Goal: Task Accomplishment & Management: Manage account settings

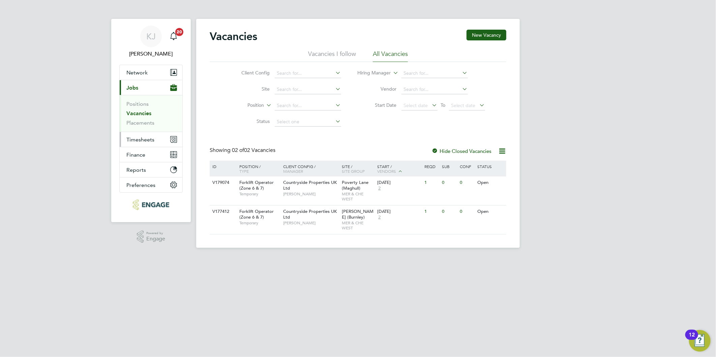
click at [137, 142] on span "Timesheets" at bounding box center [140, 139] width 28 height 6
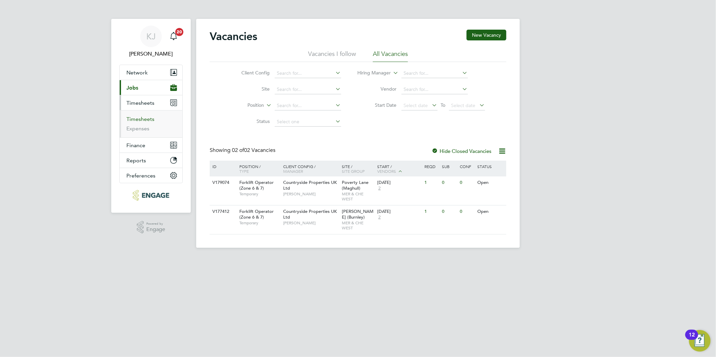
click at [136, 120] on link "Timesheets" at bounding box center [140, 119] width 28 height 6
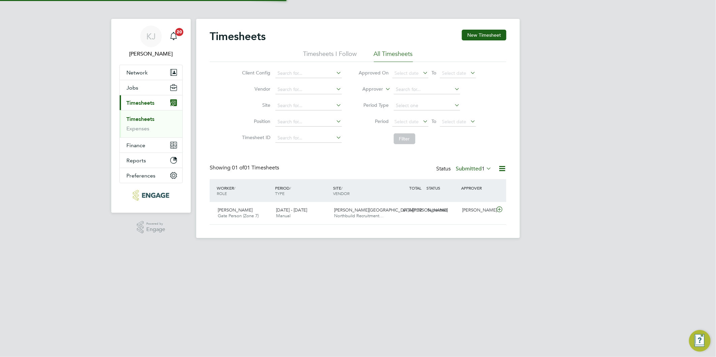
scroll to position [17, 59]
click at [484, 31] on button "New Timesheet" at bounding box center [484, 35] width 44 height 11
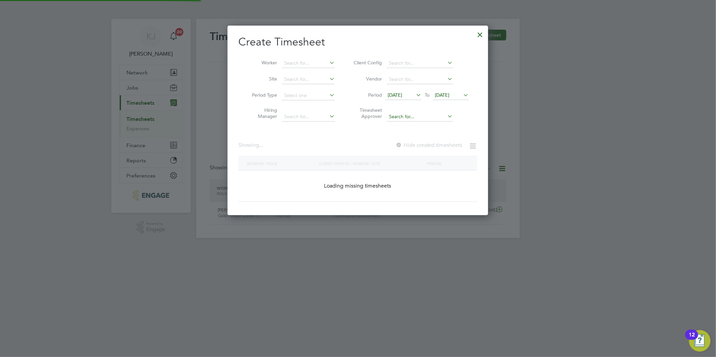
scroll to position [857, 261]
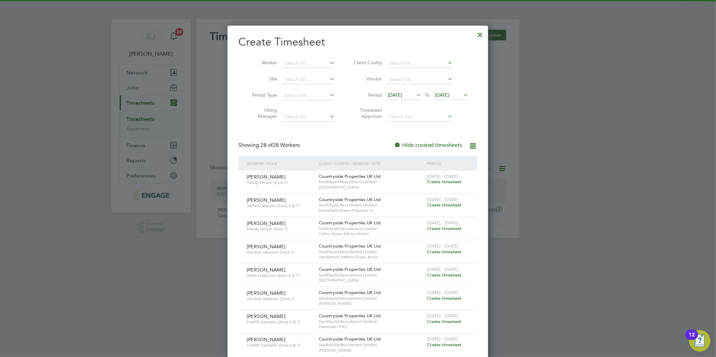
click at [400, 96] on span "[DATE]" at bounding box center [394, 95] width 14 height 6
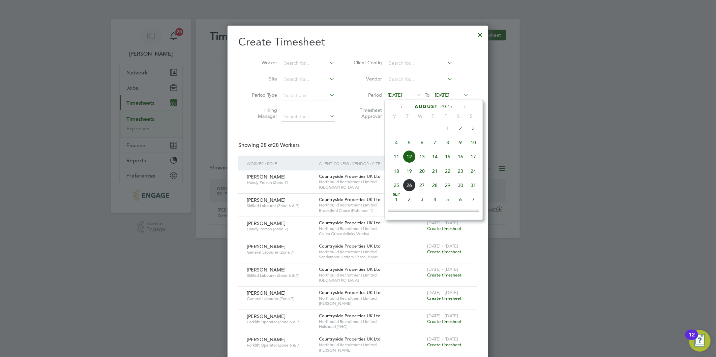
click at [397, 173] on span "18" at bounding box center [396, 171] width 13 height 13
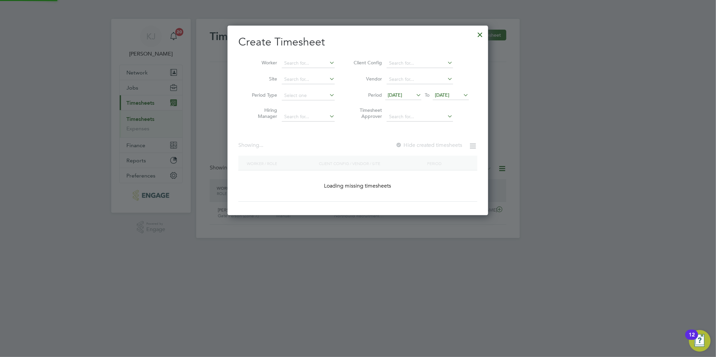
scroll to position [764, 261]
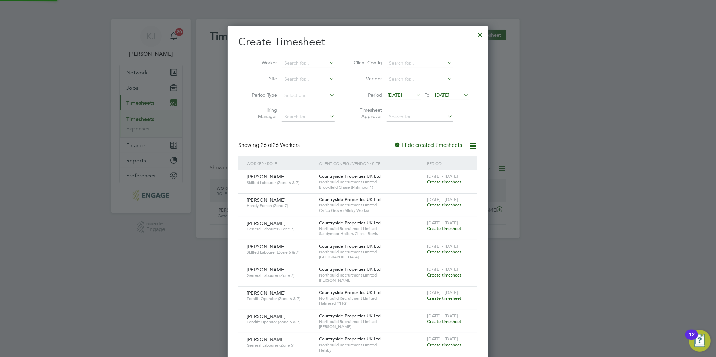
click at [449, 94] on span "[DATE]" at bounding box center [442, 95] width 14 height 6
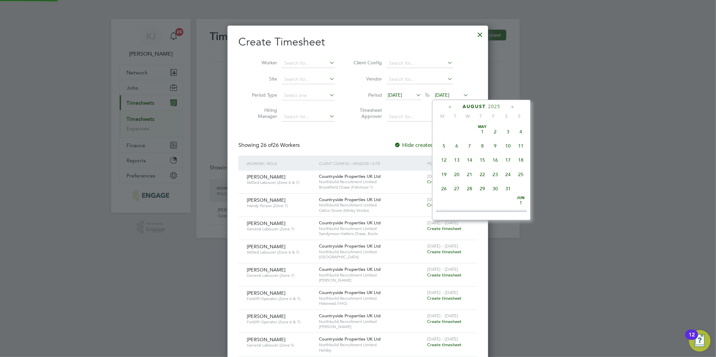
scroll to position [245, 0]
click at [520, 158] on span "24" at bounding box center [520, 156] width 13 height 13
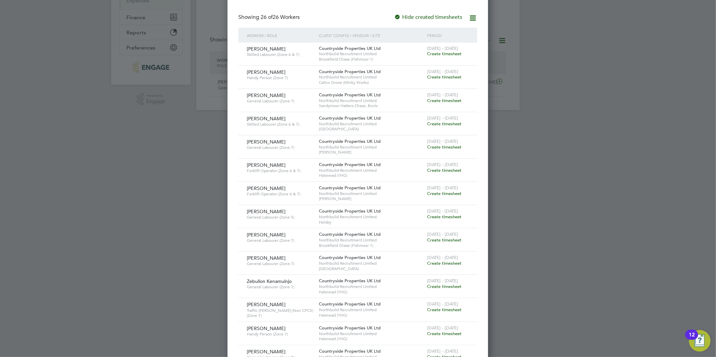
scroll to position [150, 0]
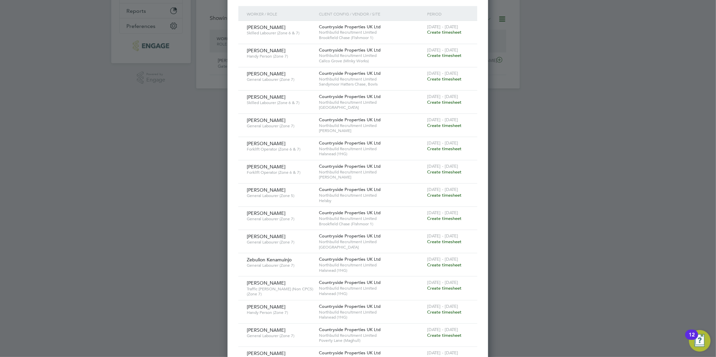
click at [437, 242] on span "Create timesheet" at bounding box center [444, 242] width 34 height 6
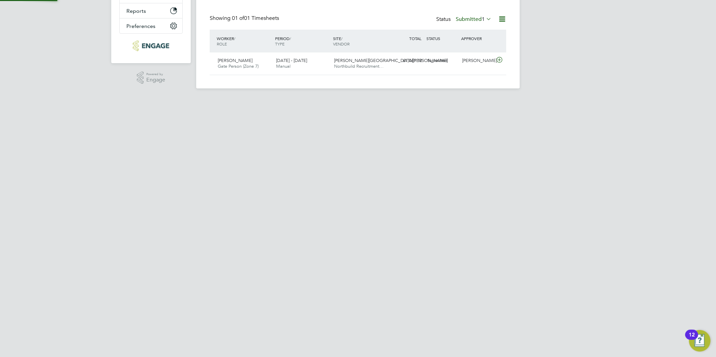
scroll to position [129, 0]
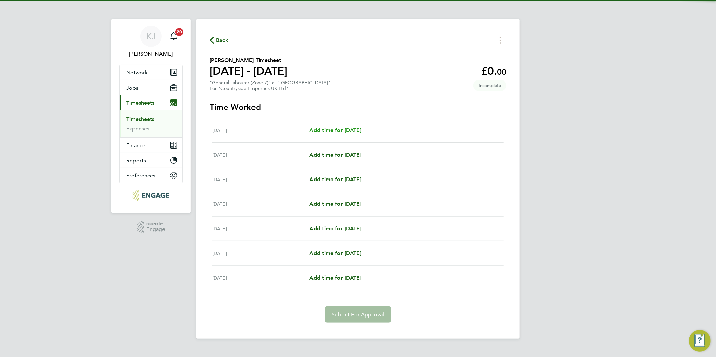
click at [347, 130] on span "Add time for Mon 18 Aug" at bounding box center [335, 130] width 52 height 6
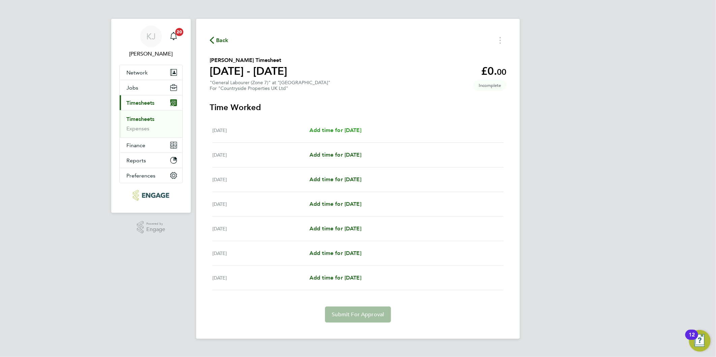
select select "30"
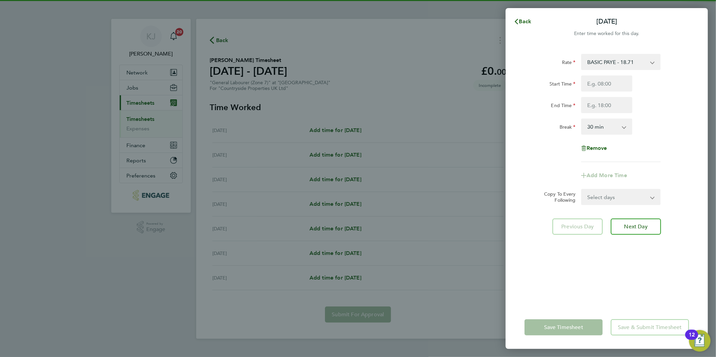
drag, startPoint x: 632, startPoint y: 90, endPoint x: 628, endPoint y: 86, distance: 5.5
click at [632, 90] on div at bounding box center [606, 83] width 57 height 16
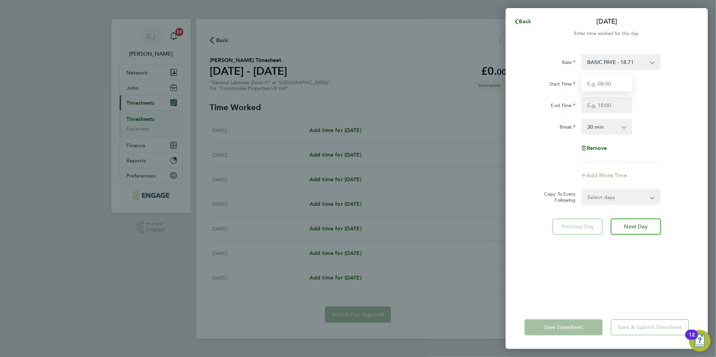
click at [627, 85] on input "Start Time" at bounding box center [606, 83] width 51 height 16
click at [624, 84] on input "Start Time" at bounding box center [606, 83] width 51 height 16
type input "07:30"
type input "16:30"
click at [616, 81] on input "07:30" at bounding box center [606, 83] width 51 height 16
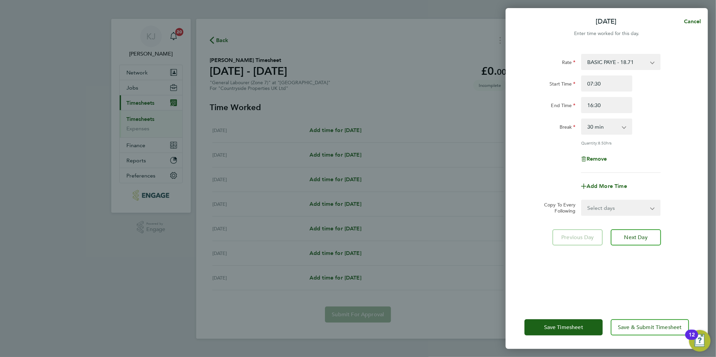
click at [612, 207] on select "Select days Day Weekday (Mon-Fri) Weekend (Sat-Sun) [DATE] [DATE] [DATE] [DATE]…" at bounding box center [616, 207] width 71 height 15
select select "DAY"
click at [581, 200] on select "Select days Day Weekday (Mon-Fri) Weekend (Sat-Sun) [DATE] [DATE] [DATE] [DATE]…" at bounding box center [616, 207] width 71 height 15
select select "[DATE]"
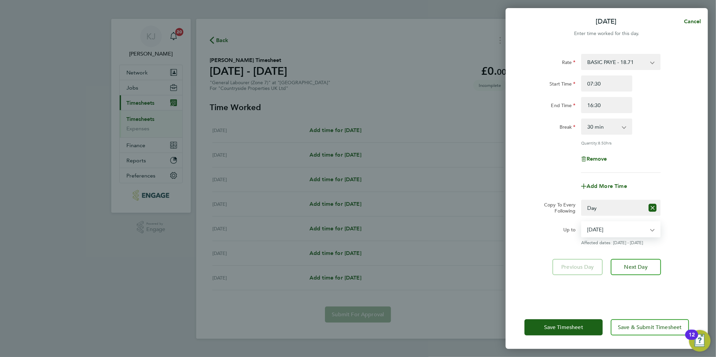
click at [606, 227] on select "[DATE] [DATE] [DATE] [DATE] [DATE] [DATE]" at bounding box center [616, 229] width 70 height 15
click at [581, 222] on select "[DATE] [DATE] [DATE] [DATE] [DATE] [DATE]" at bounding box center [616, 229] width 70 height 15
click at [633, 277] on div "Rate BASIC PAYE - 18.71 Start Time 07:30 End Time 16:30 Break 0 min 15 min 30 m…" at bounding box center [606, 176] width 202 height 260
click at [640, 264] on span "Next Day" at bounding box center [635, 267] width 23 height 7
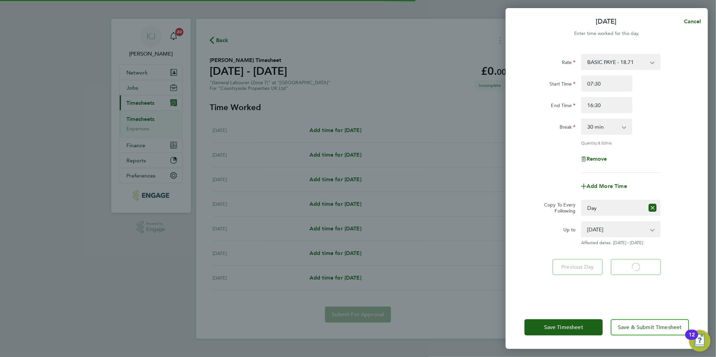
select select "30"
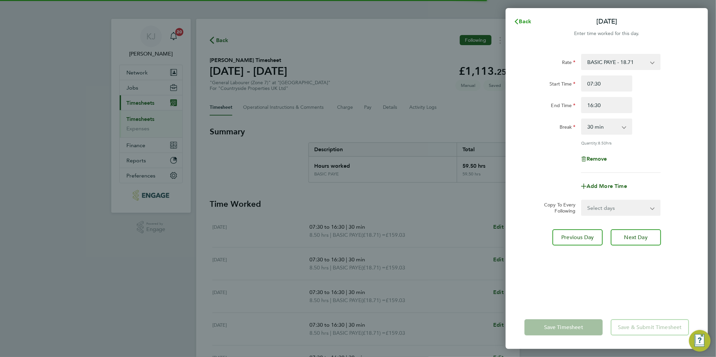
drag, startPoint x: 527, startPoint y: 21, endPoint x: 474, endPoint y: 53, distance: 62.5
click at [527, 21] on span "Back" at bounding box center [525, 21] width 12 height 6
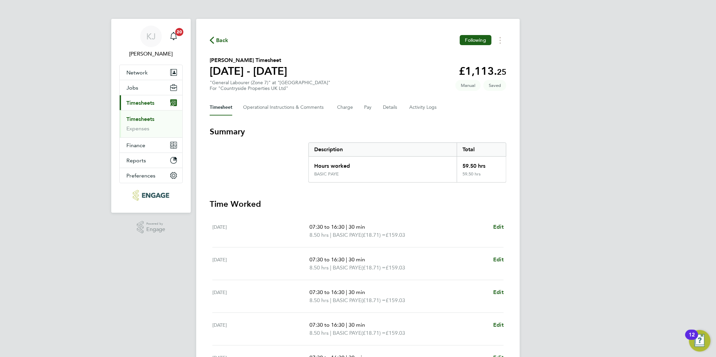
scroll to position [145, 0]
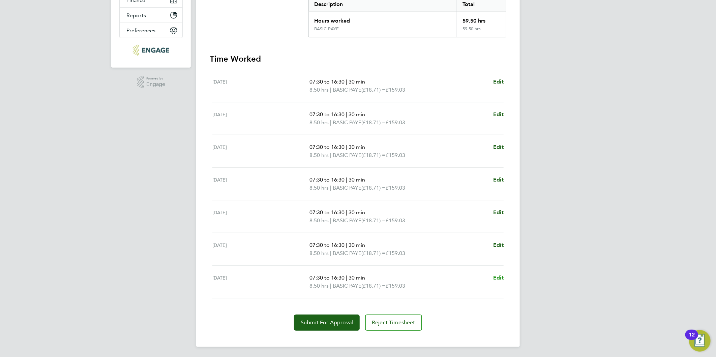
click at [499, 275] on span "Edit" at bounding box center [498, 278] width 10 height 6
select select "30"
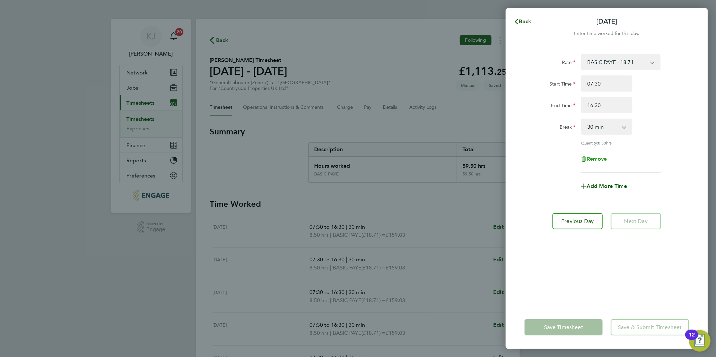
click at [596, 157] on span "Remove" at bounding box center [596, 159] width 21 height 6
select select "null"
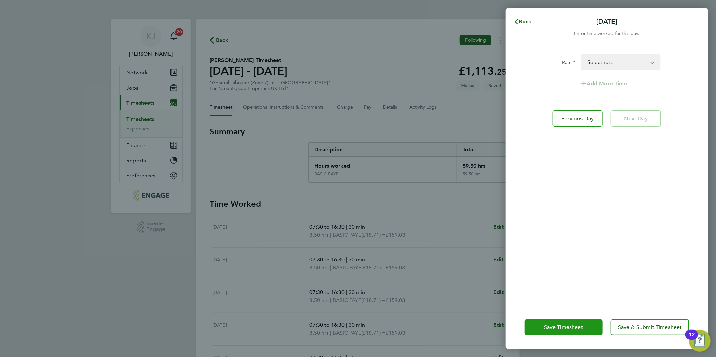
click at [569, 323] on button "Save Timesheet" at bounding box center [563, 327] width 78 height 16
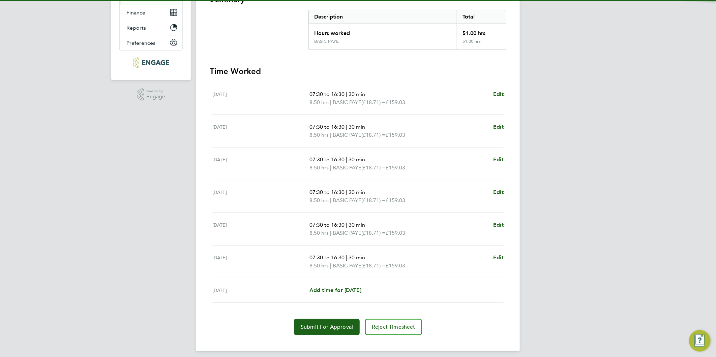
scroll to position [137, 0]
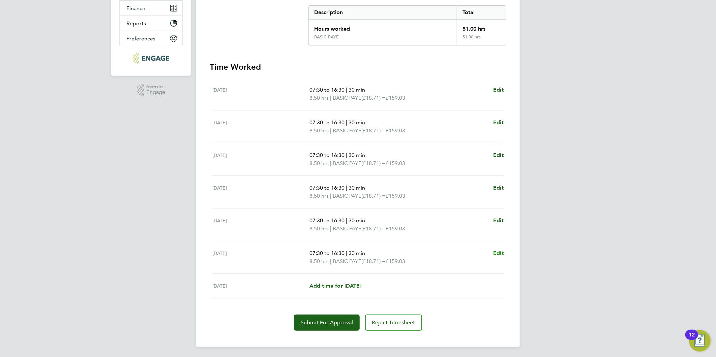
click at [499, 251] on span "Edit" at bounding box center [498, 253] width 10 height 6
select select "30"
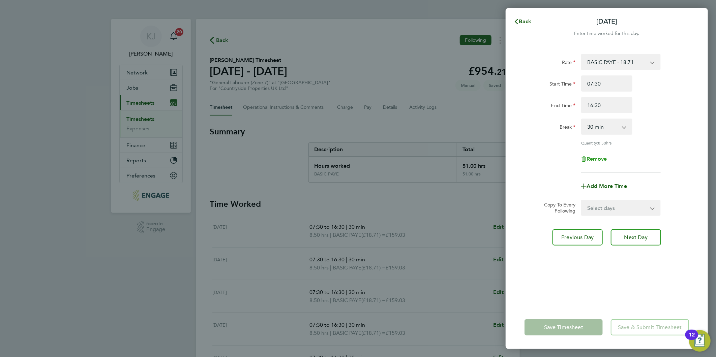
click at [593, 156] on span "Remove" at bounding box center [596, 159] width 21 height 6
select select "null"
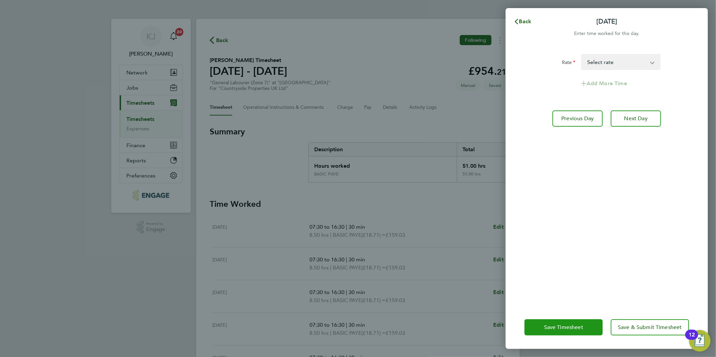
click at [557, 324] on span "Save Timesheet" at bounding box center [563, 327] width 39 height 7
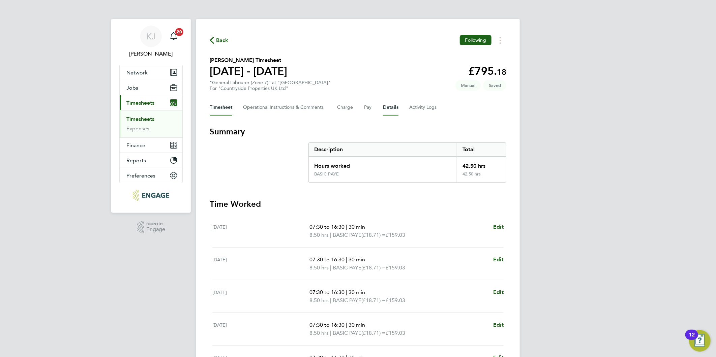
click at [388, 107] on button "Details" at bounding box center [390, 107] width 15 height 16
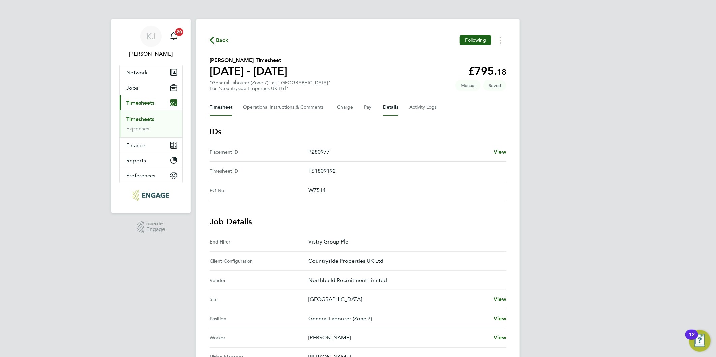
click at [229, 104] on button "Timesheet" at bounding box center [221, 107] width 23 height 16
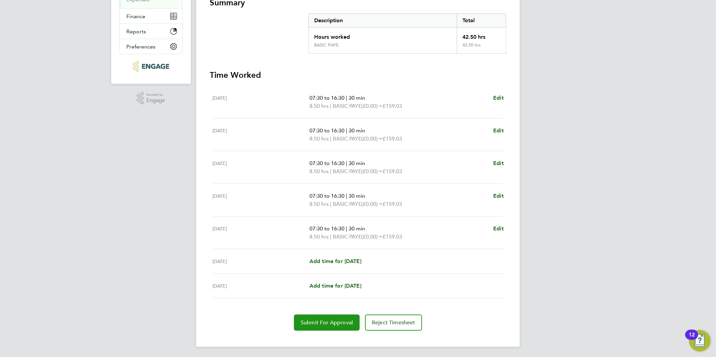
click at [298, 328] on button "Submit For Approval" at bounding box center [327, 323] width 66 height 16
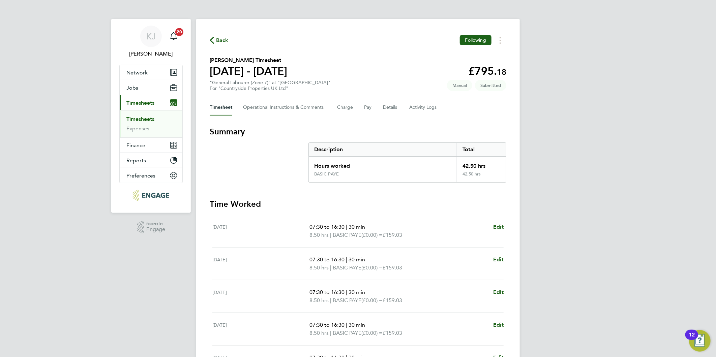
click at [135, 119] on link "Timesheets" at bounding box center [140, 119] width 28 height 6
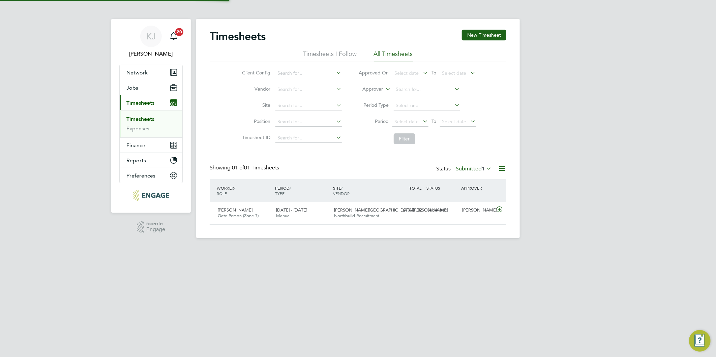
scroll to position [17, 59]
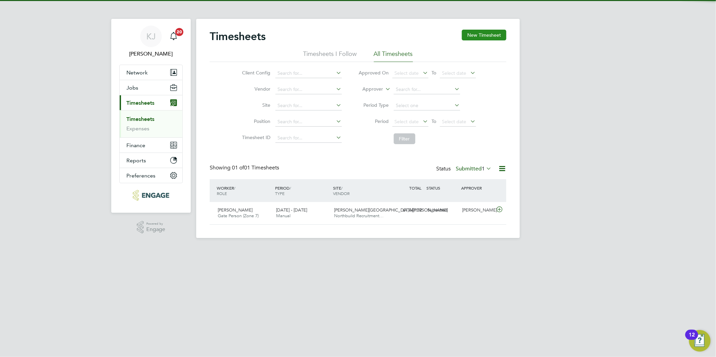
click at [494, 36] on button "New Timesheet" at bounding box center [484, 35] width 44 height 11
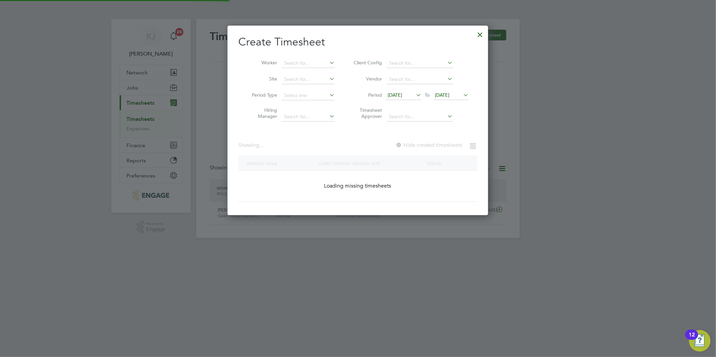
scroll to position [833, 261]
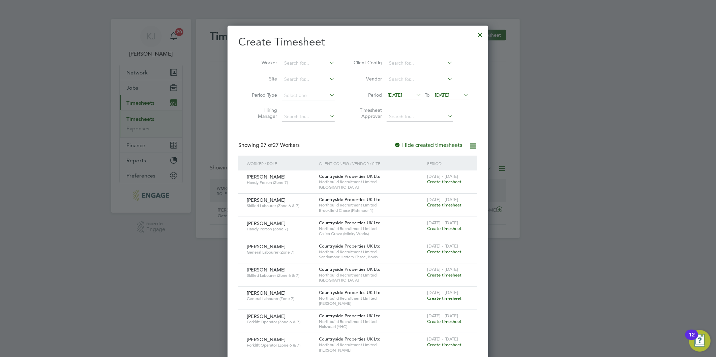
click at [400, 92] on span "[DATE]" at bounding box center [394, 95] width 14 height 6
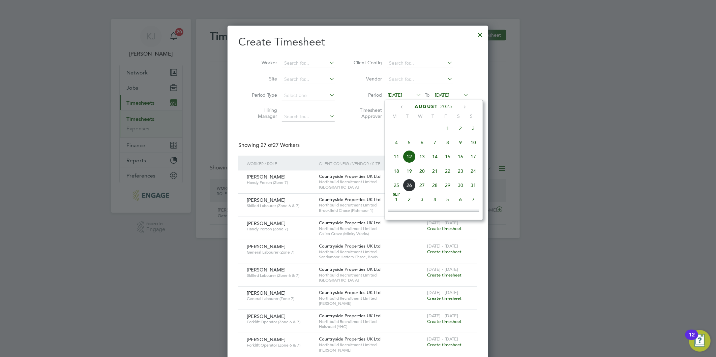
click at [395, 172] on span "18" at bounding box center [396, 171] width 13 height 13
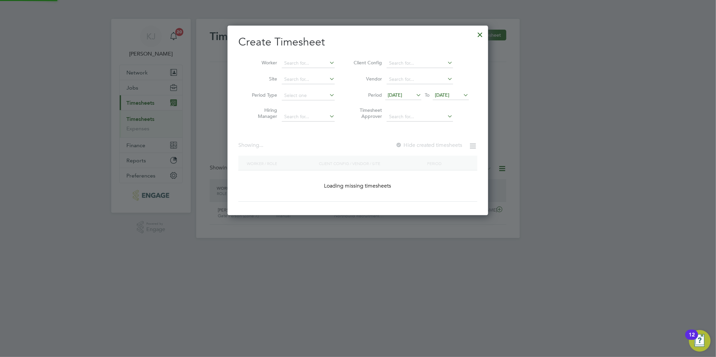
scroll to position [741, 261]
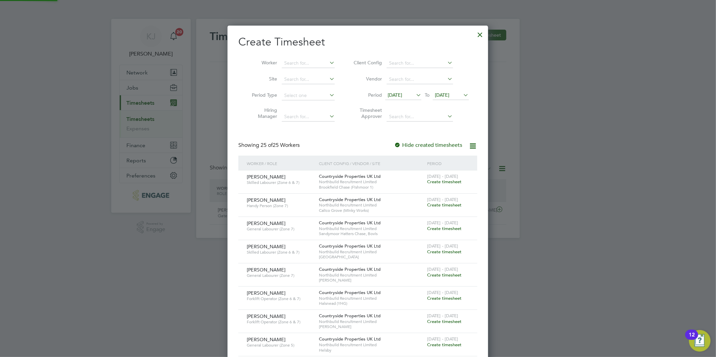
click at [448, 95] on span "[DATE]" at bounding box center [442, 95] width 14 height 6
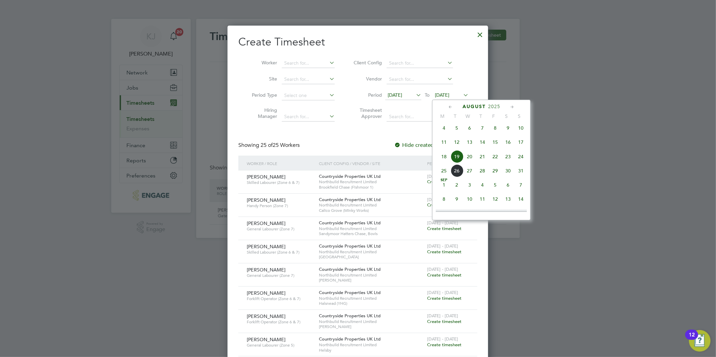
click at [522, 161] on span "24" at bounding box center [520, 156] width 13 height 13
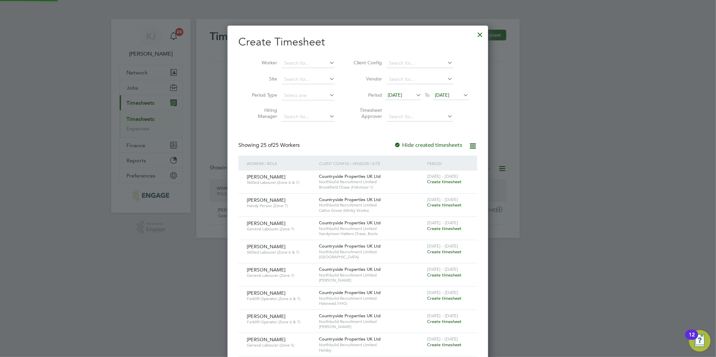
scroll to position [741, 261]
click at [288, 82] on input at bounding box center [308, 79] width 53 height 9
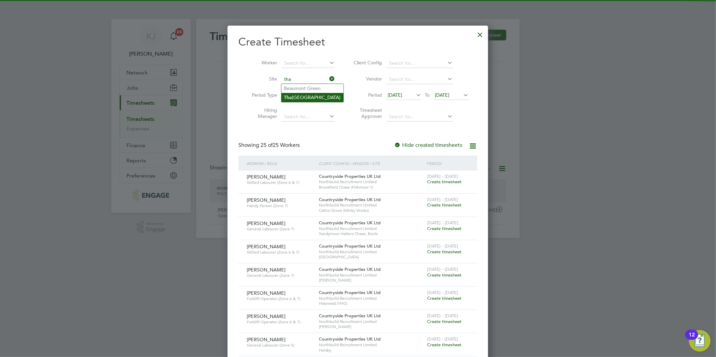
click at [299, 96] on li "Tha tto Heath - Park Grange" at bounding box center [312, 97] width 62 height 9
type input "[GEOGRAPHIC_DATA]"
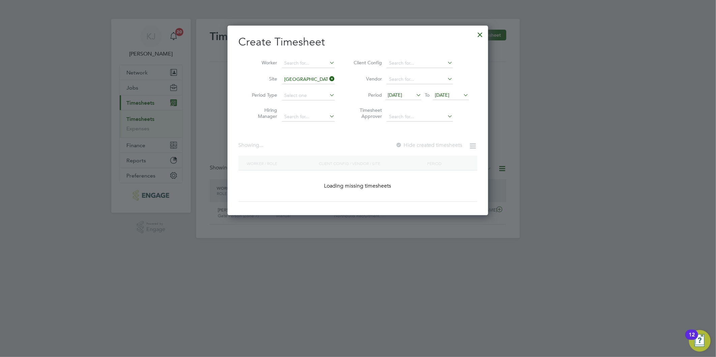
scroll to position [205, 261]
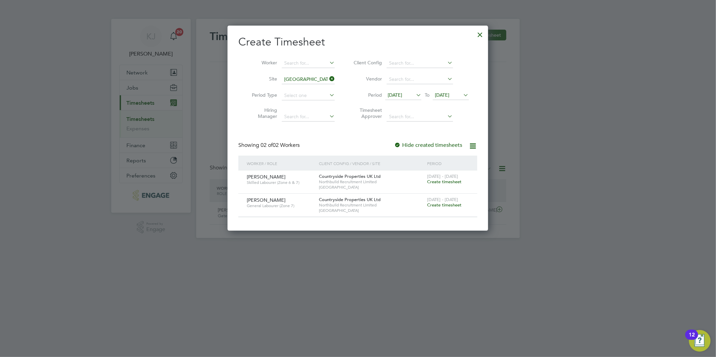
click at [328, 78] on icon at bounding box center [328, 78] width 0 height 9
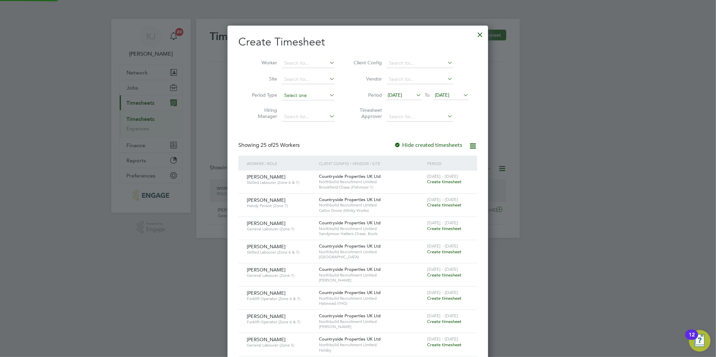
scroll to position [0, 0]
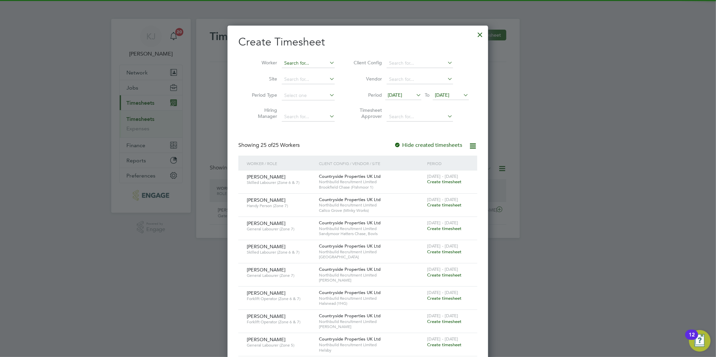
click at [297, 60] on input at bounding box center [308, 63] width 53 height 9
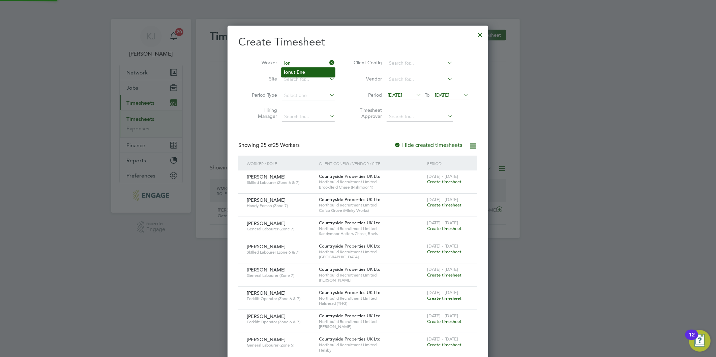
click at [311, 69] on li "Ion ut Ene" at bounding box center [308, 72] width 54 height 9
type input "Ionut Ene"
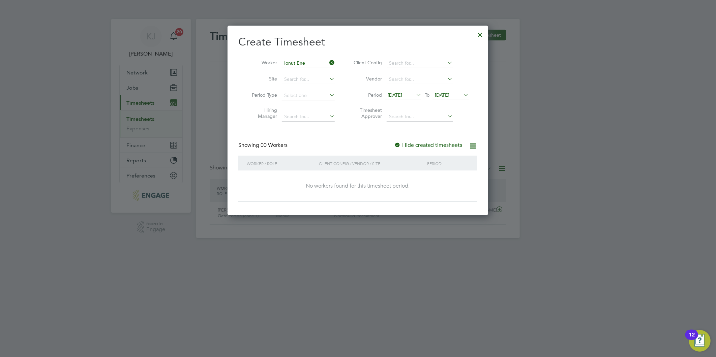
click at [398, 142] on div at bounding box center [397, 145] width 7 height 7
click at [328, 61] on icon at bounding box center [328, 62] width 0 height 9
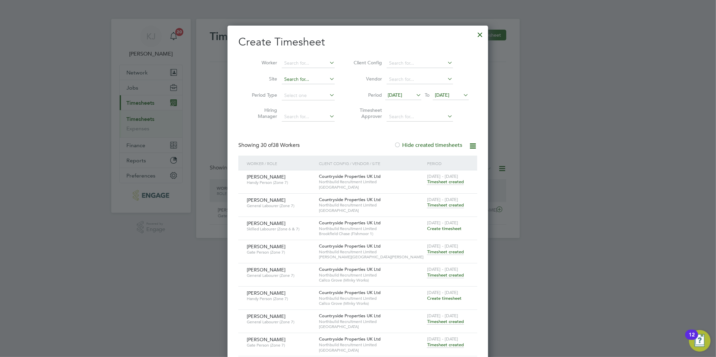
click at [296, 77] on input at bounding box center [308, 79] width 53 height 9
click at [313, 83] on input "that" at bounding box center [308, 79] width 53 height 9
click at [313, 86] on li "That to Heath - Park Grange" at bounding box center [315, 88] width 69 height 9
type input "[GEOGRAPHIC_DATA]"
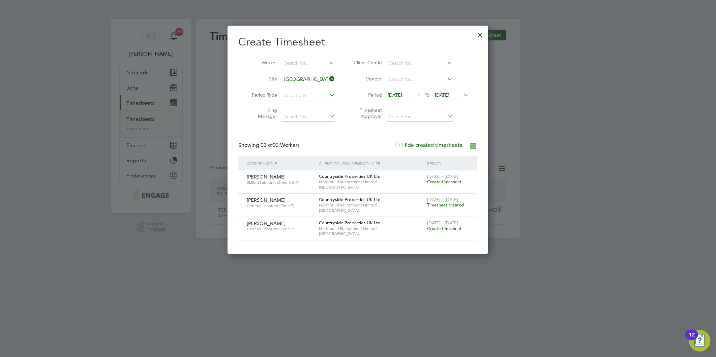
click at [440, 180] on span "Create timesheet" at bounding box center [444, 182] width 34 height 6
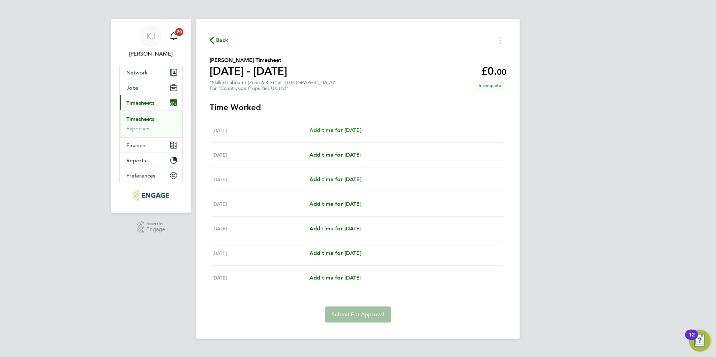
click at [338, 129] on span "Add time for [DATE]" at bounding box center [335, 130] width 52 height 6
select select "30"
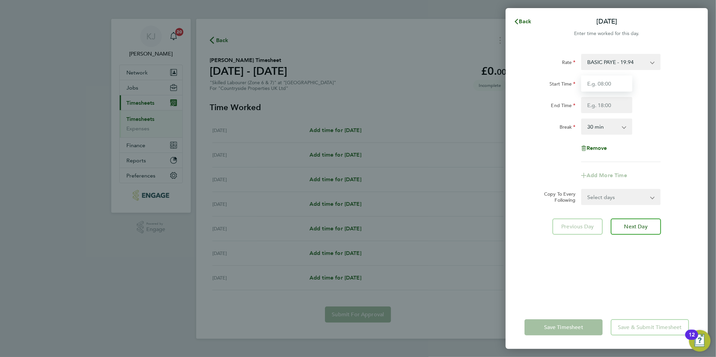
click at [587, 82] on input "Start Time" at bounding box center [606, 83] width 51 height 16
type input "07:00"
click at [616, 83] on input "07:00" at bounding box center [606, 83] width 51 height 16
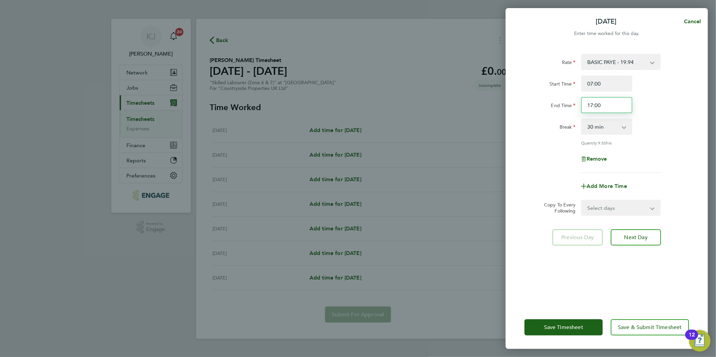
drag, startPoint x: 615, startPoint y: 103, endPoint x: 295, endPoint y: 97, distance: 320.8
click at [397, 105] on div "Mon 18 Aug Cancel Enter time worked for this day. Rate BASIC PAYE - 19.94 Start…" at bounding box center [358, 178] width 716 height 357
type input "18:00"
click at [614, 83] on input "07:00" at bounding box center [606, 83] width 51 height 16
click at [604, 214] on select "Select days Day Weekday (Mon-Fri) Weekend (Sat-Sun) [DATE] [DATE] [DATE] [DATE]…" at bounding box center [616, 207] width 71 height 15
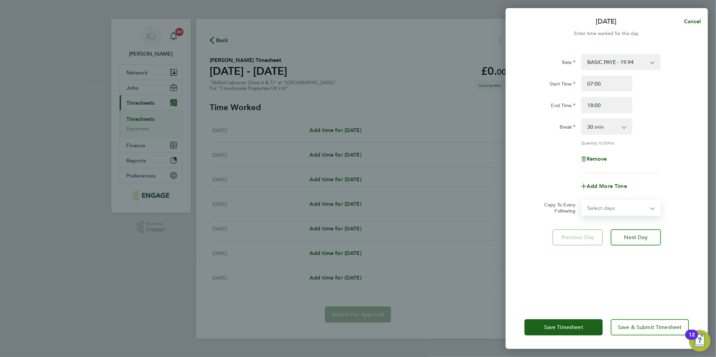
select select "DAY"
click at [581, 200] on select "Select days Day Weekday (Mon-Fri) Weekend (Sat-Sun) [DATE] [DATE] [DATE] [DATE]…" at bounding box center [616, 207] width 71 height 15
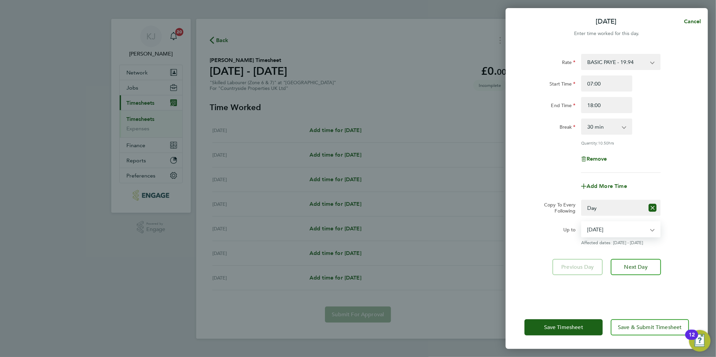
click at [598, 230] on select "[DATE] [DATE] [DATE] [DATE] [DATE] [DATE]" at bounding box center [616, 229] width 70 height 15
click at [552, 257] on div "Rate BASIC PAYE - 19.94 Start Time 07:00 End Time 18:00 Break 0 min 15 min 30 m…" at bounding box center [606, 176] width 202 height 260
click at [606, 230] on select "[DATE] [DATE] [DATE] [DATE] [DATE] [DATE]" at bounding box center [616, 229] width 70 height 15
select select "[DATE]"
click at [581, 222] on select "[DATE] [DATE] [DATE] [DATE] [DATE] [DATE]" at bounding box center [616, 229] width 70 height 15
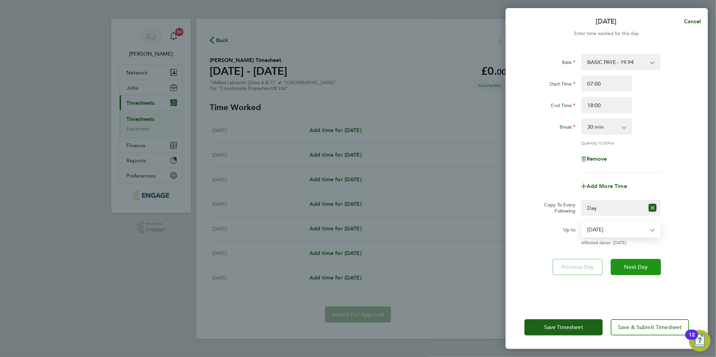
click at [637, 267] on span "Next Day" at bounding box center [635, 267] width 23 height 7
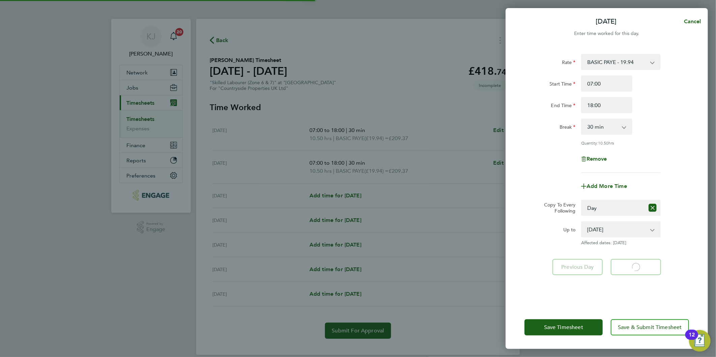
select select "30"
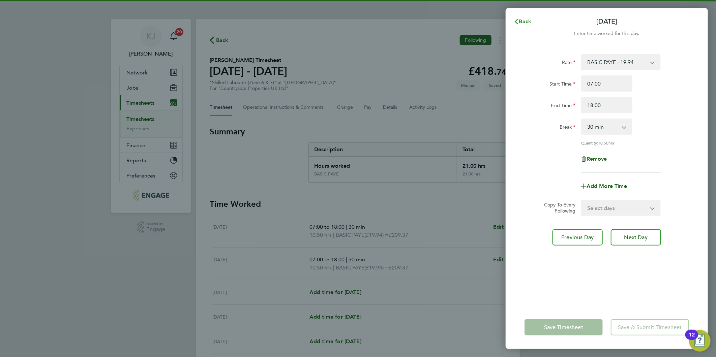
click at [530, 20] on span "Back" at bounding box center [525, 21] width 12 height 6
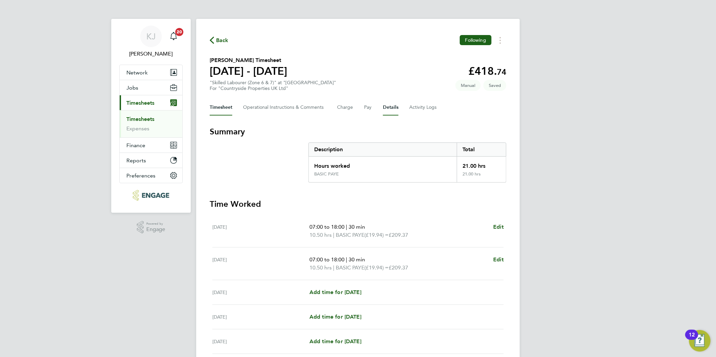
click at [388, 106] on button "Details" at bounding box center [390, 107] width 15 height 16
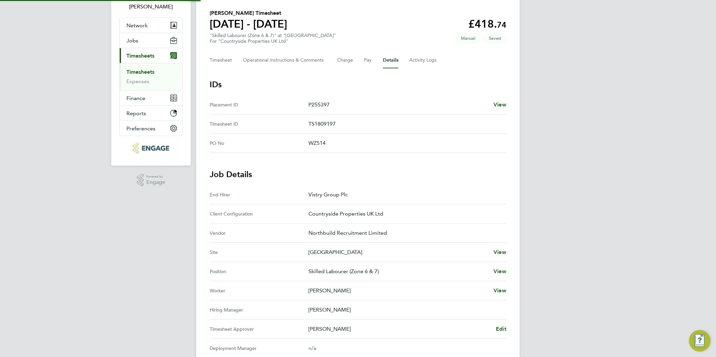
scroll to position [139, 0]
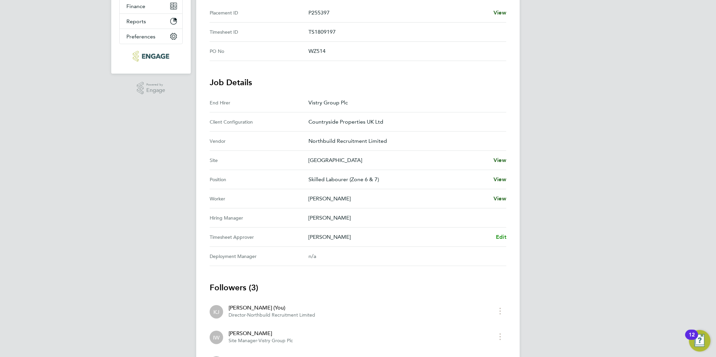
click at [499, 240] on link "Edit" at bounding box center [501, 237] width 10 height 8
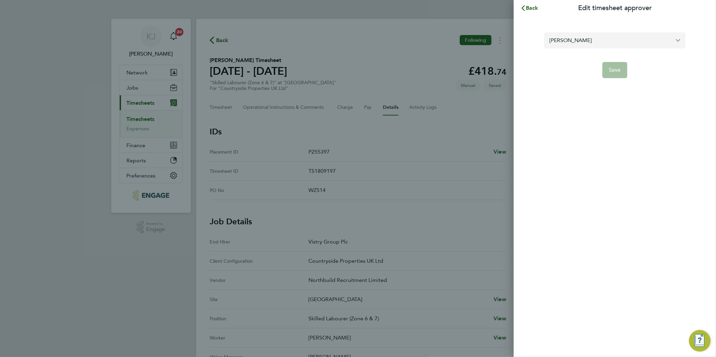
click at [592, 40] on input "Jack Cooper" at bounding box center [614, 40] width 141 height 16
click at [588, 58] on li "[PERSON_NAME]" at bounding box center [614, 57] width 141 height 17
type input "[PERSON_NAME]"
click at [610, 71] on span "Save" at bounding box center [615, 70] width 12 height 7
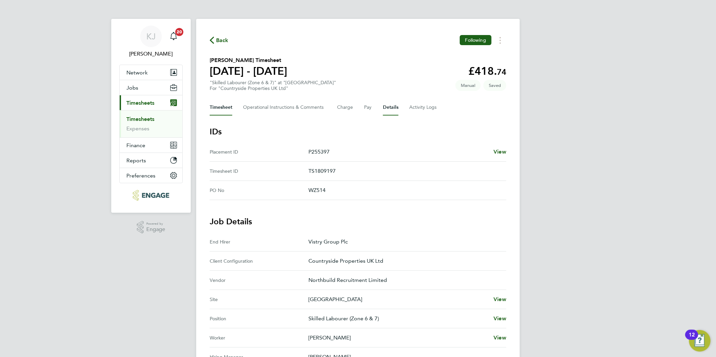
drag, startPoint x: 228, startPoint y: 106, endPoint x: 234, endPoint y: 123, distance: 17.8
click at [228, 106] on button "Timesheet" at bounding box center [221, 107] width 23 height 16
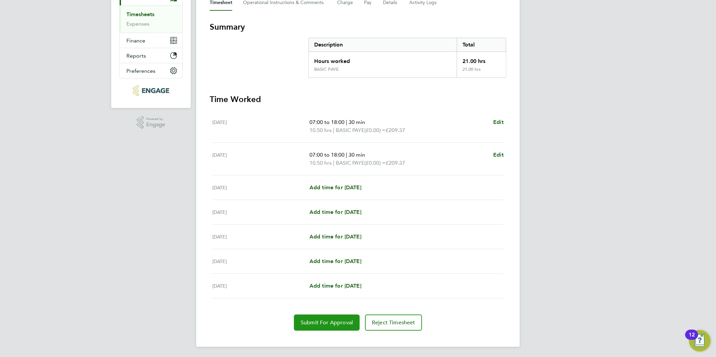
click at [332, 329] on button "Submit For Approval" at bounding box center [327, 323] width 66 height 16
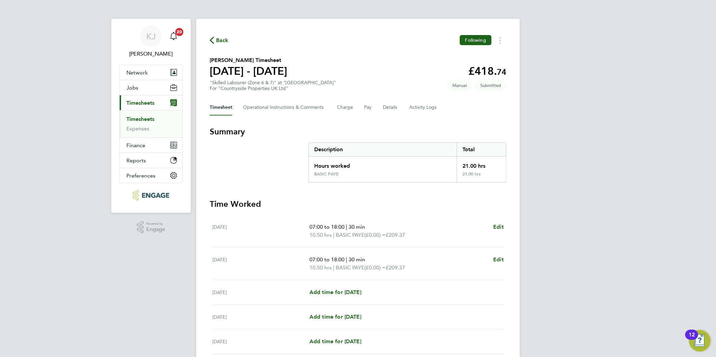
click at [140, 118] on link "Timesheets" at bounding box center [140, 119] width 28 height 6
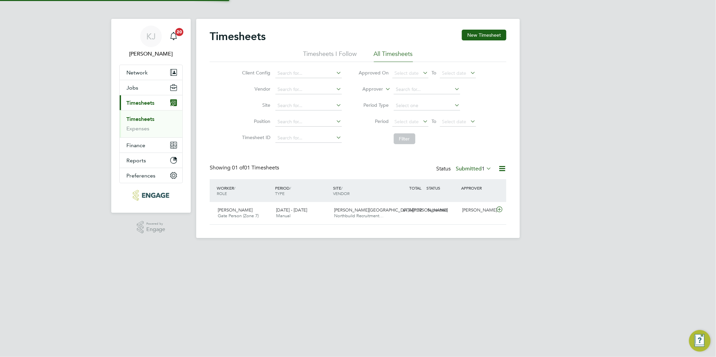
scroll to position [17, 59]
click at [488, 34] on button "New Timesheet" at bounding box center [484, 35] width 44 height 11
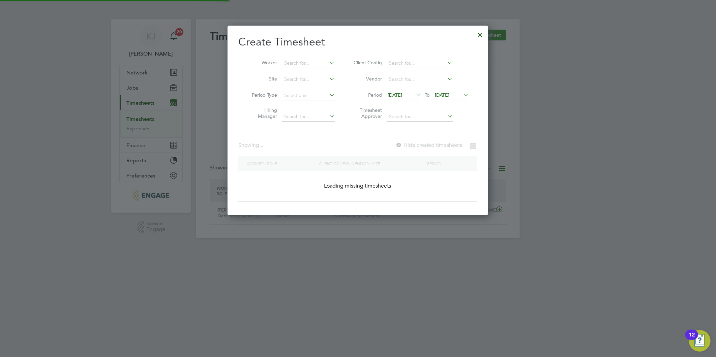
scroll to position [811, 261]
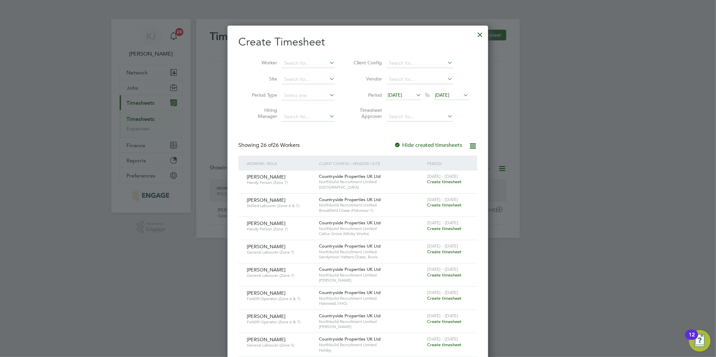
click at [481, 36] on div at bounding box center [480, 33] width 12 height 12
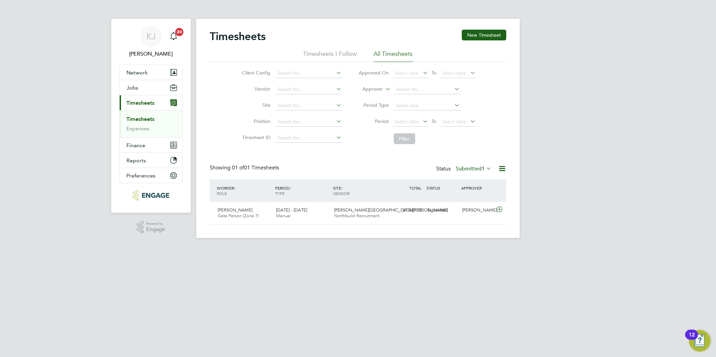
scroll to position [17, 59]
click at [137, 103] on span "Timesheets" at bounding box center [140, 103] width 28 height 6
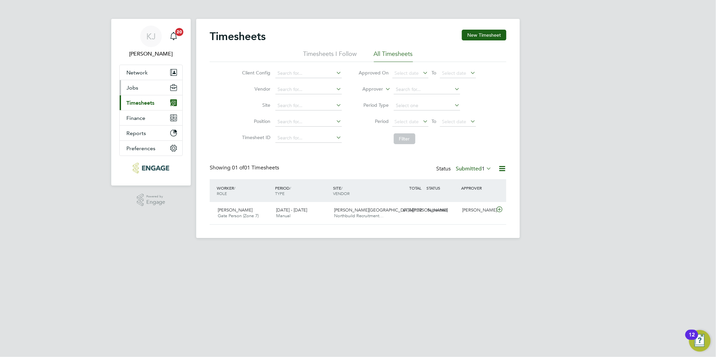
click at [136, 89] on span "Jobs" at bounding box center [132, 88] width 12 height 6
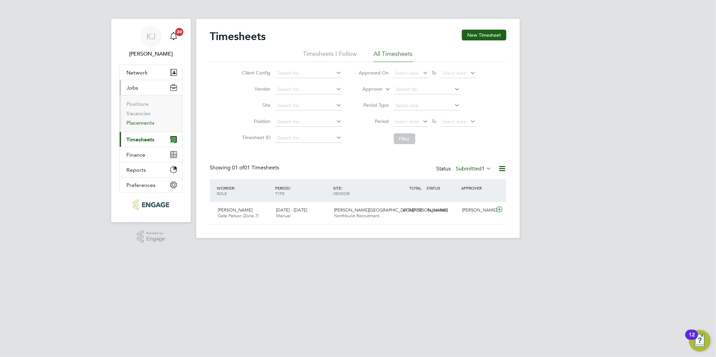
click at [136, 125] on ul "Positions Vacancies Placements" at bounding box center [151, 113] width 63 height 37
click at [147, 118] on li "Vacancies" at bounding box center [151, 114] width 51 height 9
click at [148, 120] on link "Placements" at bounding box center [140, 123] width 28 height 6
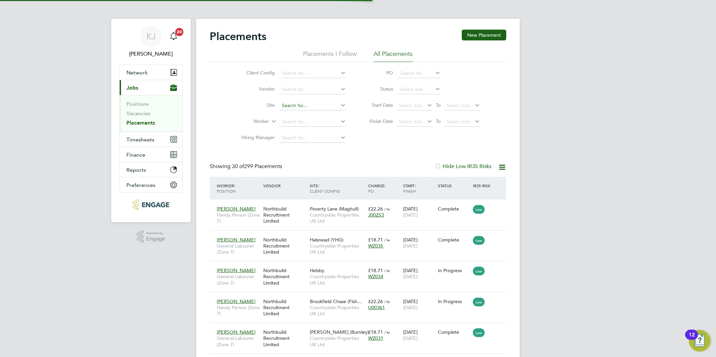
scroll to position [25, 59]
click at [287, 105] on input at bounding box center [312, 105] width 66 height 9
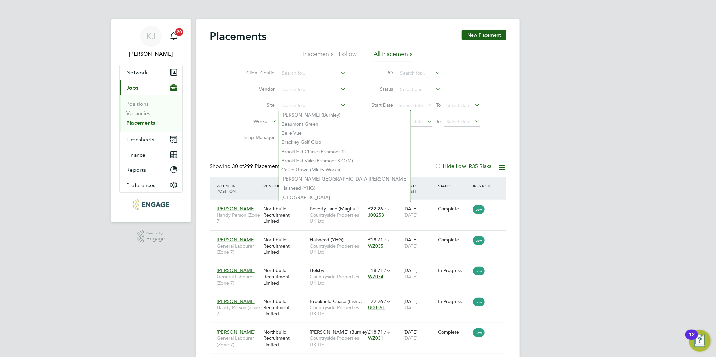
click at [248, 110] on li "Site" at bounding box center [290, 106] width 127 height 16
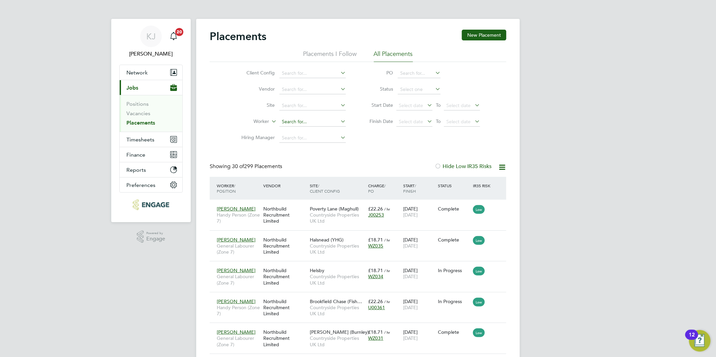
click at [296, 120] on input at bounding box center [312, 121] width 66 height 9
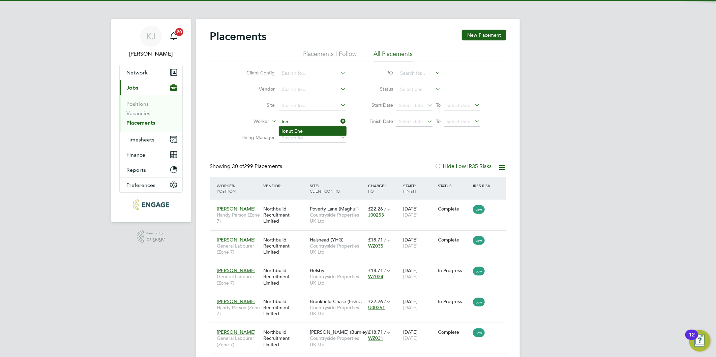
click at [301, 129] on li "Ion ut Ene" at bounding box center [312, 131] width 67 height 9
type input "Ionut Ene"
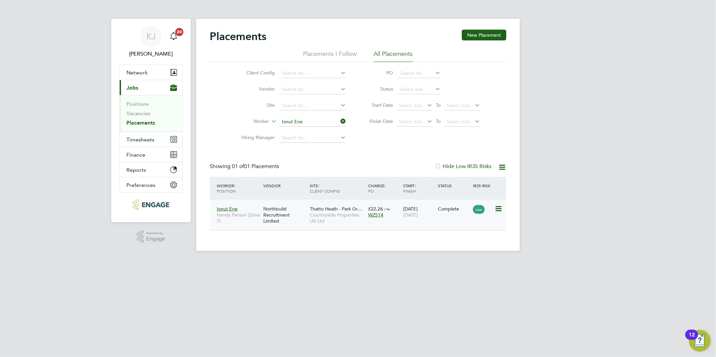
click at [307, 215] on div "Northbuild Recruitment Limited" at bounding box center [284, 214] width 46 height 25
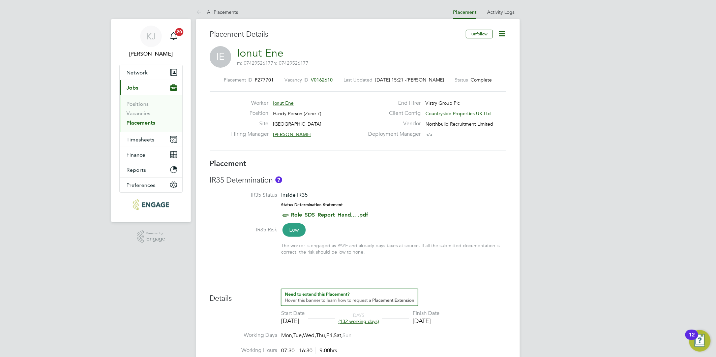
click at [503, 36] on icon at bounding box center [502, 34] width 8 height 8
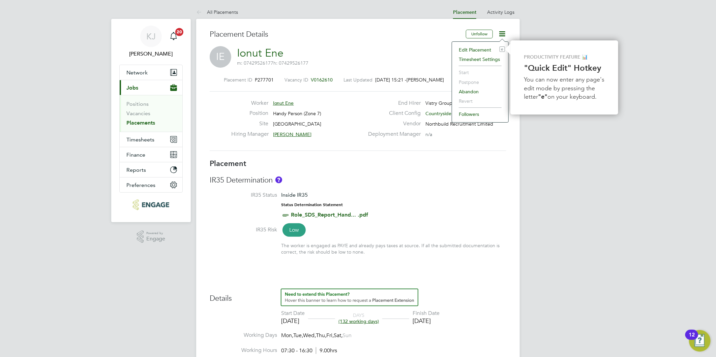
click at [433, 240] on li "IR35 Risk Low The worker is engaged as PAYE and already pays taxes at source. I…" at bounding box center [358, 243] width 296 height 35
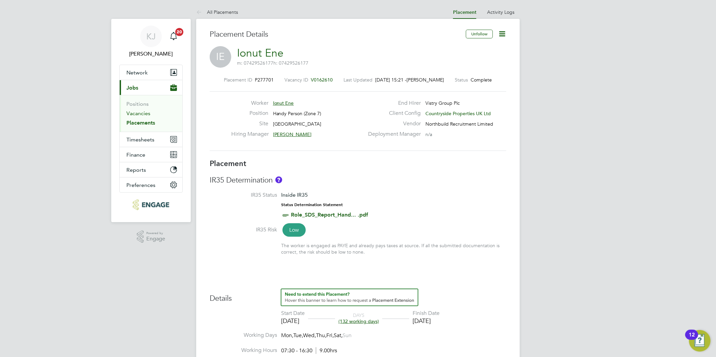
click at [139, 113] on link "Vacancies" at bounding box center [138, 113] width 24 height 6
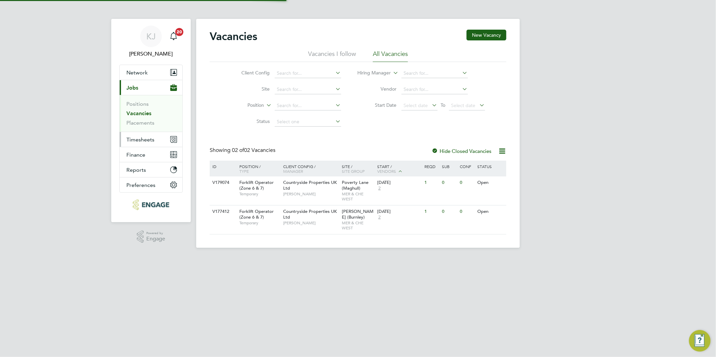
click at [140, 136] on span "Timesheets" at bounding box center [140, 139] width 28 height 6
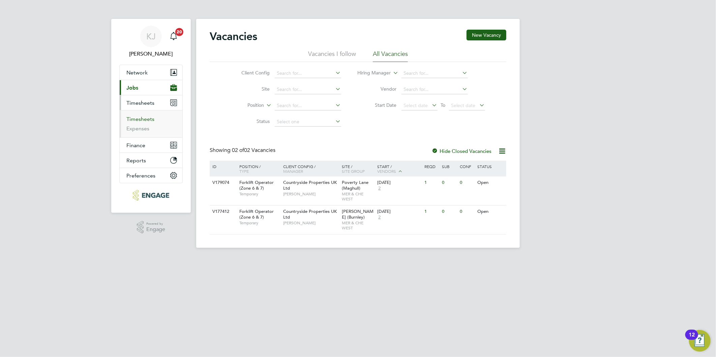
click at [139, 119] on link "Timesheets" at bounding box center [140, 119] width 28 height 6
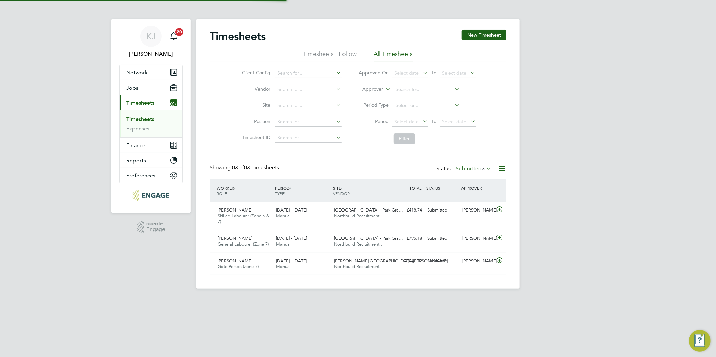
scroll to position [3, 4]
click at [495, 34] on button "New Timesheet" at bounding box center [484, 35] width 44 height 11
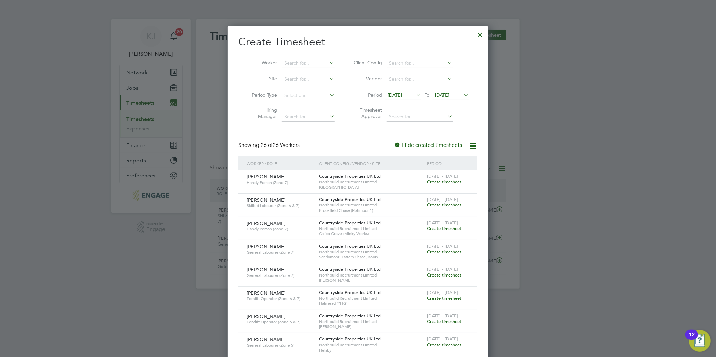
click at [402, 93] on span "[DATE]" at bounding box center [394, 95] width 14 height 6
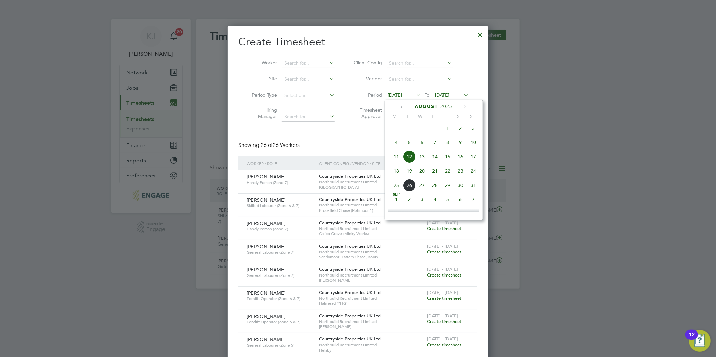
click at [396, 176] on span "18" at bounding box center [396, 171] width 13 height 13
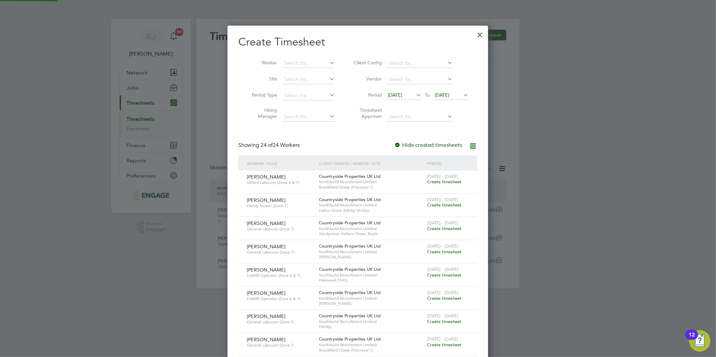
click at [446, 94] on span "[DATE]" at bounding box center [442, 95] width 14 height 6
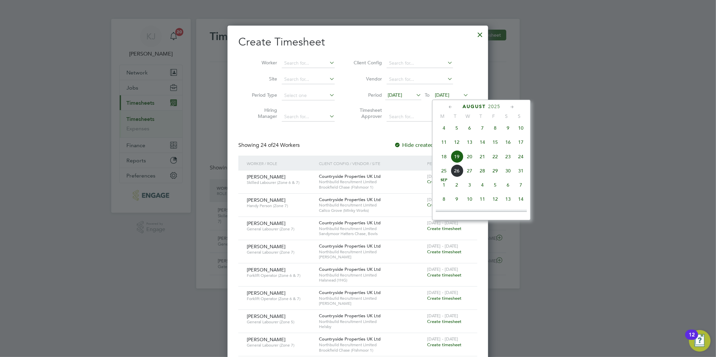
click at [520, 159] on span "24" at bounding box center [520, 156] width 13 height 13
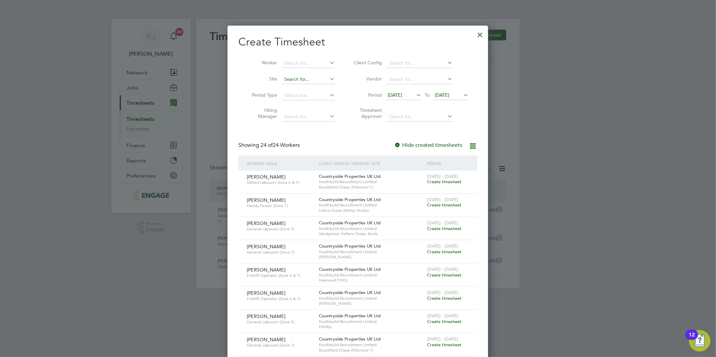
click at [312, 80] on input at bounding box center [308, 79] width 53 height 9
click at [310, 93] on li "Th atto Heath - Park Grange" at bounding box center [315, 97] width 69 height 9
type input "[GEOGRAPHIC_DATA]"
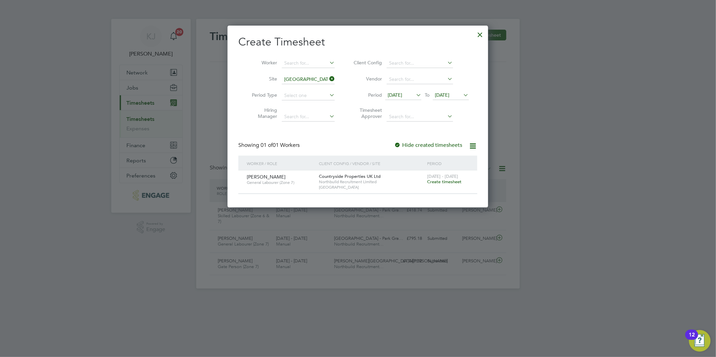
click at [446, 177] on span "[DATE] - [DATE]" at bounding box center [442, 176] width 31 height 6
click at [450, 182] on span "Create timesheet" at bounding box center [444, 182] width 34 height 6
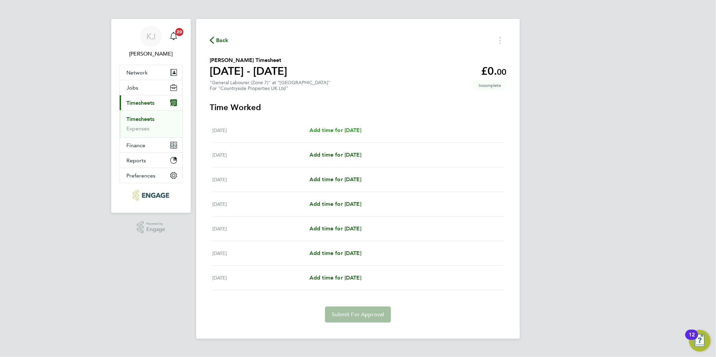
click at [344, 131] on span "Add time for [DATE]" at bounding box center [335, 130] width 52 height 6
select select "30"
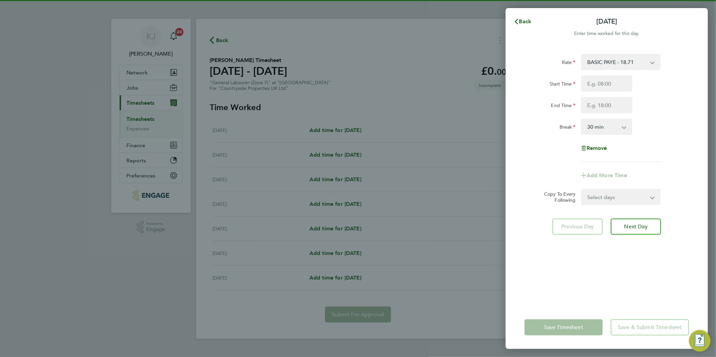
click at [614, 93] on div "Start Time End Time" at bounding box center [606, 94] width 170 height 38
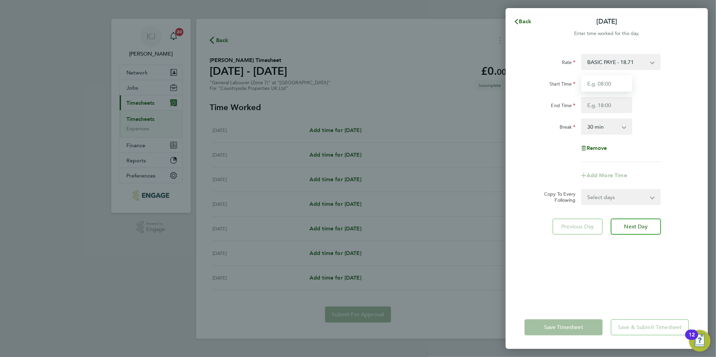
drag, startPoint x: 614, startPoint y: 93, endPoint x: 616, endPoint y: 82, distance: 10.5
click at [617, 83] on input "Start Time" at bounding box center [606, 83] width 51 height 16
type input "07:30"
type input "16:30"
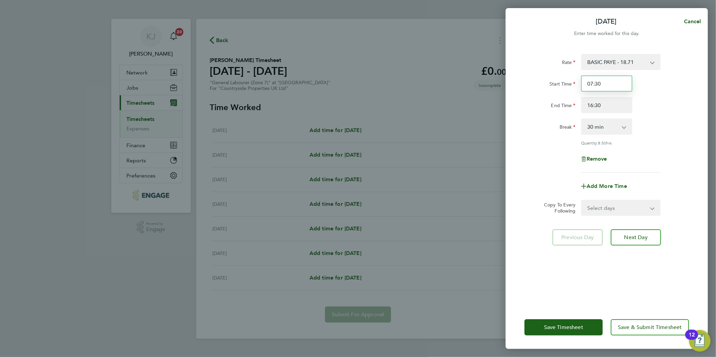
click at [619, 83] on input "07:30" at bounding box center [606, 83] width 51 height 16
click at [609, 221] on div "Rate BASIC PAYE - 18.71 Start Time 07:30 End Time 16:30 Break 0 min 15 min 30 m…" at bounding box center [606, 176] width 202 height 260
click at [608, 207] on select "Select days Day Weekday (Mon-Fri) Weekend (Sat-Sun) Tuesday Wednesday Thursday …" at bounding box center [616, 207] width 71 height 15
select select "DAY"
click at [581, 200] on select "Select days Day Weekday (Mon-Fri) Weekend (Sat-Sun) Tuesday Wednesday Thursday …" at bounding box center [616, 207] width 71 height 15
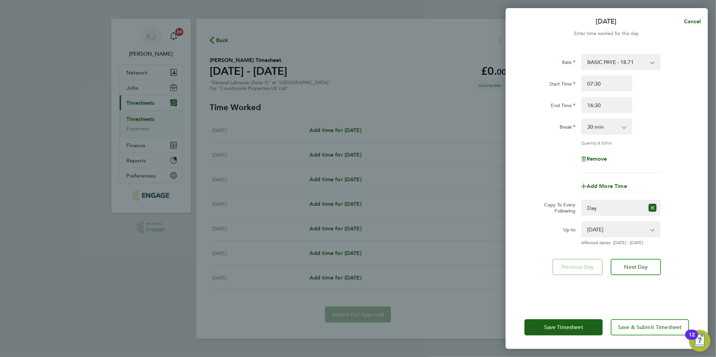
click at [543, 186] on div "Add More Time" at bounding box center [606, 186] width 170 height 16
click at [616, 229] on select "19 Aug 2025 20 Aug 2025 21 Aug 2025 22 Aug 2025 23 Aug 2025 24 Aug 2025" at bounding box center [616, 229] width 70 height 15
select select "2025-08-22"
click at [581, 222] on select "19 Aug 2025 20 Aug 2025 21 Aug 2025 22 Aug 2025 23 Aug 2025 24 Aug 2025" at bounding box center [616, 229] width 70 height 15
click at [638, 262] on button "Next Day" at bounding box center [635, 267] width 50 height 16
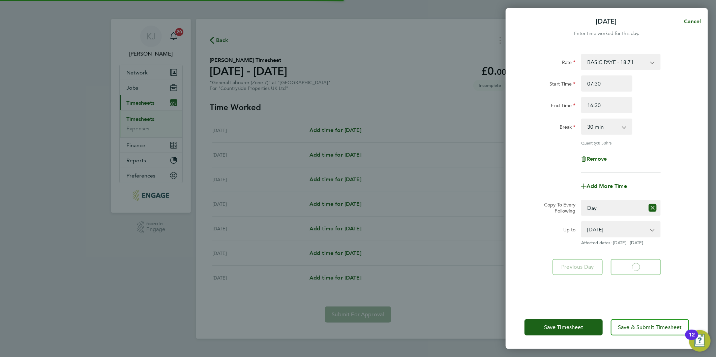
select select "30"
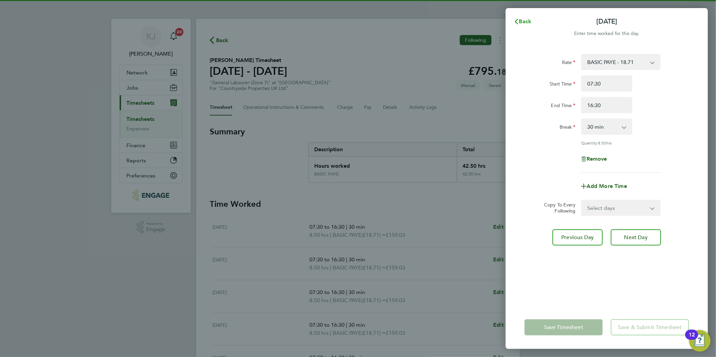
drag, startPoint x: 521, startPoint y: 25, endPoint x: 514, endPoint y: 25, distance: 7.1
click at [521, 23] on span "Back" at bounding box center [525, 21] width 12 height 6
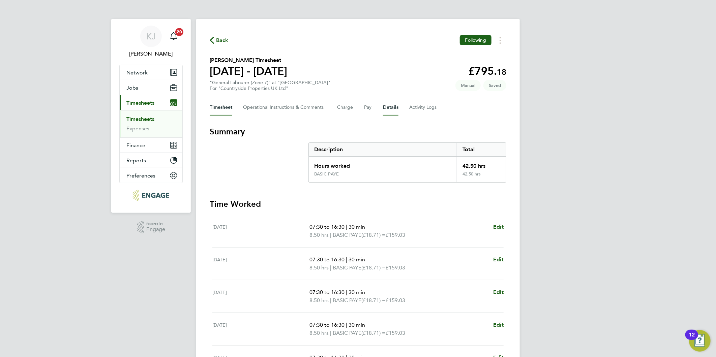
click at [386, 109] on button "Details" at bounding box center [390, 107] width 15 height 16
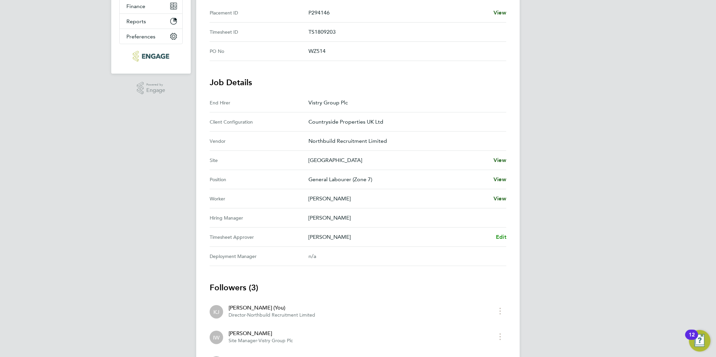
click at [503, 236] on span "Edit" at bounding box center [501, 237] width 10 height 6
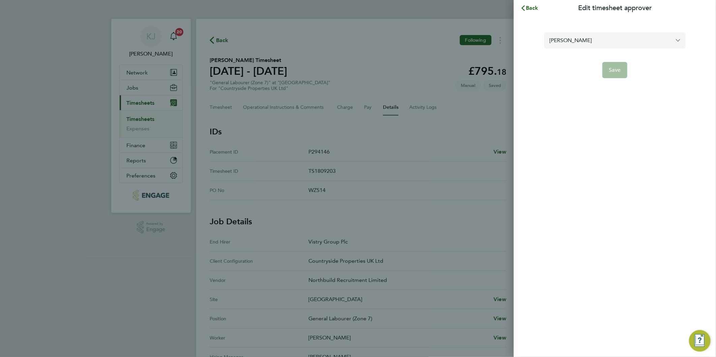
click at [604, 39] on input "Jack Cooper" at bounding box center [614, 40] width 141 height 16
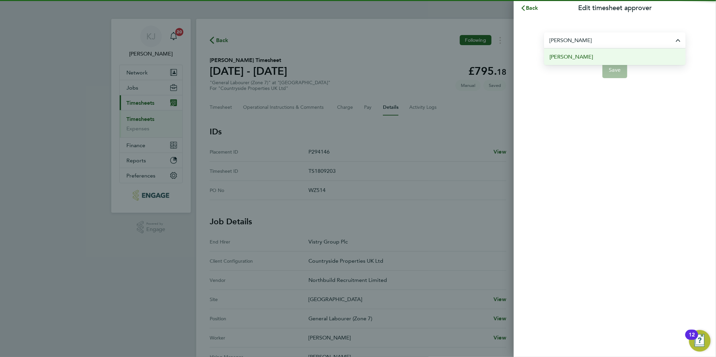
click at [598, 55] on li "[PERSON_NAME]" at bounding box center [614, 57] width 141 height 17
type input "[PERSON_NAME]"
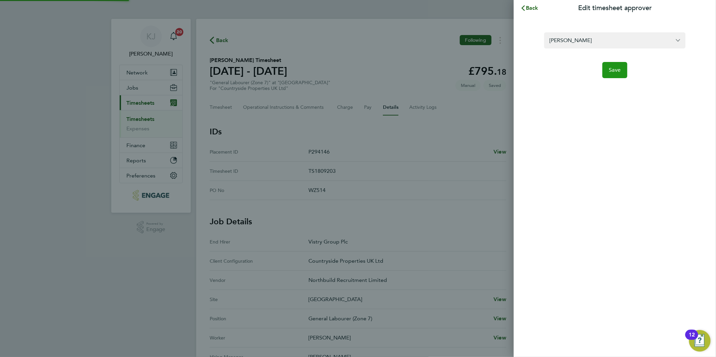
click at [621, 71] on button "Save" at bounding box center [614, 70] width 25 height 16
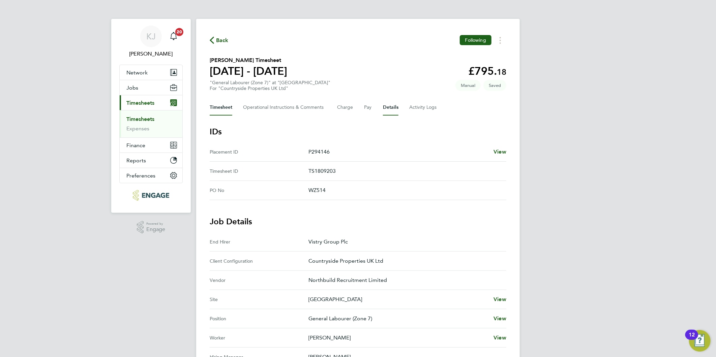
click at [220, 104] on button "Timesheet" at bounding box center [221, 107] width 23 height 16
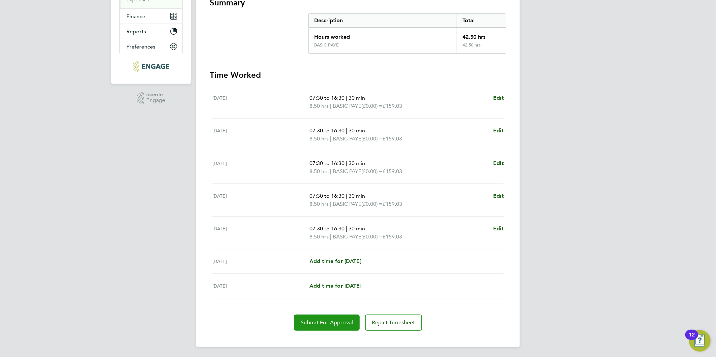
click at [325, 322] on span "Submit For Approval" at bounding box center [326, 322] width 52 height 7
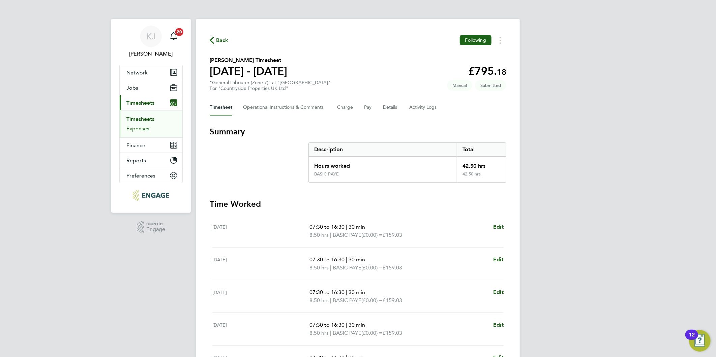
click at [134, 128] on link "Expenses" at bounding box center [137, 128] width 23 height 6
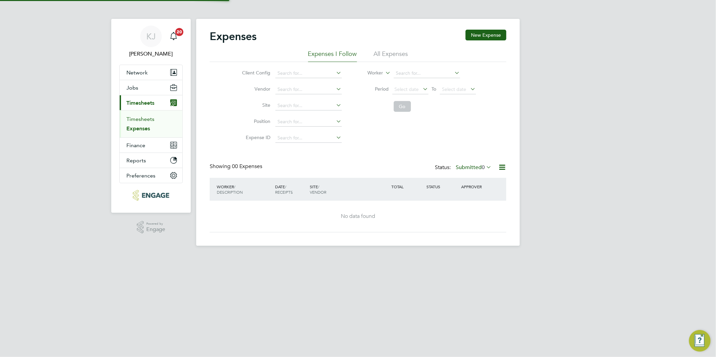
click at [135, 118] on link "Timesheets" at bounding box center [140, 119] width 28 height 6
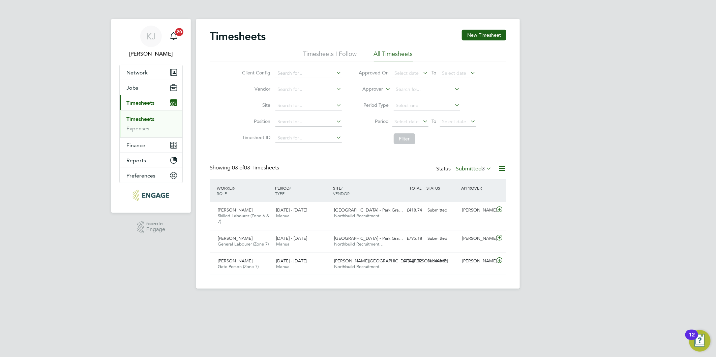
click at [494, 35] on button "New Timesheet" at bounding box center [484, 35] width 44 height 11
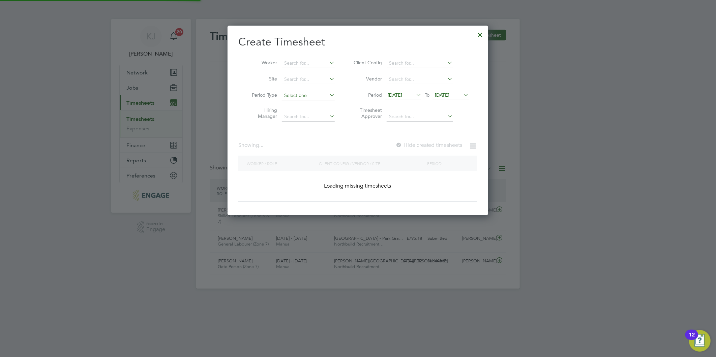
scroll to position [787, 261]
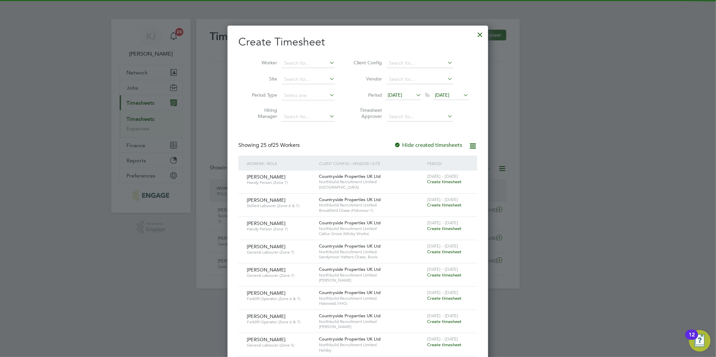
click at [402, 93] on span "[DATE]" at bounding box center [394, 95] width 14 height 6
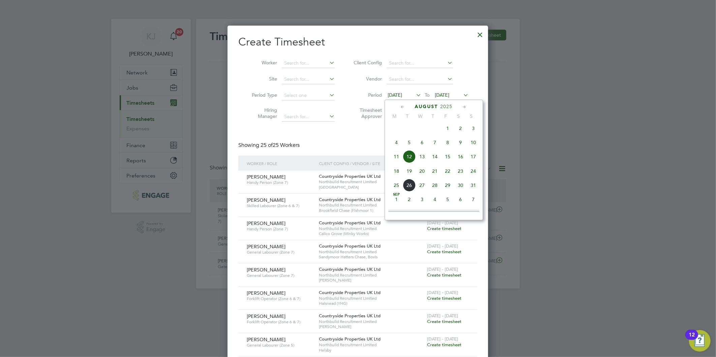
click at [395, 174] on span "18" at bounding box center [396, 171] width 13 height 13
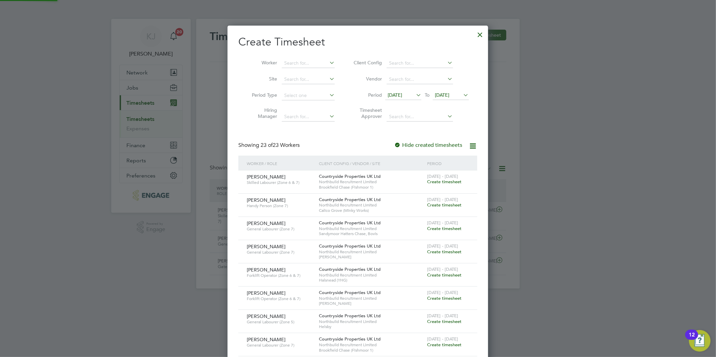
scroll to position [695, 261]
click at [445, 93] on span "[DATE]" at bounding box center [442, 95] width 14 height 6
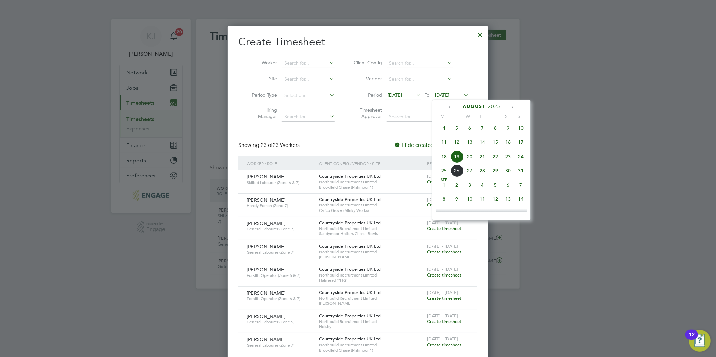
click at [521, 158] on span "24" at bounding box center [520, 156] width 13 height 13
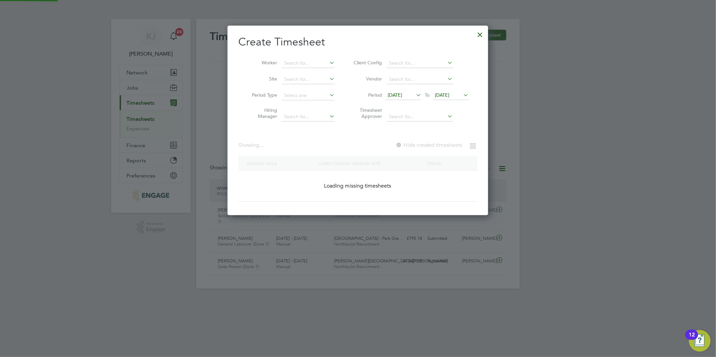
scroll to position [695, 261]
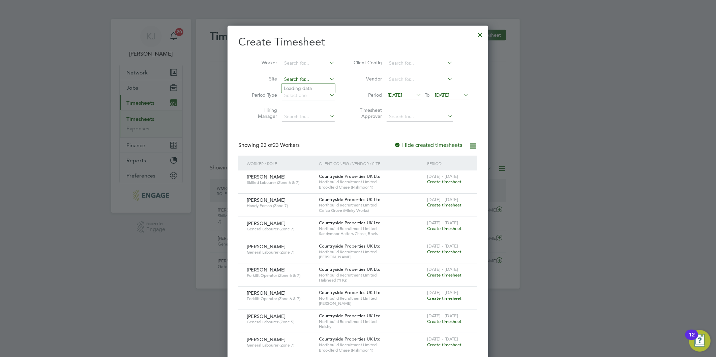
click at [316, 81] on input at bounding box center [308, 79] width 53 height 9
click at [308, 90] on li "Sandym oor Hatters Chase, Bovis" at bounding box center [337, 88] width 113 height 9
type input "Sandymoor Hatters Chase, Bovis"
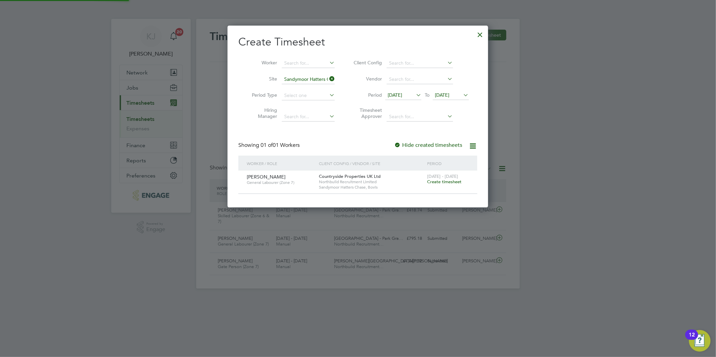
scroll to position [182, 261]
click at [440, 180] on span "Create timesheet" at bounding box center [444, 182] width 34 height 6
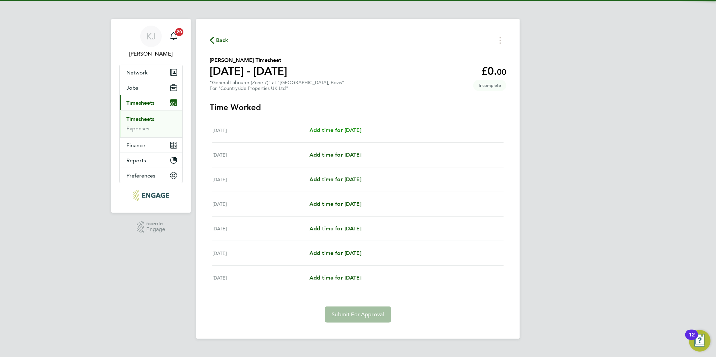
click at [337, 128] on span "Add time for Mon 18 Aug" at bounding box center [335, 130] width 52 height 6
select select "30"
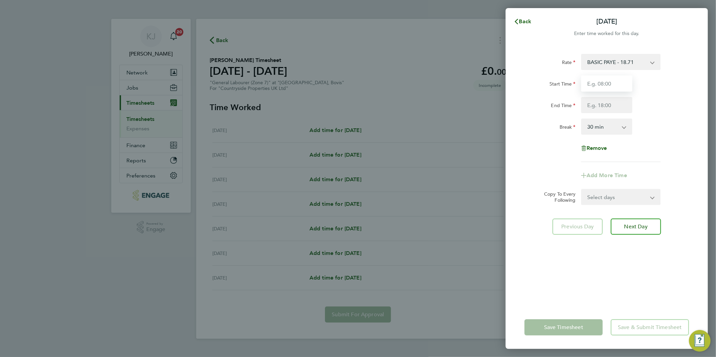
click at [597, 84] on input "Start Time" at bounding box center [606, 83] width 51 height 16
type input "07:30"
type input "17:00"
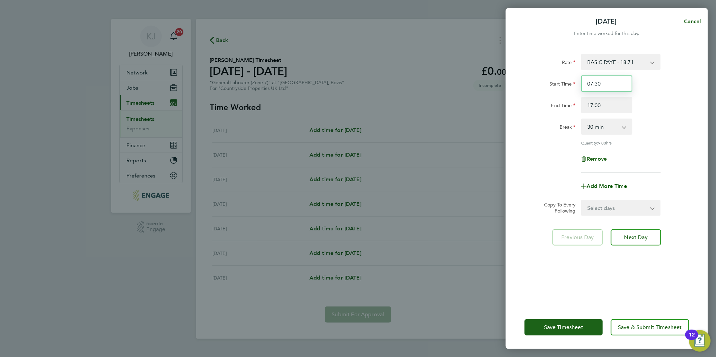
drag, startPoint x: 625, startPoint y: 85, endPoint x: 340, endPoint y: 73, distance: 285.2
click at [375, 98] on div "Mon 18 Aug Cancel Enter time worked for this day. Rate BASIC PAYE - 18.71 Start…" at bounding box center [358, 178] width 716 height 357
type input "07:00"
type input "16:30"
click at [610, 88] on input "07:00" at bounding box center [606, 83] width 51 height 16
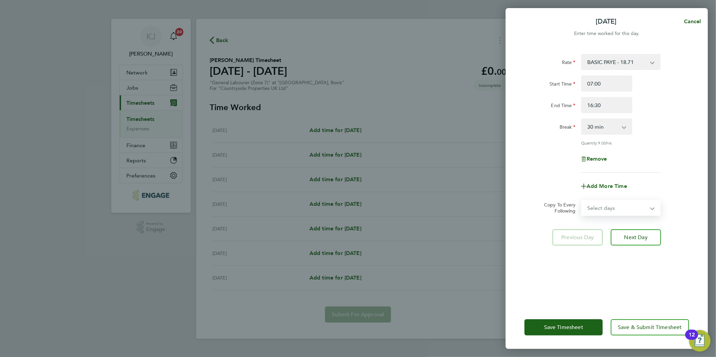
drag, startPoint x: 614, startPoint y: 199, endPoint x: 612, endPoint y: 208, distance: 9.0
click at [613, 203] on select "Select days Day Weekday (Mon-Fri) Weekend (Sat-Sun) Tuesday Wednesday Thursday …" at bounding box center [616, 207] width 71 height 15
select select "DAY"
click at [581, 200] on select "Select days Day Weekday (Mon-Fri) Weekend (Sat-Sun) Tuesday Wednesday Thursday …" at bounding box center [616, 207] width 71 height 15
click at [606, 233] on select "19 Aug 2025 20 Aug 2025 21 Aug 2025 22 Aug 2025 23 Aug 2025 24 Aug 2025" at bounding box center [616, 229] width 70 height 15
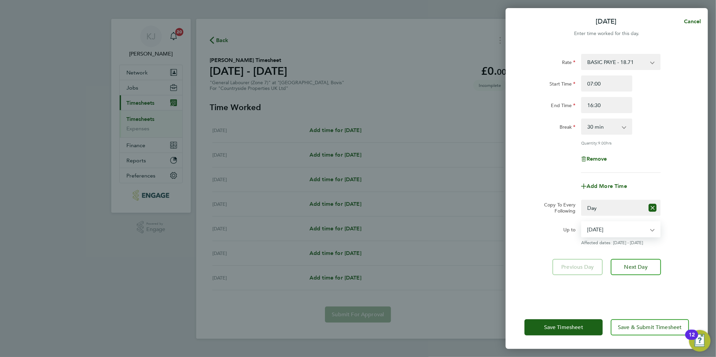
select select "2025-08-22"
click at [581, 222] on select "19 Aug 2025 20 Aug 2025 21 Aug 2025 22 Aug 2025 23 Aug 2025 24 Aug 2025" at bounding box center [616, 229] width 70 height 15
click at [634, 270] on button "Next Day" at bounding box center [635, 267] width 50 height 16
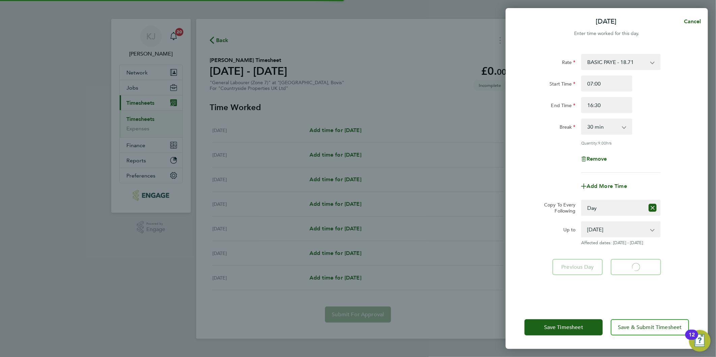
select select "30"
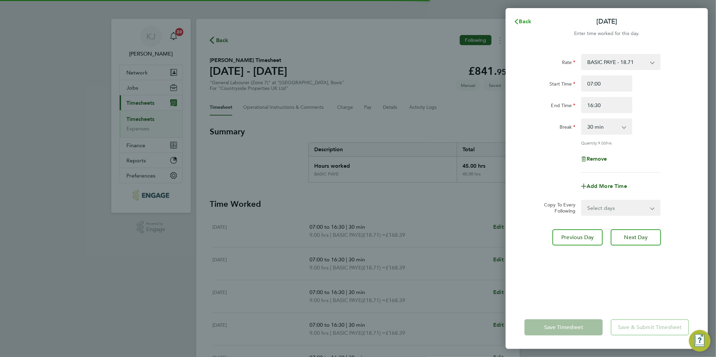
click at [523, 18] on button "Back" at bounding box center [522, 21] width 31 height 13
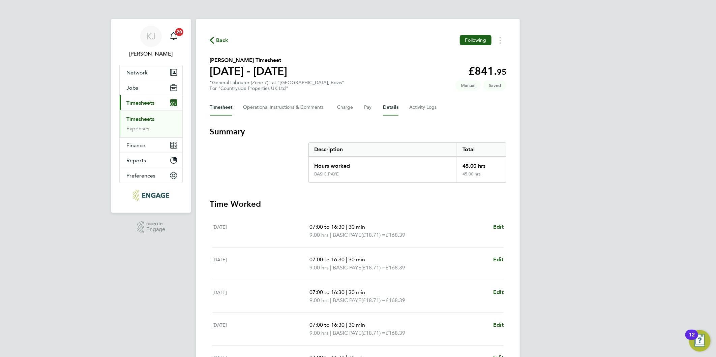
drag, startPoint x: 395, startPoint y: 106, endPoint x: 387, endPoint y: 124, distance: 19.3
click at [395, 106] on button "Details" at bounding box center [390, 107] width 15 height 16
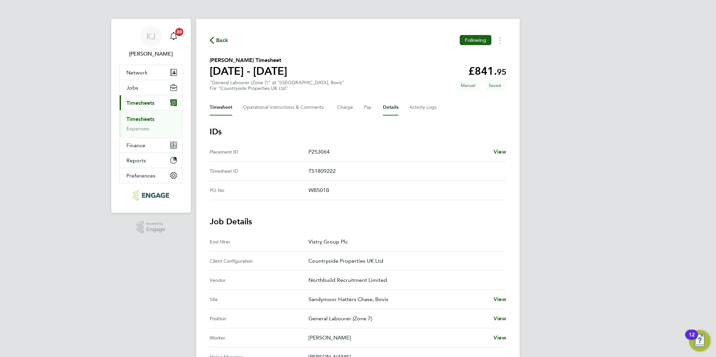
click at [222, 110] on button "Timesheet" at bounding box center [221, 107] width 23 height 16
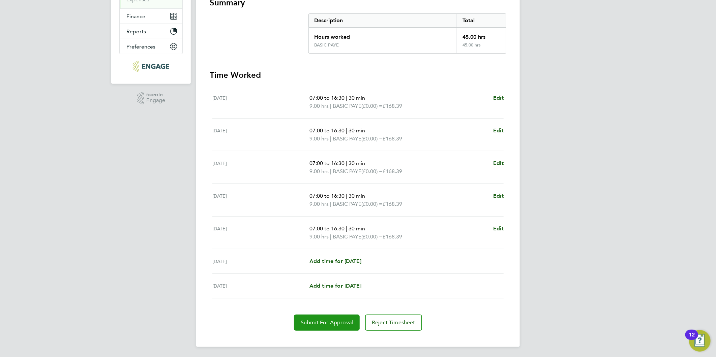
click at [325, 317] on button "Submit For Approval" at bounding box center [327, 323] width 66 height 16
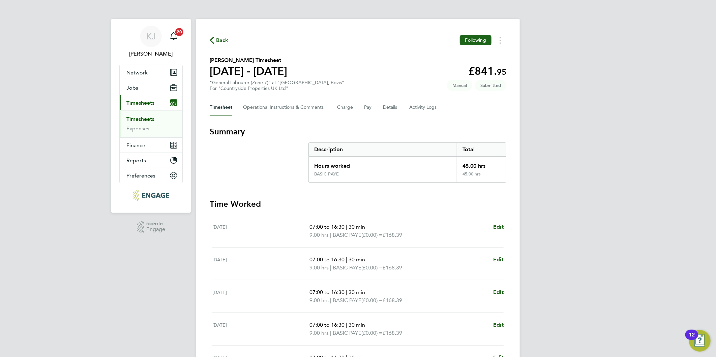
click at [398, 105] on div "Timesheet Operational Instructions & Comments Charge Pay Details Activity Logs" at bounding box center [358, 107] width 296 height 16
click at [386, 106] on button "Details" at bounding box center [390, 107] width 15 height 16
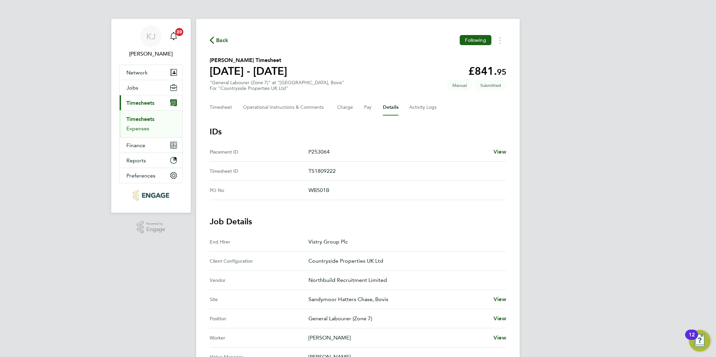
click at [129, 127] on link "Expenses" at bounding box center [137, 128] width 23 height 6
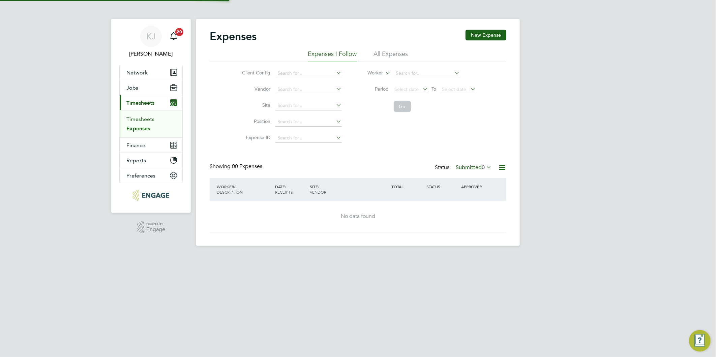
click at [131, 118] on link "Timesheets" at bounding box center [140, 119] width 28 height 6
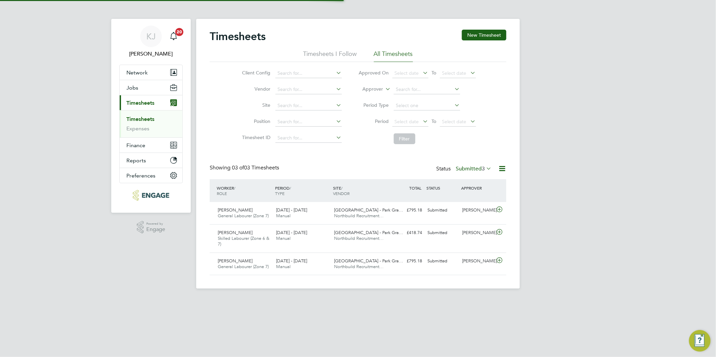
scroll to position [17, 59]
click at [491, 35] on button "New Timesheet" at bounding box center [484, 35] width 44 height 11
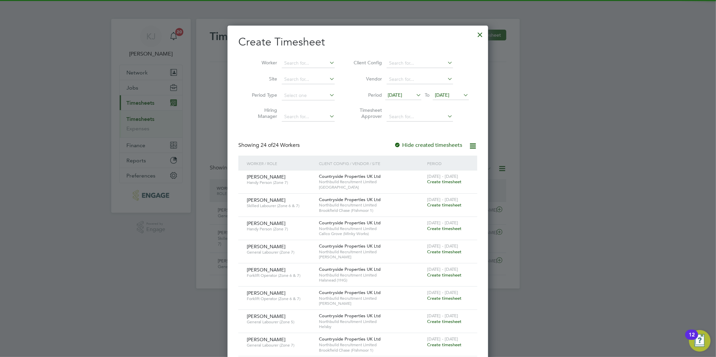
click at [402, 92] on span "[DATE]" at bounding box center [394, 95] width 14 height 6
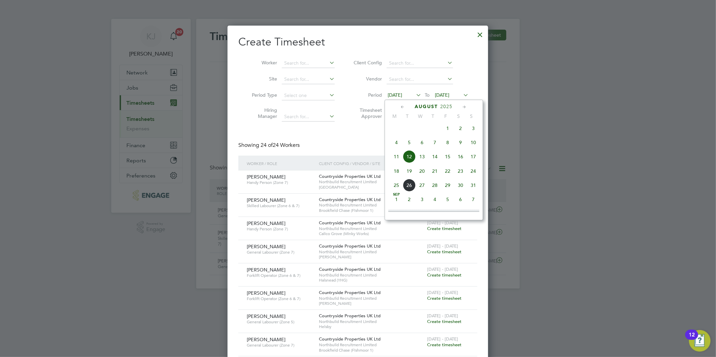
click at [400, 178] on span "18" at bounding box center [396, 171] width 13 height 13
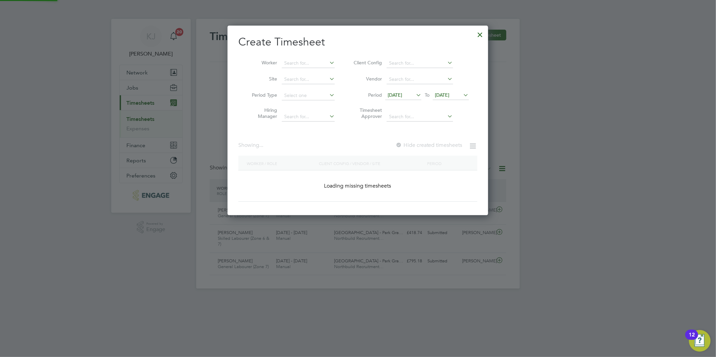
scroll to position [671, 261]
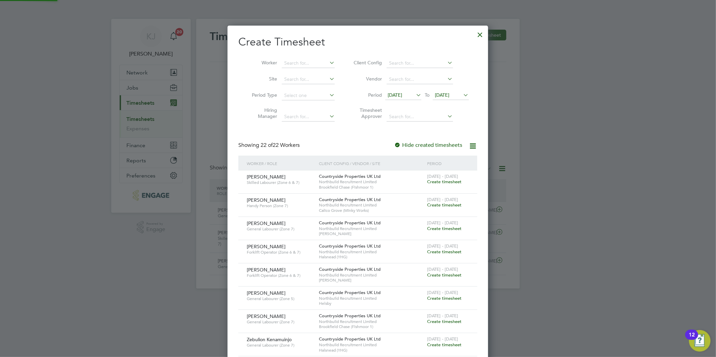
click at [449, 94] on span "[DATE]" at bounding box center [442, 95] width 14 height 6
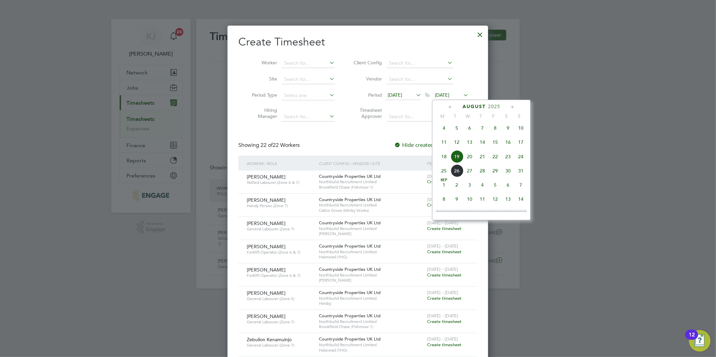
click at [522, 160] on span "24" at bounding box center [520, 156] width 13 height 13
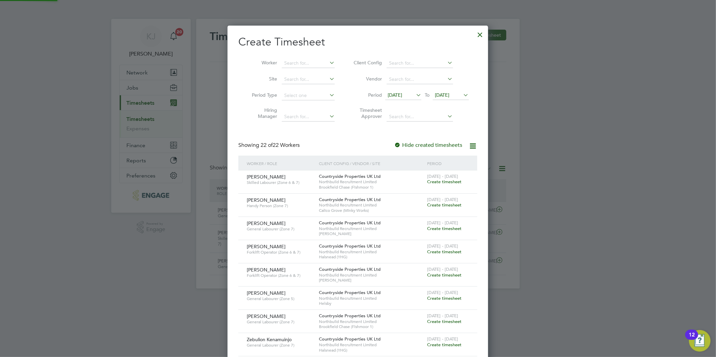
scroll to position [671, 261]
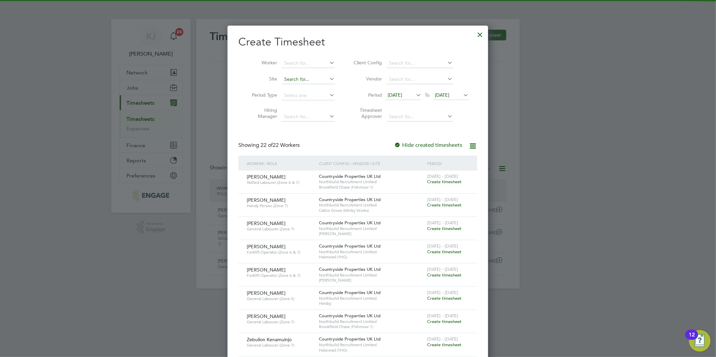
click at [292, 78] on input at bounding box center [308, 79] width 53 height 9
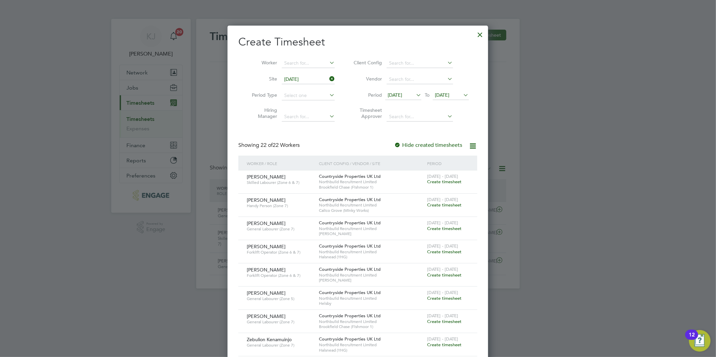
click at [314, 84] on li "Poverty Lane ( Magh ull)" at bounding box center [309, 88] width 57 height 9
type input "Poverty Lane (Maghull)"
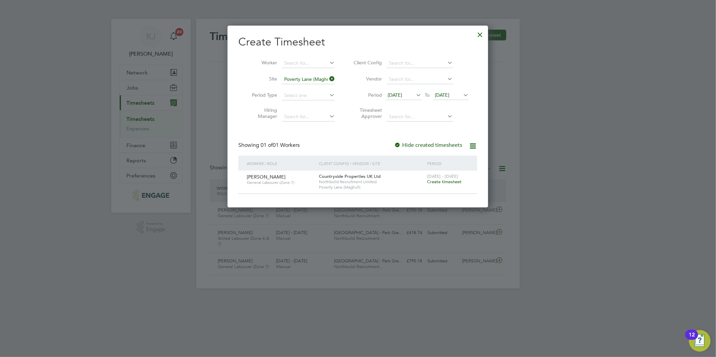
click at [439, 182] on span "Create timesheet" at bounding box center [444, 182] width 34 height 6
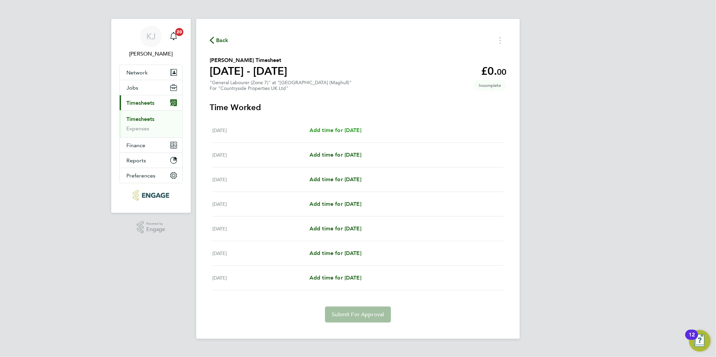
click at [324, 131] on span "Add time for [DATE]" at bounding box center [335, 130] width 52 height 6
select select "30"
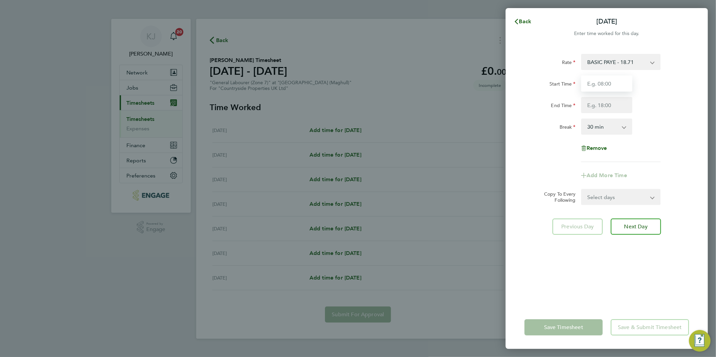
click at [602, 84] on input "Start Time" at bounding box center [606, 83] width 51 height 16
type input "07:30"
type input "16:30"
click at [635, 79] on div "Start Time 07:30" at bounding box center [606, 83] width 170 height 16
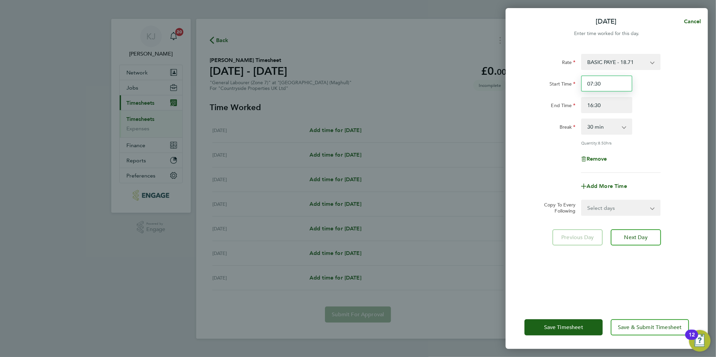
click at [622, 84] on input "07:30" at bounding box center [606, 83] width 51 height 16
drag, startPoint x: 622, startPoint y: 208, endPoint x: 619, endPoint y: 215, distance: 7.1
click at [622, 208] on select "Select days Day Weekday (Mon-Fri) Weekend (Sat-Sun) [DATE] [DATE] [DATE] [DATE]…" at bounding box center [616, 207] width 71 height 15
select select "DAY"
click at [581, 200] on select "Select days Day Weekday (Mon-Fri) Weekend (Sat-Sun) [DATE] [DATE] [DATE] [DATE]…" at bounding box center [616, 207] width 71 height 15
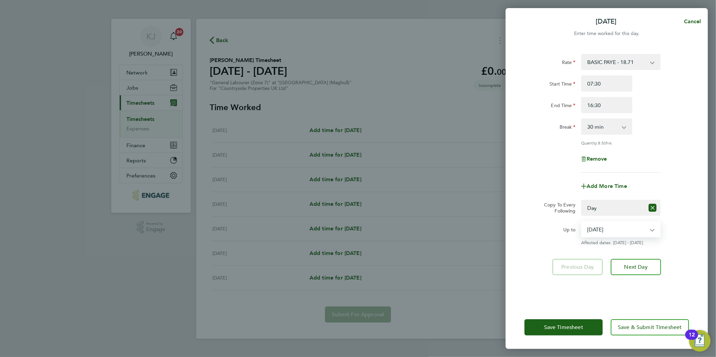
click at [597, 234] on select "[DATE] [DATE] [DATE] [DATE] [DATE] [DATE]" at bounding box center [616, 229] width 70 height 15
select select "[DATE]"
click at [581, 222] on select "[DATE] [DATE] [DATE] [DATE] [DATE] [DATE]" at bounding box center [616, 229] width 70 height 15
click at [637, 267] on span "Next Day" at bounding box center [635, 267] width 23 height 7
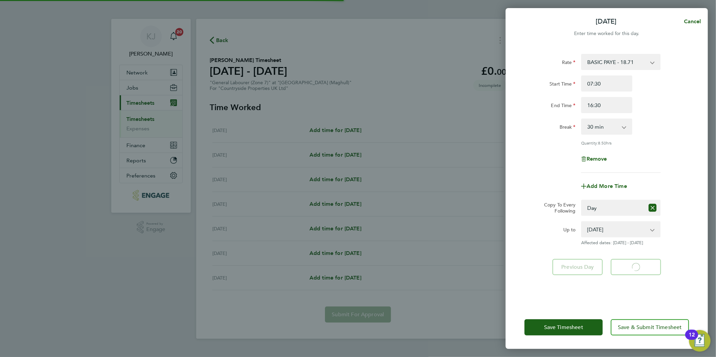
select select "30"
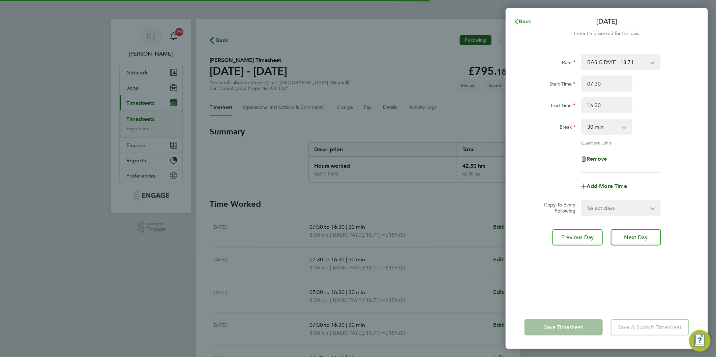
click at [526, 19] on span "Back" at bounding box center [525, 21] width 12 height 6
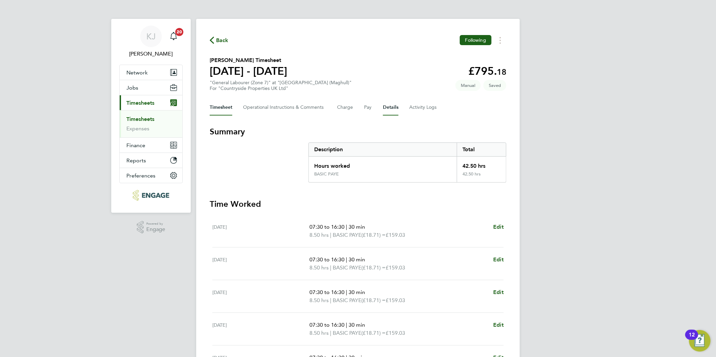
click at [387, 106] on button "Details" at bounding box center [390, 107] width 15 height 16
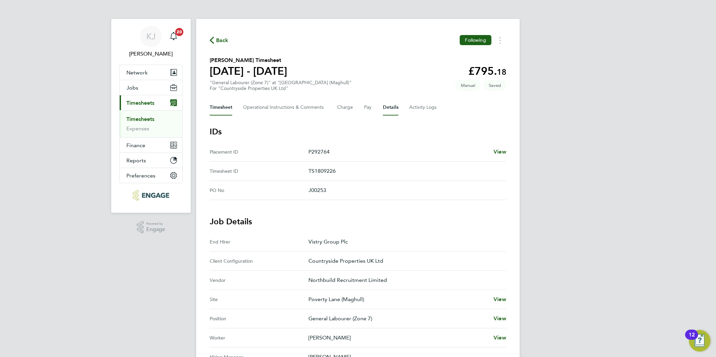
click at [215, 104] on button "Timesheet" at bounding box center [221, 107] width 23 height 16
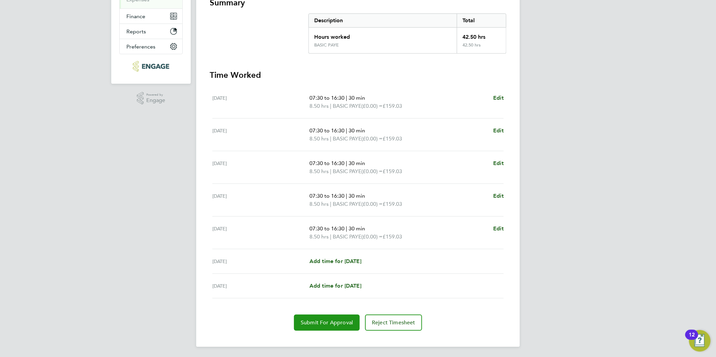
click at [331, 327] on button "Submit For Approval" at bounding box center [327, 323] width 66 height 16
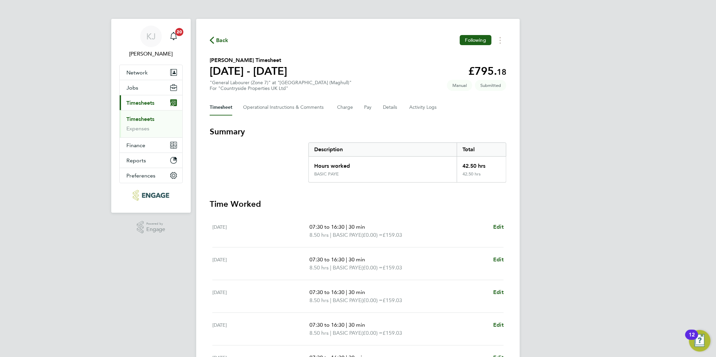
click at [138, 124] on li "Timesheets" at bounding box center [151, 120] width 51 height 9
click at [388, 106] on button "Details" at bounding box center [390, 107] width 15 height 16
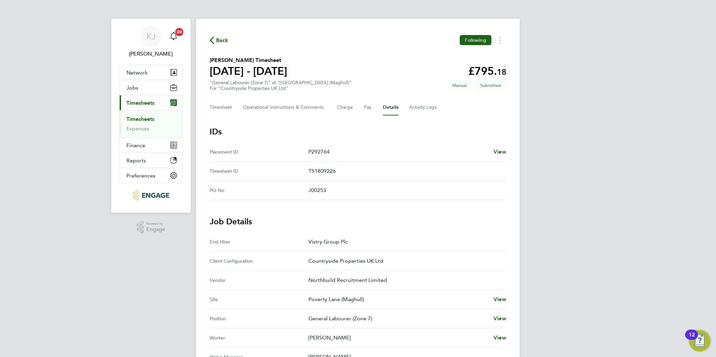
click at [138, 125] on li "Timesheets" at bounding box center [151, 120] width 51 height 9
click at [139, 130] on link "Expenses" at bounding box center [137, 128] width 23 height 6
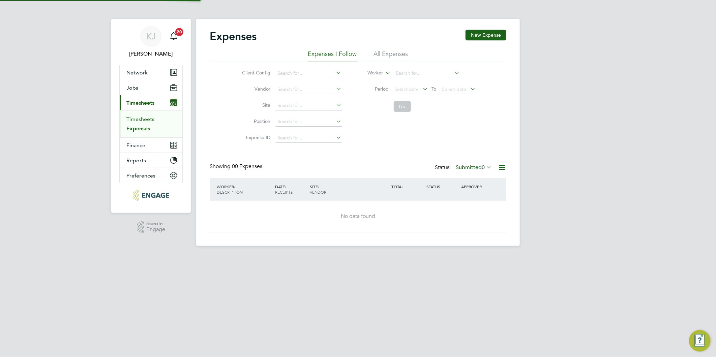
click at [141, 122] on link "Timesheets" at bounding box center [140, 119] width 28 height 6
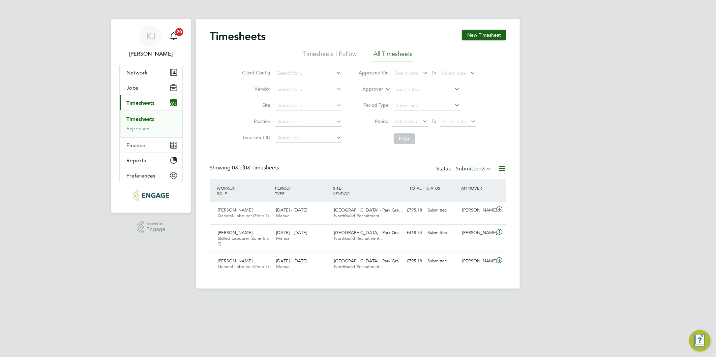
scroll to position [17, 59]
click at [493, 32] on button "New Timesheet" at bounding box center [484, 35] width 44 height 11
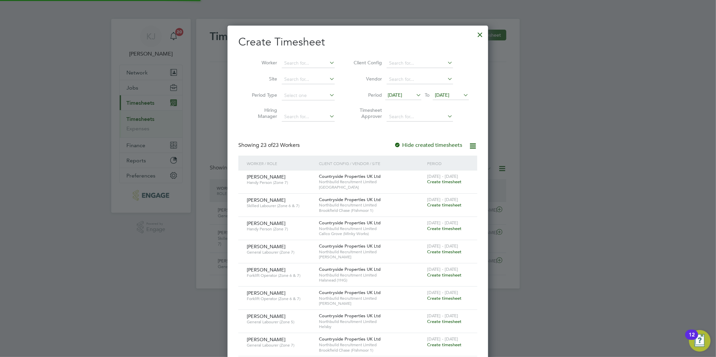
scroll to position [740, 261]
click at [402, 95] on span "[DATE]" at bounding box center [394, 95] width 14 height 6
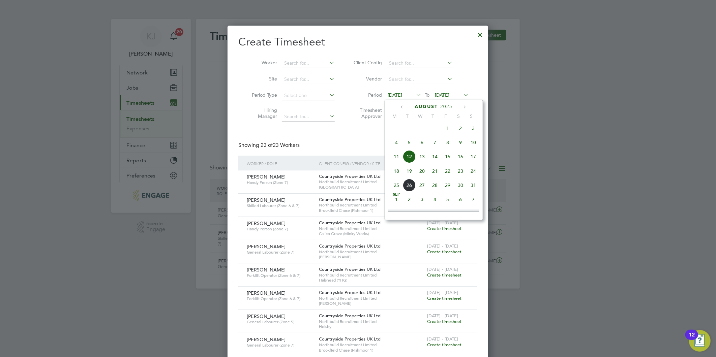
drag, startPoint x: 394, startPoint y: 172, endPoint x: 400, endPoint y: 181, distance: 10.7
click at [395, 172] on span "18" at bounding box center [396, 171] width 13 height 13
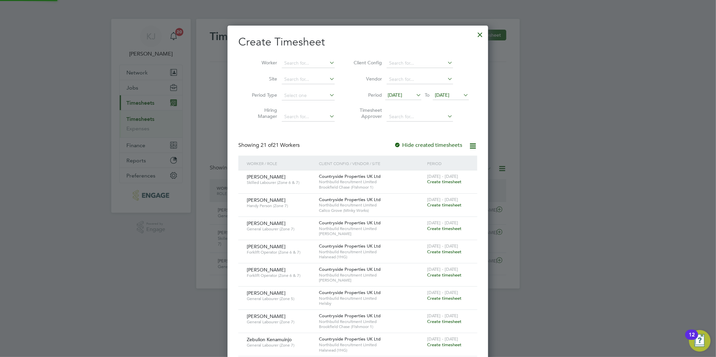
scroll to position [648, 261]
click at [447, 98] on span "[DATE]" at bounding box center [451, 95] width 36 height 9
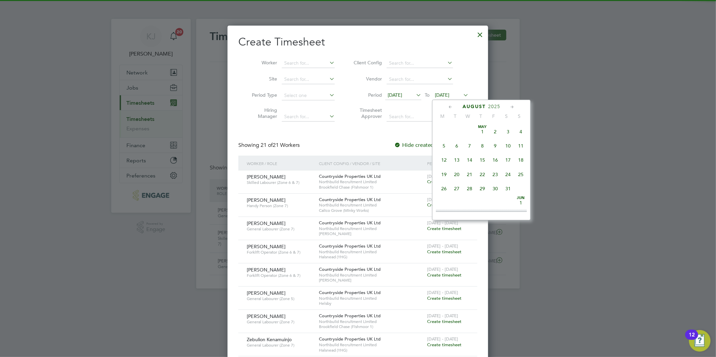
scroll to position [245, 0]
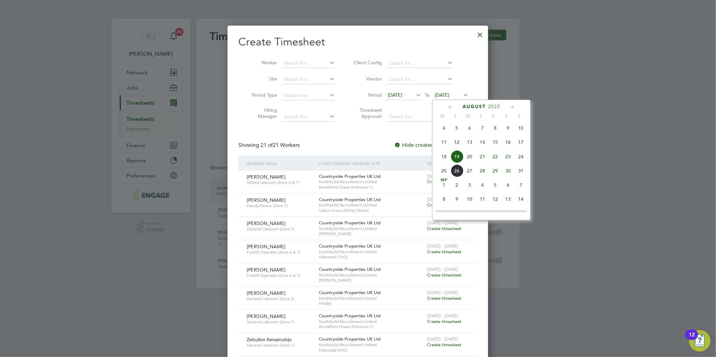
click at [523, 161] on span "24" at bounding box center [520, 156] width 13 height 13
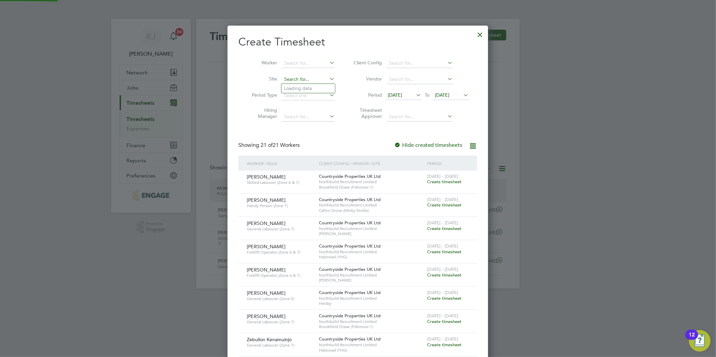
click at [295, 75] on input at bounding box center [308, 79] width 53 height 9
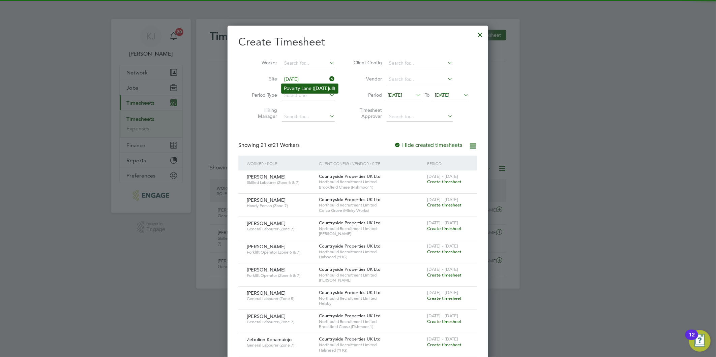
click at [292, 88] on li "Poverty Lane ( Magh ull)" at bounding box center [309, 88] width 57 height 9
type input "Poverty Lane (Maghull)"
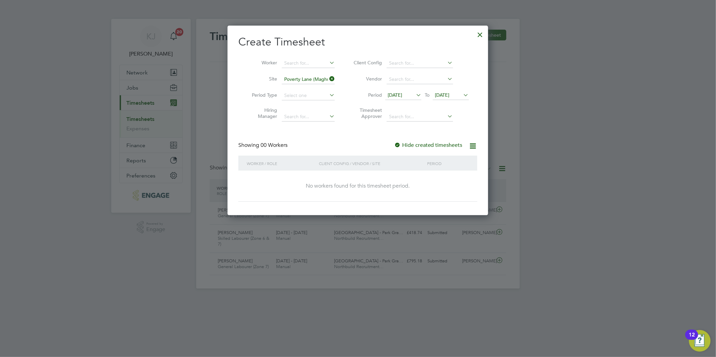
click at [400, 142] on div at bounding box center [397, 145] width 7 height 7
drag, startPoint x: 478, startPoint y: 32, endPoint x: 678, endPoint y: 151, distance: 232.7
click at [479, 31] on div at bounding box center [480, 33] width 12 height 12
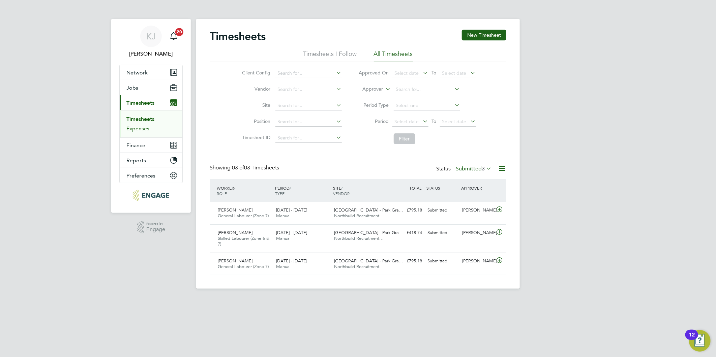
click at [144, 128] on link "Expenses" at bounding box center [137, 128] width 23 height 6
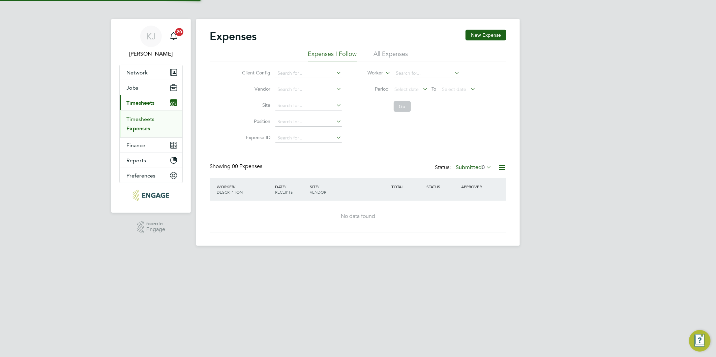
click at [141, 119] on link "Timesheets" at bounding box center [140, 119] width 28 height 6
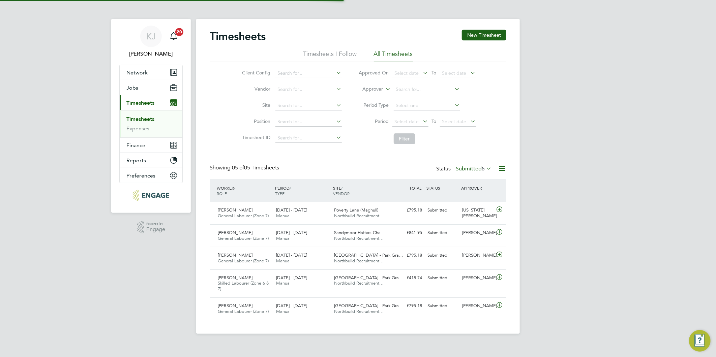
scroll to position [17, 59]
click at [487, 32] on button "New Timesheet" at bounding box center [484, 35] width 44 height 11
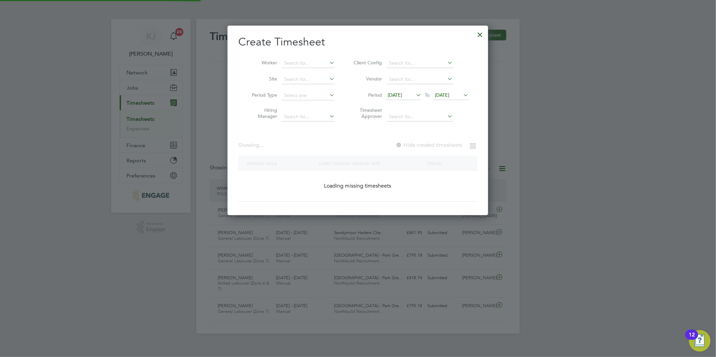
scroll to position [740, 261]
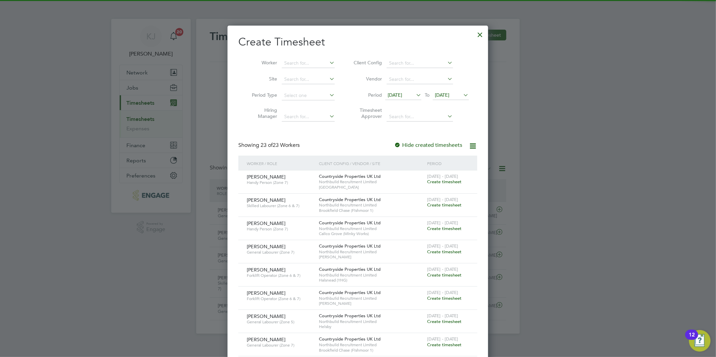
drag, startPoint x: 402, startPoint y: 93, endPoint x: 375, endPoint y: 99, distance: 28.2
click at [401, 93] on span "[DATE]" at bounding box center [394, 95] width 14 height 6
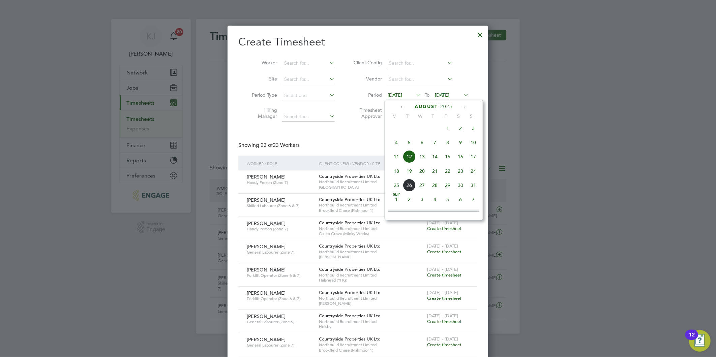
click at [395, 172] on span "18" at bounding box center [396, 171] width 13 height 13
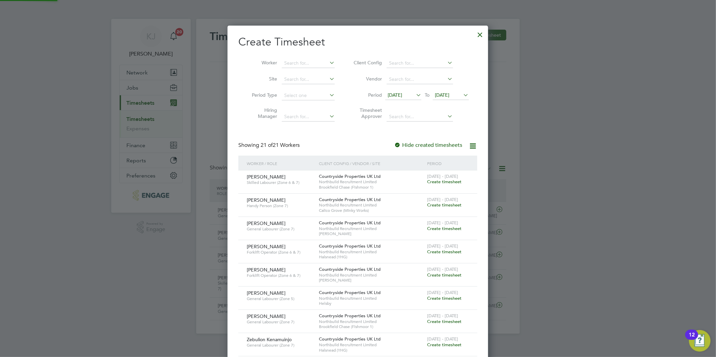
scroll to position [648, 261]
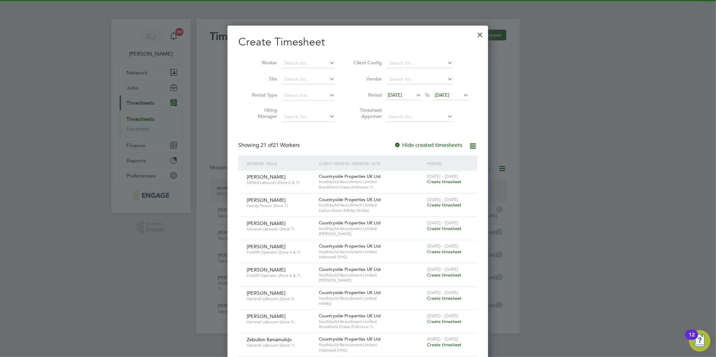
click at [460, 89] on li "Period 18 Aug 2025 To 19 Aug 2025" at bounding box center [410, 96] width 134 height 16
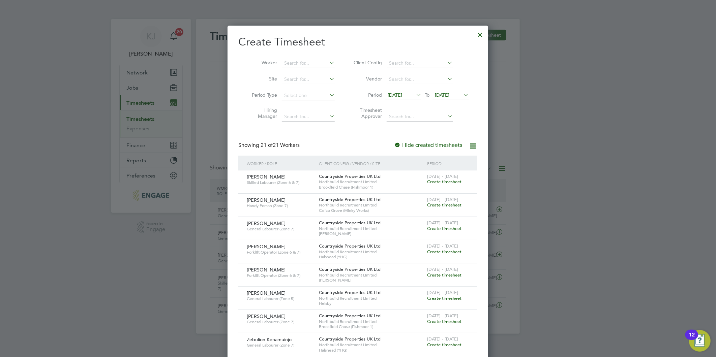
click at [449, 93] on span "[DATE]" at bounding box center [442, 95] width 14 height 6
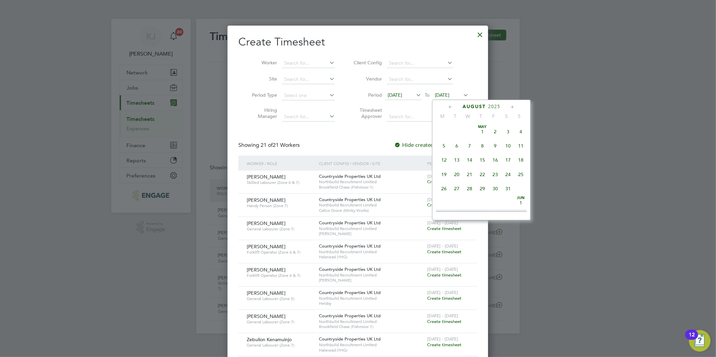
scroll to position [245, 0]
click at [523, 156] on span "24" at bounding box center [520, 156] width 13 height 13
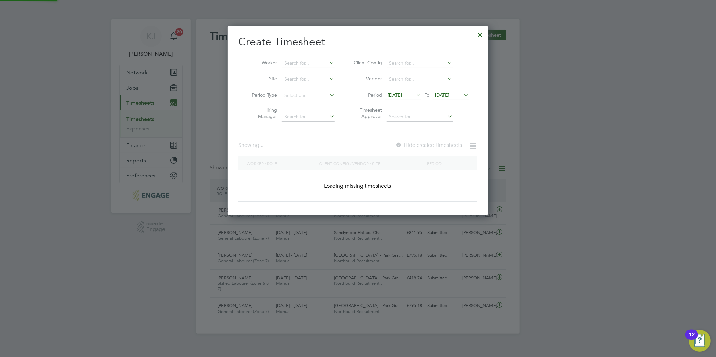
scroll to position [648, 261]
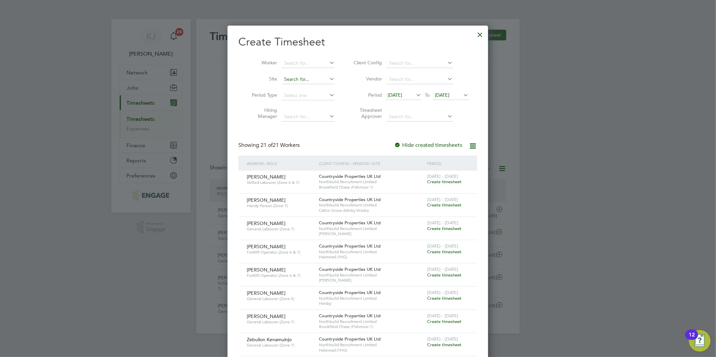
click at [293, 80] on input at bounding box center [308, 79] width 53 height 9
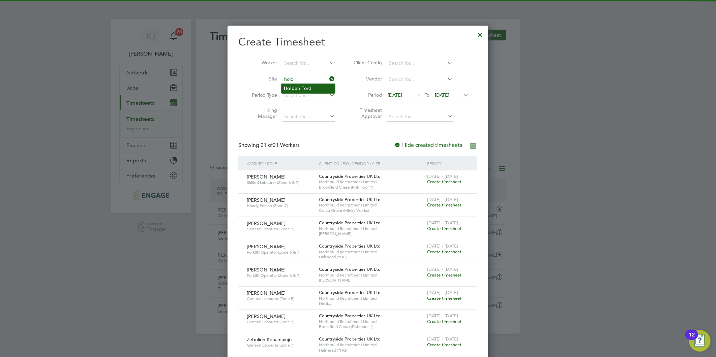
click at [293, 87] on b "Hold" at bounding box center [289, 89] width 11 height 6
type input "[PERSON_NAME]"
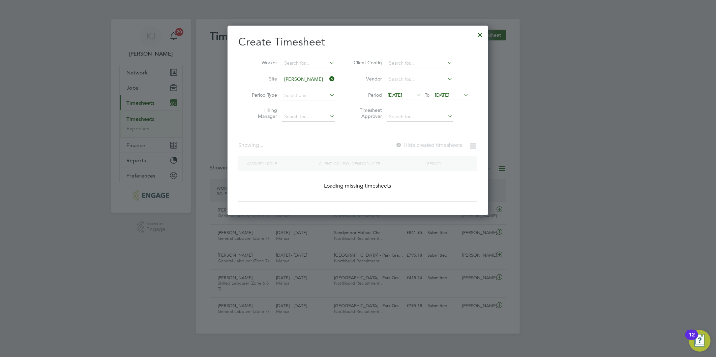
scroll to position [275, 261]
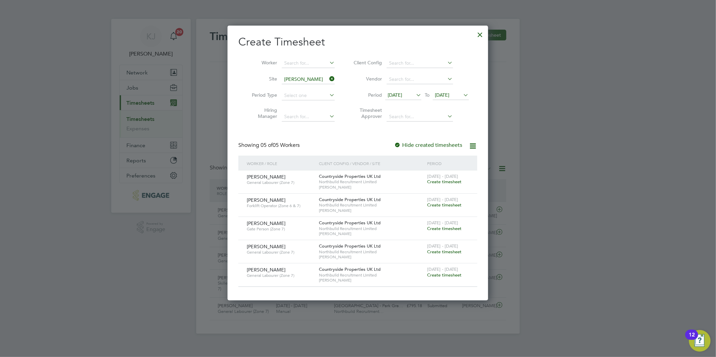
click at [438, 205] on span "Create timesheet" at bounding box center [444, 205] width 34 height 6
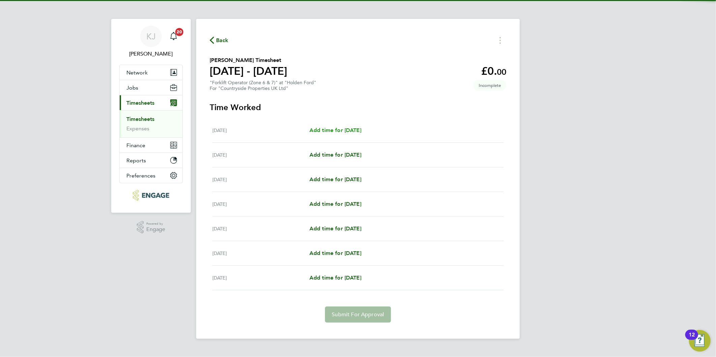
click at [335, 129] on span "Add time for [DATE]" at bounding box center [335, 130] width 52 height 6
select select "30"
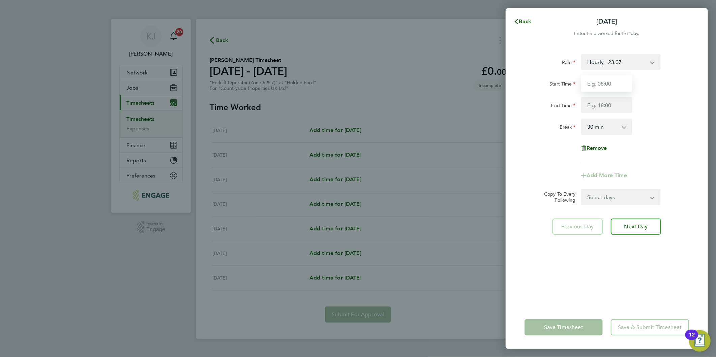
click at [608, 83] on input "Start Time" at bounding box center [606, 83] width 51 height 16
type input "07:00"
type input "16:30"
click at [604, 83] on input "07:00" at bounding box center [606, 83] width 51 height 16
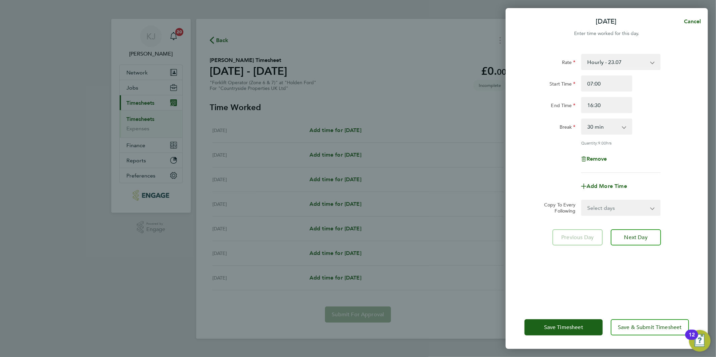
click at [605, 212] on select "Select days Day Weekday (Mon-Fri) Weekend (Sat-Sun) [DATE] [DATE] [DATE] [DATE]…" at bounding box center [616, 207] width 71 height 15
select select "DAY"
click at [581, 200] on select "Select days Day Weekday (Mon-Fri) Weekend (Sat-Sun) [DATE] [DATE] [DATE] [DATE]…" at bounding box center [616, 207] width 71 height 15
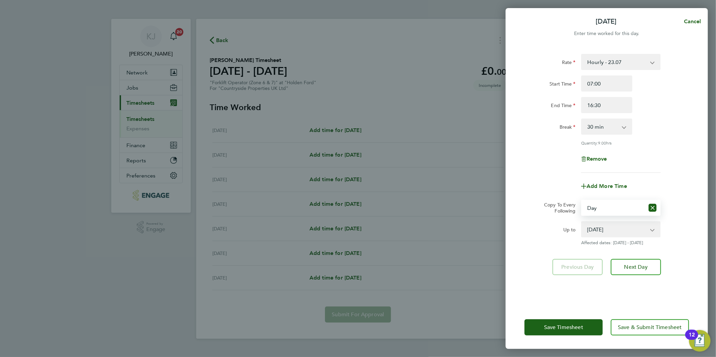
click at [604, 235] on select "[DATE] [DATE] [DATE] [DATE] [DATE] [DATE]" at bounding box center [616, 229] width 70 height 15
select select "[DATE]"
click at [581, 222] on select "[DATE] [DATE] [DATE] [DATE] [DATE] [DATE]" at bounding box center [616, 229] width 70 height 15
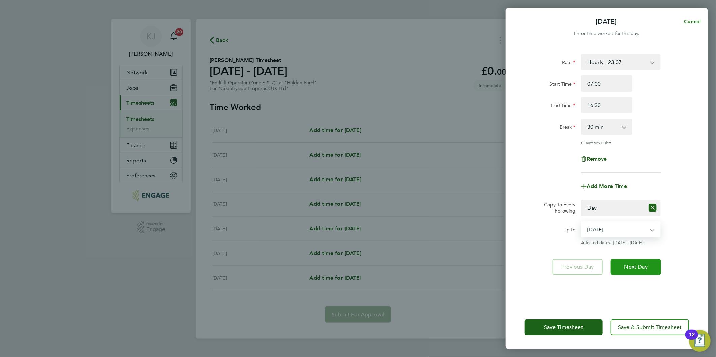
click at [624, 269] on span "Next Day" at bounding box center [635, 267] width 23 height 7
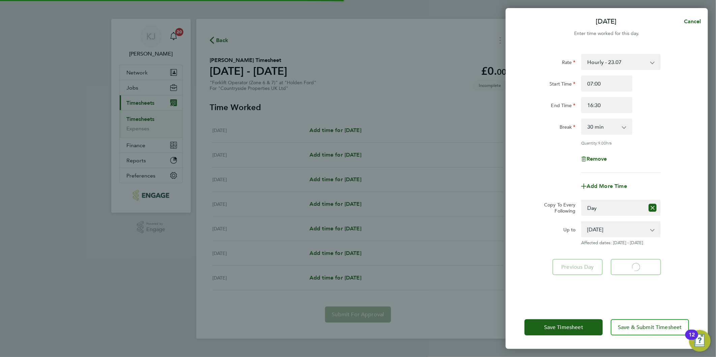
select select "30"
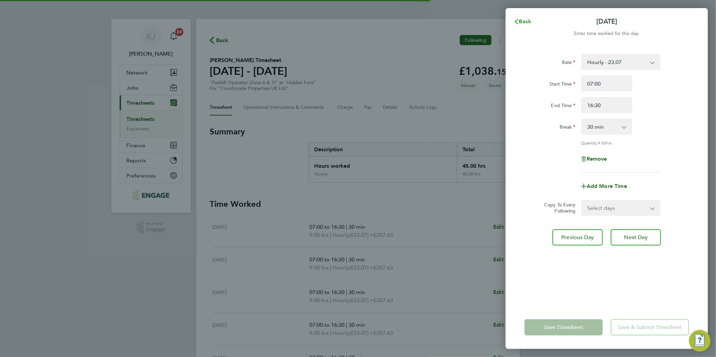
click at [527, 21] on span "Back" at bounding box center [525, 21] width 12 height 6
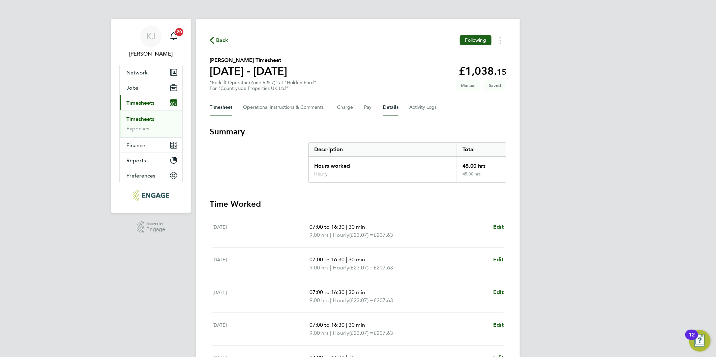
click at [388, 109] on button "Details" at bounding box center [390, 107] width 15 height 16
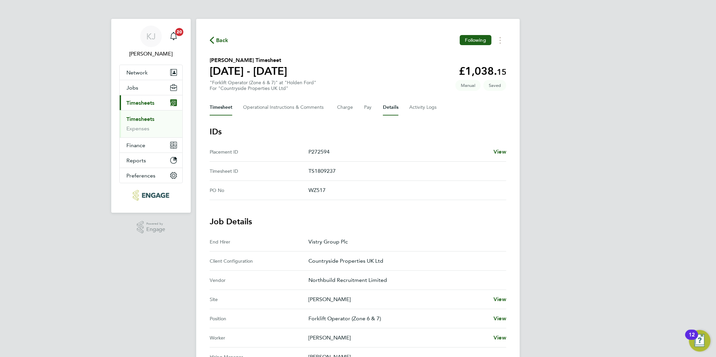
click at [227, 105] on button "Timesheet" at bounding box center [221, 107] width 23 height 16
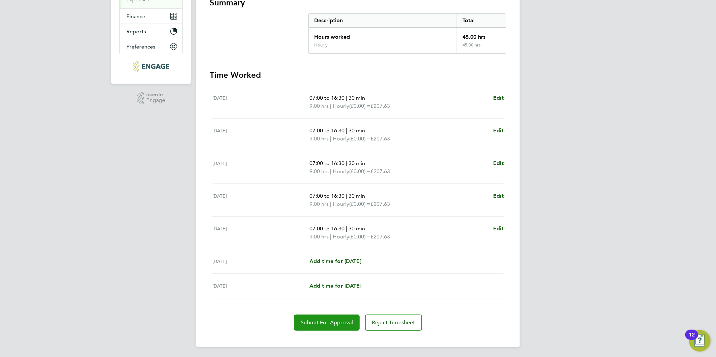
drag, startPoint x: 325, startPoint y: 324, endPoint x: 321, endPoint y: 314, distance: 10.8
click at [326, 324] on span "Submit For Approval" at bounding box center [326, 322] width 52 height 7
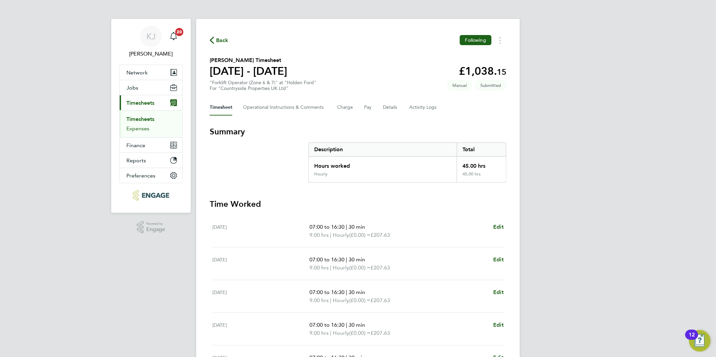
click at [137, 130] on link "Expenses" at bounding box center [137, 128] width 23 height 6
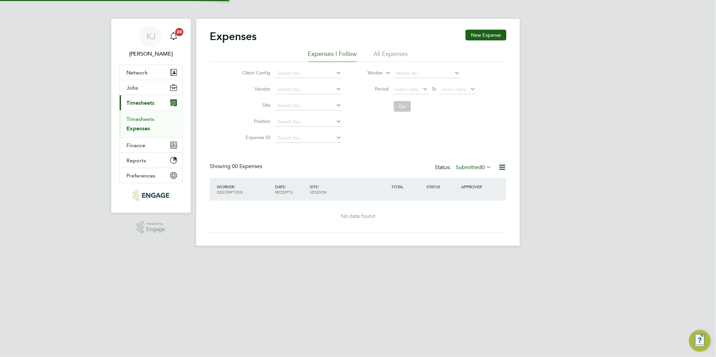
click at [136, 118] on link "Timesheets" at bounding box center [140, 119] width 28 height 6
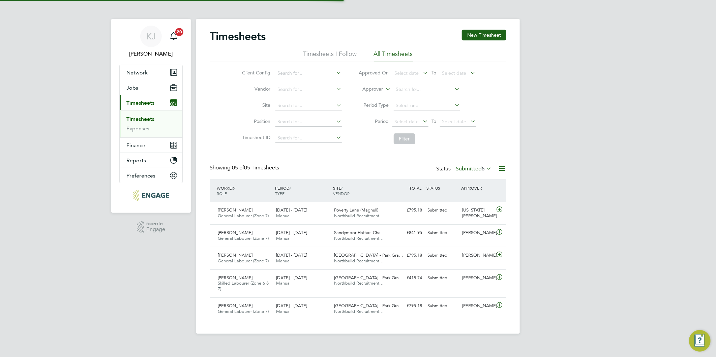
scroll to position [17, 59]
click at [483, 38] on button "New Timesheet" at bounding box center [484, 35] width 44 height 11
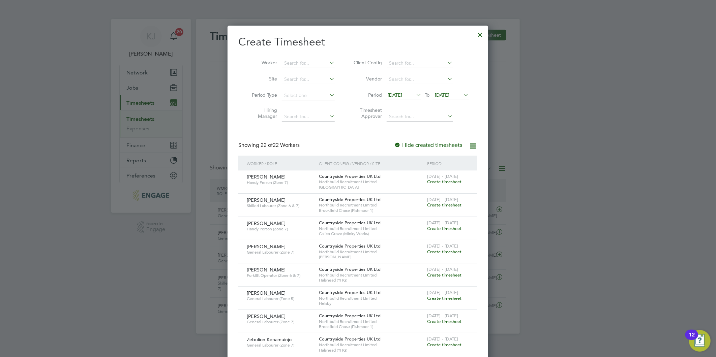
click at [403, 91] on span "[DATE]" at bounding box center [403, 95] width 36 height 9
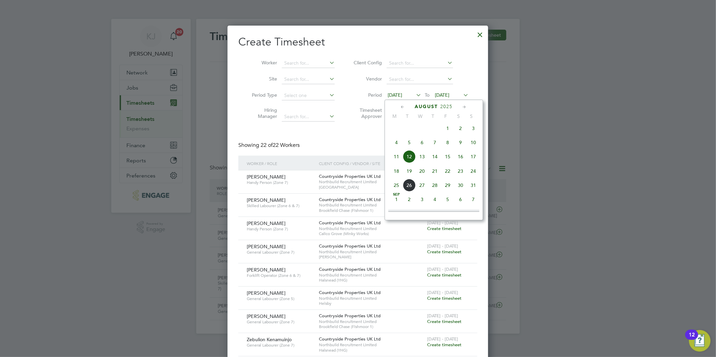
click at [393, 174] on span "18" at bounding box center [396, 171] width 13 height 13
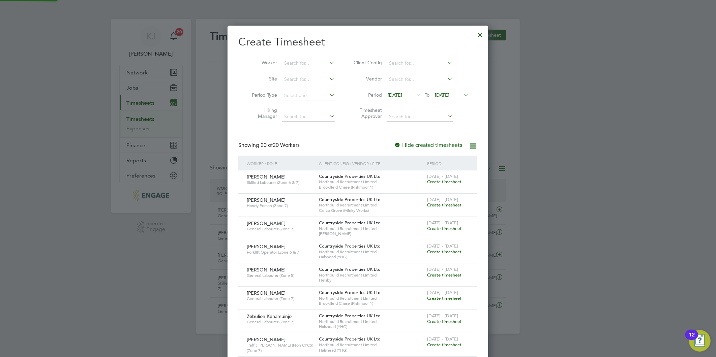
drag, startPoint x: 450, startPoint y: 91, endPoint x: 450, endPoint y: 115, distance: 23.9
click at [450, 92] on span "[DATE]" at bounding box center [451, 95] width 36 height 9
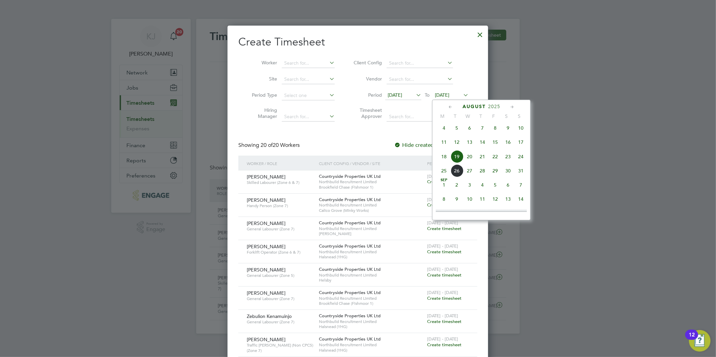
click at [522, 158] on span "24" at bounding box center [520, 156] width 13 height 13
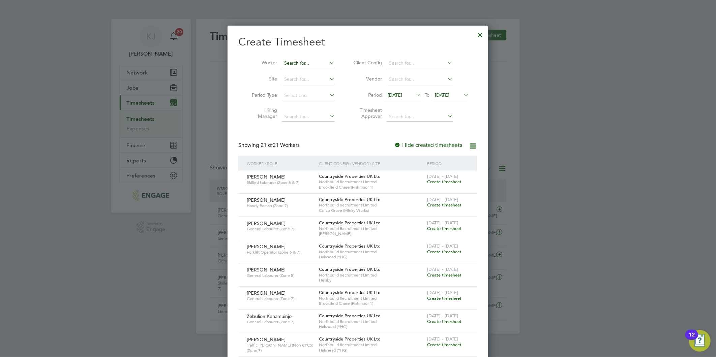
click at [291, 65] on input at bounding box center [308, 63] width 53 height 9
type input "s"
type input "h"
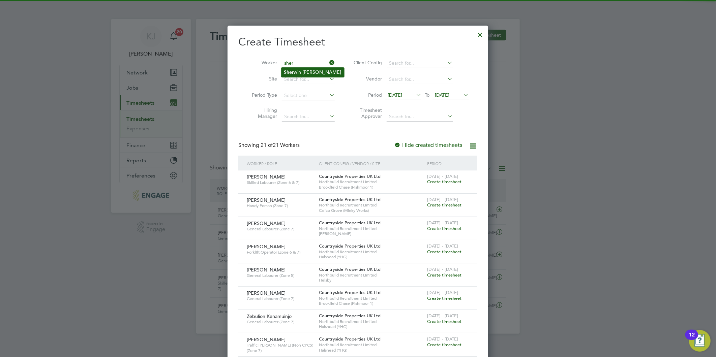
click at [303, 71] on li "Sher win Patrick" at bounding box center [312, 72] width 63 height 9
type input "[PERSON_NAME]"
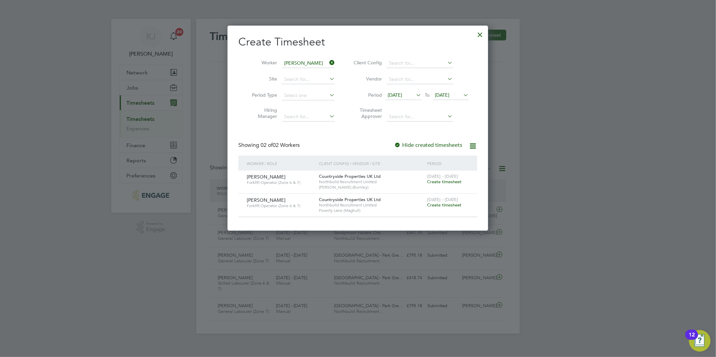
click at [450, 202] on span "Create timesheet" at bounding box center [444, 205] width 34 height 6
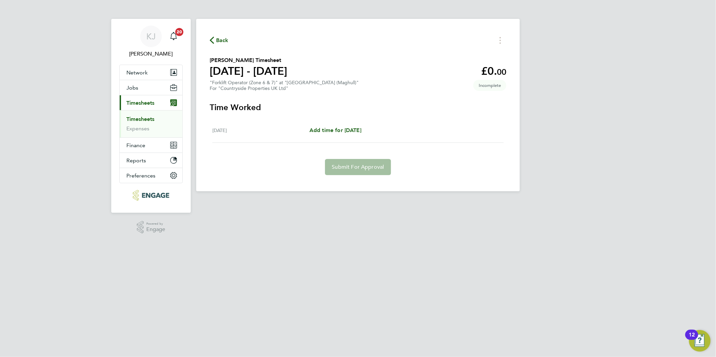
click at [353, 124] on div "Fri 22 Aug Add time for Fri 22 Aug Add time for Fri 22 Aug" at bounding box center [357, 130] width 291 height 25
click at [352, 130] on span "Add time for [DATE]" at bounding box center [335, 130] width 52 height 6
select select "30"
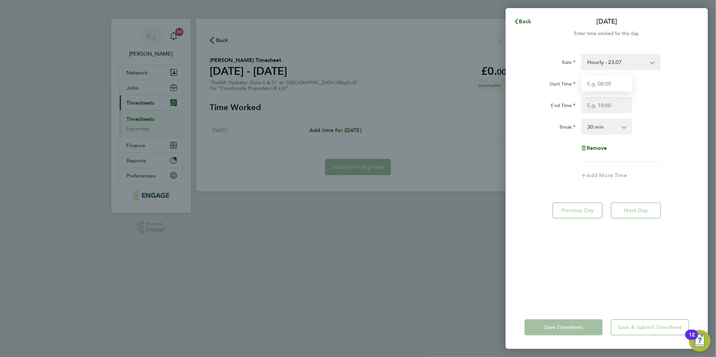
click at [604, 80] on input "Start Time" at bounding box center [606, 83] width 51 height 16
type input "07:30"
type input "16:30"
click at [617, 78] on input "07:30" at bounding box center [606, 83] width 51 height 16
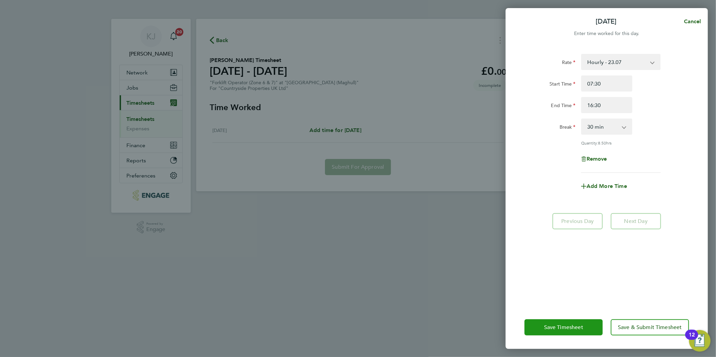
drag, startPoint x: 564, startPoint y: 324, endPoint x: 565, endPoint y: 335, distance: 10.6
click at [564, 325] on span "Save Timesheet" at bounding box center [563, 327] width 39 height 7
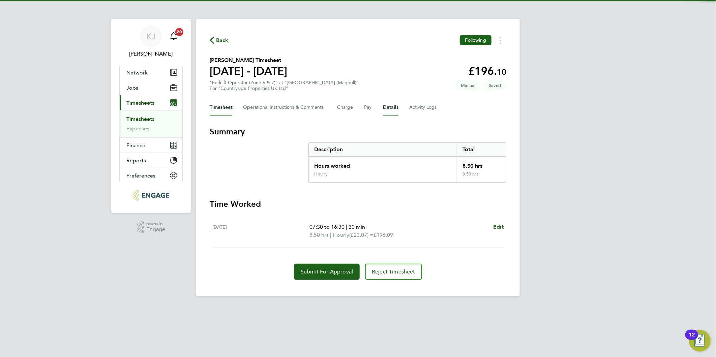
click at [390, 106] on button "Details" at bounding box center [390, 107] width 15 height 16
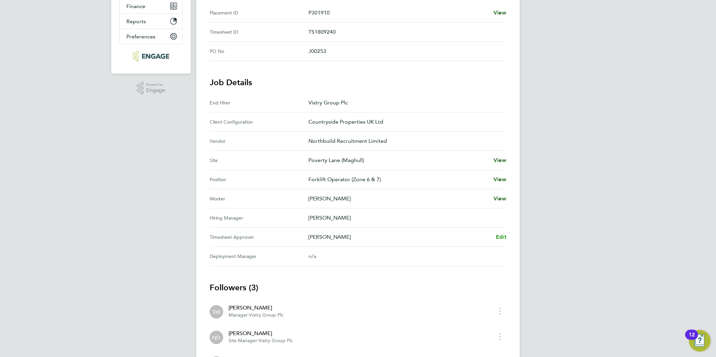
click at [500, 236] on span "Edit" at bounding box center [501, 237] width 10 height 6
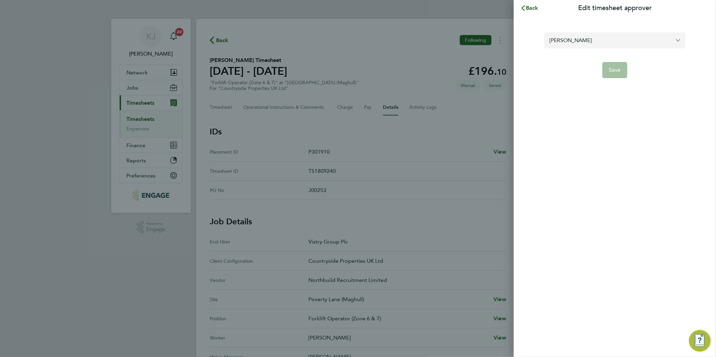
click at [588, 45] on input "[PERSON_NAME]" at bounding box center [614, 40] width 141 height 16
click at [600, 59] on li "[US_STATE][PERSON_NAME]" at bounding box center [614, 57] width 141 height 17
type input "[US_STATE][PERSON_NAME]"
click at [615, 69] on span "Save" at bounding box center [615, 70] width 12 height 7
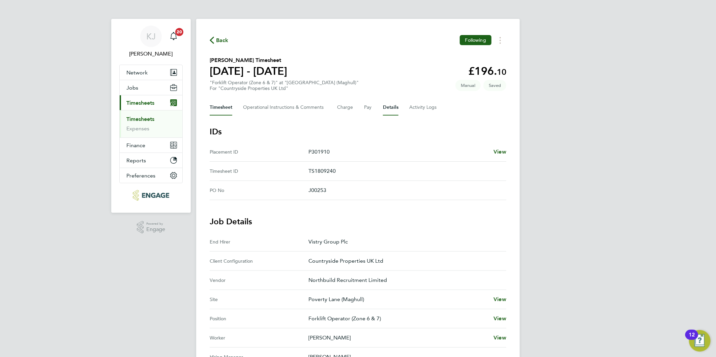
click at [228, 107] on button "Timesheet" at bounding box center [221, 107] width 23 height 16
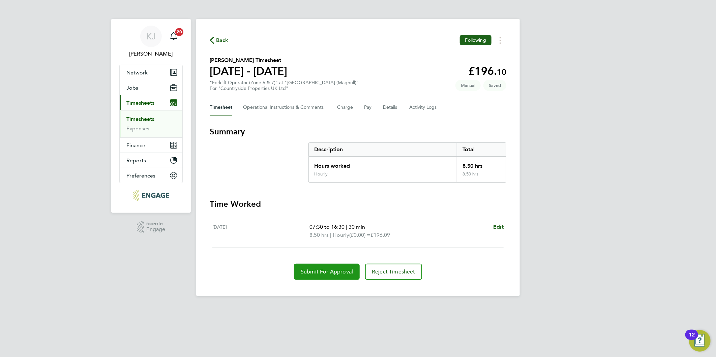
click at [327, 272] on span "Submit For Approval" at bounding box center [326, 271] width 52 height 7
click at [135, 128] on link "Expenses" at bounding box center [137, 128] width 23 height 6
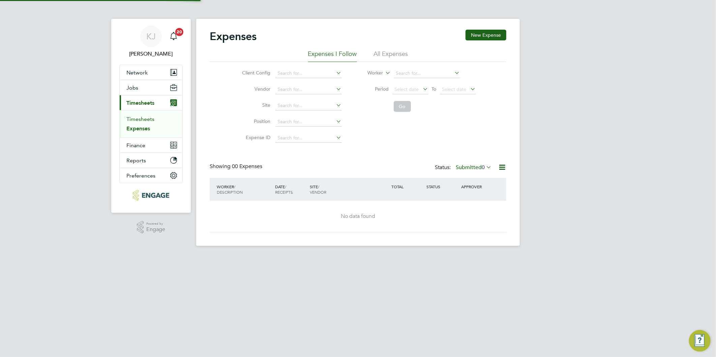
click at [135, 116] on link "Timesheets" at bounding box center [140, 119] width 28 height 6
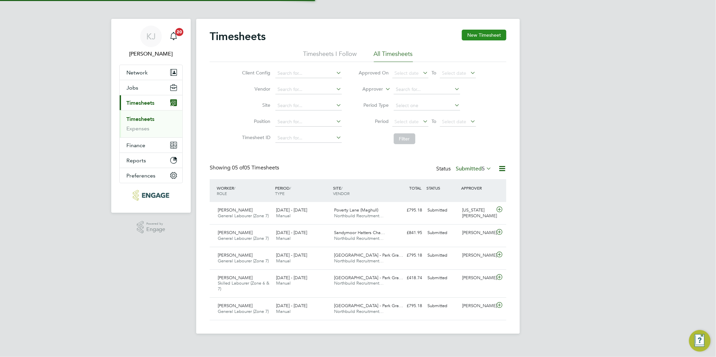
click at [494, 32] on button "New Timesheet" at bounding box center [484, 35] width 44 height 11
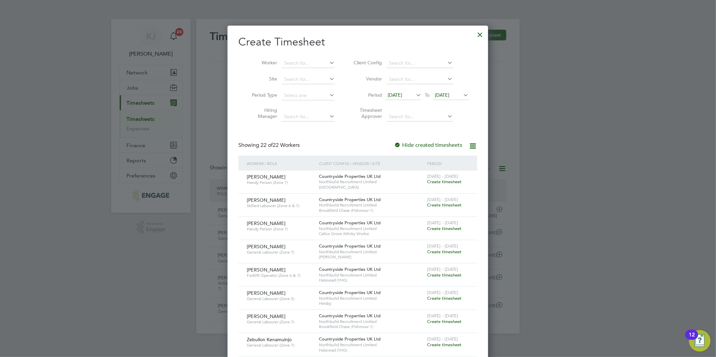
click at [401, 93] on span "[DATE]" at bounding box center [394, 95] width 14 height 6
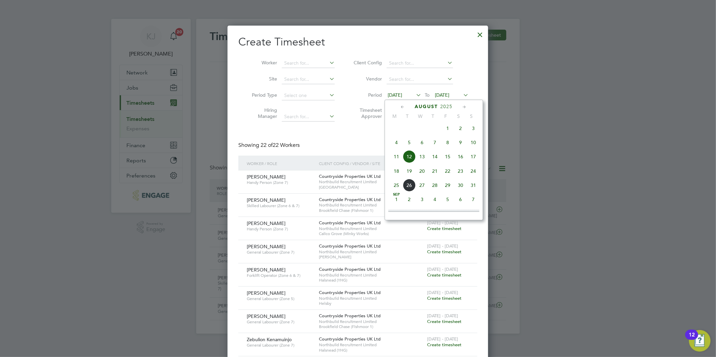
click at [393, 177] on span "18" at bounding box center [396, 171] width 13 height 13
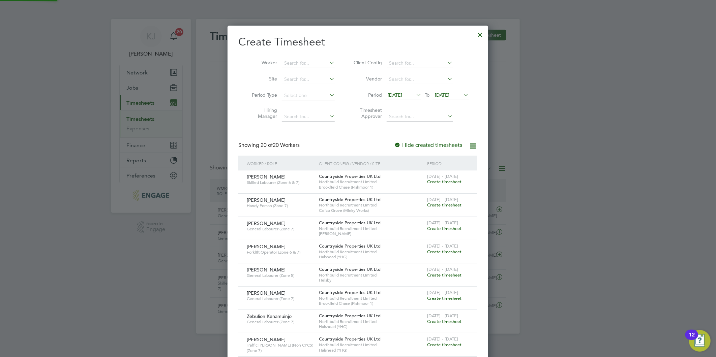
drag, startPoint x: 445, startPoint y: 92, endPoint x: 451, endPoint y: 107, distance: 16.6
click at [445, 92] on span "[DATE]" at bounding box center [442, 95] width 14 height 6
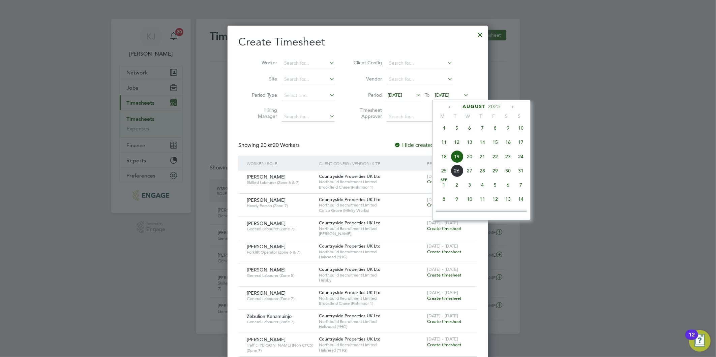
click at [525, 159] on span "24" at bounding box center [520, 156] width 13 height 13
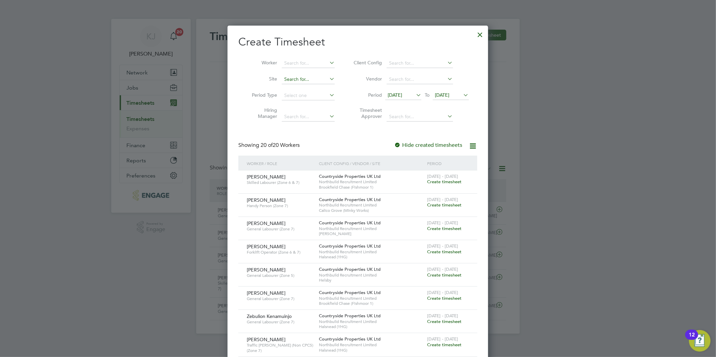
click at [289, 75] on input at bounding box center [308, 79] width 53 height 9
click at [297, 85] on li "Hol den Ford" at bounding box center [308, 88] width 54 height 9
type input "[PERSON_NAME]"
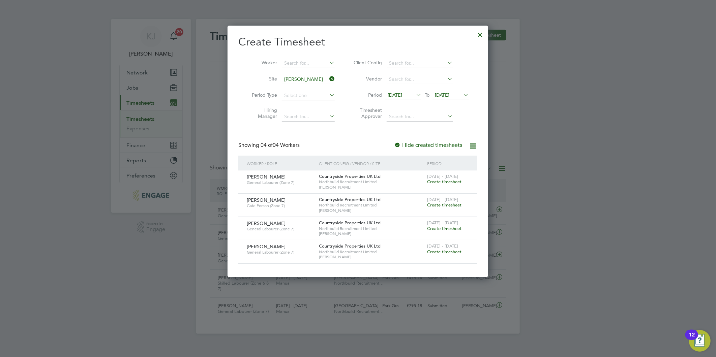
click at [439, 180] on span "Create timesheet" at bounding box center [444, 182] width 34 height 6
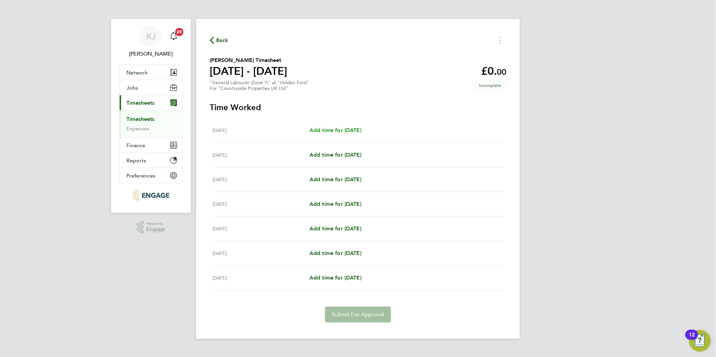
click at [340, 132] on span "Add time for Mon 18 Aug" at bounding box center [335, 130] width 52 height 6
select select "30"
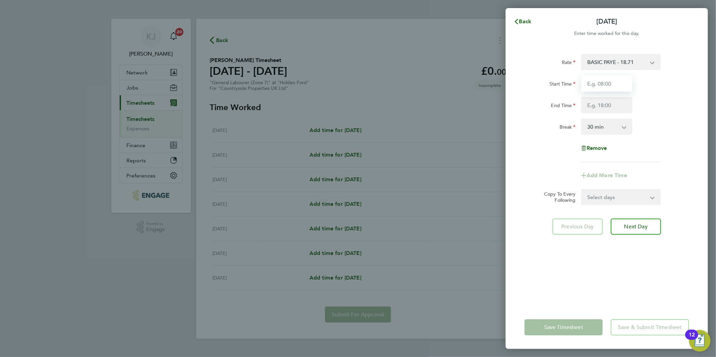
click at [625, 82] on input "Start Time" at bounding box center [606, 83] width 51 height 16
type input "07:00"
type input "16:30"
click at [629, 81] on input "07:00" at bounding box center [606, 83] width 51 height 16
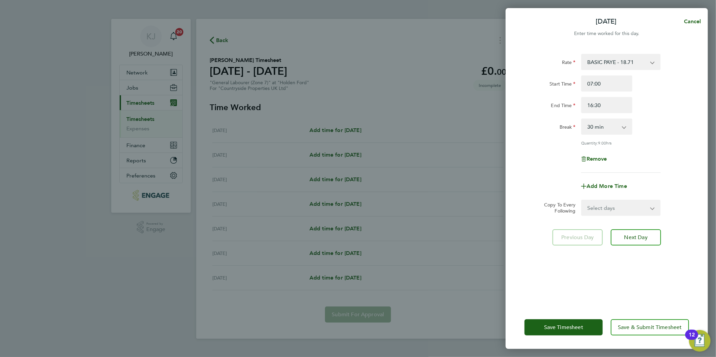
click at [606, 216] on div "Rate BASIC PAYE - 18.71 Start Time 07:00 End Time 16:30 Break 0 min 15 min 30 m…" at bounding box center [606, 176] width 202 height 260
click at [604, 210] on select "Select days Day Weekday (Mon-Fri) Weekend (Sat-Sun) Tuesday Wednesday Thursday …" at bounding box center [616, 207] width 71 height 15
select select "DAY"
click at [581, 200] on select "Select days Day Weekday (Mon-Fri) Weekend (Sat-Sun) Tuesday Wednesday Thursday …" at bounding box center [616, 207] width 71 height 15
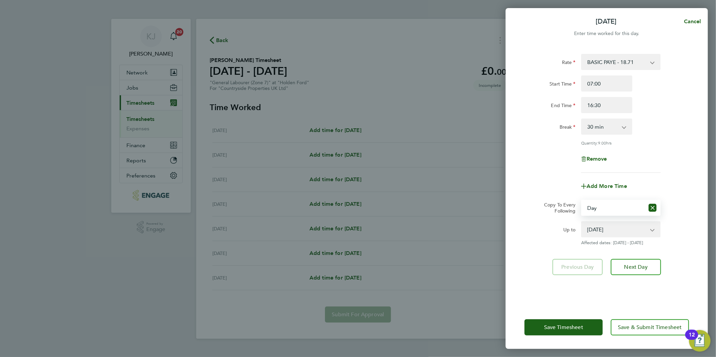
click at [601, 231] on select "19 Aug 2025 20 Aug 2025 21 Aug 2025 22 Aug 2025 23 Aug 2025 24 Aug 2025" at bounding box center [616, 229] width 70 height 15
select select "2025-08-22"
click at [581, 222] on select "19 Aug 2025 20 Aug 2025 21 Aug 2025 22 Aug 2025 23 Aug 2025 24 Aug 2025" at bounding box center [616, 229] width 70 height 15
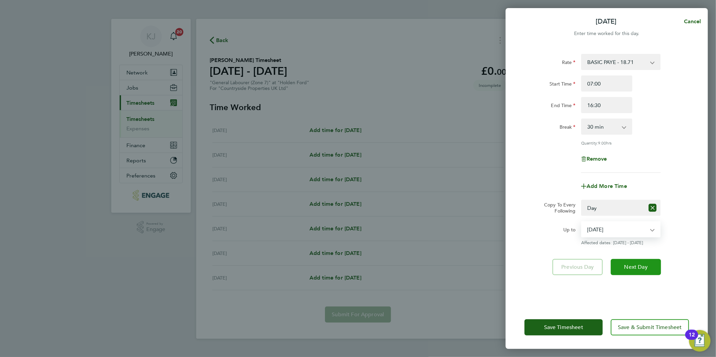
click at [642, 272] on button "Next Day" at bounding box center [635, 267] width 50 height 16
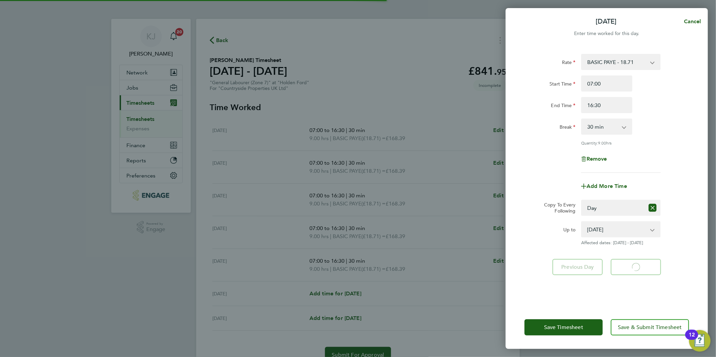
select select "30"
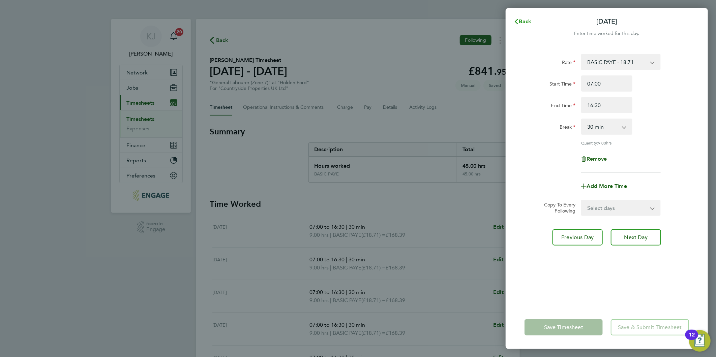
click at [518, 22] on icon "button" at bounding box center [515, 21] width 5 height 5
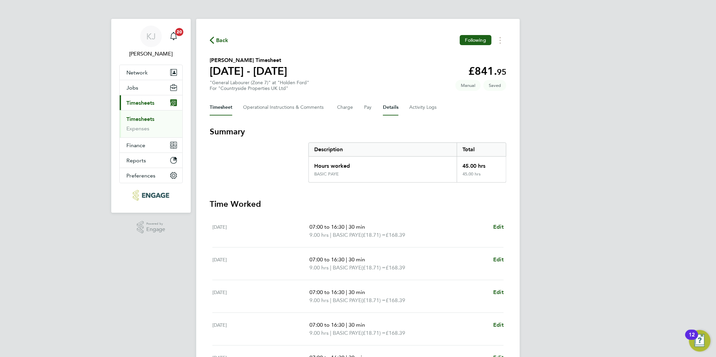
click at [390, 110] on button "Details" at bounding box center [390, 107] width 15 height 16
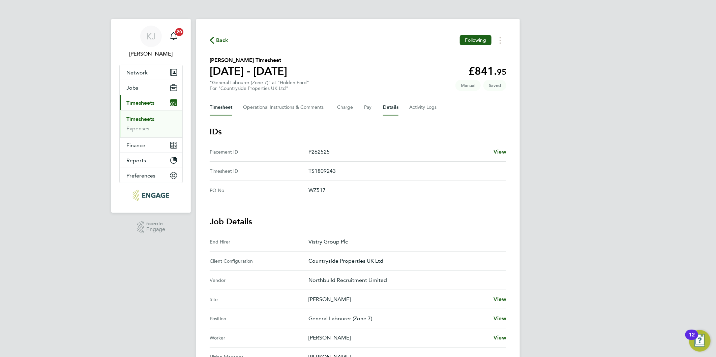
click at [221, 108] on button "Timesheet" at bounding box center [221, 107] width 23 height 16
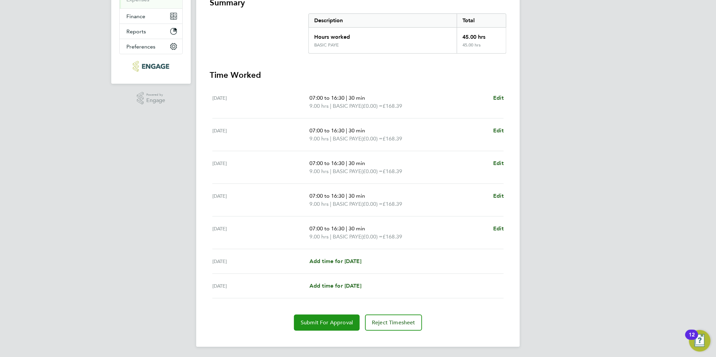
click at [339, 323] on span "Submit For Approval" at bounding box center [326, 322] width 52 height 7
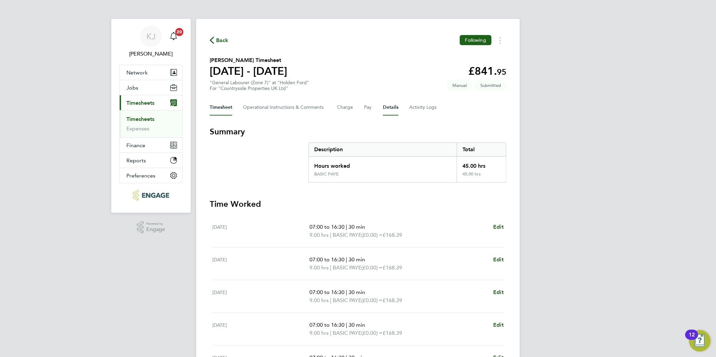
click at [389, 105] on button "Details" at bounding box center [390, 107] width 15 height 16
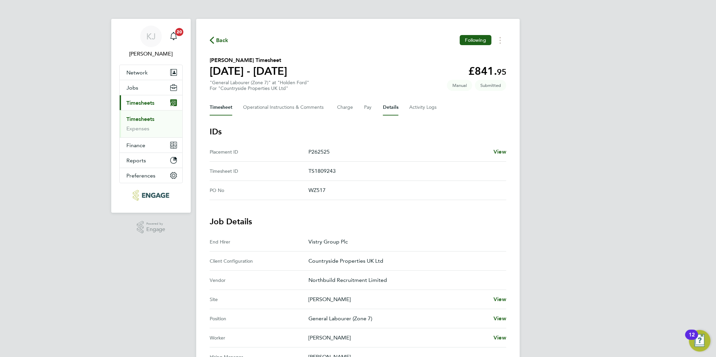
click at [228, 103] on button "Timesheet" at bounding box center [221, 107] width 23 height 16
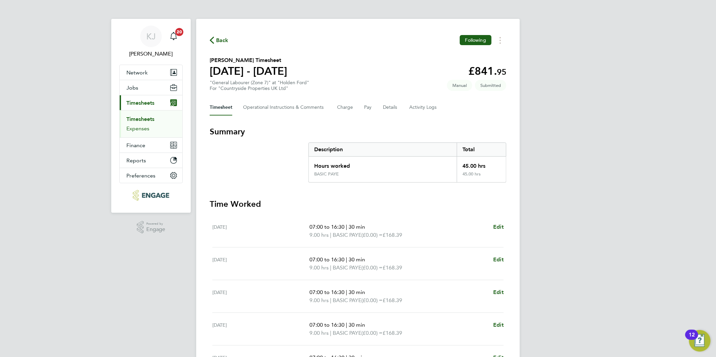
click at [140, 127] on link "Expenses" at bounding box center [137, 128] width 23 height 6
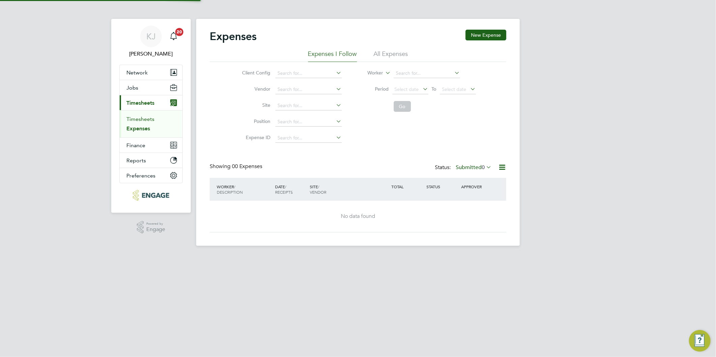
click at [143, 117] on link "Timesheets" at bounding box center [140, 119] width 28 height 6
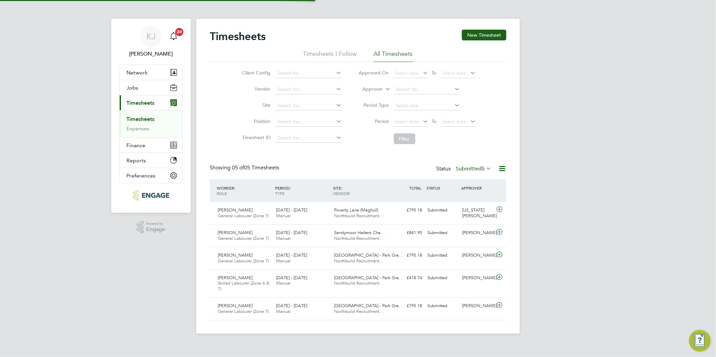
scroll to position [17, 59]
drag, startPoint x: 494, startPoint y: 36, endPoint x: 482, endPoint y: 59, distance: 25.9
click at [494, 35] on button "New Timesheet" at bounding box center [484, 35] width 44 height 11
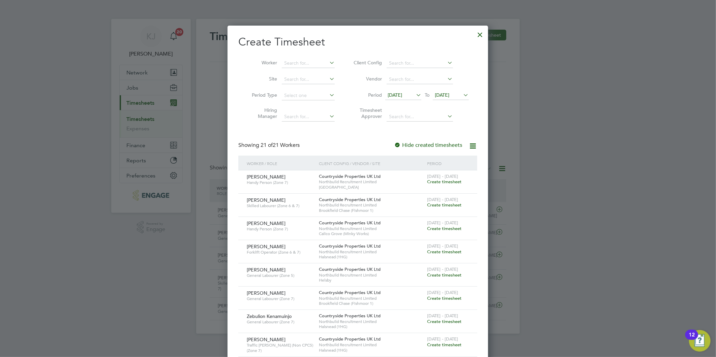
drag, startPoint x: 406, startPoint y: 97, endPoint x: 406, endPoint y: 121, distance: 24.6
click at [402, 96] on span "[DATE]" at bounding box center [394, 95] width 14 height 6
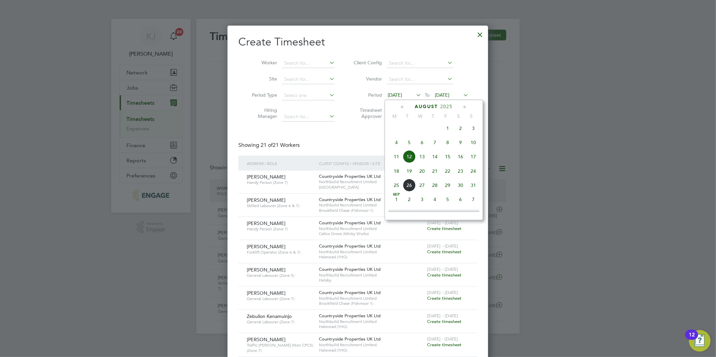
click at [393, 171] on span "18" at bounding box center [396, 171] width 13 height 13
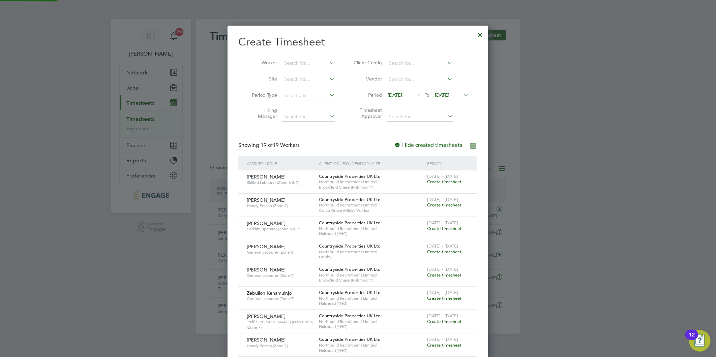
click at [439, 91] on span "[DATE]" at bounding box center [451, 95] width 36 height 9
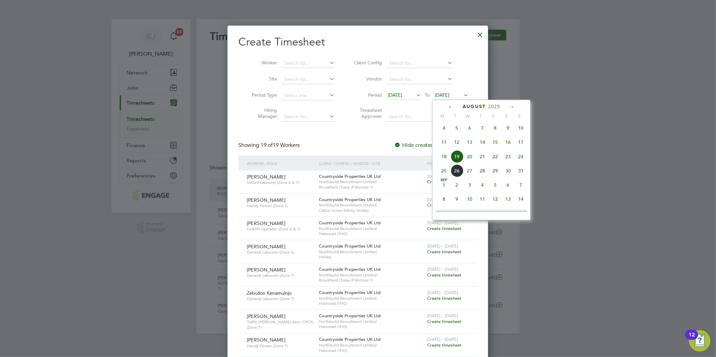
click at [519, 159] on span "24" at bounding box center [520, 156] width 13 height 13
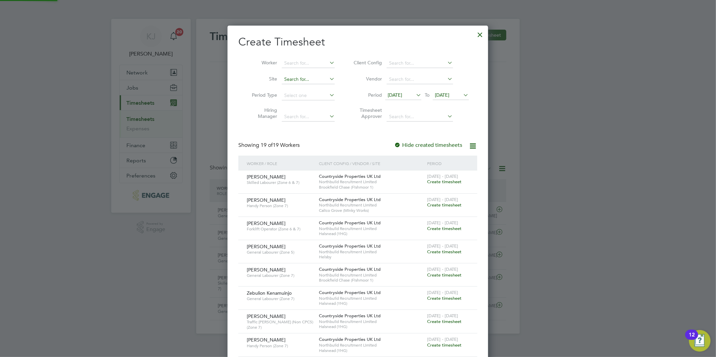
click at [299, 82] on input at bounding box center [308, 79] width 53 height 9
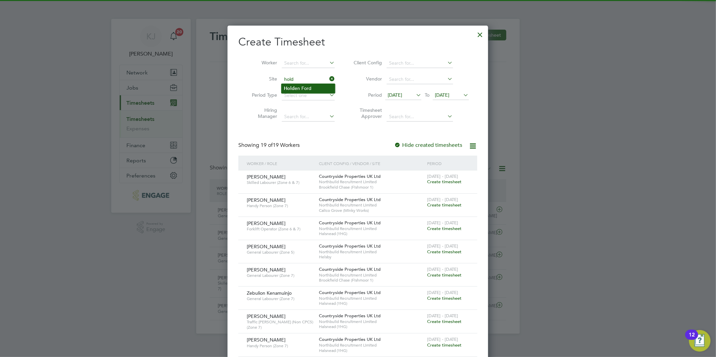
click at [300, 88] on li "Hold en Ford" at bounding box center [308, 88] width 54 height 9
type input "[PERSON_NAME]"
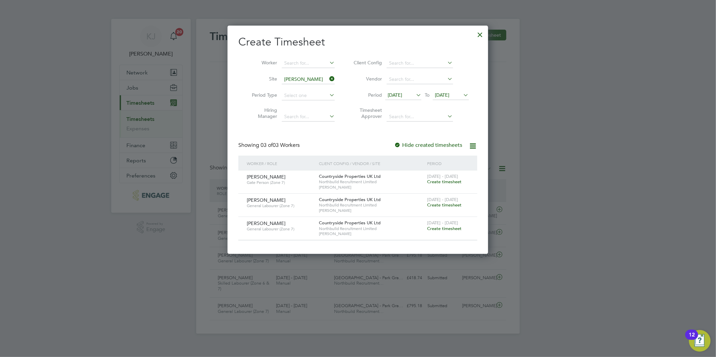
click at [450, 182] on span "Create timesheet" at bounding box center [444, 182] width 34 height 6
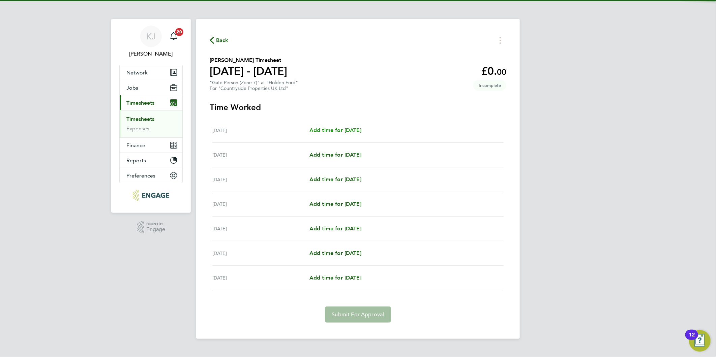
click at [327, 129] on span "Add time for Mon 18 Aug" at bounding box center [335, 130] width 52 height 6
select select "30"
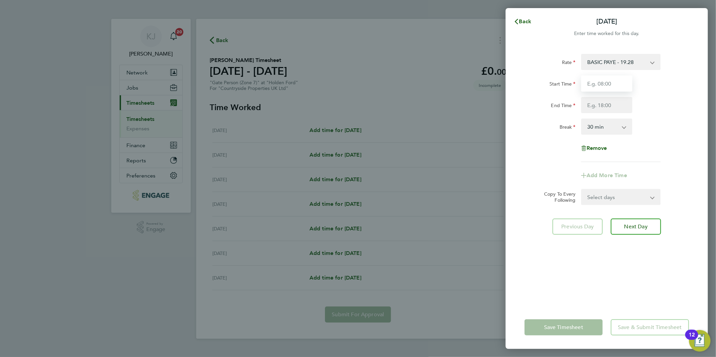
click at [599, 86] on input "Start Time" at bounding box center [606, 83] width 51 height 16
drag, startPoint x: 531, startPoint y: 90, endPoint x: 336, endPoint y: 64, distance: 197.0
click at [342, 86] on div "Mon 18 Aug Cancel Enter time worked for this day. Rate BASIC PAYE - 19.28 Start…" at bounding box center [358, 178] width 716 height 357
type input "07:00"
type input "16:30"
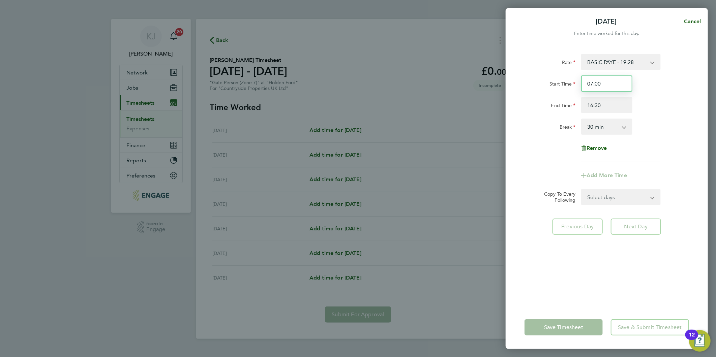
drag, startPoint x: 602, startPoint y: 83, endPoint x: 626, endPoint y: 96, distance: 27.5
click at [606, 84] on input "07:00" at bounding box center [606, 83] width 51 height 16
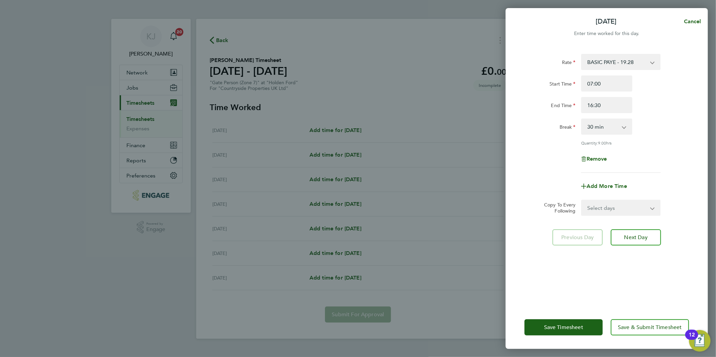
click at [606, 212] on select "Select days Day Weekday (Mon-Fri) Weekend (Sat-Sun) Tuesday Wednesday Thursday …" at bounding box center [616, 207] width 71 height 15
select select "DAY"
click at [581, 200] on select "Select days Day Weekday (Mon-Fri) Weekend (Sat-Sun) [DATE] [DATE] [DATE] [DATE]…" at bounding box center [616, 207] width 71 height 15
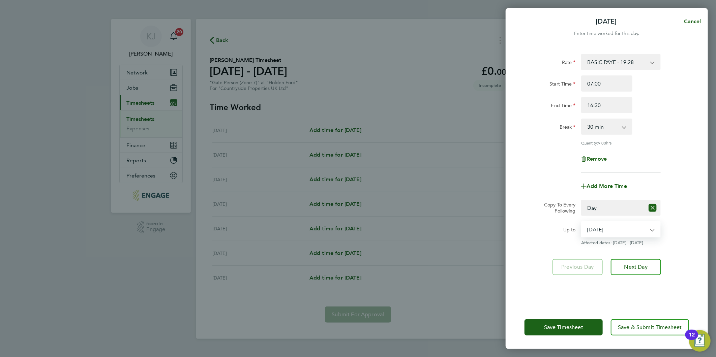
drag, startPoint x: 605, startPoint y: 227, endPoint x: 610, endPoint y: 237, distance: 11.0
click at [605, 227] on select "[DATE] [DATE] [DATE] [DATE] [DATE] [DATE]" at bounding box center [616, 229] width 70 height 15
select select "[DATE]"
click at [581, 222] on select "[DATE] [DATE] [DATE] [DATE] [DATE] [DATE]" at bounding box center [616, 229] width 70 height 15
click at [628, 264] on span "Next Day" at bounding box center [635, 267] width 23 height 7
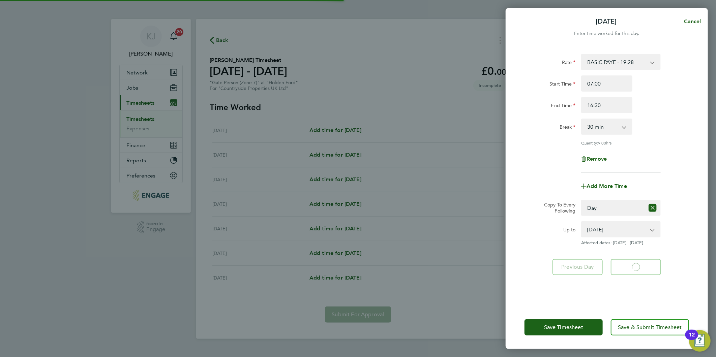
select select "30"
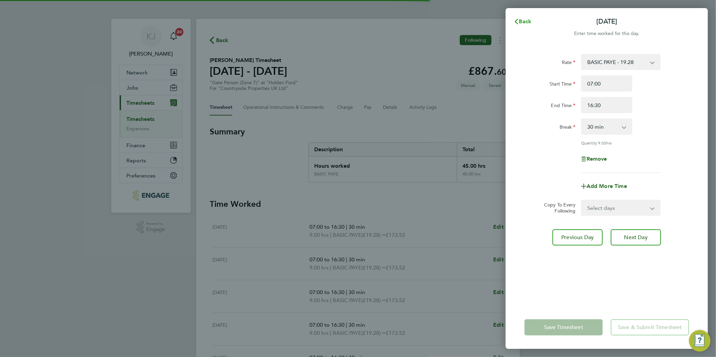
click at [523, 18] on span "Back" at bounding box center [525, 21] width 12 height 6
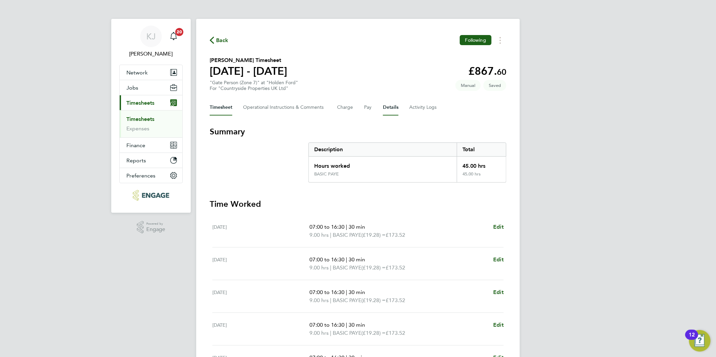
click at [384, 108] on button "Details" at bounding box center [390, 107] width 15 height 16
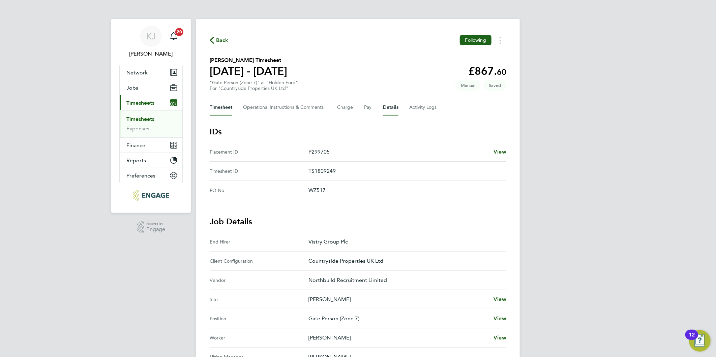
click at [216, 102] on button "Timesheet" at bounding box center [221, 107] width 23 height 16
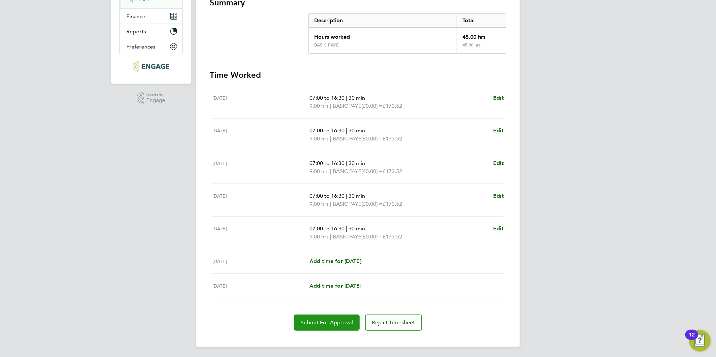
click at [330, 321] on span "Submit For Approval" at bounding box center [326, 322] width 52 height 7
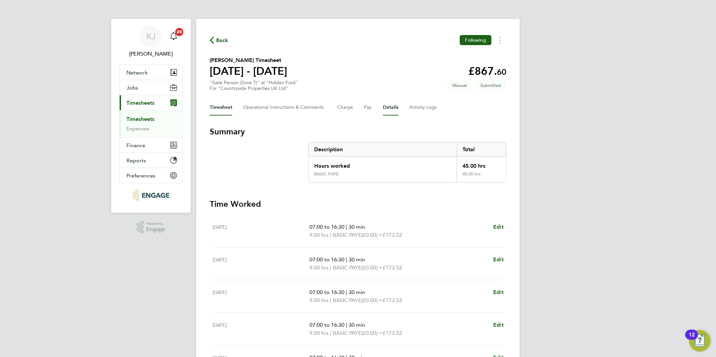
click at [388, 107] on button "Details" at bounding box center [390, 107] width 15 height 16
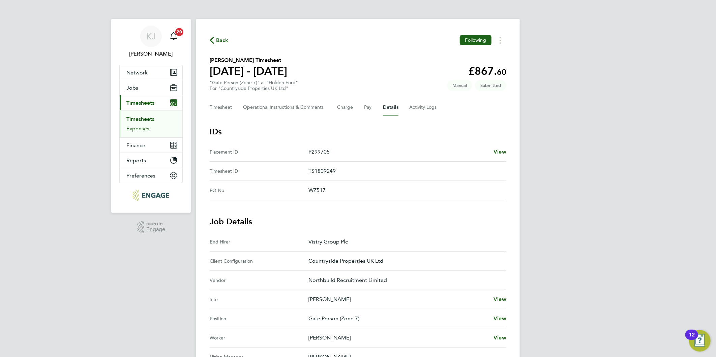
drag, startPoint x: 141, startPoint y: 128, endPoint x: 139, endPoint y: 131, distance: 3.8
click at [141, 128] on link "Expenses" at bounding box center [137, 128] width 23 height 6
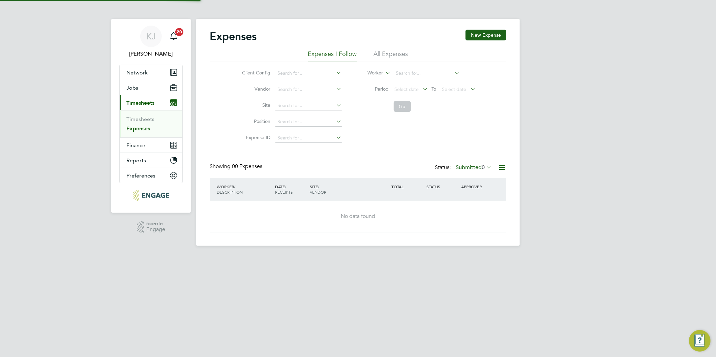
click at [139, 113] on ul "Timesheets Expenses" at bounding box center [151, 123] width 63 height 27
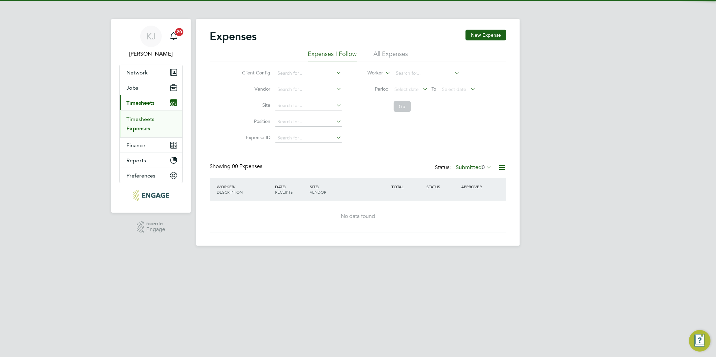
click at [138, 118] on link "Timesheets" at bounding box center [140, 119] width 28 height 6
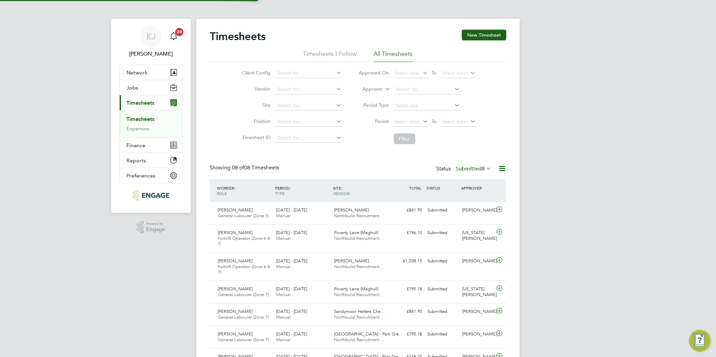
scroll to position [23, 59]
click at [490, 35] on button "New Timesheet" at bounding box center [484, 35] width 44 height 11
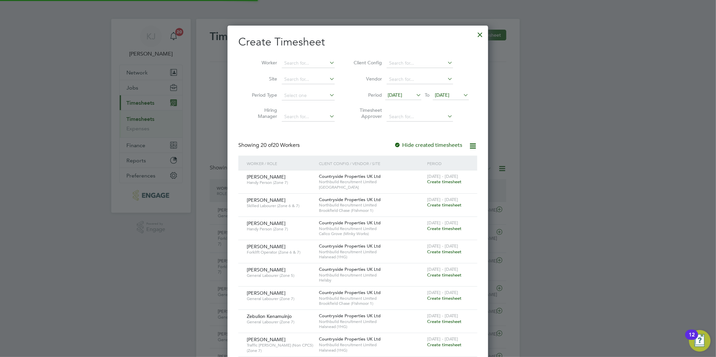
click at [398, 95] on span "[DATE]" at bounding box center [394, 95] width 14 height 6
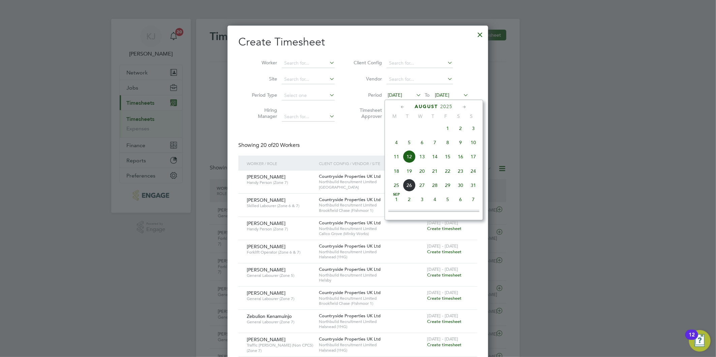
click at [395, 174] on span "18" at bounding box center [396, 171] width 13 height 13
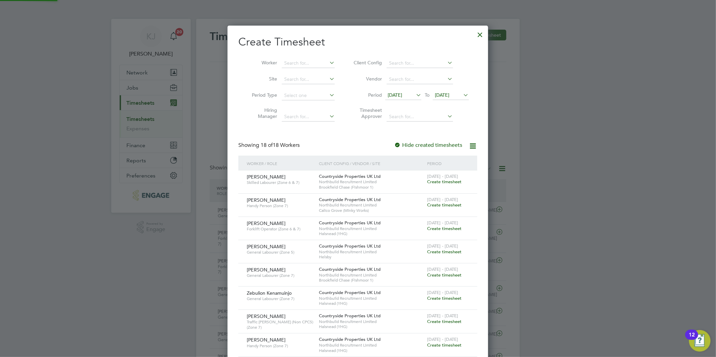
click at [446, 94] on span "[DATE]" at bounding box center [442, 95] width 14 height 6
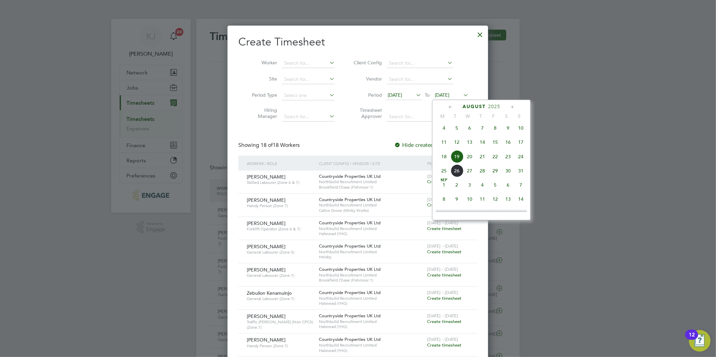
click at [518, 160] on span "24" at bounding box center [520, 156] width 13 height 13
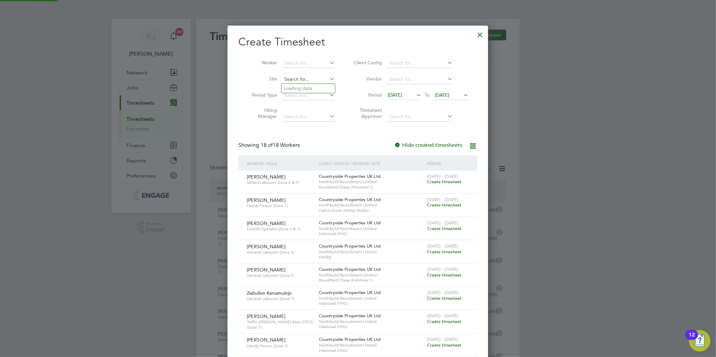
click at [298, 77] on input at bounding box center [308, 79] width 53 height 9
click at [312, 90] on li "Hold en Ford" at bounding box center [308, 88] width 54 height 9
type input "[PERSON_NAME]"
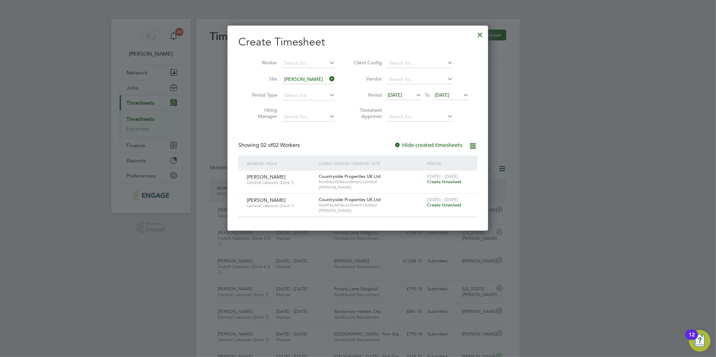
click at [449, 180] on span "Create timesheet" at bounding box center [444, 182] width 34 height 6
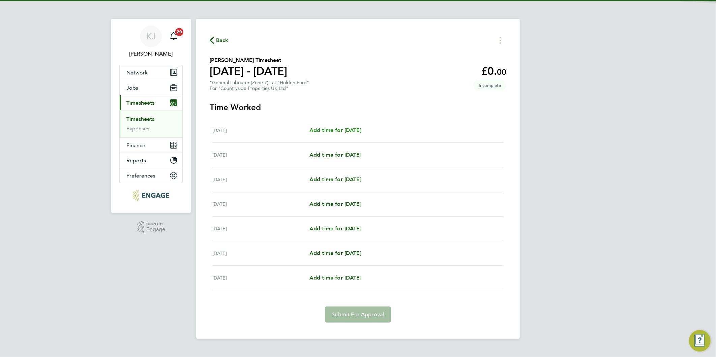
click at [351, 127] on span "Add time for [DATE]" at bounding box center [335, 130] width 52 height 6
select select "30"
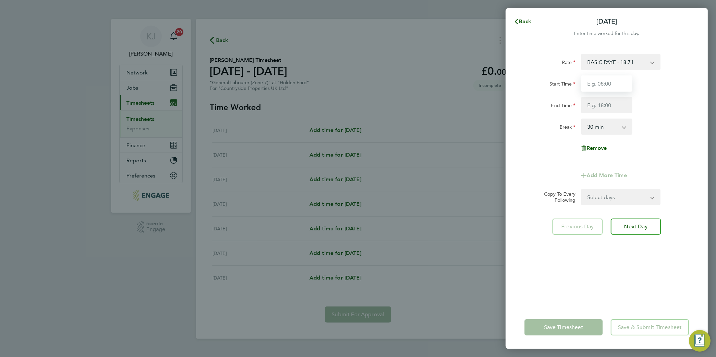
click at [607, 83] on input "Start Time" at bounding box center [606, 83] width 51 height 16
type input "07:00"
type input "16:30"
click at [610, 83] on input "07:00" at bounding box center [606, 83] width 51 height 16
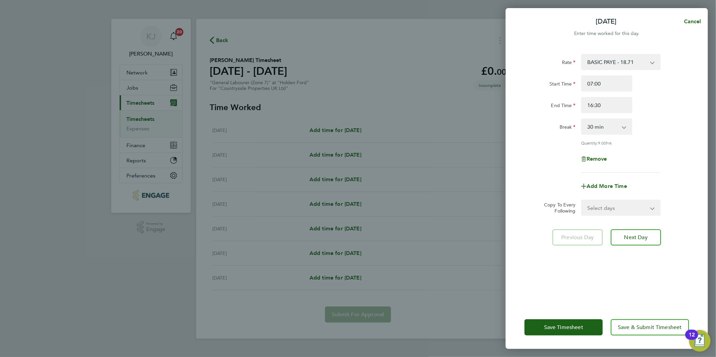
drag, startPoint x: 601, startPoint y: 211, endPoint x: 603, endPoint y: 215, distance: 4.9
click at [601, 211] on select "Select days Day Weekday (Mon-Fri) Weekend (Sat-Sun) [DATE] [DATE] [DATE] [DATE]…" at bounding box center [616, 207] width 71 height 15
select select "DAY"
click at [581, 200] on select "Select days Day Weekday (Mon-Fri) Weekend (Sat-Sun) [DATE] [DATE] [DATE] [DATE]…" at bounding box center [616, 207] width 71 height 15
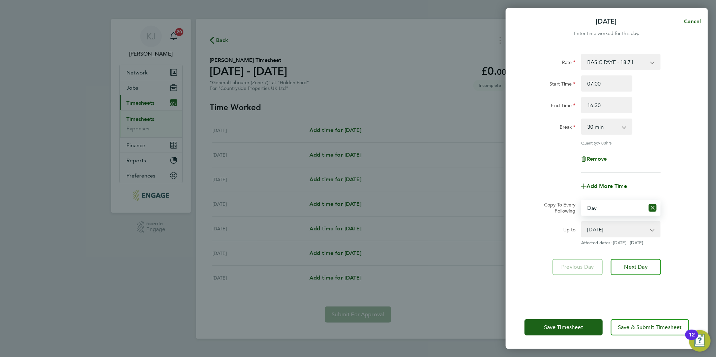
drag, startPoint x: 610, startPoint y: 226, endPoint x: 610, endPoint y: 235, distance: 9.1
click at [610, 226] on select "[DATE] [DATE] [DATE] [DATE] [DATE] [DATE]" at bounding box center [616, 229] width 70 height 15
select select "[DATE]"
click at [581, 222] on select "[DATE] [DATE] [DATE] [DATE] [DATE] [DATE]" at bounding box center [616, 229] width 70 height 15
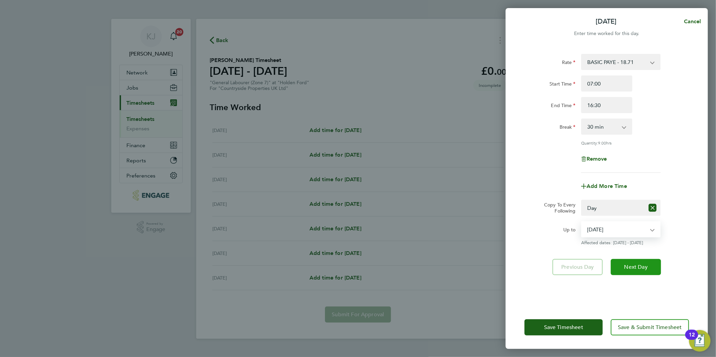
click at [642, 264] on span "Next Day" at bounding box center [635, 267] width 23 height 7
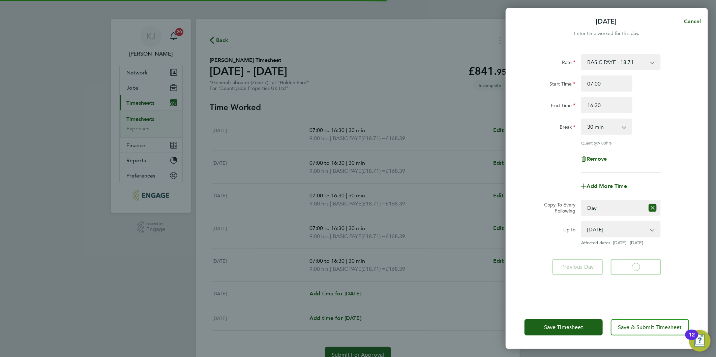
select select "30"
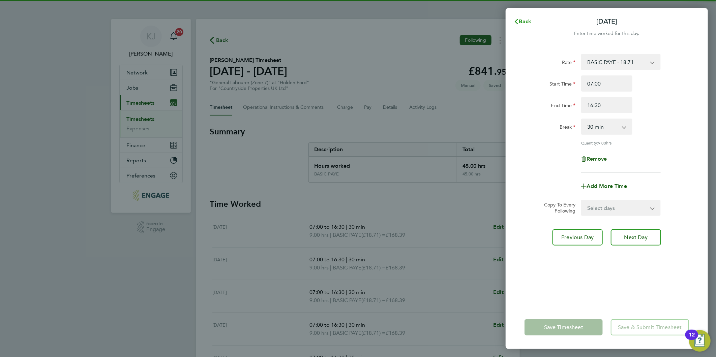
click at [515, 20] on icon "button" at bounding box center [515, 21] width 5 height 5
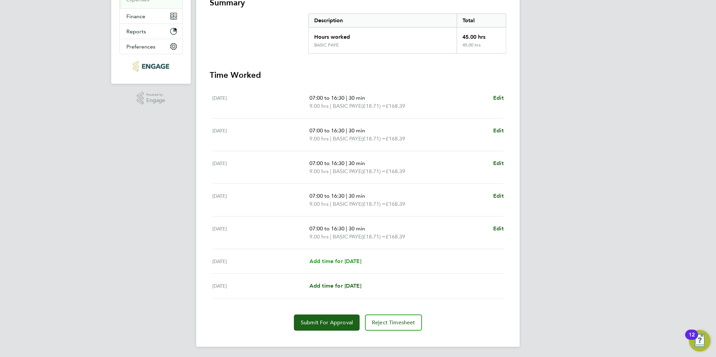
click at [323, 258] on span "Add time for [DATE]" at bounding box center [335, 261] width 52 height 6
select select "30"
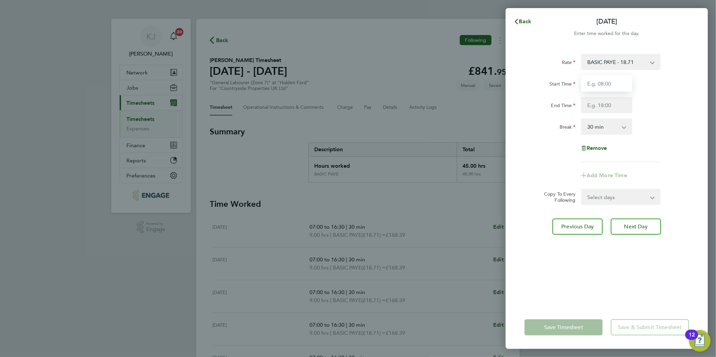
click at [612, 84] on input "Start Time" at bounding box center [606, 83] width 51 height 16
type input "07:00"
type input "14:30"
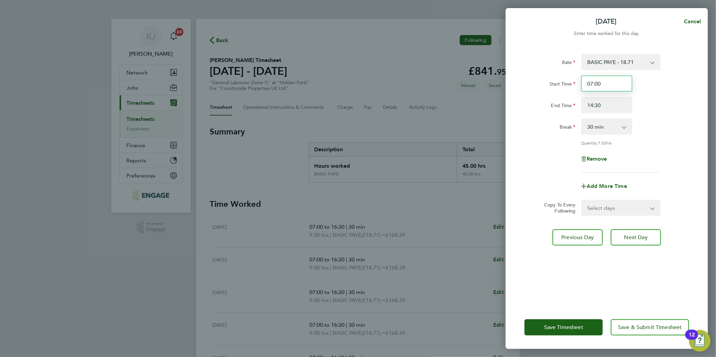
drag, startPoint x: 615, startPoint y: 85, endPoint x: 619, endPoint y: 92, distance: 8.3
click at [618, 92] on div "Start Time 07:00 End Time 14:30" at bounding box center [606, 94] width 170 height 38
click at [542, 322] on button "Save Timesheet" at bounding box center [563, 327] width 78 height 16
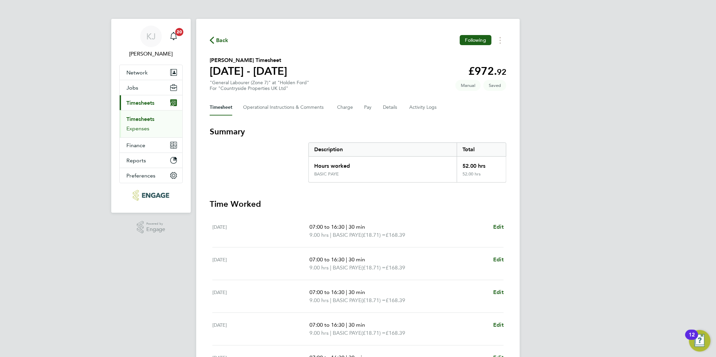
click at [135, 126] on link "Expenses" at bounding box center [137, 128] width 23 height 6
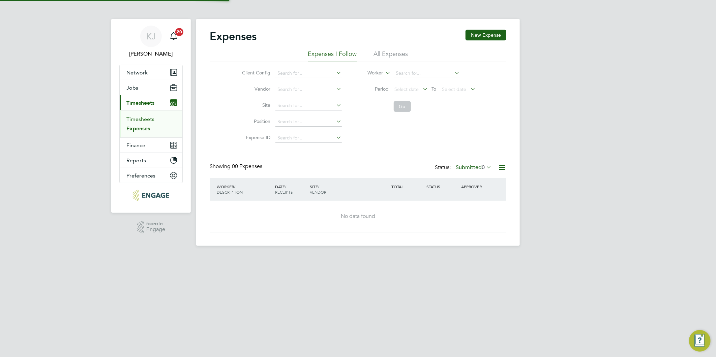
click at [136, 119] on link "Timesheets" at bounding box center [140, 119] width 28 height 6
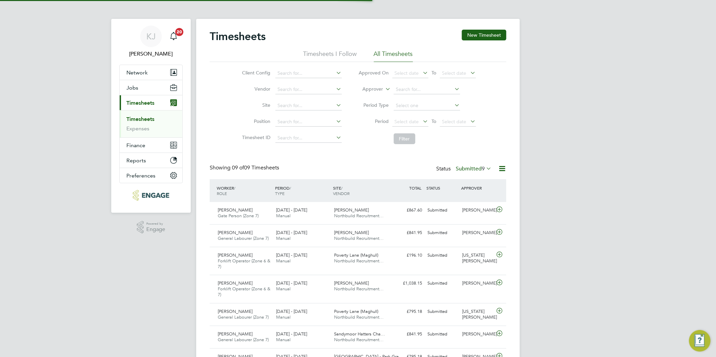
scroll to position [23, 59]
click at [479, 33] on button "New Timesheet" at bounding box center [484, 35] width 44 height 11
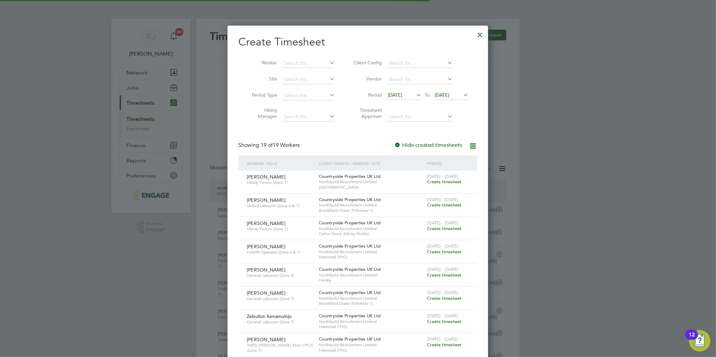
click at [402, 93] on span "[DATE]" at bounding box center [394, 95] width 14 height 6
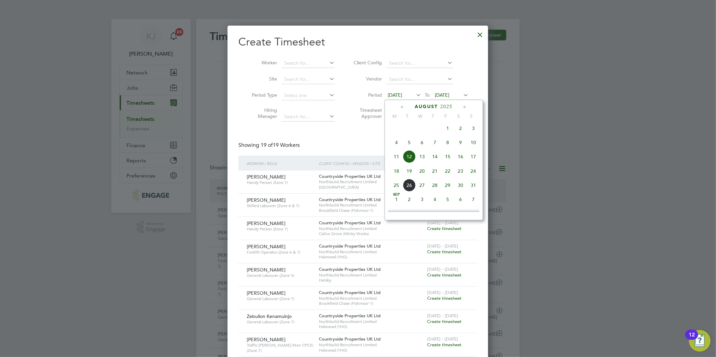
click at [393, 176] on span "18" at bounding box center [396, 171] width 13 height 13
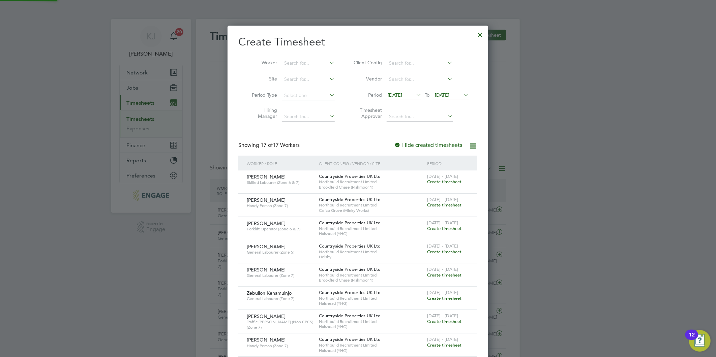
click at [443, 95] on span "[DATE]" at bounding box center [442, 95] width 14 height 6
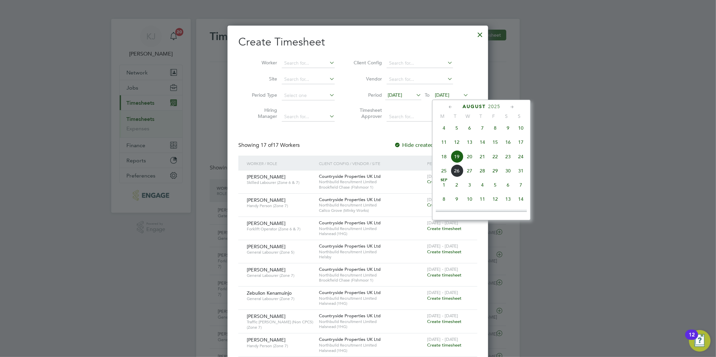
click at [519, 155] on span "24" at bounding box center [520, 156] width 13 height 13
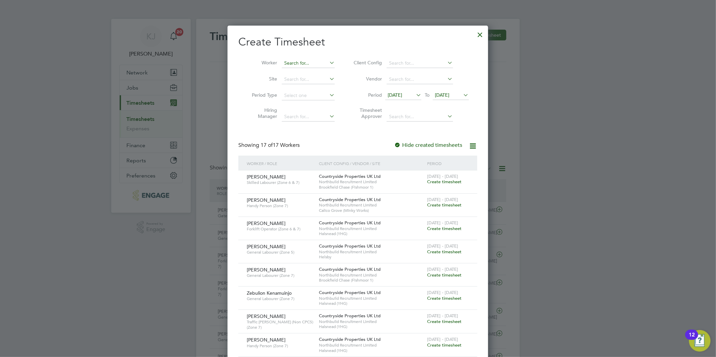
click at [295, 63] on input at bounding box center [308, 63] width 53 height 9
click at [316, 104] on li "Ant hony Ike" at bounding box center [308, 108] width 54 height 9
type input "[PERSON_NAME]"
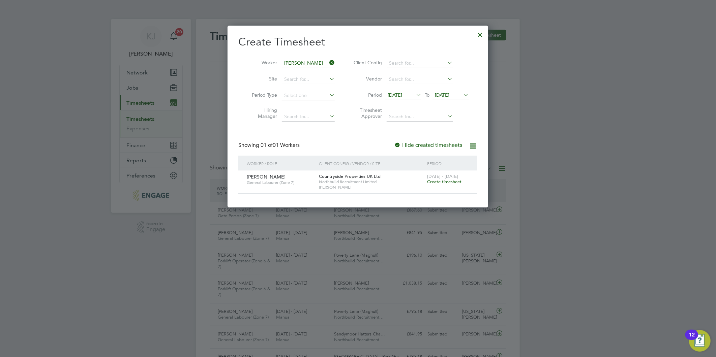
click at [452, 182] on span "Create timesheet" at bounding box center [444, 182] width 34 height 6
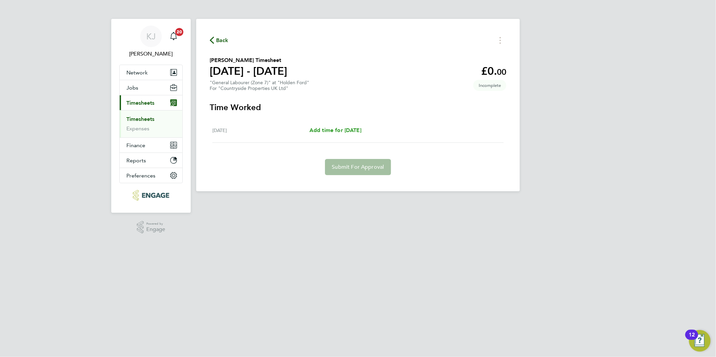
click at [338, 132] on span "Add time for [DATE]" at bounding box center [335, 130] width 52 height 6
select select "30"
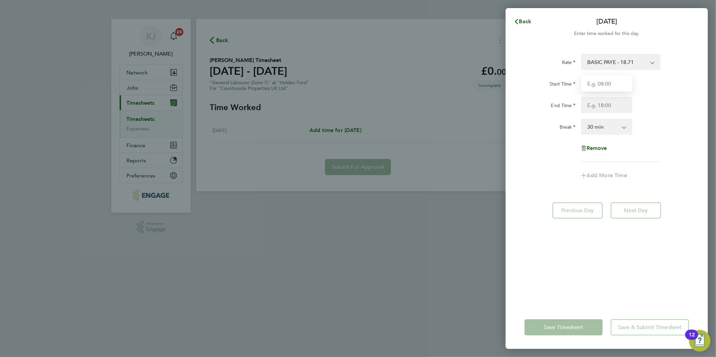
drag, startPoint x: 607, startPoint y: 89, endPoint x: 608, endPoint y: 85, distance: 4.2
click at [607, 89] on input "Start Time" at bounding box center [606, 83] width 51 height 16
type input "07:30"
type input "16:30"
drag, startPoint x: 627, startPoint y: 78, endPoint x: 615, endPoint y: 105, distance: 29.2
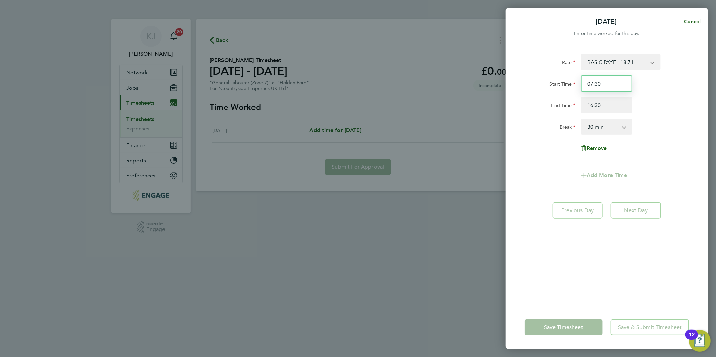
click at [626, 78] on input "07:30" at bounding box center [606, 83] width 51 height 16
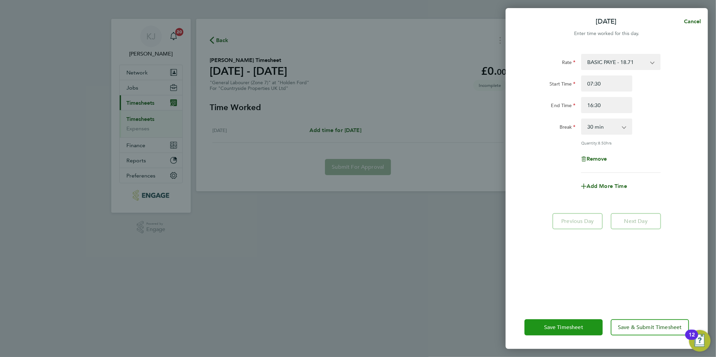
click at [559, 328] on span "Save Timesheet" at bounding box center [563, 327] width 39 height 7
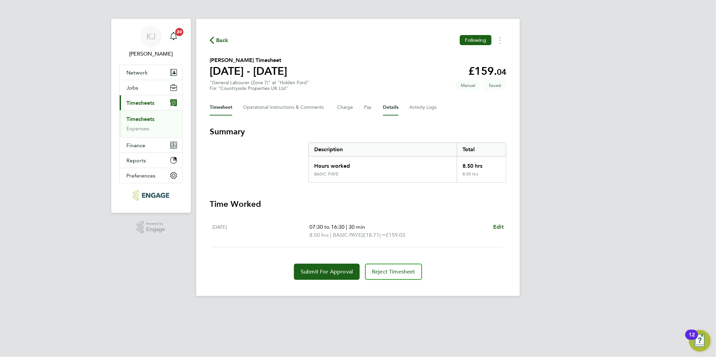
click at [386, 114] on button "Details" at bounding box center [390, 107] width 15 height 16
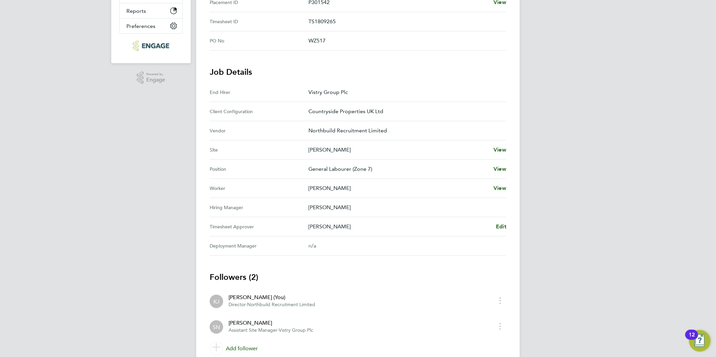
click at [507, 225] on div "Back Following Anthony Ike's Timesheet 18 - 24 Aug 2025 £159. 04 "General Labou…" at bounding box center [357, 121] width 323 height 505
click at [501, 224] on span "Edit" at bounding box center [501, 226] width 10 height 6
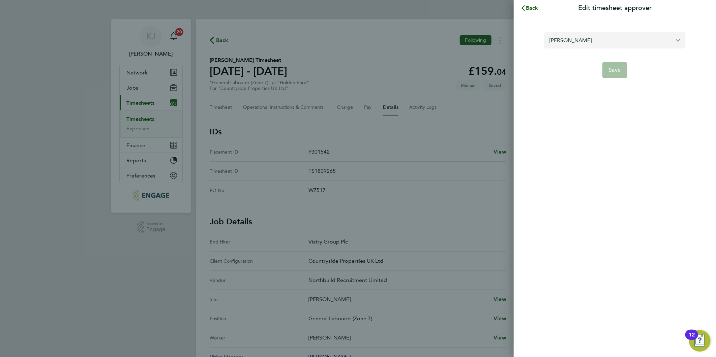
click at [622, 38] on input "Simon Nangle" at bounding box center [614, 40] width 141 height 16
click at [605, 57] on li "[PERSON_NAME]" at bounding box center [614, 57] width 141 height 17
type input "[PERSON_NAME]"
click at [614, 73] on button "Save" at bounding box center [614, 70] width 25 height 16
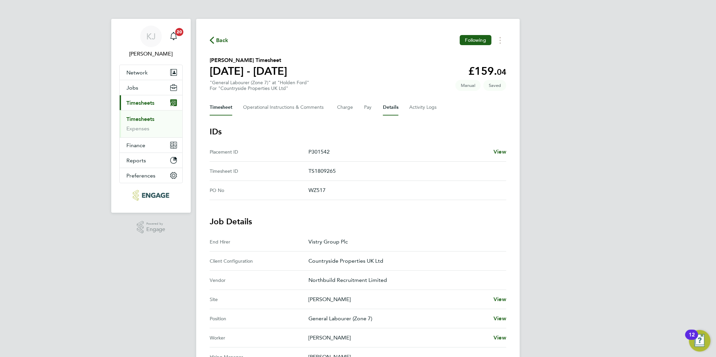
drag, startPoint x: 226, startPoint y: 103, endPoint x: 222, endPoint y: 112, distance: 10.0
click at [226, 103] on button "Timesheet" at bounding box center [221, 107] width 23 height 16
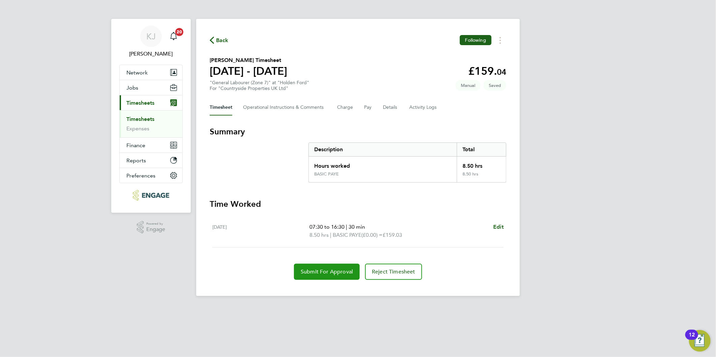
drag, startPoint x: 315, startPoint y: 263, endPoint x: 320, endPoint y: 271, distance: 9.3
click at [318, 269] on button "Submit For Approval" at bounding box center [327, 272] width 66 height 16
drag, startPoint x: 652, startPoint y: 239, endPoint x: 549, endPoint y: 233, distance: 102.9
click at [652, 239] on div "KJ Kirsty Jones Notifications 20 Applications: Network Team Members Businesses …" at bounding box center [358, 153] width 716 height 307
click at [384, 108] on div "Timesheet Operational Instructions & Comments Charge Pay Details Activity Logs" at bounding box center [358, 107] width 296 height 16
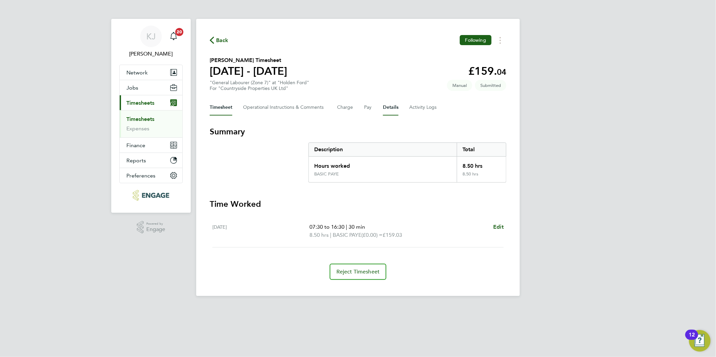
click at [385, 109] on button "Details" at bounding box center [390, 107] width 15 height 16
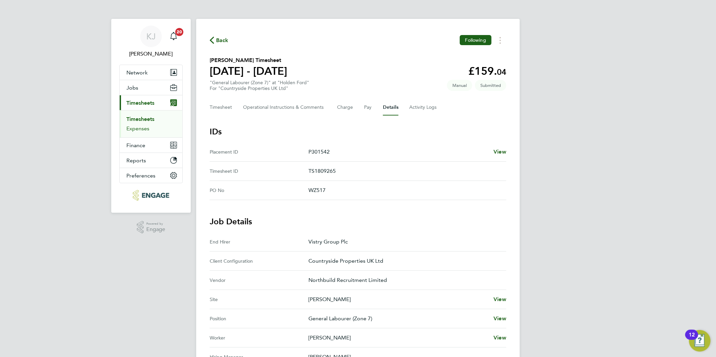
click at [130, 132] on link "Expenses" at bounding box center [137, 128] width 23 height 6
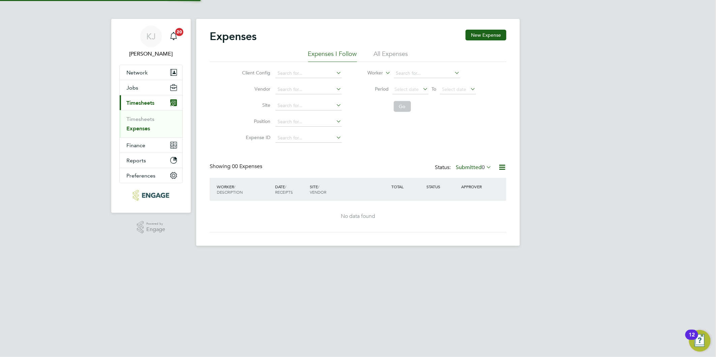
click at [133, 127] on link "Expenses" at bounding box center [138, 128] width 24 height 6
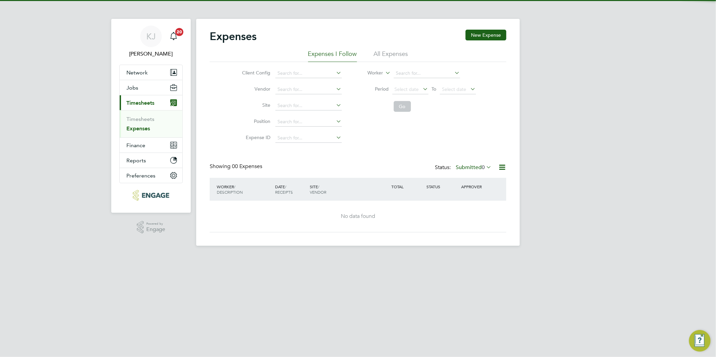
click at [138, 114] on ul "Timesheets Expenses" at bounding box center [151, 123] width 63 height 27
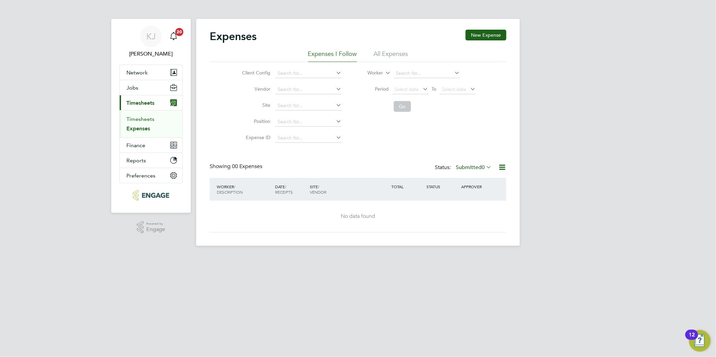
click at [139, 116] on link "Timesheets" at bounding box center [140, 119] width 28 height 6
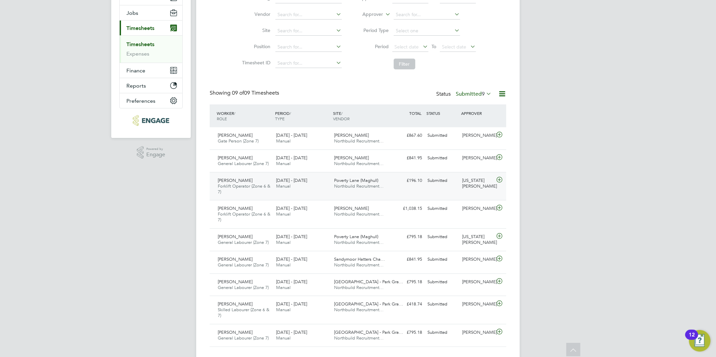
click at [498, 179] on icon at bounding box center [499, 179] width 8 height 5
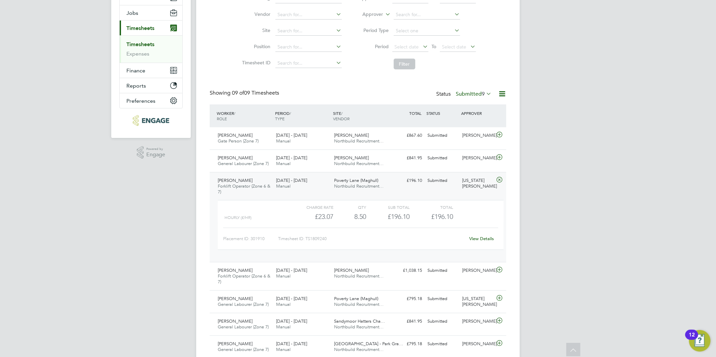
click at [466, 230] on div "Placement ID: 301910 Timesheet ID: TS1809240 View Details" at bounding box center [360, 236] width 275 height 17
click at [479, 240] on link "View Details" at bounding box center [481, 239] width 25 height 6
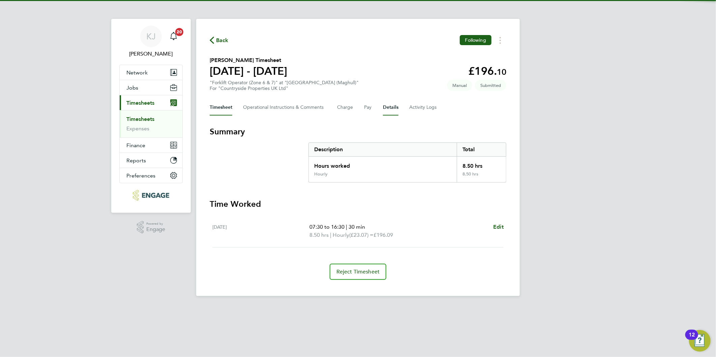
click at [389, 104] on button "Details" at bounding box center [390, 107] width 15 height 16
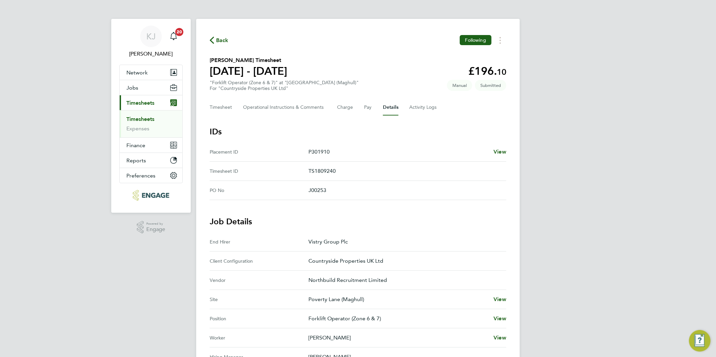
scroll to position [150, 0]
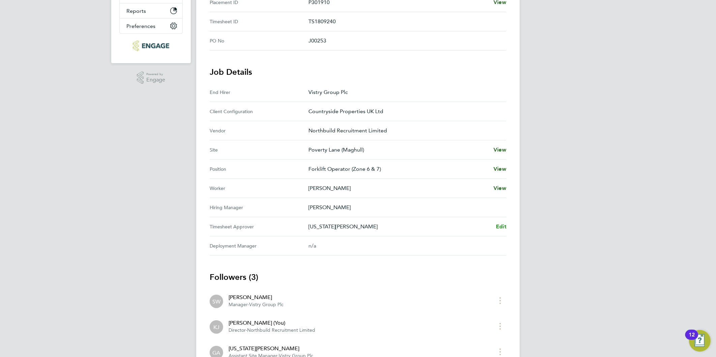
click at [500, 222] on Approver "Timesheet Approver Georgia Astbury Edit" at bounding box center [358, 226] width 296 height 19
click at [500, 226] on span "Edit" at bounding box center [501, 226] width 10 height 6
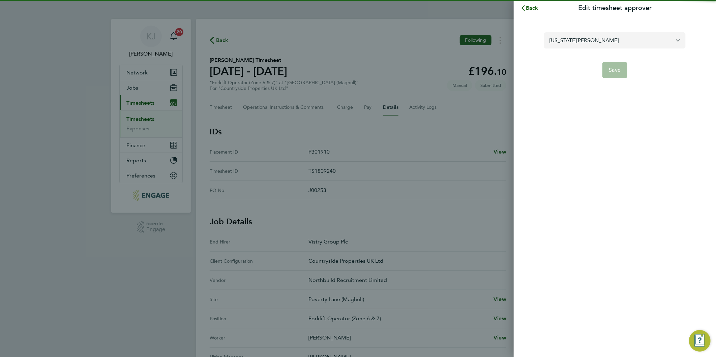
click at [610, 45] on input "Georgia Astbury" at bounding box center [614, 40] width 141 height 16
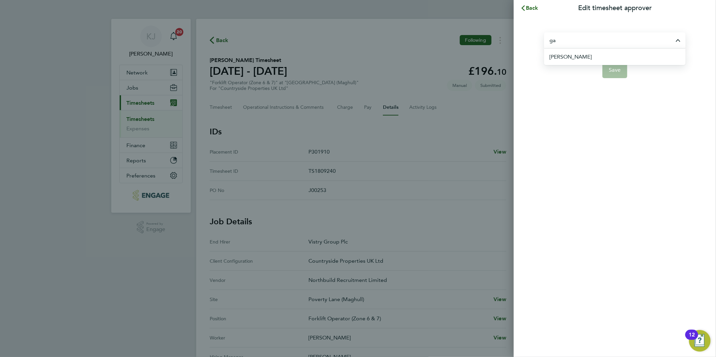
type input "g"
type input "n"
type input "p"
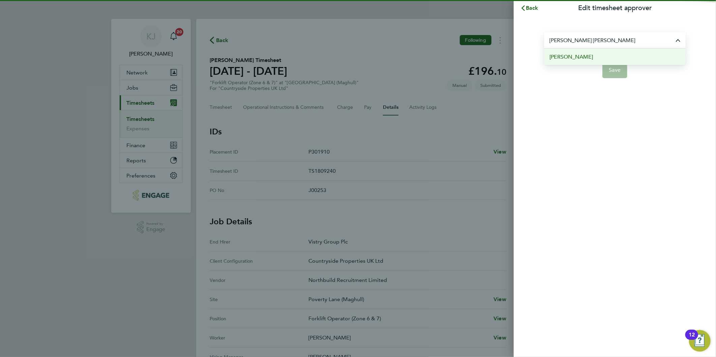
click at [607, 58] on li "Nick Dwyer" at bounding box center [614, 57] width 141 height 17
type input "Nick Dwyer"
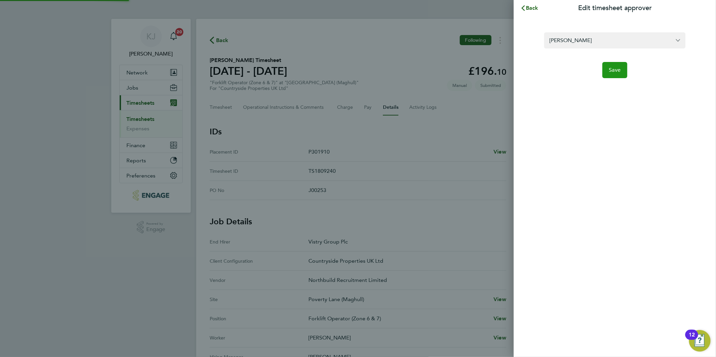
click at [615, 68] on span "Save" at bounding box center [615, 70] width 12 height 7
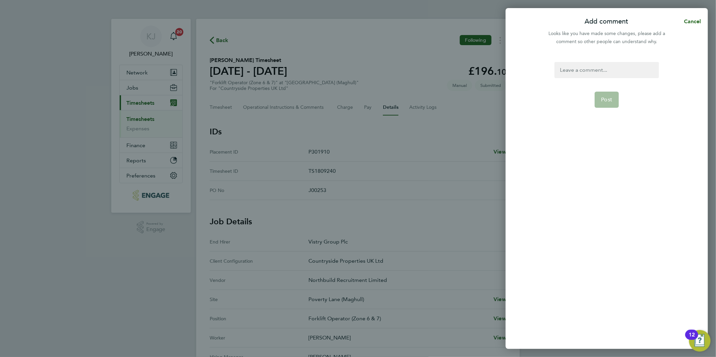
drag, startPoint x: 600, startPoint y: 82, endPoint x: 600, endPoint y: 73, distance: 9.5
click at [600, 78] on form "Post" at bounding box center [605, 155] width 109 height 186
click at [600, 70] on div at bounding box center [606, 70] width 104 height 16
click at [599, 70] on div at bounding box center [606, 70] width 104 height 16
click at [631, 71] on div "Nick to approve, Georgia on eave" at bounding box center [606, 74] width 104 height 24
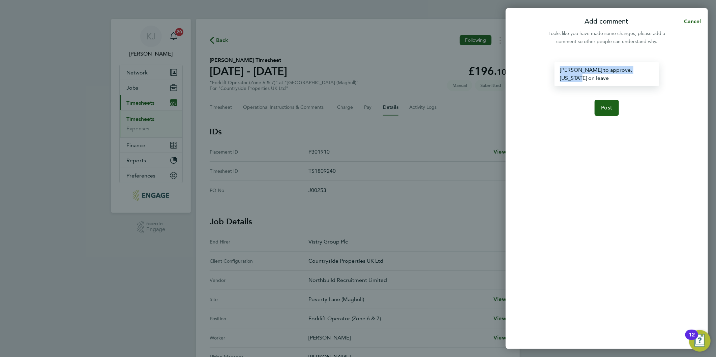
drag, startPoint x: 651, startPoint y: 70, endPoint x: 265, endPoint y: 70, distance: 385.7
click at [285, 61] on div "Add comment Cancel Looks like you have made some changes, please add a comment …" at bounding box center [358, 178] width 716 height 357
copy div "Nick to approve, Georgia on leave"
click at [600, 101] on button "Post" at bounding box center [606, 108] width 25 height 16
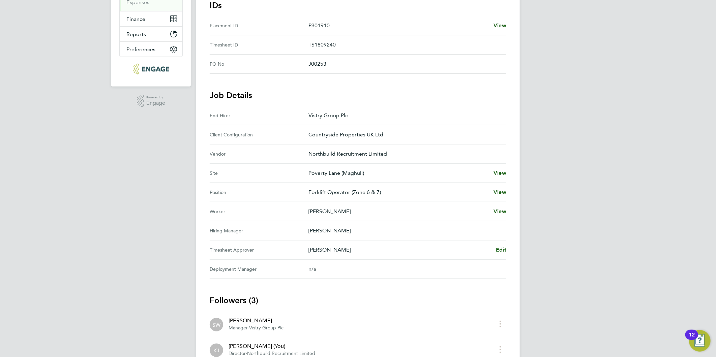
scroll to position [37, 0]
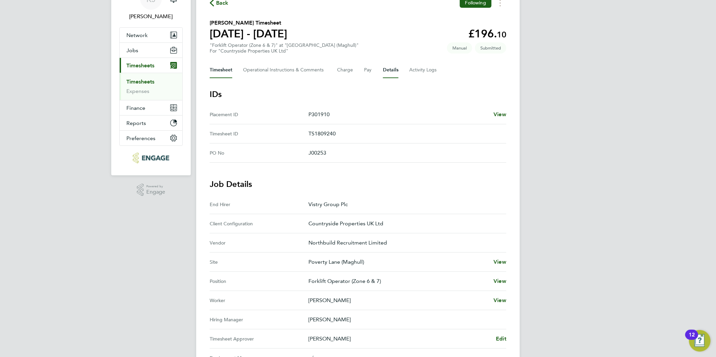
click at [217, 73] on button "Timesheet" at bounding box center [221, 70] width 23 height 16
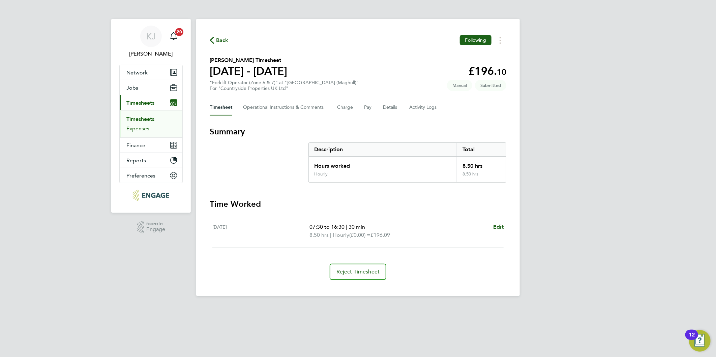
click at [136, 127] on link "Expenses" at bounding box center [137, 128] width 23 height 6
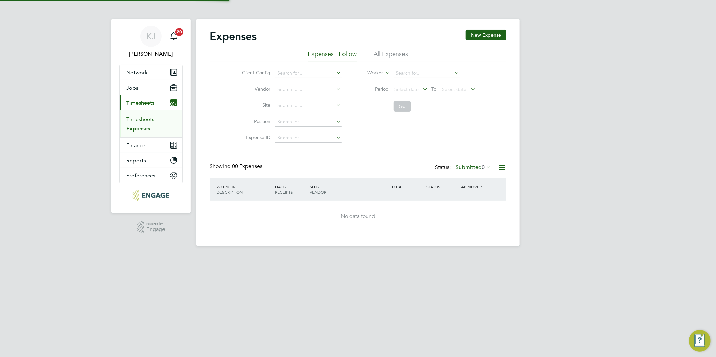
click at [136, 118] on link "Timesheets" at bounding box center [140, 119] width 28 height 6
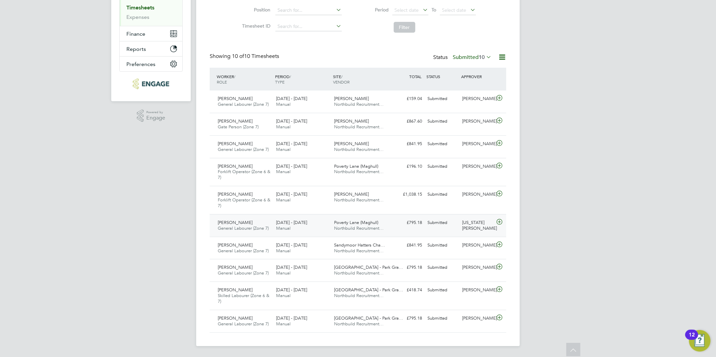
click at [499, 219] on icon at bounding box center [499, 221] width 8 height 5
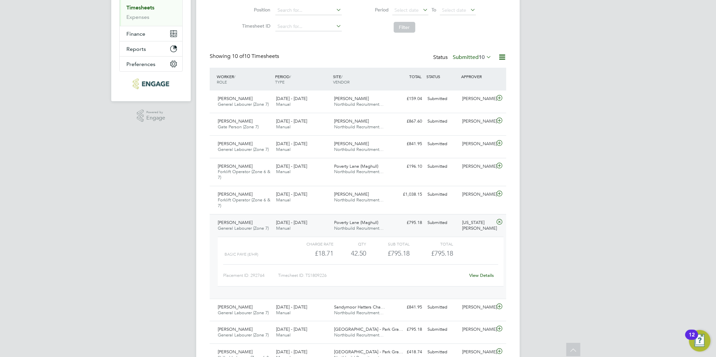
click at [481, 275] on link "View Details" at bounding box center [481, 276] width 25 height 6
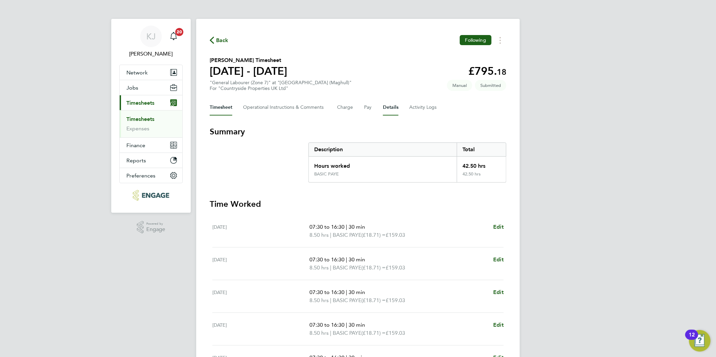
click at [385, 108] on button "Details" at bounding box center [390, 107] width 15 height 16
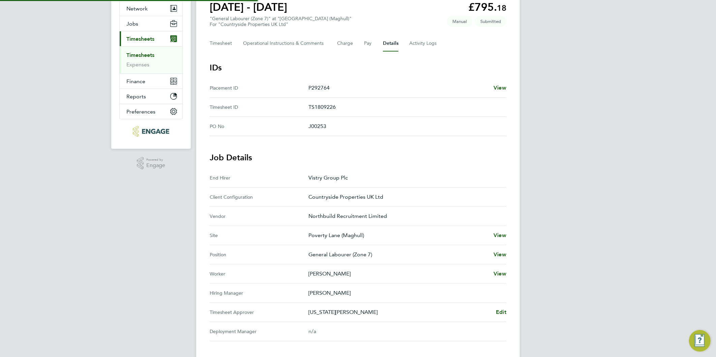
scroll to position [139, 0]
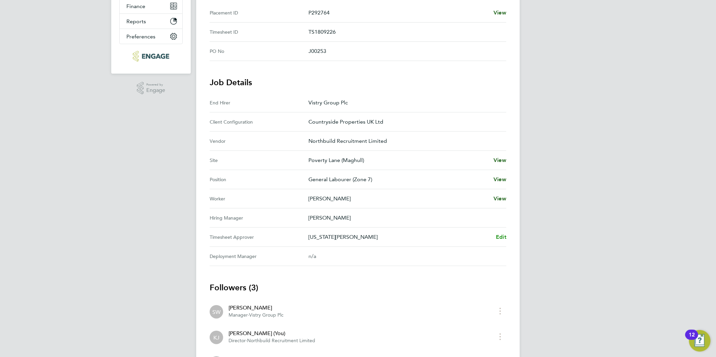
click at [500, 234] on span "Edit" at bounding box center [501, 237] width 10 height 6
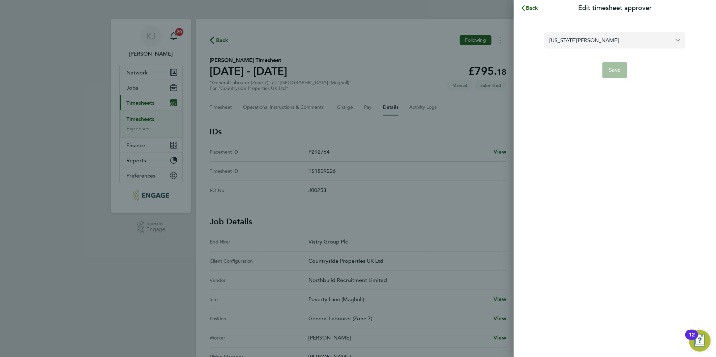
click at [603, 40] on input "Georgia Astbury" at bounding box center [614, 40] width 141 height 16
click at [591, 56] on li "Nick Dwyer" at bounding box center [617, 57] width 136 height 17
type input "Nick Dwyer"
click at [616, 61] on form "Nick Dwyer Save" at bounding box center [614, 55] width 141 height 46
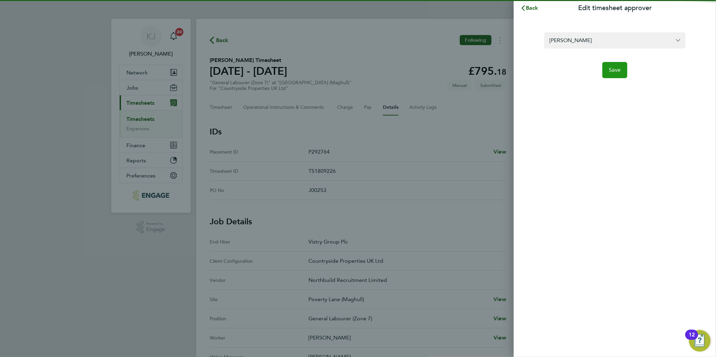
click at [616, 71] on span "Save" at bounding box center [615, 70] width 12 height 7
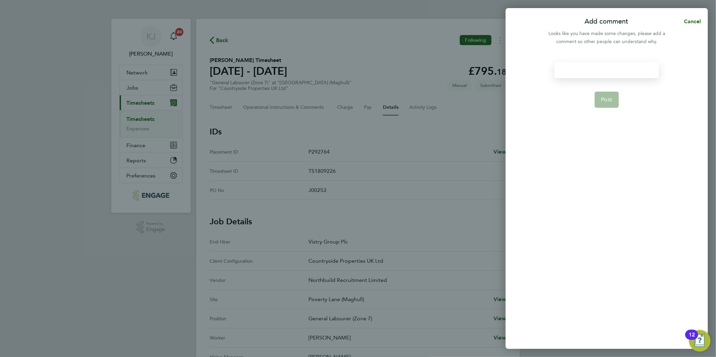
click at [577, 68] on div at bounding box center [606, 70] width 104 height 16
paste div
drag, startPoint x: 611, startPoint y: 94, endPoint x: 608, endPoint y: 100, distance: 6.8
click at [610, 100] on button "Post" at bounding box center [606, 108] width 25 height 16
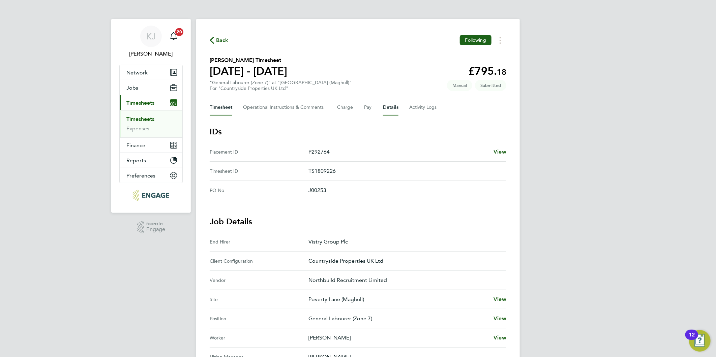
click at [216, 104] on button "Timesheet" at bounding box center [221, 107] width 23 height 16
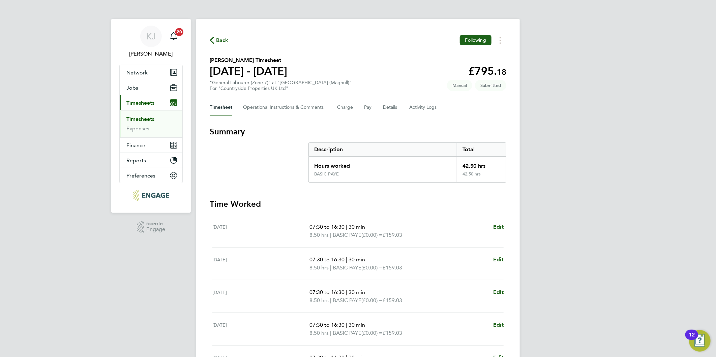
drag, startPoint x: 126, startPoint y: 130, endPoint x: 149, endPoint y: 132, distance: 23.6
click at [126, 130] on ul "Timesheets Expenses" at bounding box center [151, 123] width 63 height 27
click at [144, 127] on link "Expenses" at bounding box center [137, 128] width 23 height 6
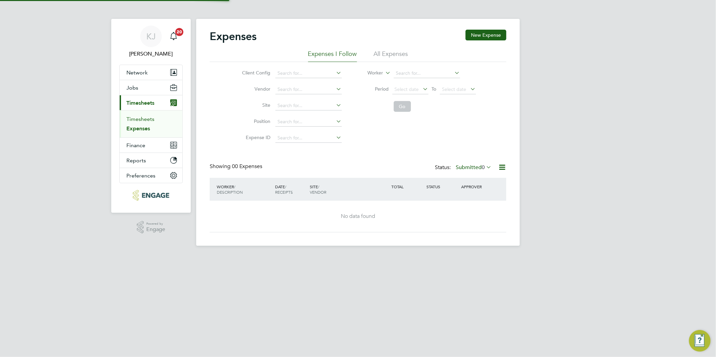
click at [140, 120] on link "Timesheets" at bounding box center [140, 119] width 28 height 6
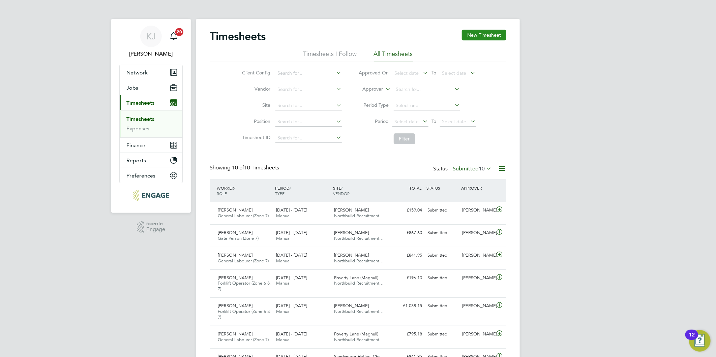
click at [484, 34] on button "New Timesheet" at bounding box center [484, 35] width 44 height 11
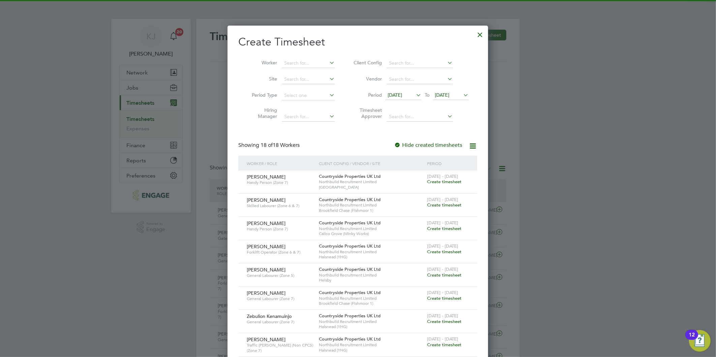
click at [400, 96] on span "[DATE]" at bounding box center [394, 95] width 14 height 6
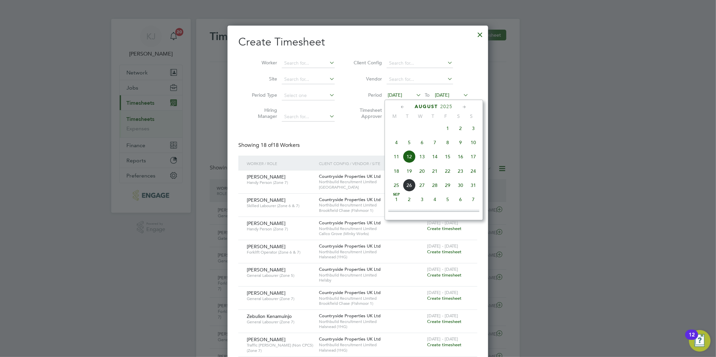
click at [397, 173] on span "18" at bounding box center [396, 171] width 13 height 13
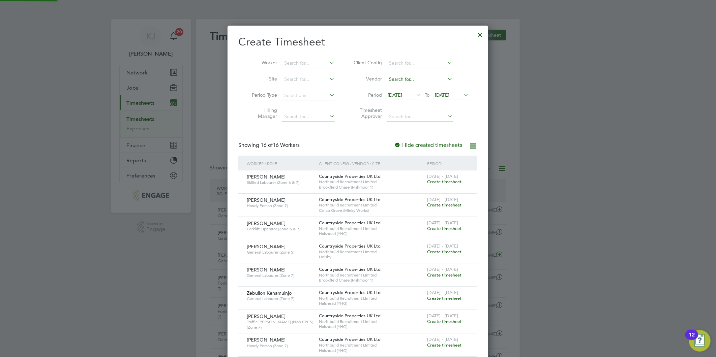
click at [440, 82] on input at bounding box center [419, 79] width 66 height 9
click at [445, 90] on li "No results found" at bounding box center [419, 88] width 67 height 9
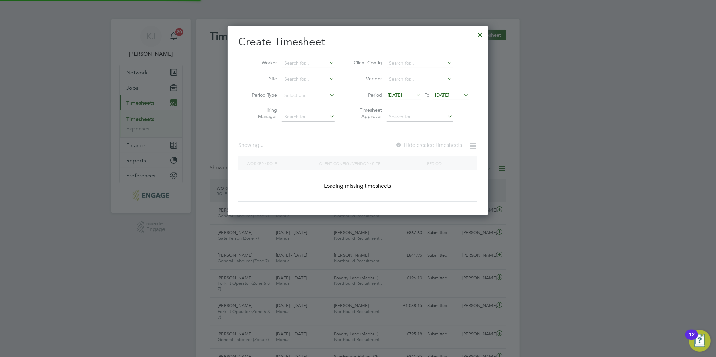
click at [446, 95] on span "[DATE]" at bounding box center [442, 95] width 14 height 6
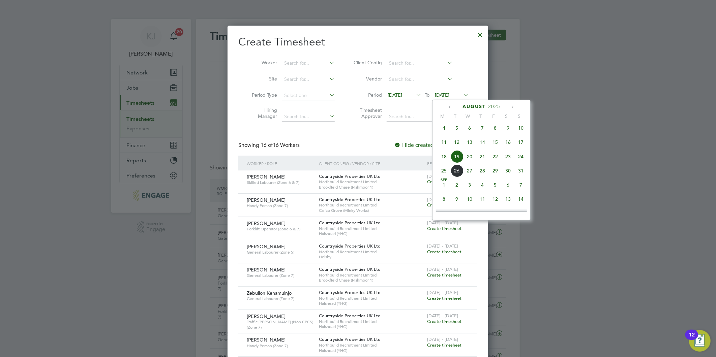
drag, startPoint x: 519, startPoint y: 156, endPoint x: 528, endPoint y: 171, distance: 17.7
click at [519, 156] on span "24" at bounding box center [520, 156] width 13 height 13
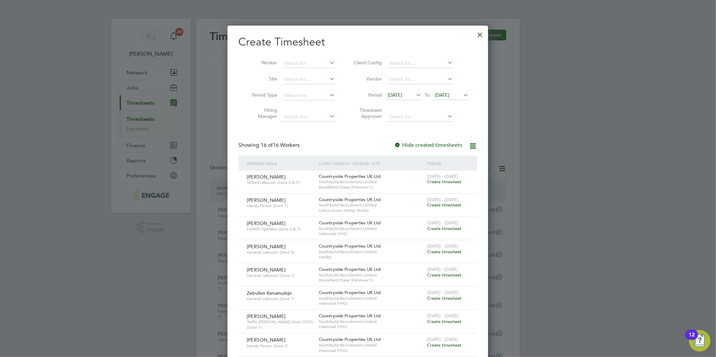
click at [296, 68] on li "Worker" at bounding box center [290, 63] width 105 height 16
click at [298, 78] on input at bounding box center [308, 79] width 53 height 9
click at [292, 89] on li "Hel sby" at bounding box center [308, 88] width 54 height 9
type input "Helsby"
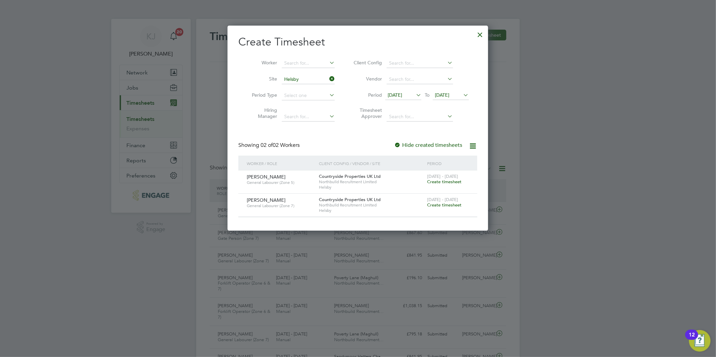
click at [443, 179] on span "Create timesheet" at bounding box center [444, 182] width 34 height 6
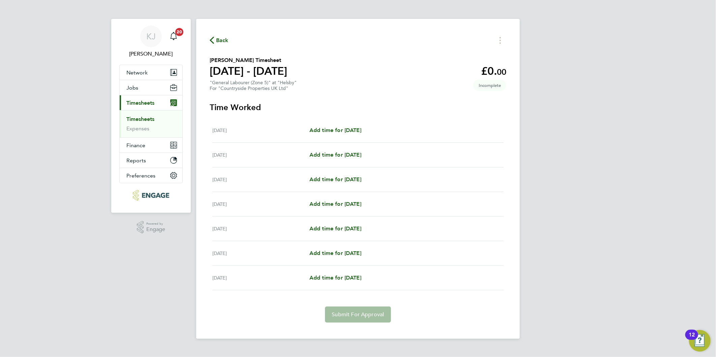
click at [348, 125] on div "Mon 18 Aug Add time for Mon 18 Aug Add time for Mon 18 Aug" at bounding box center [357, 130] width 291 height 25
click at [353, 130] on span "Add time for Mon 18 Aug" at bounding box center [335, 130] width 52 height 6
select select "30"
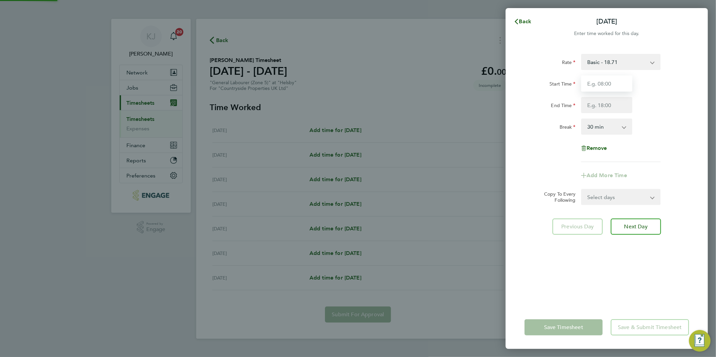
click at [605, 85] on input "Start Time" at bounding box center [606, 83] width 51 height 16
type input "07:00"
type input "6"
type input "16:30"
click at [625, 84] on input "07:00" at bounding box center [606, 83] width 51 height 16
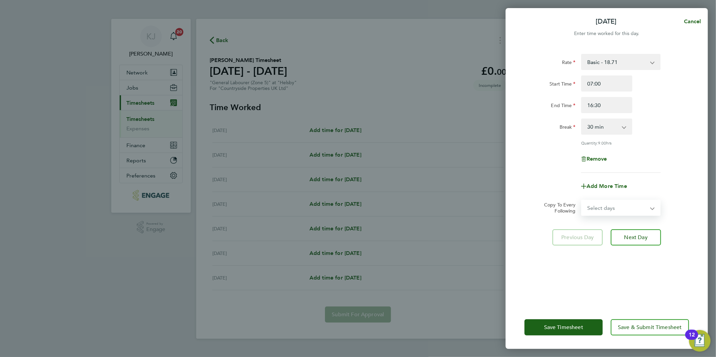
click at [618, 205] on select "Select days Day Weekday (Mon-Fri) Weekend (Sat-Sun) Tuesday Wednesday Thursday …" at bounding box center [616, 207] width 71 height 15
select select "DAY"
click at [581, 200] on select "Select days Day Weekday (Mon-Fri) Weekend (Sat-Sun) Tuesday Wednesday Thursday …" at bounding box center [616, 207] width 71 height 15
click at [614, 233] on select "19 Aug 2025 20 Aug 2025 21 Aug 2025 22 Aug 2025 23 Aug 2025 24 Aug 2025" at bounding box center [616, 229] width 70 height 15
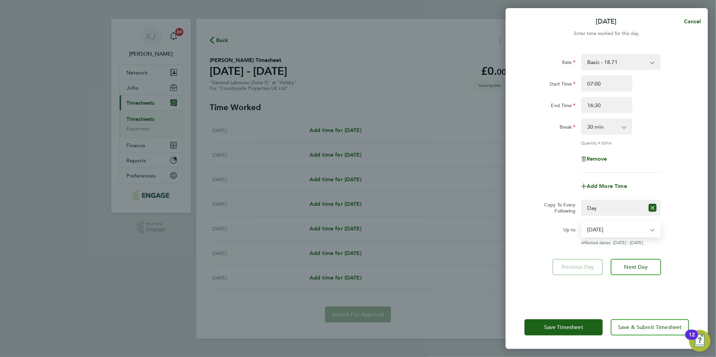
select select "2025-08-22"
click at [581, 222] on select "19 Aug 2025 20 Aug 2025 21 Aug 2025 22 Aug 2025 23 Aug 2025 24 Aug 2025" at bounding box center [616, 229] width 70 height 15
click at [628, 269] on button "Next Day" at bounding box center [635, 267] width 50 height 16
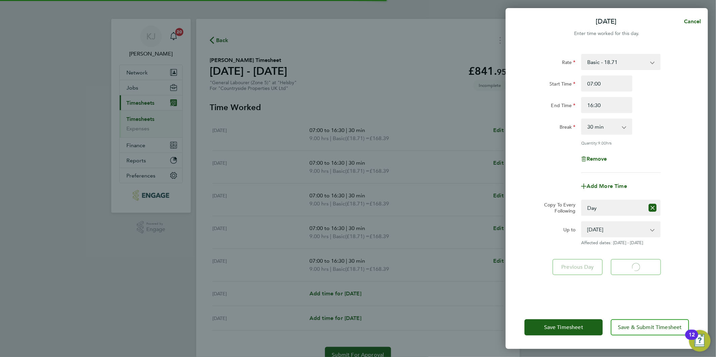
select select "30"
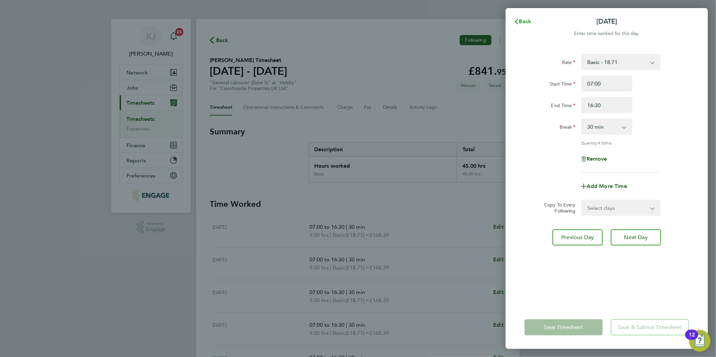
drag, startPoint x: 529, startPoint y: 18, endPoint x: 509, endPoint y: 42, distance: 31.8
click at [529, 18] on span "Back" at bounding box center [525, 21] width 12 height 6
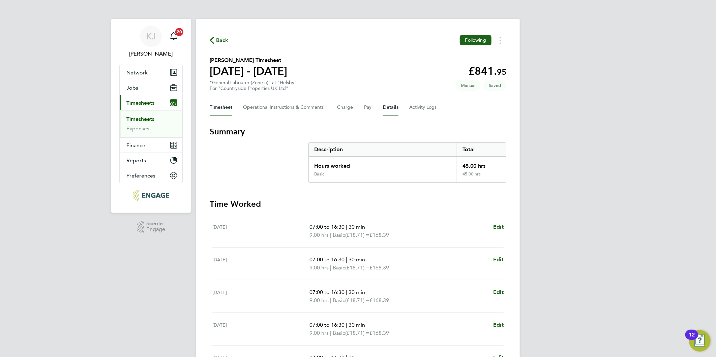
click at [388, 101] on button "Details" at bounding box center [390, 107] width 15 height 16
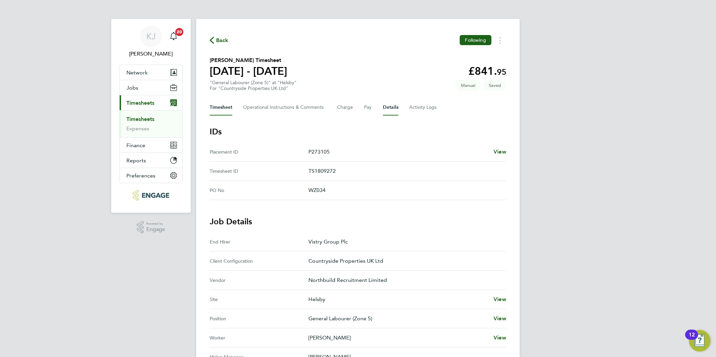
drag, startPoint x: 224, startPoint y: 106, endPoint x: 223, endPoint y: 123, distance: 16.6
click at [223, 107] on button "Timesheet" at bounding box center [221, 107] width 23 height 16
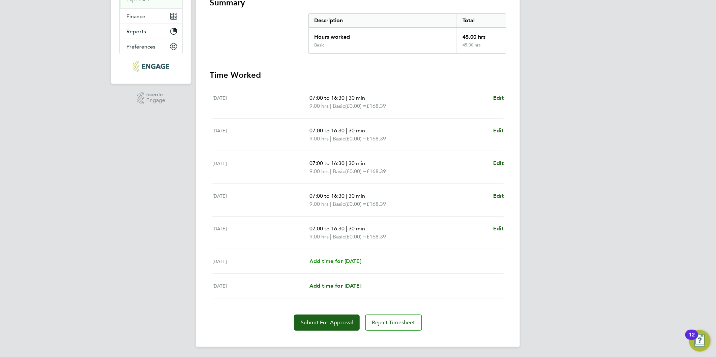
click at [319, 262] on span "Add time for Sat 23 Aug" at bounding box center [335, 261] width 52 height 6
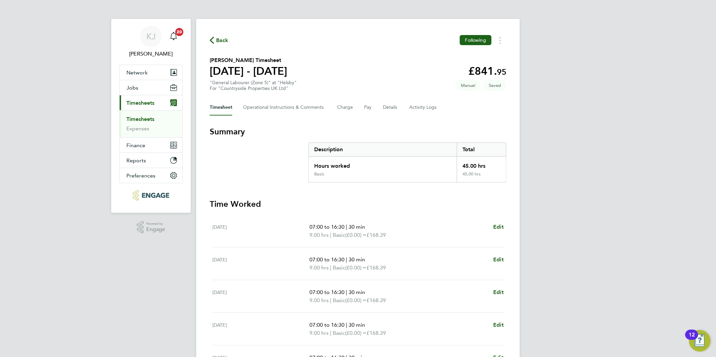
select select "30"
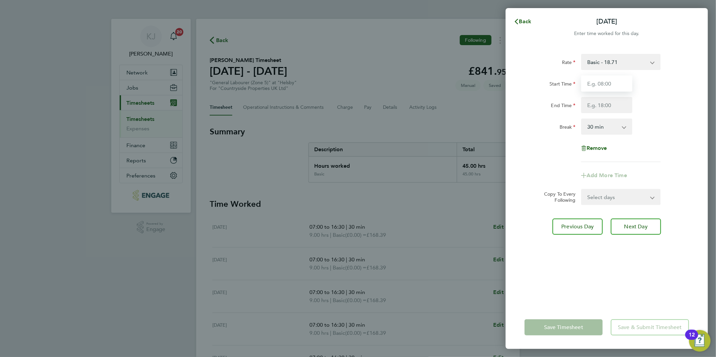
drag, startPoint x: 590, startPoint y: 90, endPoint x: 583, endPoint y: 86, distance: 8.0
click at [590, 90] on input "Start Time" at bounding box center [606, 83] width 51 height 16
type input "07:30"
type input "14:30"
click at [605, 89] on input "07:30" at bounding box center [606, 83] width 51 height 16
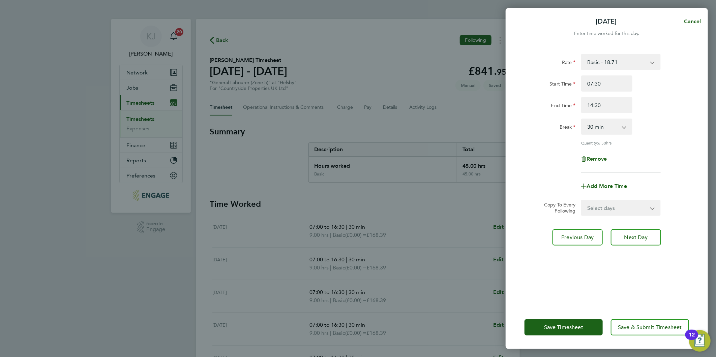
click at [600, 128] on select "0 min 15 min 30 min 45 min 60 min 75 min 90 min" at bounding box center [602, 126] width 42 height 15
select select "0"
click at [581, 119] on select "0 min 15 min 30 min 45 min 60 min 75 min 90 min" at bounding box center [602, 126] width 42 height 15
click at [630, 232] on button "Next Day" at bounding box center [635, 237] width 50 height 16
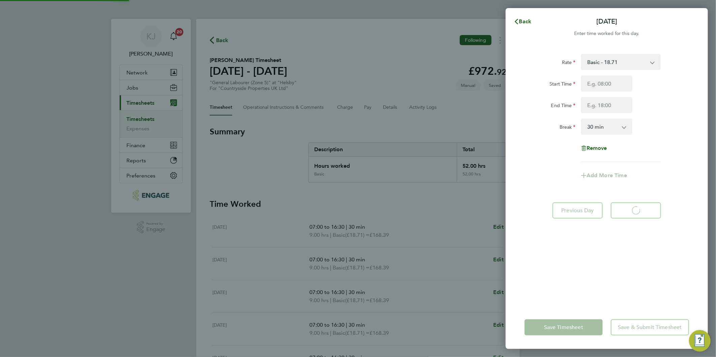
select select "30"
click at [523, 23] on span "Back" at bounding box center [525, 21] width 12 height 6
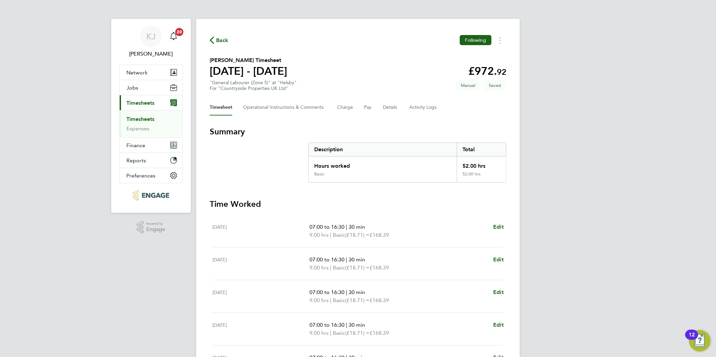
click at [399, 105] on div "Timesheet Operational Instructions & Comments Charge Pay Details Activity Logs" at bounding box center [358, 107] width 296 height 16
click at [394, 103] on button "Details" at bounding box center [390, 107] width 15 height 16
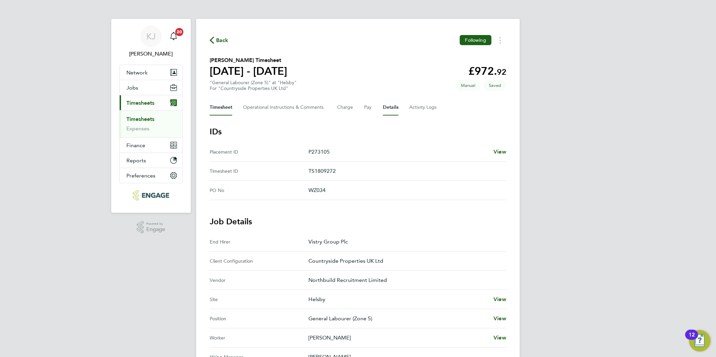
click at [219, 105] on button "Timesheet" at bounding box center [221, 107] width 23 height 16
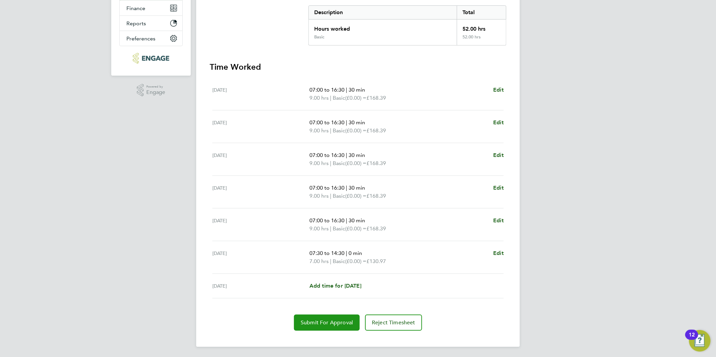
drag, startPoint x: 321, startPoint y: 321, endPoint x: 328, endPoint y: 334, distance: 14.8
click at [321, 321] on span "Submit For Approval" at bounding box center [326, 322] width 52 height 7
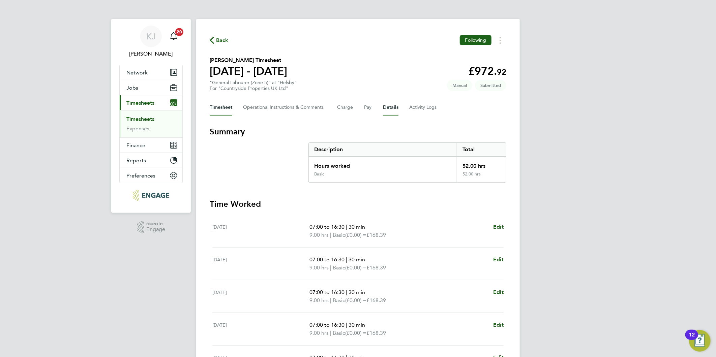
click at [388, 108] on button "Details" at bounding box center [390, 107] width 15 height 16
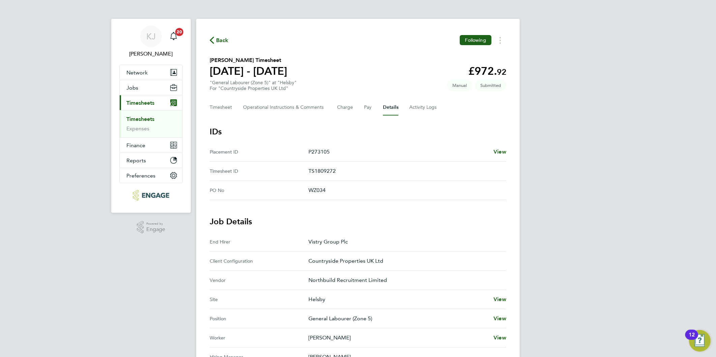
click at [142, 119] on link "Timesheets" at bounding box center [140, 119] width 28 height 6
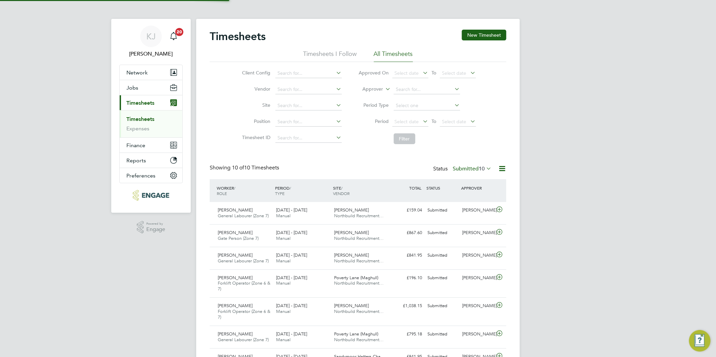
scroll to position [17, 59]
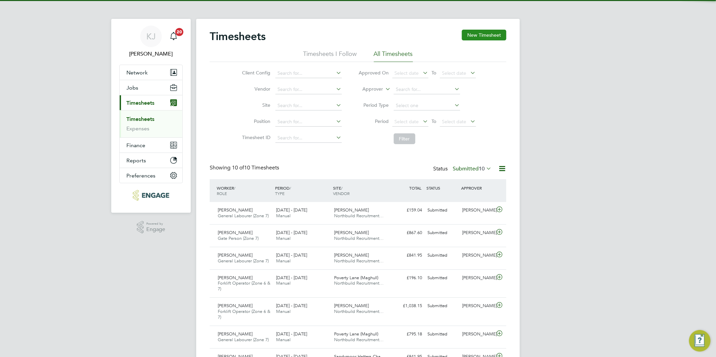
click at [476, 36] on button "New Timesheet" at bounding box center [484, 35] width 44 height 11
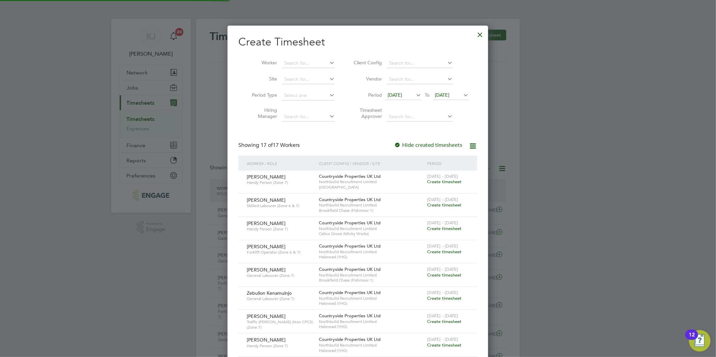
click at [395, 92] on span "[DATE]" at bounding box center [394, 95] width 14 height 6
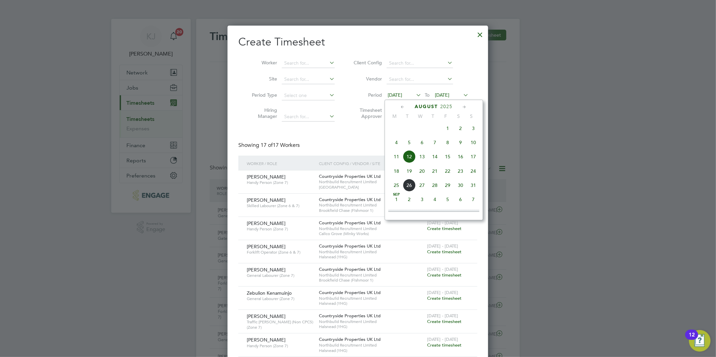
click at [393, 172] on span "18" at bounding box center [396, 171] width 13 height 13
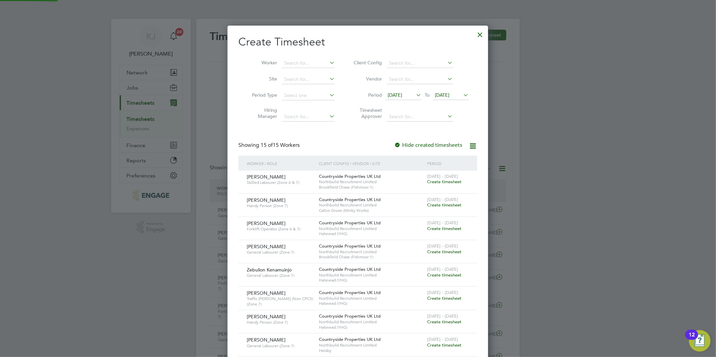
click at [443, 92] on span "[DATE]" at bounding box center [442, 95] width 14 height 6
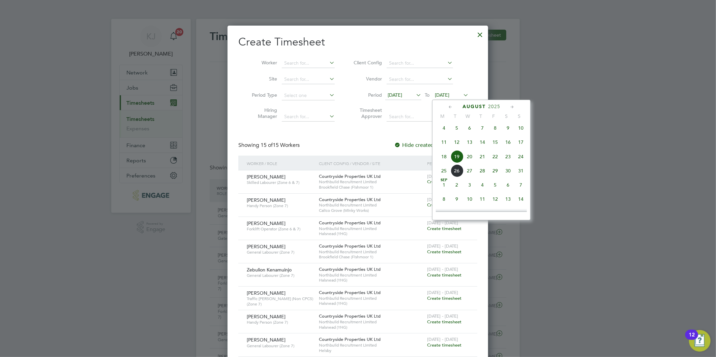
click at [519, 160] on span "24" at bounding box center [520, 156] width 13 height 13
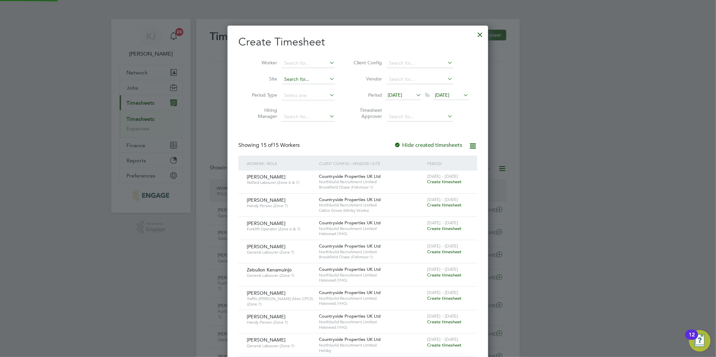
click at [317, 77] on input at bounding box center [308, 79] width 53 height 9
click at [318, 88] on li "Hels by" at bounding box center [308, 88] width 54 height 9
type input "Helsby"
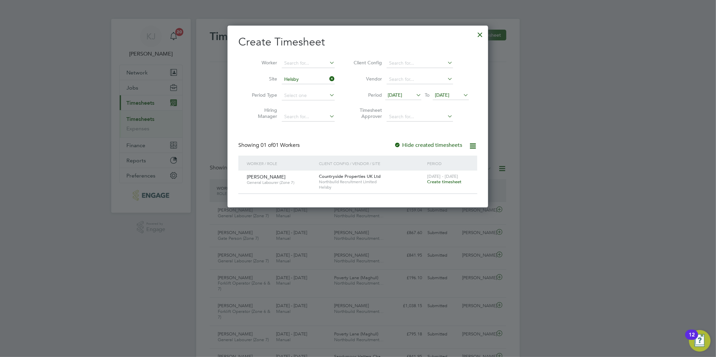
click at [440, 182] on span "Create timesheet" at bounding box center [444, 182] width 34 height 6
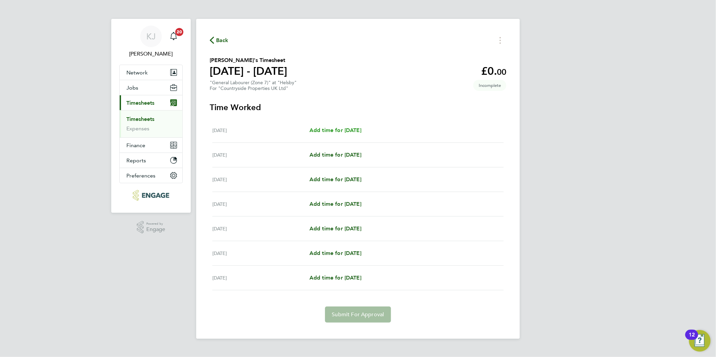
click at [328, 127] on span "Add time for [DATE]" at bounding box center [335, 130] width 52 height 6
select select "30"
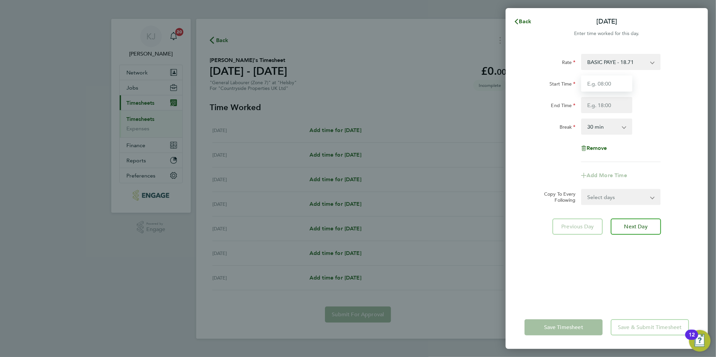
click at [609, 81] on input "Start Time" at bounding box center [606, 83] width 51 height 16
type input "07:00"
type input "16:30"
click at [607, 82] on input "07:00" at bounding box center [606, 83] width 51 height 16
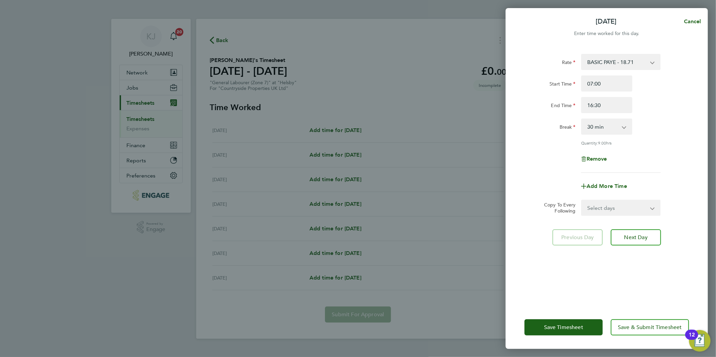
drag, startPoint x: 594, startPoint y: 208, endPoint x: 595, endPoint y: 215, distance: 7.5
click at [594, 208] on select "Select days Day Weekday (Mon-Fri) Weekend (Sat-Sun) [DATE] [DATE] [DATE] [DATE]…" at bounding box center [616, 207] width 71 height 15
select select "DAY"
click at [581, 200] on select "Select days Day Weekday (Mon-Fri) Weekend (Sat-Sun) [DATE] [DATE] [DATE] [DATE]…" at bounding box center [616, 207] width 71 height 15
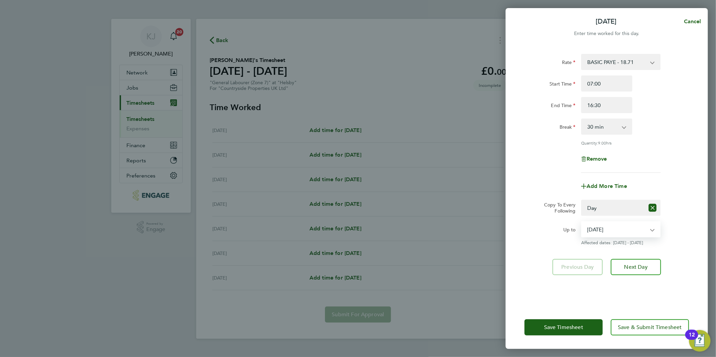
click at [607, 227] on select "[DATE] [DATE] [DATE] [DATE] [DATE] [DATE]" at bounding box center [616, 229] width 70 height 15
select select "[DATE]"
click at [581, 222] on select "[DATE] [DATE] [DATE] [DATE] [DATE] [DATE]" at bounding box center [616, 229] width 70 height 15
click at [635, 264] on span "Next Day" at bounding box center [635, 267] width 23 height 7
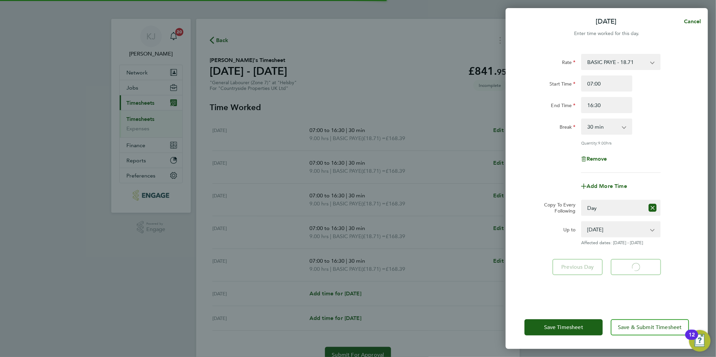
select select "30"
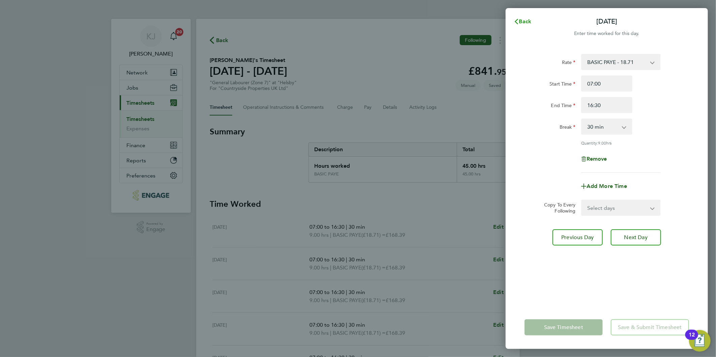
click at [525, 17] on button "Back" at bounding box center [522, 21] width 31 height 13
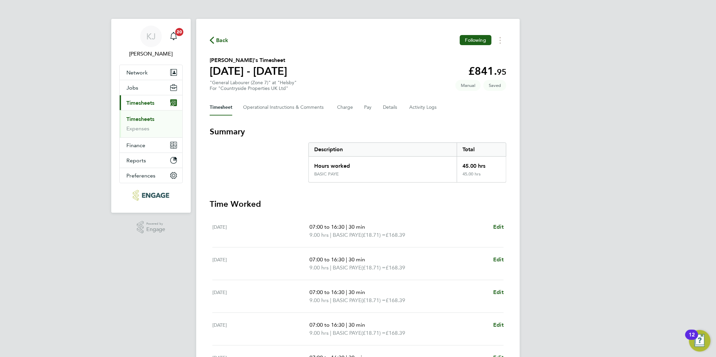
click at [381, 105] on div "Timesheet Operational Instructions & Comments Charge Pay Details Activity Logs" at bounding box center [358, 107] width 296 height 16
drag, startPoint x: 397, startPoint y: 110, endPoint x: 387, endPoint y: 123, distance: 16.4
click at [396, 110] on button "Details" at bounding box center [390, 107] width 15 height 16
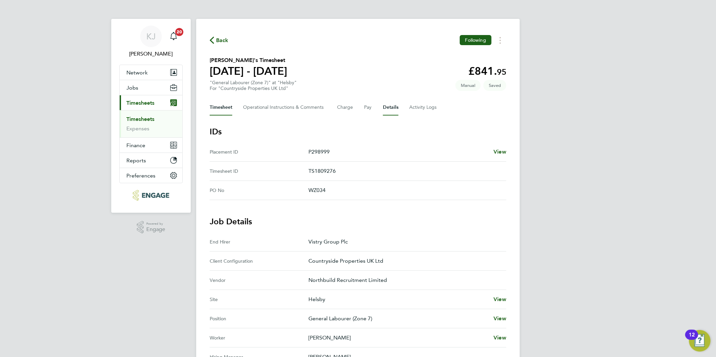
click at [220, 105] on button "Timesheet" at bounding box center [221, 107] width 23 height 16
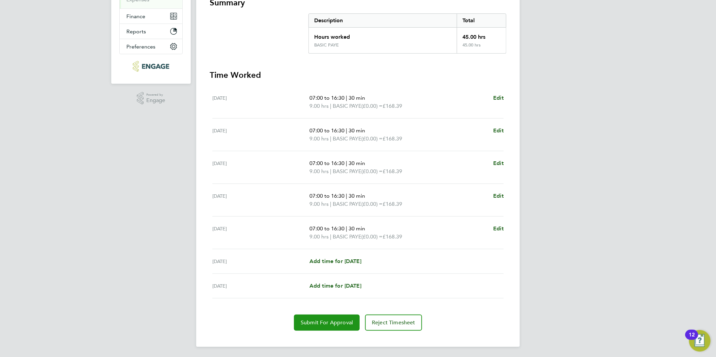
click at [322, 325] on span "Submit For Approval" at bounding box center [326, 322] width 52 height 7
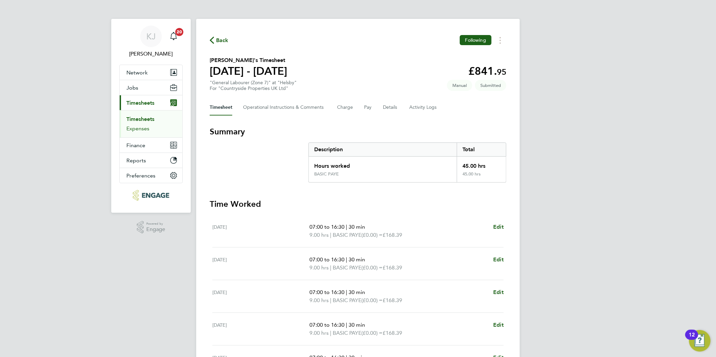
click at [143, 126] on link "Expenses" at bounding box center [137, 128] width 23 height 6
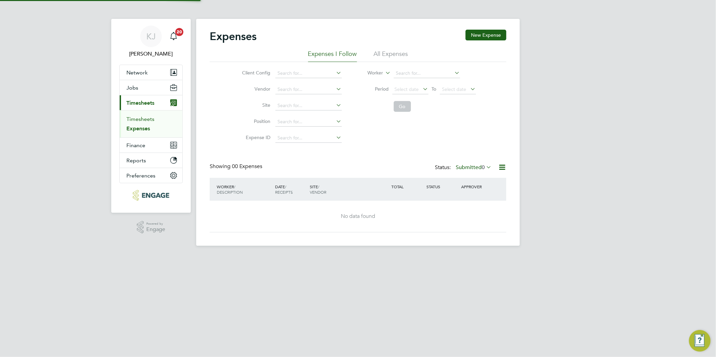
click at [143, 116] on link "Timesheets" at bounding box center [140, 119] width 28 height 6
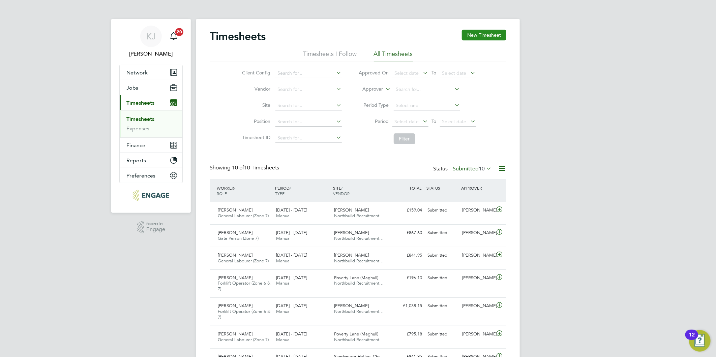
click at [493, 34] on button "New Timesheet" at bounding box center [484, 35] width 44 height 11
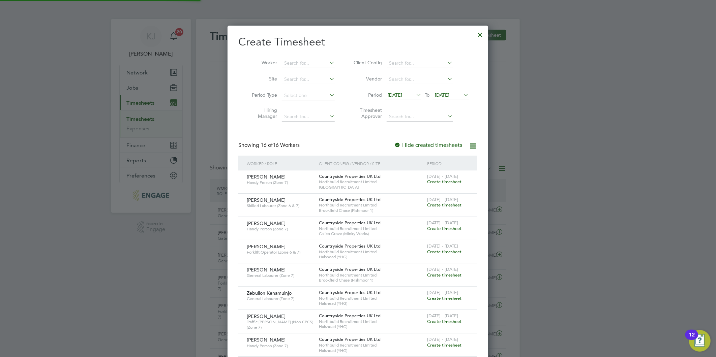
click at [401, 95] on span "[DATE]" at bounding box center [394, 95] width 14 height 6
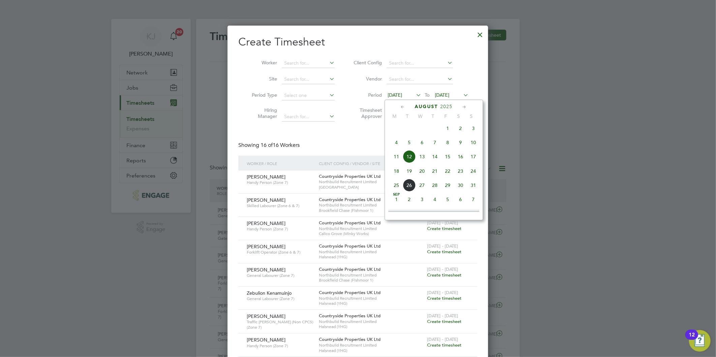
click at [394, 176] on span "18" at bounding box center [396, 171] width 13 height 13
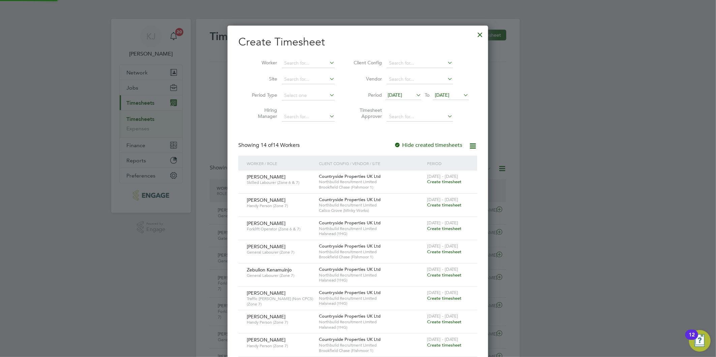
click at [448, 96] on span "[DATE]" at bounding box center [442, 95] width 14 height 6
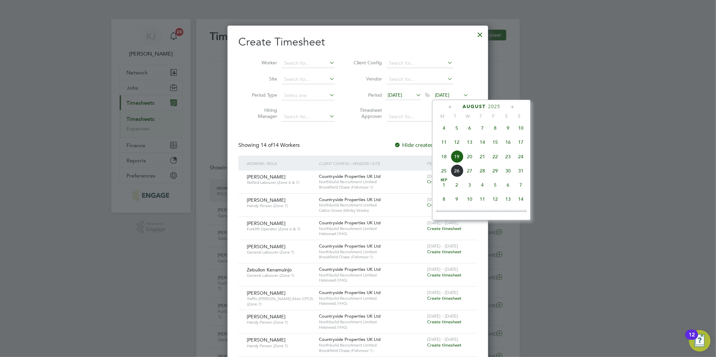
drag, startPoint x: 522, startPoint y: 157, endPoint x: 525, endPoint y: 181, distance: 23.3
click at [522, 157] on span "24" at bounding box center [520, 156] width 13 height 13
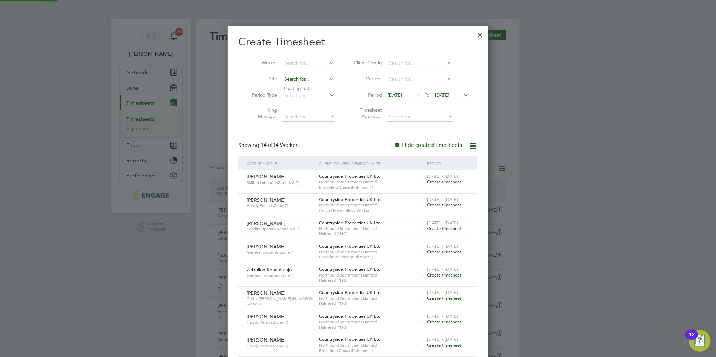
click at [305, 83] on input at bounding box center [308, 79] width 53 height 9
click at [301, 86] on li "Bar den Lane (Burnley)" at bounding box center [308, 88] width 54 height 9
type input "[PERSON_NAME] (Burnley)"
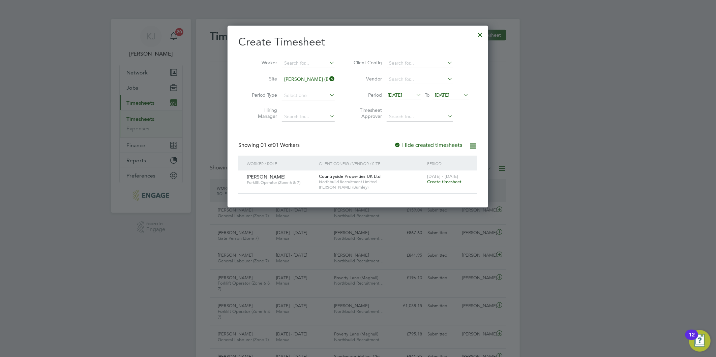
click at [453, 181] on span "Create timesheet" at bounding box center [444, 182] width 34 height 6
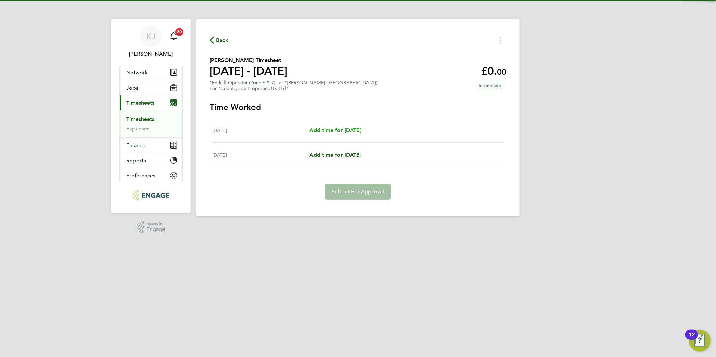
click at [325, 130] on span "Add time for [DATE]" at bounding box center [335, 130] width 52 height 6
select select "30"
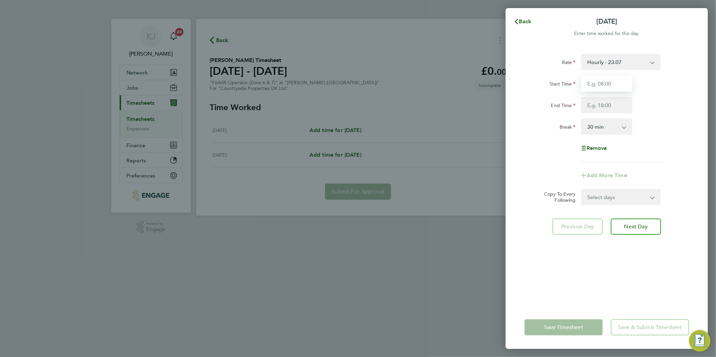
drag, startPoint x: 610, startPoint y: 83, endPoint x: 614, endPoint y: 84, distance: 4.1
click at [610, 83] on input "Start Time" at bounding box center [606, 83] width 51 height 16
type input "07:30"
type input "16:30"
click at [613, 83] on input "07:30" at bounding box center [606, 83] width 51 height 16
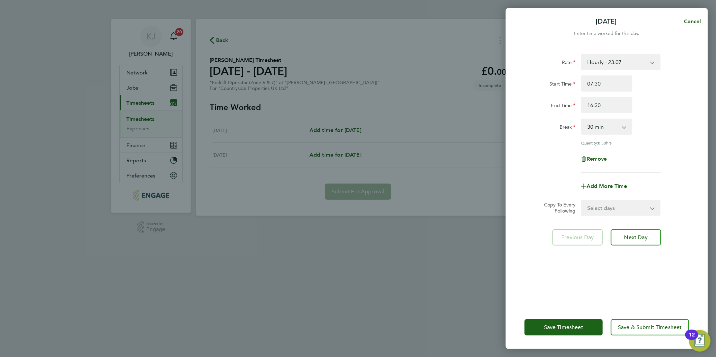
drag, startPoint x: 610, startPoint y: 216, endPoint x: 608, endPoint y: 211, distance: 5.6
click at [609, 213] on div "Rate Hourly - 23.07 Start Time 07:30 End Time 16:30 Break 0 min 15 min 30 min 4…" at bounding box center [606, 176] width 202 height 260
drag, startPoint x: 608, startPoint y: 210, endPoint x: 605, endPoint y: 215, distance: 5.8
click at [608, 210] on select "Select days Tuesday" at bounding box center [616, 207] width 71 height 15
select select "TUE"
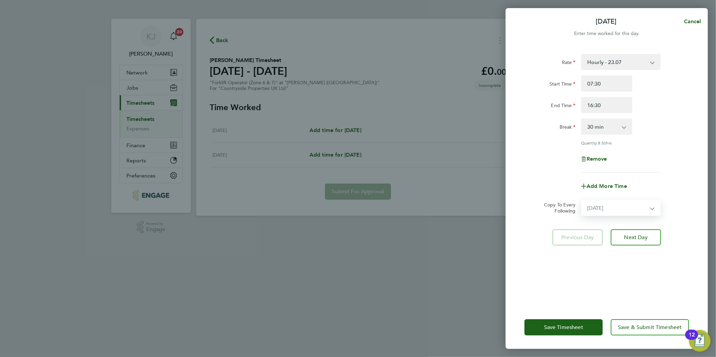
click at [581, 200] on select "Select days Tuesday" at bounding box center [616, 207] width 71 height 15
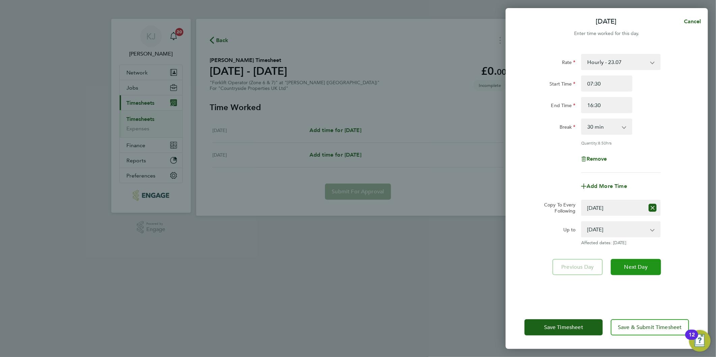
click at [635, 268] on span "Next Day" at bounding box center [635, 267] width 23 height 7
select select "30"
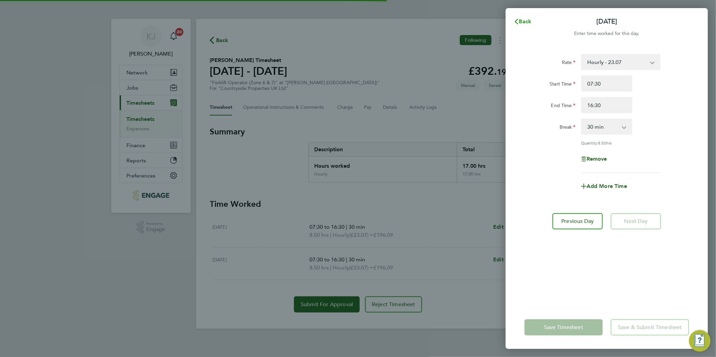
click at [517, 20] on icon "button" at bounding box center [515, 21] width 5 height 5
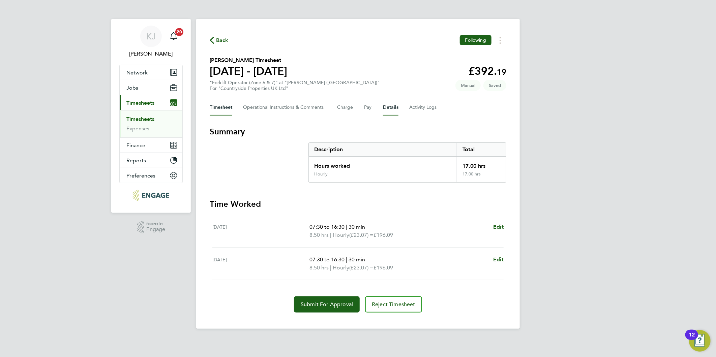
drag, startPoint x: 399, startPoint y: 106, endPoint x: 395, endPoint y: 105, distance: 4.1
click at [395, 105] on div "Timesheet Operational Instructions & Comments Charge Pay Details Activity Logs" at bounding box center [358, 107] width 296 height 16
drag, startPoint x: 395, startPoint y: 105, endPoint x: 388, endPoint y: 106, distance: 6.7
click at [388, 106] on button "Details" at bounding box center [390, 107] width 15 height 16
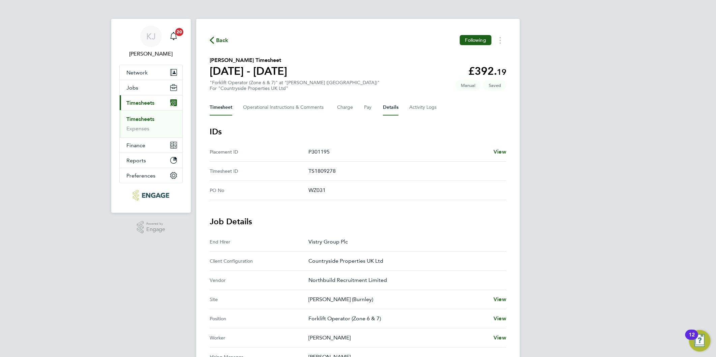
click at [218, 107] on button "Timesheet" at bounding box center [221, 107] width 23 height 16
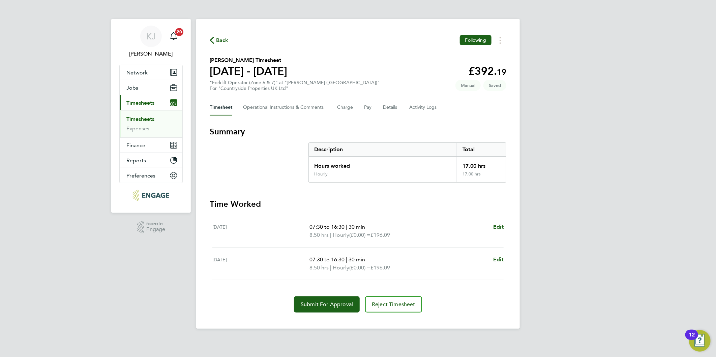
drag, startPoint x: 380, startPoint y: 105, endPoint x: 393, endPoint y: 117, distance: 17.5
click at [380, 105] on div "Timesheet Operational Instructions & Comments Charge Pay Details Activity Logs" at bounding box center [358, 107] width 296 height 16
click at [391, 110] on button "Details" at bounding box center [390, 107] width 15 height 16
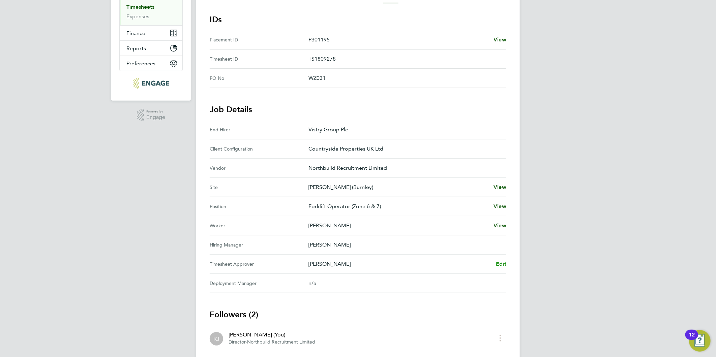
click at [502, 261] on span "Edit" at bounding box center [501, 264] width 10 height 6
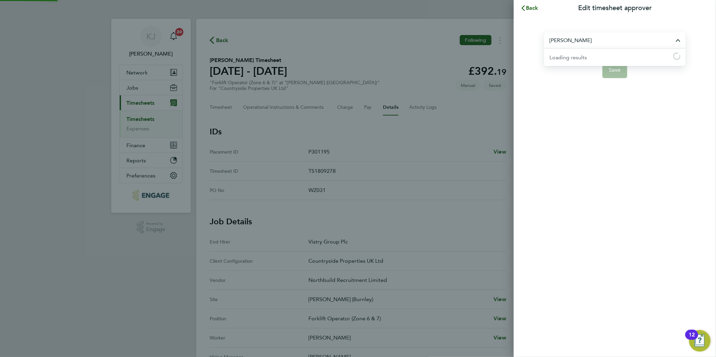
click at [609, 38] on input "Anthony Highfield" at bounding box center [614, 40] width 141 height 16
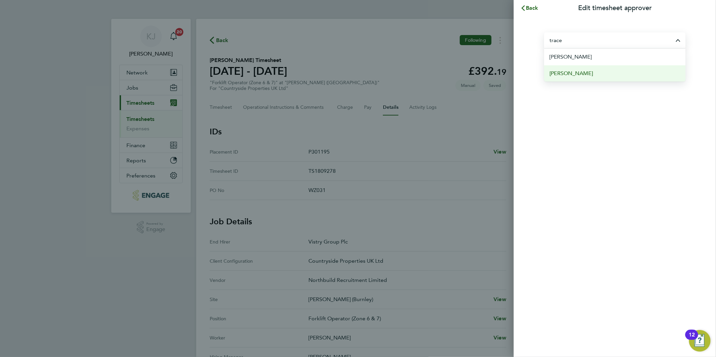
click at [602, 68] on li "Tracey Cowburn" at bounding box center [614, 73] width 141 height 17
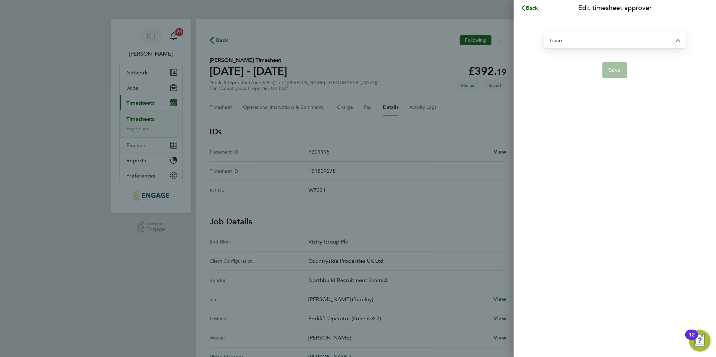
type input "Tracey Cowburn"
click at [621, 73] on button "Save" at bounding box center [614, 70] width 25 height 16
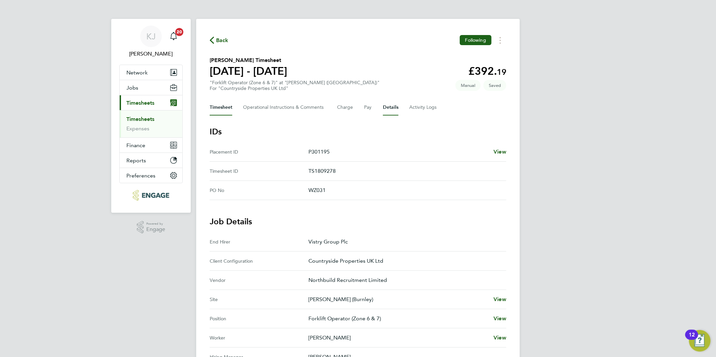
click at [221, 106] on button "Timesheet" at bounding box center [221, 107] width 23 height 16
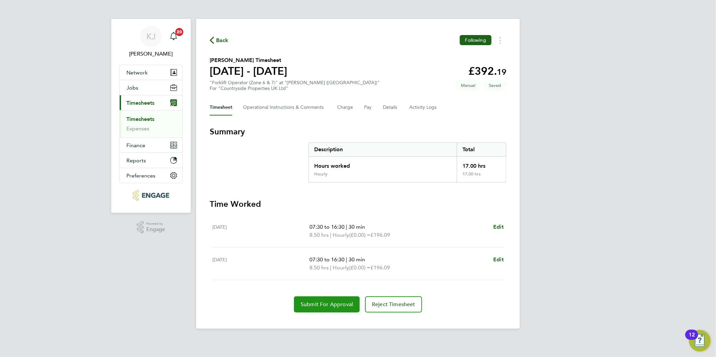
drag, startPoint x: 334, startPoint y: 316, endPoint x: 334, endPoint y: 310, distance: 5.7
click at [334, 314] on div "Back Following Sherwin Patrick's Timesheet 18 - 24 Aug 2025 £392. 19 "Forklift …" at bounding box center [357, 174] width 323 height 310
click at [332, 305] on span "Submit For Approval" at bounding box center [326, 304] width 52 height 7
click at [134, 133] on ul "Timesheets Expenses" at bounding box center [151, 123] width 63 height 27
click at [133, 129] on link "Expenses" at bounding box center [137, 128] width 23 height 6
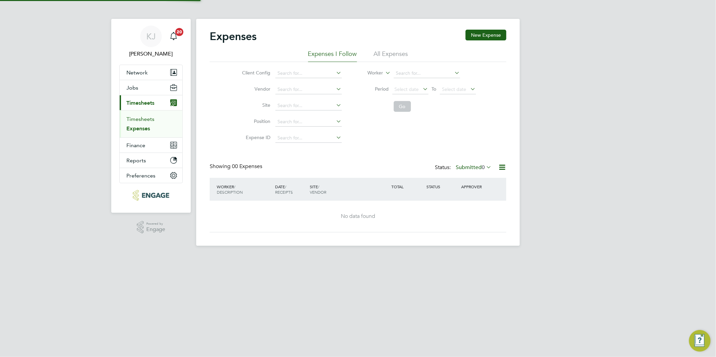
click at [141, 116] on link "Timesheets" at bounding box center [140, 119] width 28 height 6
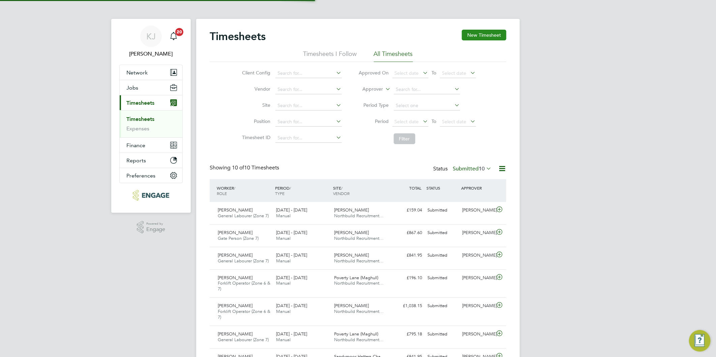
scroll to position [17, 59]
click at [474, 31] on button "New Timesheet" at bounding box center [484, 35] width 44 height 11
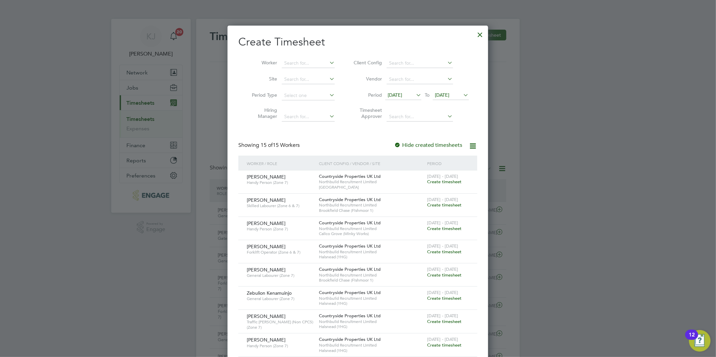
click at [401, 96] on span "[DATE]" at bounding box center [394, 95] width 14 height 6
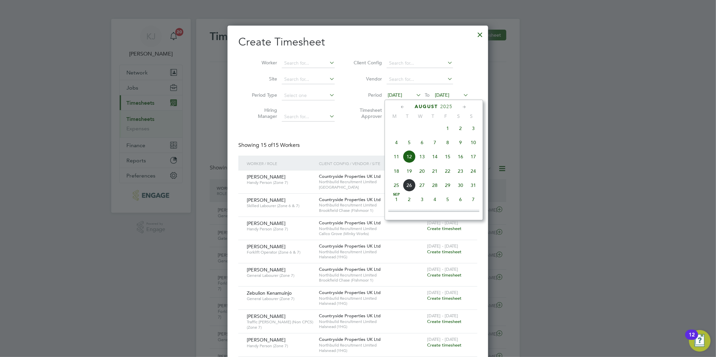
click at [392, 171] on span "18" at bounding box center [396, 171] width 13 height 13
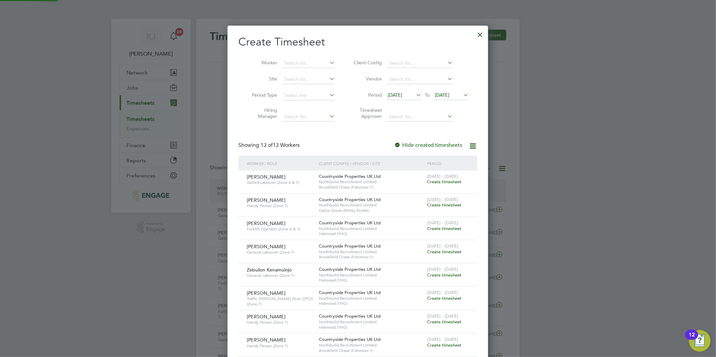
click at [444, 94] on span "[DATE]" at bounding box center [442, 95] width 14 height 6
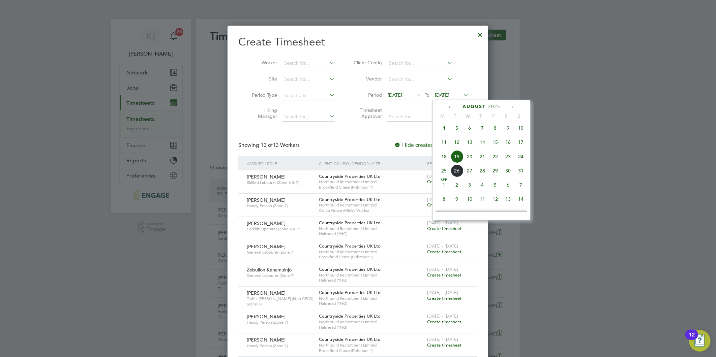
click at [520, 160] on span "24" at bounding box center [520, 156] width 13 height 13
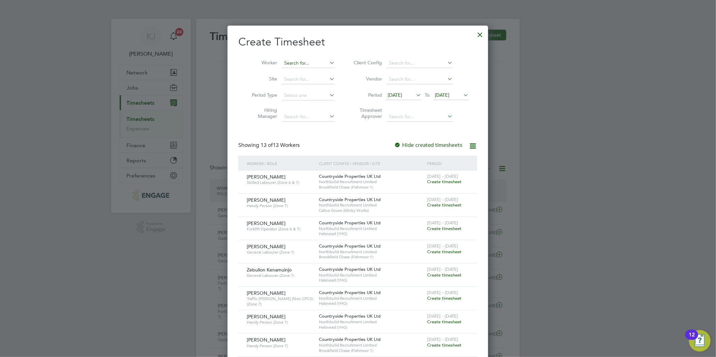
click at [296, 63] on input at bounding box center [308, 63] width 53 height 9
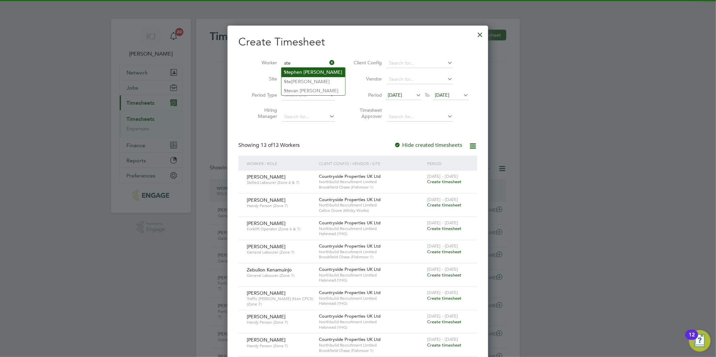
click at [304, 71] on li "Ste phen [PERSON_NAME]" at bounding box center [313, 72] width 64 height 9
type input "[PERSON_NAME]"
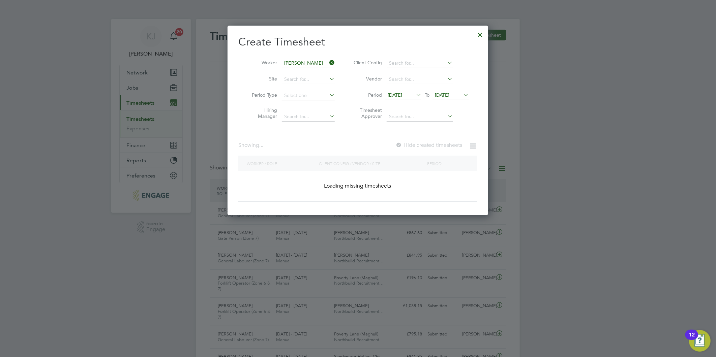
scroll to position [190, 261]
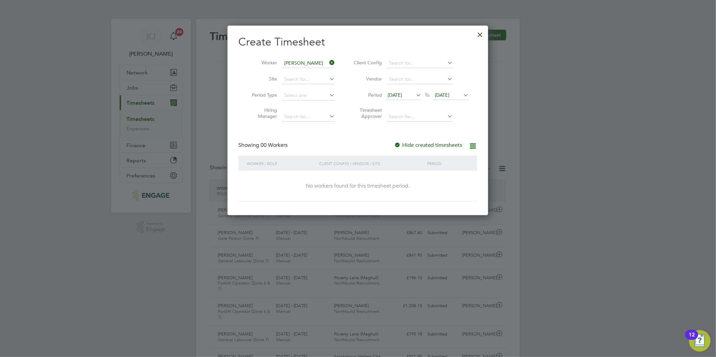
click at [399, 145] on div at bounding box center [397, 145] width 7 height 7
click at [478, 31] on div at bounding box center [480, 33] width 12 height 12
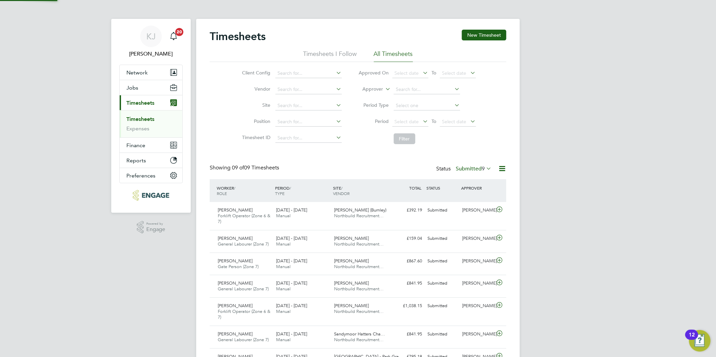
scroll to position [17, 59]
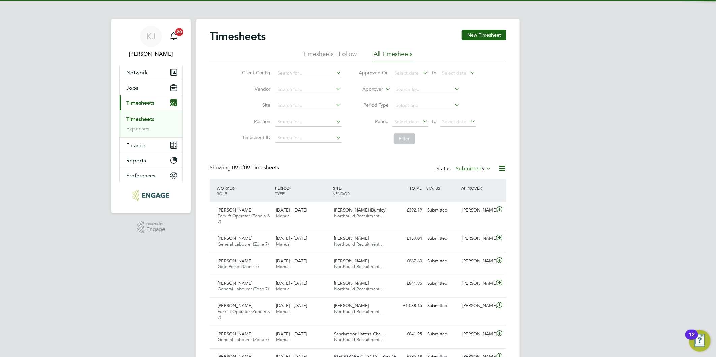
click at [138, 125] on li "Timesheets" at bounding box center [151, 120] width 51 height 9
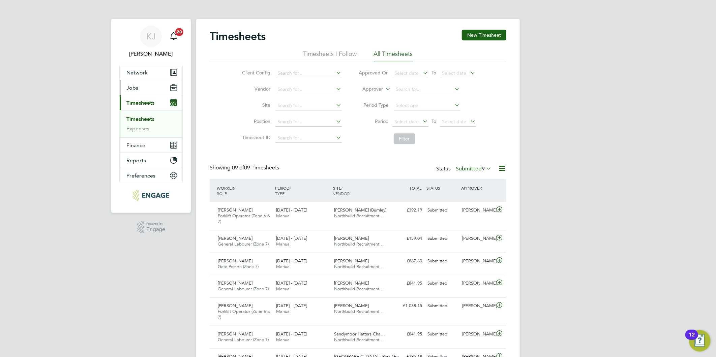
click at [130, 93] on button "Jobs" at bounding box center [151, 87] width 63 height 15
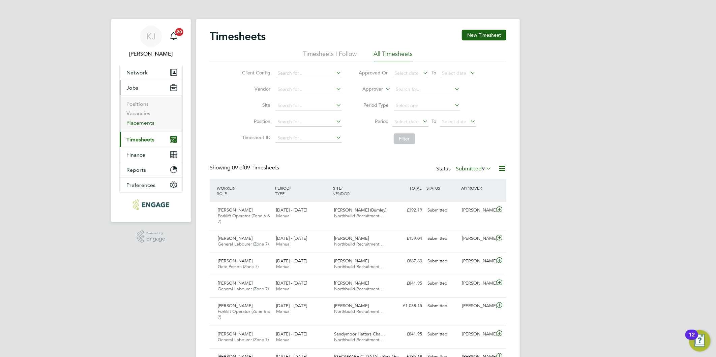
click at [136, 123] on link "Placements" at bounding box center [140, 123] width 28 height 6
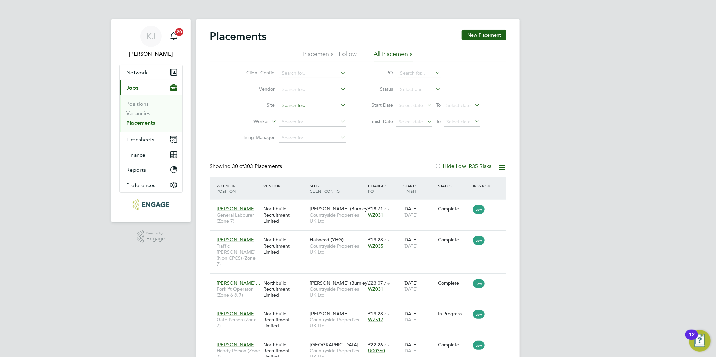
click at [319, 102] on input at bounding box center [312, 105] width 66 height 9
click at [326, 116] on b "Fish" at bounding box center [325, 115] width 9 height 6
type input "Brookfield Chase (Fishmoor 1)"
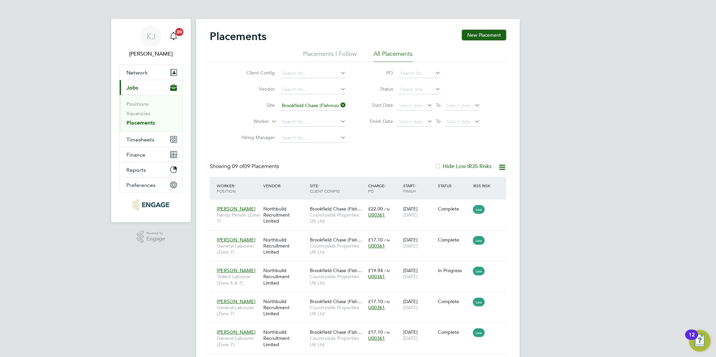
click at [322, 106] on input "Brookfield Chase (Fishmoor 1)" at bounding box center [312, 105] width 66 height 9
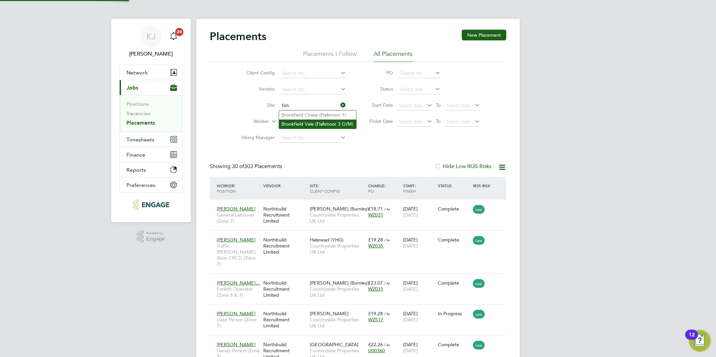
click at [325, 123] on b "Fish" at bounding box center [321, 124] width 9 height 6
type input "Brookfield Vale (Fishmoor 3 O/M)"
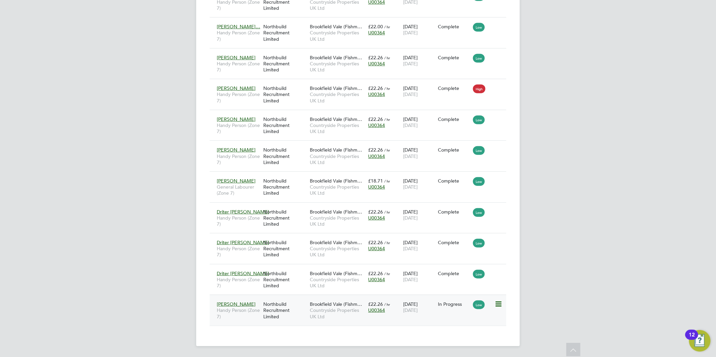
click at [316, 310] on span "Countryside Properties UK Ltd" at bounding box center [337, 313] width 55 height 12
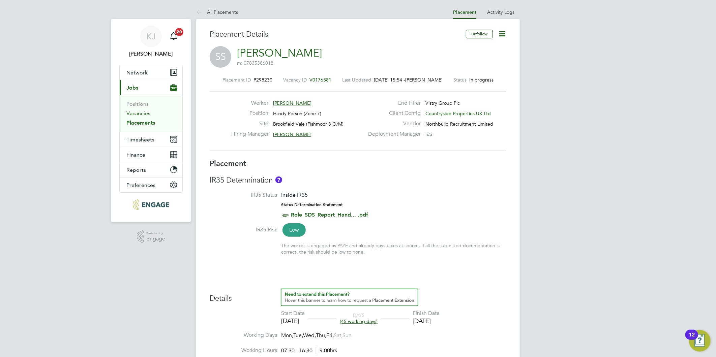
click at [134, 110] on link "Vacancies" at bounding box center [138, 113] width 24 height 6
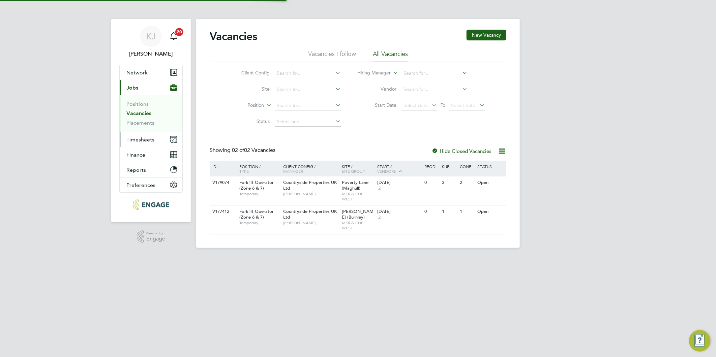
click at [135, 140] on span "Timesheets" at bounding box center [140, 139] width 28 height 6
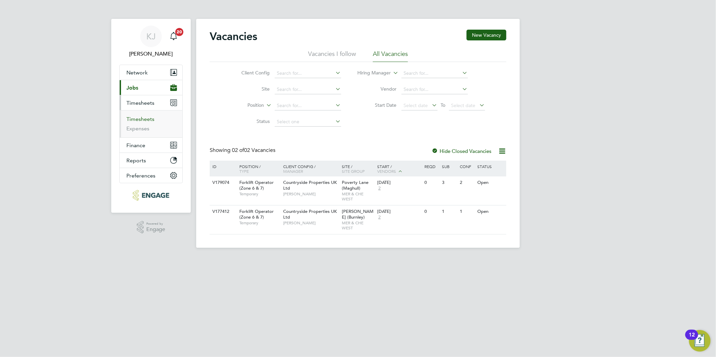
click at [134, 119] on link "Timesheets" at bounding box center [140, 119] width 28 height 6
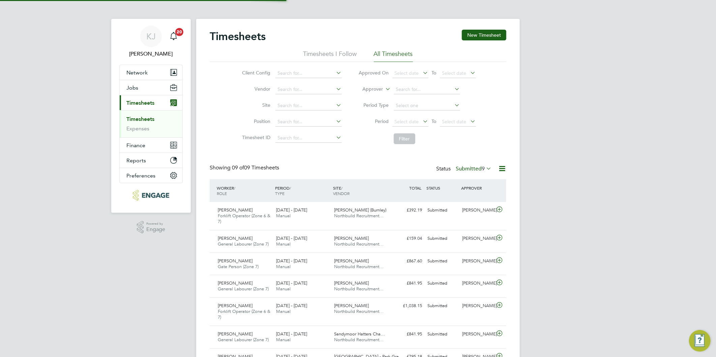
scroll to position [3, 4]
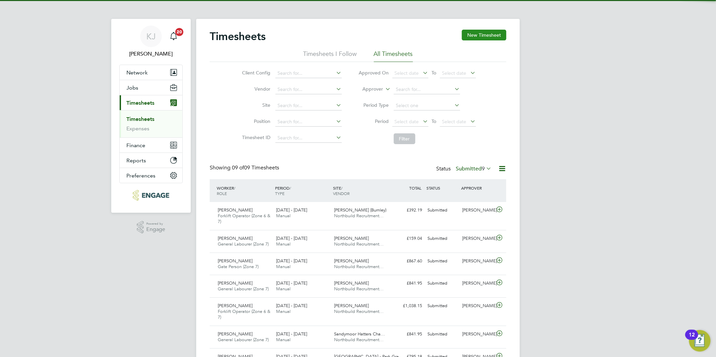
click at [486, 34] on button "New Timesheet" at bounding box center [484, 35] width 44 height 11
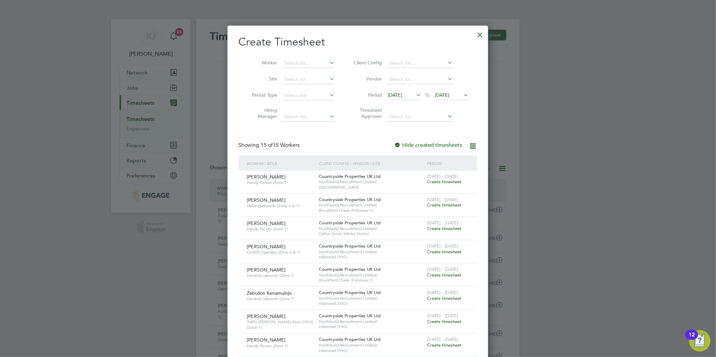
click at [400, 95] on span "[DATE]" at bounding box center [394, 95] width 14 height 6
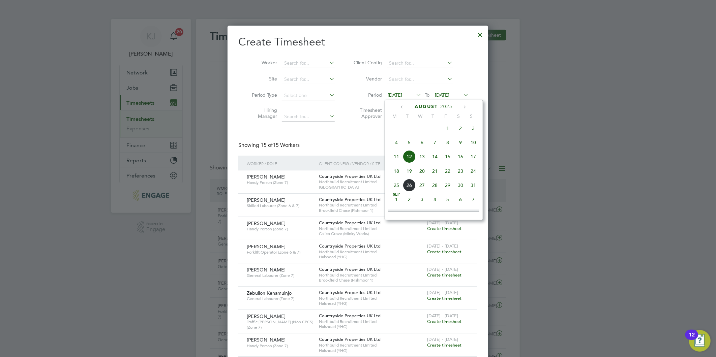
click at [393, 172] on span "18" at bounding box center [396, 171] width 13 height 13
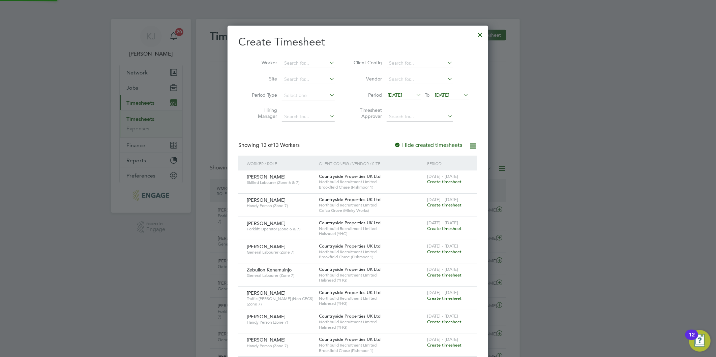
click at [445, 94] on span "[DATE]" at bounding box center [442, 95] width 14 height 6
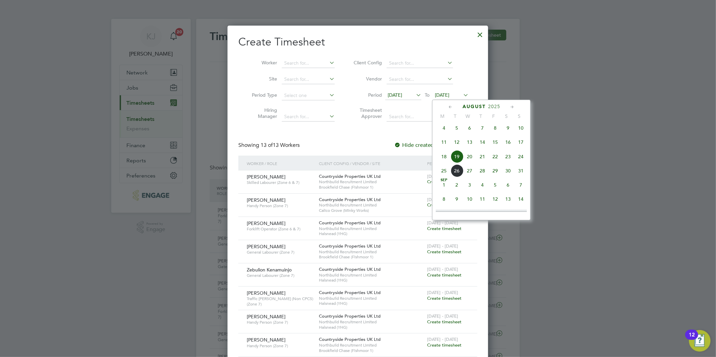
click at [522, 159] on span "24" at bounding box center [520, 156] width 13 height 13
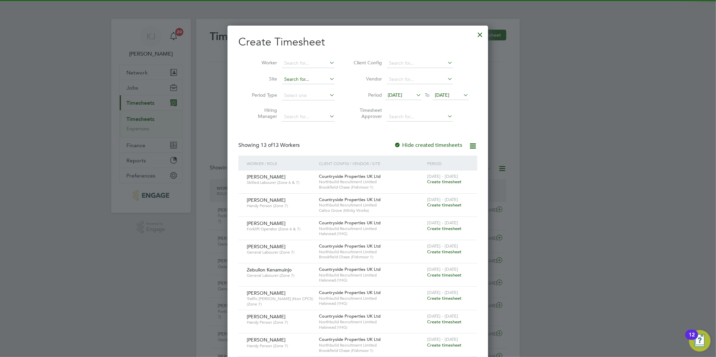
click at [311, 76] on input at bounding box center [308, 79] width 53 height 9
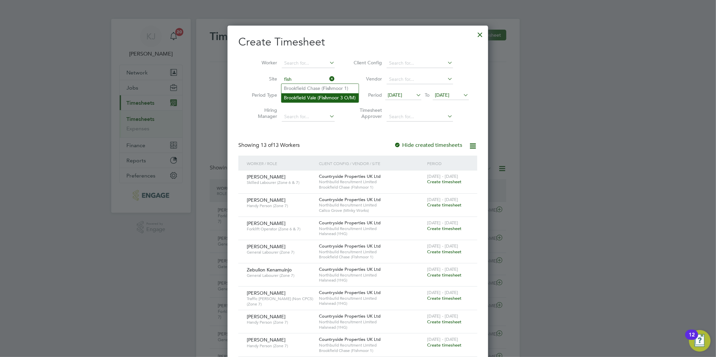
click at [333, 98] on li "Brookfield Vale ( Fish moor 3 O/M)" at bounding box center [319, 97] width 77 height 9
type input "Brookfield Vale (Fishmoor 3 O/M)"
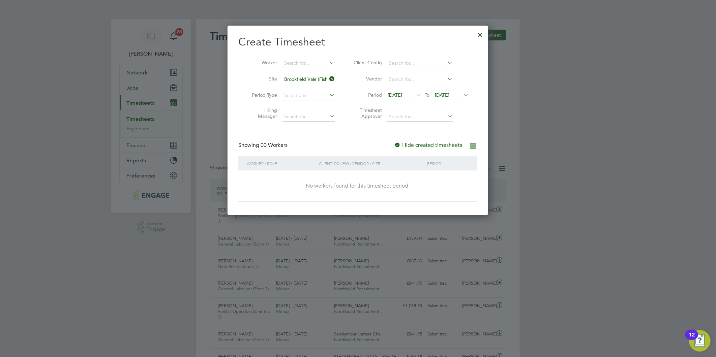
click at [394, 144] on div at bounding box center [397, 145] width 7 height 7
click at [328, 75] on icon at bounding box center [328, 78] width 0 height 9
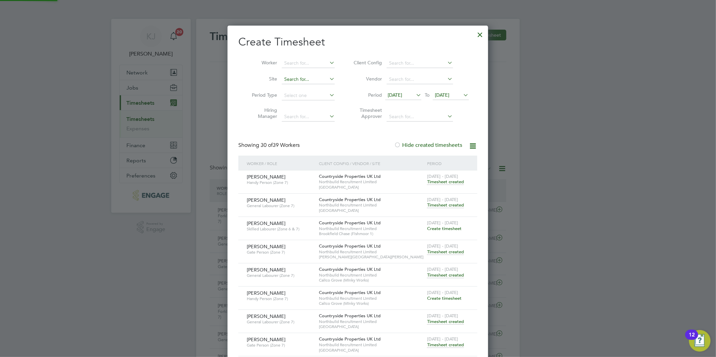
click at [319, 76] on input at bounding box center [308, 79] width 53 height 9
click at [322, 88] on li "Brookfield Chase ( Fishm oor 1)" at bounding box center [319, 88] width 77 height 9
type input "Brookfield Chase (Fishmoor 1)"
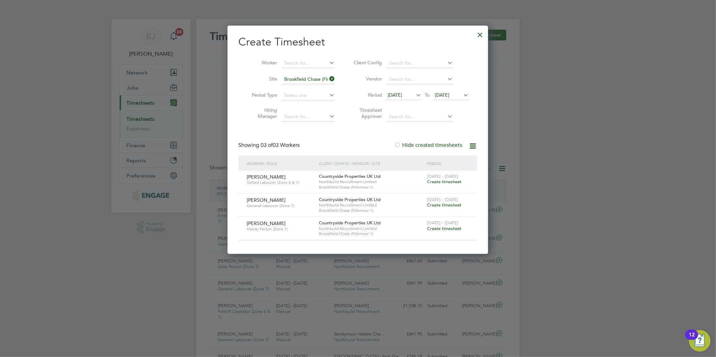
click at [478, 34] on div at bounding box center [480, 33] width 12 height 12
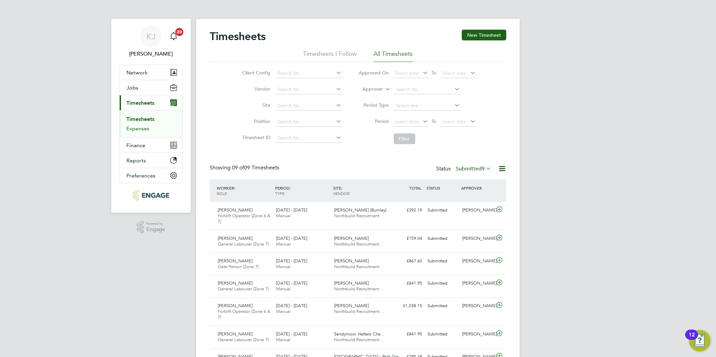
click at [137, 132] on link "Expenses" at bounding box center [137, 128] width 23 height 6
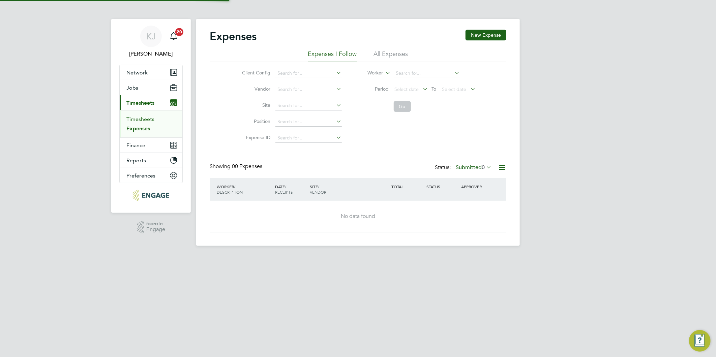
click at [136, 118] on link "Timesheets" at bounding box center [140, 119] width 28 height 6
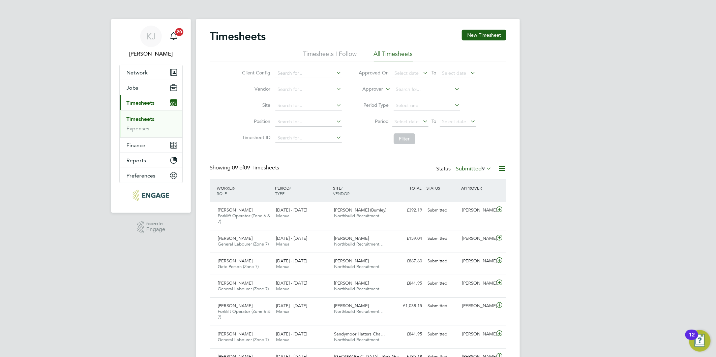
click at [469, 168] on label "Submitted 9" at bounding box center [473, 168] width 36 height 7
click at [478, 206] on li "Approved" at bounding box center [465, 208] width 31 height 9
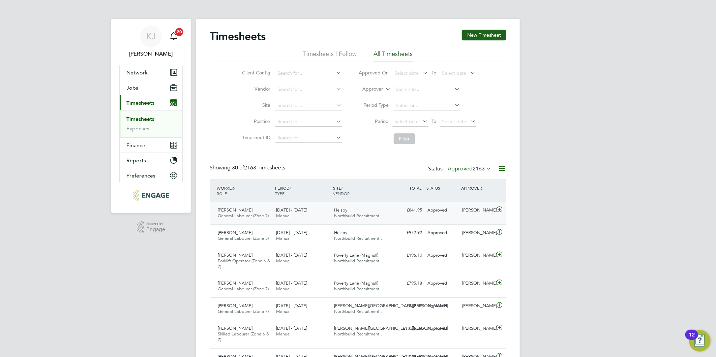
click at [498, 210] on icon at bounding box center [499, 209] width 8 height 5
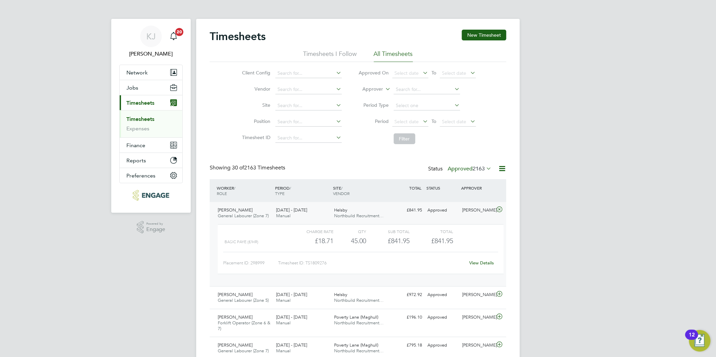
click at [485, 264] on link "View Details" at bounding box center [481, 263] width 25 height 6
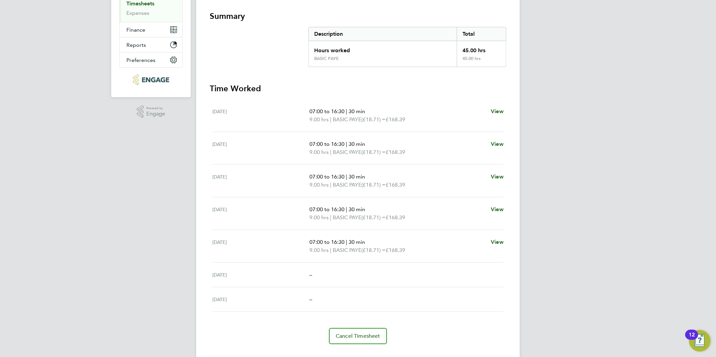
scroll to position [128, 0]
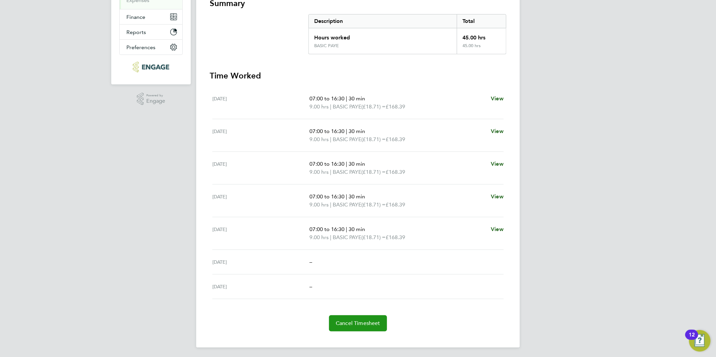
click at [356, 322] on span "Cancel Timesheet" at bounding box center [358, 323] width 44 height 7
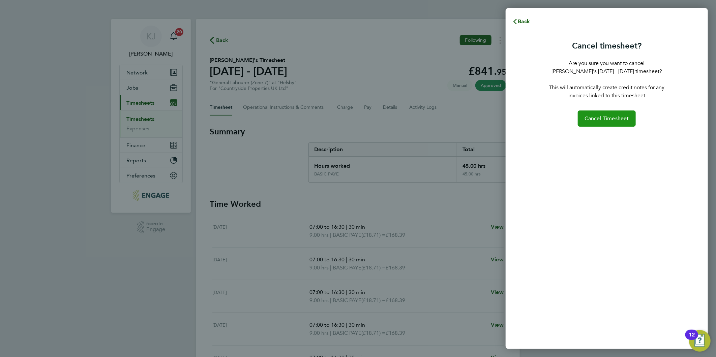
click at [618, 124] on button "Cancel Timesheet" at bounding box center [606, 118] width 58 height 16
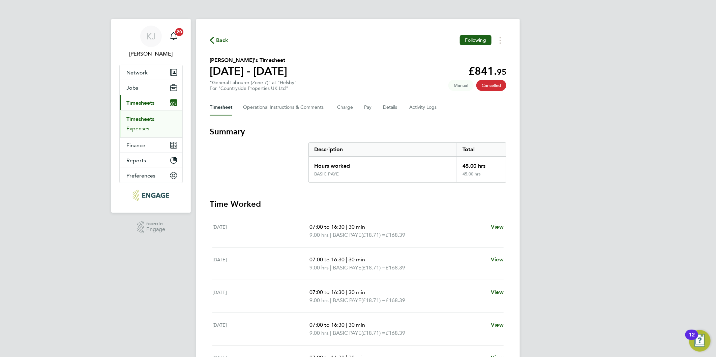
click at [144, 127] on link "Expenses" at bounding box center [137, 128] width 23 height 6
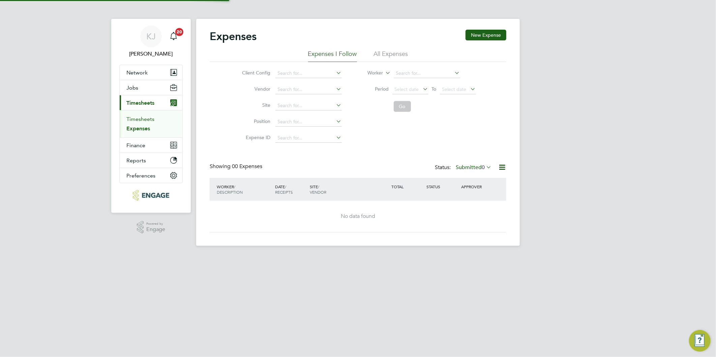
click at [144, 120] on link "Timesheets" at bounding box center [140, 119] width 28 height 6
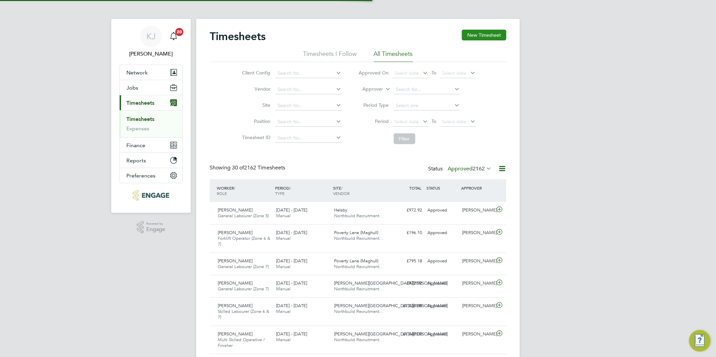
click at [489, 33] on button "New Timesheet" at bounding box center [484, 35] width 44 height 11
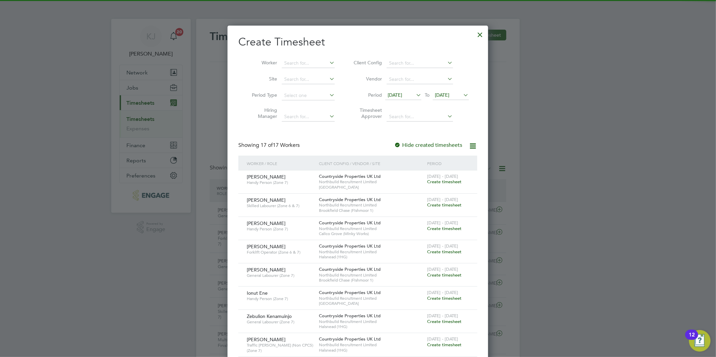
click at [402, 90] on li "Period [DATE] To [DATE]" at bounding box center [410, 96] width 134 height 16
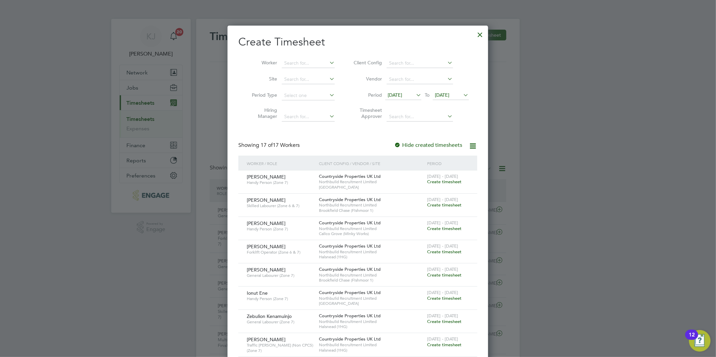
click at [400, 95] on span "[DATE]" at bounding box center [394, 95] width 14 height 6
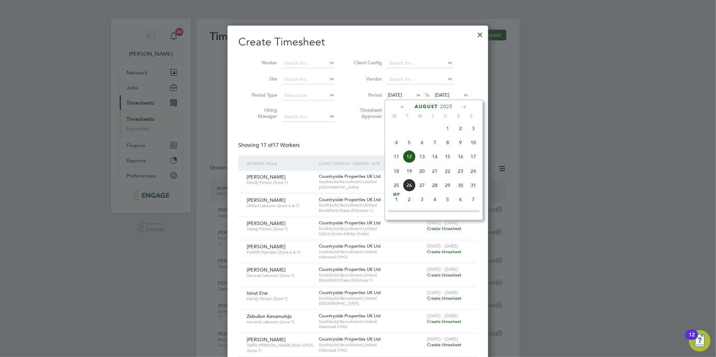
click at [395, 171] on span "18" at bounding box center [396, 171] width 13 height 13
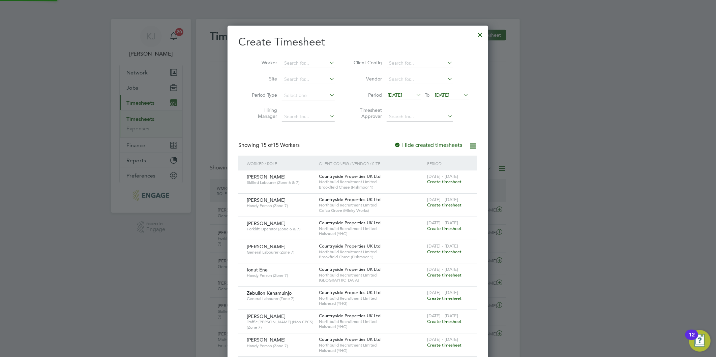
click at [449, 97] on span "[DATE]" at bounding box center [442, 95] width 14 height 6
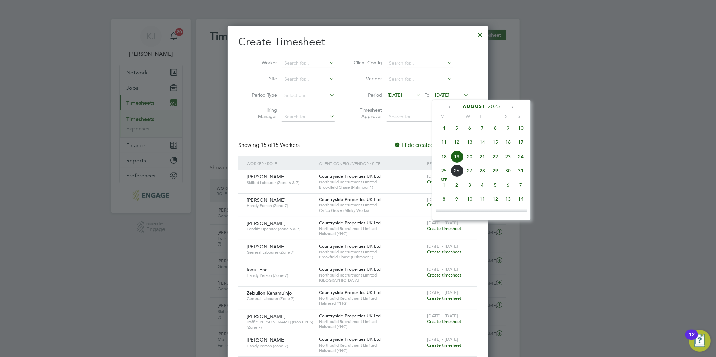
click at [518, 159] on span "24" at bounding box center [520, 156] width 13 height 13
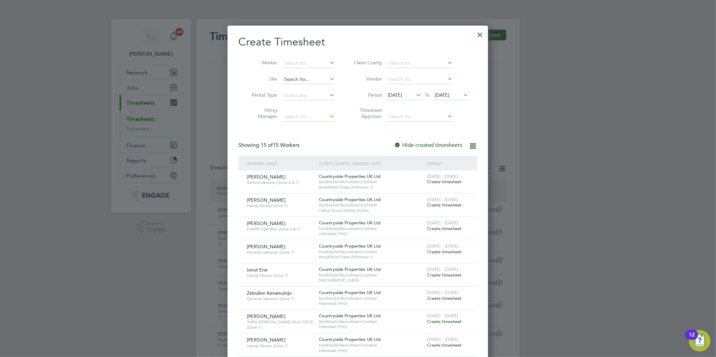
click at [305, 77] on input at bounding box center [308, 79] width 53 height 9
click at [298, 88] on li "Hels by" at bounding box center [308, 88] width 54 height 9
type input "Helsby"
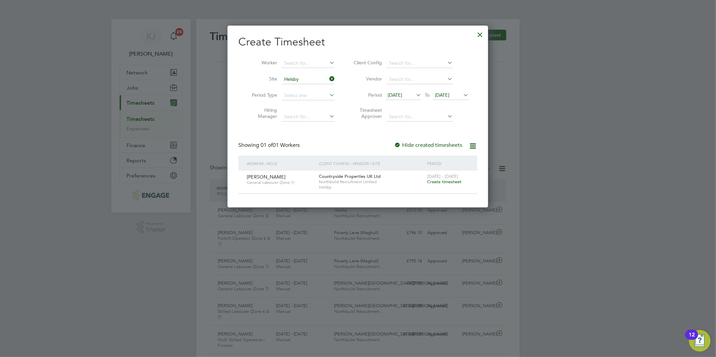
click at [442, 184] on span "Create timesheet" at bounding box center [444, 182] width 34 height 6
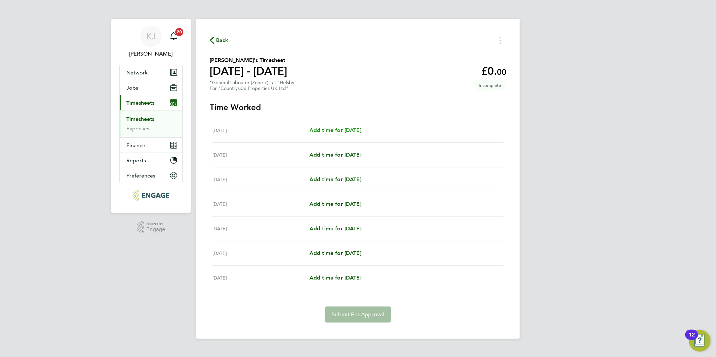
click at [334, 134] on link "Add time for [DATE]" at bounding box center [335, 130] width 52 height 8
select select "30"
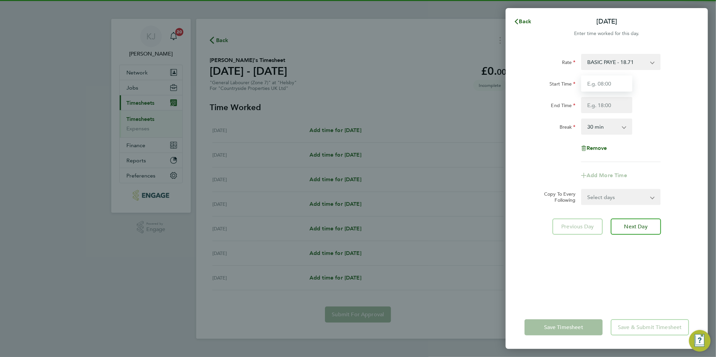
drag, startPoint x: 617, startPoint y: 83, endPoint x: 613, endPoint y: 84, distance: 3.7
click at [617, 83] on input "Start Time" at bounding box center [606, 83] width 51 height 16
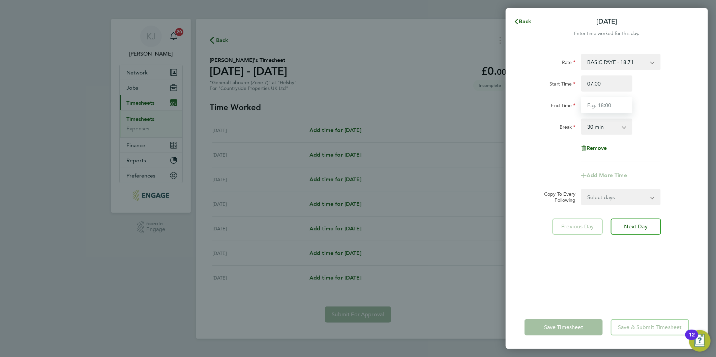
type input "07:00"
type input "16:30"
click at [613, 84] on input "07:00" at bounding box center [606, 83] width 51 height 16
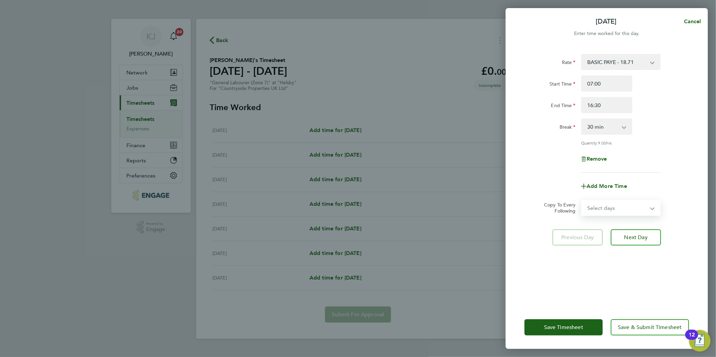
drag, startPoint x: 616, startPoint y: 202, endPoint x: 610, endPoint y: 216, distance: 15.1
click at [615, 202] on select "Select days Day Weekday (Mon-Fri) Weekend (Sat-Sun) [DATE] [DATE] [DATE] [DATE]…" at bounding box center [616, 207] width 71 height 15
select select "DAY"
click at [581, 200] on select "Select days Day Weekday (Mon-Fri) Weekend (Sat-Sun) [DATE] [DATE] [DATE] [DATE]…" at bounding box center [616, 207] width 71 height 15
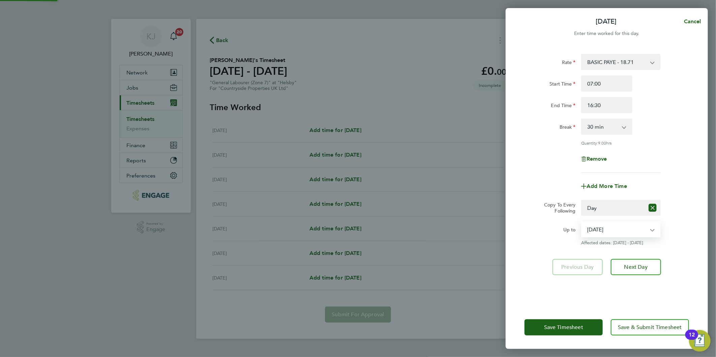
click at [602, 230] on select "[DATE] [DATE] [DATE] [DATE] [DATE] [DATE]" at bounding box center [616, 229] width 70 height 15
select select "[DATE]"
click at [581, 222] on select "[DATE] [DATE] [DATE] [DATE] [DATE] [DATE]" at bounding box center [616, 229] width 70 height 15
click at [640, 268] on span "Next Day" at bounding box center [635, 267] width 23 height 7
select select "30"
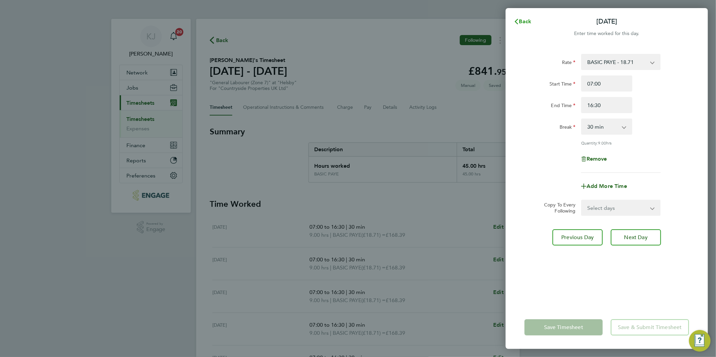
click at [525, 20] on span "Back" at bounding box center [525, 21] width 12 height 6
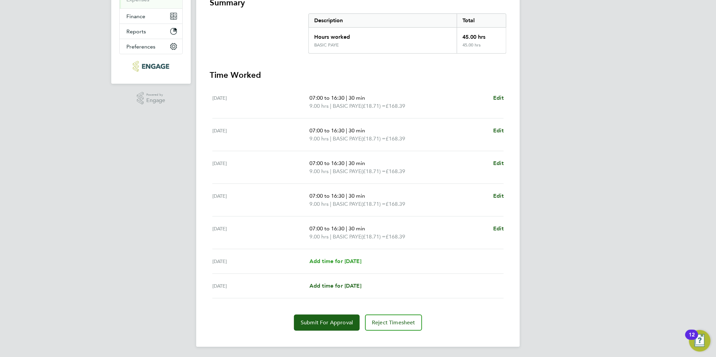
click at [339, 261] on span "Add time for [DATE]" at bounding box center [335, 261] width 52 height 6
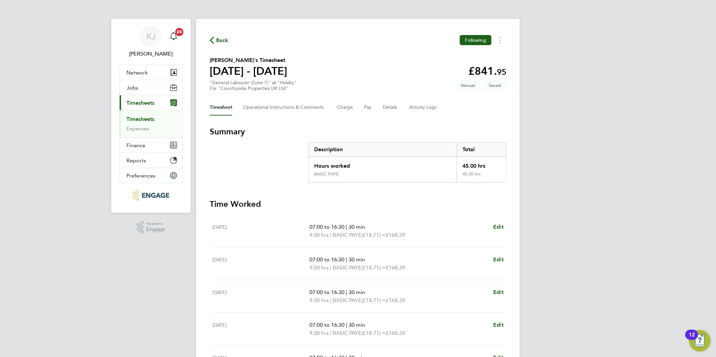
select select "30"
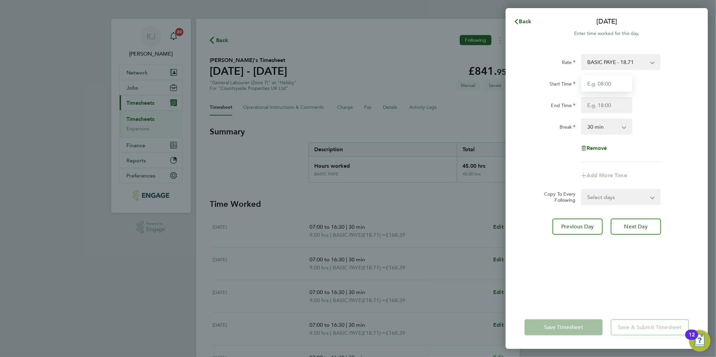
click at [607, 85] on input "Start Time" at bounding box center [606, 83] width 51 height 16
type input "07:30"
type input "14:30"
click at [611, 126] on select "0 min 15 min 30 min 45 min 60 min 75 min 90 min" at bounding box center [602, 126] width 42 height 15
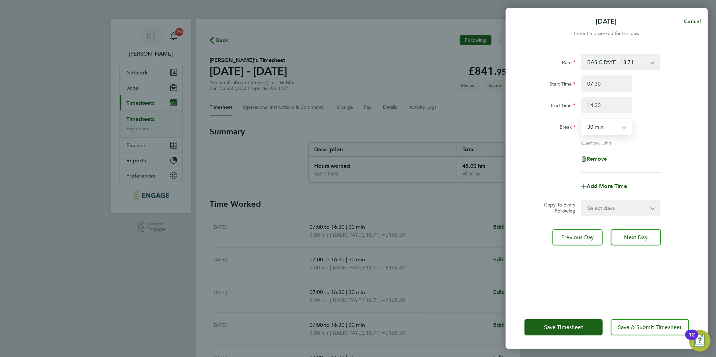
select select "0"
click at [581, 119] on select "0 min 15 min 30 min 45 min 60 min 75 min 90 min" at bounding box center [602, 126] width 42 height 15
click at [650, 237] on button "Next Day" at bounding box center [635, 237] width 50 height 16
select select "30"
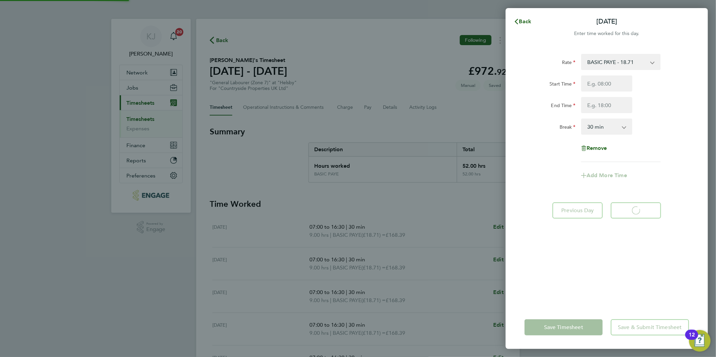
select select "30"
click at [524, 16] on button "Back" at bounding box center [522, 21] width 31 height 13
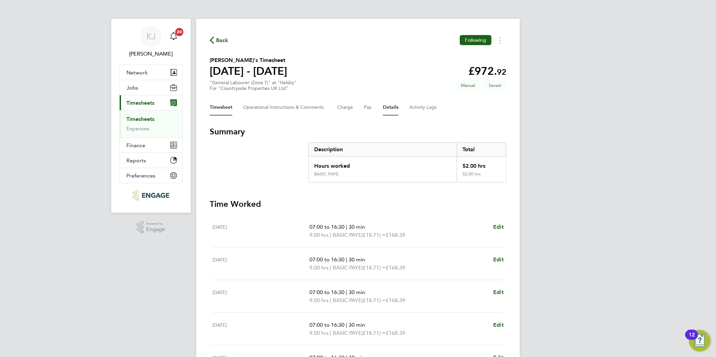
click at [396, 108] on button "Details" at bounding box center [390, 107] width 15 height 16
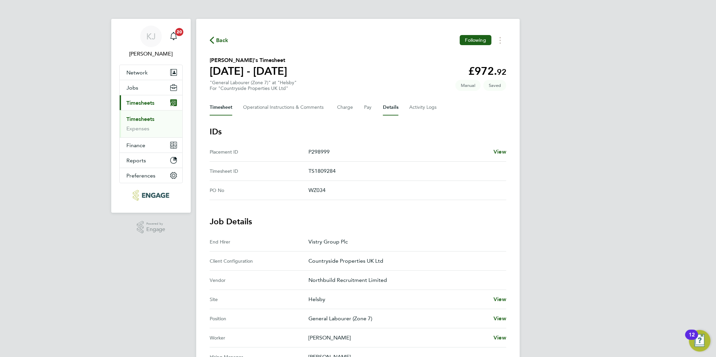
click at [220, 108] on button "Timesheet" at bounding box center [221, 107] width 23 height 16
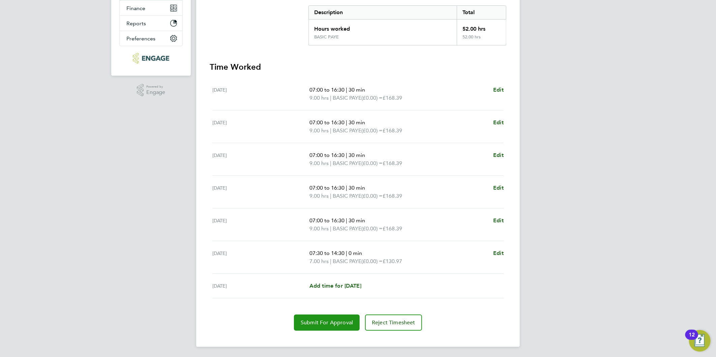
click at [316, 326] on button "Submit For Approval" at bounding box center [327, 323] width 66 height 16
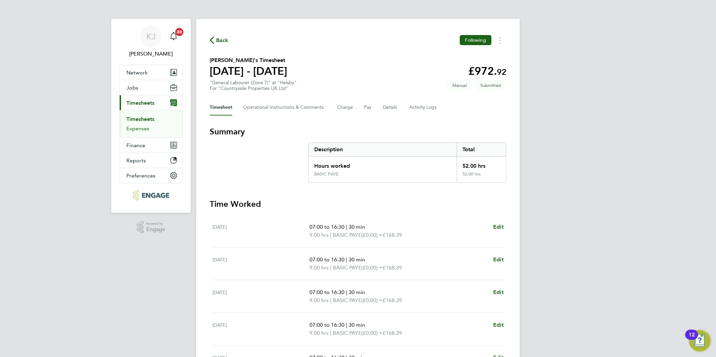
click at [133, 126] on link "Expenses" at bounding box center [137, 128] width 23 height 6
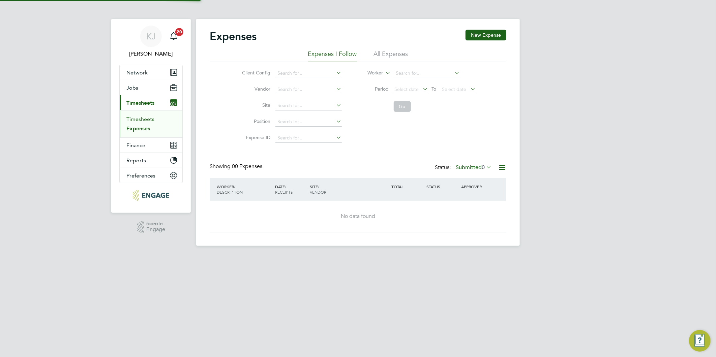
click at [136, 121] on link "Timesheets" at bounding box center [140, 119] width 28 height 6
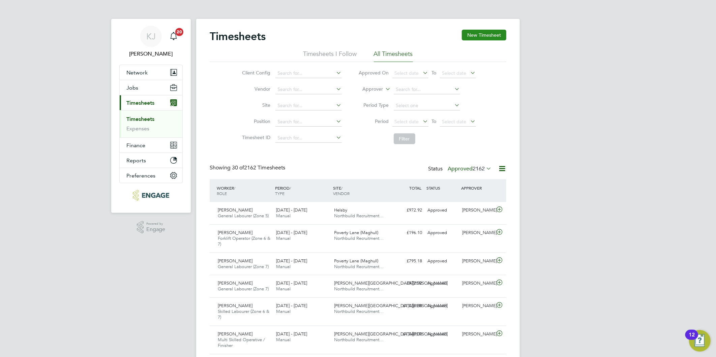
click at [472, 34] on button "New Timesheet" at bounding box center [484, 35] width 44 height 11
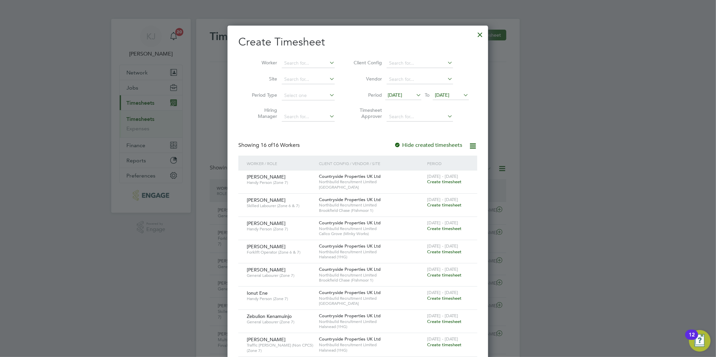
click at [400, 92] on span "[DATE]" at bounding box center [403, 95] width 36 height 9
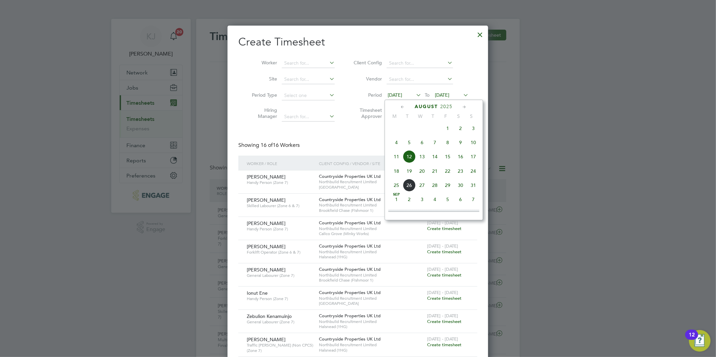
click at [393, 171] on span "18" at bounding box center [396, 171] width 13 height 13
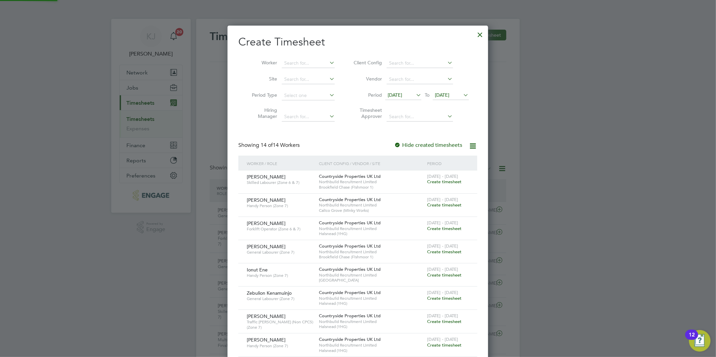
click at [449, 95] on span "[DATE]" at bounding box center [442, 95] width 14 height 6
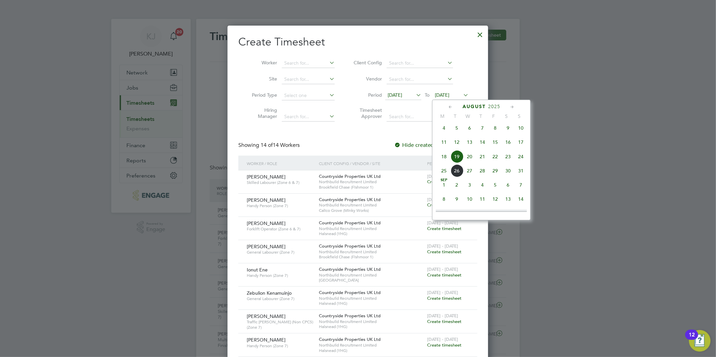
click at [519, 159] on span "24" at bounding box center [520, 156] width 13 height 13
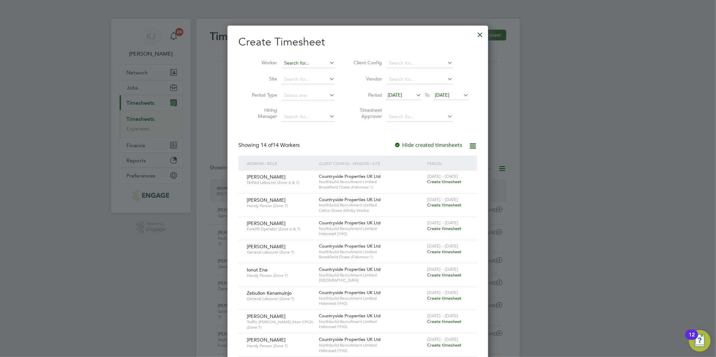
click at [296, 65] on input at bounding box center [308, 63] width 53 height 9
click at [301, 73] on li "Ste phen [PERSON_NAME]" at bounding box center [313, 72] width 64 height 9
type input "[PERSON_NAME]"
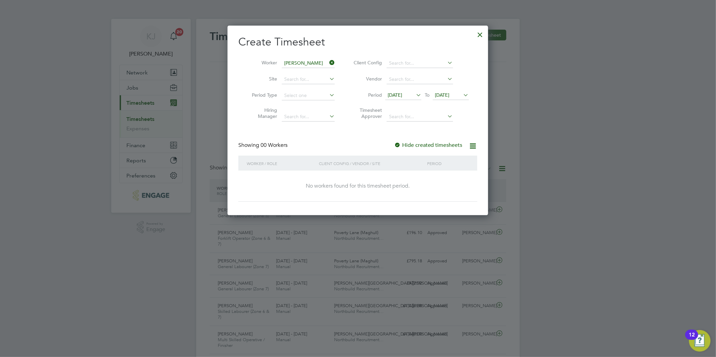
click at [395, 143] on div at bounding box center [397, 145] width 7 height 7
click at [485, 29] on div at bounding box center [480, 33] width 12 height 12
click at [480, 34] on div at bounding box center [480, 33] width 12 height 12
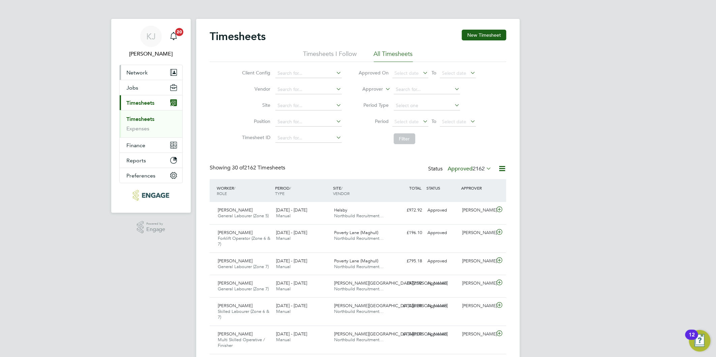
click at [137, 80] on button "Network" at bounding box center [151, 72] width 63 height 15
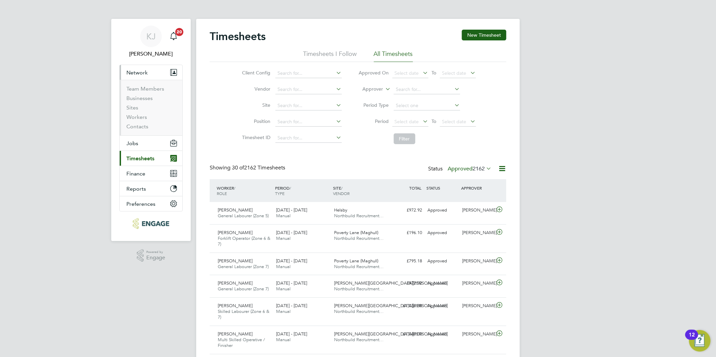
click at [135, 85] on ul "Team Members Businesses Sites Workers Contacts" at bounding box center [151, 108] width 63 height 56
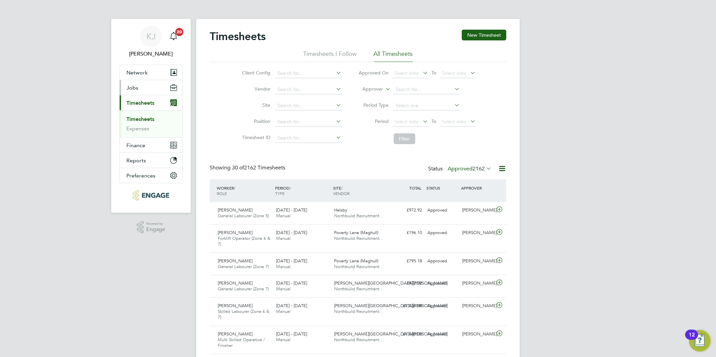
click at [134, 89] on span "Jobs" at bounding box center [132, 88] width 12 height 6
click at [136, 88] on span "Jobs" at bounding box center [132, 88] width 12 height 6
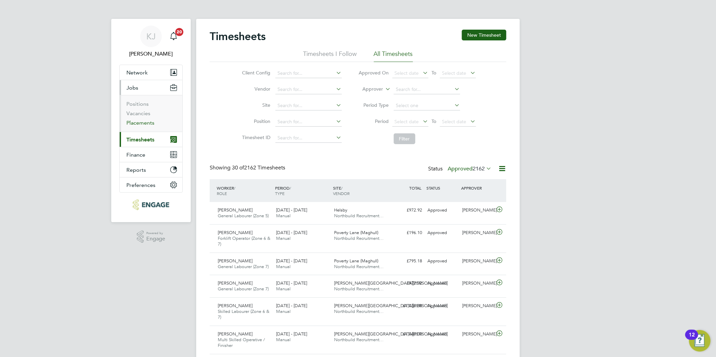
click at [133, 125] on link "Placements" at bounding box center [140, 123] width 28 height 6
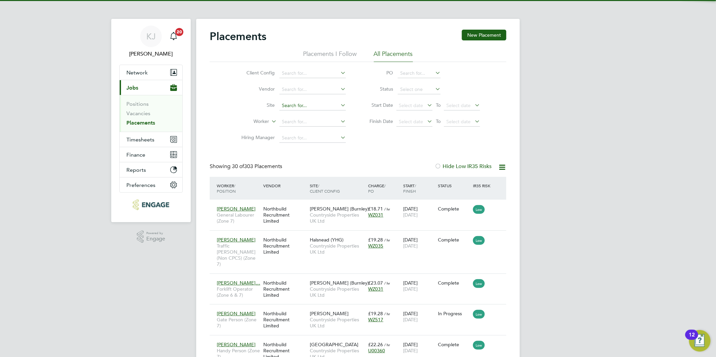
click at [297, 103] on input at bounding box center [312, 105] width 66 height 9
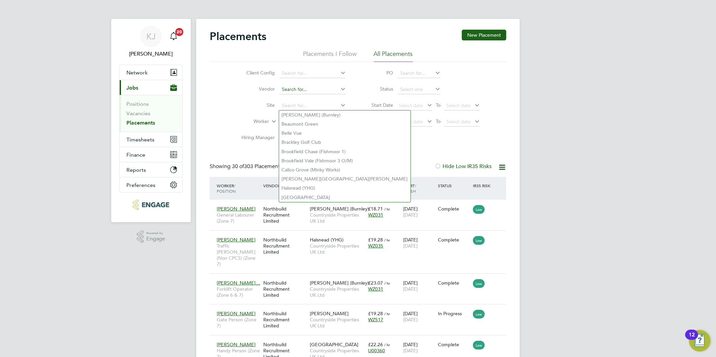
click at [284, 86] on input at bounding box center [312, 89] width 66 height 9
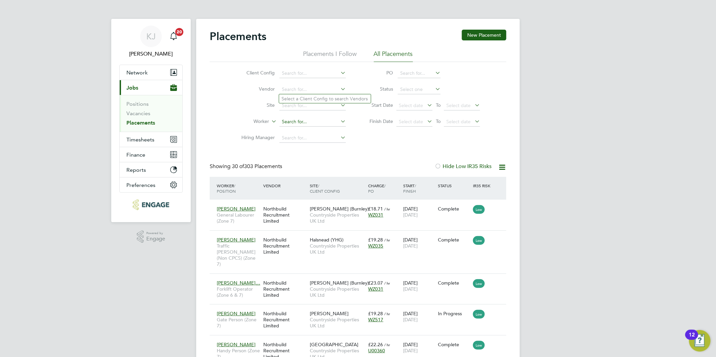
click at [292, 119] on input at bounding box center [312, 121] width 66 height 9
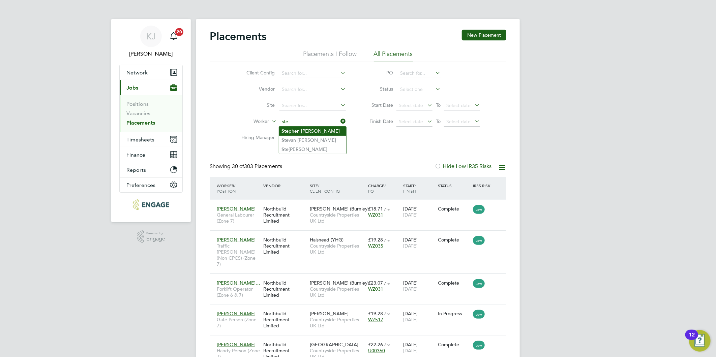
click at [302, 129] on li "Ste phen [PERSON_NAME]" at bounding box center [312, 131] width 67 height 9
type input "[PERSON_NAME]"
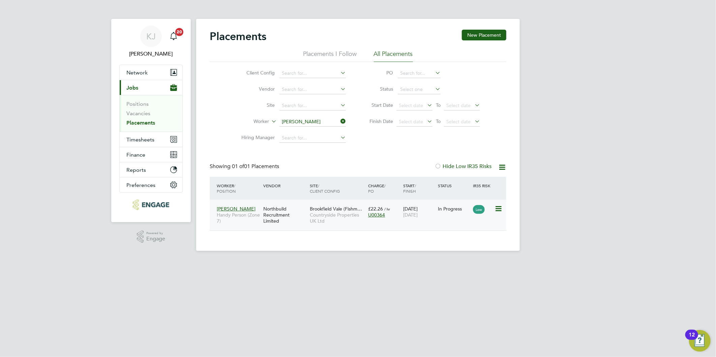
click at [300, 216] on div "Northbuild Recruitment Limited" at bounding box center [284, 214] width 46 height 25
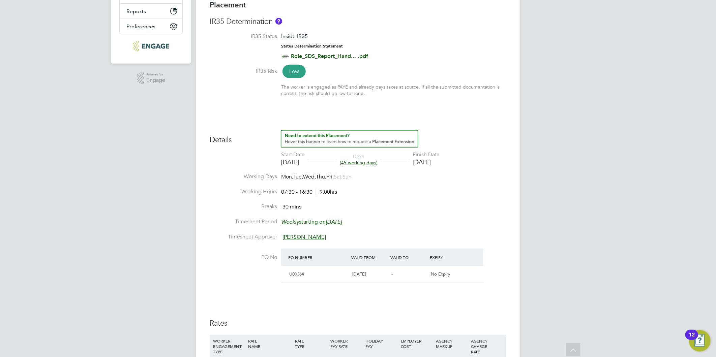
scroll to position [299, 0]
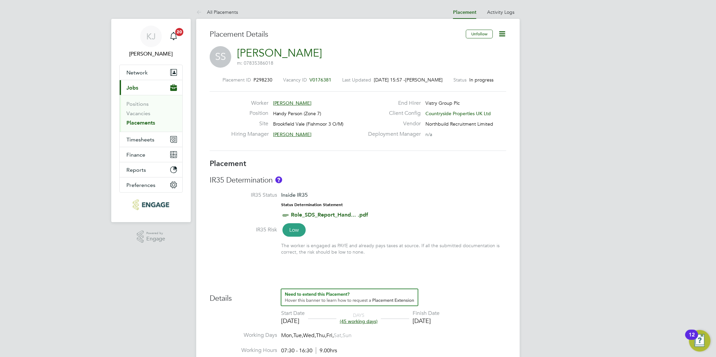
click at [500, 35] on icon at bounding box center [502, 34] width 8 height 8
click at [486, 56] on li "Timesheet Settings" at bounding box center [480, 59] width 50 height 9
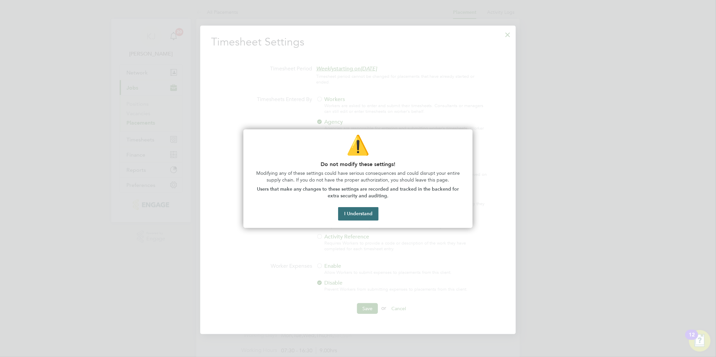
click at [358, 212] on button "I Understand" at bounding box center [358, 213] width 40 height 13
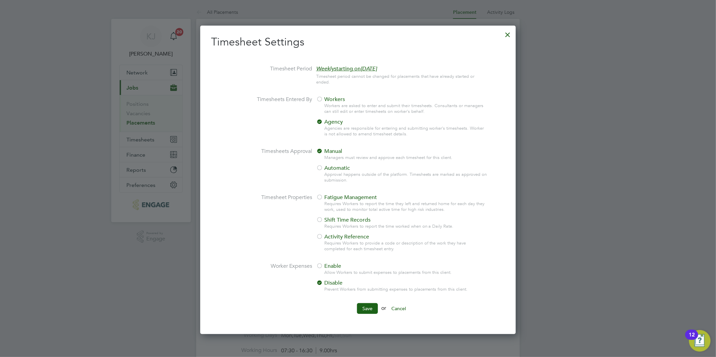
drag, startPoint x: 360, startPoint y: 304, endPoint x: 367, endPoint y: 311, distance: 9.8
click at [360, 305] on button "Save" at bounding box center [367, 308] width 21 height 11
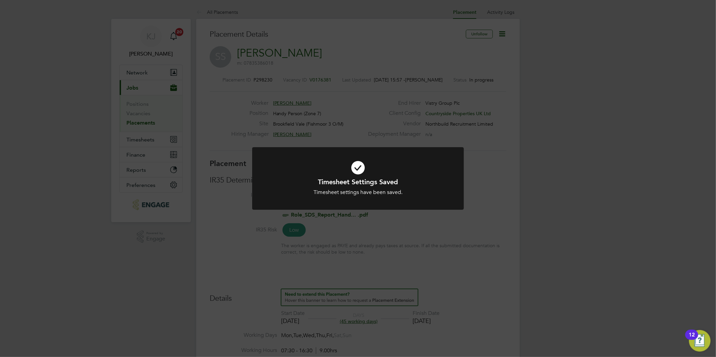
click at [501, 11] on div "Timesheet Settings Saved Timesheet settings have been saved. Cancel Okay" at bounding box center [358, 178] width 716 height 357
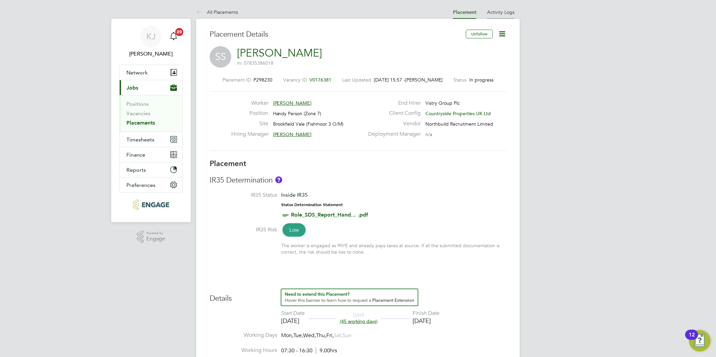
click at [508, 15] on link "Activity Logs" at bounding box center [500, 12] width 27 height 6
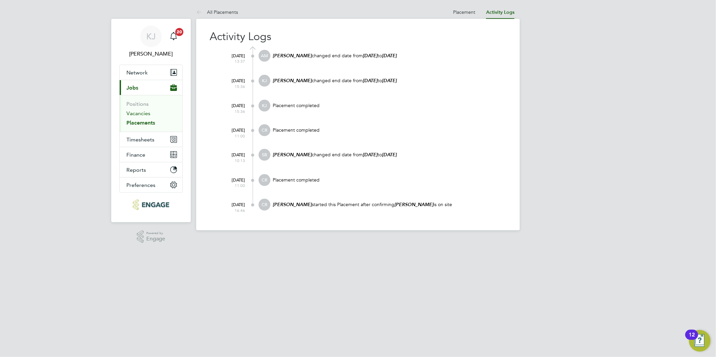
click at [132, 116] on link "Vacancies" at bounding box center [138, 113] width 24 height 6
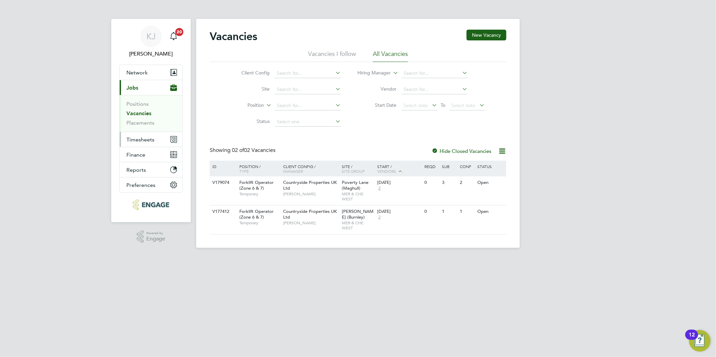
click at [137, 140] on span "Timesheets" at bounding box center [140, 139] width 28 height 6
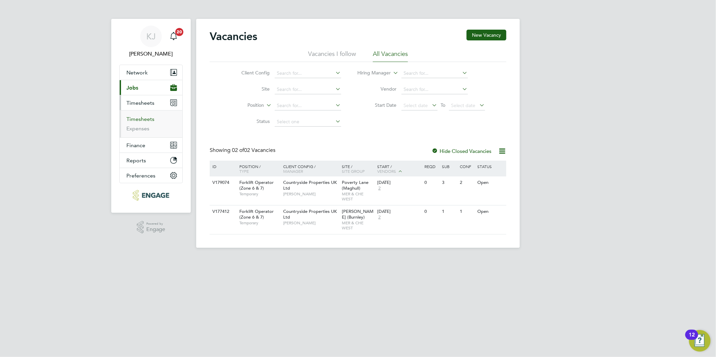
click at [135, 120] on link "Timesheets" at bounding box center [140, 119] width 28 height 6
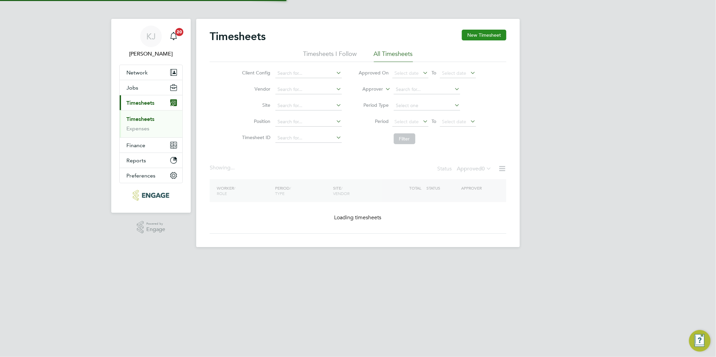
click at [471, 32] on button "New Timesheet" at bounding box center [484, 35] width 44 height 11
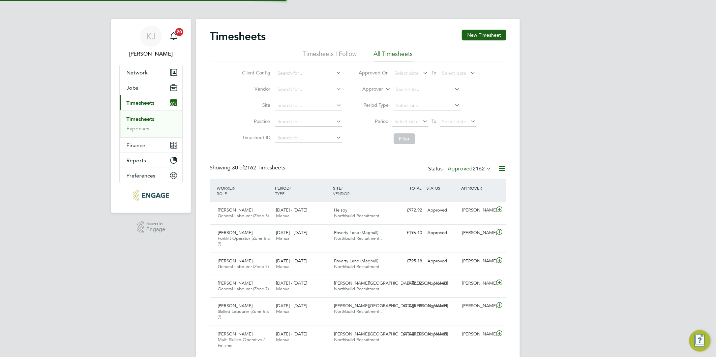
scroll to position [17, 59]
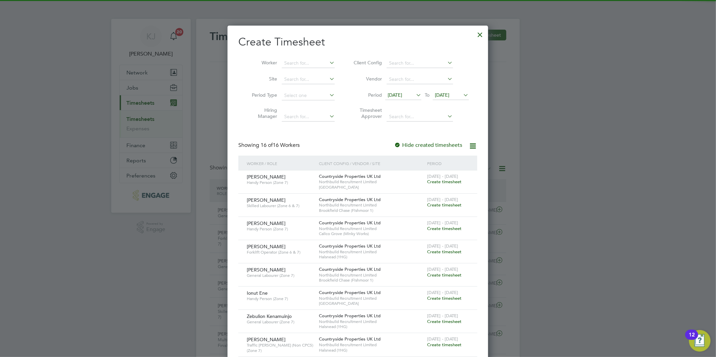
click at [398, 96] on span "[DATE]" at bounding box center [394, 95] width 14 height 6
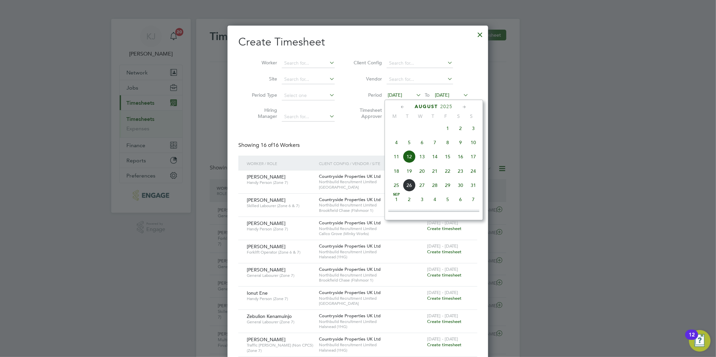
click at [394, 174] on span "18" at bounding box center [396, 171] width 13 height 13
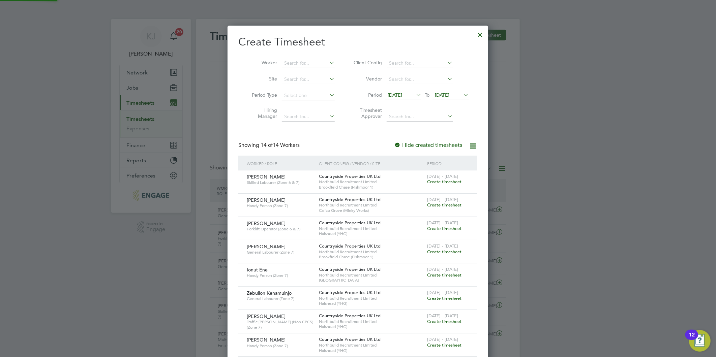
click at [449, 94] on span "[DATE]" at bounding box center [442, 95] width 14 height 6
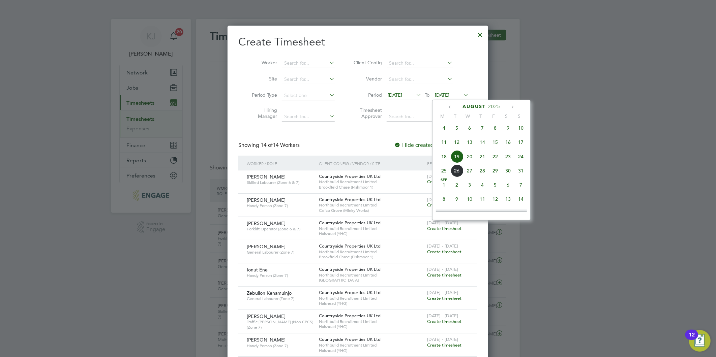
click at [523, 157] on span "24" at bounding box center [520, 156] width 13 height 13
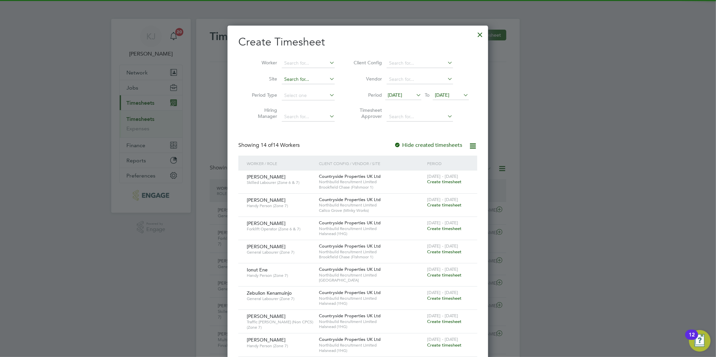
click at [316, 76] on input at bounding box center [308, 79] width 53 height 9
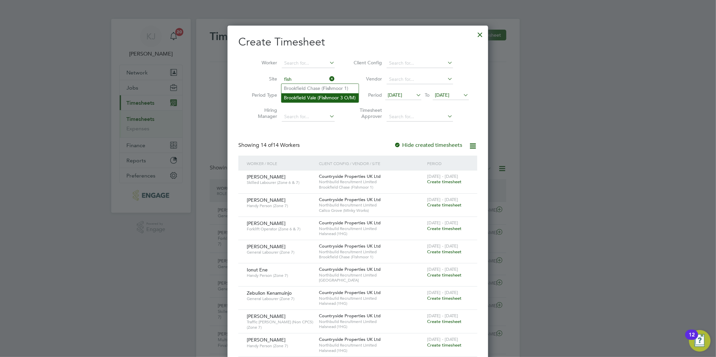
click at [317, 95] on li "Brookfield Vale ( Fish moor 3 O/M)" at bounding box center [319, 97] width 77 height 9
type input "Brookfield Vale (Fishmoor 3 O/M)"
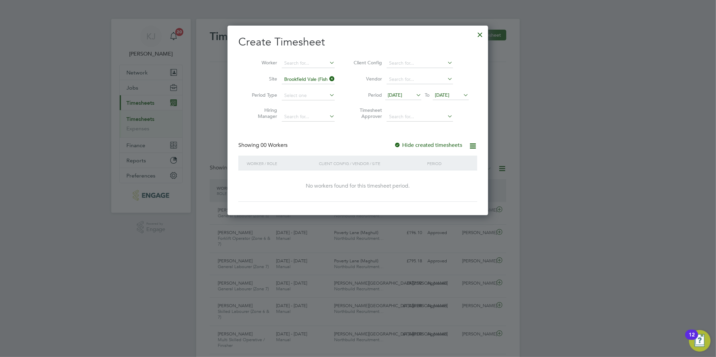
click at [328, 77] on icon at bounding box center [328, 78] width 0 height 9
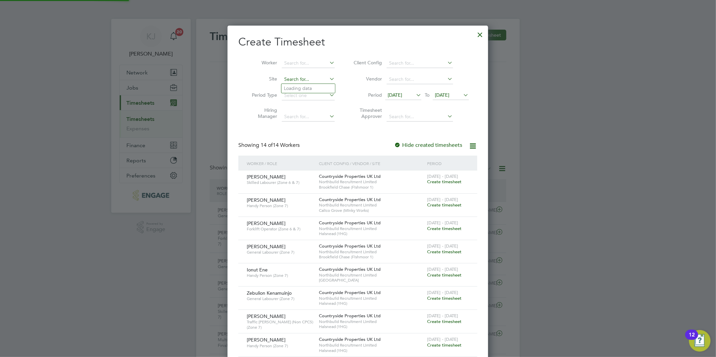
click at [319, 77] on input at bounding box center [308, 79] width 53 height 9
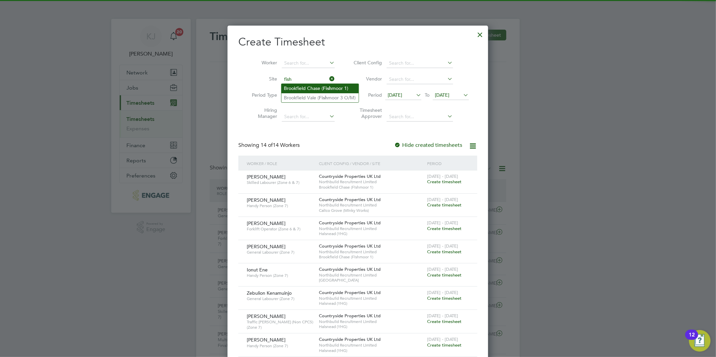
click at [321, 88] on li "Brookfield Chase ( Fish moor 1)" at bounding box center [319, 88] width 77 height 9
type input "Brookfield Chase (Fishmoor 1)"
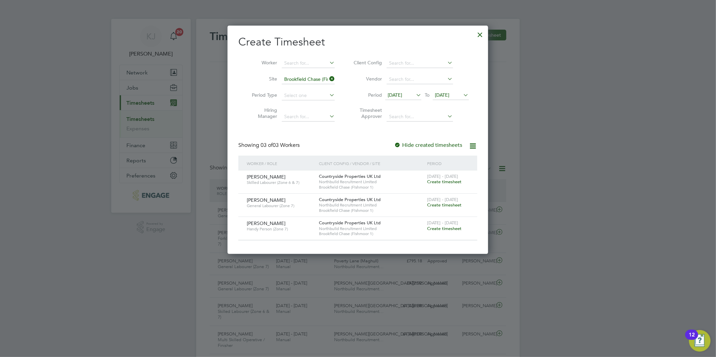
click at [452, 227] on span "Create timesheet" at bounding box center [444, 229] width 34 height 6
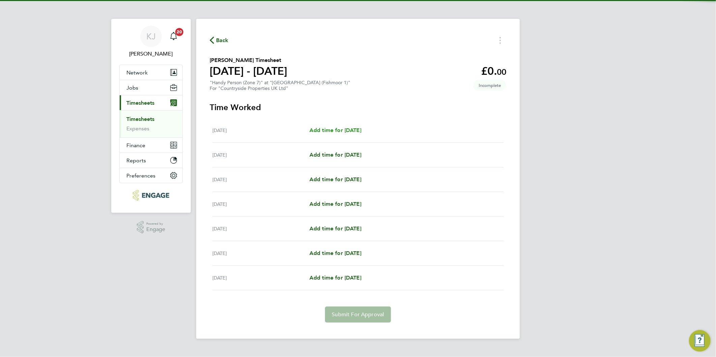
click at [339, 127] on span "Add time for [DATE]" at bounding box center [335, 130] width 52 height 6
select select "30"
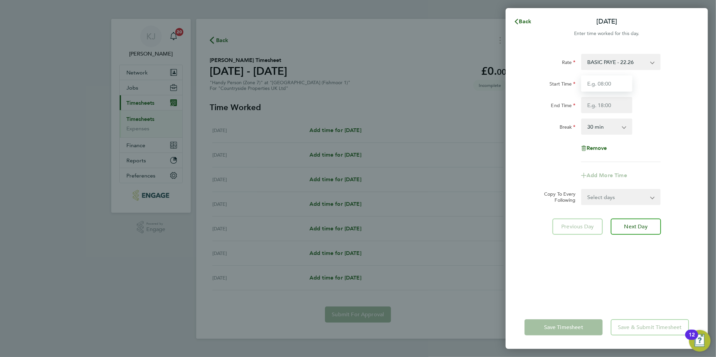
click at [600, 78] on input "Start Time" at bounding box center [606, 83] width 51 height 16
type input "07:30"
type input "16:00"
drag, startPoint x: 602, startPoint y: 93, endPoint x: 612, endPoint y: 92, distance: 10.2
click at [602, 92] on div "Start Time 07:30 End Time 16:00" at bounding box center [606, 94] width 170 height 38
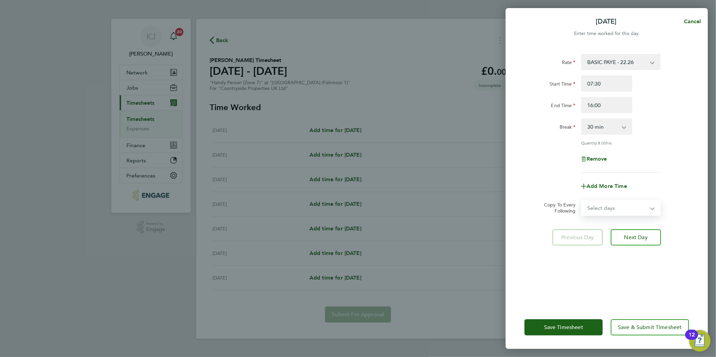
click at [601, 210] on select "Select days Day Weekday (Mon-Fri) Weekend (Sat-Sun) [DATE] [DATE] [DATE] [DATE]…" at bounding box center [616, 207] width 71 height 15
select select "DAY"
click at [581, 200] on select "Select days Day Weekday (Mon-Fri) Weekend (Sat-Sun) [DATE] [DATE] [DATE] [DATE]…" at bounding box center [616, 207] width 71 height 15
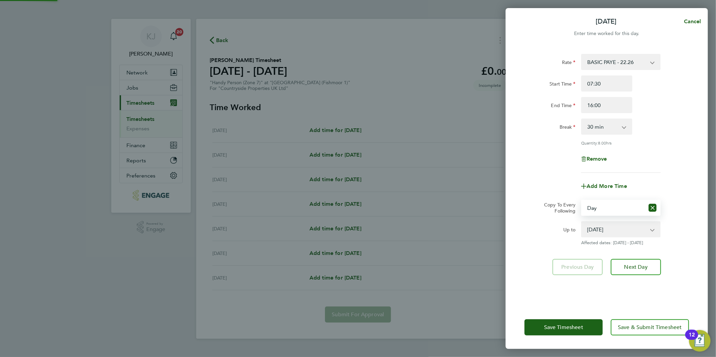
click at [604, 230] on select "[DATE] [DATE] [DATE] [DATE] [DATE] [DATE]" at bounding box center [616, 229] width 70 height 15
select select "[DATE]"
click at [581, 222] on select "[DATE] [DATE] [DATE] [DATE] [DATE] [DATE]" at bounding box center [616, 229] width 70 height 15
click at [645, 270] on button "Next Day" at bounding box center [635, 267] width 50 height 16
select select "30"
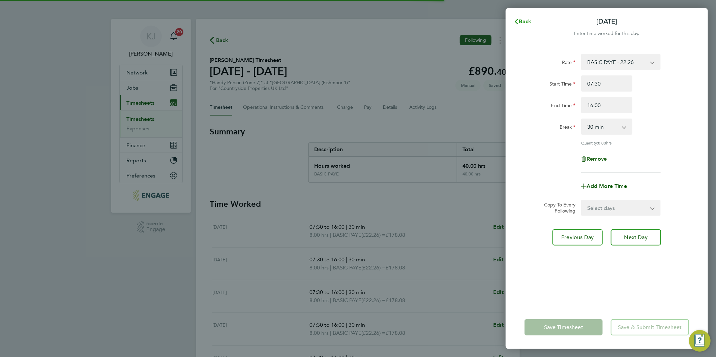
click at [515, 20] on icon "button" at bounding box center [515, 21] width 5 height 5
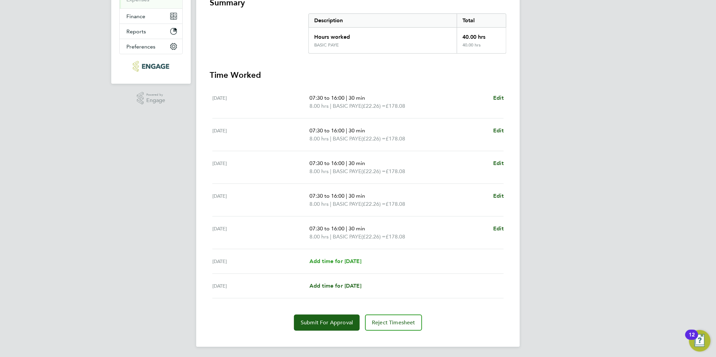
click at [331, 261] on span "Add time for [DATE]" at bounding box center [335, 261] width 52 height 6
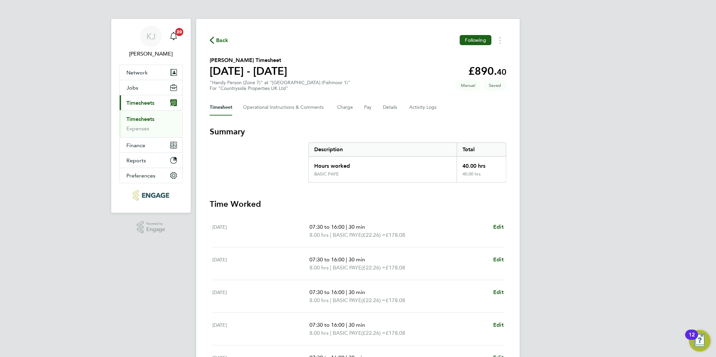
select select "30"
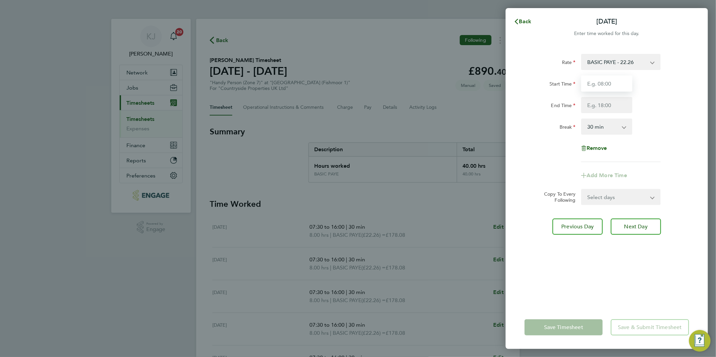
click at [598, 83] on input "Start Time" at bounding box center [606, 83] width 51 height 16
type input "07:30"
type input "14:30"
click at [603, 125] on select "0 min 15 min 30 min 45 min 60 min 75 min 90 min" at bounding box center [602, 126] width 42 height 15
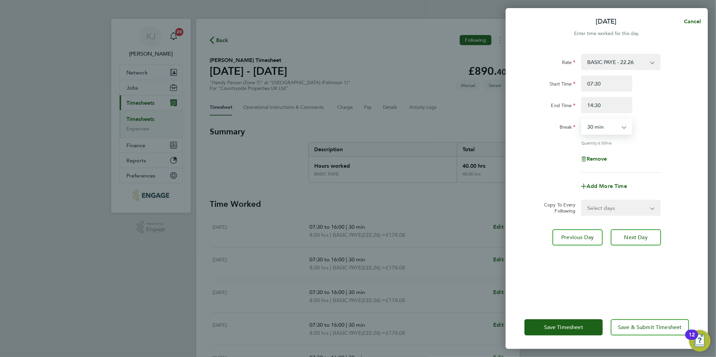
select select "0"
click at [581, 119] on select "0 min 15 min 30 min 45 min 60 min 75 min 90 min" at bounding box center [602, 126] width 42 height 15
click at [634, 234] on span "Next Day" at bounding box center [635, 237] width 23 height 7
select select "30"
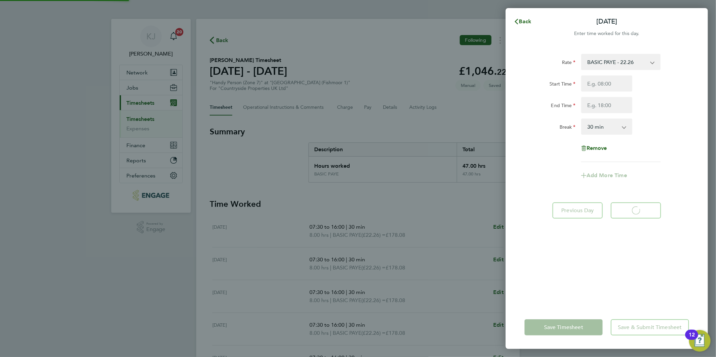
select select "30"
click at [519, 21] on span "Back" at bounding box center [525, 21] width 12 height 6
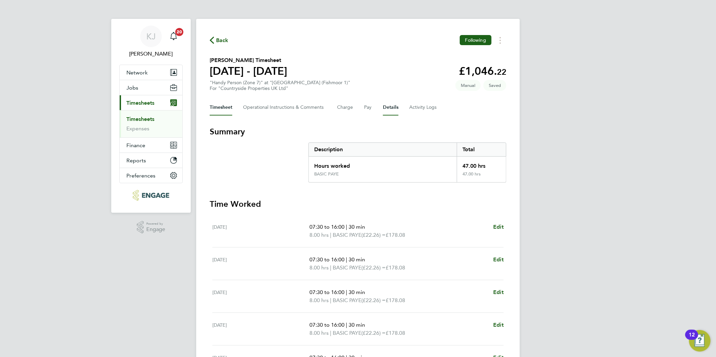
click at [389, 105] on button "Details" at bounding box center [390, 107] width 15 height 16
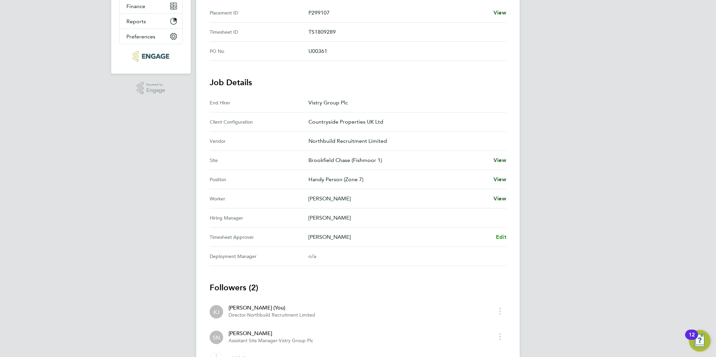
click at [501, 237] on span "Edit" at bounding box center [501, 237] width 10 height 6
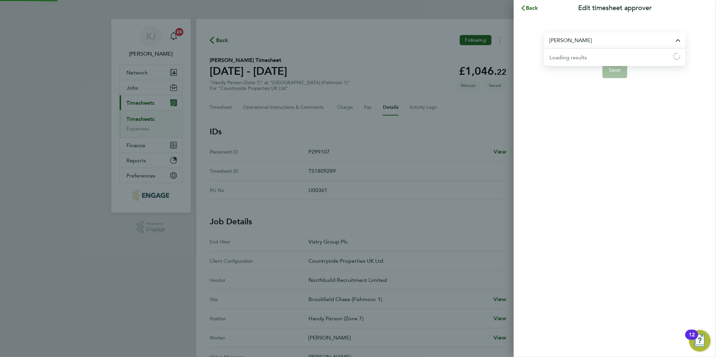
click at [604, 36] on input "Simon Nangle" at bounding box center [614, 40] width 141 height 16
click at [587, 53] on li "Dane Bryan" at bounding box center [614, 57] width 141 height 17
type input "Dane Bryan"
click at [615, 70] on span "Save" at bounding box center [615, 70] width 12 height 7
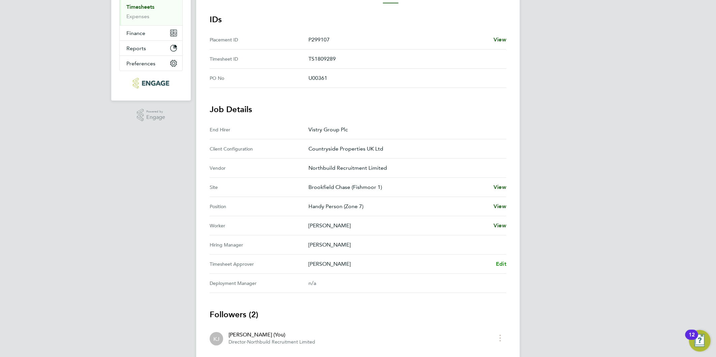
click at [499, 263] on span "Edit" at bounding box center [501, 264] width 10 height 6
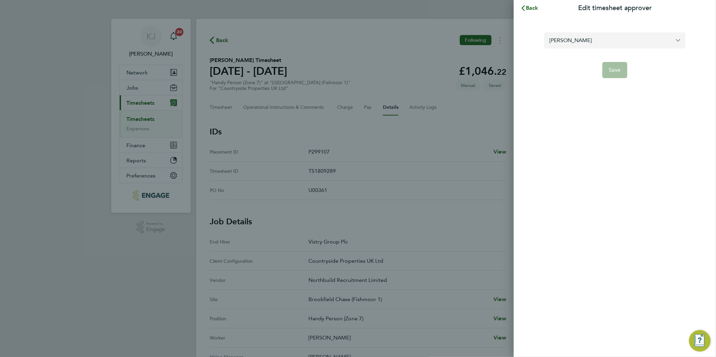
click at [627, 40] on input "Dane Bryan" at bounding box center [614, 40] width 141 height 16
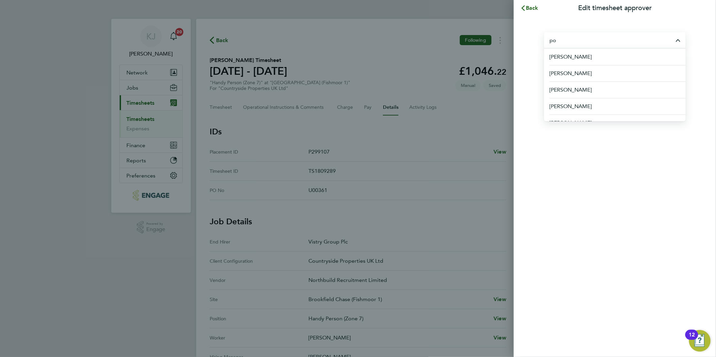
type input "p"
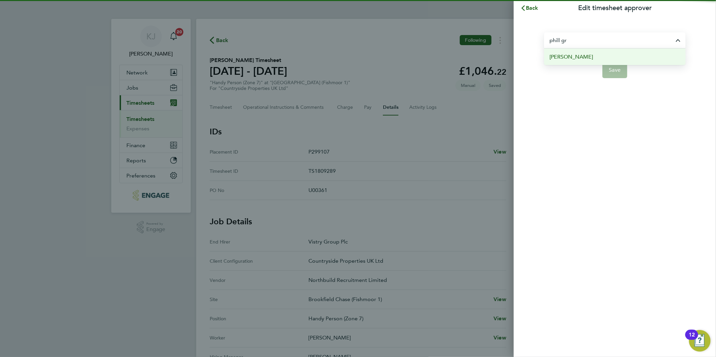
click at [589, 61] on li "Phill Grace" at bounding box center [614, 57] width 141 height 17
type input "Phill Grace"
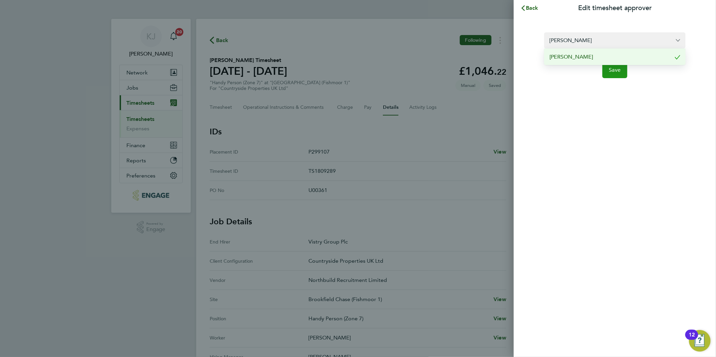
click at [620, 72] on span "Save" at bounding box center [615, 70] width 12 height 7
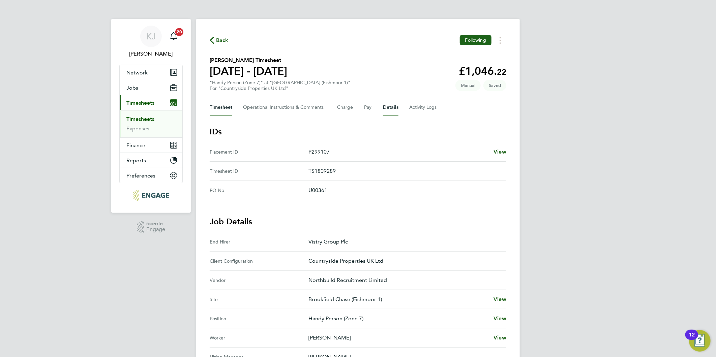
click at [224, 106] on button "Timesheet" at bounding box center [221, 107] width 23 height 16
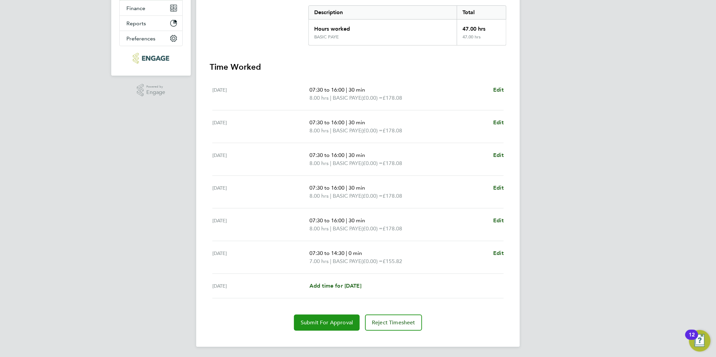
drag, startPoint x: 329, startPoint y: 318, endPoint x: 325, endPoint y: 334, distance: 16.7
click at [329, 318] on button "Submit For Approval" at bounding box center [327, 323] width 66 height 16
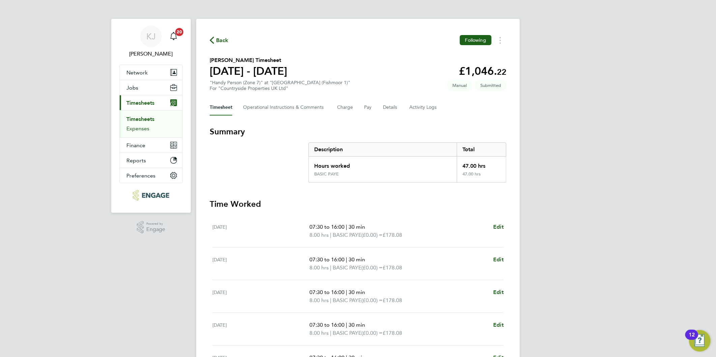
click at [134, 130] on link "Expenses" at bounding box center [137, 128] width 23 height 6
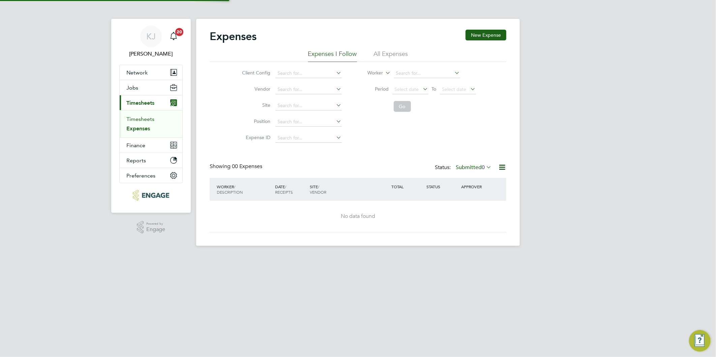
click at [137, 117] on link "Timesheets" at bounding box center [140, 119] width 28 height 6
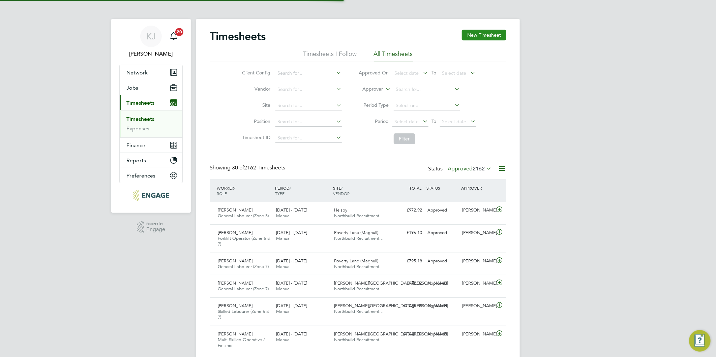
click at [483, 33] on button "New Timesheet" at bounding box center [484, 35] width 44 height 11
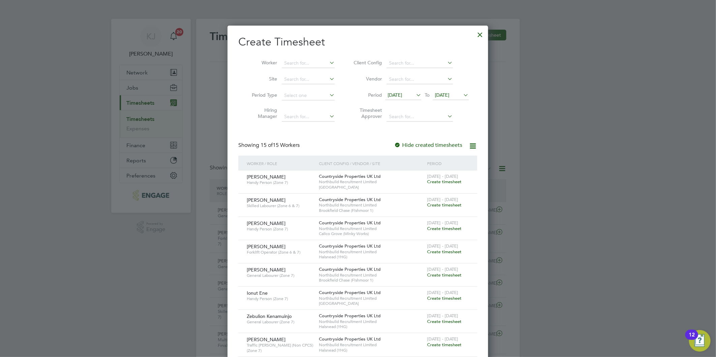
click at [398, 89] on li "Period 12 Aug 2025 To 19 Aug 2025" at bounding box center [410, 96] width 134 height 16
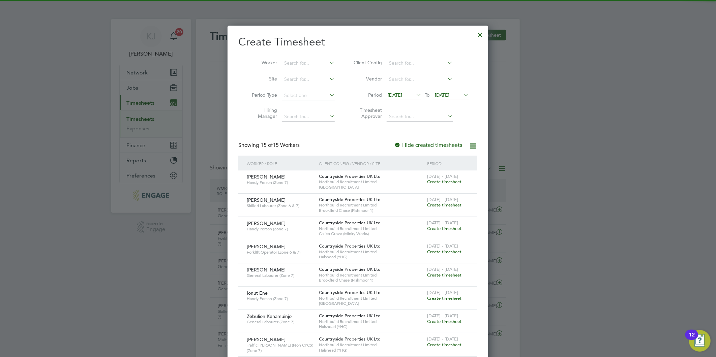
click at [396, 93] on span "[DATE]" at bounding box center [394, 95] width 14 height 6
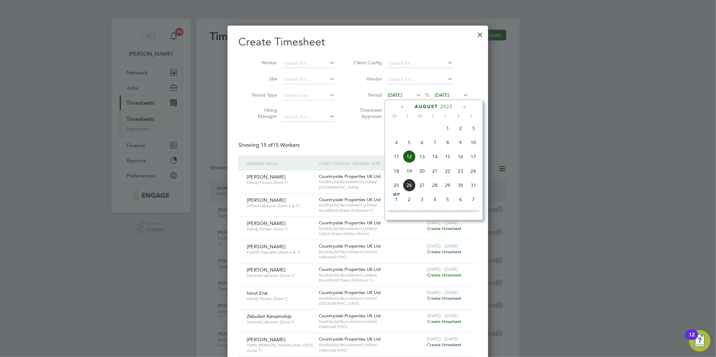
click at [394, 171] on span "18" at bounding box center [396, 171] width 13 height 13
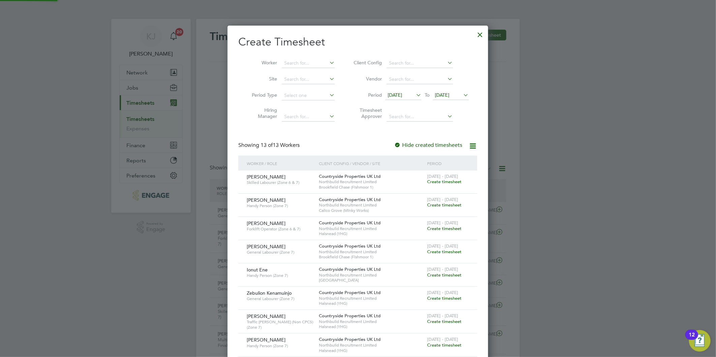
click at [446, 96] on span "[DATE]" at bounding box center [442, 95] width 14 height 6
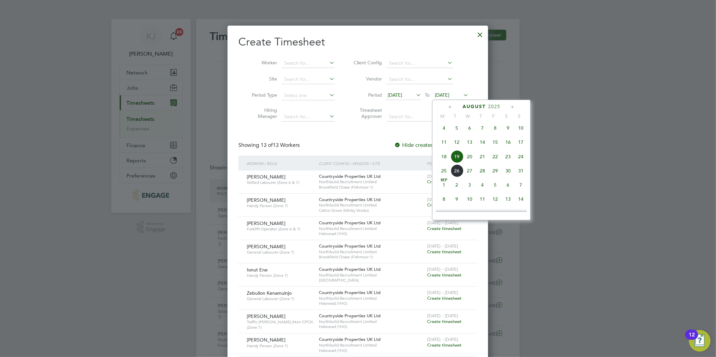
click at [520, 154] on span "24" at bounding box center [520, 156] width 13 height 13
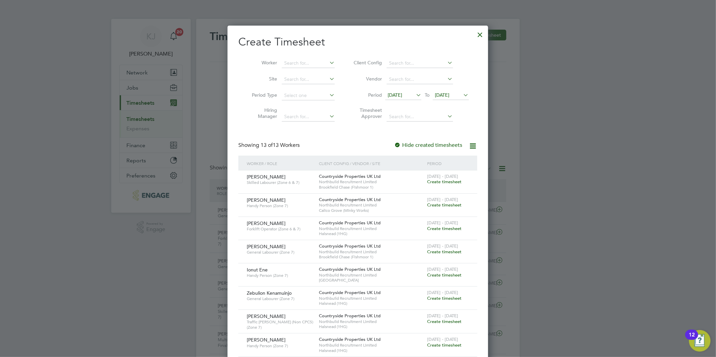
click at [433, 181] on span "Create timesheet" at bounding box center [444, 182] width 34 height 6
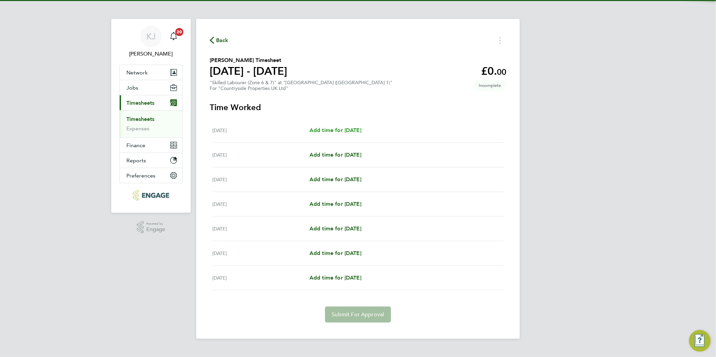
click at [361, 127] on span "Add time for [DATE]" at bounding box center [335, 130] width 52 height 6
select select "30"
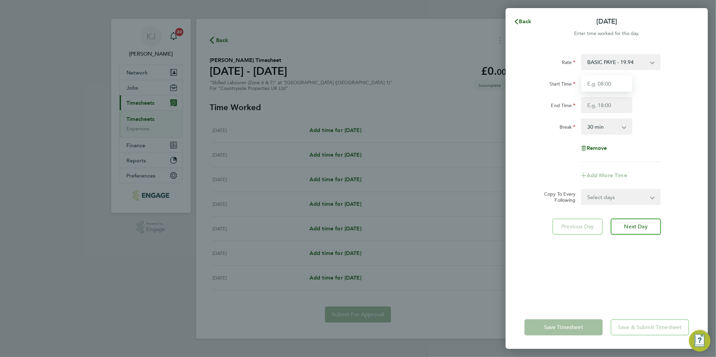
click at [623, 83] on input "Start Time" at bounding box center [606, 83] width 51 height 16
type input "07:30"
type input "16:30"
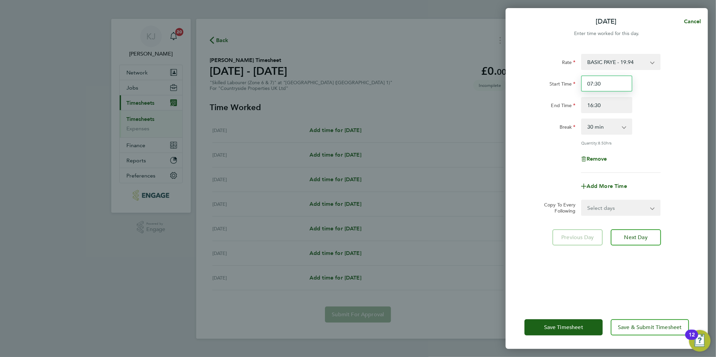
click at [622, 81] on input "07:30" at bounding box center [606, 83] width 51 height 16
click at [596, 196] on form "Rate BASIC PAYE - 19.94 Start Time 07:30 End Time 16:30 Break 0 min 15 min 30 m…" at bounding box center [606, 135] width 164 height 162
click at [608, 212] on select "Select days Day Weekday (Mon-Fri) Weekend (Sat-Sun) [DATE] [DATE] [DATE] [DATE]…" at bounding box center [616, 207] width 71 height 15
select select "DAY"
click at [581, 200] on select "Select days Day Weekday (Mon-Fri) Weekend (Sat-Sun) [DATE] [DATE] [DATE] [DATE]…" at bounding box center [616, 207] width 71 height 15
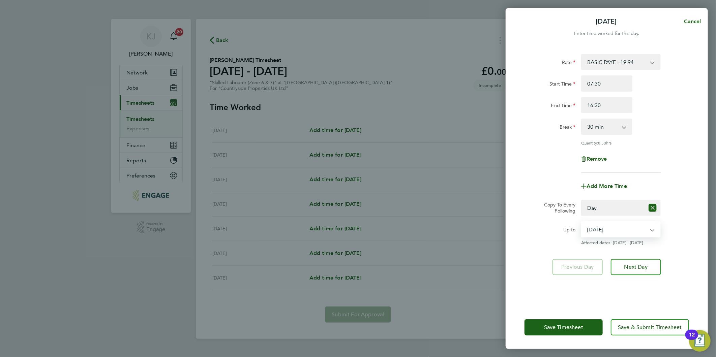
drag, startPoint x: 612, startPoint y: 228, endPoint x: 613, endPoint y: 236, distance: 8.2
click at [612, 227] on select "[DATE] [DATE] [DATE] [DATE] [DATE] [DATE]" at bounding box center [616, 229] width 70 height 15
select select "[DATE]"
click at [581, 222] on select "[DATE] [DATE] [DATE] [DATE] [DATE] [DATE]" at bounding box center [616, 229] width 70 height 15
click at [639, 268] on span "Next Day" at bounding box center [635, 267] width 23 height 7
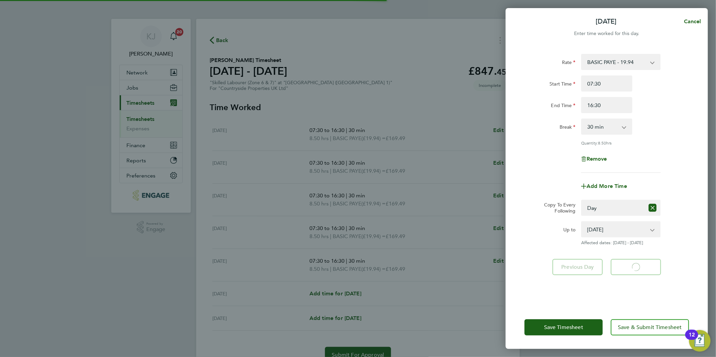
select select "30"
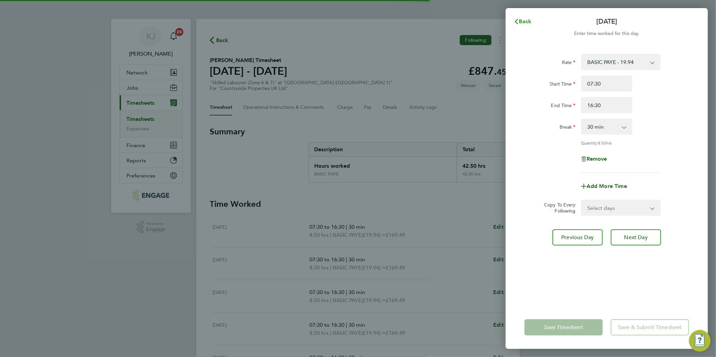
click at [523, 21] on span "Back" at bounding box center [525, 21] width 12 height 6
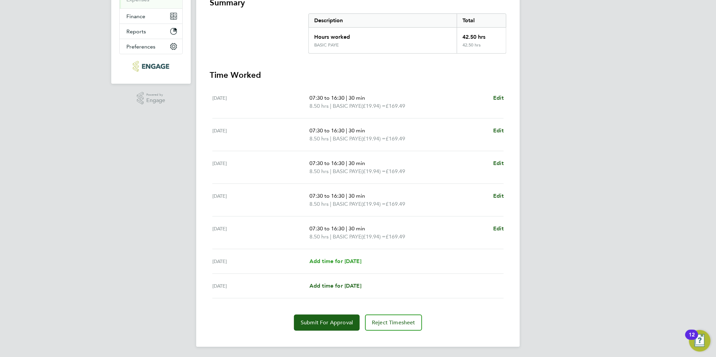
click at [348, 261] on span "Add time for [DATE]" at bounding box center [335, 261] width 52 height 6
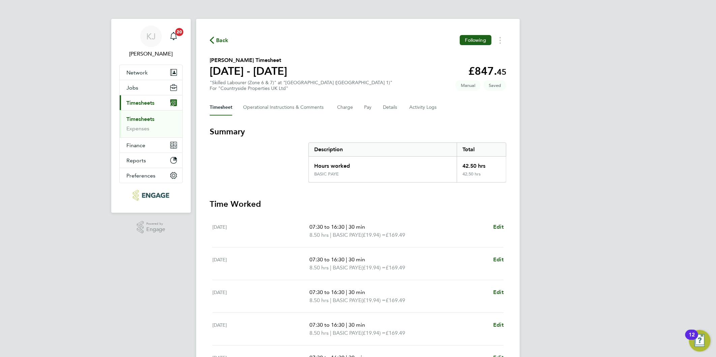
select select "30"
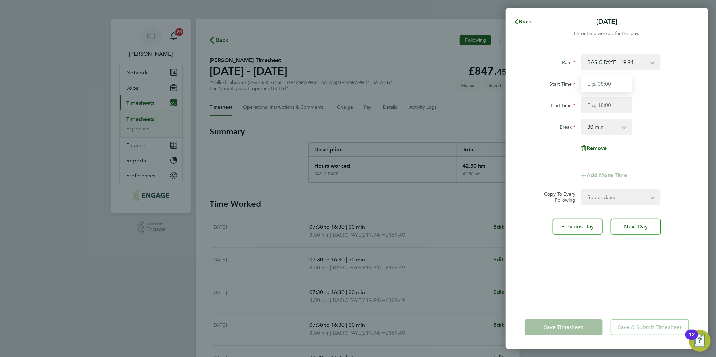
drag, startPoint x: 597, startPoint y: 88, endPoint x: 599, endPoint y: 83, distance: 5.0
click at [598, 86] on input "Start Time" at bounding box center [606, 83] width 51 height 16
type input "07:30"
type input "14:30"
drag, startPoint x: 586, startPoint y: 130, endPoint x: 590, endPoint y: 134, distance: 5.5
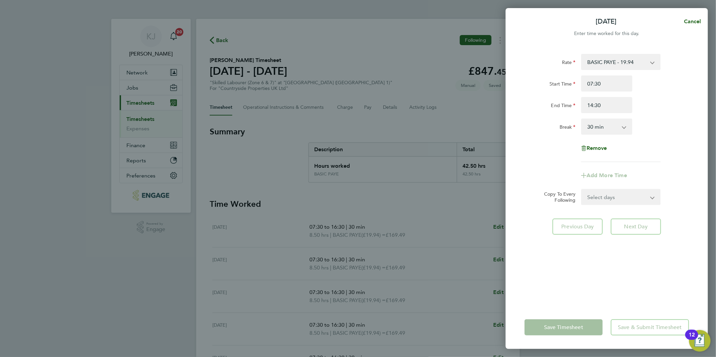
click at [586, 130] on select "0 min 15 min 30 min 45 min 60 min 75 min 90 min" at bounding box center [602, 126] width 42 height 15
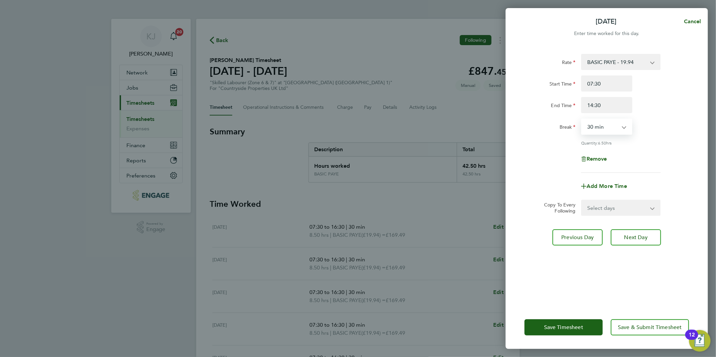
select select "0"
click at [581, 119] on select "0 min 15 min 30 min 45 min 60 min 75 min 90 min" at bounding box center [602, 126] width 42 height 15
click at [637, 236] on span "Next Day" at bounding box center [635, 237] width 23 height 7
select select "30"
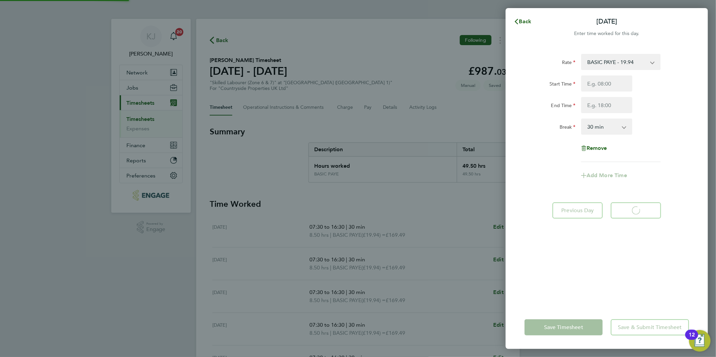
select select "30"
click at [525, 21] on span "Back" at bounding box center [525, 21] width 12 height 6
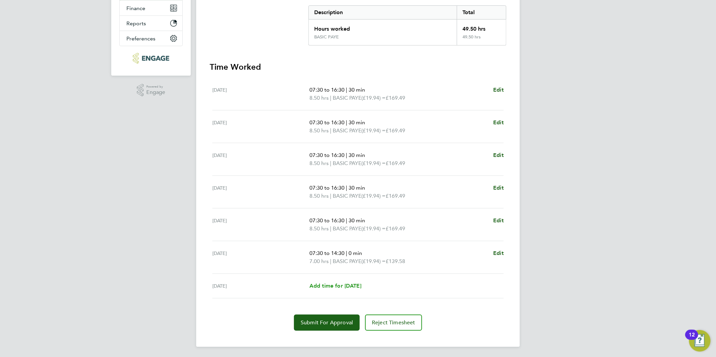
click at [328, 283] on span "Add time for [DATE]" at bounding box center [335, 286] width 52 height 6
select select "30"
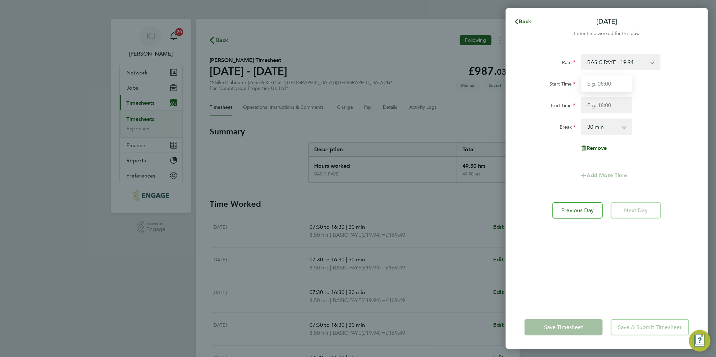
click at [597, 87] on input "Start Time" at bounding box center [606, 83] width 51 height 16
type input "07:30"
type input "14:30"
click at [594, 130] on select "0 min 15 min 30 min 45 min 60 min 75 min 90 min" at bounding box center [602, 126] width 42 height 15
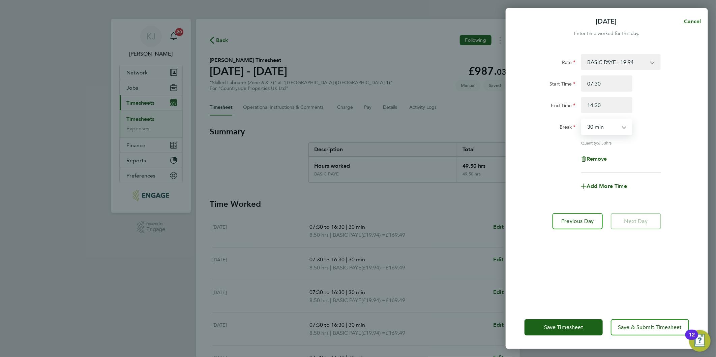
select select "0"
click at [581, 119] on select "0 min 15 min 30 min 45 min 60 min 75 min 90 min" at bounding box center [602, 126] width 42 height 15
click at [552, 324] on span "Save Timesheet" at bounding box center [563, 327] width 39 height 7
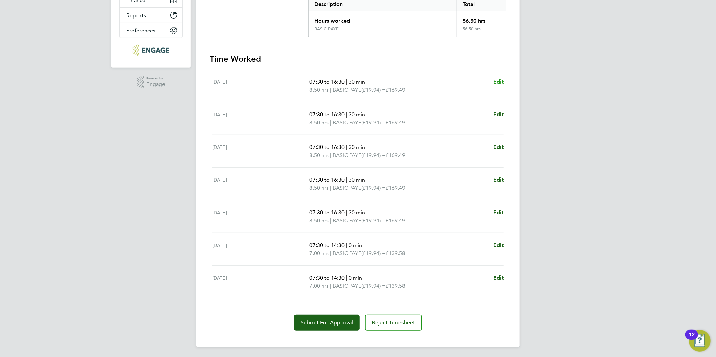
click at [495, 78] on span "Edit" at bounding box center [498, 81] width 10 height 6
select select "30"
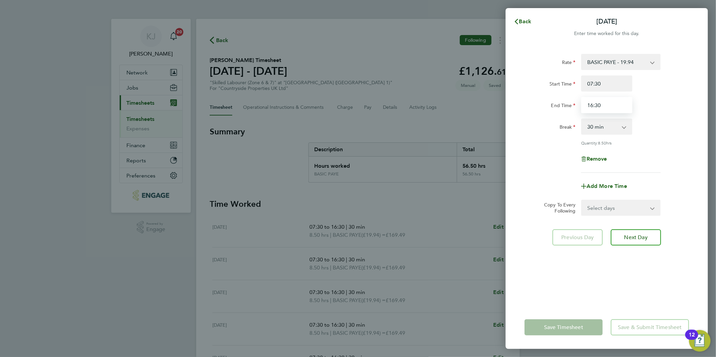
drag, startPoint x: 625, startPoint y: 105, endPoint x: 341, endPoint y: 145, distance: 286.5
click at [341, 147] on div "Back Mon 18 Aug Enter time worked for this day. Rate BASIC PAYE - 19.94 Start T…" at bounding box center [358, 178] width 716 height 357
type input "17:00"
drag, startPoint x: 600, startPoint y: 203, endPoint x: 601, endPoint y: 215, distance: 11.8
click at [600, 203] on select "Select days Day Weekday (Mon-Fri) Weekend (Sat-Sun) [DATE] [DATE] [DATE] [DATE]…" at bounding box center [616, 207] width 71 height 15
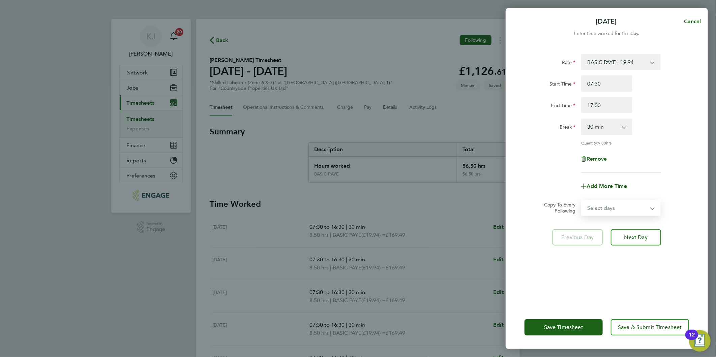
select select "DAY"
click at [581, 200] on select "Select days Day Weekday (Mon-Fri) Weekend (Sat-Sun) [DATE] [DATE] [DATE] [DATE]…" at bounding box center [616, 207] width 71 height 15
click at [598, 231] on select "[DATE] [DATE] [DATE] [DATE] [DATE] [DATE]" at bounding box center [616, 229] width 70 height 15
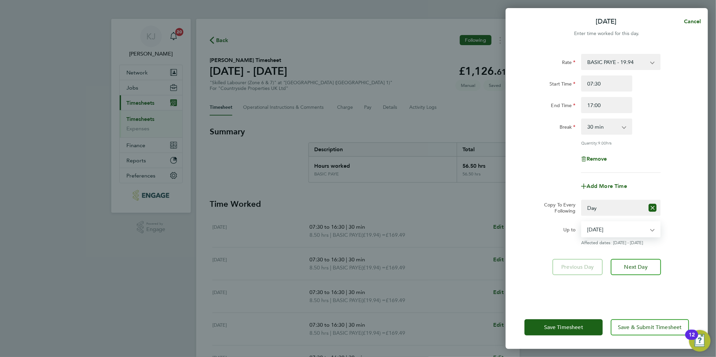
select select "[DATE]"
click at [581, 222] on select "[DATE] [DATE] [DATE] [DATE] [DATE] [DATE]" at bounding box center [616, 229] width 70 height 15
click at [644, 269] on span "Next Day" at bounding box center [635, 267] width 23 height 7
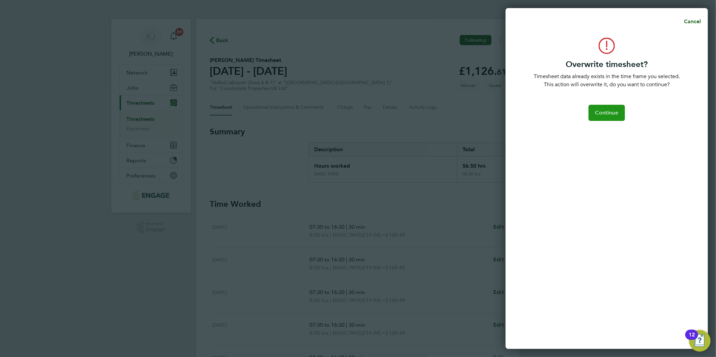
drag, startPoint x: 601, startPoint y: 102, endPoint x: 602, endPoint y: 114, distance: 11.5
click at [601, 103] on div "Overwrite timesheet? Timesheet data already exists in the time frame you select…" at bounding box center [606, 189] width 202 height 319
click at [603, 114] on span "Continue" at bounding box center [606, 112] width 23 height 7
select select "0: null"
select select "30"
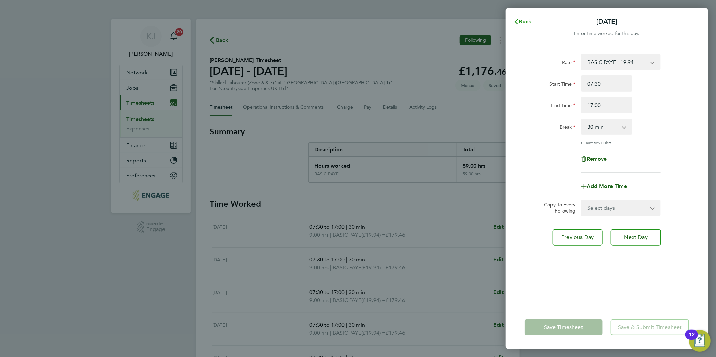
click at [533, 19] on button "Back" at bounding box center [522, 21] width 31 height 13
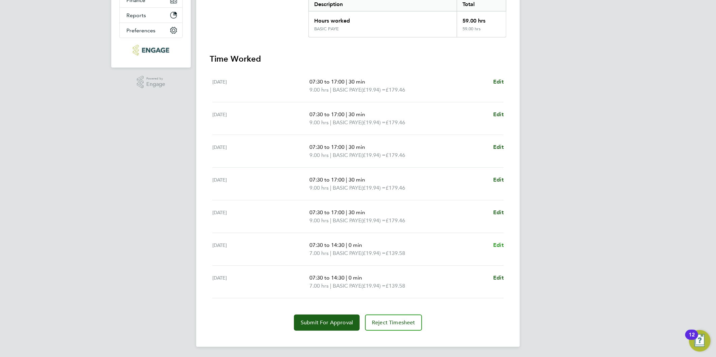
click at [495, 245] on span "Edit" at bounding box center [498, 245] width 10 height 6
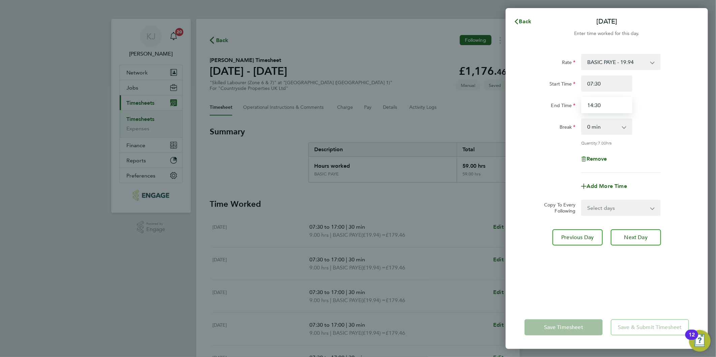
drag, startPoint x: 624, startPoint y: 101, endPoint x: 281, endPoint y: 113, distance: 343.1
click at [282, 114] on div "Back Sat 23 Aug Enter time worked for this day. Rate BASIC PAYE - 19.94 Start T…" at bounding box center [358, 178] width 716 height 357
type input "15:00"
click at [603, 82] on input "07:30" at bounding box center [606, 83] width 51 height 16
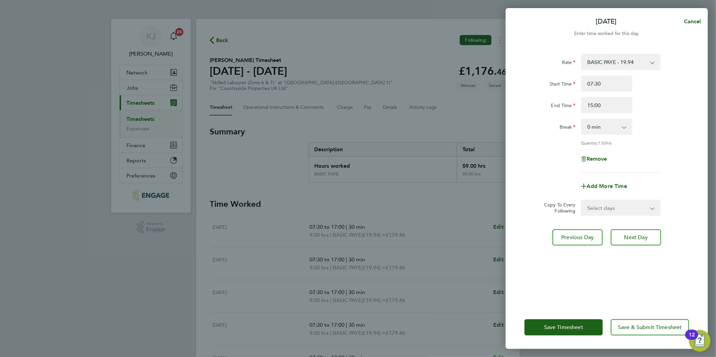
drag, startPoint x: 622, startPoint y: 207, endPoint x: 620, endPoint y: 216, distance: 9.0
click at [622, 207] on select "Select days Sunday" at bounding box center [616, 207] width 71 height 15
select select "SUN"
click at [581, 200] on select "Select days Sunday" at bounding box center [616, 207] width 71 height 15
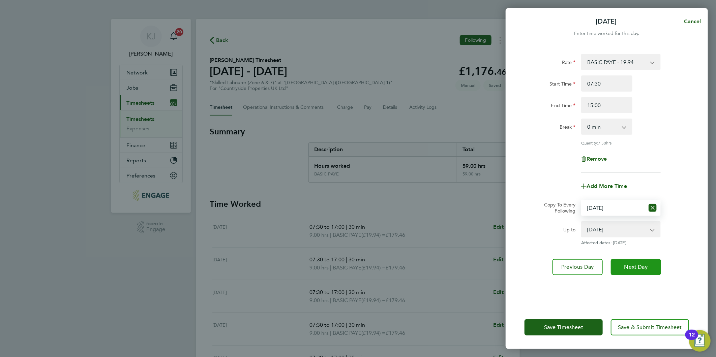
click at [641, 264] on span "Next Day" at bounding box center [635, 267] width 23 height 7
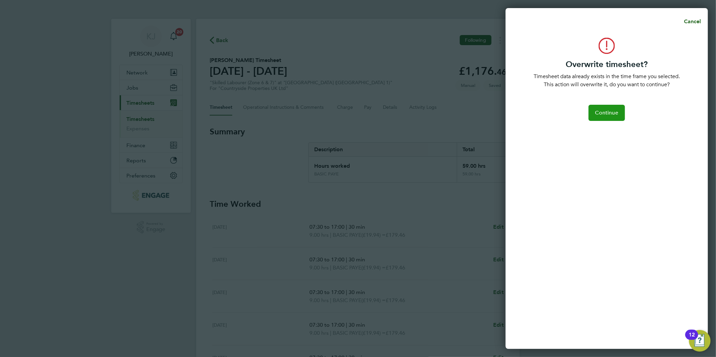
click at [601, 105] on button "Continue" at bounding box center [606, 113] width 36 height 16
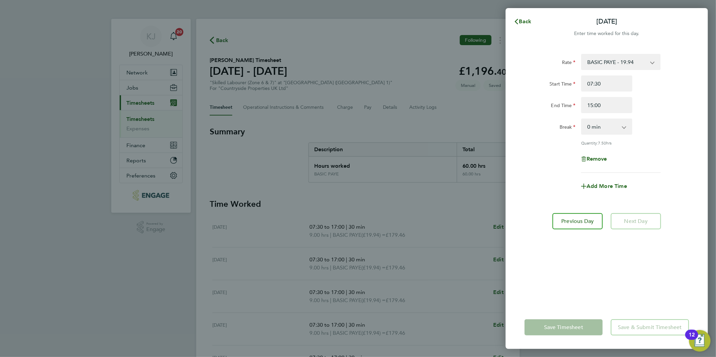
click at [509, 181] on div "Rate BASIC PAYE - 19.94 Start Time 07:30 End Time 15:00 Break 0 min 15 min 30 m…" at bounding box center [606, 176] width 202 height 260
click at [515, 23] on icon "button" at bounding box center [515, 21] width 5 height 5
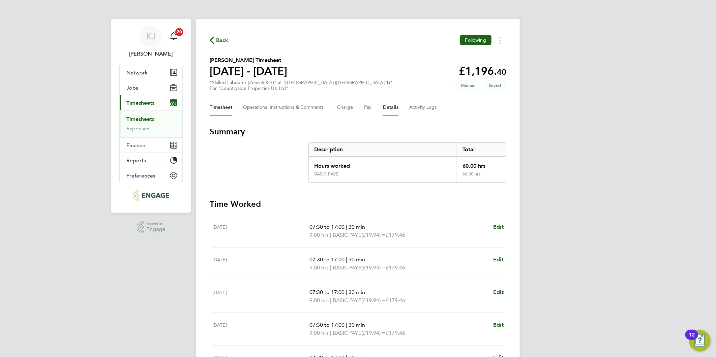
click at [387, 109] on button "Details" at bounding box center [390, 107] width 15 height 16
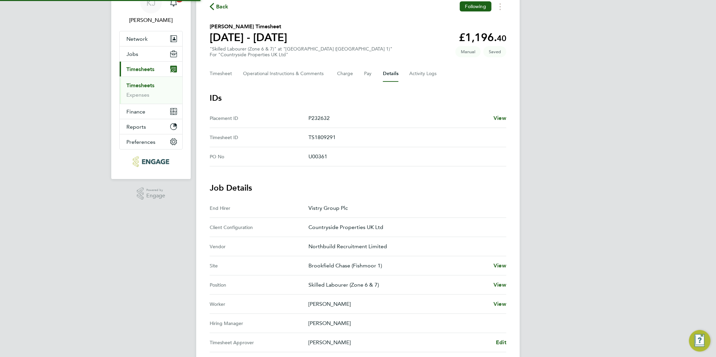
scroll to position [139, 0]
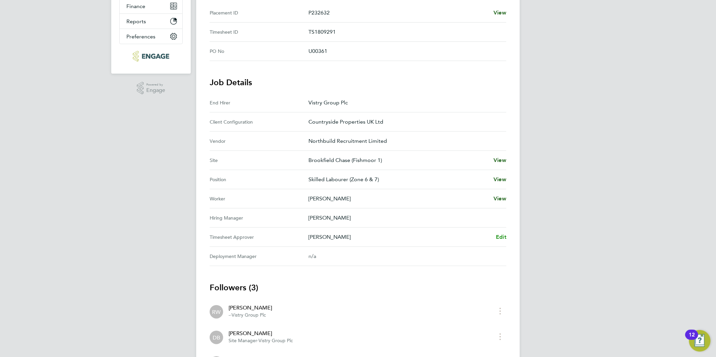
click at [502, 234] on span "Edit" at bounding box center [501, 237] width 10 height 6
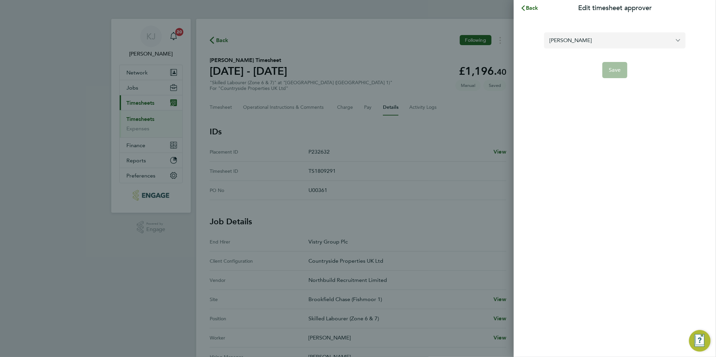
click at [611, 40] on input "Dane Bryan" at bounding box center [614, 40] width 141 height 16
click at [583, 54] on li "Phill Grace" at bounding box center [614, 57] width 141 height 17
type input "Phill Grace"
click at [609, 71] on span "Save" at bounding box center [615, 70] width 12 height 7
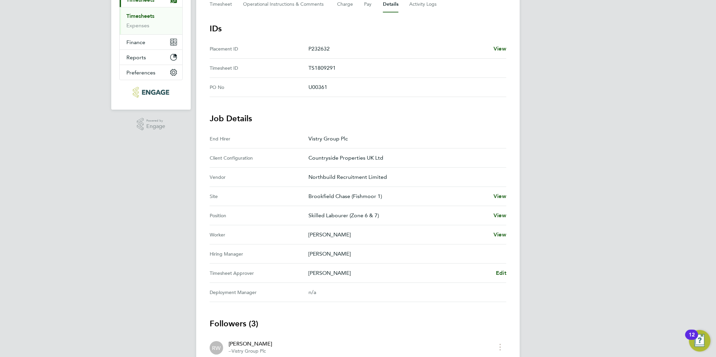
scroll to position [15, 0]
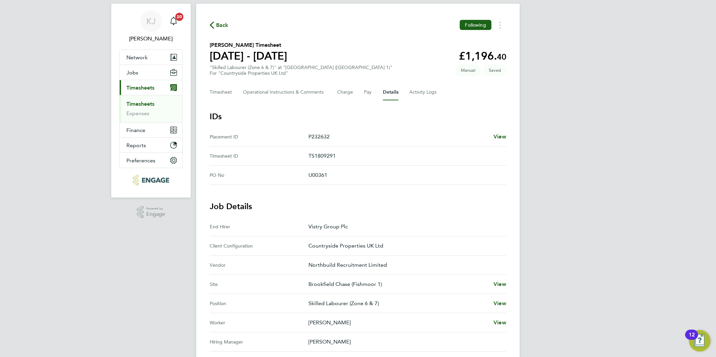
click at [212, 80] on div "Back Following Gary Atherton's Timesheet 18 - 24 Aug 2025 £1,196. 40 "Skilled L…" at bounding box center [357, 269] width 323 height 531
click at [216, 90] on button "Timesheet" at bounding box center [221, 92] width 23 height 16
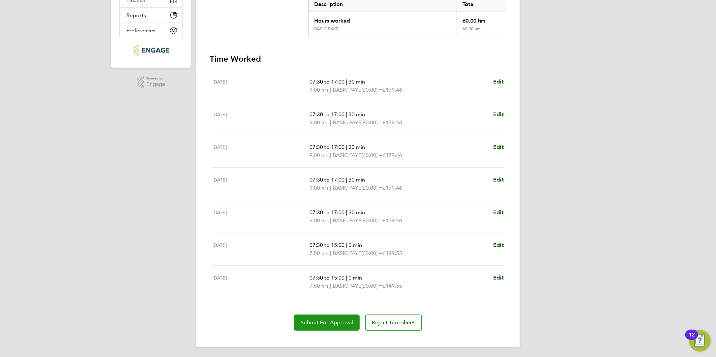
click at [337, 323] on span "Submit For Approval" at bounding box center [326, 322] width 52 height 7
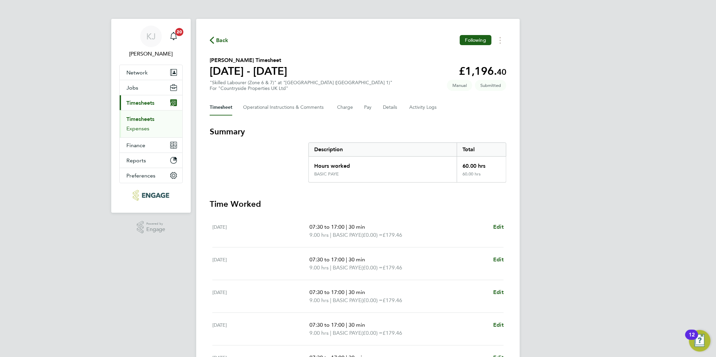
click at [138, 130] on link "Expenses" at bounding box center [137, 128] width 23 height 6
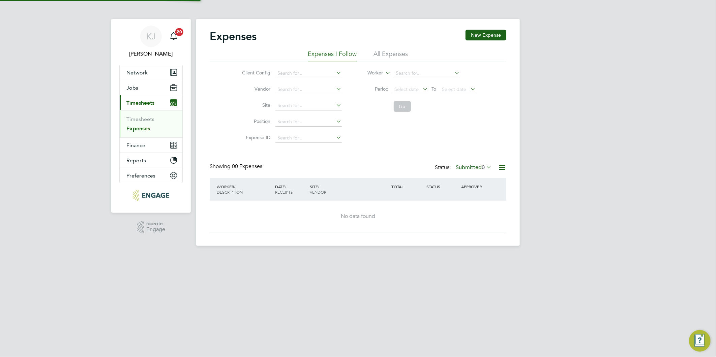
click at [137, 115] on ul "Timesheets Expenses" at bounding box center [151, 123] width 63 height 27
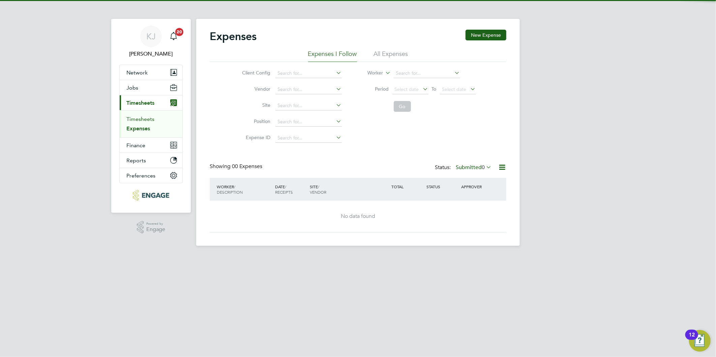
click at [139, 119] on link "Timesheets" at bounding box center [140, 119] width 28 height 6
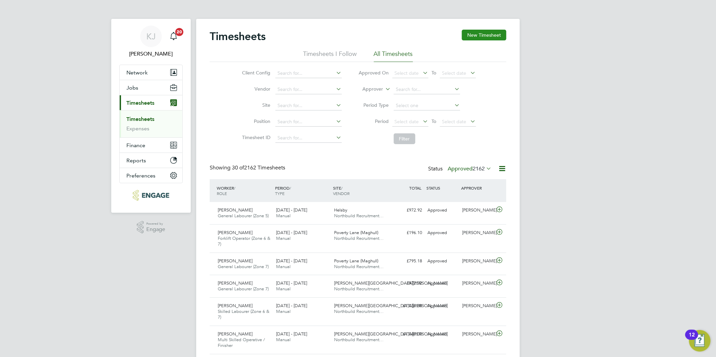
scroll to position [17, 59]
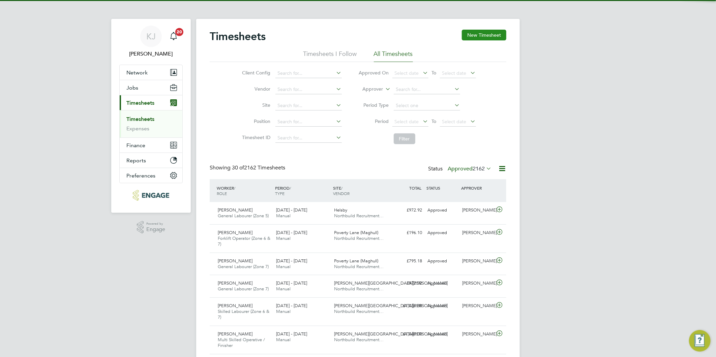
click at [494, 32] on button "New Timesheet" at bounding box center [484, 35] width 44 height 11
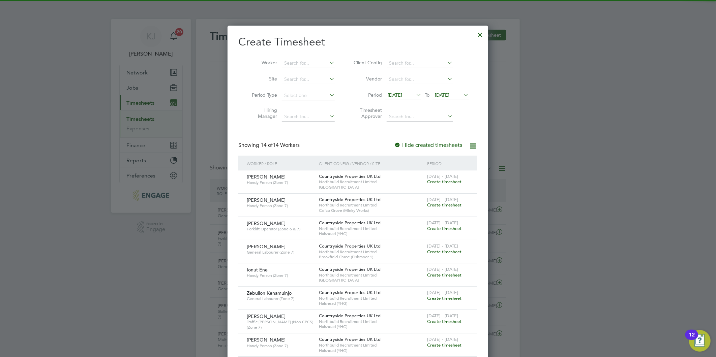
click at [402, 92] on span "12 Aug 2025" at bounding box center [394, 95] width 14 height 6
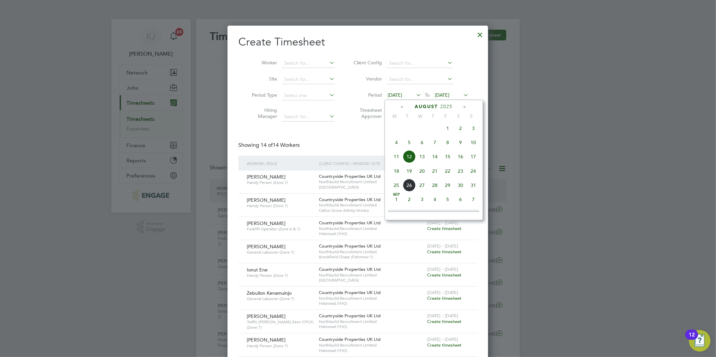
click at [395, 174] on span "18" at bounding box center [396, 171] width 13 height 13
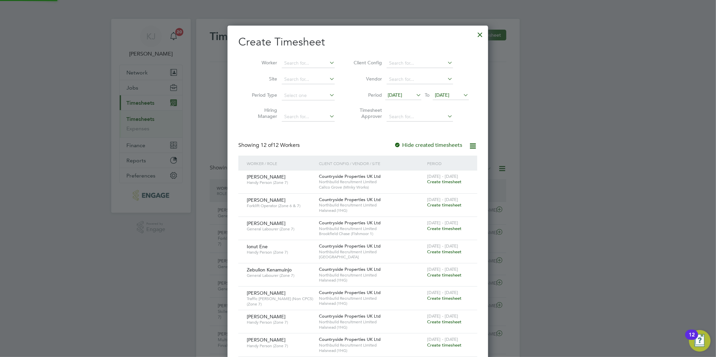
click at [449, 95] on span "19 Aug 2025" at bounding box center [442, 95] width 14 height 6
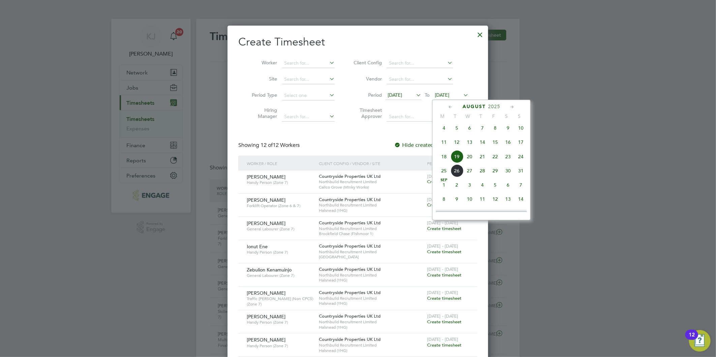
click at [520, 159] on span "24" at bounding box center [520, 156] width 13 height 13
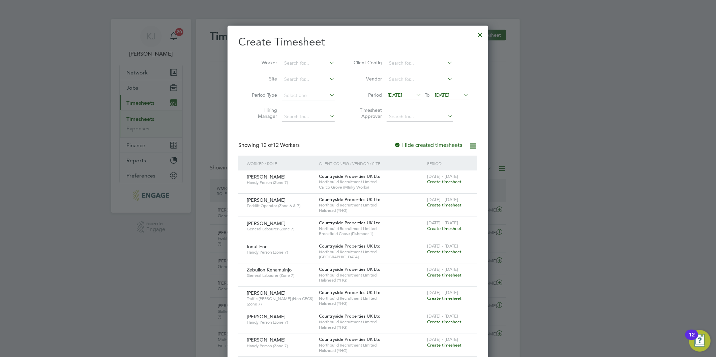
click at [449, 226] on span "Create timesheet" at bounding box center [444, 229] width 34 height 6
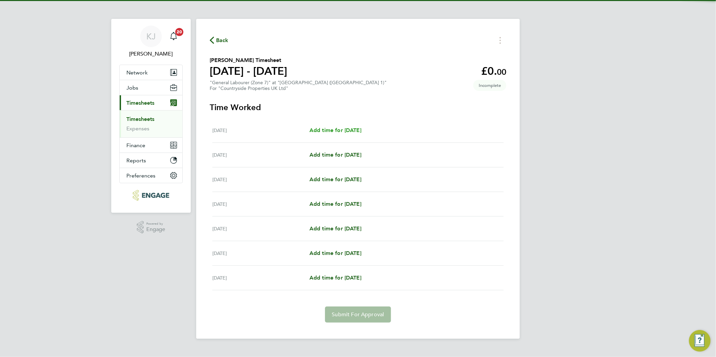
click at [349, 130] on span "Add time for Mon 18 Aug" at bounding box center [335, 130] width 52 height 6
select select "30"
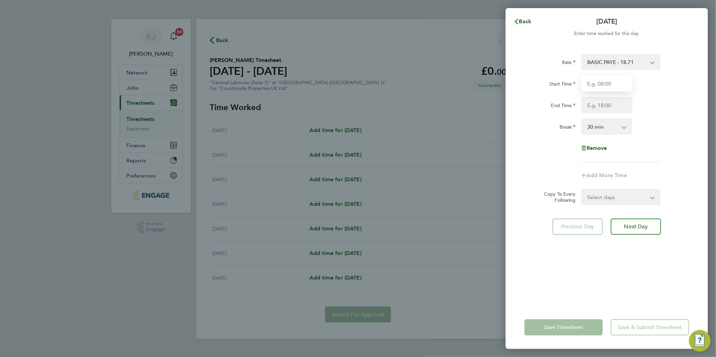
click at [592, 86] on input "Start Time" at bounding box center [606, 83] width 51 height 16
type input "07:00"
type input "16:30"
click at [611, 82] on input "07:00" at bounding box center [606, 83] width 51 height 16
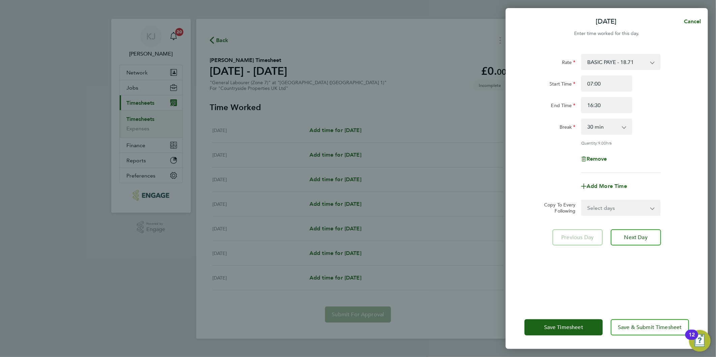
click at [595, 202] on select "Select days Day Weekday (Mon-Fri) Weekend (Sat-Sun) Tuesday Wednesday Thursday …" at bounding box center [616, 207] width 71 height 15
select select "DAY"
click at [581, 200] on select "Select days Day Weekday (Mon-Fri) Weekend (Sat-Sun) Tuesday Wednesday Thursday …" at bounding box center [616, 207] width 71 height 15
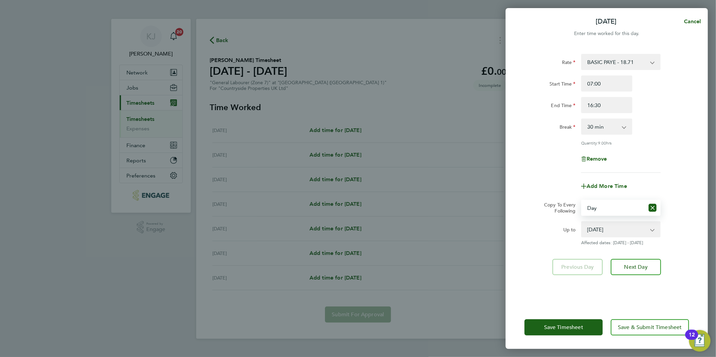
click at [602, 230] on select "19 Aug 2025 20 Aug 2025 21 Aug 2025 22 Aug 2025 23 Aug 2025 24 Aug 2025" at bounding box center [616, 229] width 70 height 15
select select "2025-08-22"
click at [581, 222] on select "19 Aug 2025 20 Aug 2025 21 Aug 2025 22 Aug 2025 23 Aug 2025 24 Aug 2025" at bounding box center [616, 229] width 70 height 15
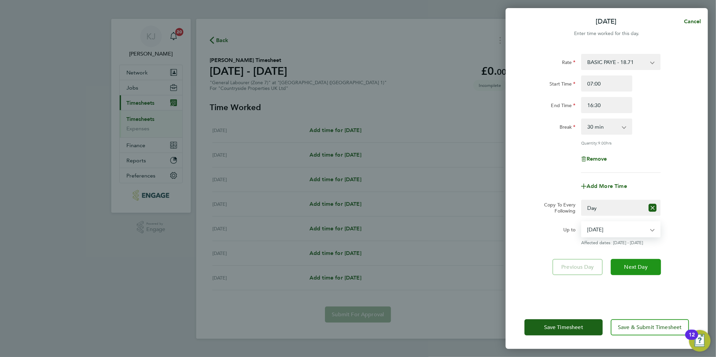
click at [641, 266] on span "Next Day" at bounding box center [635, 267] width 23 height 7
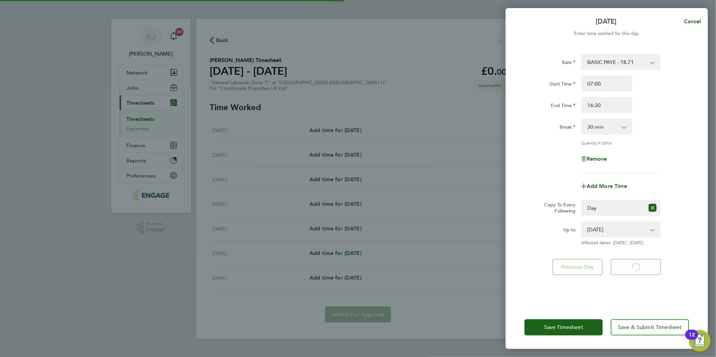
select select "30"
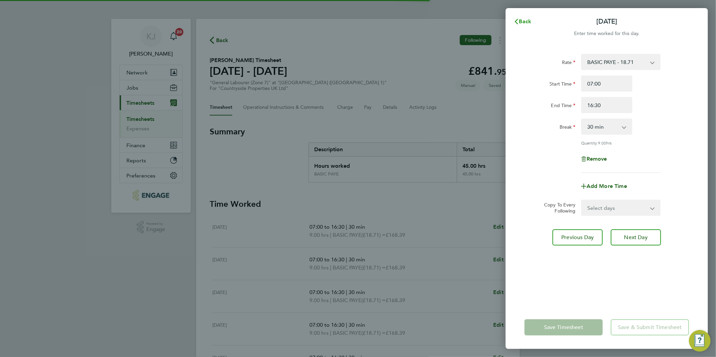
click at [513, 22] on button "Back" at bounding box center [522, 21] width 31 height 13
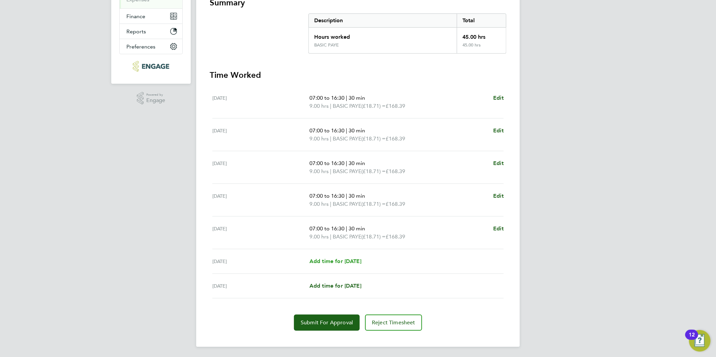
click at [326, 261] on span "Add time for Sat 23 Aug" at bounding box center [335, 261] width 52 height 6
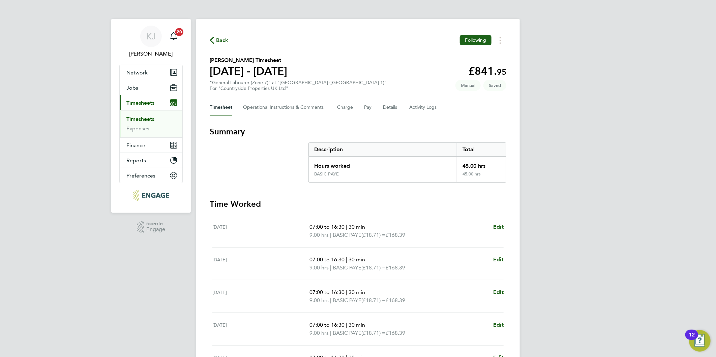
select select "30"
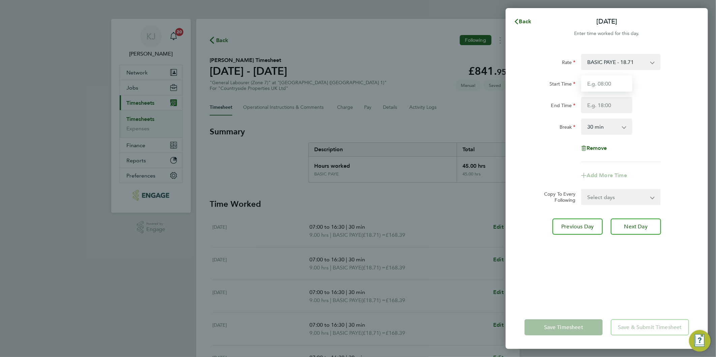
click at [605, 85] on input "Start Time" at bounding box center [606, 83] width 51 height 16
type input "07:30"
type input "15:30"
click at [592, 131] on select "0 min 15 min 30 min 45 min 60 min 75 min 90 min" at bounding box center [602, 126] width 42 height 15
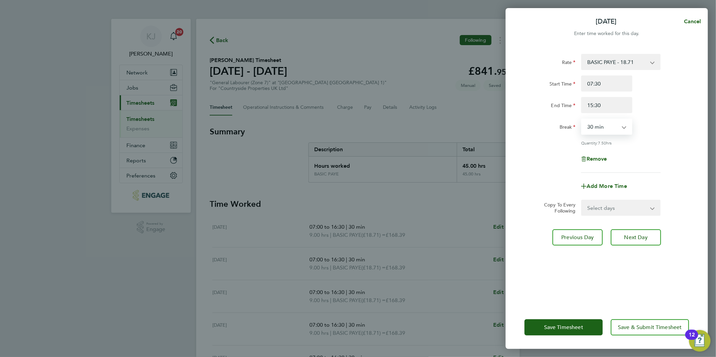
select select "0"
click at [581, 119] on select "0 min 15 min 30 min 45 min 60 min 75 min 90 min" at bounding box center [602, 126] width 42 height 15
click at [604, 200] on div "Select days Sunday" at bounding box center [621, 208] width 80 height 16
click at [604, 214] on select "Select days Sunday" at bounding box center [616, 207] width 71 height 15
select select "SUN"
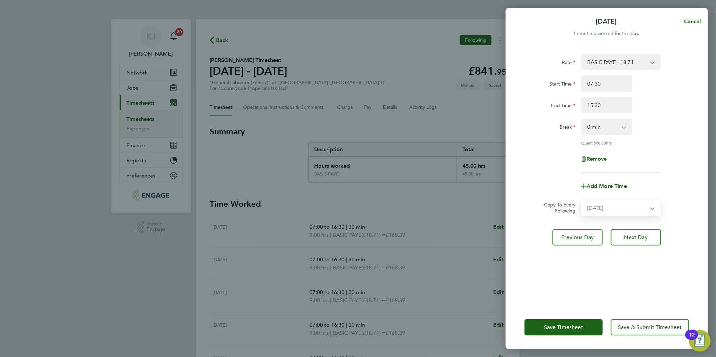
click at [581, 200] on select "Select days Sunday" at bounding box center [616, 207] width 71 height 15
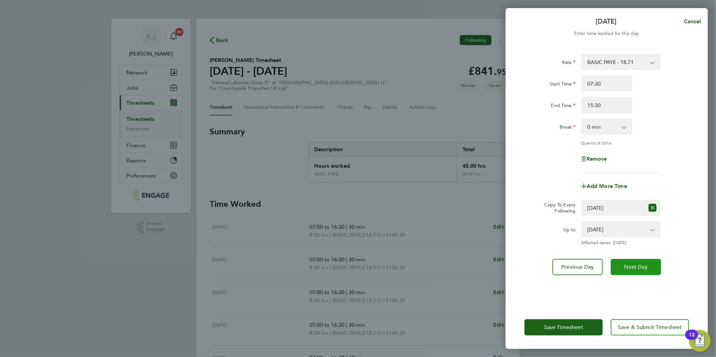
click at [639, 265] on span "Next Day" at bounding box center [635, 267] width 23 height 7
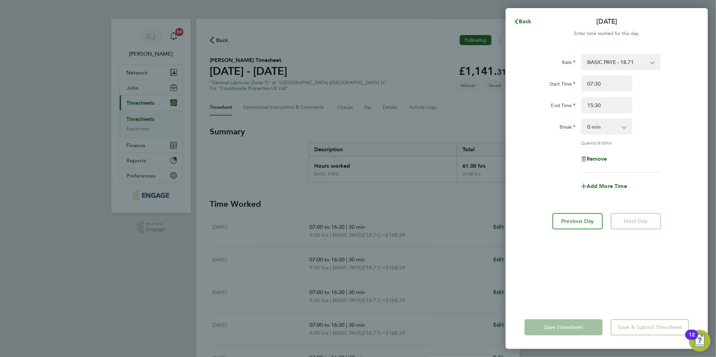
click at [531, 14] on div "Back Sun 24 Aug" at bounding box center [606, 21] width 202 height 16
click at [526, 23] on span "Back" at bounding box center [525, 21] width 12 height 6
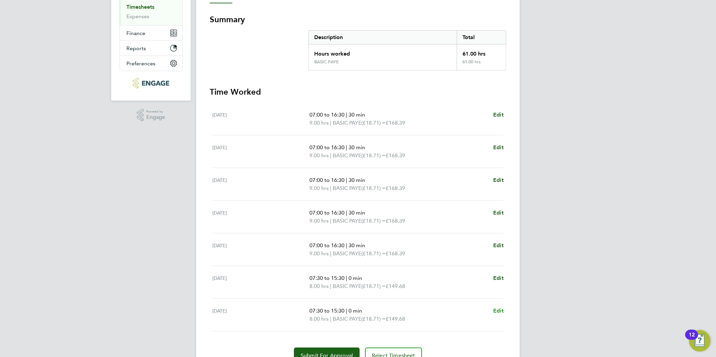
click at [494, 312] on span "Edit" at bounding box center [498, 311] width 10 height 6
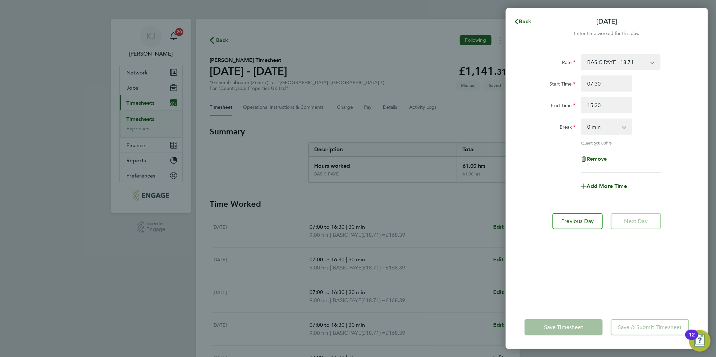
drag, startPoint x: 613, startPoint y: 123, endPoint x: 607, endPoint y: 135, distance: 13.4
click at [613, 123] on select "0 min 15 min 30 min 45 min 60 min 75 min 90 min" at bounding box center [602, 126] width 42 height 15
select select "30"
click at [581, 119] on select "0 min 15 min 30 min 45 min 60 min 75 min 90 min" at bounding box center [602, 126] width 42 height 15
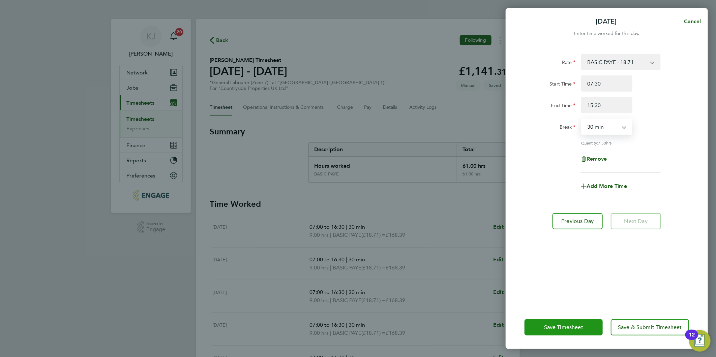
click at [570, 333] on button "Save Timesheet" at bounding box center [563, 327] width 78 height 16
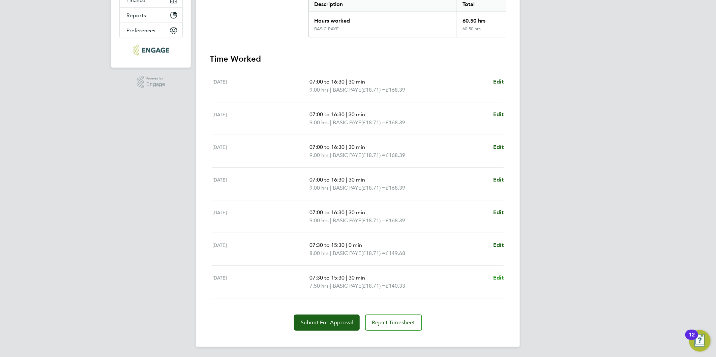
click at [494, 278] on span "Edit" at bounding box center [498, 278] width 10 height 6
select select "30"
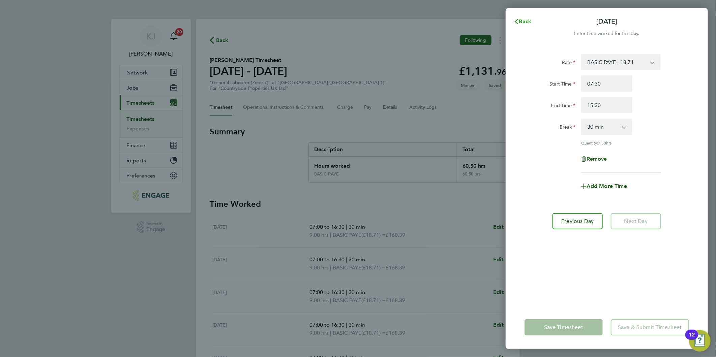
click at [526, 19] on span "Back" at bounding box center [525, 21] width 12 height 6
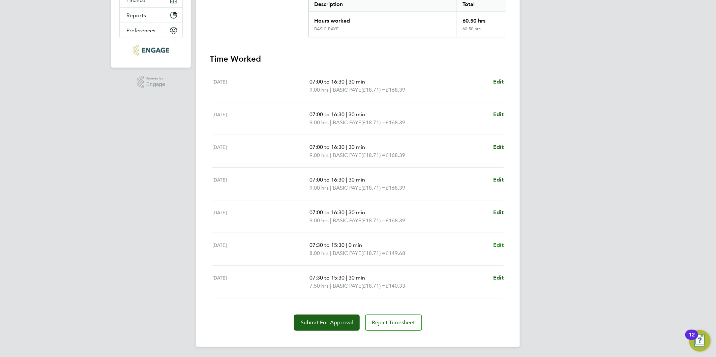
click at [497, 242] on span "Edit" at bounding box center [498, 245] width 10 height 6
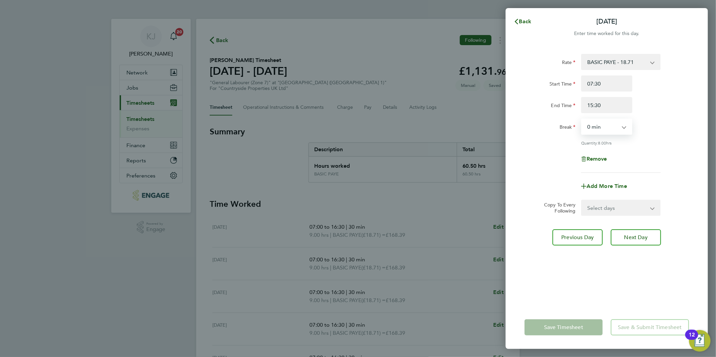
drag, startPoint x: 599, startPoint y: 126, endPoint x: 601, endPoint y: 134, distance: 8.4
click at [599, 126] on select "0 min 15 min 30 min 45 min 60 min 75 min 90 min" at bounding box center [602, 126] width 42 height 15
select select "30"
click at [581, 119] on select "0 min 15 min 30 min 45 min 60 min 75 min 90 min" at bounding box center [602, 126] width 42 height 15
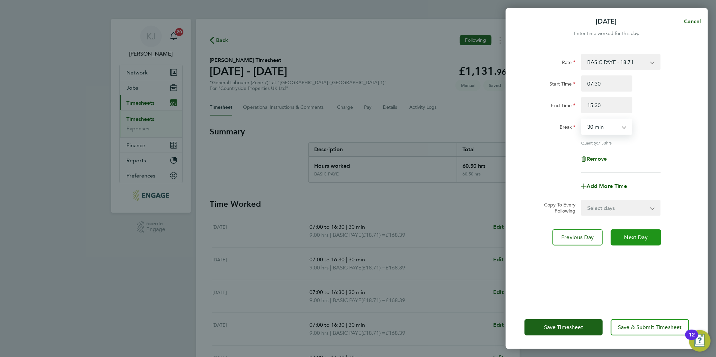
click at [634, 234] on span "Next Day" at bounding box center [635, 237] width 23 height 7
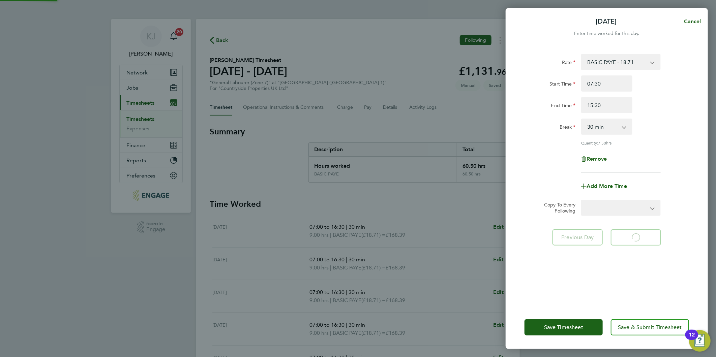
select select "30"
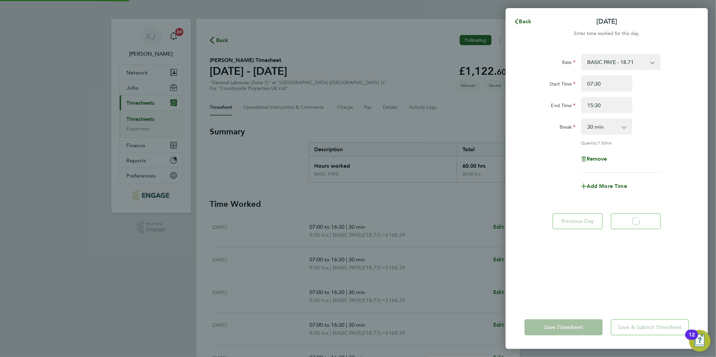
select select "30"
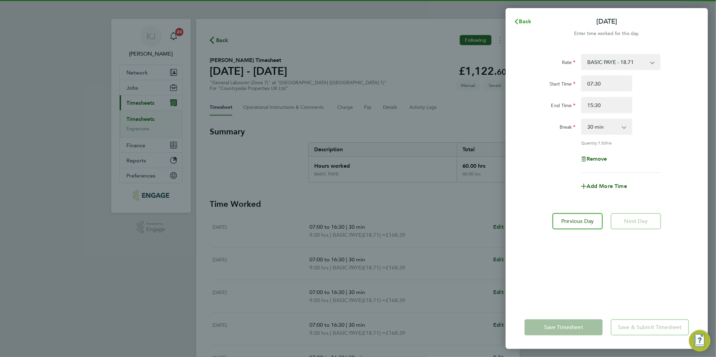
click at [522, 20] on span "Back" at bounding box center [525, 21] width 12 height 6
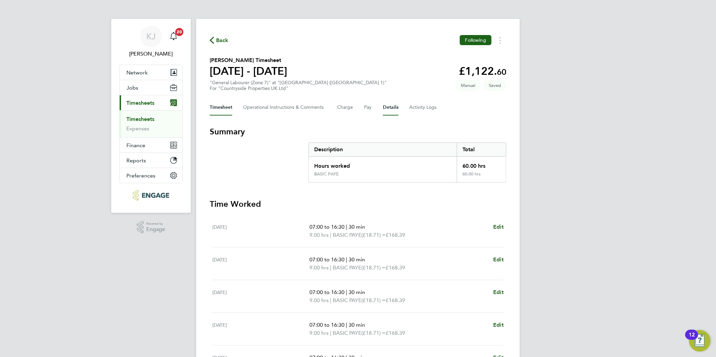
click at [395, 104] on div "Timesheet Operational Instructions & Comments Charge Pay Details Activity Logs" at bounding box center [358, 107] width 296 height 16
click at [392, 106] on button "Details" at bounding box center [390, 107] width 15 height 16
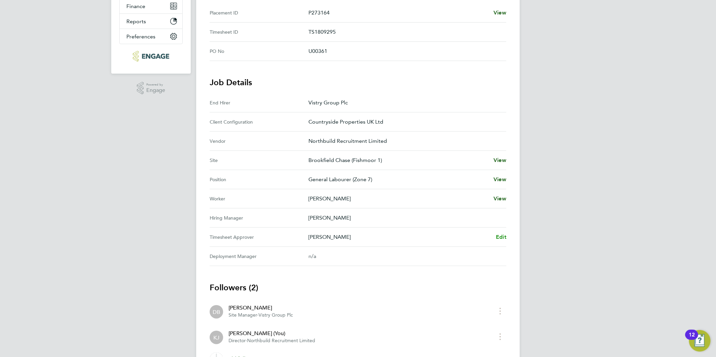
click at [501, 236] on span "Edit" at bounding box center [501, 237] width 10 height 6
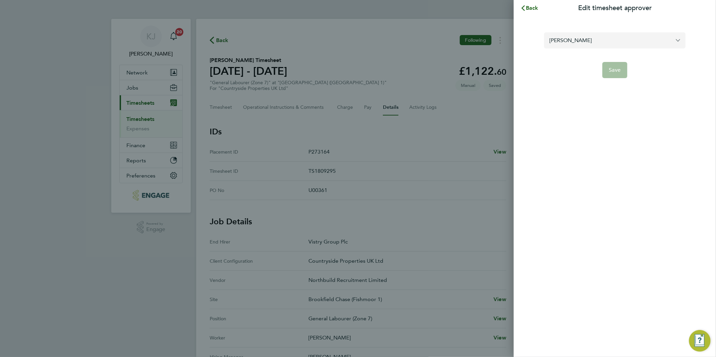
click at [650, 35] on input "Dane Bryan" at bounding box center [614, 40] width 141 height 16
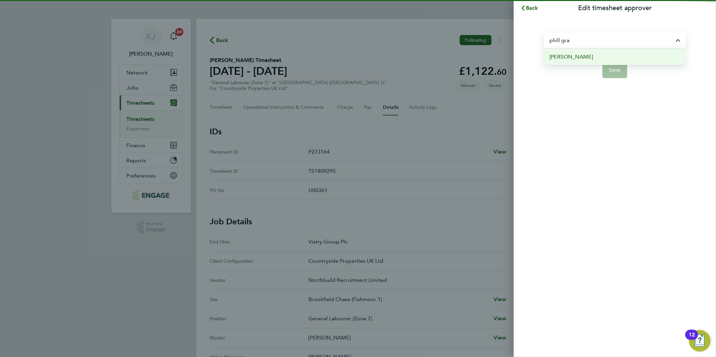
click at [603, 54] on li "Phill Grace" at bounding box center [614, 57] width 141 height 17
type input "Phill Grace"
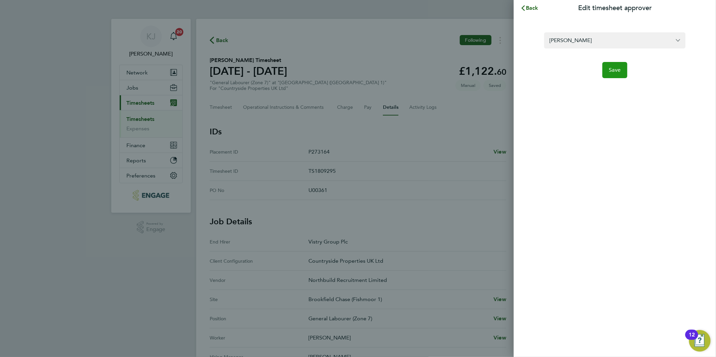
click at [607, 67] on button "Save" at bounding box center [614, 70] width 25 height 16
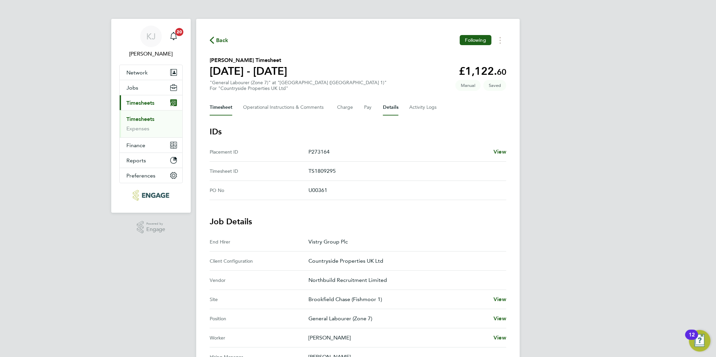
click at [221, 111] on button "Timesheet" at bounding box center [221, 107] width 23 height 16
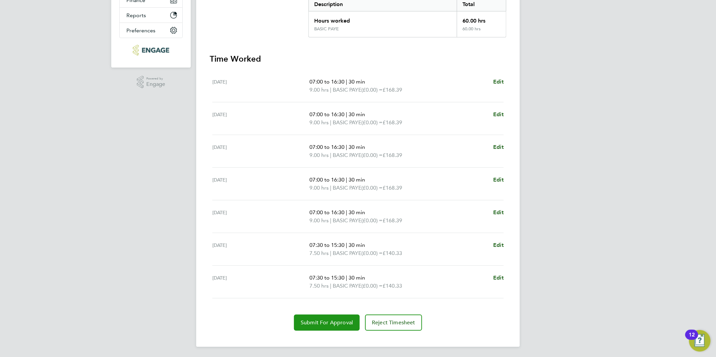
click at [327, 327] on button "Submit For Approval" at bounding box center [327, 323] width 66 height 16
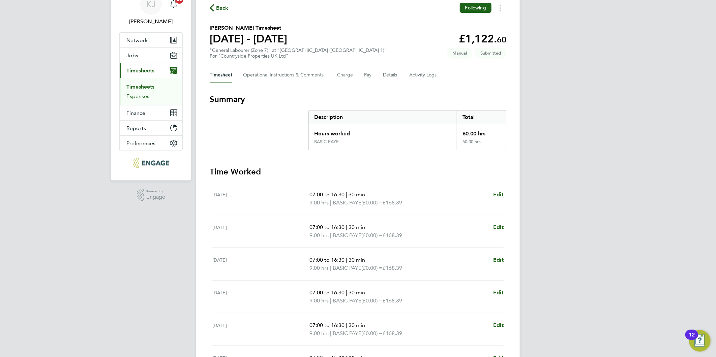
click at [130, 94] on link "Expenses" at bounding box center [137, 96] width 23 height 6
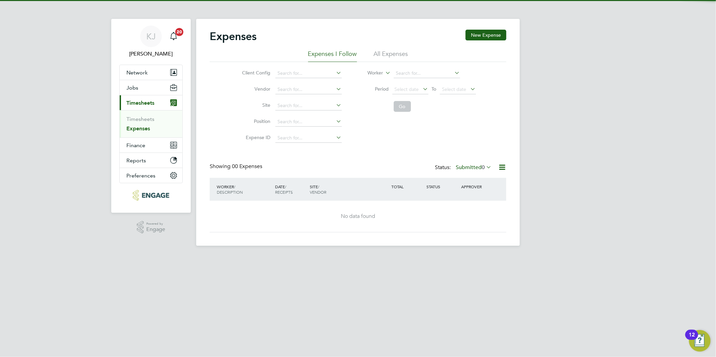
click at [135, 115] on ul "Timesheets Expenses" at bounding box center [151, 123] width 63 height 27
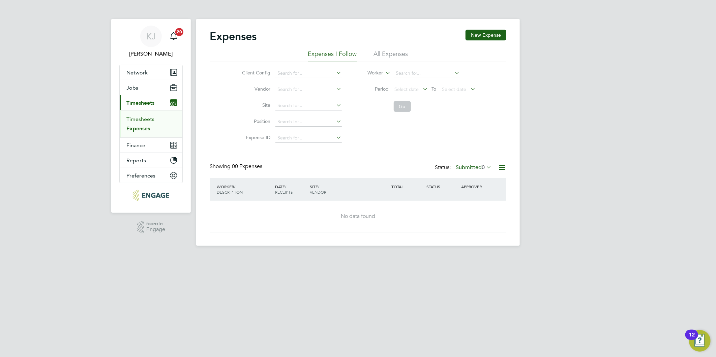
click at [135, 119] on link "Timesheets" at bounding box center [140, 119] width 28 height 6
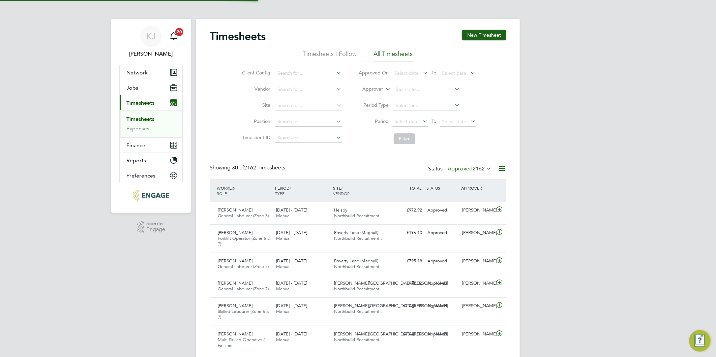
scroll to position [17, 59]
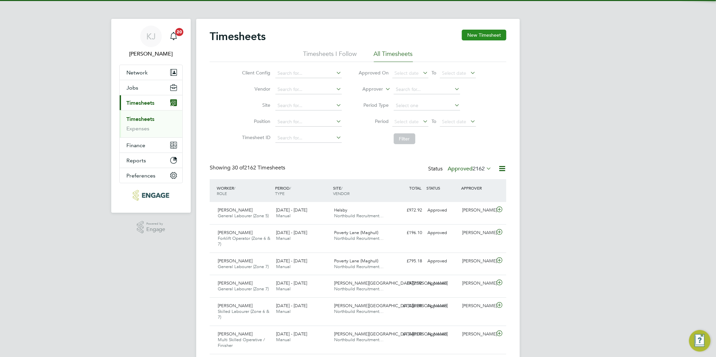
click at [470, 34] on button "New Timesheet" at bounding box center [484, 35] width 44 height 11
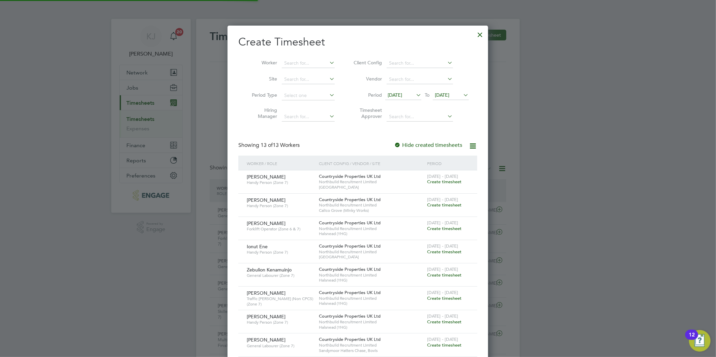
click at [402, 96] on span "12 Aug 2025" at bounding box center [394, 95] width 14 height 6
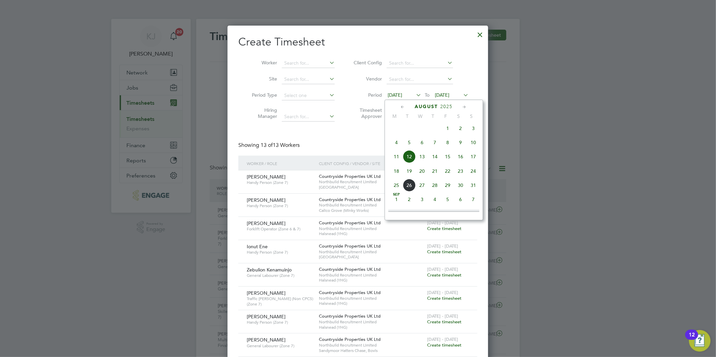
click at [393, 174] on span "18" at bounding box center [396, 171] width 13 height 13
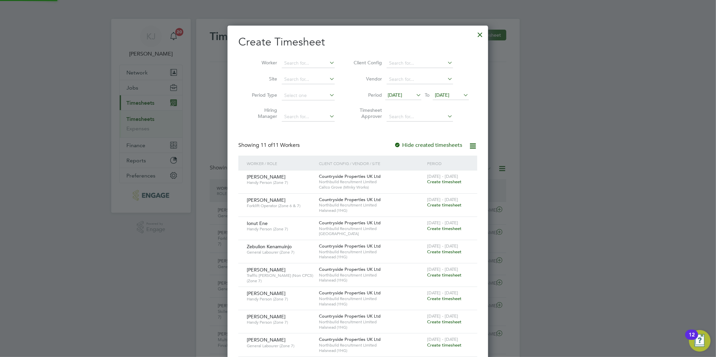
click at [452, 91] on span "19 Aug 2025" at bounding box center [451, 95] width 36 height 9
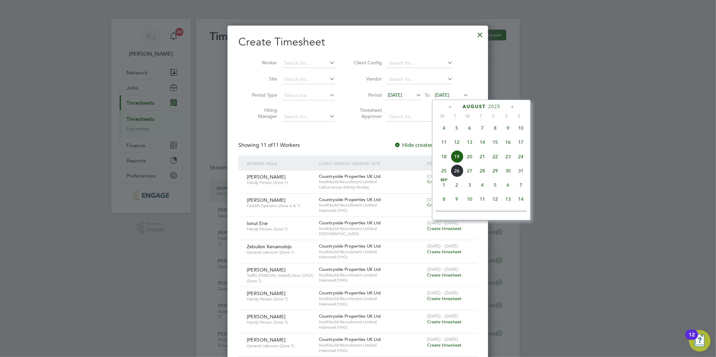
click at [519, 157] on span "24" at bounding box center [520, 156] width 13 height 13
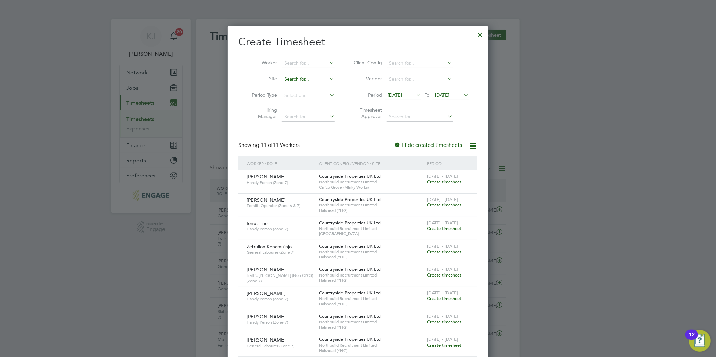
click at [301, 81] on input at bounding box center [308, 79] width 53 height 9
click at [304, 87] on li "Brook fi eld Chase (Fishmoor 1)" at bounding box center [319, 88] width 77 height 9
type input "Brookfield Chase (Fishmoor 1)"
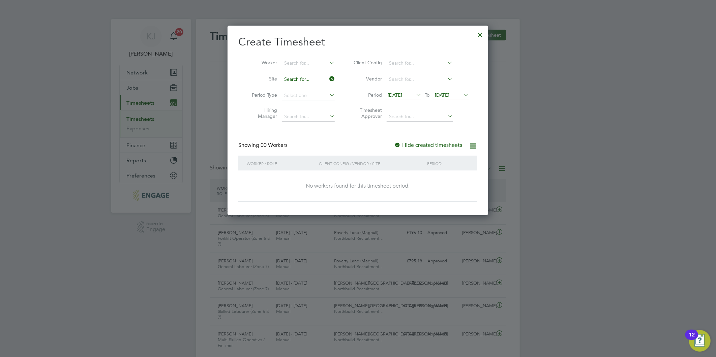
click at [322, 76] on input at bounding box center [308, 79] width 53 height 9
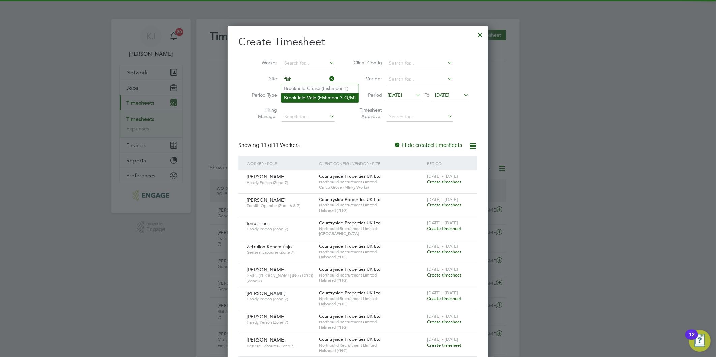
click at [319, 98] on b "Fish" at bounding box center [323, 98] width 9 height 6
type input "Brookfield Vale (Fishmoor 3 O/M)"
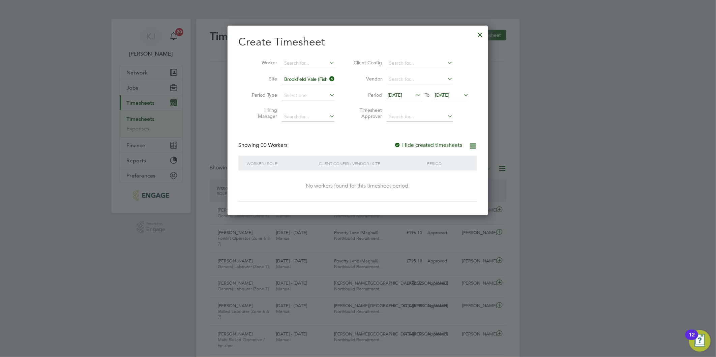
click at [476, 34] on div at bounding box center [480, 33] width 12 height 12
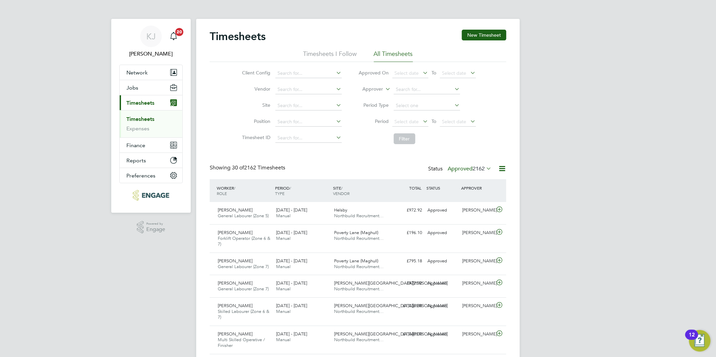
click at [463, 169] on label "Approved 2162" at bounding box center [469, 168] width 44 height 7
click at [460, 189] on li "Saved" at bounding box center [461, 189] width 31 height 9
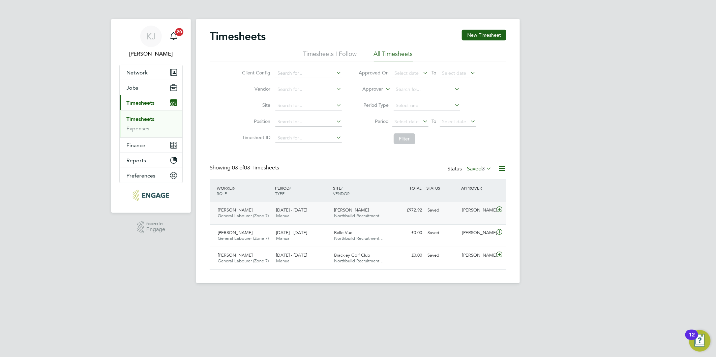
click at [500, 208] on icon at bounding box center [499, 209] width 8 height 5
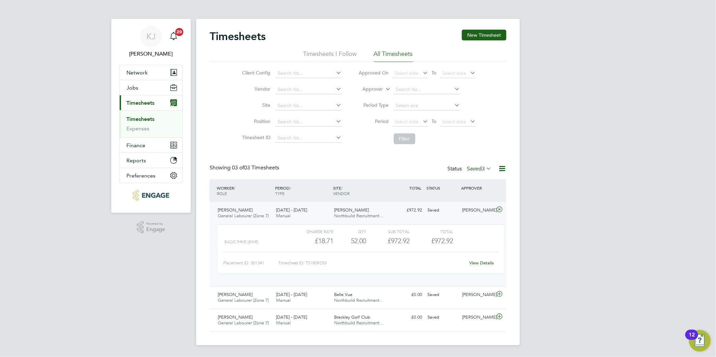
click at [486, 261] on link "View Details" at bounding box center [481, 263] width 25 height 6
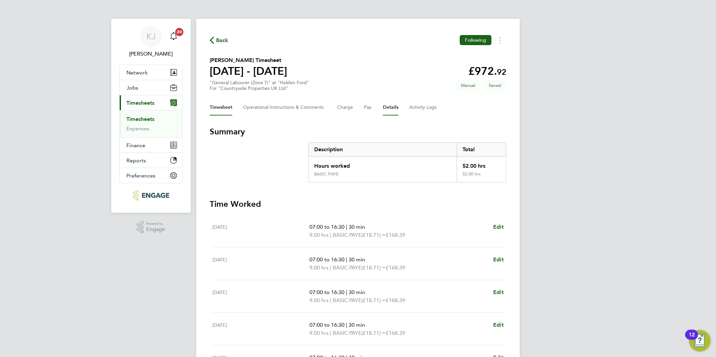
click at [395, 105] on button "Details" at bounding box center [390, 107] width 15 height 16
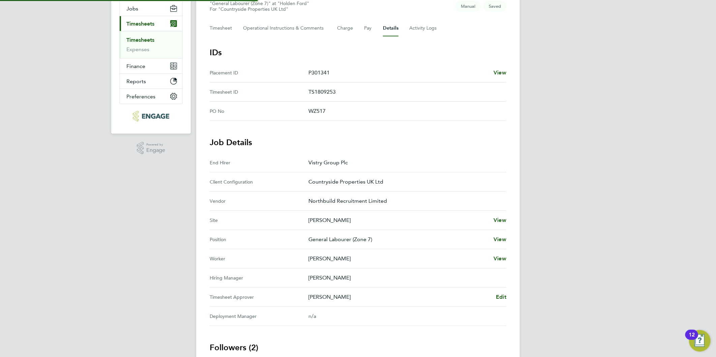
scroll to position [139, 0]
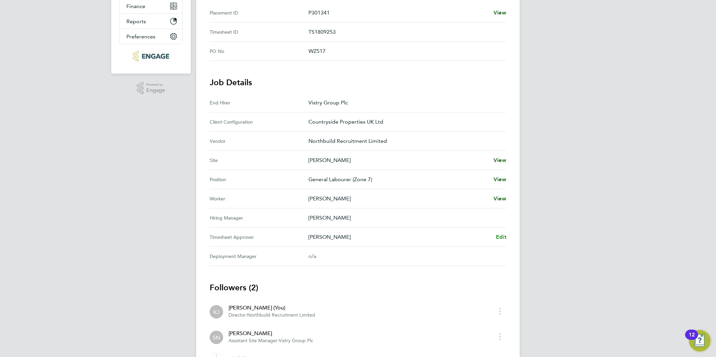
click at [503, 234] on span "Edit" at bounding box center [501, 237] width 10 height 6
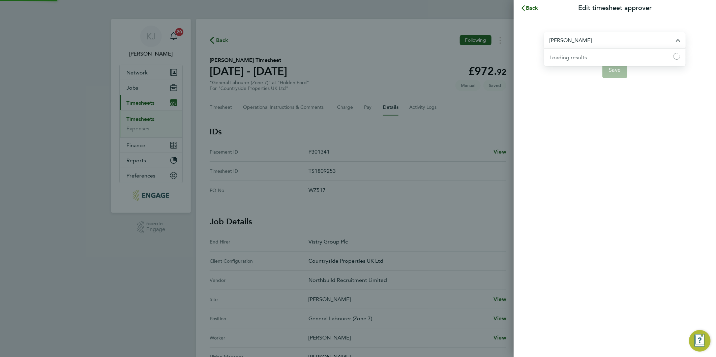
click at [626, 34] on input "[PERSON_NAME]" at bounding box center [614, 40] width 141 height 16
click at [583, 55] on li "[PERSON_NAME]" at bounding box center [617, 57] width 136 height 17
type input "[PERSON_NAME]"
click at [607, 72] on button "Save" at bounding box center [614, 70] width 25 height 16
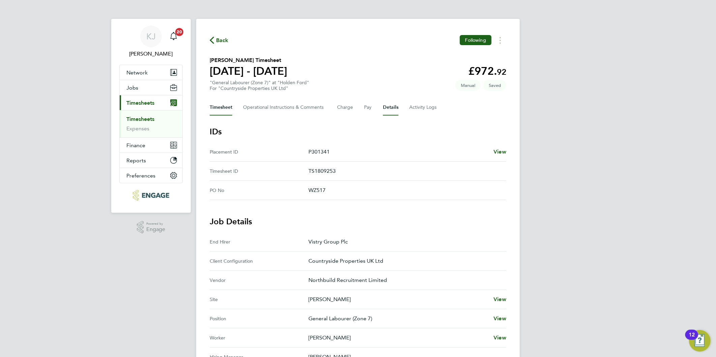
click at [225, 106] on button "Timesheet" at bounding box center [221, 107] width 23 height 16
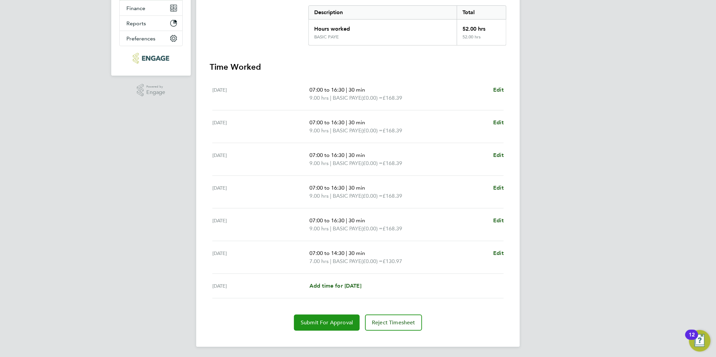
click at [323, 327] on button "Submit For Approval" at bounding box center [327, 323] width 66 height 16
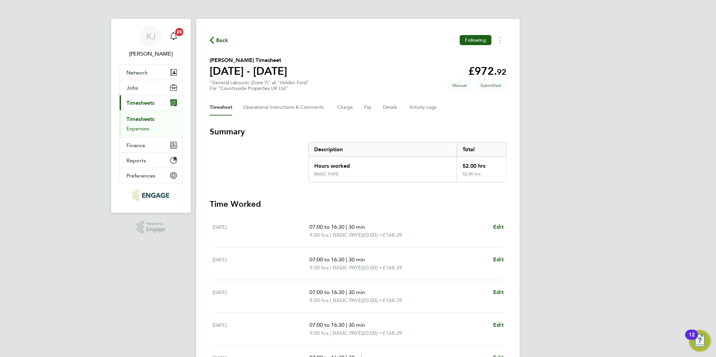
click at [139, 130] on link "Expenses" at bounding box center [137, 128] width 23 height 6
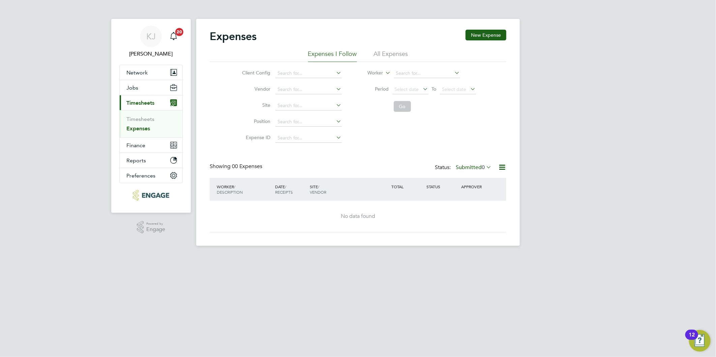
click at [457, 167] on label "Submitted 0" at bounding box center [473, 167] width 36 height 7
click at [473, 189] on li "Saved" at bounding box center [473, 188] width 31 height 9
click at [133, 120] on link "Timesheets" at bounding box center [140, 119] width 28 height 6
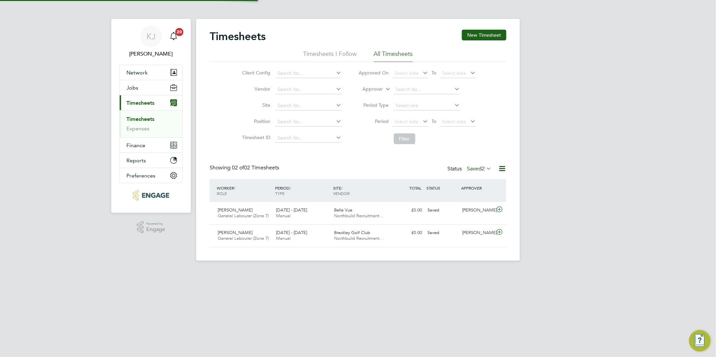
scroll to position [17, 59]
click at [140, 129] on link "Expenses" at bounding box center [137, 128] width 23 height 6
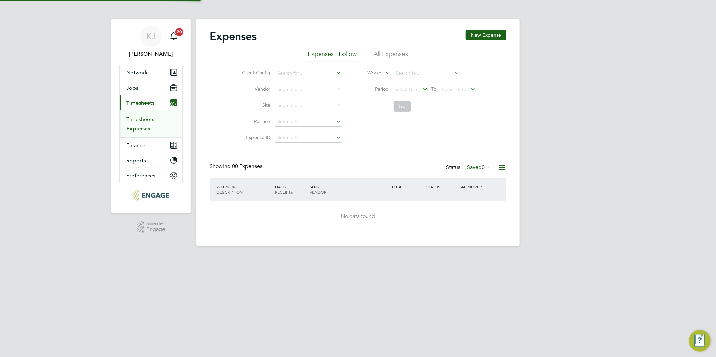
click at [137, 120] on link "Timesheets" at bounding box center [140, 119] width 28 height 6
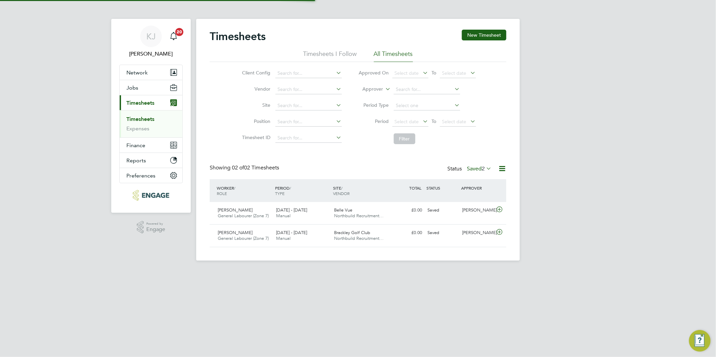
scroll to position [17, 59]
click at [478, 34] on button "New Timesheet" at bounding box center [484, 35] width 44 height 11
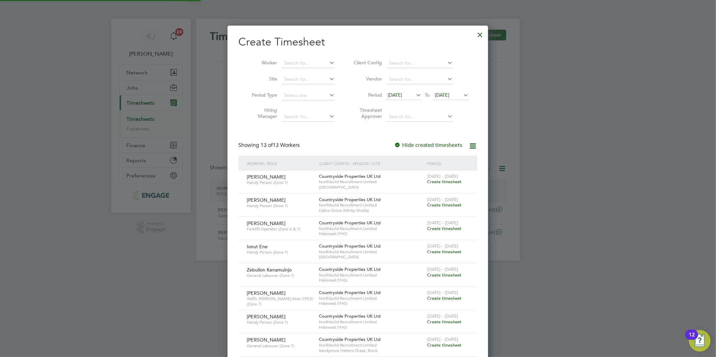
scroll to position [507, 261]
click at [399, 90] on li "Period [DATE] To [DATE]" at bounding box center [410, 96] width 134 height 16
click at [398, 95] on span "[DATE]" at bounding box center [394, 95] width 14 height 6
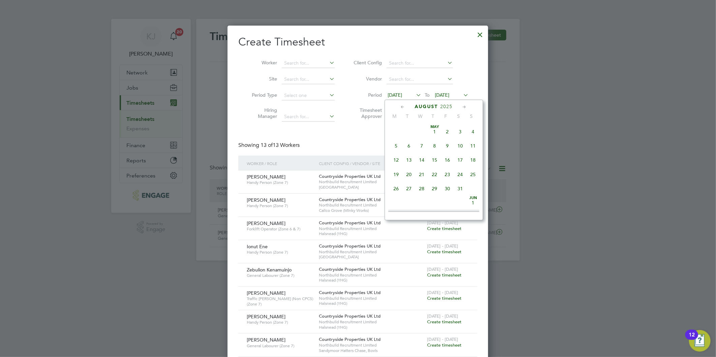
scroll to position [231, 0]
click at [393, 172] on span "18" at bounding box center [396, 171] width 13 height 13
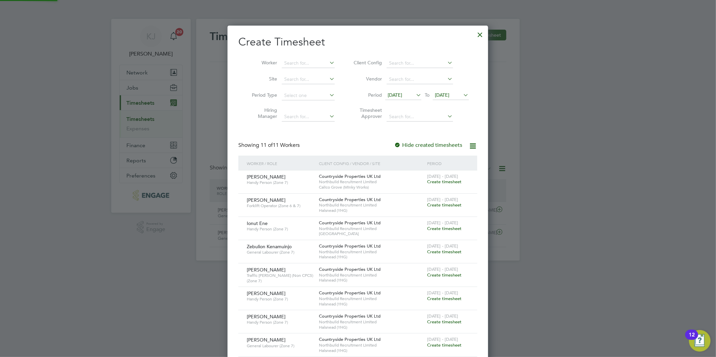
scroll to position [415, 261]
click at [449, 94] on span "[DATE]" at bounding box center [442, 95] width 14 height 6
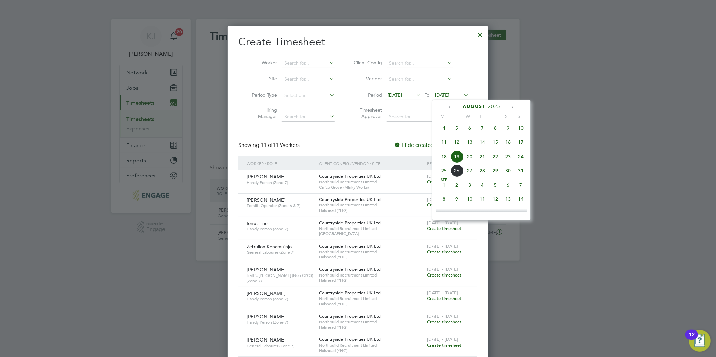
click at [518, 160] on span "24" at bounding box center [520, 156] width 13 height 13
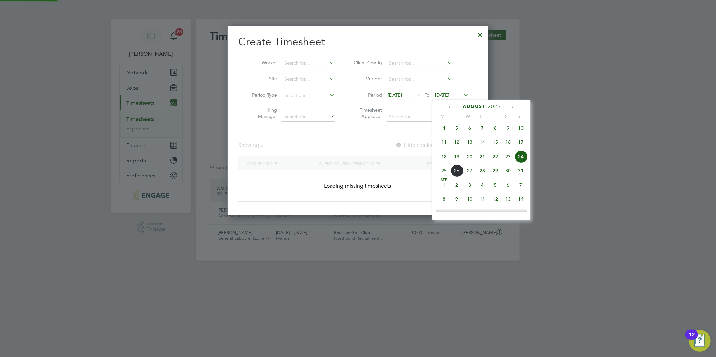
scroll to position [0, 0]
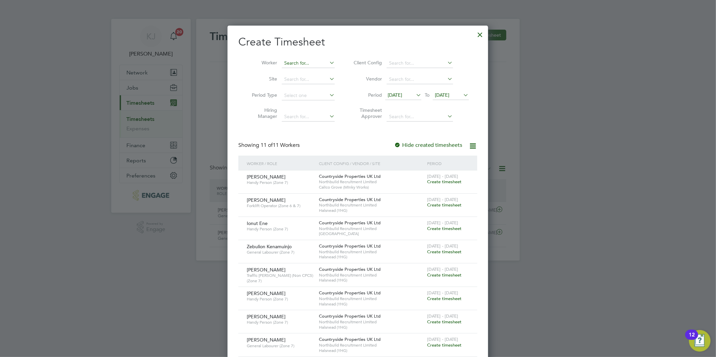
click at [304, 61] on input at bounding box center [308, 63] width 53 height 9
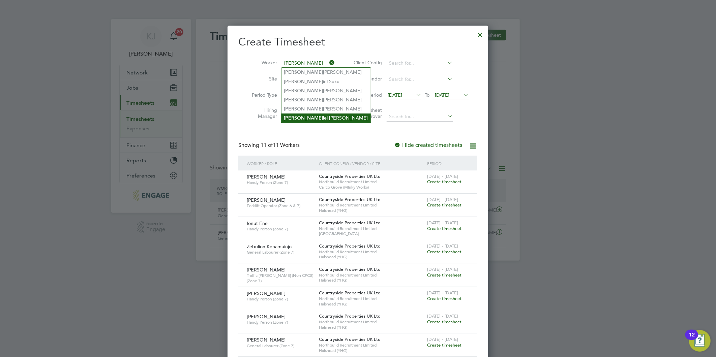
click at [321, 114] on li "[PERSON_NAME] iel [PERSON_NAME]" at bounding box center [325, 118] width 89 height 9
type input "[PERSON_NAME]"
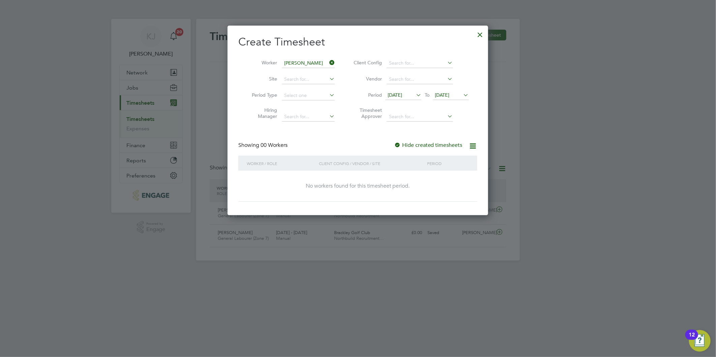
click at [396, 144] on div at bounding box center [397, 145] width 7 height 7
click at [478, 36] on div at bounding box center [480, 33] width 12 height 12
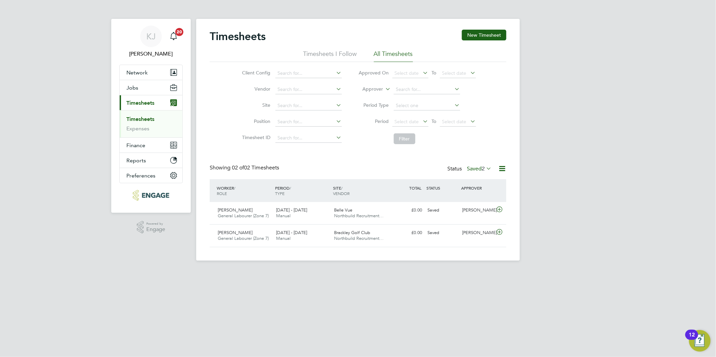
click at [484, 167] on icon at bounding box center [484, 168] width 0 height 9
click at [473, 200] on li "Submitted" at bounding box center [471, 199] width 31 height 9
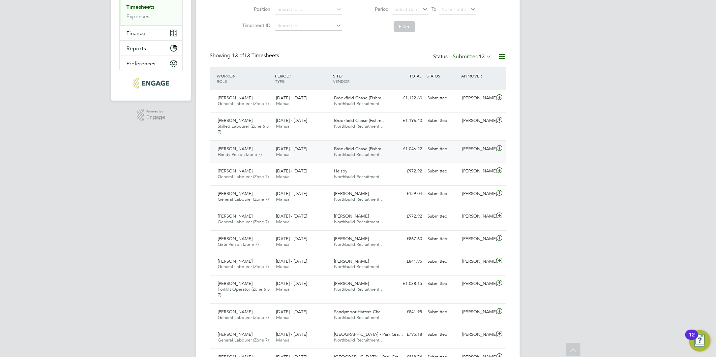
click at [500, 147] on icon at bounding box center [499, 148] width 8 height 5
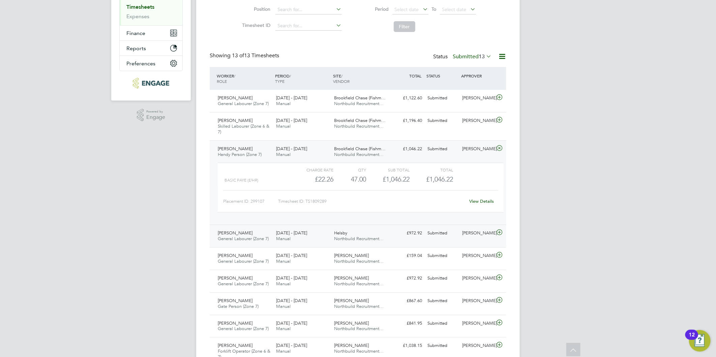
scroll to position [75, 0]
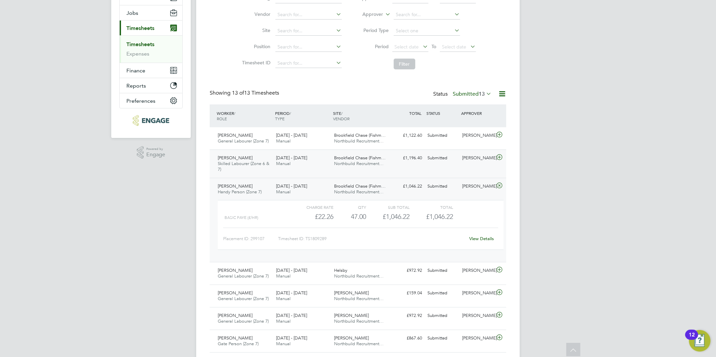
click at [500, 157] on icon at bounding box center [499, 157] width 8 height 5
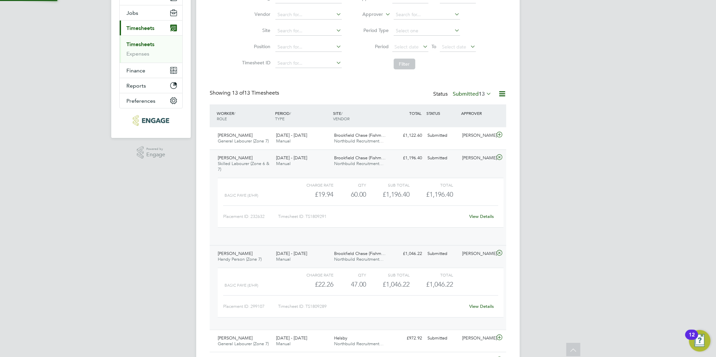
scroll to position [11, 66]
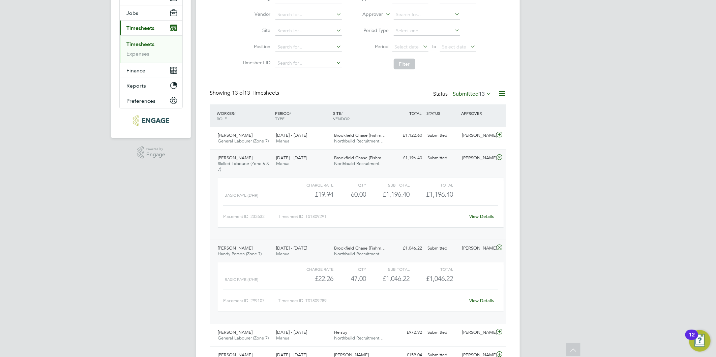
drag, startPoint x: 482, startPoint y: 218, endPoint x: 473, endPoint y: 219, distance: 9.2
click at [482, 218] on link "View Details" at bounding box center [481, 217] width 25 height 6
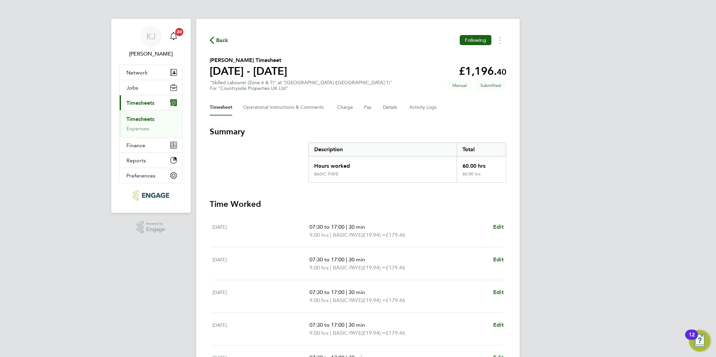
click at [146, 120] on link "Timesheets" at bounding box center [140, 119] width 28 height 6
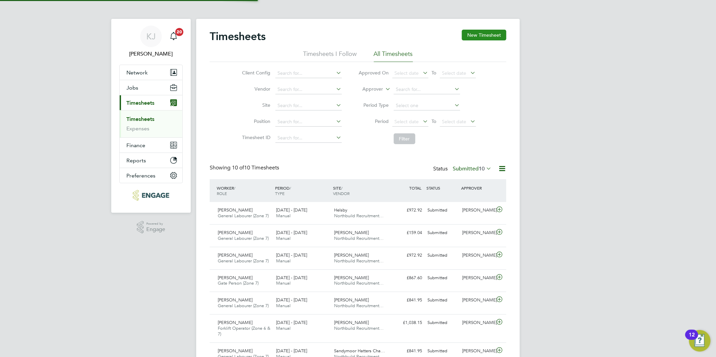
click at [484, 35] on button "New Timesheet" at bounding box center [484, 35] width 44 height 11
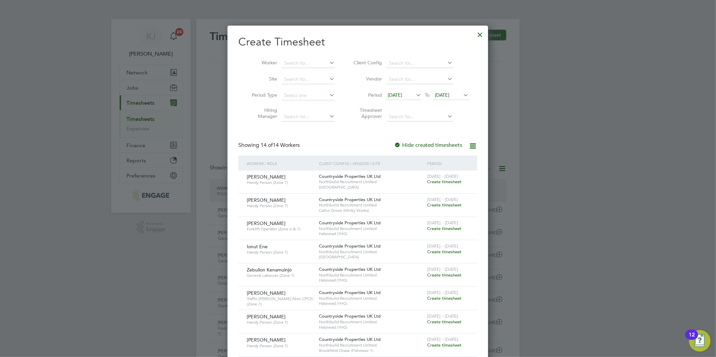
click at [401, 97] on span "[DATE]" at bounding box center [394, 95] width 14 height 6
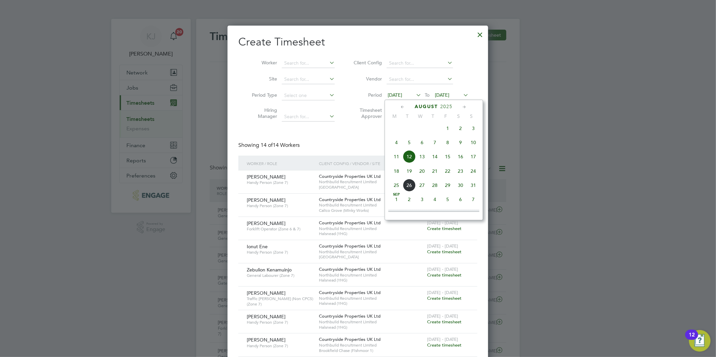
click at [394, 174] on span "18" at bounding box center [396, 171] width 13 height 13
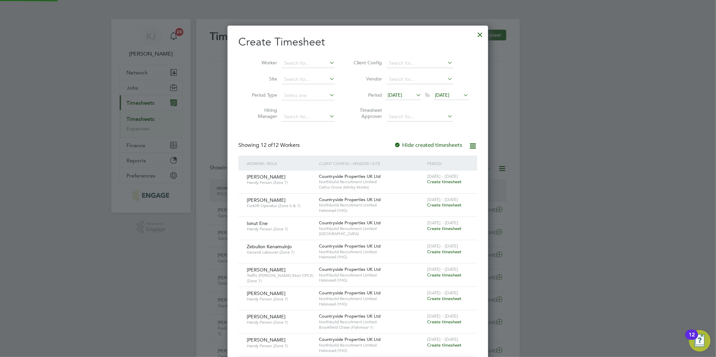
drag, startPoint x: 439, startPoint y: 97, endPoint x: 443, endPoint y: 96, distance: 3.9
click at [440, 97] on span "[DATE]" at bounding box center [442, 95] width 14 height 6
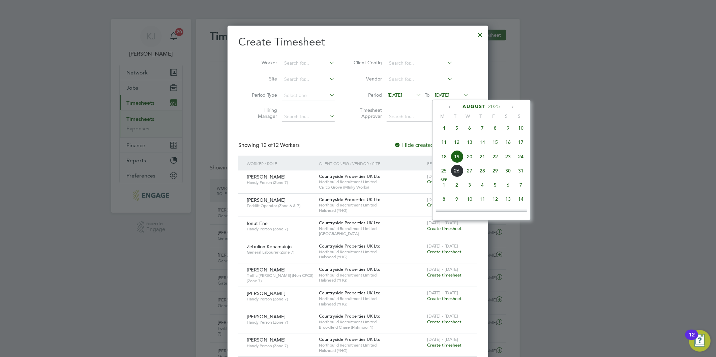
drag, startPoint x: 526, startPoint y: 158, endPoint x: 511, endPoint y: 160, distance: 14.9
click at [524, 158] on span "24" at bounding box center [520, 156] width 13 height 13
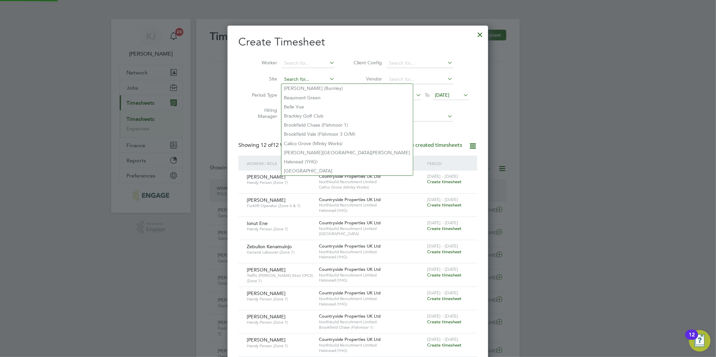
click at [302, 79] on input at bounding box center [308, 79] width 53 height 9
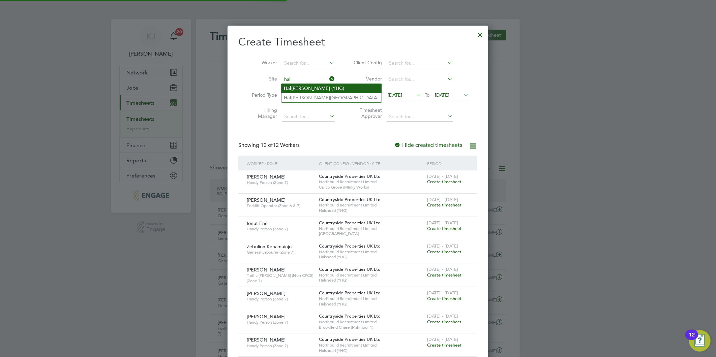
click at [305, 88] on li "[PERSON_NAME] (YHG)" at bounding box center [331, 88] width 100 height 9
type input "Halsnead (YHG)"
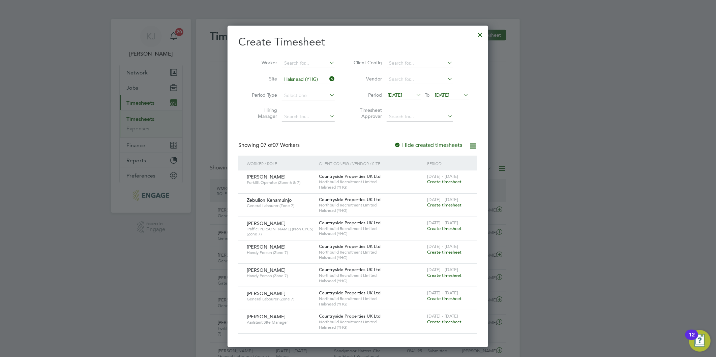
click at [440, 253] on span "Create timesheet" at bounding box center [444, 252] width 34 height 6
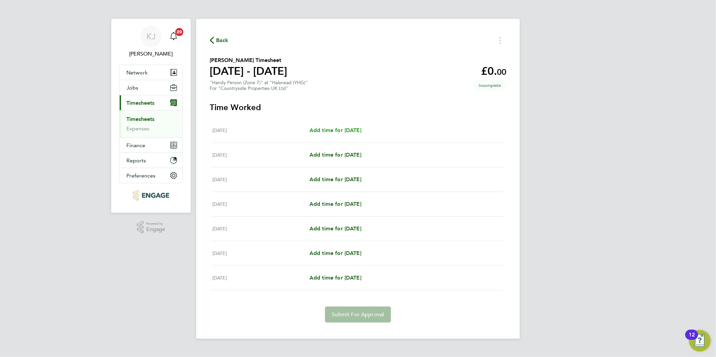
click at [352, 130] on span "Add time for [DATE]" at bounding box center [335, 130] width 52 height 6
select select "30"
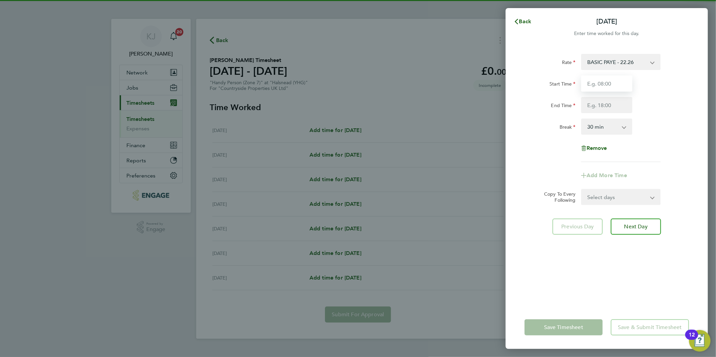
click at [616, 82] on input "Start Time" at bounding box center [606, 83] width 51 height 16
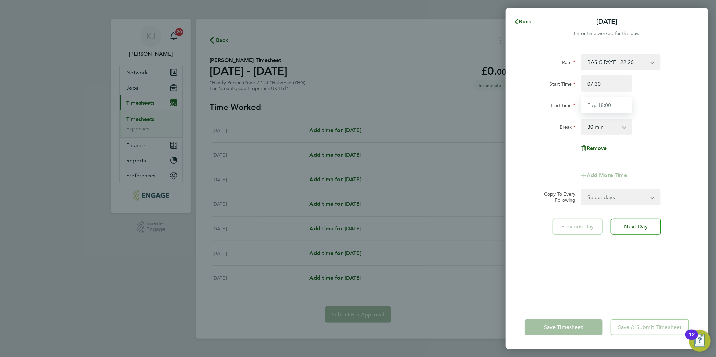
type input "07:30"
type input "16:30"
click at [616, 83] on input "07:30" at bounding box center [606, 83] width 51 height 16
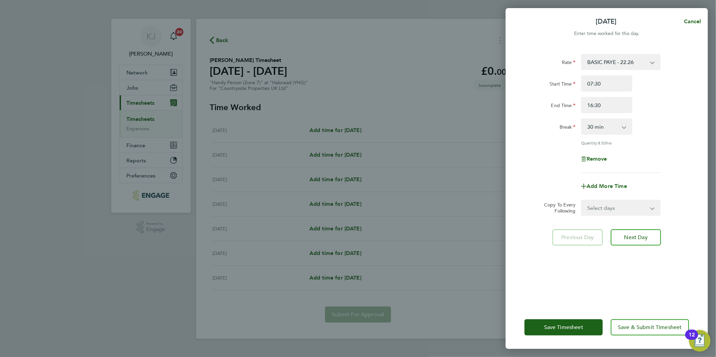
click at [612, 202] on select "Select days Day Weekday (Mon-Fri) Weekend (Sat-Sun) [DATE] [DATE] [DATE] [DATE]…" at bounding box center [616, 207] width 71 height 15
select select "DAY"
click at [581, 200] on select "Select days Day Weekday (Mon-Fri) Weekend (Sat-Sun) [DATE] [DATE] [DATE] [DATE]…" at bounding box center [616, 207] width 71 height 15
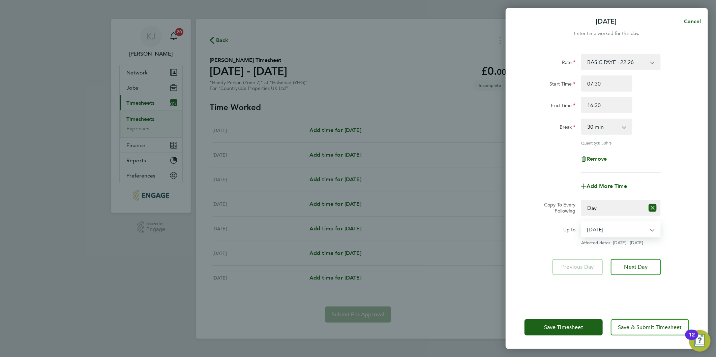
drag, startPoint x: 605, startPoint y: 228, endPoint x: 614, endPoint y: 234, distance: 11.3
click at [605, 228] on select "[DATE] [DATE] [DATE] [DATE] [DATE] [DATE]" at bounding box center [616, 229] width 70 height 15
select select "[DATE]"
click at [581, 222] on select "[DATE] [DATE] [DATE] [DATE] [DATE] [DATE]" at bounding box center [616, 229] width 70 height 15
click at [645, 270] on button "Next Day" at bounding box center [635, 267] width 50 height 16
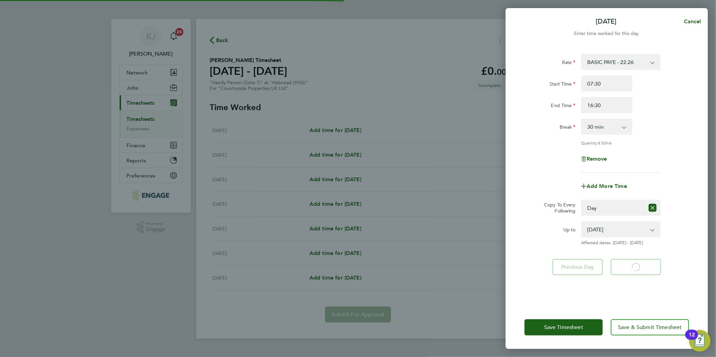
select select "30"
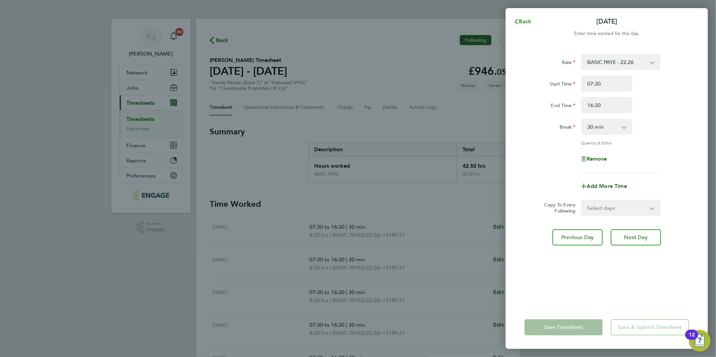
click at [522, 18] on span "Back" at bounding box center [525, 21] width 12 height 6
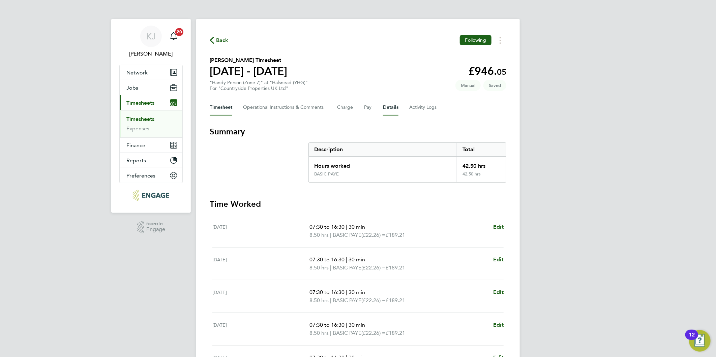
click at [395, 105] on button "Details" at bounding box center [390, 107] width 15 height 16
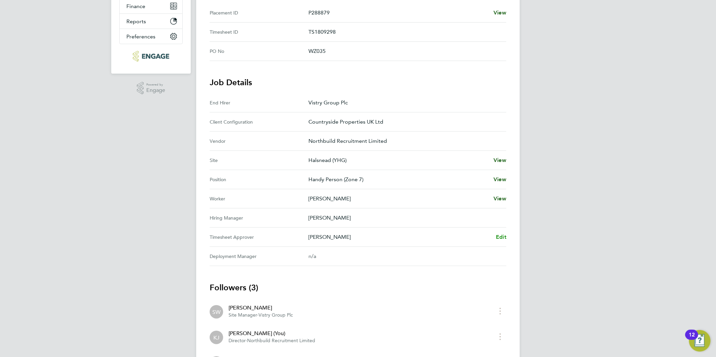
click at [503, 234] on span "Edit" at bounding box center [501, 237] width 10 height 6
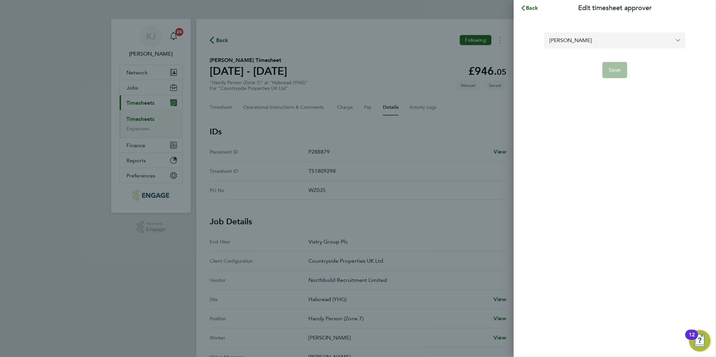
click at [591, 40] on input "[PERSON_NAME]" at bounding box center [614, 40] width 141 height 16
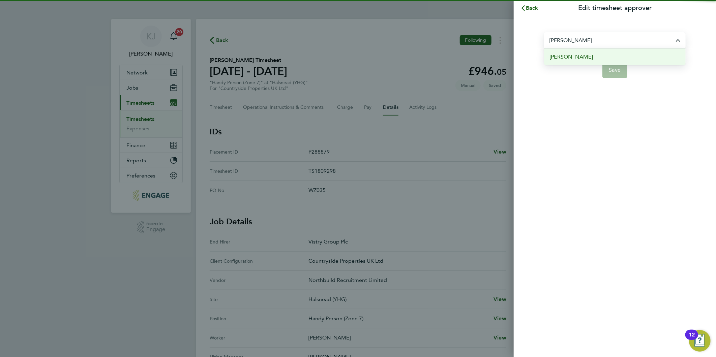
click at [614, 55] on li "[PERSON_NAME]" at bounding box center [614, 57] width 141 height 17
type input "[PERSON_NAME]"
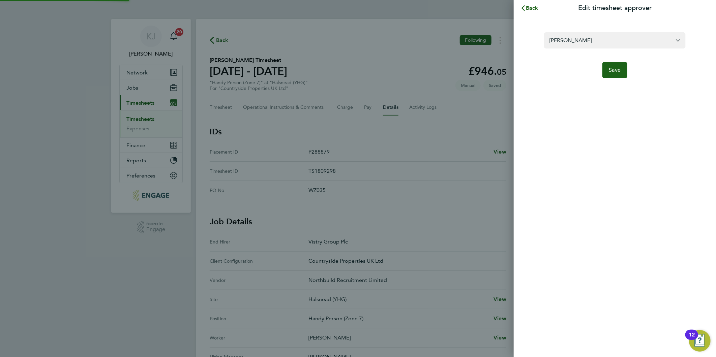
click at [620, 80] on div "[PERSON_NAME] Save" at bounding box center [614, 51] width 202 height 70
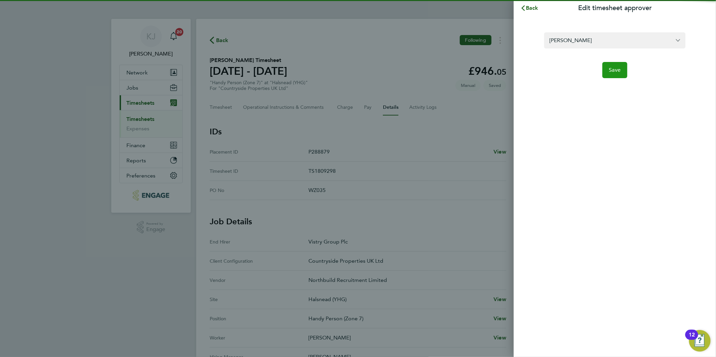
click at [617, 67] on span "Save" at bounding box center [615, 70] width 12 height 7
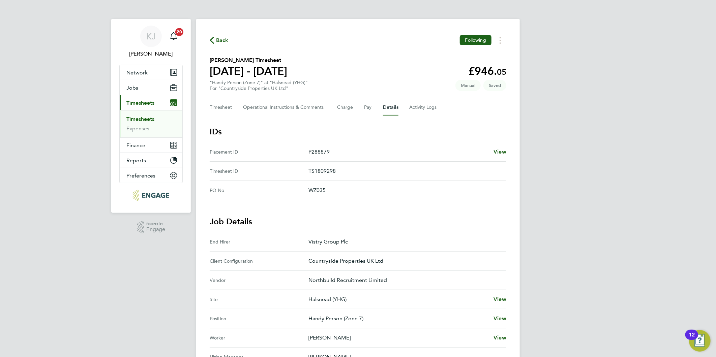
drag, startPoint x: 146, startPoint y: 40, endPoint x: 36, endPoint y: 153, distance: 157.5
click at [26, 146] on div "[PERSON_NAME] [PERSON_NAME] Notifications 20 Applications: Network Team Members…" at bounding box center [358, 280] width 716 height 560
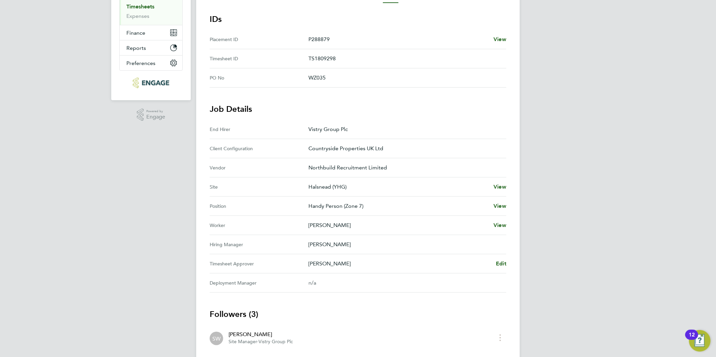
scroll to position [37, 0]
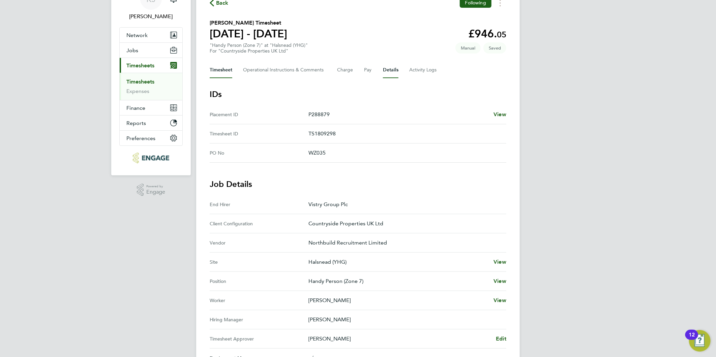
click at [216, 65] on button "Timesheet" at bounding box center [221, 70] width 23 height 16
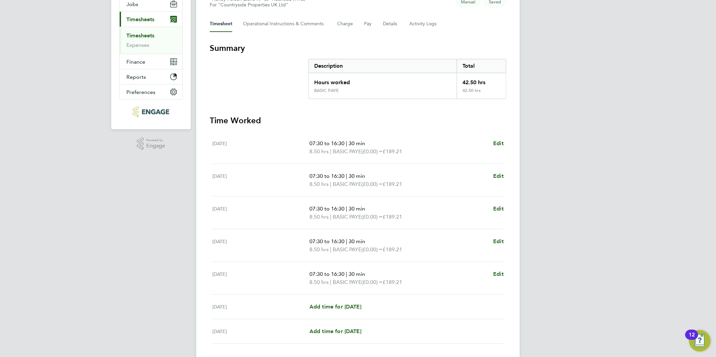
scroll to position [129, 0]
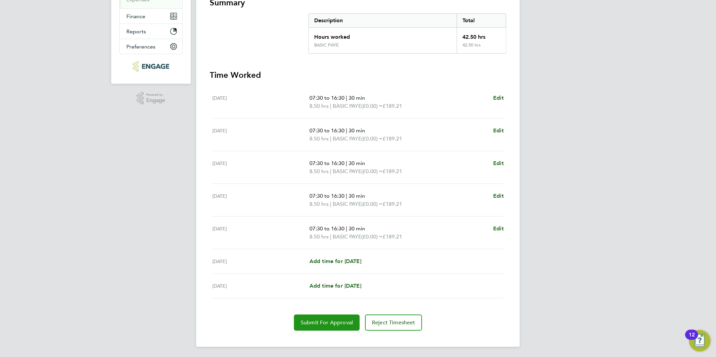
click at [315, 322] on span "Submit For Approval" at bounding box center [326, 322] width 52 height 7
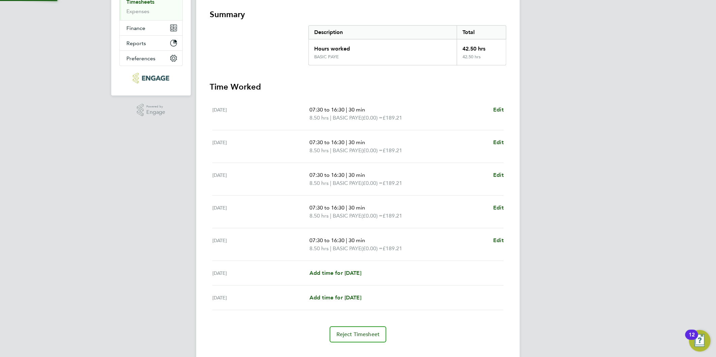
scroll to position [0, 0]
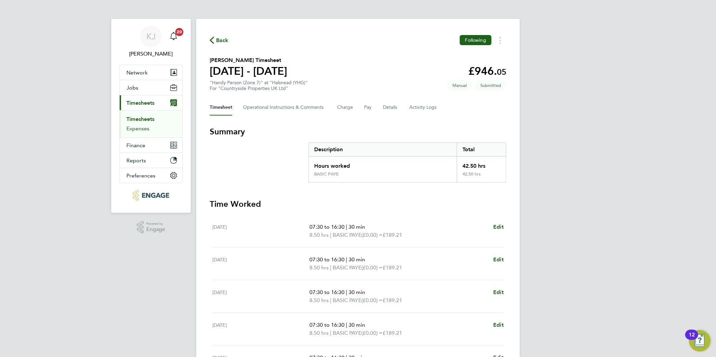
click at [140, 130] on link "Expenses" at bounding box center [137, 128] width 23 height 6
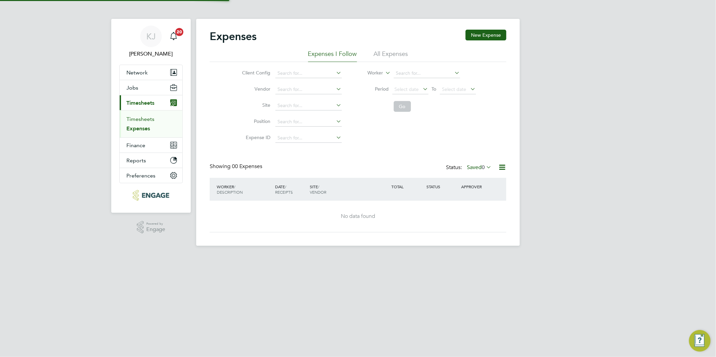
click at [138, 119] on link "Timesheets" at bounding box center [140, 119] width 28 height 6
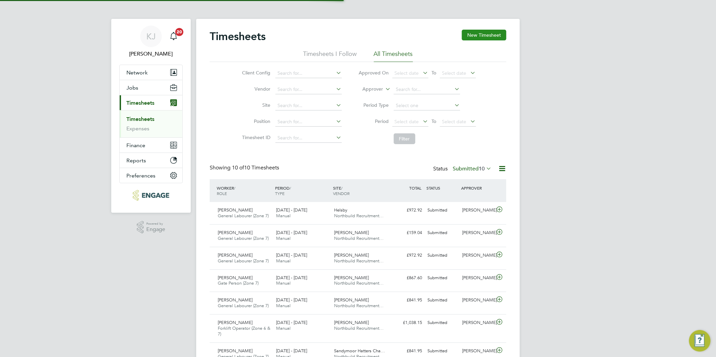
scroll to position [17, 59]
click at [477, 32] on button "New Timesheet" at bounding box center [484, 35] width 44 height 11
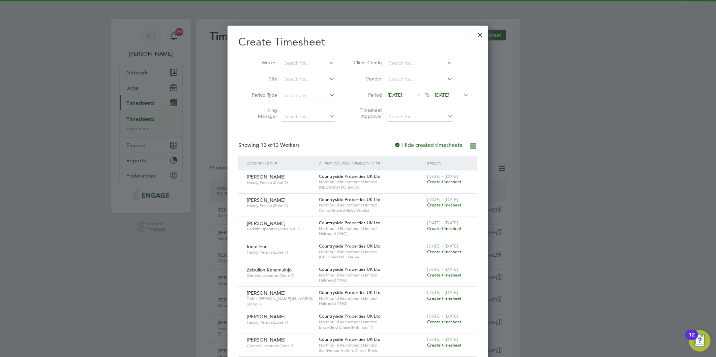
click at [400, 95] on span "[DATE]" at bounding box center [394, 95] width 14 height 6
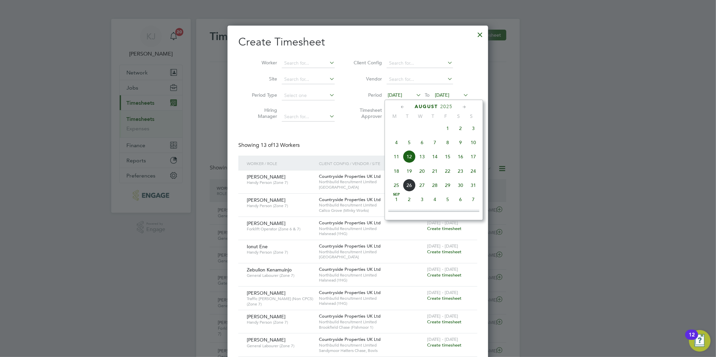
drag, startPoint x: 395, startPoint y: 178, endPoint x: 399, endPoint y: 180, distance: 4.4
click at [395, 178] on span "18" at bounding box center [396, 171] width 13 height 13
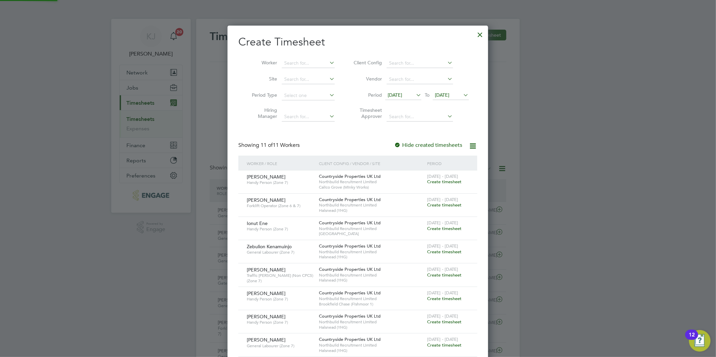
click at [444, 95] on span "[DATE]" at bounding box center [442, 95] width 14 height 6
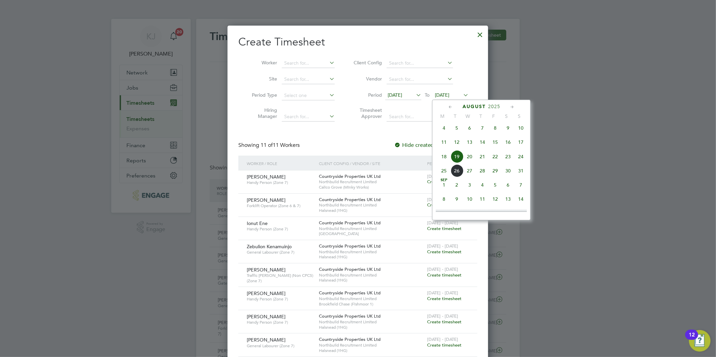
click at [521, 157] on span "24" at bounding box center [520, 156] width 13 height 13
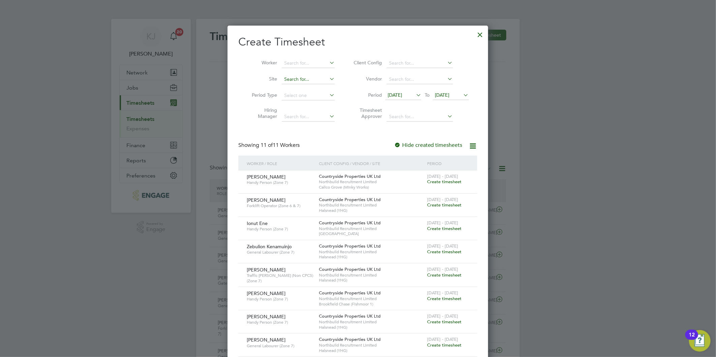
click at [299, 75] on input at bounding box center [308, 79] width 53 height 9
click at [326, 85] on li "Hal snead (YHG)" at bounding box center [331, 88] width 100 height 9
type input "Halsnead (YHG)"
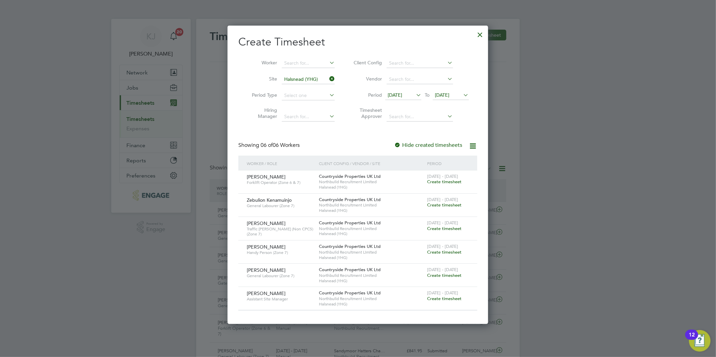
click at [451, 185] on div "18 - 24 Aug 2025 Create timesheet" at bounding box center [447, 179] width 45 height 18
click at [451, 182] on span "Create timesheet" at bounding box center [444, 182] width 34 height 6
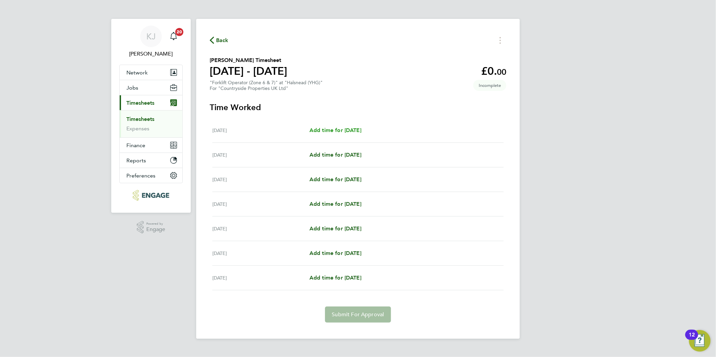
click at [349, 127] on span "Add time for Mon 18 Aug" at bounding box center [335, 130] width 52 height 6
select select "30"
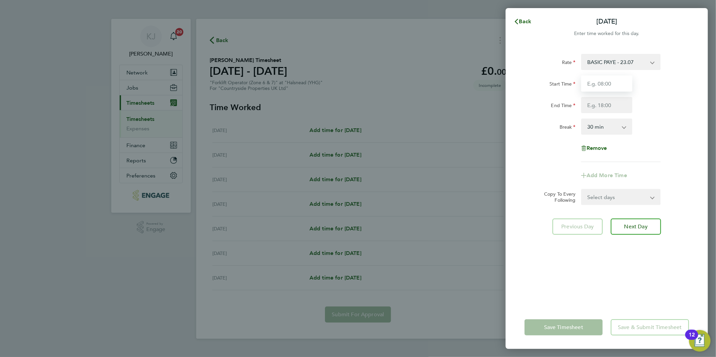
click at [617, 81] on input "Start Time" at bounding box center [606, 83] width 51 height 16
drag, startPoint x: 616, startPoint y: 79, endPoint x: 327, endPoint y: 62, distance: 288.9
click at [329, 68] on div "Mon 18 Aug Cancel Enter time worked for this day. Rate BASIC PAYE - 23.07 Start…" at bounding box center [358, 178] width 716 height 357
type input "07:00"
type input "16:30"
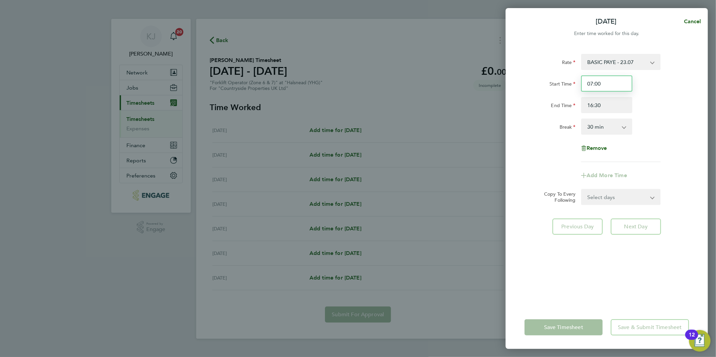
drag, startPoint x: 624, startPoint y: 84, endPoint x: 612, endPoint y: 88, distance: 13.1
click at [618, 82] on input "07:00" at bounding box center [606, 83] width 51 height 16
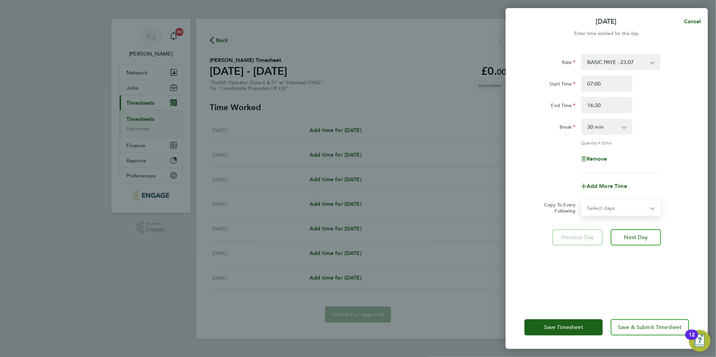
click at [598, 206] on select "Select days Day Weekday (Mon-Fri) Weekend (Sat-Sun) Tuesday Wednesday Thursday …" at bounding box center [616, 207] width 71 height 15
select select "DAY"
click at [581, 200] on select "Select days Day Weekday (Mon-Fri) Weekend (Sat-Sun) Tuesday Wednesday Thursday …" at bounding box center [616, 207] width 71 height 15
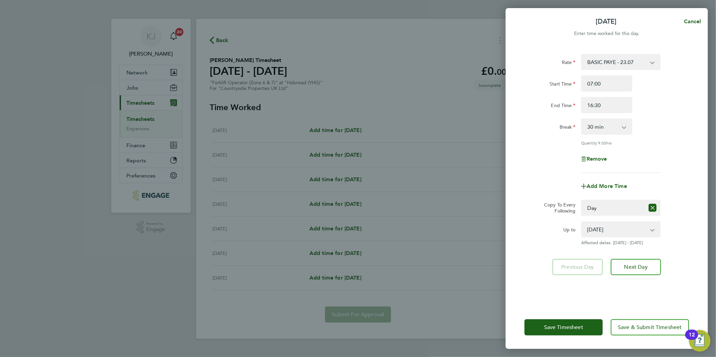
click at [514, 189] on div "Rate BASIC PAYE - 23.07 Start Time 07:00 End Time 16:30 Break 0 min 15 min 30 m…" at bounding box center [606, 176] width 202 height 260
click at [609, 230] on select "19 Aug 2025 20 Aug 2025 21 Aug 2025 22 Aug 2025 23 Aug 2025 24 Aug 2025" at bounding box center [616, 229] width 70 height 15
select select "2025-08-19"
click at [581, 222] on select "19 Aug 2025 20 Aug 2025 21 Aug 2025 22 Aug 2025 23 Aug 2025 24 Aug 2025" at bounding box center [616, 229] width 70 height 15
click at [637, 267] on span "Next Day" at bounding box center [635, 267] width 23 height 7
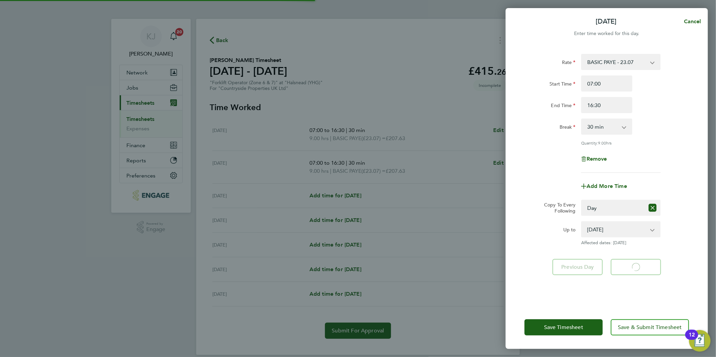
select select "30"
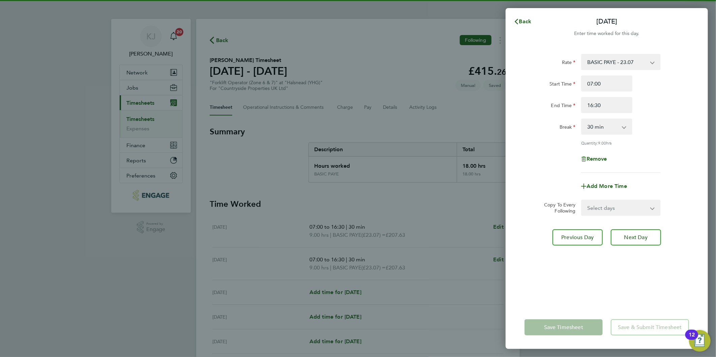
click at [518, 14] on div "Back Tue 19 Aug" at bounding box center [606, 21] width 202 height 16
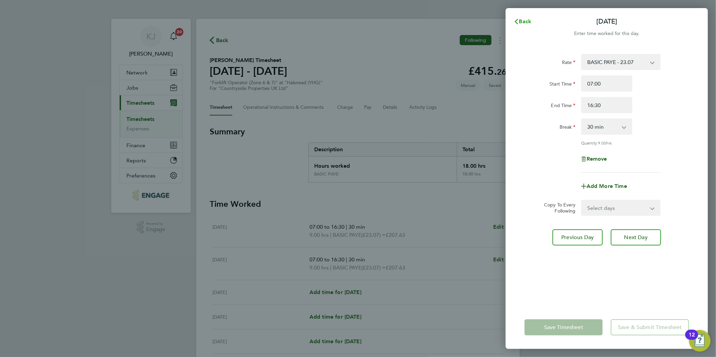
click at [525, 23] on span "Back" at bounding box center [525, 21] width 12 height 6
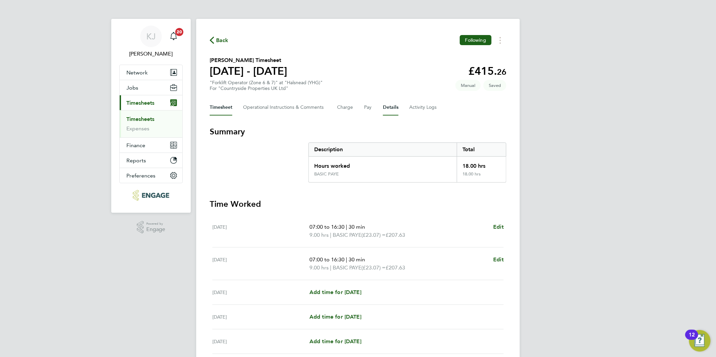
click at [391, 107] on button "Details" at bounding box center [390, 107] width 15 height 16
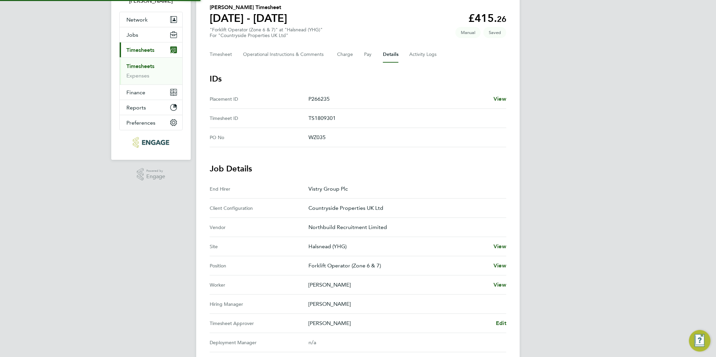
scroll to position [139, 0]
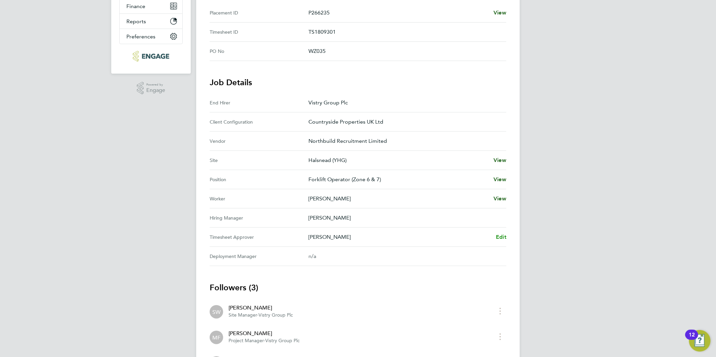
click at [501, 234] on span "Edit" at bounding box center [501, 237] width 10 height 6
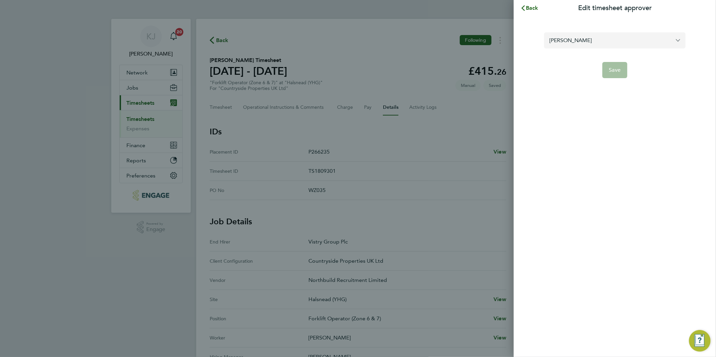
click at [598, 35] on input "Mark Fitzsimmons" at bounding box center [614, 40] width 141 height 16
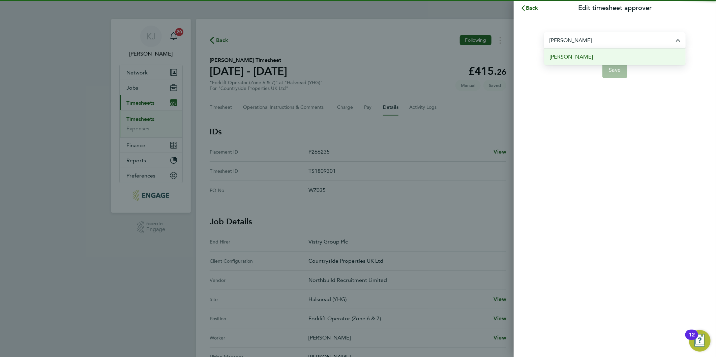
click at [595, 58] on li "[PERSON_NAME]" at bounding box center [614, 57] width 141 height 17
type input "[PERSON_NAME]"
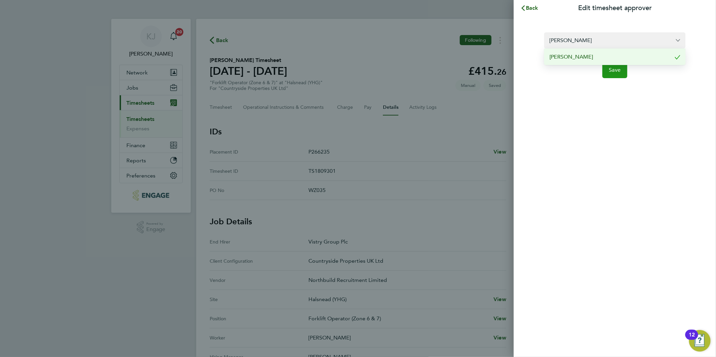
click at [616, 72] on span "Save" at bounding box center [615, 70] width 12 height 7
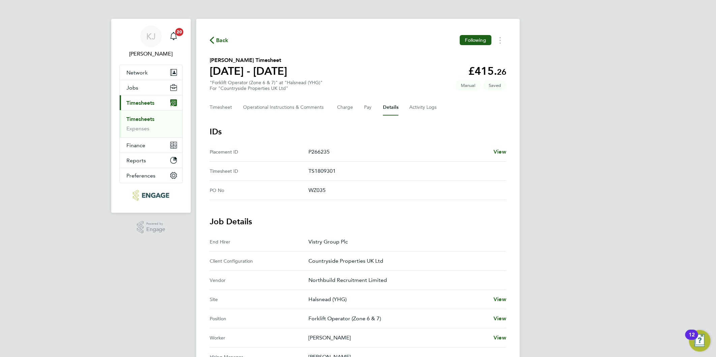
click at [227, 116] on div "Back Following Edward Fox's Timesheet 18 - 24 Aug 2025 £415. 26 "Forklift Opera…" at bounding box center [357, 284] width 323 height 531
click at [211, 108] on button "Timesheet" at bounding box center [221, 107] width 23 height 16
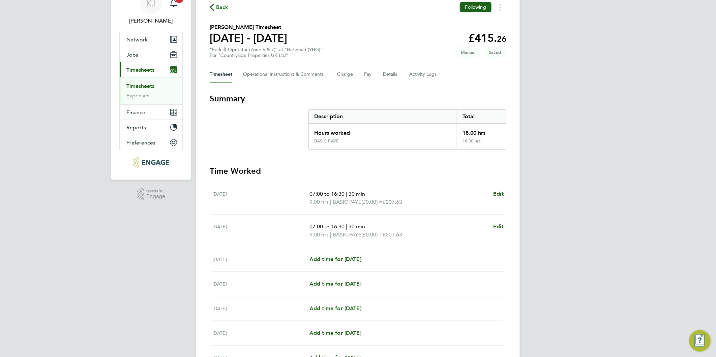
scroll to position [105, 0]
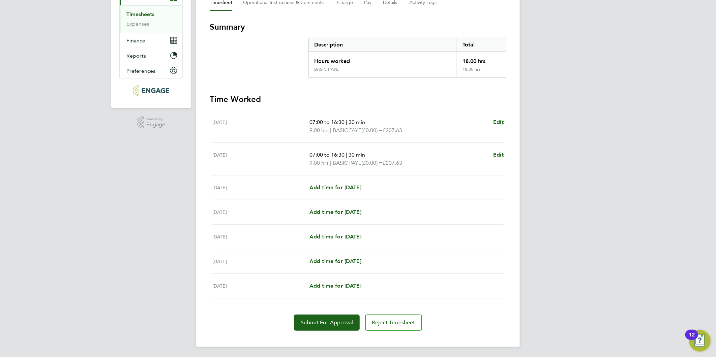
click at [327, 331] on div "Back Following Edward Fox's Timesheet 18 - 24 Aug 2025 £415. 26 "Forklift Opera…" at bounding box center [357, 130] width 323 height 433
click at [320, 325] on button "Submit For Approval" at bounding box center [327, 323] width 66 height 16
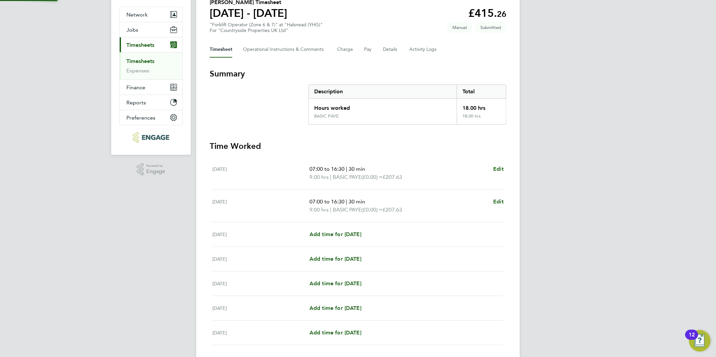
scroll to position [0, 0]
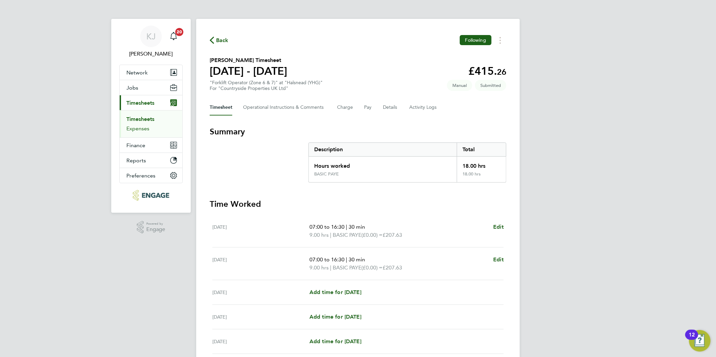
click at [132, 128] on link "Expenses" at bounding box center [137, 128] width 23 height 6
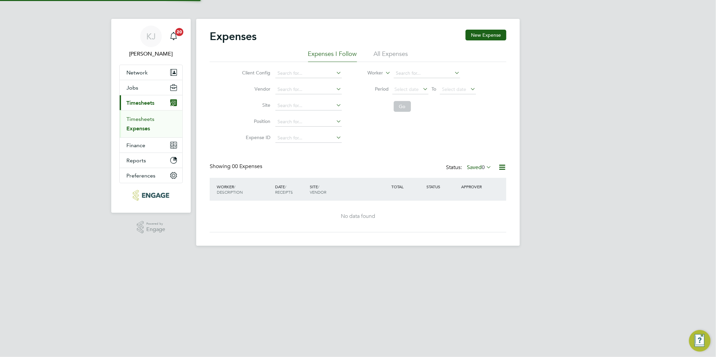
click at [136, 118] on link "Timesheets" at bounding box center [140, 119] width 28 height 6
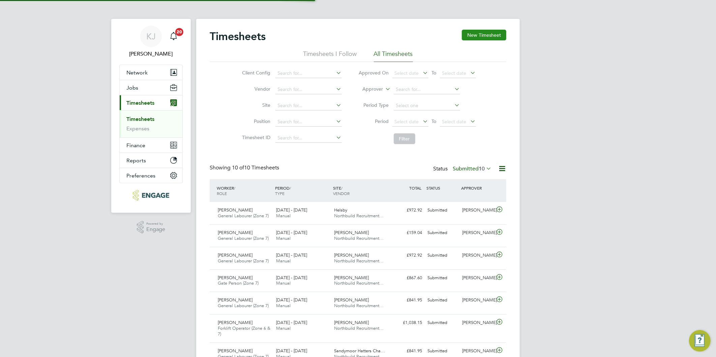
scroll to position [17, 59]
click at [475, 35] on button "New Timesheet" at bounding box center [484, 35] width 44 height 11
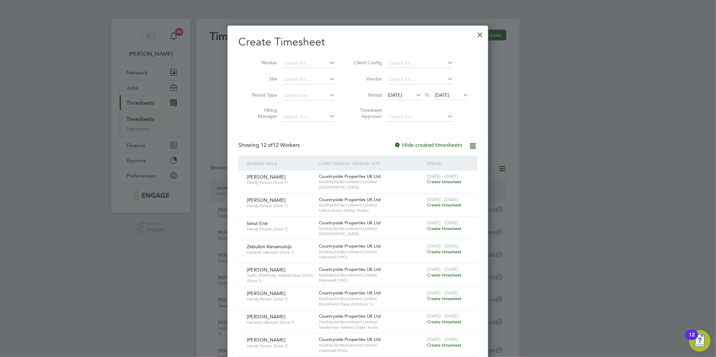
click at [400, 92] on span "[DATE]" at bounding box center [394, 95] width 14 height 6
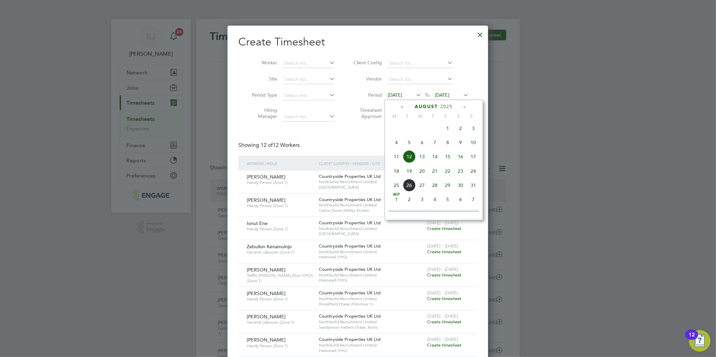
click at [396, 173] on span "18" at bounding box center [396, 171] width 13 height 13
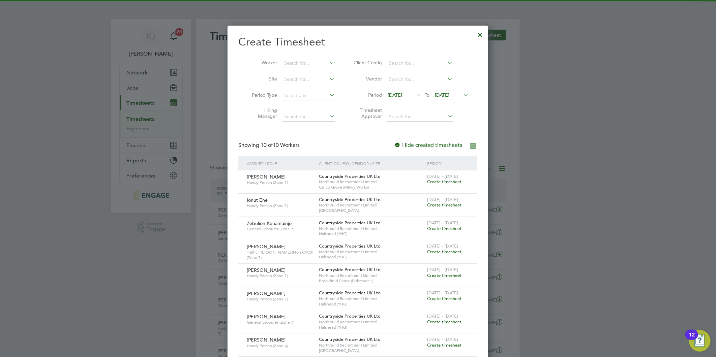
drag, startPoint x: 443, startPoint y: 94, endPoint x: 445, endPoint y: 108, distance: 14.7
click at [443, 93] on span "[DATE]" at bounding box center [442, 95] width 14 height 6
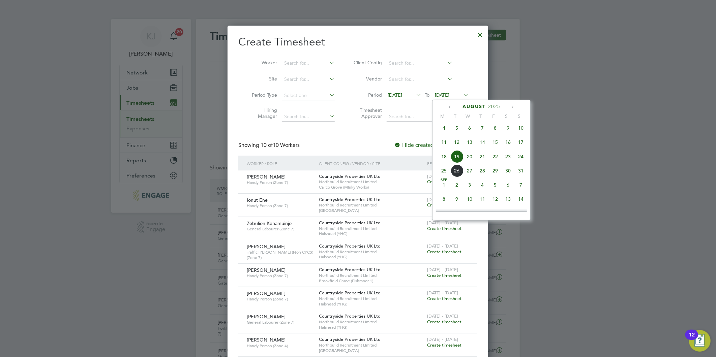
click at [516, 158] on span "24" at bounding box center [520, 156] width 13 height 13
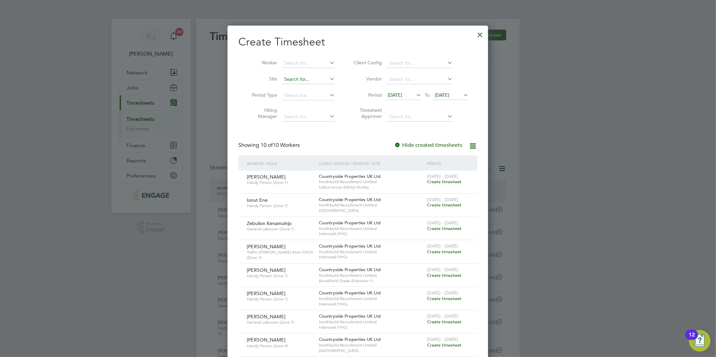
click at [302, 75] on input at bounding box center [308, 79] width 53 height 9
drag, startPoint x: 307, startPoint y: 87, endPoint x: 302, endPoint y: 92, distance: 6.9
click at [307, 87] on li "Hal snead (YHG)" at bounding box center [331, 88] width 100 height 9
type input "Halsnead (YHG)"
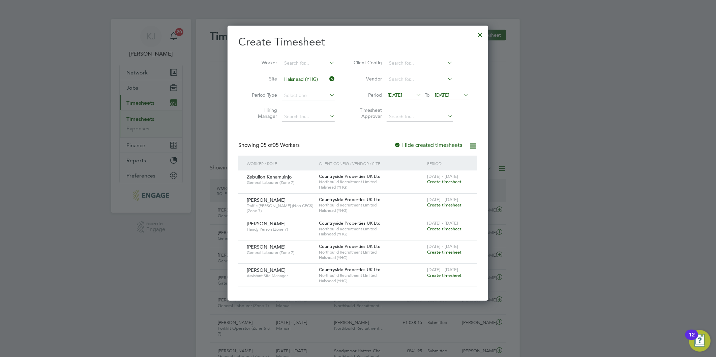
click at [436, 250] on span "Create timesheet" at bounding box center [444, 252] width 34 height 6
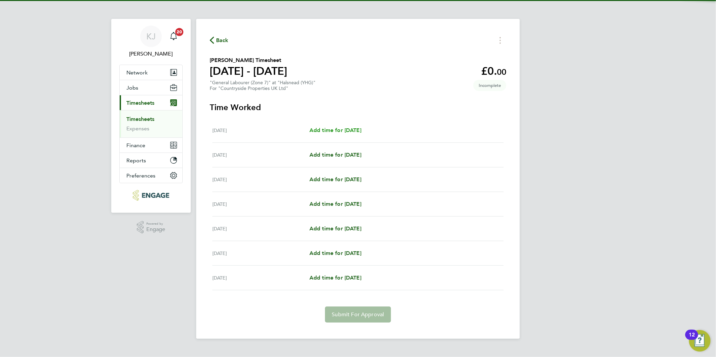
click at [358, 130] on span "Add time for [DATE]" at bounding box center [335, 130] width 52 height 6
select select "30"
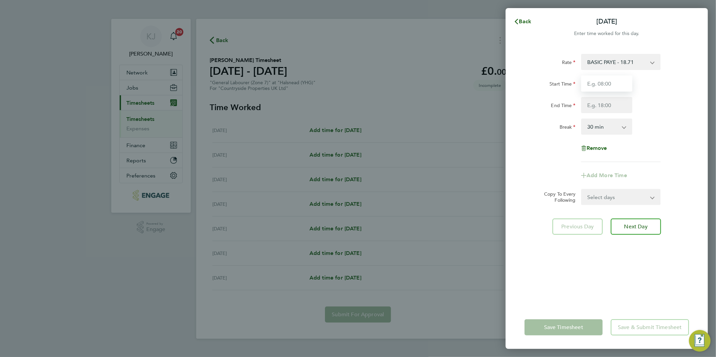
click at [629, 84] on input "Start Time" at bounding box center [606, 83] width 51 height 16
type input "07:30"
type input "16:30"
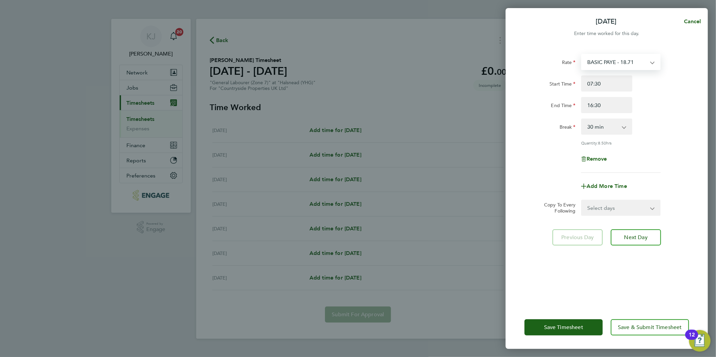
drag, startPoint x: 626, startPoint y: 63, endPoint x: 624, endPoint y: 70, distance: 6.8
click at [626, 63] on select "BASIC PAYE - 18.71 Hourly - 18.71" at bounding box center [616, 62] width 70 height 15
click at [541, 91] on div "Start Time 07:30 End Time 16:30" at bounding box center [606, 94] width 170 height 38
click at [599, 209] on select "Select days Day Weekday (Mon-Fri) Weekend (Sat-Sun) [DATE] [DATE] [DATE] [DATE]…" at bounding box center [616, 207] width 71 height 15
select select "DAY"
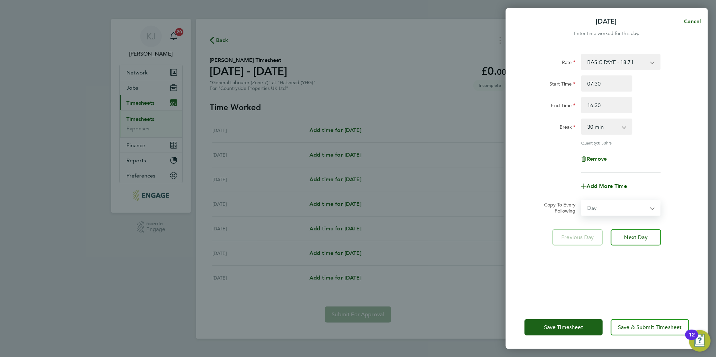
click at [581, 200] on select "Select days Day Weekday (Mon-Fri) Weekend (Sat-Sun) [DATE] [DATE] [DATE] [DATE]…" at bounding box center [616, 207] width 71 height 15
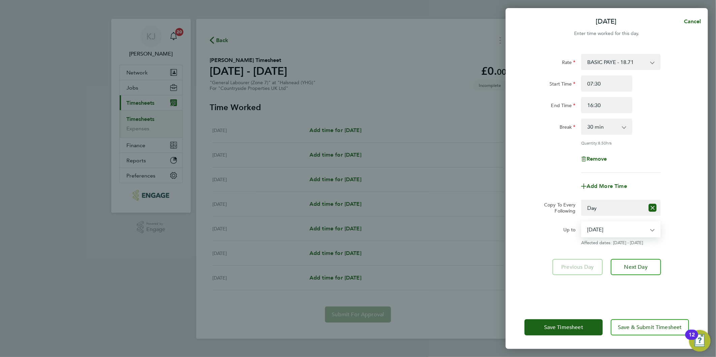
drag, startPoint x: 605, startPoint y: 224, endPoint x: 610, endPoint y: 235, distance: 12.7
click at [605, 224] on select "[DATE] [DATE] [DATE] [DATE] [DATE] [DATE]" at bounding box center [616, 229] width 70 height 15
select select "[DATE]"
click at [581, 222] on select "[DATE] [DATE] [DATE] [DATE] [DATE] [DATE]" at bounding box center [616, 229] width 70 height 15
click at [628, 268] on span "Next Day" at bounding box center [635, 267] width 23 height 7
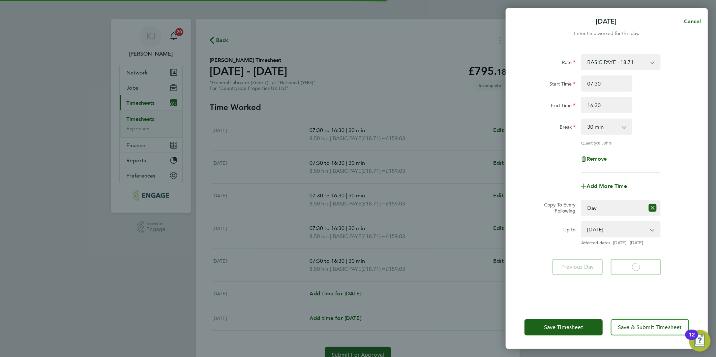
select select "30"
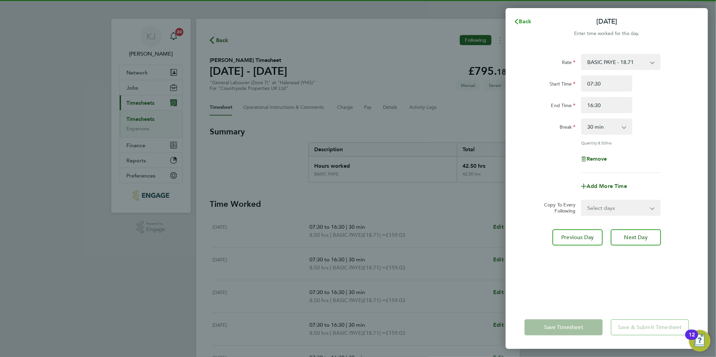
click at [517, 24] on icon "button" at bounding box center [515, 21] width 5 height 5
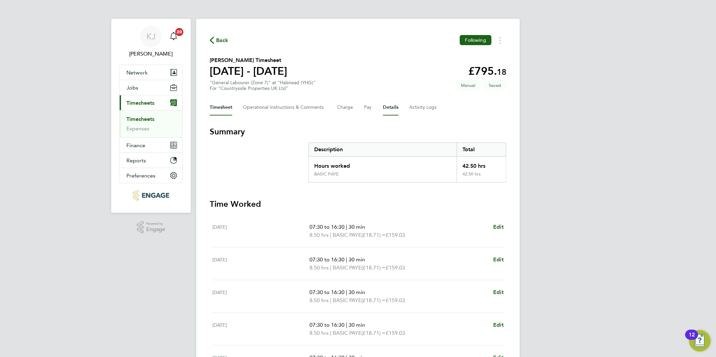
click at [386, 107] on button "Details" at bounding box center [390, 107] width 15 height 16
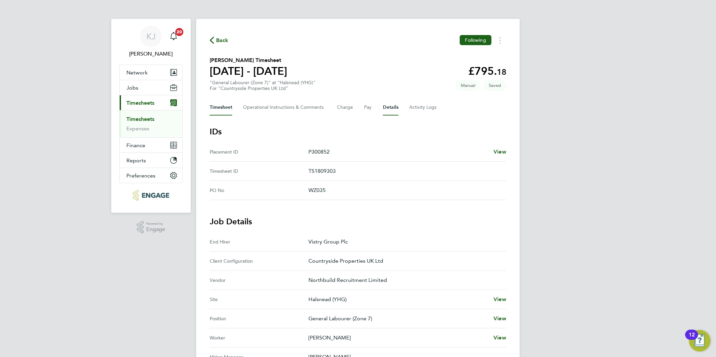
click at [222, 104] on button "Timesheet" at bounding box center [221, 107] width 23 height 16
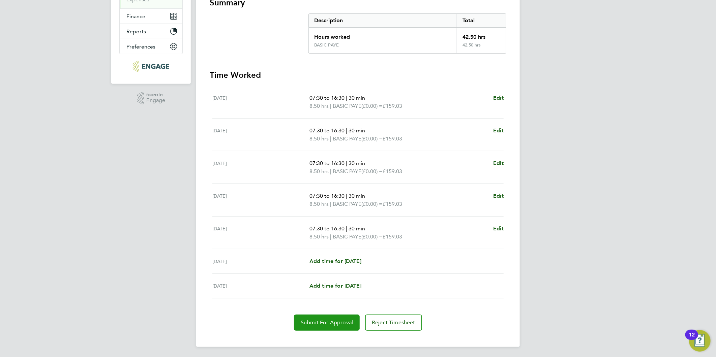
click at [310, 315] on button "Submit For Approval" at bounding box center [327, 323] width 66 height 16
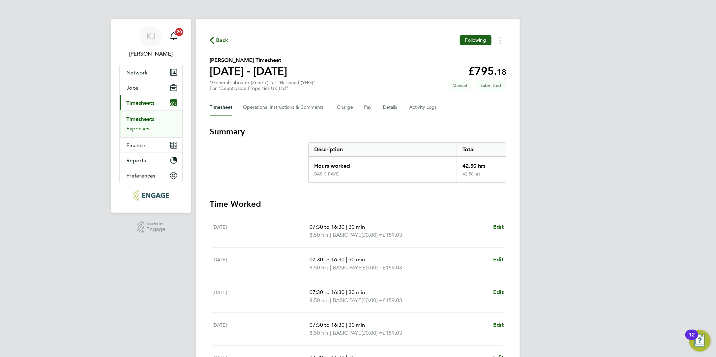
click at [140, 129] on link "Expenses" at bounding box center [137, 128] width 23 height 6
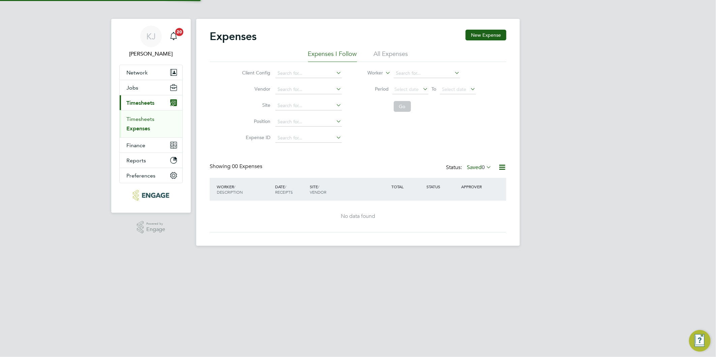
click at [133, 120] on link "Timesheets" at bounding box center [140, 119] width 28 height 6
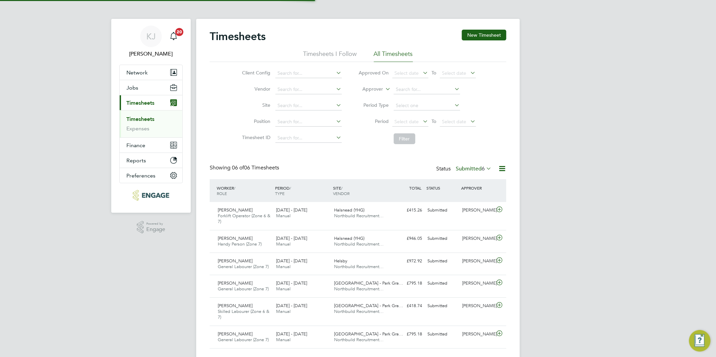
scroll to position [17, 59]
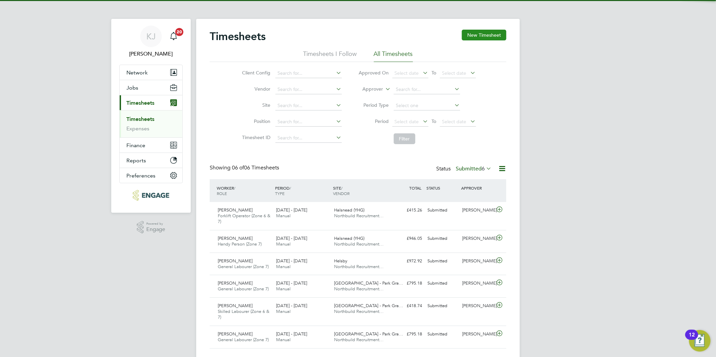
click at [484, 33] on button "New Timesheet" at bounding box center [484, 35] width 44 height 11
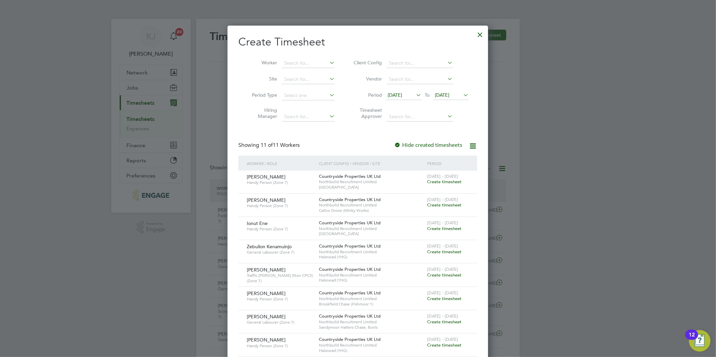
click at [392, 94] on span "[DATE]" at bounding box center [394, 95] width 14 height 6
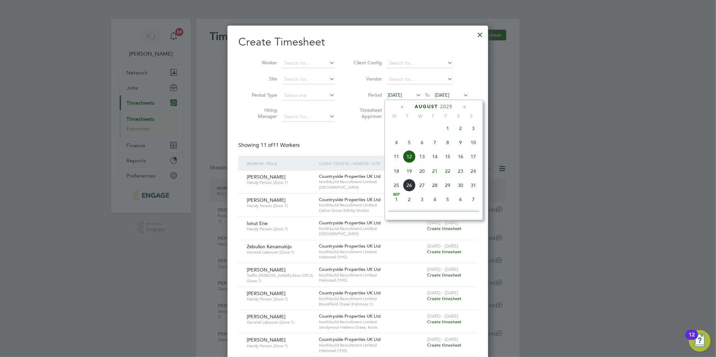
click at [398, 167] on div "Aug 1 2 3 4 5 6 7 8 9 10 11 12 13 14 15 16 17 18 19 20 21 22 23 24 25 26 27 28 …" at bounding box center [437, 157] width 99 height 71
click at [398, 170] on span "18" at bounding box center [396, 171] width 13 height 13
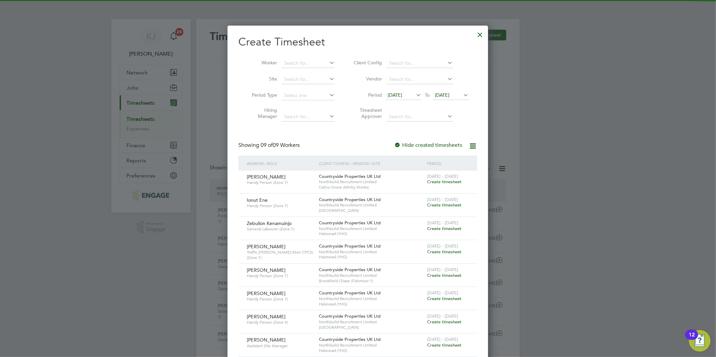
drag, startPoint x: 455, startPoint y: 90, endPoint x: 445, endPoint y: 102, distance: 16.0
click at [455, 90] on li "Period [DATE] To [DATE]" at bounding box center [410, 96] width 134 height 16
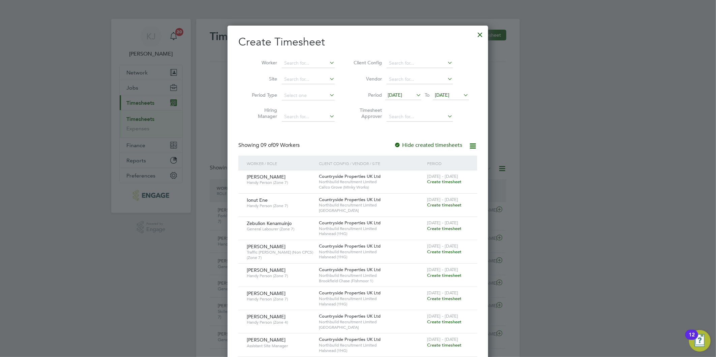
click at [444, 96] on span "[DATE]" at bounding box center [442, 95] width 14 height 6
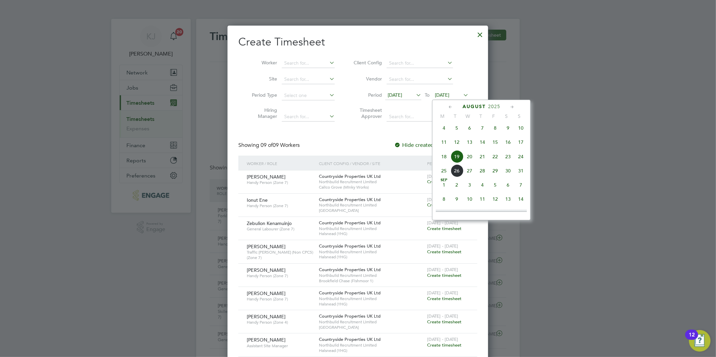
drag, startPoint x: 519, startPoint y: 158, endPoint x: 522, endPoint y: 177, distance: 19.2
click at [519, 158] on span "24" at bounding box center [520, 156] width 13 height 13
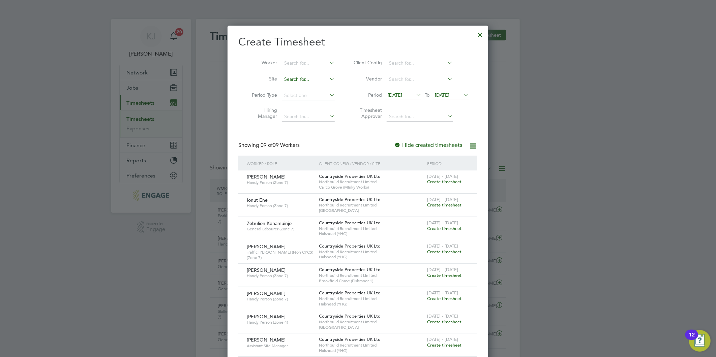
click at [314, 75] on input at bounding box center [308, 79] width 53 height 9
click at [320, 86] on li "Hal snead (YHG)" at bounding box center [331, 88] width 100 height 9
type input "Halsnead (YHG)"
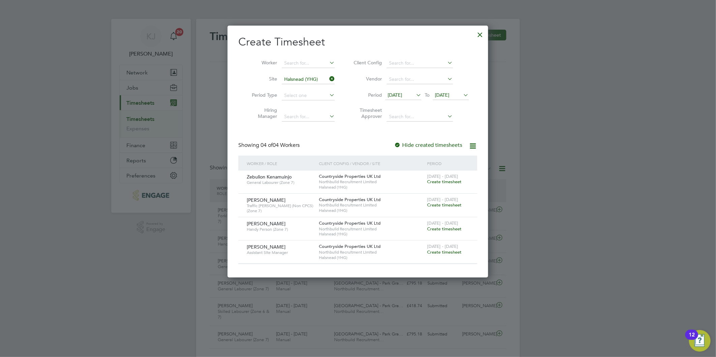
click at [450, 229] on span "Create timesheet" at bounding box center [444, 229] width 34 height 6
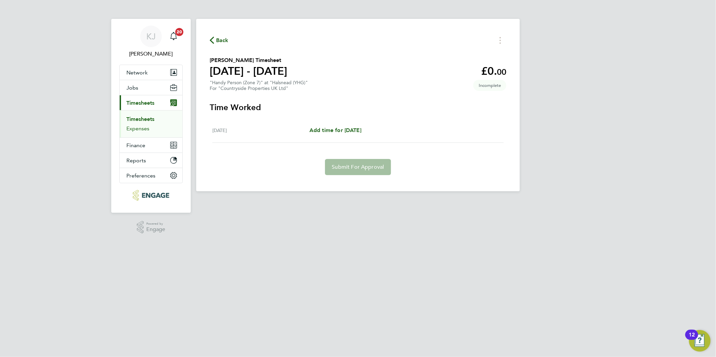
click at [129, 128] on link "Expenses" at bounding box center [137, 128] width 23 height 6
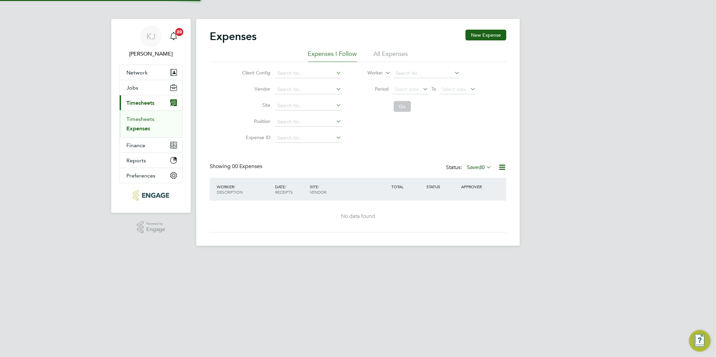
click at [131, 116] on link "Timesheets" at bounding box center [140, 119] width 28 height 6
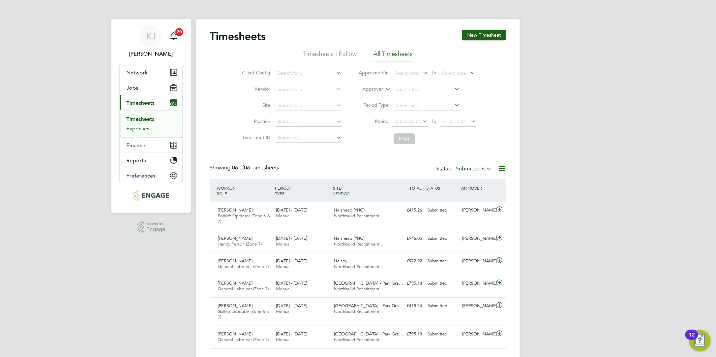
click at [127, 128] on link "Expenses" at bounding box center [137, 128] width 23 height 6
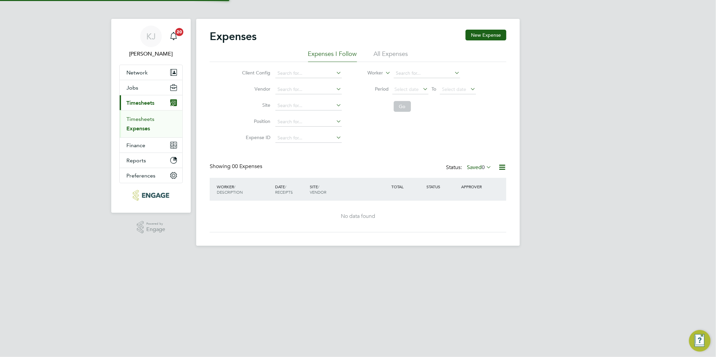
click at [140, 119] on link "Timesheets" at bounding box center [140, 119] width 28 height 6
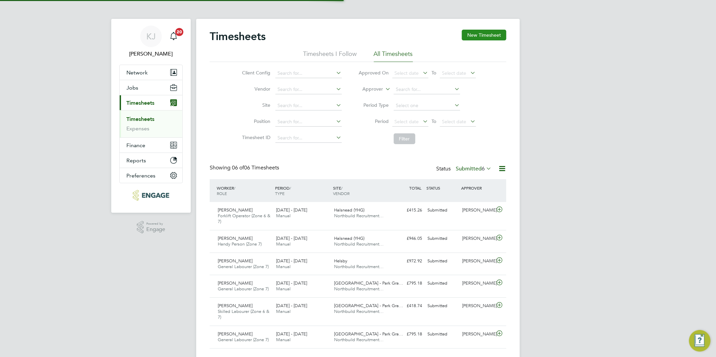
scroll to position [17, 59]
click at [479, 35] on button "New Timesheet" at bounding box center [484, 35] width 44 height 11
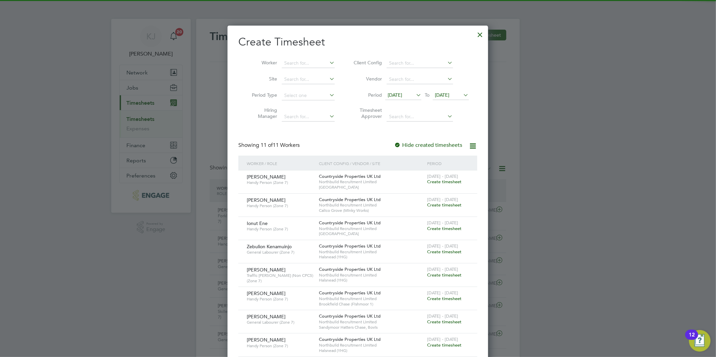
click at [399, 96] on span "[DATE]" at bounding box center [394, 95] width 14 height 6
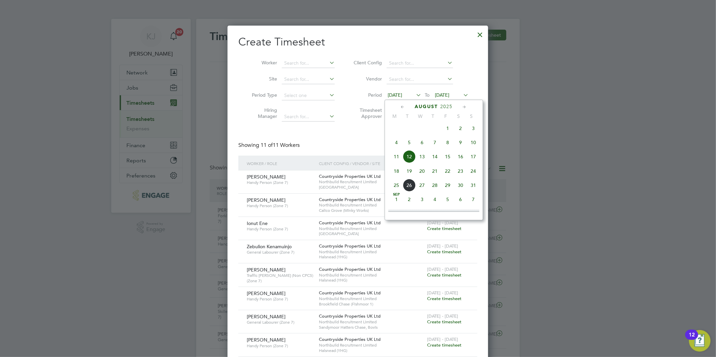
click at [396, 172] on span "18" at bounding box center [396, 171] width 13 height 13
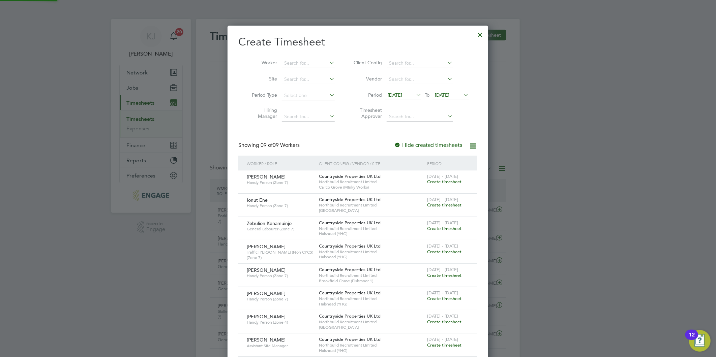
click at [439, 92] on span "[DATE]" at bounding box center [442, 95] width 14 height 6
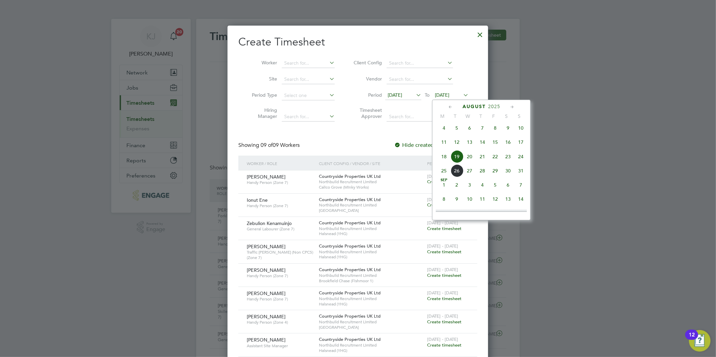
click at [518, 160] on span "24" at bounding box center [520, 156] width 13 height 13
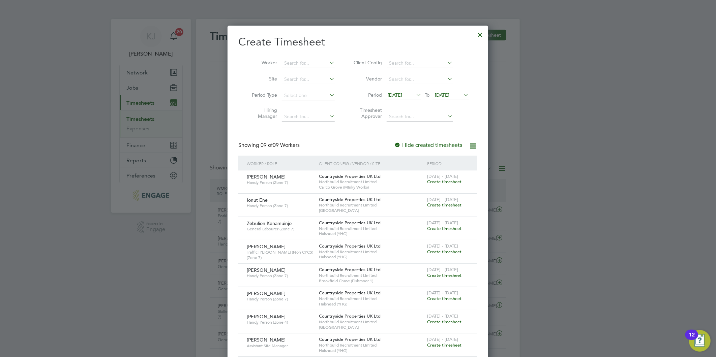
click at [313, 72] on li "Site" at bounding box center [290, 79] width 105 height 16
click at [313, 75] on input at bounding box center [308, 79] width 53 height 9
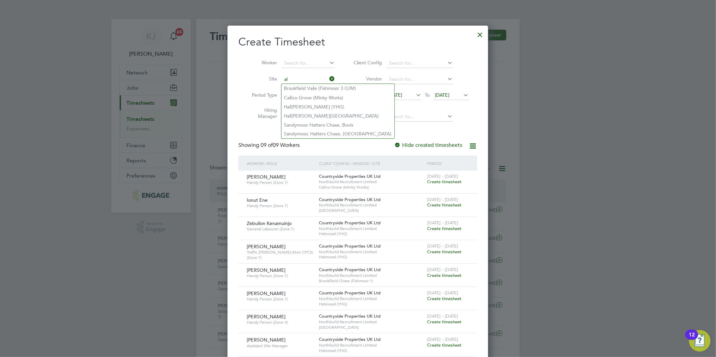
type input "a"
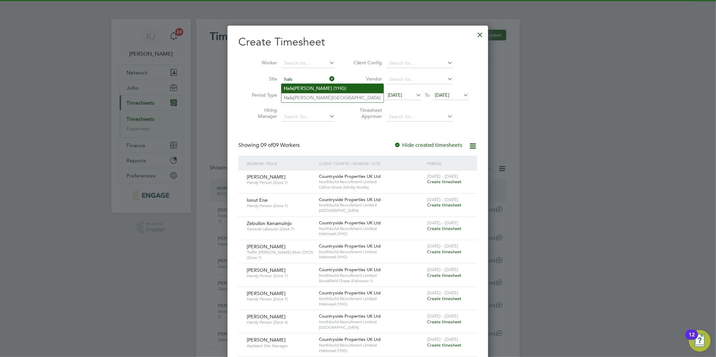
click at [314, 85] on li "Hals [PERSON_NAME] (YHG)" at bounding box center [332, 88] width 102 height 9
type input "Halsnead (YHG)"
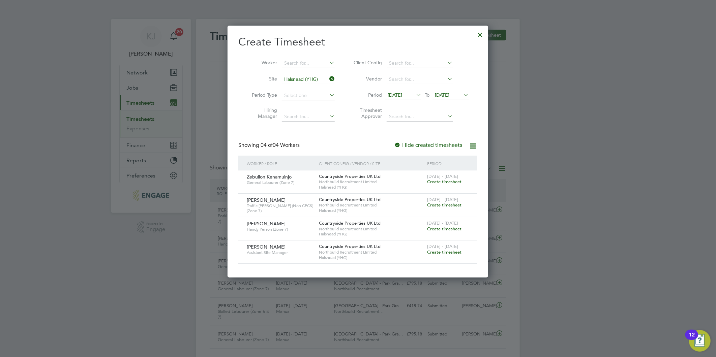
click at [440, 229] on span "Create timesheet" at bounding box center [444, 229] width 34 height 6
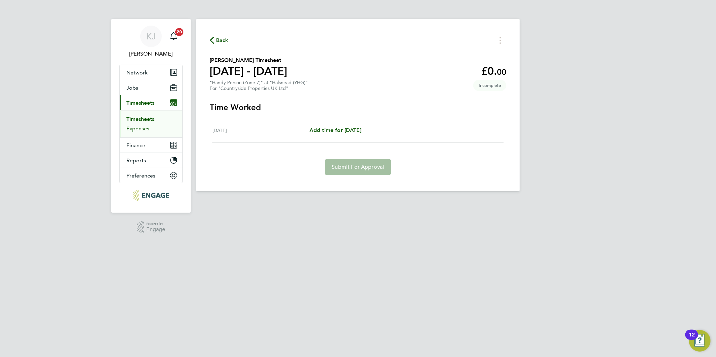
drag, startPoint x: 146, startPoint y: 130, endPoint x: 145, endPoint y: 126, distance: 4.8
click at [146, 130] on link "Expenses" at bounding box center [137, 128] width 23 height 6
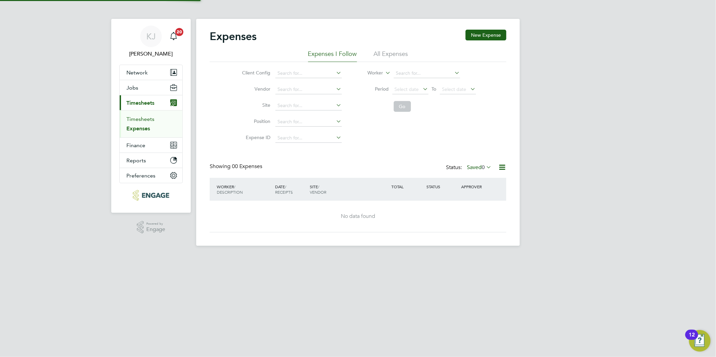
click at [142, 119] on link "Timesheets" at bounding box center [140, 119] width 28 height 6
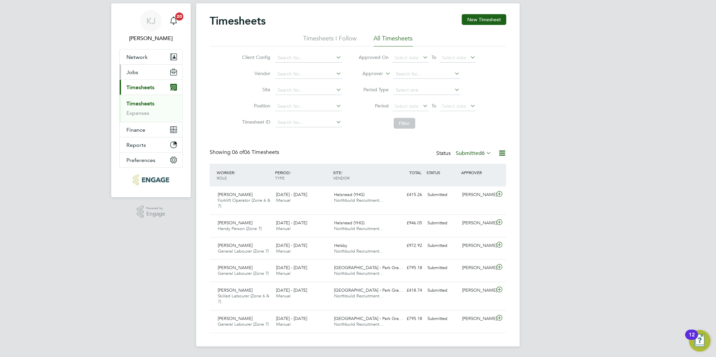
click at [132, 71] on span "Jobs" at bounding box center [132, 72] width 12 height 6
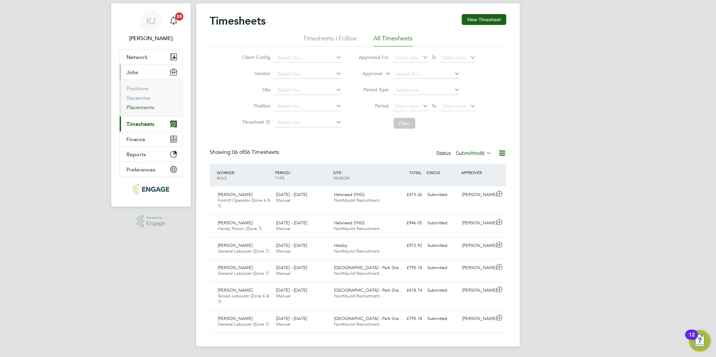
click at [139, 110] on link "Placements" at bounding box center [140, 107] width 28 height 6
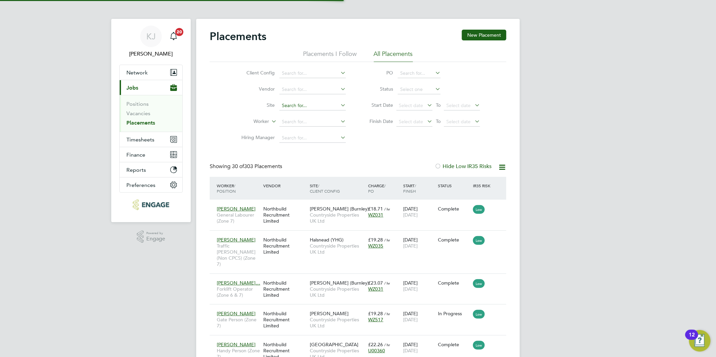
scroll to position [3, 4]
click at [305, 111] on li "Site" at bounding box center [290, 106] width 127 height 16
click at [302, 106] on input at bounding box center [312, 105] width 66 height 9
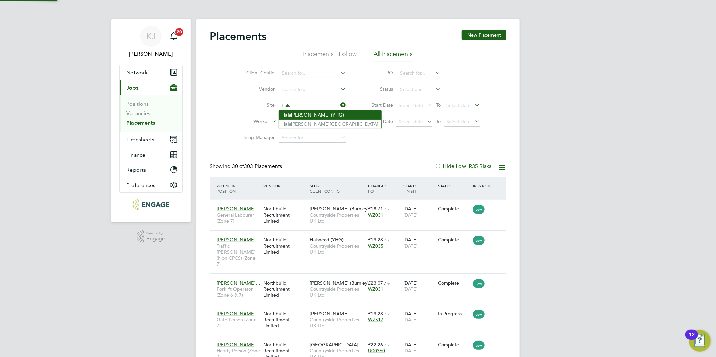
drag, startPoint x: 301, startPoint y: 110, endPoint x: 302, endPoint y: 118, distance: 7.8
click at [302, 111] on li "Hals [PERSON_NAME] (YHG)" at bounding box center [330, 114] width 102 height 9
type input "Halsnead (YHG)"
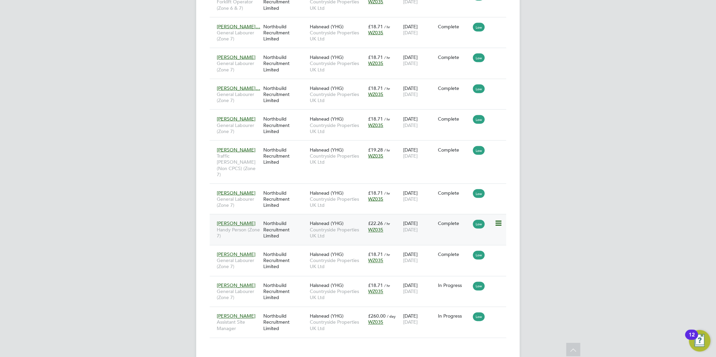
click at [293, 217] on div "Northbuild Recruitment Limited" at bounding box center [284, 229] width 46 height 25
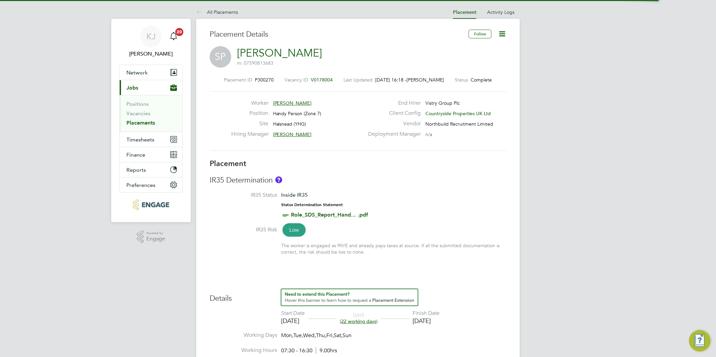
click at [501, 32] on icon at bounding box center [502, 34] width 8 height 8
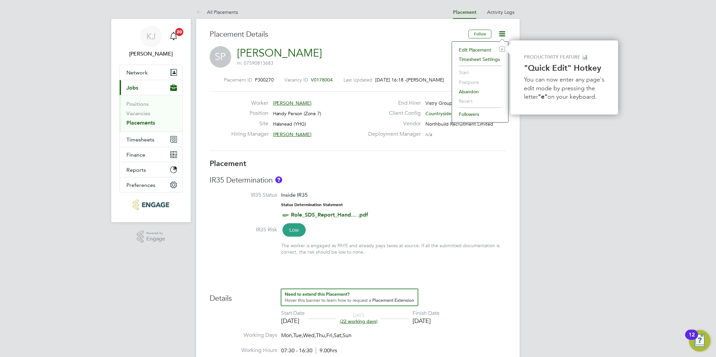
click at [477, 48] on li "Edit Placement e" at bounding box center [480, 49] width 50 height 9
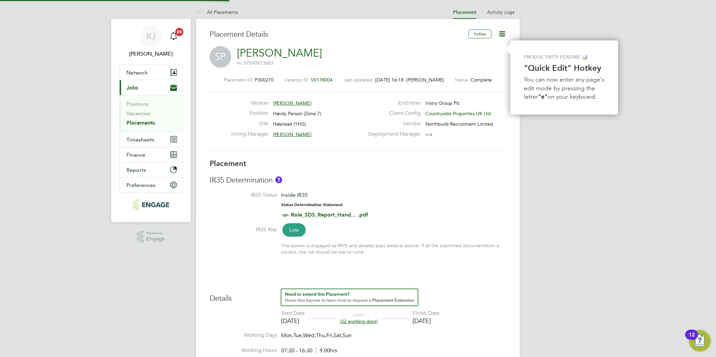
type input "[PERSON_NAME]"
type input "28 Jul 2025"
type input "18 Aug 2025"
type input "07:30"
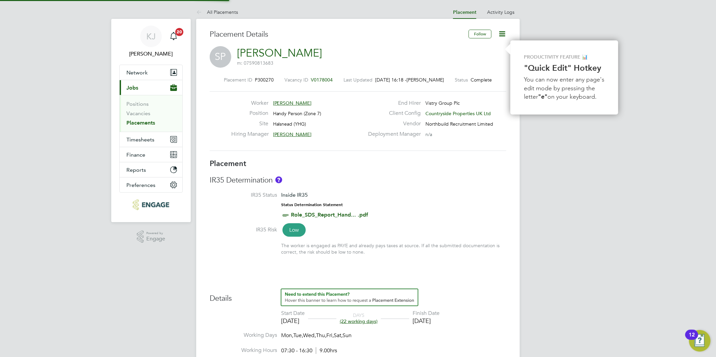
type input "16:30"
type input "CAN-96786986"
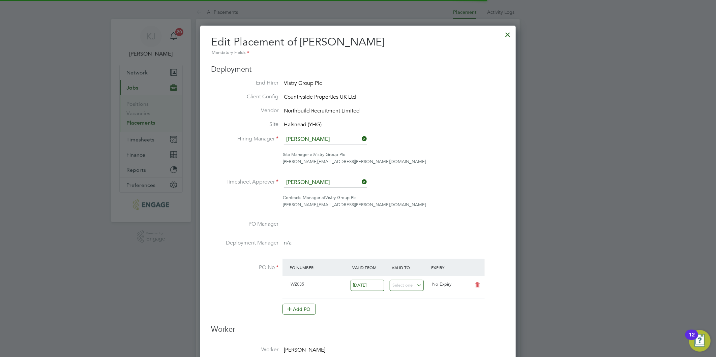
scroll to position [3, 3]
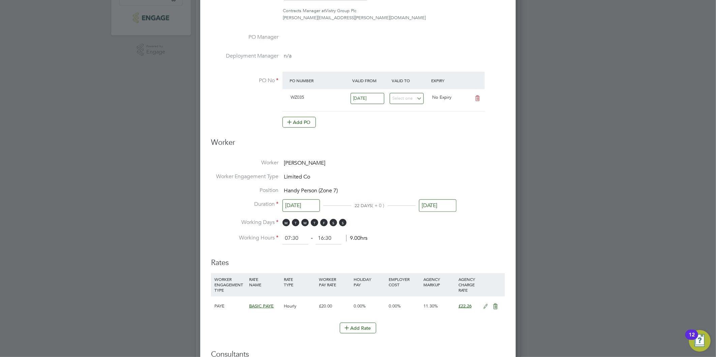
click at [443, 204] on input "18 Aug 2025" at bounding box center [437, 205] width 37 height 12
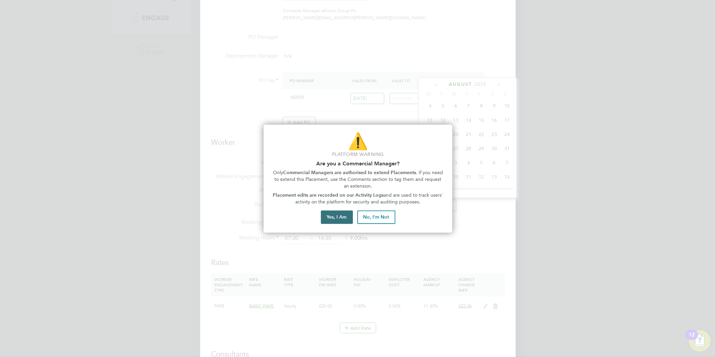
click at [331, 218] on button "Yes, I Am" at bounding box center [337, 217] width 32 height 13
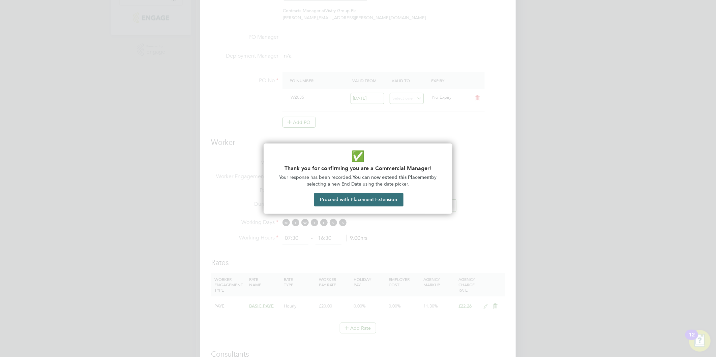
drag, startPoint x: 362, startPoint y: 208, endPoint x: 366, endPoint y: 199, distance: 9.5
click at [362, 207] on div "✅ Thank you for confirming you are a Commercial Manager! Your response has been…" at bounding box center [357, 179] width 189 height 70
click at [366, 199] on button "Proceed with Placement Extension" at bounding box center [358, 199] width 89 height 13
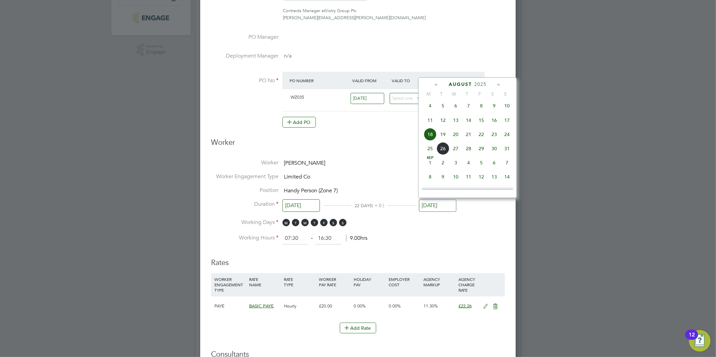
click at [480, 135] on span "22" at bounding box center [481, 134] width 13 height 13
type input "[DATE]"
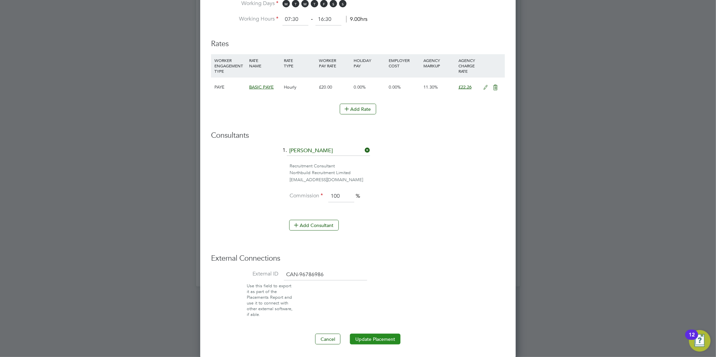
click at [371, 337] on button "Update Placement" at bounding box center [375, 339] width 51 height 11
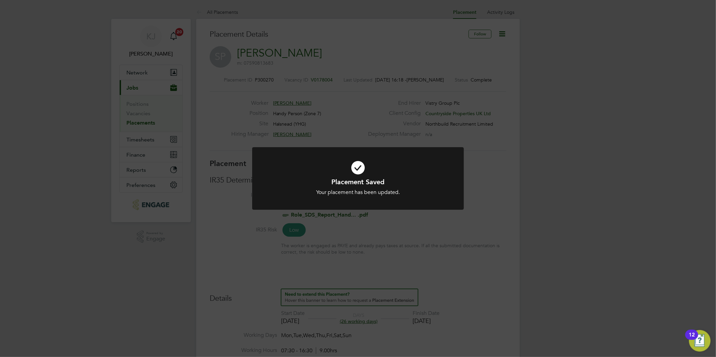
click at [422, 165] on icon at bounding box center [357, 168] width 175 height 26
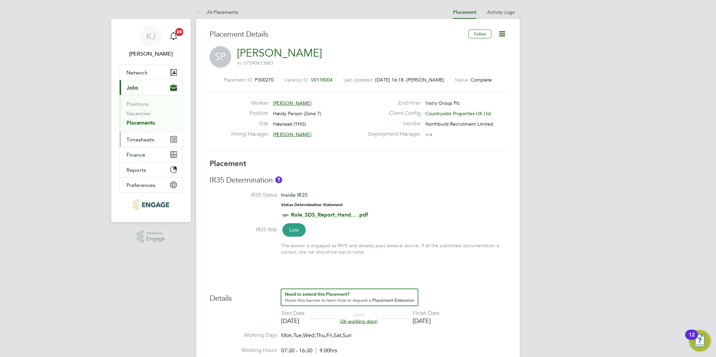
drag, startPoint x: 125, startPoint y: 138, endPoint x: 130, endPoint y: 137, distance: 5.8
click at [125, 137] on button "Timesheets" at bounding box center [151, 139] width 63 height 15
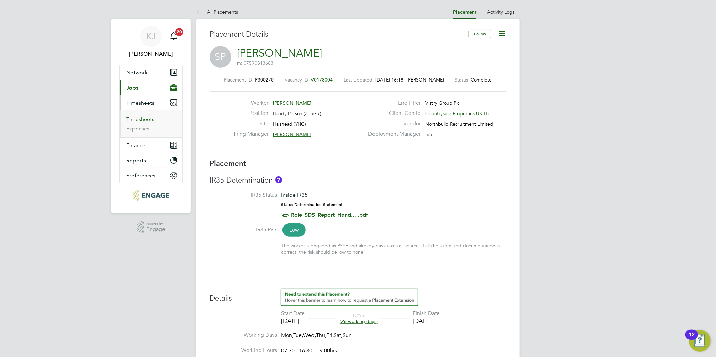
click at [143, 119] on link "Timesheets" at bounding box center [140, 119] width 28 height 6
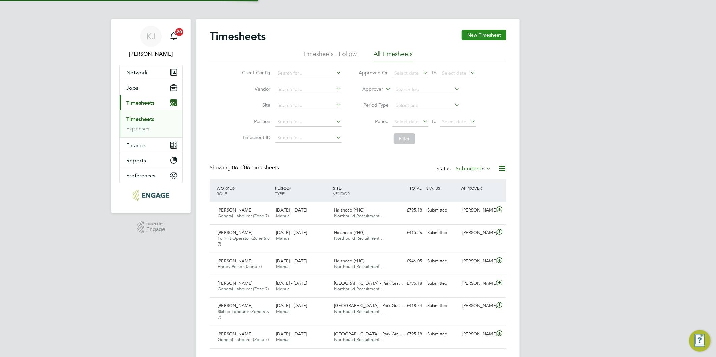
click at [482, 34] on button "New Timesheet" at bounding box center [484, 35] width 44 height 11
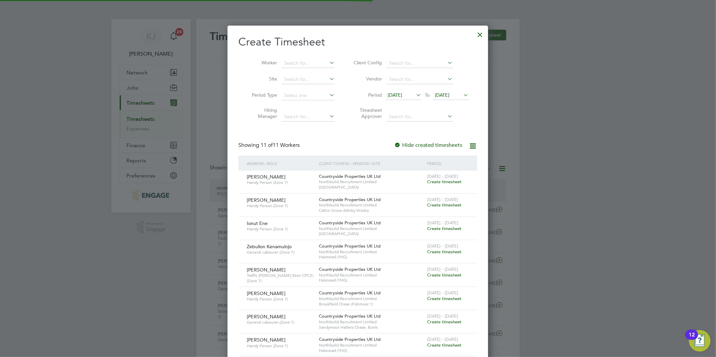
click at [402, 93] on span "12 Aug 2025" at bounding box center [394, 95] width 14 height 6
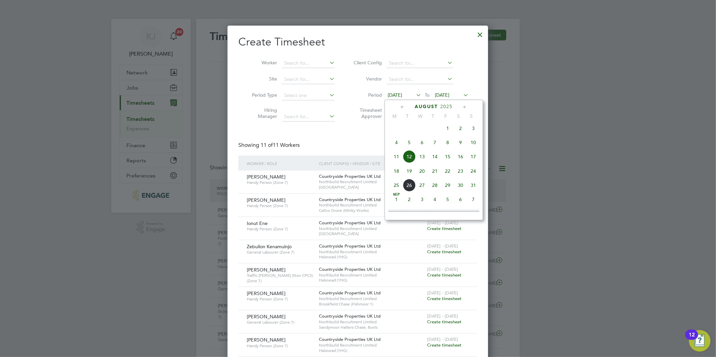
click at [393, 172] on span "18" at bounding box center [396, 171] width 13 height 13
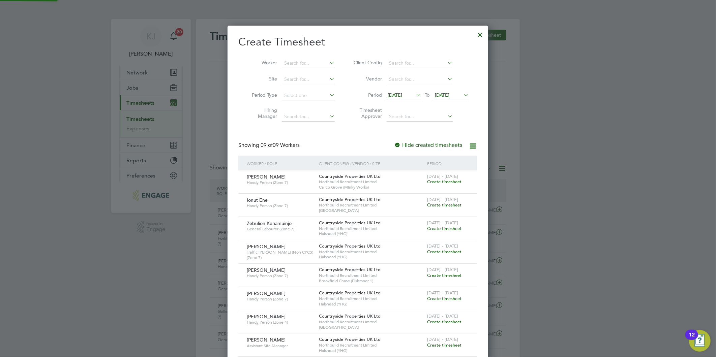
click at [442, 94] on span "19 Aug 2025" at bounding box center [442, 95] width 14 height 6
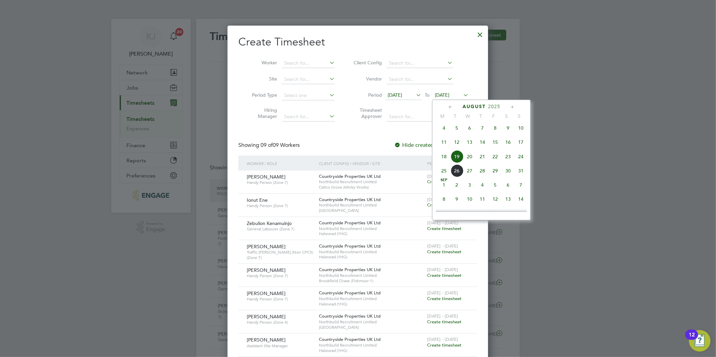
click at [521, 160] on span "24" at bounding box center [520, 156] width 13 height 13
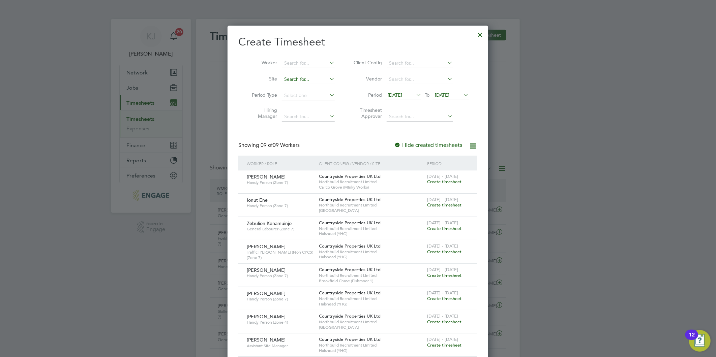
click at [314, 76] on input at bounding box center [308, 79] width 53 height 9
click at [325, 86] on li "Hals [PERSON_NAME] (YHG)" at bounding box center [332, 88] width 102 height 9
type input "Halsnead (YHG)"
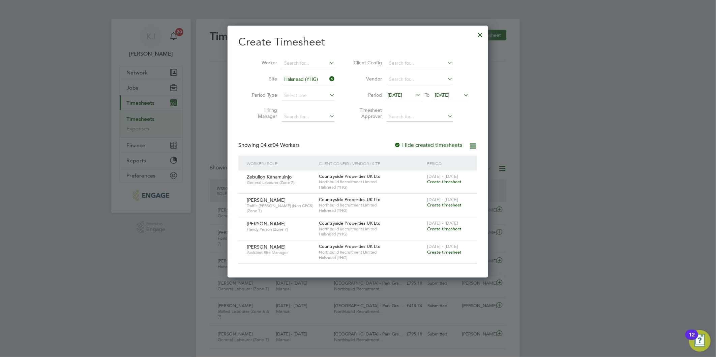
click at [437, 228] on span "Create timesheet" at bounding box center [444, 229] width 34 height 6
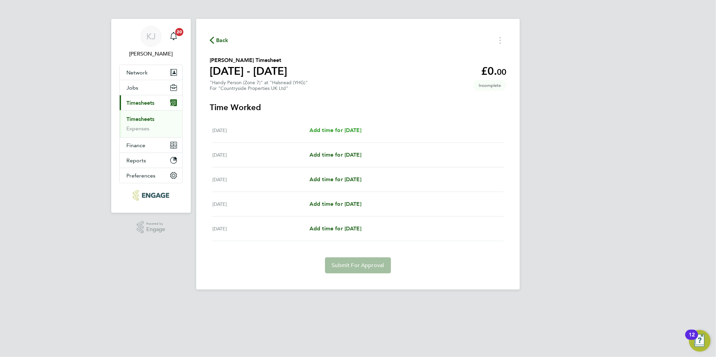
click at [355, 131] on span "Add time for [DATE]" at bounding box center [335, 130] width 52 height 6
select select "30"
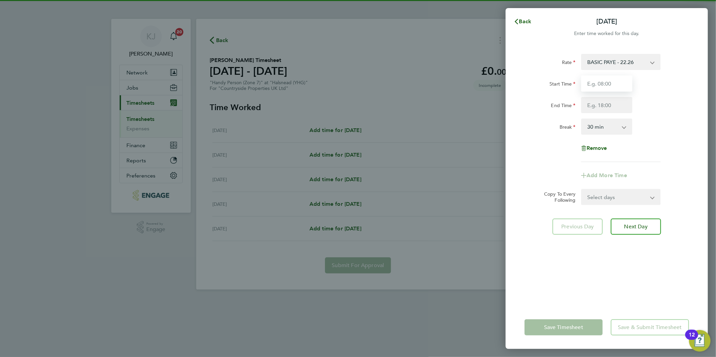
click at [606, 82] on input "Start Time" at bounding box center [606, 83] width 51 height 16
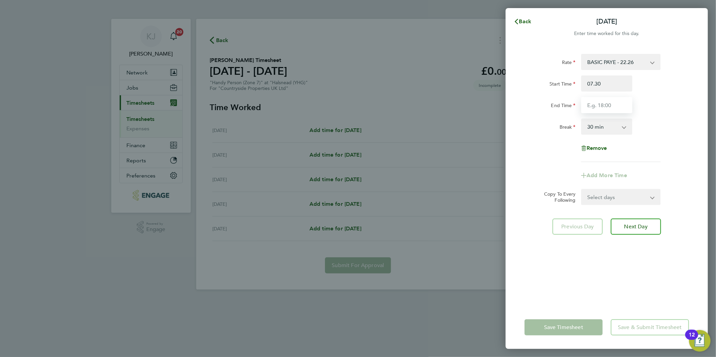
type input "07:30"
type input "16:30"
click at [613, 83] on input "07:30" at bounding box center [606, 83] width 51 height 16
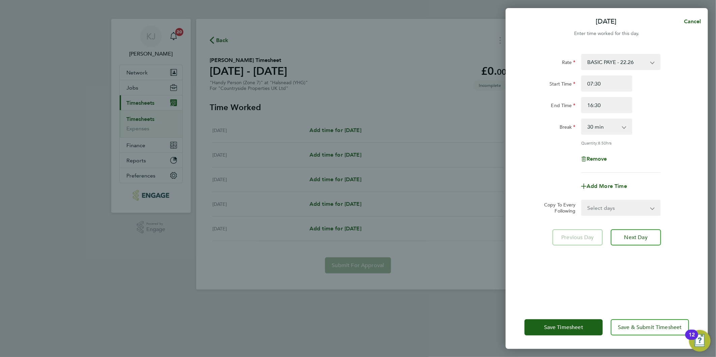
click at [607, 201] on select "Select days Day Tuesday Wednesday Thursday Friday" at bounding box center [616, 207] width 71 height 15
select select "DAY"
click at [581, 200] on select "Select days Day Tuesday Wednesday Thursday Friday" at bounding box center [616, 207] width 71 height 15
select select "[DATE]"
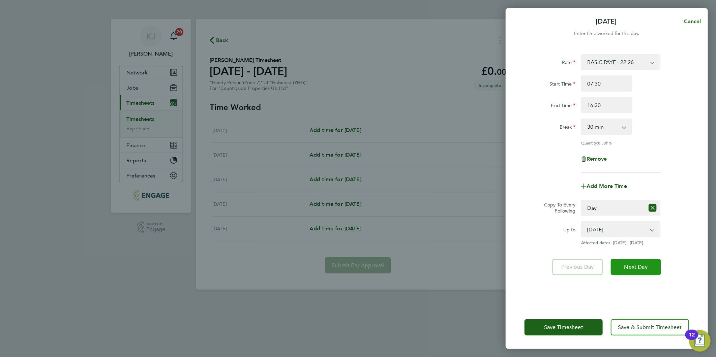
click at [638, 270] on button "Next Day" at bounding box center [635, 267] width 50 height 16
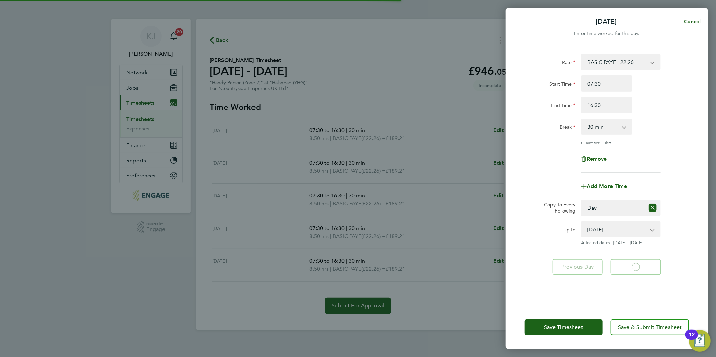
select select "30"
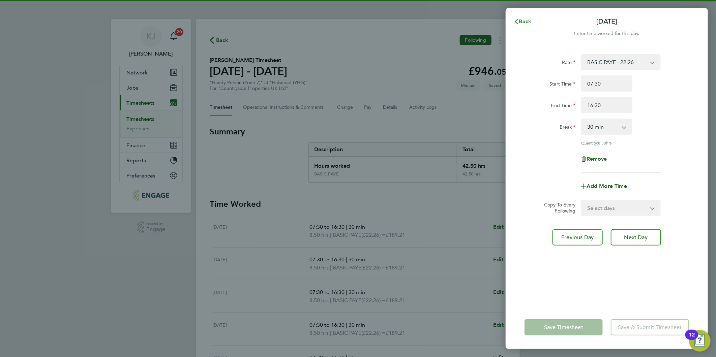
click at [521, 20] on span "Back" at bounding box center [525, 21] width 12 height 6
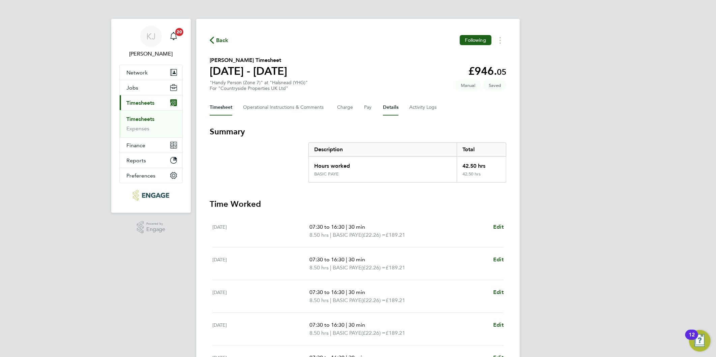
click at [383, 109] on button "Details" at bounding box center [390, 107] width 15 height 16
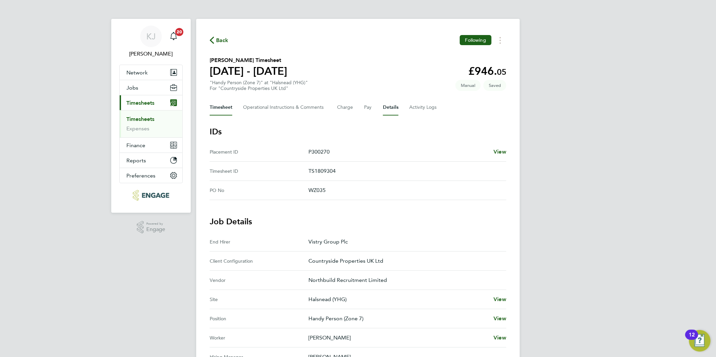
click at [217, 104] on button "Timesheet" at bounding box center [221, 107] width 23 height 16
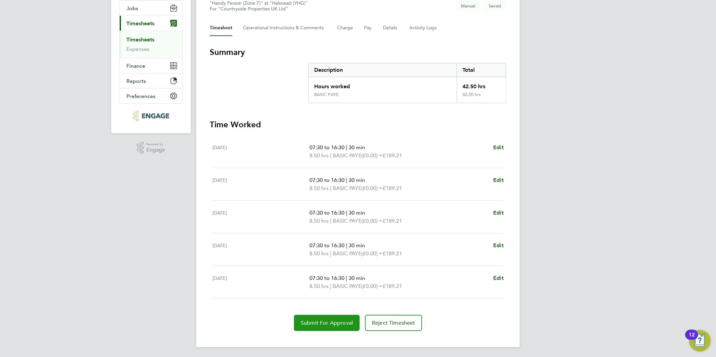
click at [316, 321] on span "Submit For Approval" at bounding box center [326, 323] width 52 height 7
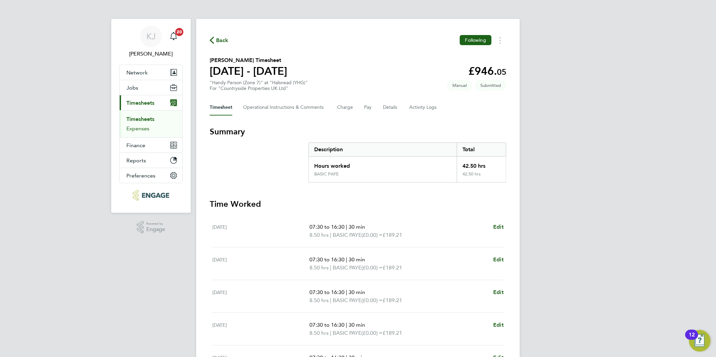
click at [133, 129] on link "Expenses" at bounding box center [137, 128] width 23 height 6
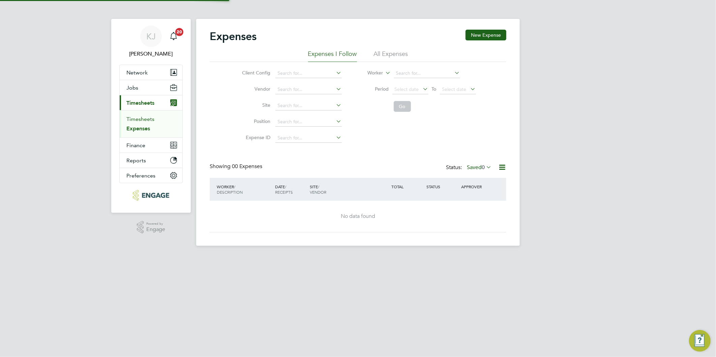
click at [138, 120] on link "Timesheets" at bounding box center [140, 119] width 28 height 6
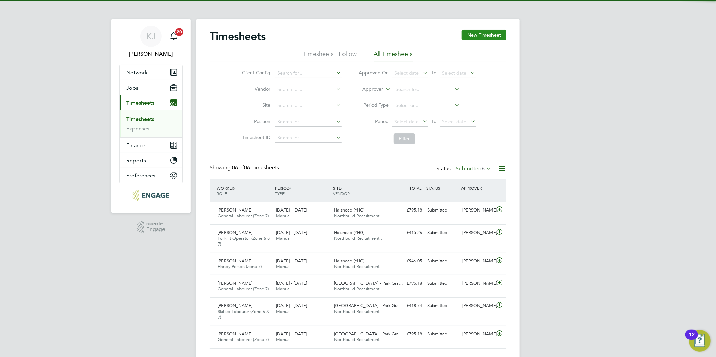
click at [491, 35] on button "New Timesheet" at bounding box center [484, 35] width 44 height 11
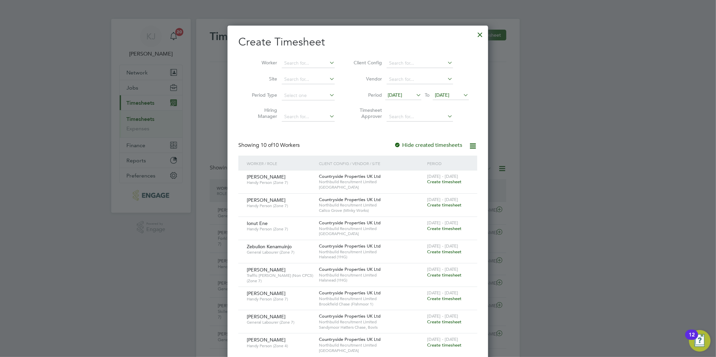
click at [394, 89] on li "Period 12 Aug 2025 To 19 Aug 2025" at bounding box center [410, 96] width 134 height 16
drag, startPoint x: 406, startPoint y: 88, endPoint x: 354, endPoint y: 125, distance: 64.0
click at [406, 88] on li "Period 12 Aug 2025 To 19 Aug 2025" at bounding box center [410, 96] width 134 height 16
click at [396, 93] on span "[DATE]" at bounding box center [394, 95] width 14 height 6
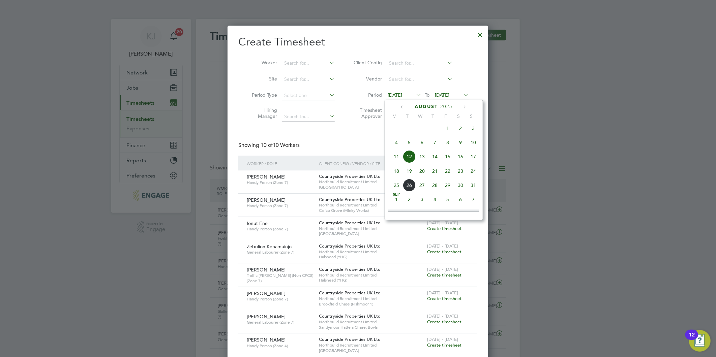
click at [393, 173] on span "18" at bounding box center [396, 171] width 13 height 13
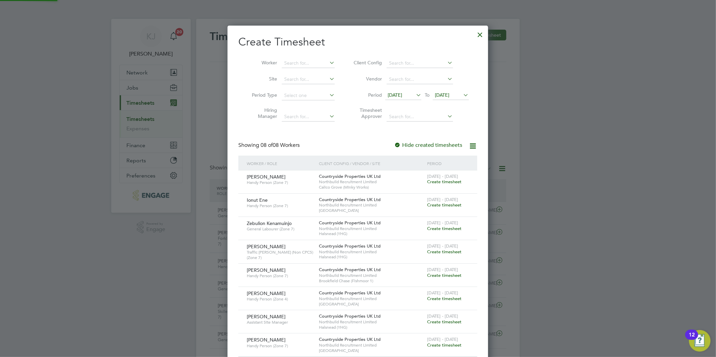
click at [446, 96] on span "[DATE]" at bounding box center [442, 95] width 14 height 6
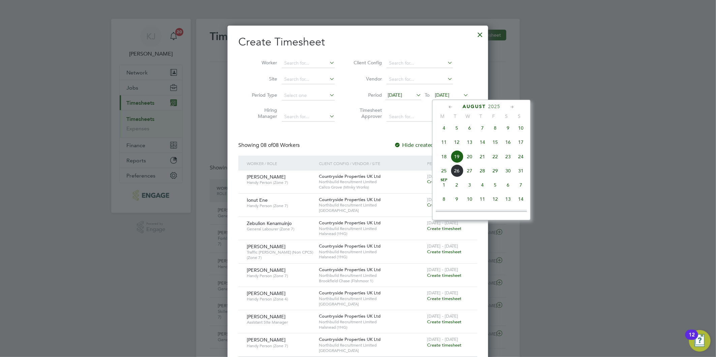
click at [521, 157] on span "24" at bounding box center [520, 156] width 13 height 13
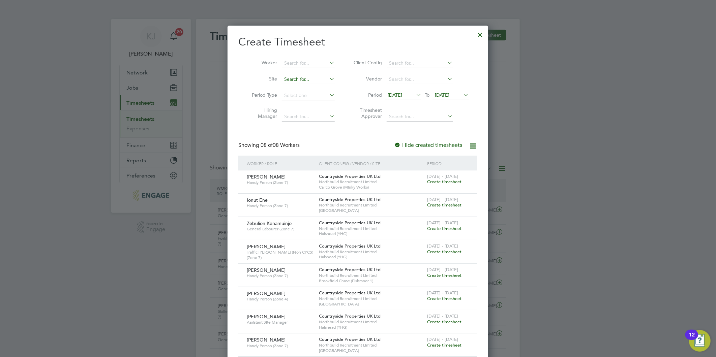
click at [298, 81] on input at bounding box center [308, 79] width 53 height 9
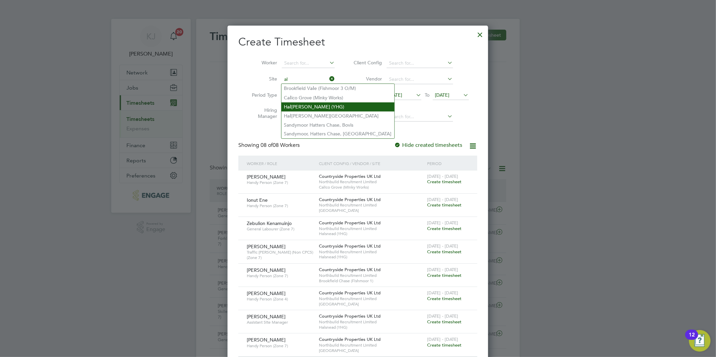
type input "a"
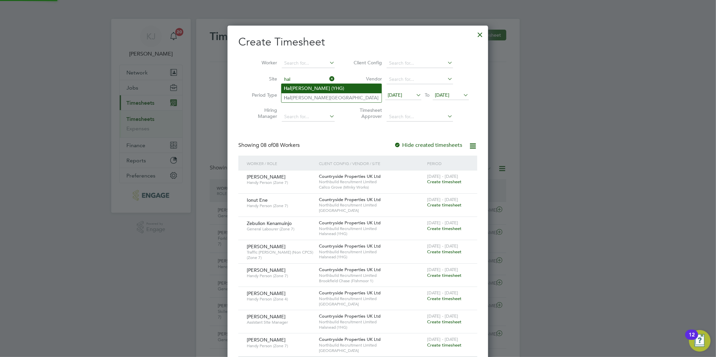
click at [309, 88] on li "Hal snead (YHG)" at bounding box center [331, 88] width 100 height 9
type input "Halsnead (YHG)"
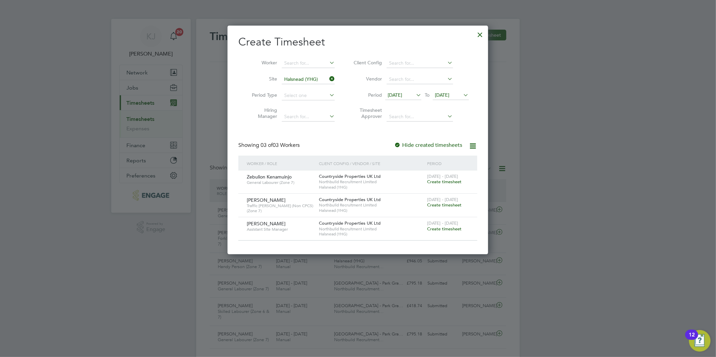
click at [437, 180] on span "Create timesheet" at bounding box center [444, 182] width 34 height 6
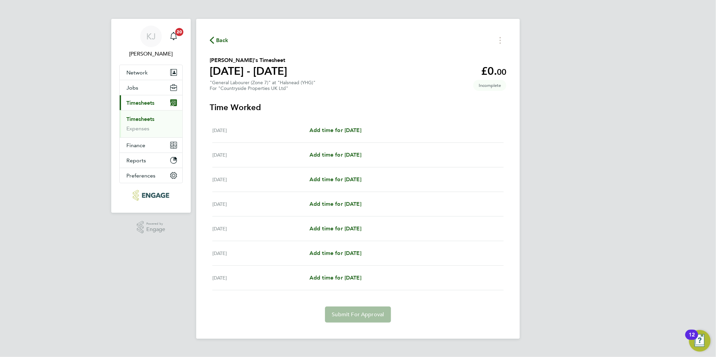
click at [338, 125] on div "[DATE] Add time for [DATE] Add time for [DATE]" at bounding box center [357, 130] width 291 height 25
click at [337, 129] on span "Add time for [DATE]" at bounding box center [335, 130] width 52 height 6
select select "30"
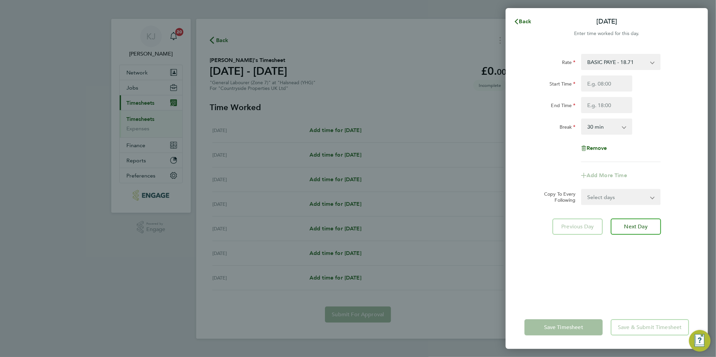
click at [618, 73] on div "Rate BASIC PAYE - 18.71 Start Time End Time Break 0 min 15 min 30 min 45 min 60…" at bounding box center [606, 108] width 164 height 108
click at [614, 79] on input "Start Time" at bounding box center [606, 83] width 51 height 16
type input "07:30"
type input "16:30"
click at [616, 74] on div "Rate BASIC PAYE - 18.71 Start Time 07:30 End Time 16:30 Break 0 min 15 min 30 m…" at bounding box center [606, 108] width 164 height 108
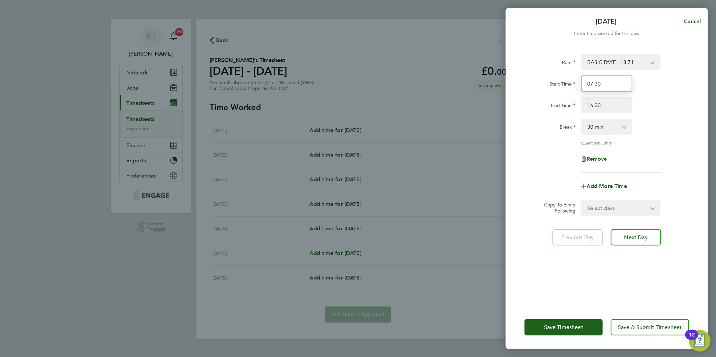
click at [618, 82] on input "07:30" at bounding box center [606, 83] width 51 height 16
click at [600, 217] on div "Rate BASIC PAYE - 18.71 Start Time 07:30 End Time 16:30 Break 0 min 15 min 30 m…" at bounding box center [606, 176] width 202 height 260
click at [602, 210] on select "Select days Day Weekday (Mon-Fri) Weekend (Sat-Sun) [DATE] [DATE] [DATE] [DATE]…" at bounding box center [616, 207] width 71 height 15
select select "DAY"
click at [581, 200] on select "Select days Day Weekday (Mon-Fri) Weekend (Sat-Sun) [DATE] [DATE] [DATE] [DATE]…" at bounding box center [616, 207] width 71 height 15
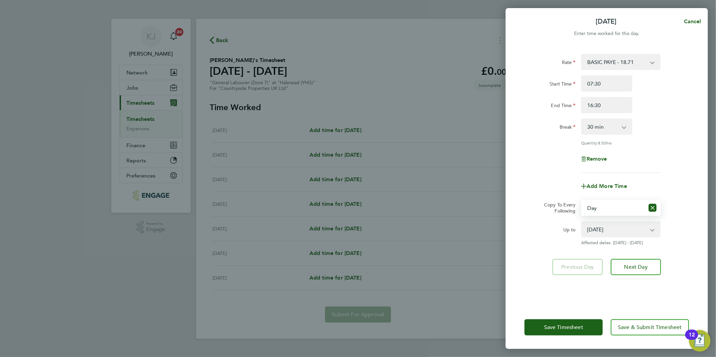
drag, startPoint x: 601, startPoint y: 230, endPoint x: 606, endPoint y: 236, distance: 8.2
click at [601, 230] on select "[DATE] [DATE] [DATE] [DATE] [DATE] [DATE]" at bounding box center [616, 229] width 70 height 15
select select "[DATE]"
click at [581, 222] on select "[DATE] [DATE] [DATE] [DATE] [DATE] [DATE]" at bounding box center [616, 229] width 70 height 15
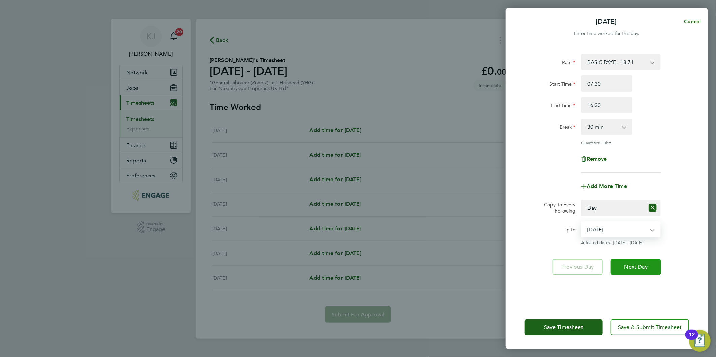
click at [630, 268] on span "Next Day" at bounding box center [635, 267] width 23 height 7
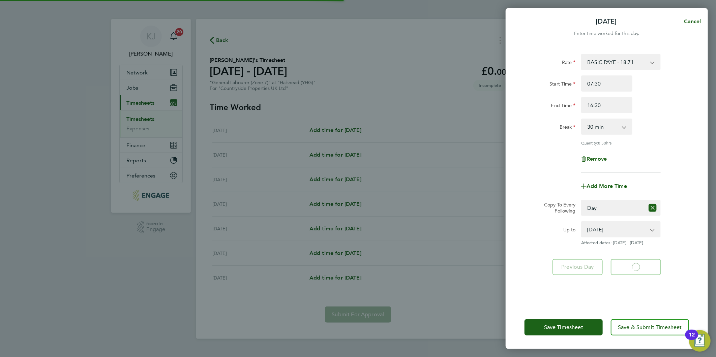
select select "30"
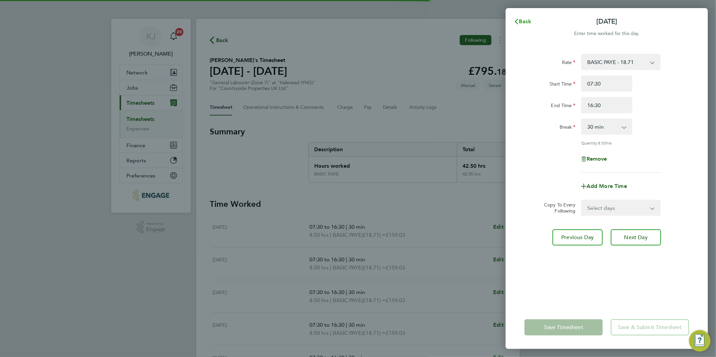
click at [521, 19] on span "Back" at bounding box center [525, 21] width 12 height 6
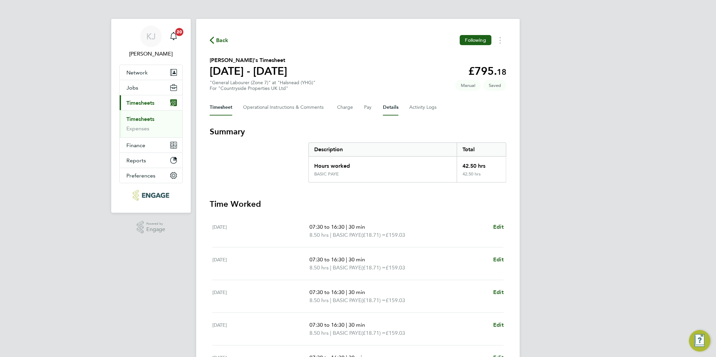
click at [391, 105] on button "Details" at bounding box center [390, 107] width 15 height 16
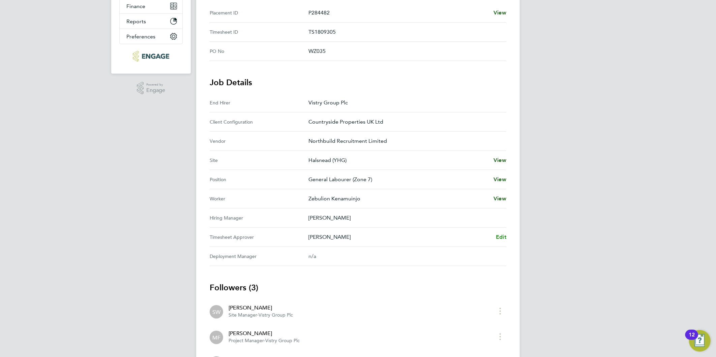
click at [501, 239] on span "Edit" at bounding box center [501, 237] width 10 height 6
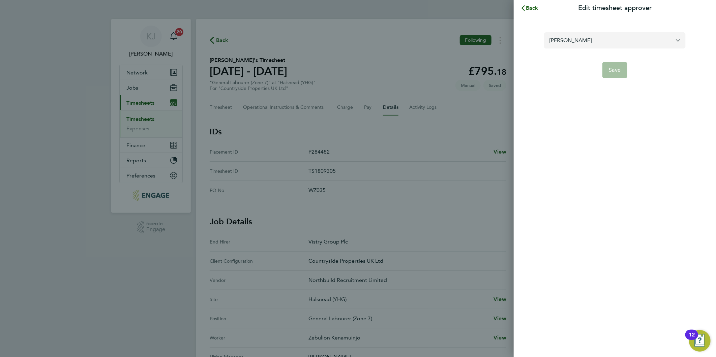
click at [612, 45] on input "[PERSON_NAME]" at bounding box center [614, 40] width 141 height 16
click at [601, 50] on li "[PERSON_NAME]" at bounding box center [614, 57] width 141 height 17
type input "[PERSON_NAME]"
click at [609, 72] on span "Save" at bounding box center [615, 70] width 12 height 7
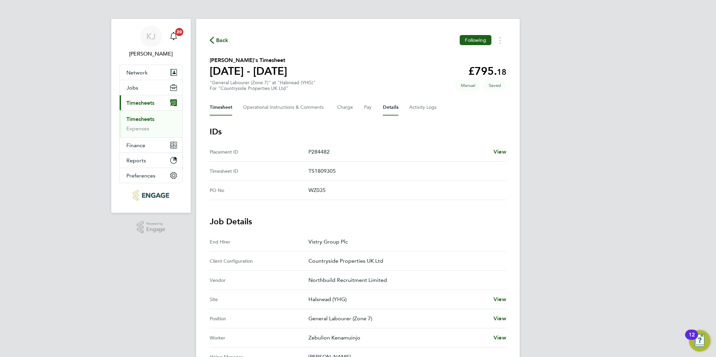
click at [217, 106] on button "Timesheet" at bounding box center [221, 107] width 23 height 16
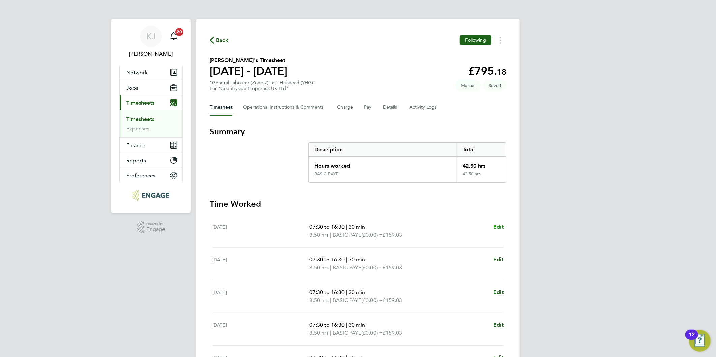
click at [499, 226] on span "Edit" at bounding box center [498, 227] width 10 height 6
select select "30"
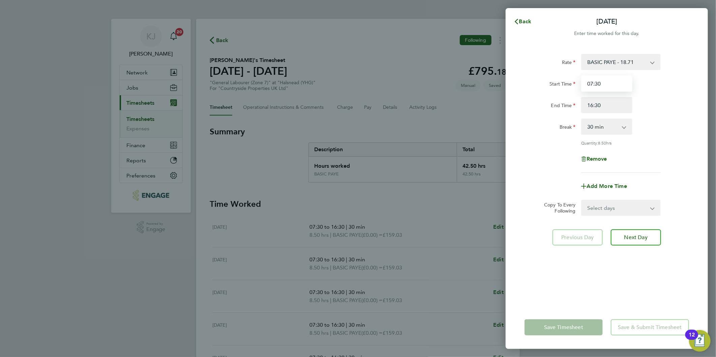
drag, startPoint x: 600, startPoint y: 83, endPoint x: 325, endPoint y: 82, distance: 274.9
click at [330, 86] on div "Back Mon 18 Aug Enter time worked for this day. Rate BASIC PAYE - 18.71 Start T…" at bounding box center [358, 178] width 716 height 357
type input "07:00"
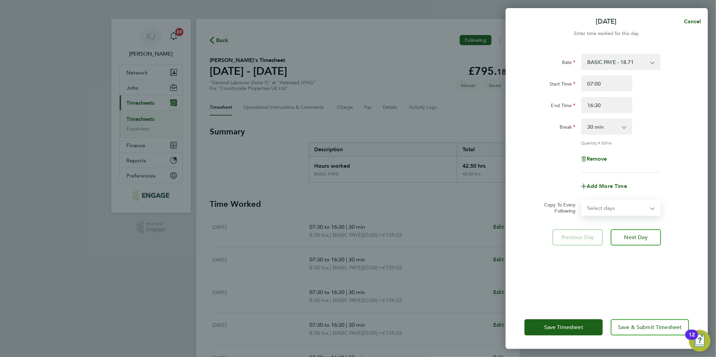
drag, startPoint x: 597, startPoint y: 200, endPoint x: 598, endPoint y: 208, distance: 7.8
click at [597, 200] on select "Select days Day Weekday (Mon-Fri) Weekend (Sat-Sun) [DATE] [DATE] [DATE] [DATE]…" at bounding box center [616, 207] width 71 height 15
select select "DAY"
click at [581, 200] on select "Select days Day Weekday (Mon-Fri) Weekend (Sat-Sun) [DATE] [DATE] [DATE] [DATE]…" at bounding box center [616, 207] width 71 height 15
drag, startPoint x: 601, startPoint y: 228, endPoint x: 605, endPoint y: 236, distance: 8.9
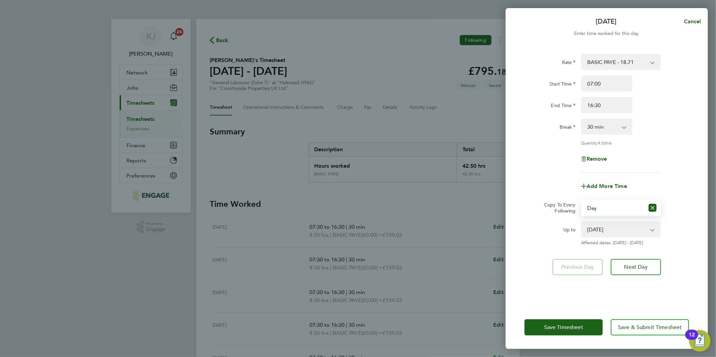
click at [601, 228] on select "[DATE] [DATE] [DATE] [DATE] [DATE] [DATE]" at bounding box center [616, 229] width 70 height 15
select select "[DATE]"
click at [581, 222] on select "[DATE] [DATE] [DATE] [DATE] [DATE] [DATE]" at bounding box center [616, 229] width 70 height 15
click at [638, 268] on span "Next Day" at bounding box center [635, 267] width 23 height 7
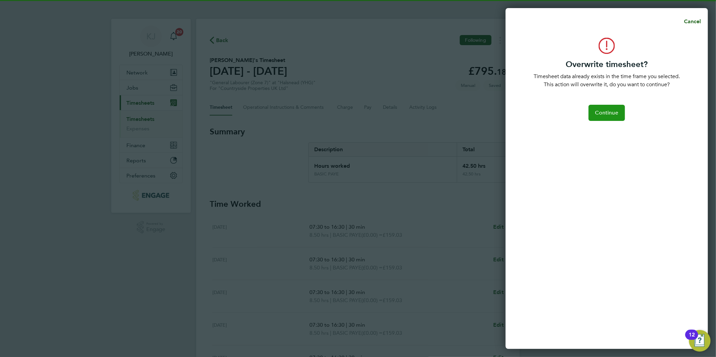
click at [600, 113] on span "Continue" at bounding box center [606, 112] width 23 height 7
select select "0: null"
select select "30"
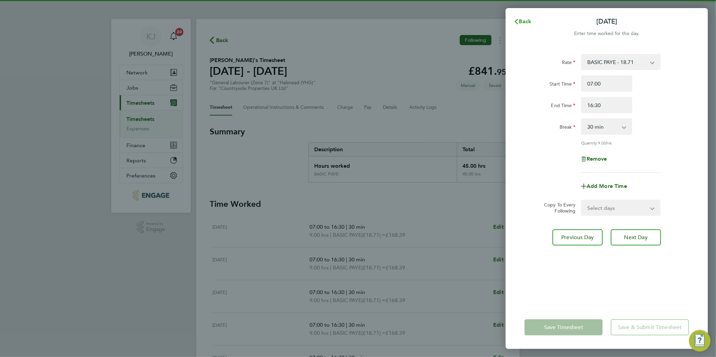
drag, startPoint x: 528, startPoint y: 18, endPoint x: 525, endPoint y: 29, distance: 11.5
click at [528, 18] on span "Back" at bounding box center [525, 21] width 12 height 6
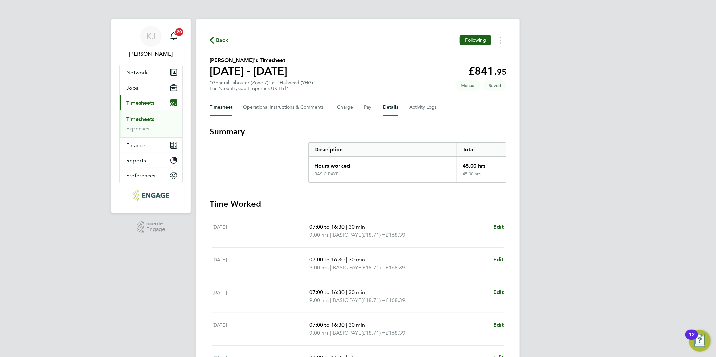
click at [390, 109] on button "Details" at bounding box center [390, 107] width 15 height 16
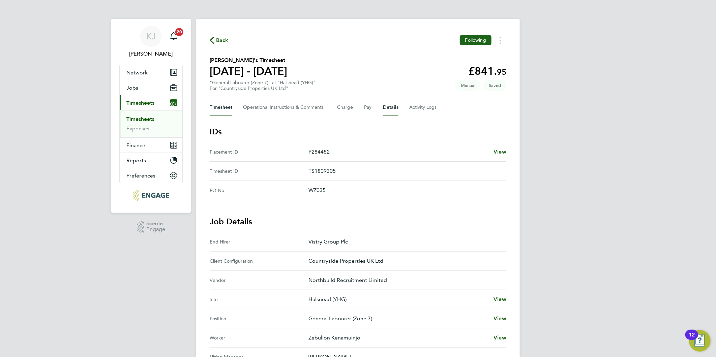
click at [230, 103] on button "Timesheet" at bounding box center [221, 107] width 23 height 16
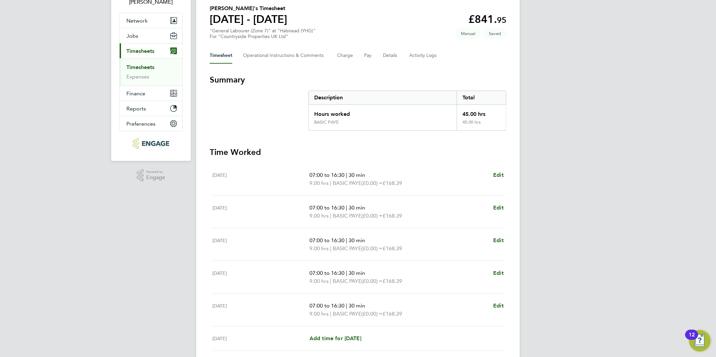
scroll to position [129, 0]
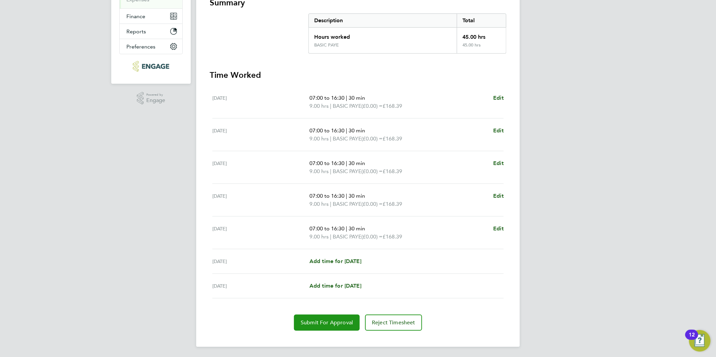
click at [312, 328] on button "Submit For Approval" at bounding box center [327, 323] width 66 height 16
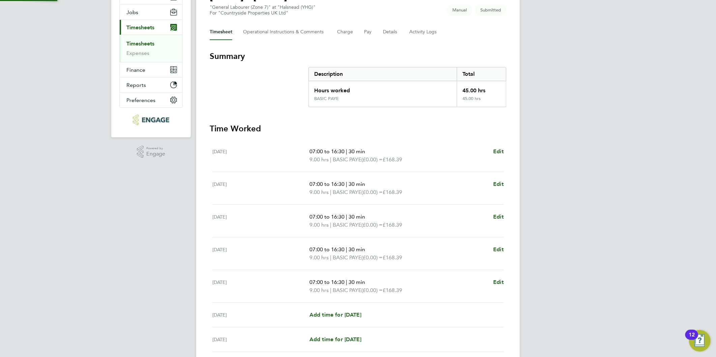
scroll to position [0, 0]
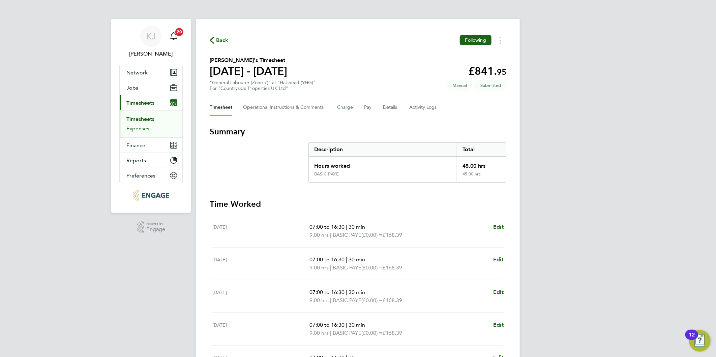
click at [145, 127] on link "Expenses" at bounding box center [137, 128] width 23 height 6
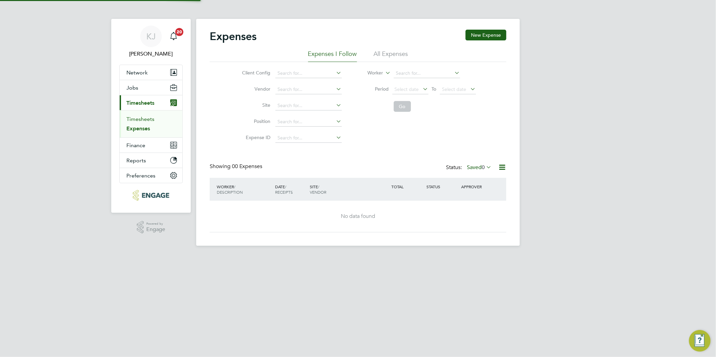
click at [144, 119] on link "Timesheets" at bounding box center [140, 119] width 28 height 6
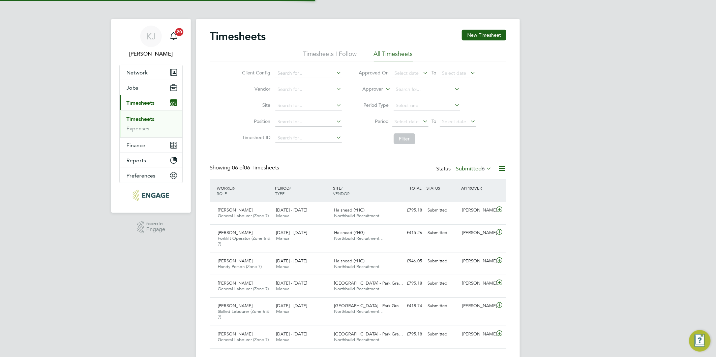
scroll to position [17, 59]
drag, startPoint x: 482, startPoint y: 30, endPoint x: 487, endPoint y: 68, distance: 38.1
click at [481, 30] on button "New Timesheet" at bounding box center [484, 35] width 44 height 11
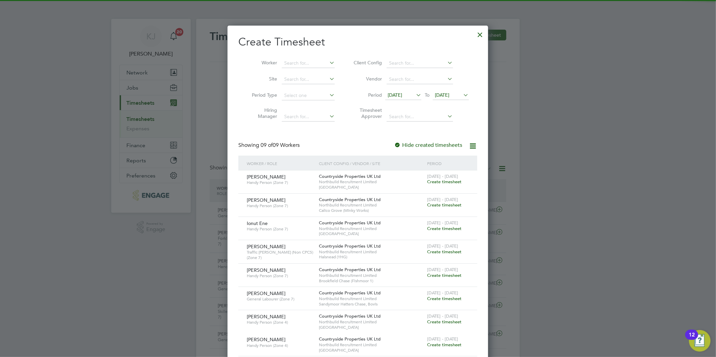
click at [402, 94] on span "[DATE]" at bounding box center [394, 95] width 14 height 6
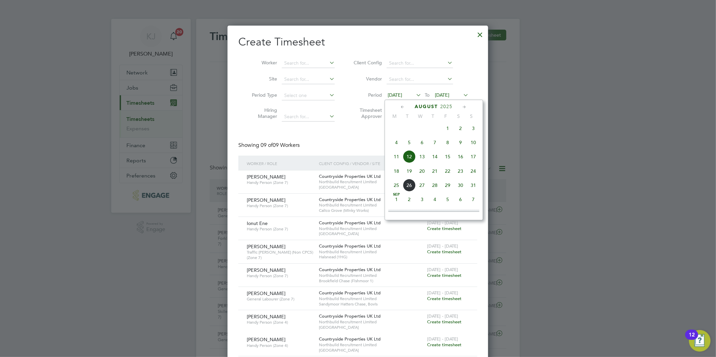
click at [392, 163] on span "11" at bounding box center [396, 156] width 13 height 13
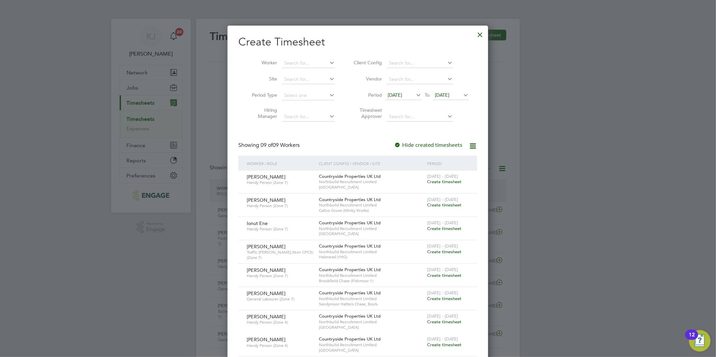
click at [402, 91] on span "[DATE]" at bounding box center [403, 95] width 36 height 9
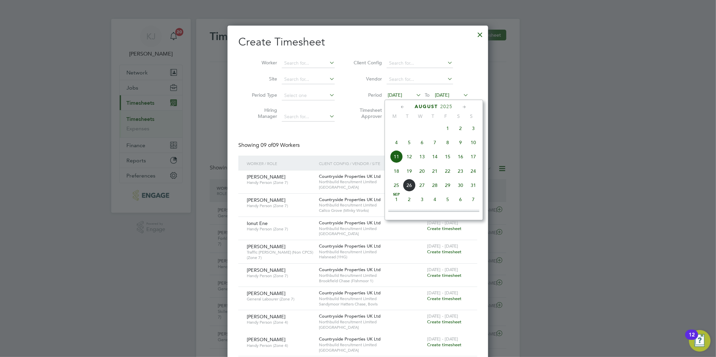
click at [396, 171] on span "18" at bounding box center [396, 171] width 13 height 13
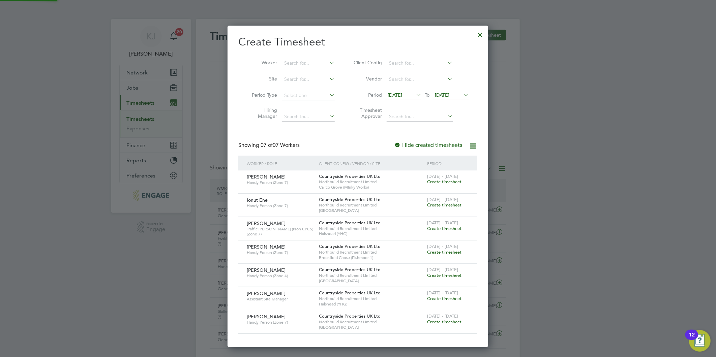
click at [444, 95] on span "[DATE]" at bounding box center [442, 95] width 14 height 6
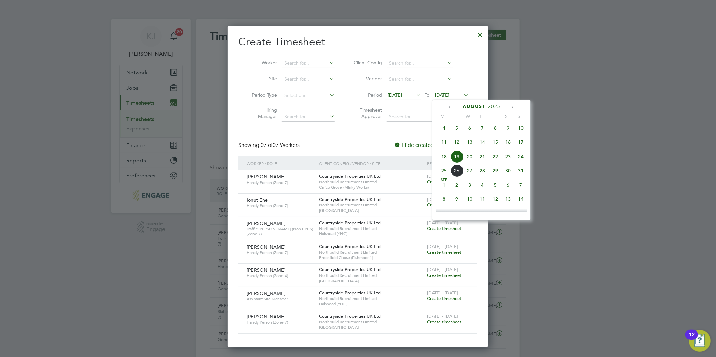
click at [518, 160] on span "24" at bounding box center [520, 156] width 13 height 13
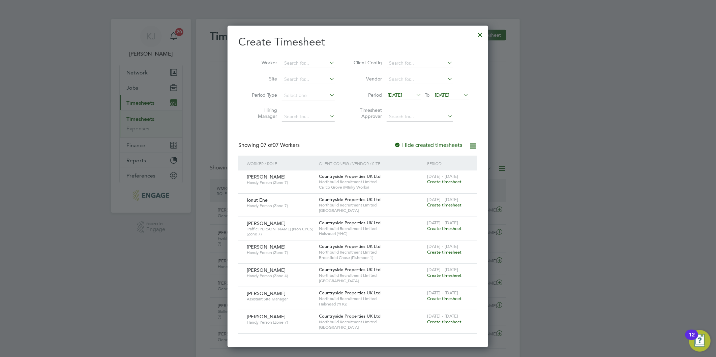
click at [452, 250] on span "Create timesheet" at bounding box center [444, 252] width 34 height 6
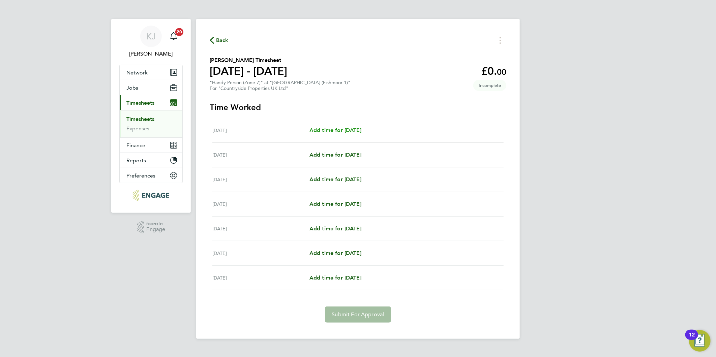
click at [335, 131] on span "Add time for [DATE]" at bounding box center [335, 130] width 52 height 6
select select "30"
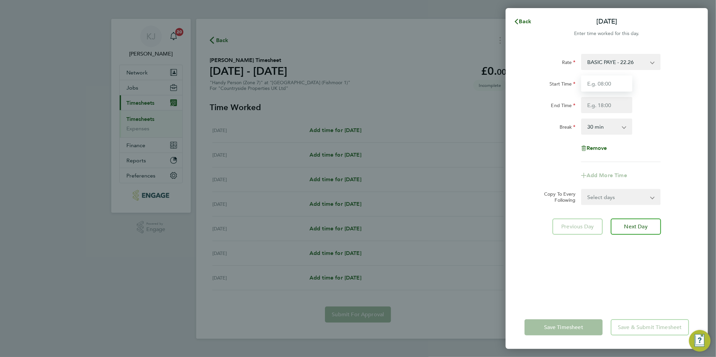
click at [612, 83] on input "Start Time" at bounding box center [606, 83] width 51 height 16
type input "07:00"
type input "16:30"
click at [610, 83] on input "07:00" at bounding box center [606, 83] width 51 height 16
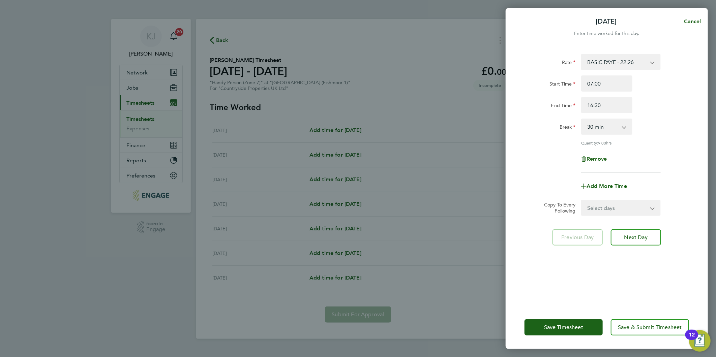
drag, startPoint x: 601, startPoint y: 203, endPoint x: 600, endPoint y: 214, distance: 10.8
click at [600, 203] on select "Select days Day Weekday (Mon-Fri) Weekend (Sat-Sun) [DATE] [DATE] [DATE] [DATE]…" at bounding box center [616, 207] width 71 height 15
select select "DAY"
click at [581, 200] on select "Select days Day Weekday (Mon-Fri) Weekend (Sat-Sun) [DATE] [DATE] [DATE] [DATE]…" at bounding box center [616, 207] width 71 height 15
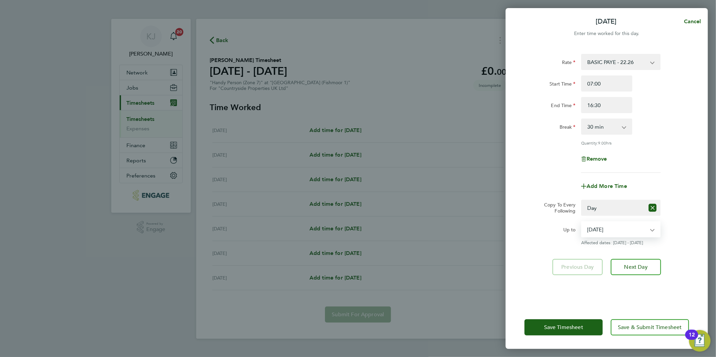
click at [599, 231] on select "[DATE] [DATE] [DATE] [DATE] [DATE] [DATE]" at bounding box center [616, 229] width 70 height 15
select select "[DATE]"
click at [581, 222] on select "[DATE] [DATE] [DATE] [DATE] [DATE] [DATE]" at bounding box center [616, 229] width 70 height 15
click at [641, 260] on button "Next Day" at bounding box center [635, 267] width 50 height 16
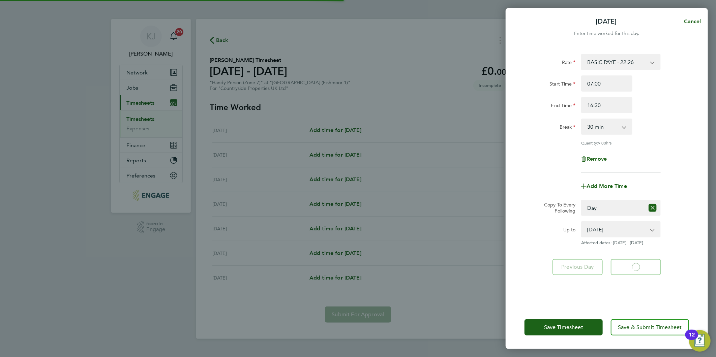
select select "30"
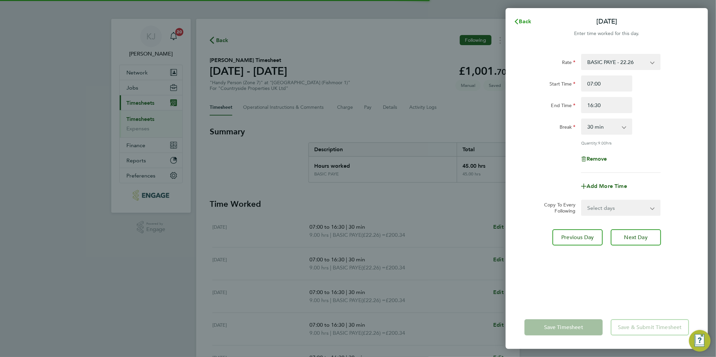
click at [525, 18] on span "Back" at bounding box center [525, 21] width 12 height 6
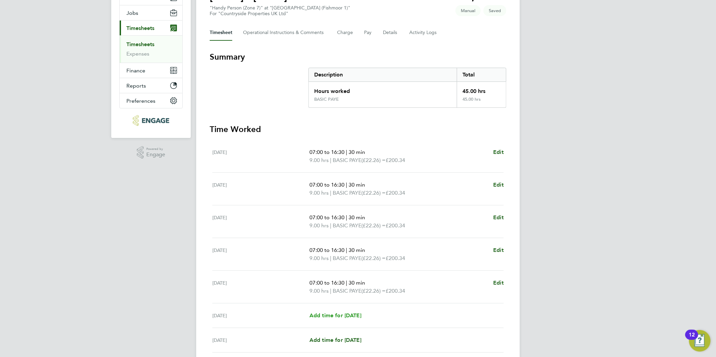
click at [335, 314] on span "Add time for [DATE]" at bounding box center [335, 315] width 52 height 6
select select "30"
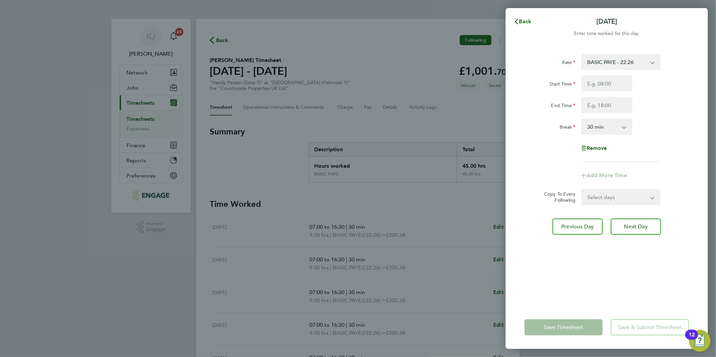
click at [598, 72] on div "Rate BASIC PAYE - 22.26 Start Time End Time Break 0 min 15 min 30 min 45 min 60…" at bounding box center [606, 108] width 164 height 108
click at [603, 83] on input "Start Time" at bounding box center [606, 83] width 51 height 16
type input "07:30"
type input "14:30"
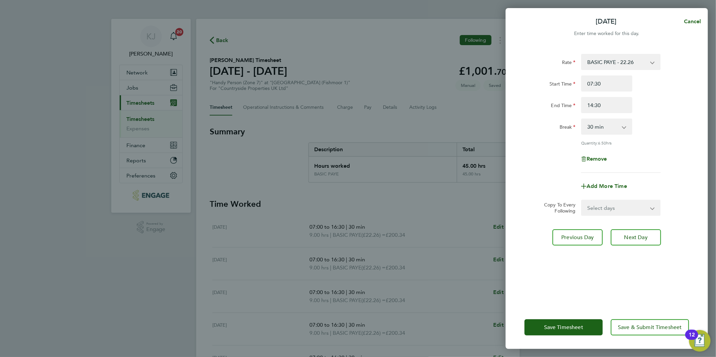
click at [633, 78] on div "07:30" at bounding box center [606, 83] width 57 height 16
click at [601, 130] on select "0 min 15 min 30 min 45 min 60 min 75 min 90 min" at bounding box center [602, 126] width 42 height 15
click at [581, 119] on select "0 min 15 min 30 min 45 min 60 min 75 min 90 min" at bounding box center [602, 126] width 42 height 15
click at [604, 130] on select "0 min 15 min 30 min 45 min 60 min 75 min 90 min" at bounding box center [602, 126] width 42 height 15
select select "0"
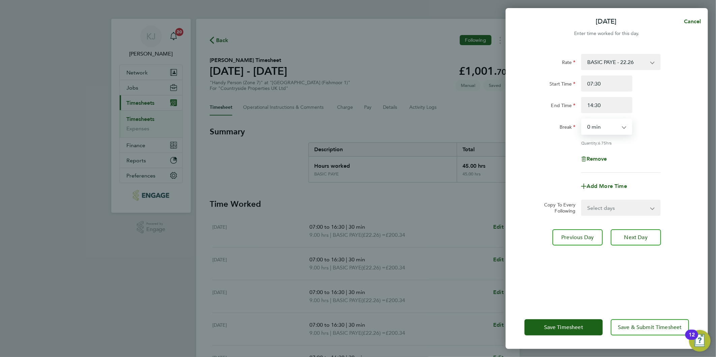
click at [581, 119] on select "0 min 15 min 30 min 45 min 60 min 75 min 90 min" at bounding box center [602, 126] width 42 height 15
click at [626, 237] on span "Next Day" at bounding box center [635, 237] width 23 height 7
select select "30"
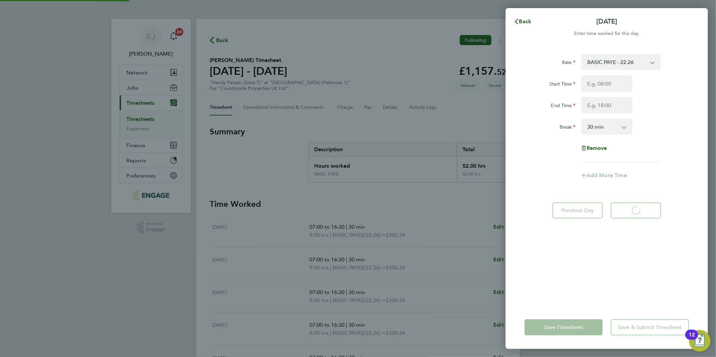
select select "30"
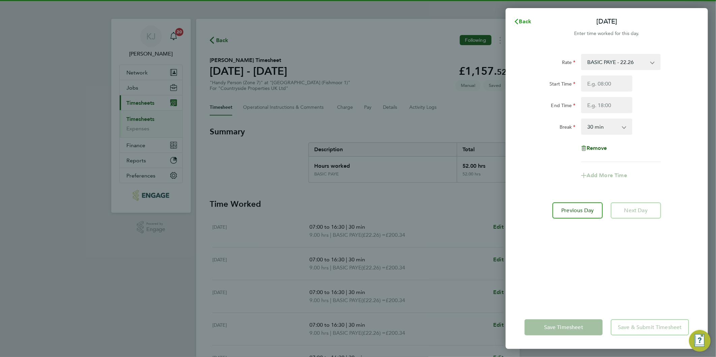
click at [519, 18] on span "Back" at bounding box center [525, 21] width 12 height 6
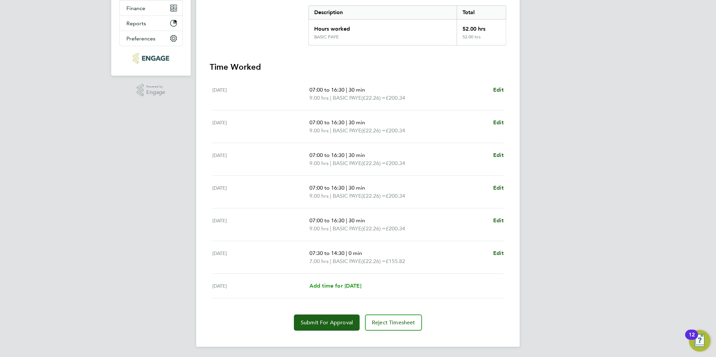
click at [346, 287] on span "Add time for [DATE]" at bounding box center [335, 286] width 52 height 6
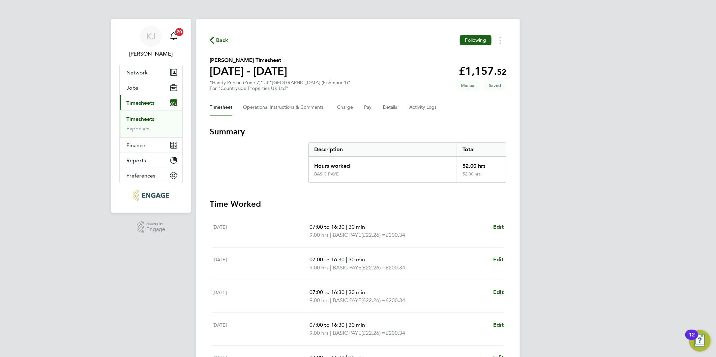
select select "30"
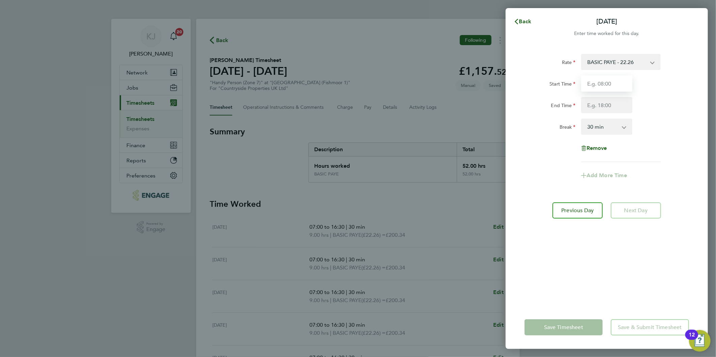
click at [597, 80] on input "Start Time" at bounding box center [606, 83] width 51 height 16
type input "07:30"
type input "11:30"
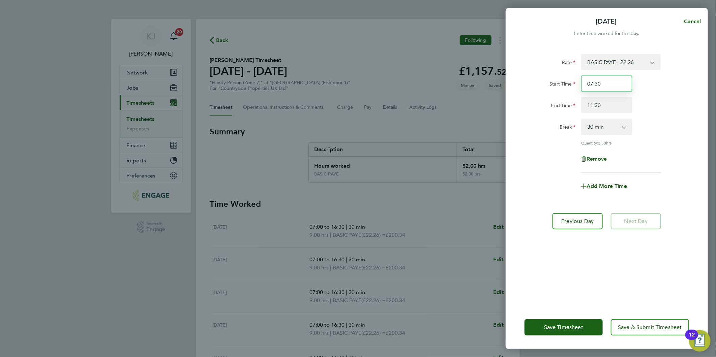
drag, startPoint x: 607, startPoint y: 85, endPoint x: 614, endPoint y: 96, distance: 13.6
click at [607, 85] on input "07:30" at bounding box center [606, 83] width 51 height 16
drag, startPoint x: 600, startPoint y: 127, endPoint x: 600, endPoint y: 135, distance: 8.4
click at [600, 127] on select "0 min 15 min 30 min 45 min 60 min 75 min 90 min" at bounding box center [602, 126] width 42 height 15
select select "0"
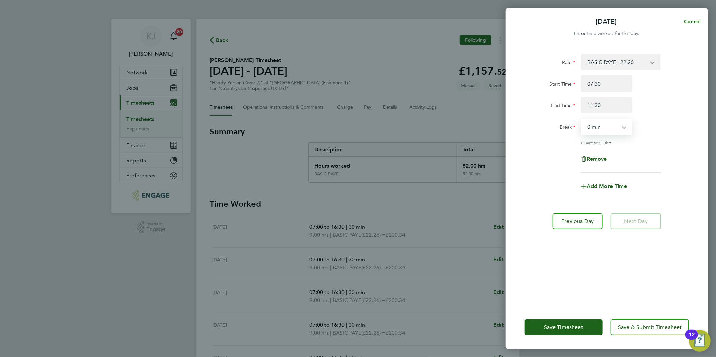
click at [581, 119] on select "0 min 15 min 30 min 45 min 60 min 75 min 90 min" at bounding box center [602, 126] width 42 height 15
click at [568, 332] on button "Save Timesheet" at bounding box center [563, 327] width 78 height 16
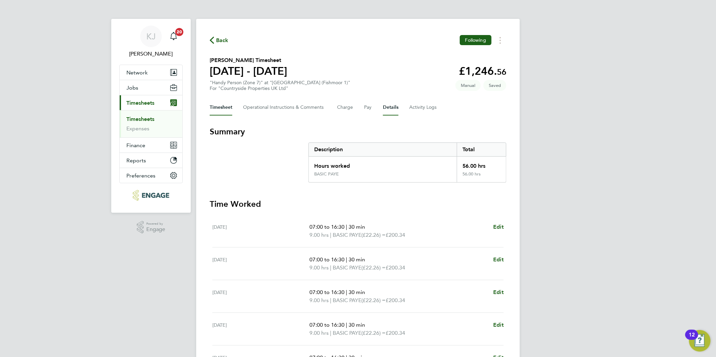
click at [389, 105] on button "Details" at bounding box center [390, 107] width 15 height 16
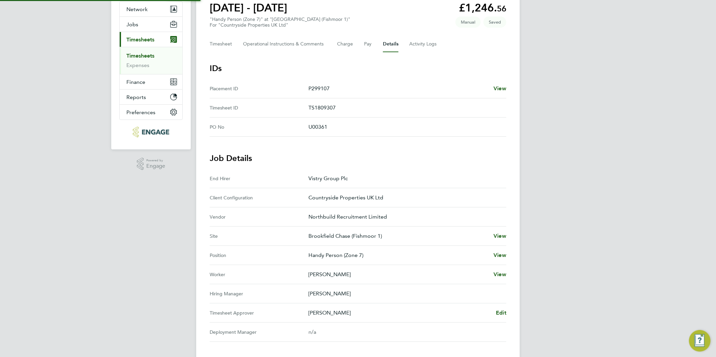
scroll to position [139, 0]
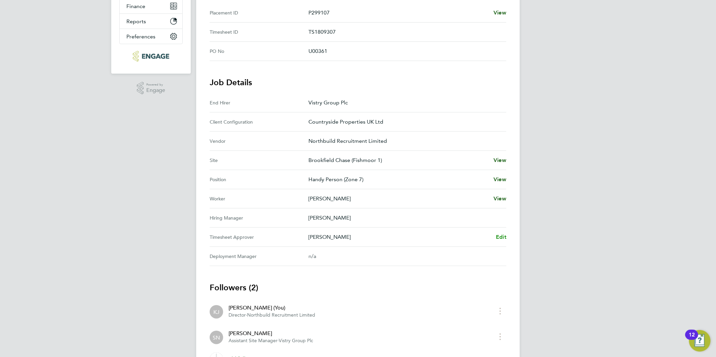
drag, startPoint x: 509, startPoint y: 238, endPoint x: 504, endPoint y: 237, distance: 5.5
click at [508, 238] on div "Back Following Daniel Novello's Timesheet 18 - 24 Aug 2025 £1,246. 56 "Handy Pe…" at bounding box center [357, 132] width 323 height 505
click at [503, 236] on span "Edit" at bounding box center [501, 237] width 10 height 6
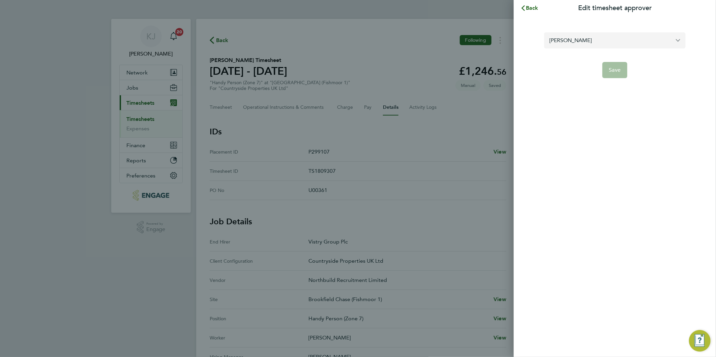
click at [609, 43] on input "Simon Nangle" at bounding box center [614, 40] width 141 height 16
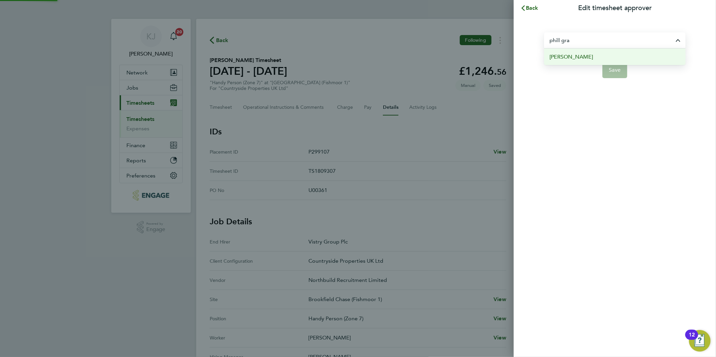
click at [597, 56] on li "Phill Grace" at bounding box center [614, 57] width 141 height 17
type input "Phill Grace"
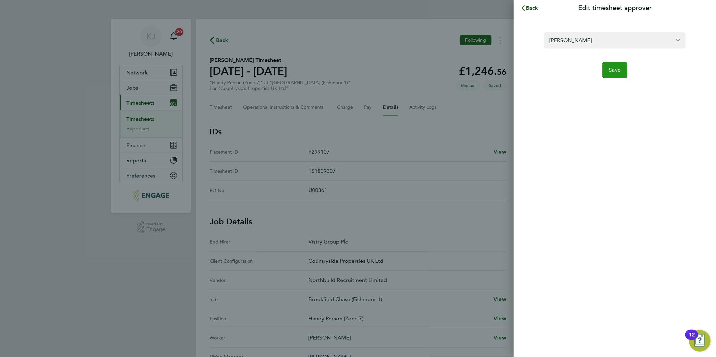
click at [621, 69] on button "Save" at bounding box center [614, 70] width 25 height 16
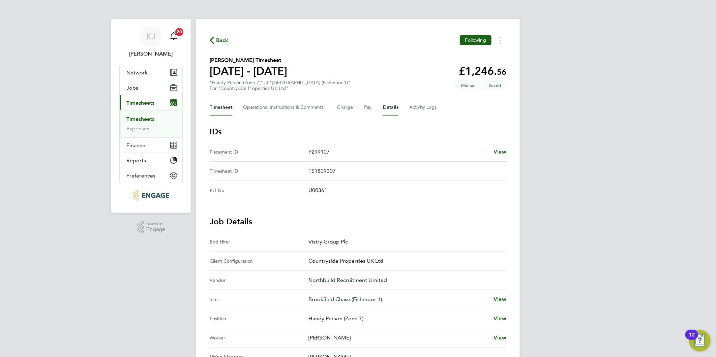
click at [214, 106] on button "Timesheet" at bounding box center [221, 107] width 23 height 16
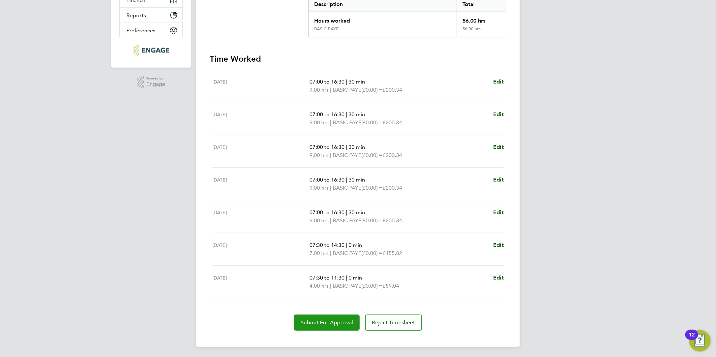
click at [335, 325] on button "Submit For Approval" at bounding box center [327, 323] width 66 height 16
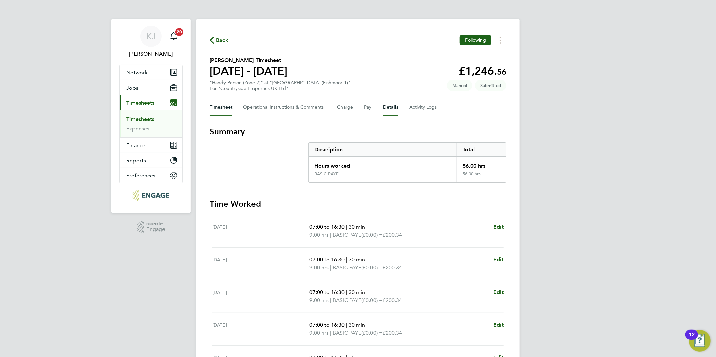
drag, startPoint x: 389, startPoint y: 106, endPoint x: 378, endPoint y: 117, distance: 15.2
click at [389, 103] on button "Details" at bounding box center [390, 107] width 15 height 16
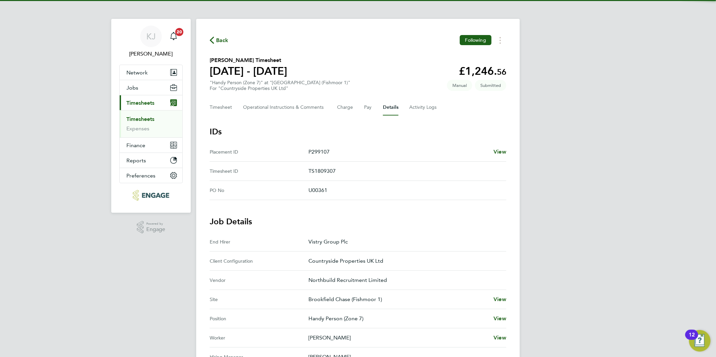
click at [125, 131] on ul "Timesheets Expenses" at bounding box center [151, 123] width 63 height 27
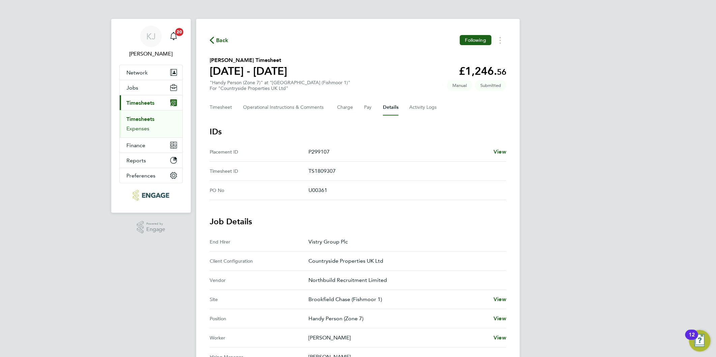
click at [131, 128] on link "Expenses" at bounding box center [137, 128] width 23 height 6
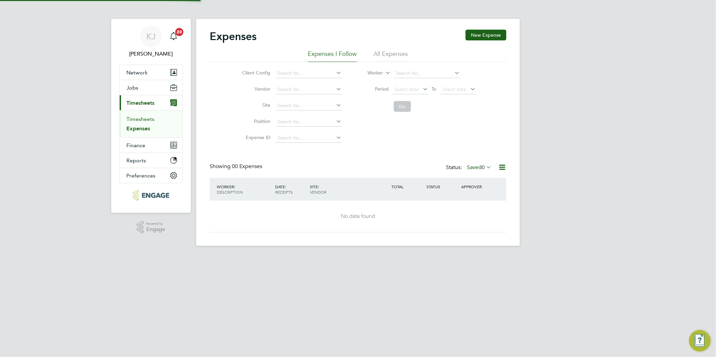
click at [140, 117] on link "Timesheets" at bounding box center [140, 119] width 28 height 6
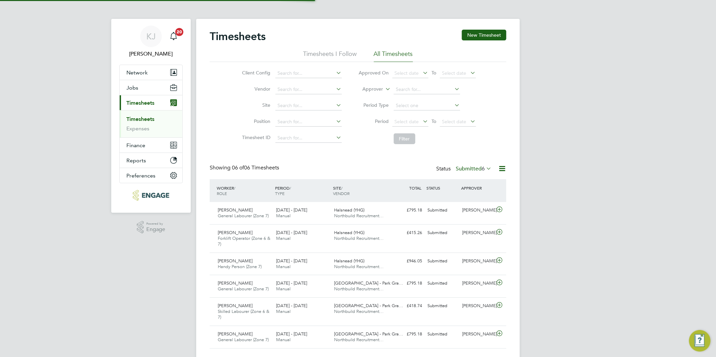
scroll to position [17, 59]
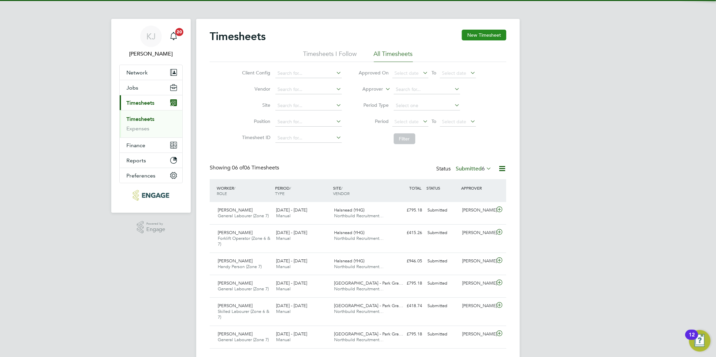
click at [472, 31] on button "New Timesheet" at bounding box center [484, 35] width 44 height 11
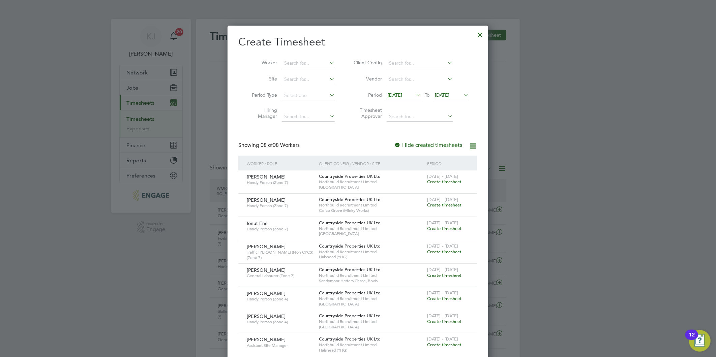
click at [402, 94] on span "[DATE]" at bounding box center [394, 95] width 14 height 6
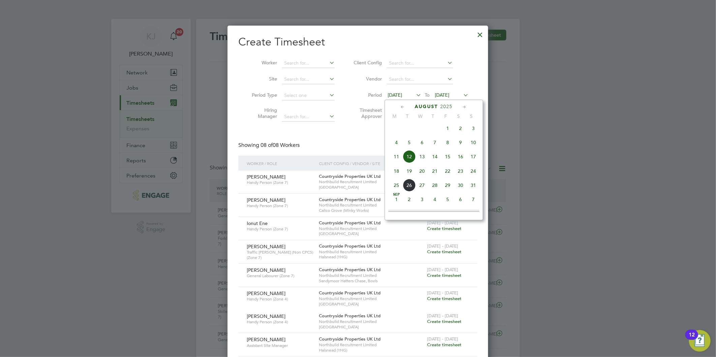
click at [390, 177] on span "18" at bounding box center [396, 171] width 13 height 13
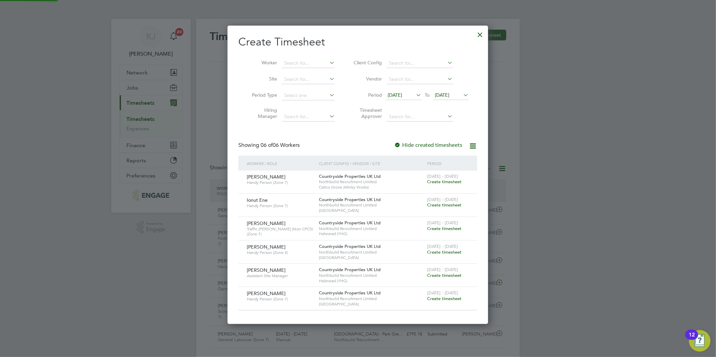
click at [446, 94] on span "[DATE]" at bounding box center [442, 95] width 14 height 6
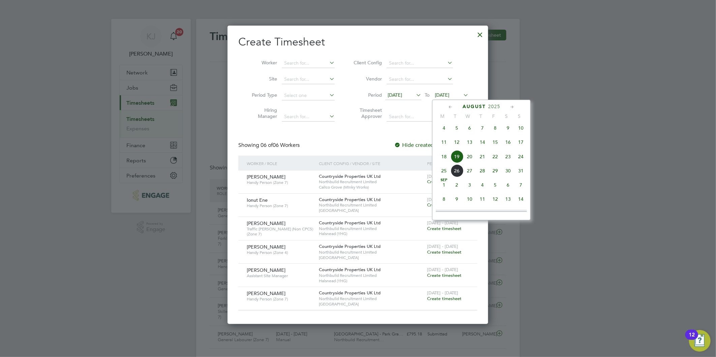
click at [523, 158] on span "24" at bounding box center [520, 156] width 13 height 13
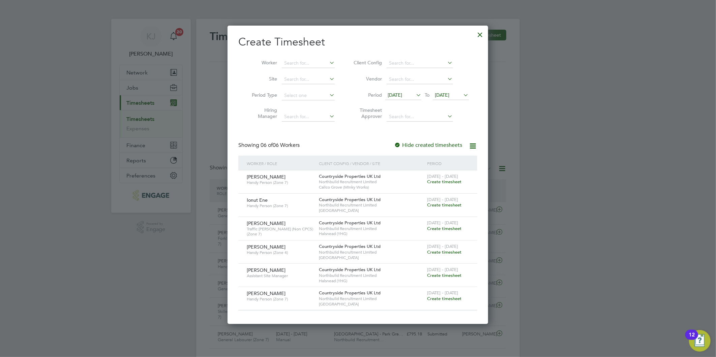
click at [451, 204] on span "Create timesheet" at bounding box center [444, 205] width 34 height 6
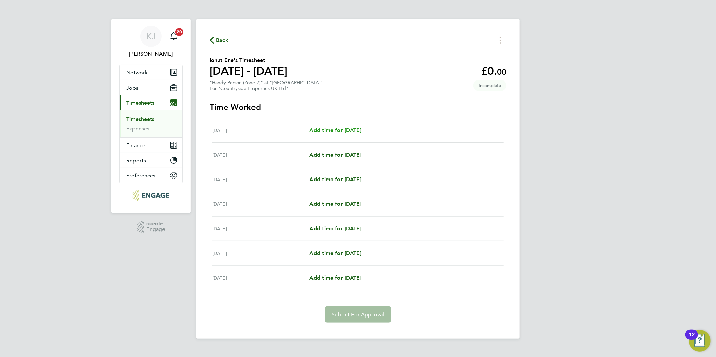
click at [324, 130] on span "Add time for [DATE]" at bounding box center [335, 130] width 52 height 6
select select "30"
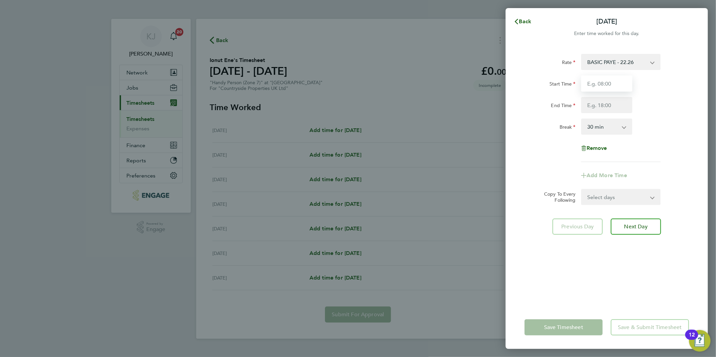
click at [614, 89] on input "Start Time" at bounding box center [606, 83] width 51 height 16
drag, startPoint x: 610, startPoint y: 85, endPoint x: 288, endPoint y: 78, distance: 322.1
click at [325, 88] on div "Mon 18 Aug Cancel Enter time worked for this day. Rate BASIC PAYE - 22.26 Start…" at bounding box center [358, 178] width 716 height 357
type input "07:00"
type input "17:00"
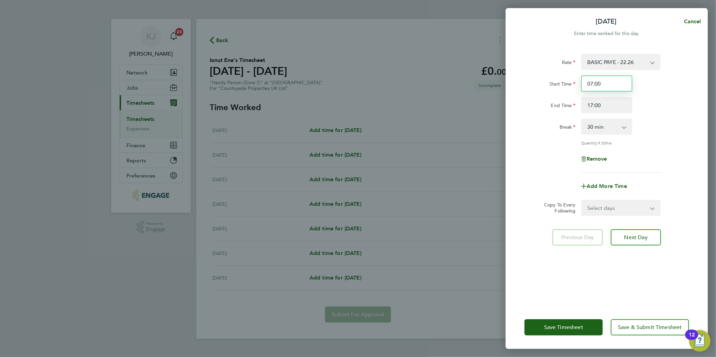
click at [625, 85] on input "07:00" at bounding box center [606, 83] width 51 height 16
drag, startPoint x: 606, startPoint y: 200, endPoint x: 605, endPoint y: 214, distance: 14.2
click at [606, 200] on select "Select days Day Weekday (Mon-Fri) Weekend (Sat-Sun) [DATE] [DATE] [DATE] [DATE]…" at bounding box center [616, 207] width 71 height 15
select select "DAY"
click at [581, 200] on select "Select days Day Weekday (Mon-Fri) Weekend (Sat-Sun) [DATE] [DATE] [DATE] [DATE]…" at bounding box center [616, 207] width 71 height 15
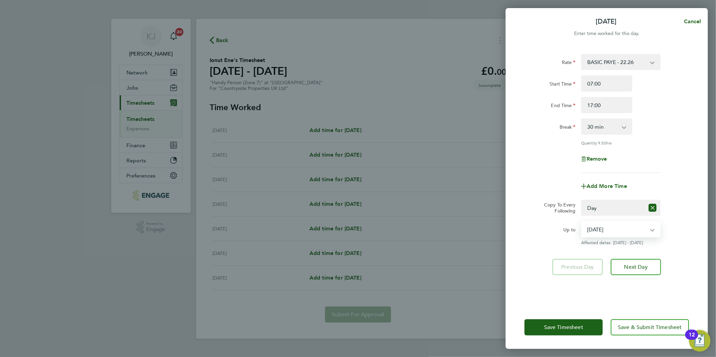
drag, startPoint x: 607, startPoint y: 225, endPoint x: 610, endPoint y: 228, distance: 3.8
click at [607, 226] on select "[DATE] [DATE] [DATE] [DATE] [DATE] [DATE]" at bounding box center [616, 229] width 70 height 15
select select "[DATE]"
click at [581, 222] on select "[DATE] [DATE] [DATE] [DATE] [DATE] [DATE]" at bounding box center [616, 229] width 70 height 15
click at [633, 268] on span "Next Day" at bounding box center [635, 267] width 23 height 7
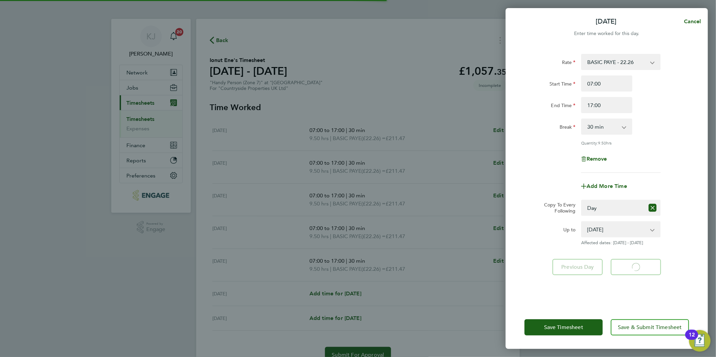
select select "30"
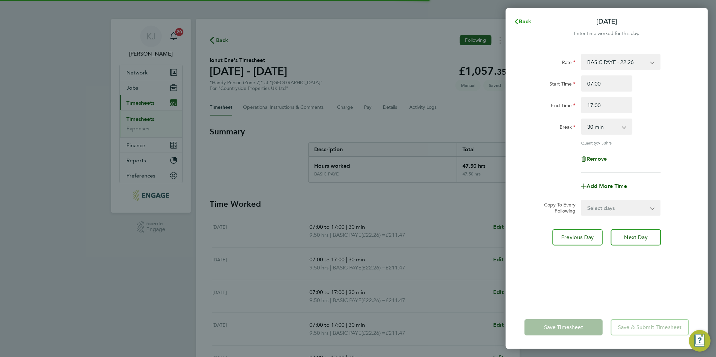
click at [513, 18] on button "Back" at bounding box center [522, 21] width 31 height 13
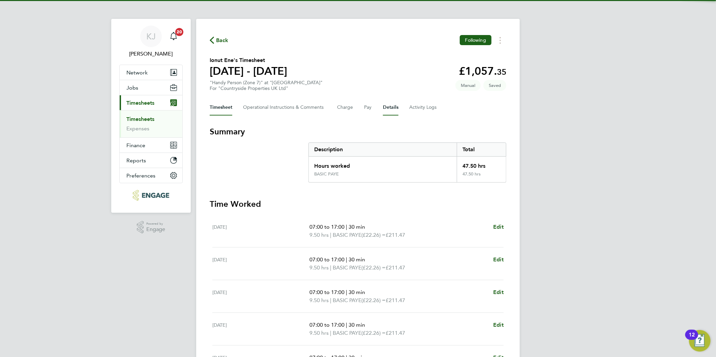
click at [384, 105] on button "Details" at bounding box center [390, 107] width 15 height 16
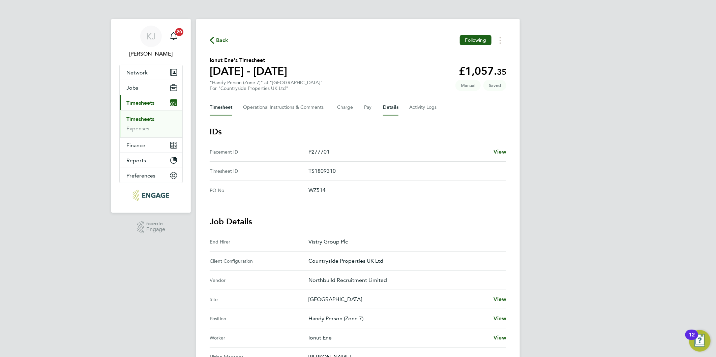
click at [219, 107] on button "Timesheet" at bounding box center [221, 107] width 23 height 16
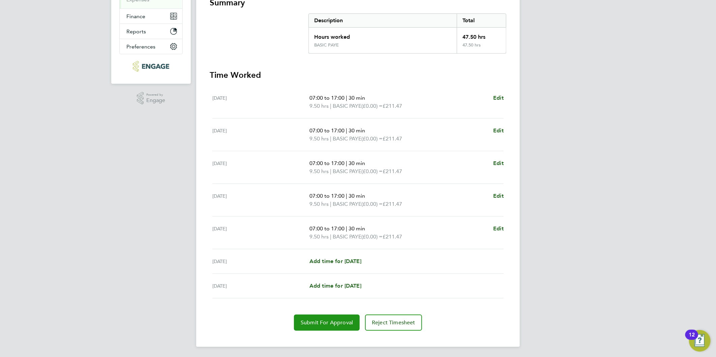
click at [318, 320] on span "Submit For Approval" at bounding box center [326, 322] width 52 height 7
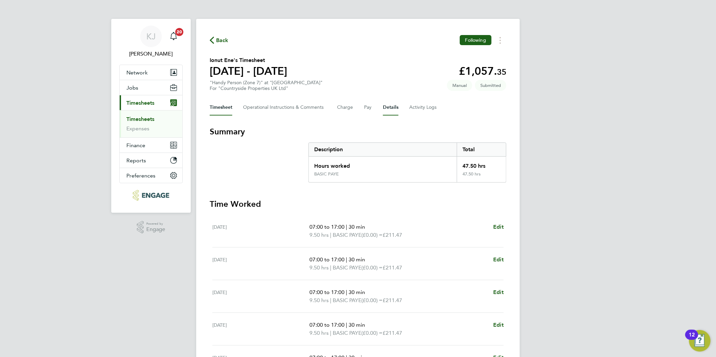
drag, startPoint x: 388, startPoint y: 108, endPoint x: 382, endPoint y: 116, distance: 10.4
click at [388, 108] on button "Details" at bounding box center [390, 107] width 15 height 16
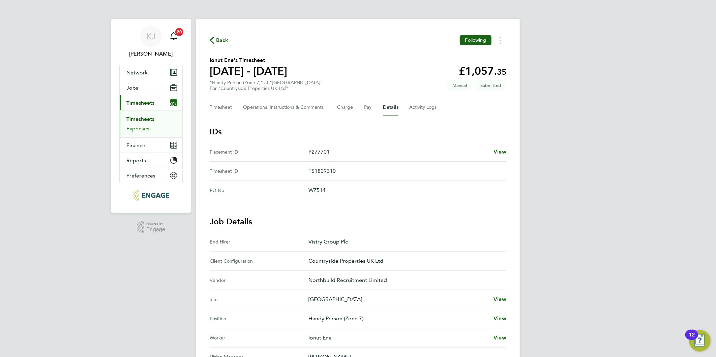
click at [144, 125] on link "Expenses" at bounding box center [137, 128] width 23 height 6
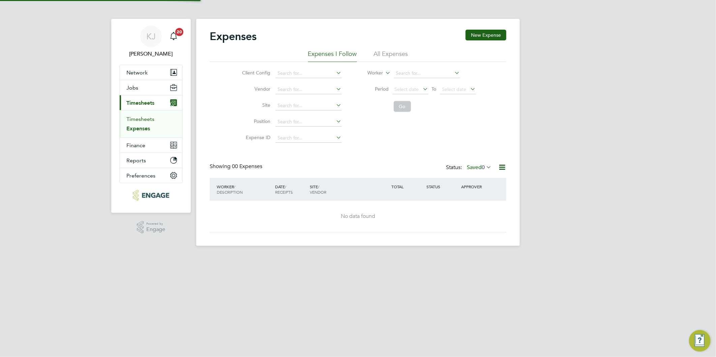
click at [142, 117] on link "Timesheets" at bounding box center [140, 119] width 28 height 6
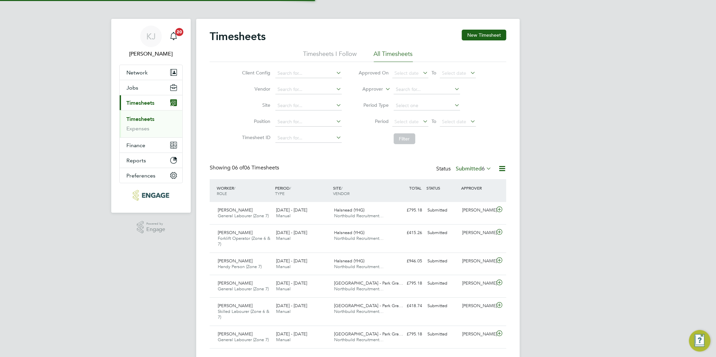
scroll to position [17, 59]
click at [489, 32] on button "New Timesheet" at bounding box center [484, 35] width 44 height 11
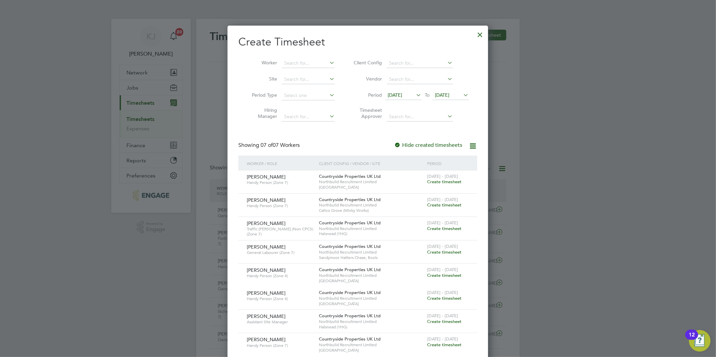
click at [105, 233] on div at bounding box center [358, 178] width 716 height 357
click at [478, 35] on div at bounding box center [480, 33] width 12 height 12
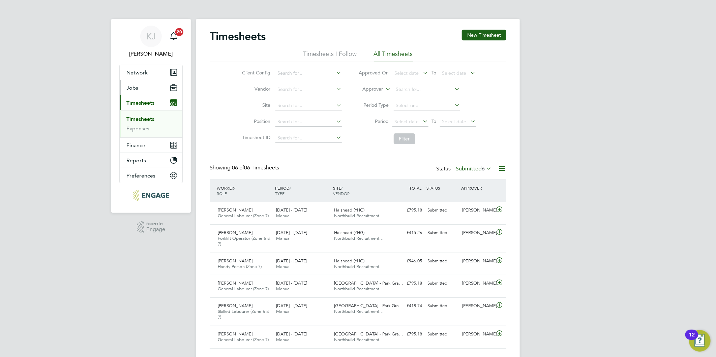
click at [131, 90] on span "Jobs" at bounding box center [132, 88] width 12 height 6
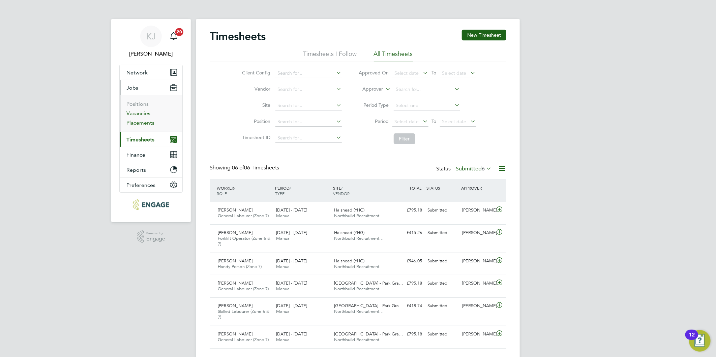
drag, startPoint x: 135, startPoint y: 110, endPoint x: 137, endPoint y: 126, distance: 15.9
click at [135, 110] on link "Vacancies" at bounding box center [138, 113] width 24 height 6
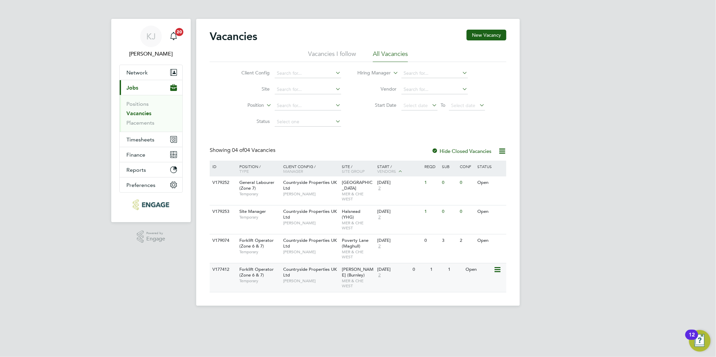
click at [266, 270] on div "Forklift Operator (Zone 6 & 7) Temporary" at bounding box center [257, 274] width 47 height 23
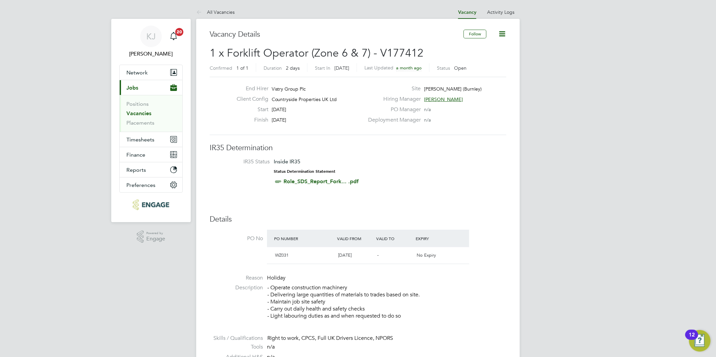
drag, startPoint x: 499, startPoint y: 30, endPoint x: 502, endPoint y: 34, distance: 4.5
click at [500, 31] on icon at bounding box center [502, 34] width 8 height 8
click at [487, 60] on li "Update Status" at bounding box center [485, 59] width 39 height 9
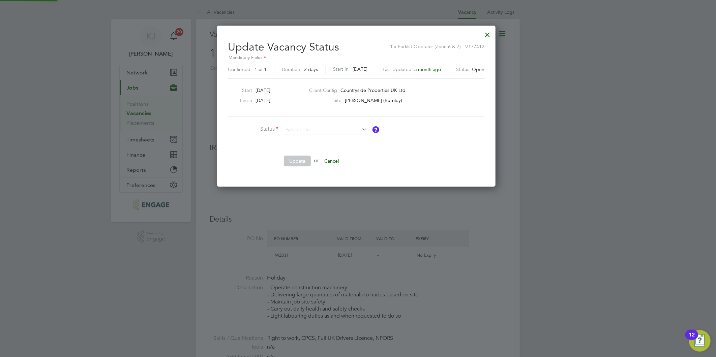
scroll to position [160, 282]
click at [304, 147] on li "Closed" at bounding box center [325, 147] width 84 height 9
type input "Closed"
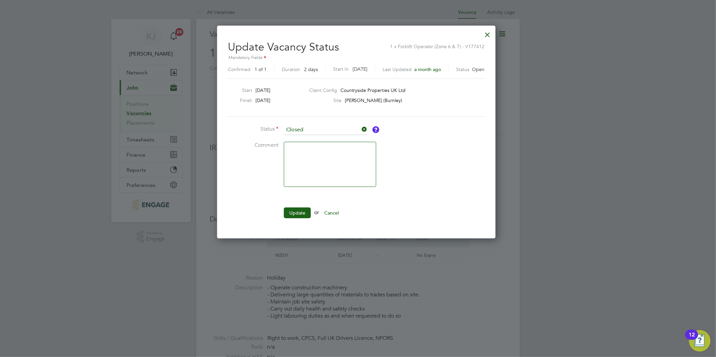
scroll to position [213, 282]
click at [295, 221] on li "Update or Cancel" at bounding box center [329, 217] width 202 height 18
click at [295, 217] on button "Update" at bounding box center [297, 213] width 27 height 11
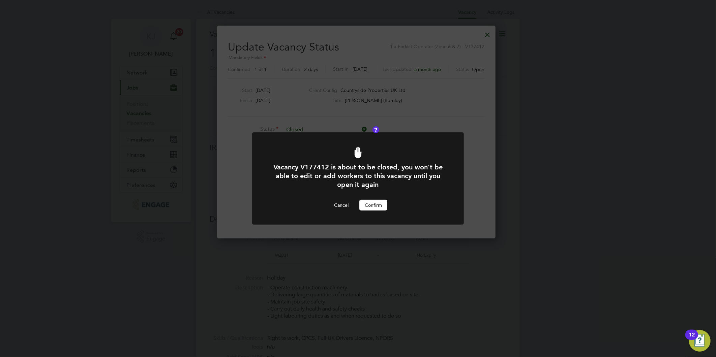
click at [369, 204] on button "Confirm" at bounding box center [373, 205] width 28 height 11
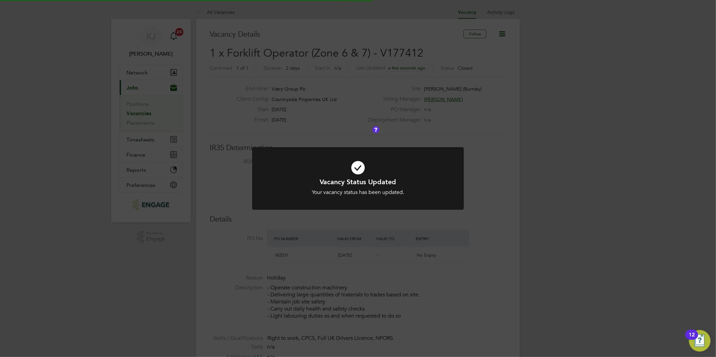
click at [90, 181] on div "Vacancy Status Updated Your vacancy status has been updated. Cancel Okay" at bounding box center [358, 178] width 716 height 357
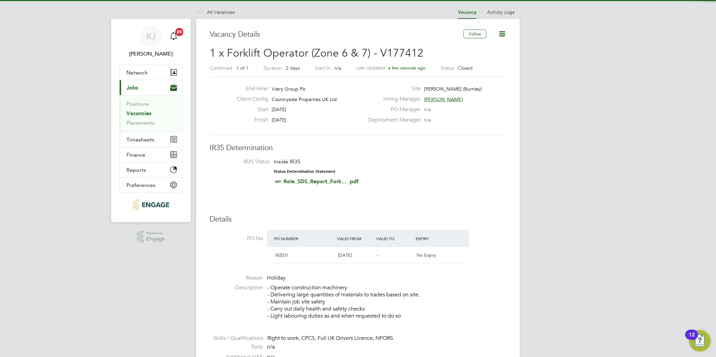
click at [135, 113] on link "Vacancies" at bounding box center [138, 113] width 25 height 6
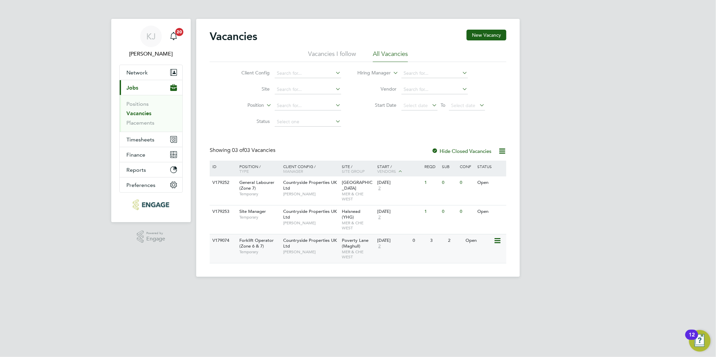
click at [290, 249] on div "Countryside Properties UK Ltd [PERSON_NAME]" at bounding box center [310, 245] width 59 height 23
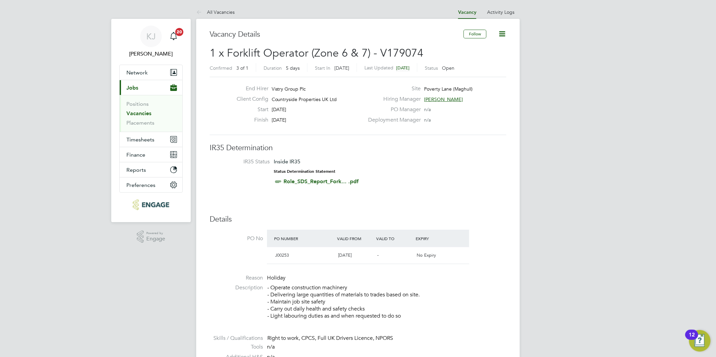
click at [501, 34] on icon at bounding box center [502, 34] width 8 height 8
click at [490, 59] on li "Update Status" at bounding box center [485, 59] width 39 height 9
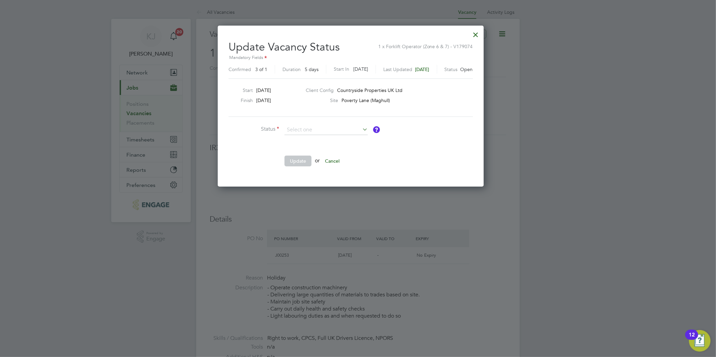
click at [312, 146] on li "Closed" at bounding box center [326, 147] width 84 height 9
type input "Closed"
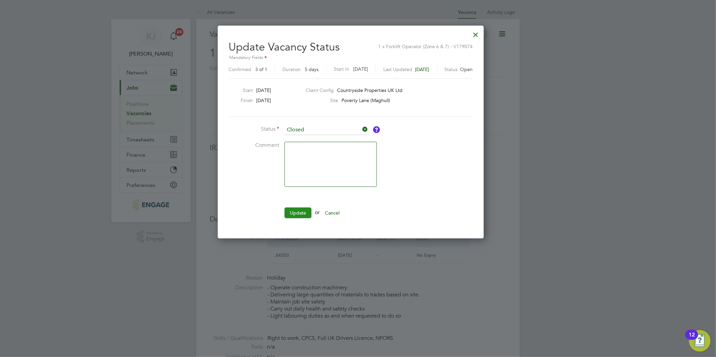
click at [295, 209] on button "Update" at bounding box center [297, 213] width 27 height 11
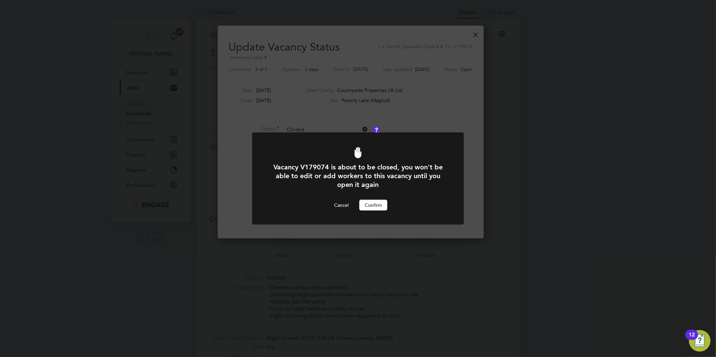
click at [373, 201] on button "Confirm" at bounding box center [373, 205] width 28 height 11
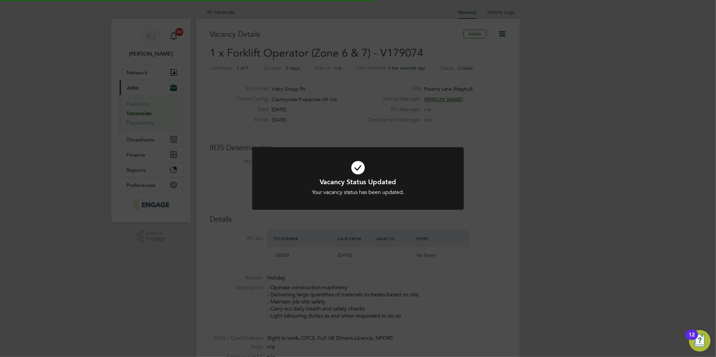
click at [196, 151] on div "Vacancy Status Updated Your vacancy status has been updated. Cancel Okay" at bounding box center [358, 178] width 716 height 357
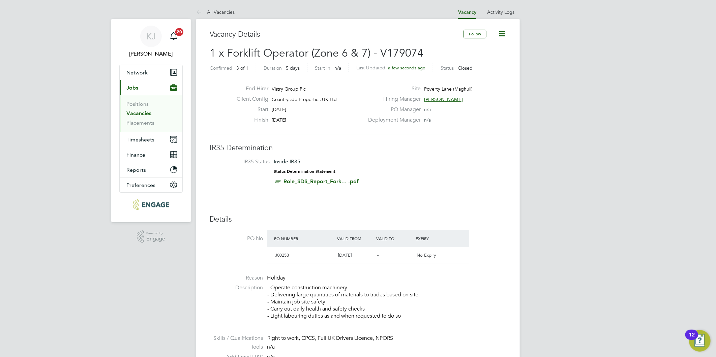
click at [133, 110] on link "Vacancies" at bounding box center [138, 113] width 25 height 6
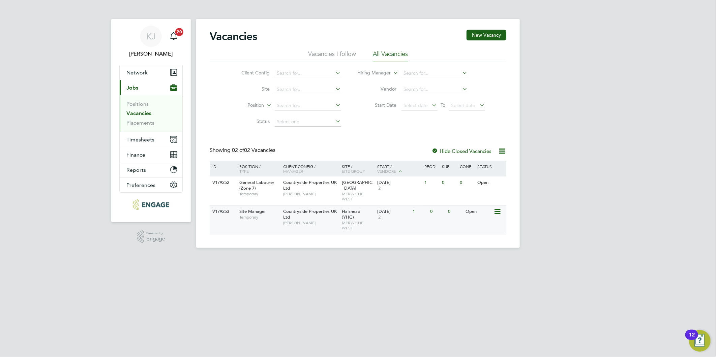
click at [333, 218] on div "Countryside Properties UK Ltd [PERSON_NAME]" at bounding box center [310, 216] width 59 height 23
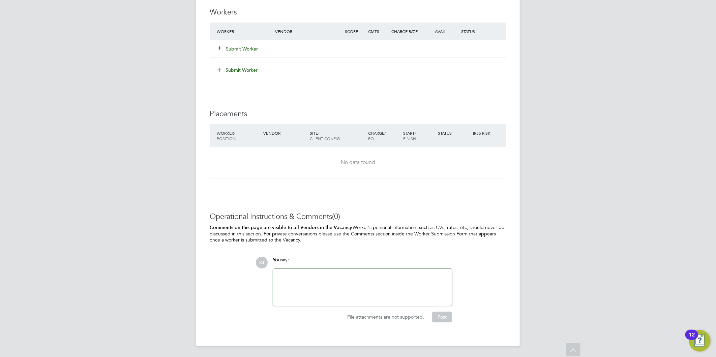
click at [300, 280] on div at bounding box center [362, 287] width 171 height 29
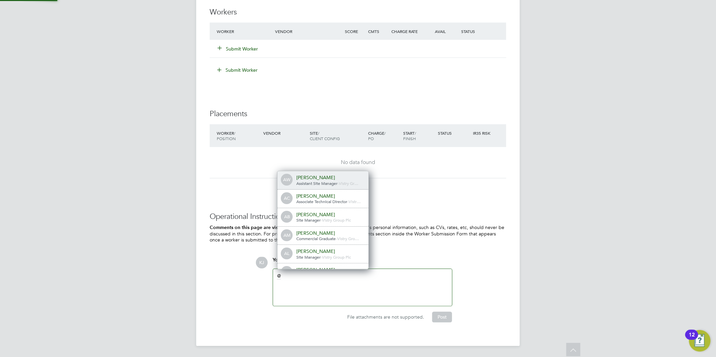
scroll to position [3, 3]
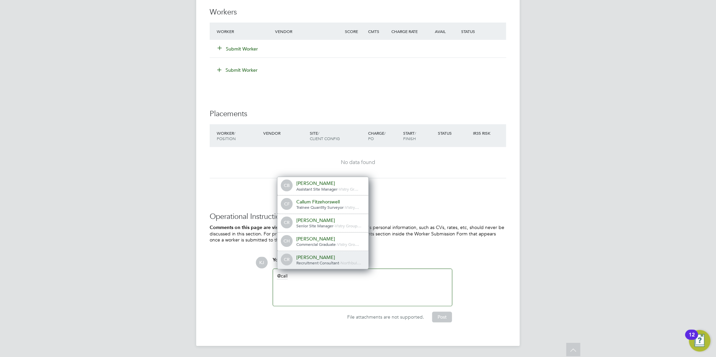
click at [329, 263] on span "Recruitment Consultant" at bounding box center [317, 262] width 43 height 5
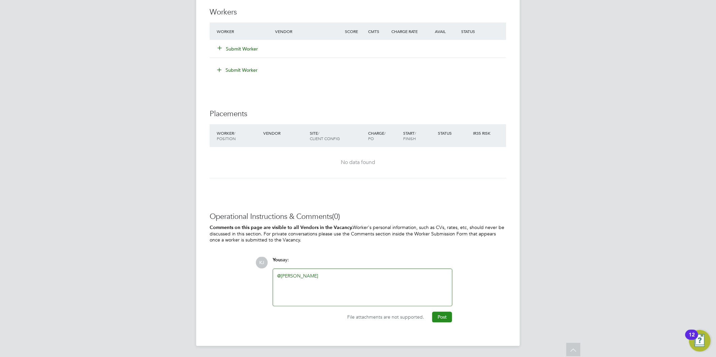
click at [449, 314] on button "Post" at bounding box center [442, 317] width 20 height 11
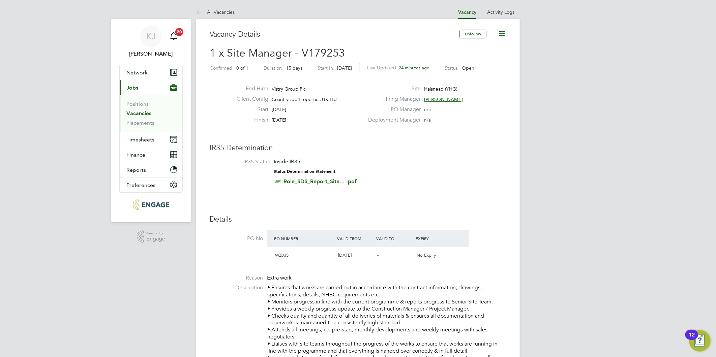
drag, startPoint x: 136, startPoint y: 112, endPoint x: 143, endPoint y: 117, distance: 8.9
click at [136, 112] on link "Vacancies" at bounding box center [138, 113] width 25 height 6
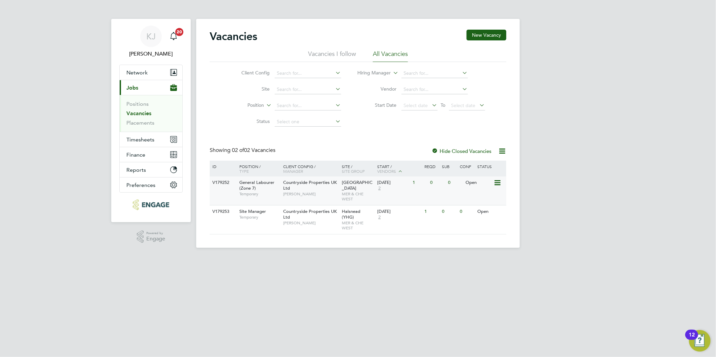
click at [319, 189] on div "Countryside Properties UK Ltd [PERSON_NAME]" at bounding box center [310, 188] width 59 height 23
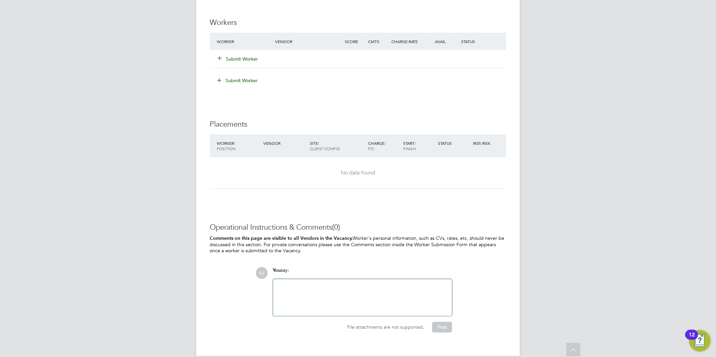
click at [353, 297] on div at bounding box center [362, 297] width 171 height 29
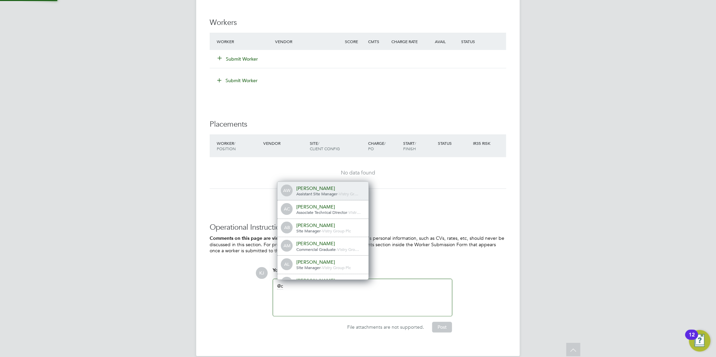
scroll to position [5, 68]
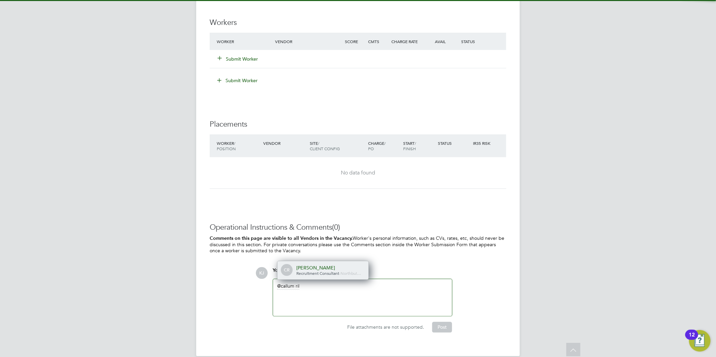
click at [342, 270] on div "[PERSON_NAME]" at bounding box center [329, 268] width 67 height 6
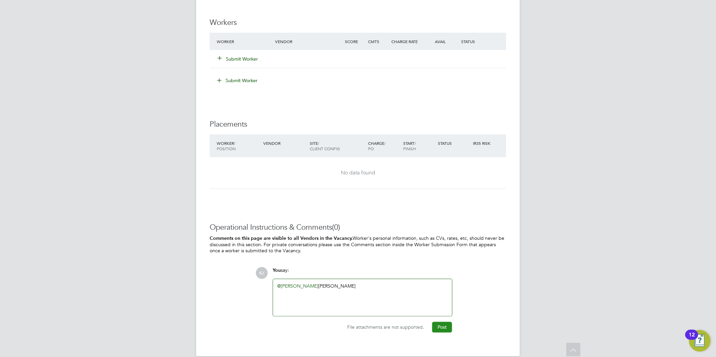
click at [440, 325] on button "Post" at bounding box center [442, 327] width 20 height 11
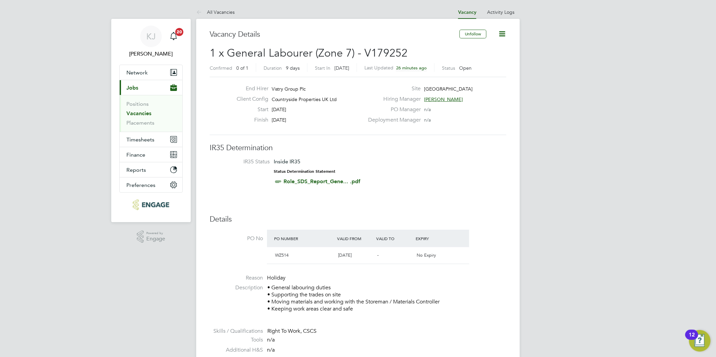
click at [144, 114] on link "Vacancies" at bounding box center [138, 113] width 25 height 6
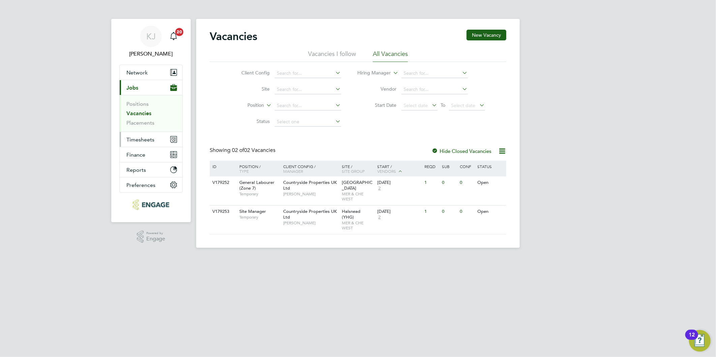
click at [149, 137] on span "Timesheets" at bounding box center [140, 139] width 28 height 6
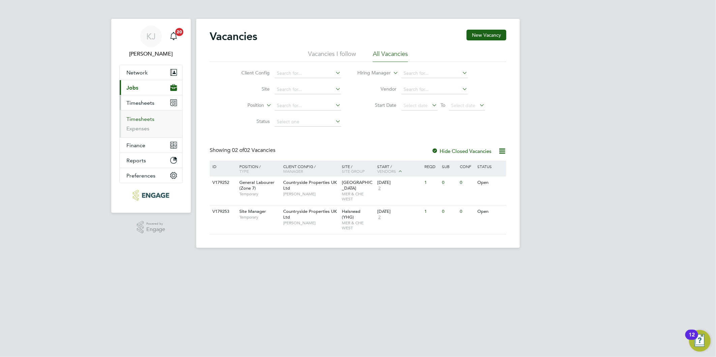
click at [145, 117] on link "Timesheets" at bounding box center [140, 119] width 28 height 6
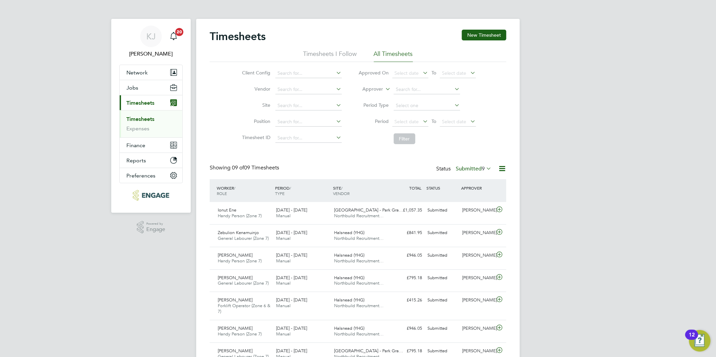
click at [143, 110] on ul "Timesheets Expenses" at bounding box center [151, 123] width 63 height 27
click at [144, 118] on link "Timesheets" at bounding box center [140, 119] width 28 height 6
drag, startPoint x: 487, startPoint y: 34, endPoint x: 477, endPoint y: 58, distance: 26.3
click at [487, 34] on button "New Timesheet" at bounding box center [484, 35] width 44 height 11
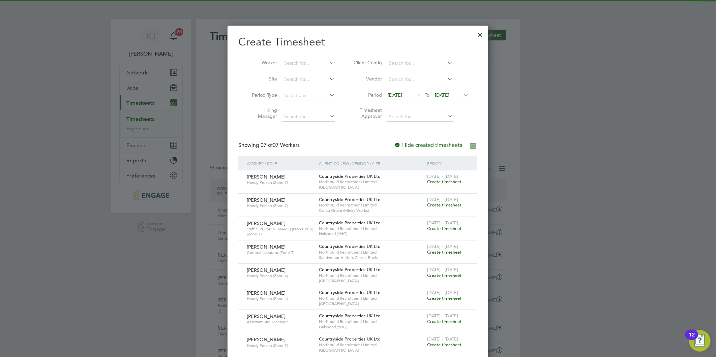
click at [396, 94] on span "[DATE]" at bounding box center [394, 95] width 14 height 6
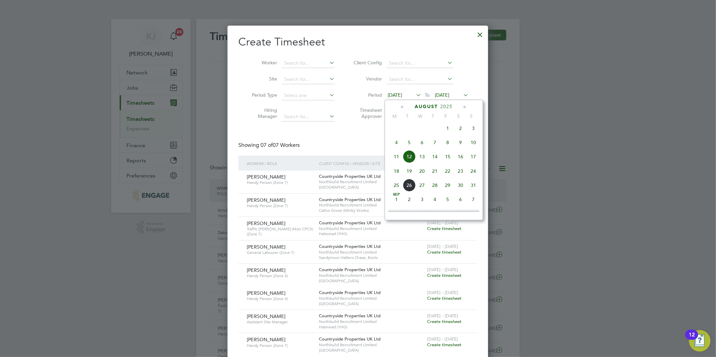
click at [393, 176] on span "18" at bounding box center [396, 171] width 13 height 13
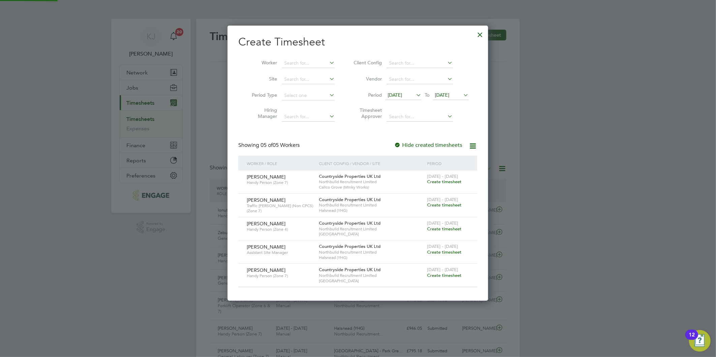
click at [443, 90] on li "Period [DATE] To [DATE]" at bounding box center [410, 96] width 134 height 16
click at [447, 96] on span "[DATE]" at bounding box center [442, 95] width 14 height 6
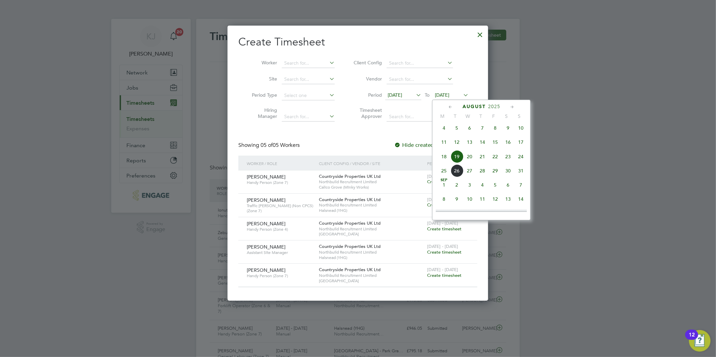
click at [525, 162] on span "24" at bounding box center [520, 156] width 13 height 13
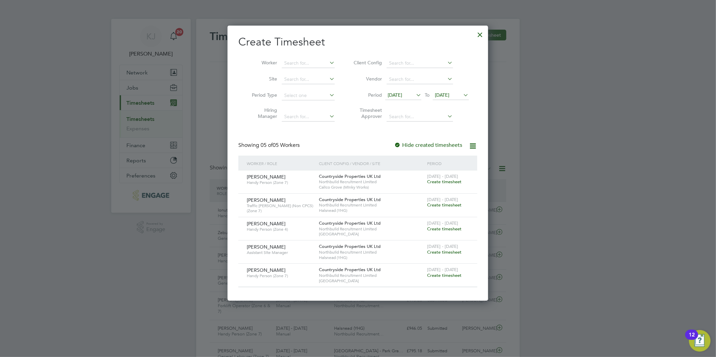
click at [443, 204] on span "Create timesheet" at bounding box center [444, 205] width 34 height 6
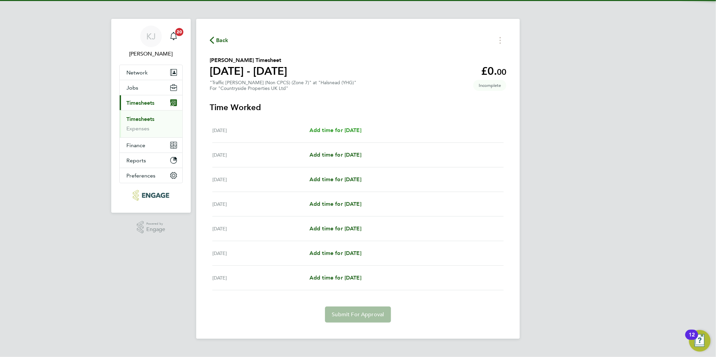
click at [331, 133] on div "[DATE] Add time for [DATE] Add time for [DATE]" at bounding box center [357, 130] width 291 height 25
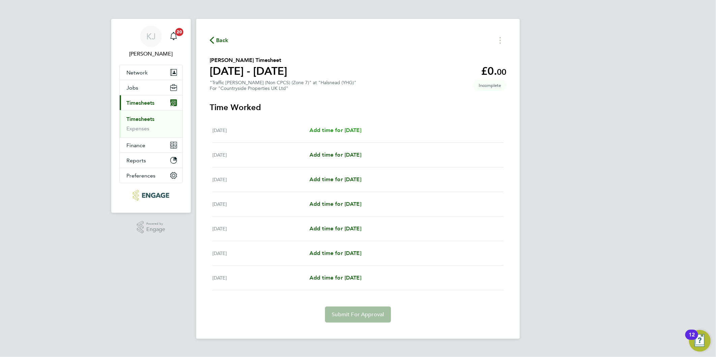
click at [332, 130] on span "Add time for [DATE]" at bounding box center [335, 130] width 52 height 6
select select "30"
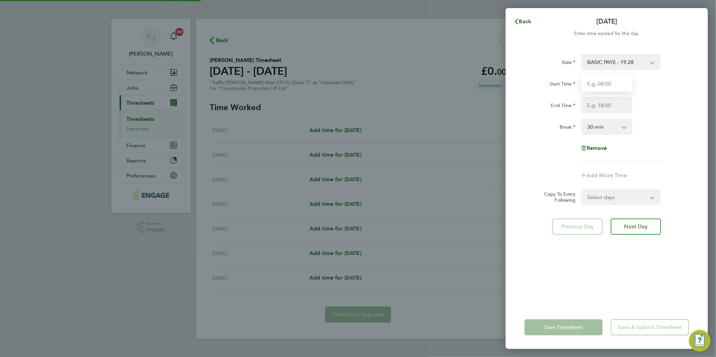
click at [588, 88] on input "Start Time" at bounding box center [606, 83] width 51 height 16
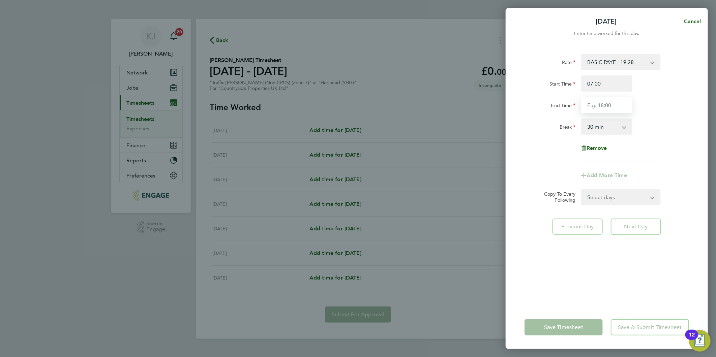
type input "07:00"
type input "16:30"
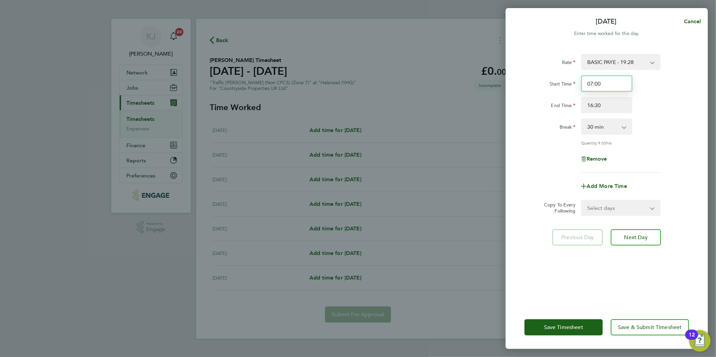
click at [619, 84] on input "07:00" at bounding box center [606, 83] width 51 height 16
drag, startPoint x: 597, startPoint y: 210, endPoint x: 590, endPoint y: 216, distance: 9.3
click at [597, 210] on select "Select days Day Weekday (Mon-Fri) Weekend (Sat-Sun) [DATE] [DATE] [DATE] [DATE]…" at bounding box center [616, 207] width 71 height 15
select select "DAY"
click at [581, 200] on select "Select days Day Weekday (Mon-Fri) Weekend (Sat-Sun) [DATE] [DATE] [DATE] [DATE]…" at bounding box center [616, 207] width 71 height 15
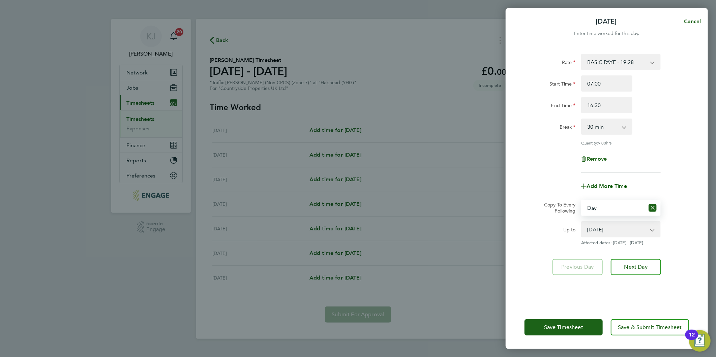
click at [619, 235] on select "[DATE] [DATE] [DATE] [DATE] [DATE] [DATE]" at bounding box center [616, 229] width 70 height 15
select select "[DATE]"
click at [581, 222] on select "[DATE] [DATE] [DATE] [DATE] [DATE] [DATE]" at bounding box center [616, 229] width 70 height 15
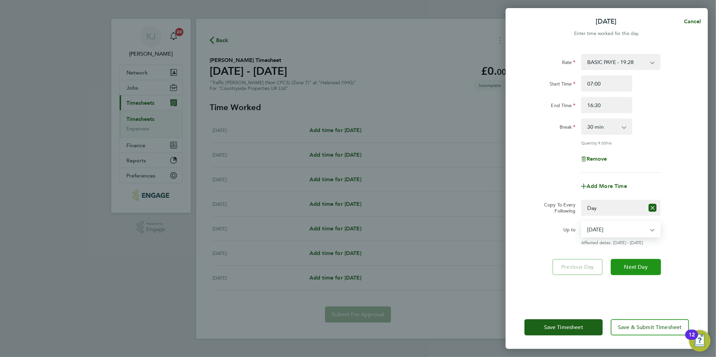
click at [634, 267] on span "Next Day" at bounding box center [635, 267] width 23 height 7
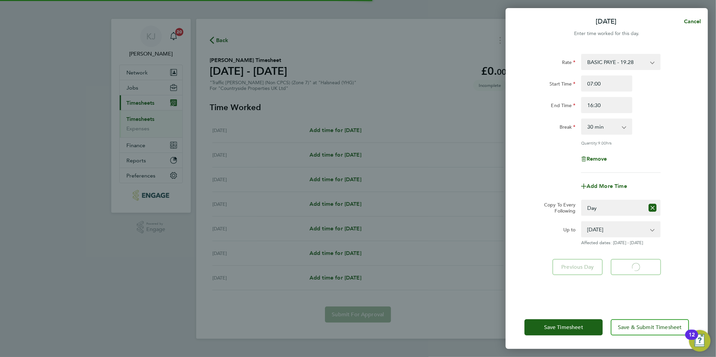
select select "30"
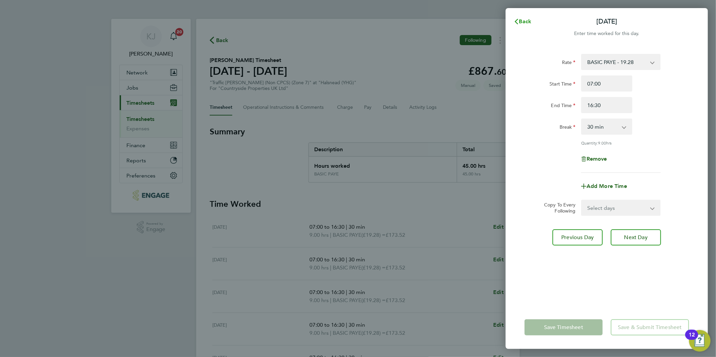
click at [531, 17] on button "Back" at bounding box center [522, 21] width 31 height 13
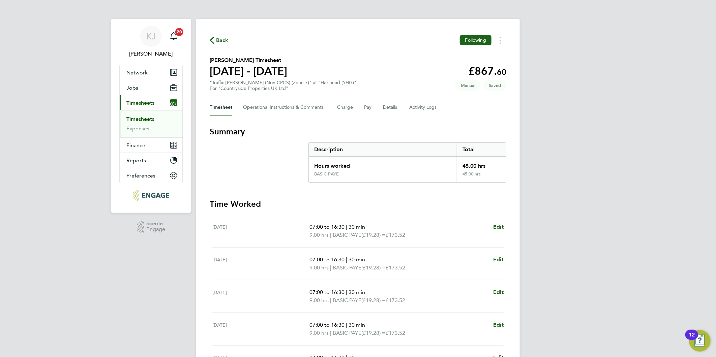
click at [382, 110] on div "Timesheet Operational Instructions & Comments Charge Pay Details Activity Logs" at bounding box center [358, 107] width 296 height 16
click at [398, 103] on div "Timesheet Operational Instructions & Comments Charge Pay Details Activity Logs" at bounding box center [358, 107] width 296 height 16
click at [398, 109] on div "Timesheet Operational Instructions & Comments Charge Pay Details Activity Logs" at bounding box center [358, 107] width 296 height 16
click at [389, 107] on button "Details" at bounding box center [390, 107] width 15 height 16
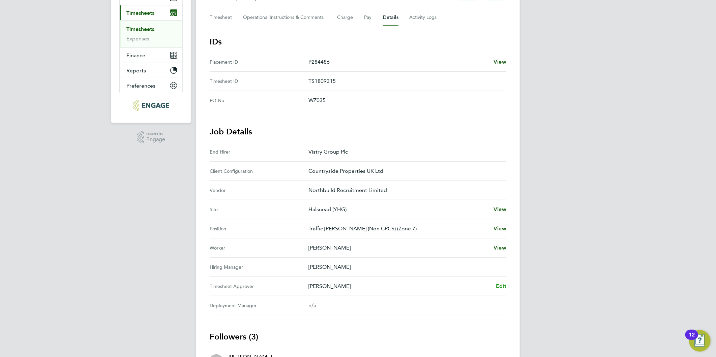
drag, startPoint x: 495, startPoint y: 282, endPoint x: 500, endPoint y: 286, distance: 6.2
click at [496, 282] on div "[PERSON_NAME] Edit" at bounding box center [407, 286] width 198 height 8
click at [500, 283] on span "Edit" at bounding box center [501, 286] width 10 height 6
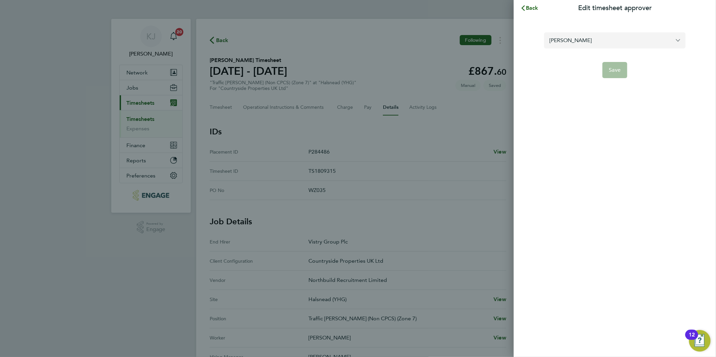
click at [614, 40] on input "[PERSON_NAME]" at bounding box center [614, 40] width 141 height 16
click at [590, 59] on li "[PERSON_NAME]" at bounding box center [614, 57] width 141 height 17
type input "[PERSON_NAME]"
drag, startPoint x: 621, startPoint y: 72, endPoint x: 615, endPoint y: 84, distance: 13.6
click at [621, 71] on button "Save" at bounding box center [614, 70] width 25 height 16
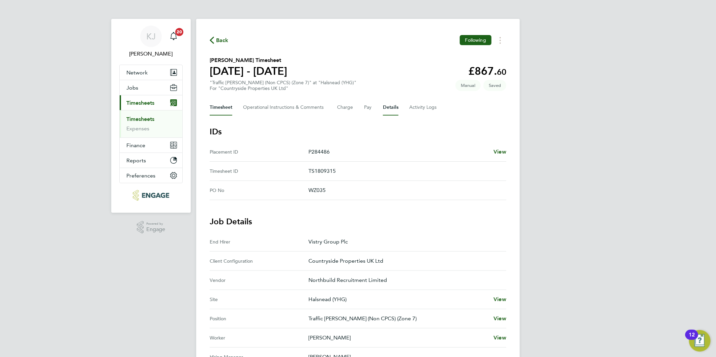
click at [217, 107] on button "Timesheet" at bounding box center [221, 107] width 23 height 16
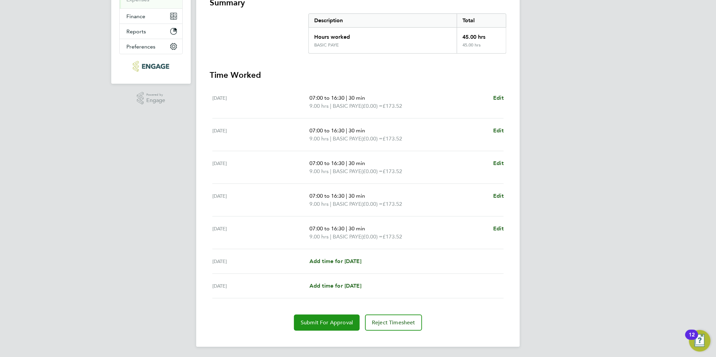
click at [331, 326] on button "Submit For Approval" at bounding box center [327, 323] width 66 height 16
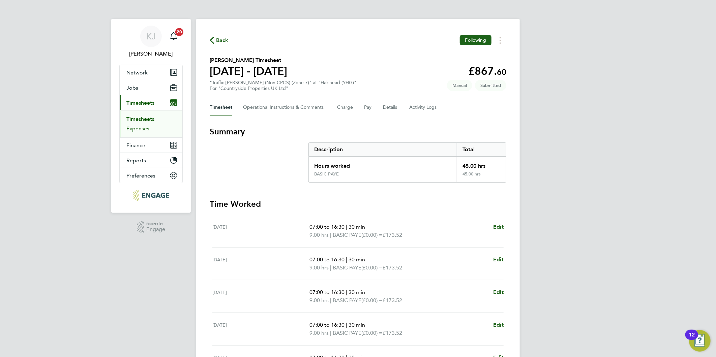
click at [141, 131] on link "Expenses" at bounding box center [137, 128] width 23 height 6
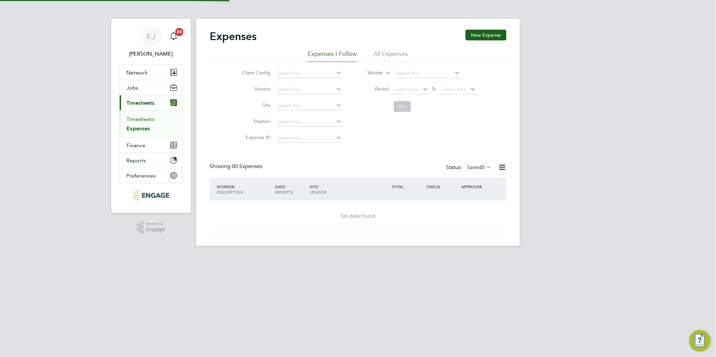
click at [141, 119] on link "Timesheets" at bounding box center [140, 119] width 28 height 6
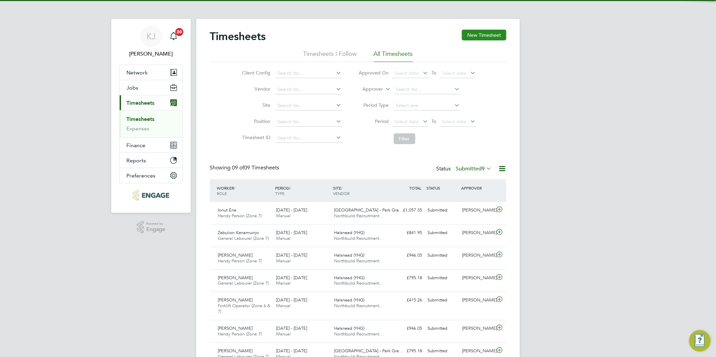
click at [491, 35] on button "New Timesheet" at bounding box center [484, 35] width 44 height 11
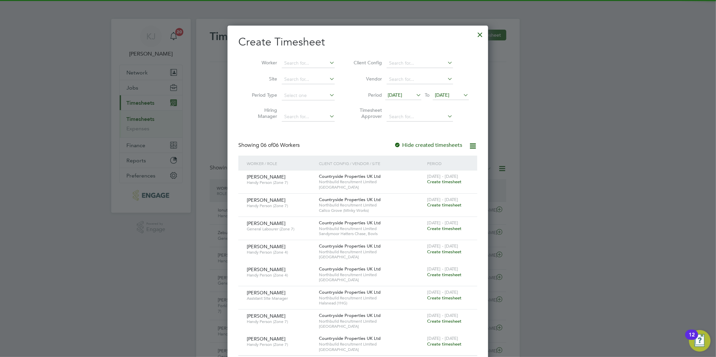
click at [399, 91] on span "[DATE]" at bounding box center [403, 95] width 36 height 9
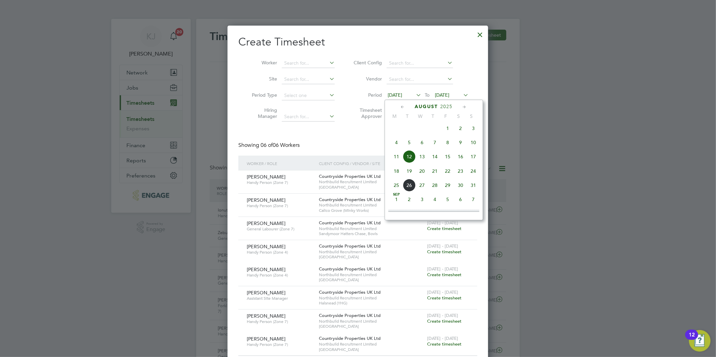
click at [393, 176] on span "18" at bounding box center [396, 171] width 13 height 13
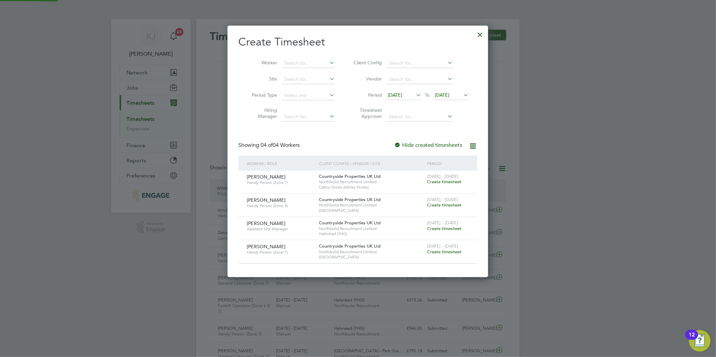
click at [449, 92] on span "[DATE]" at bounding box center [442, 95] width 14 height 6
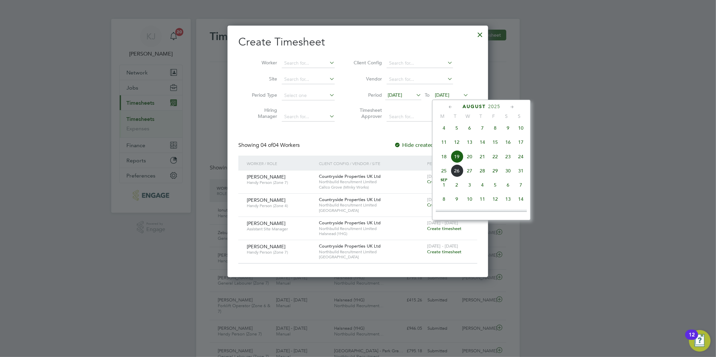
drag, startPoint x: 519, startPoint y: 159, endPoint x: 517, endPoint y: 162, distance: 3.9
click at [520, 159] on span "24" at bounding box center [520, 156] width 13 height 13
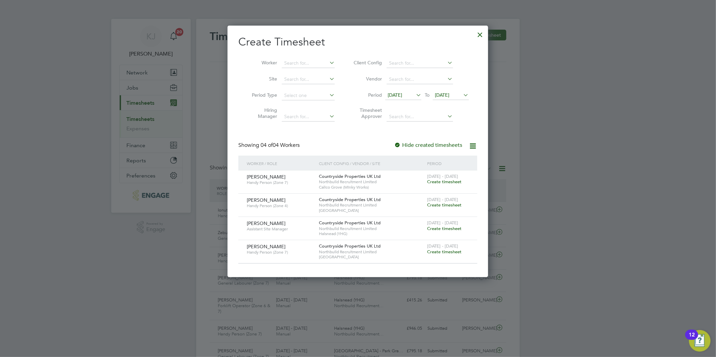
click at [480, 33] on div at bounding box center [480, 33] width 12 height 12
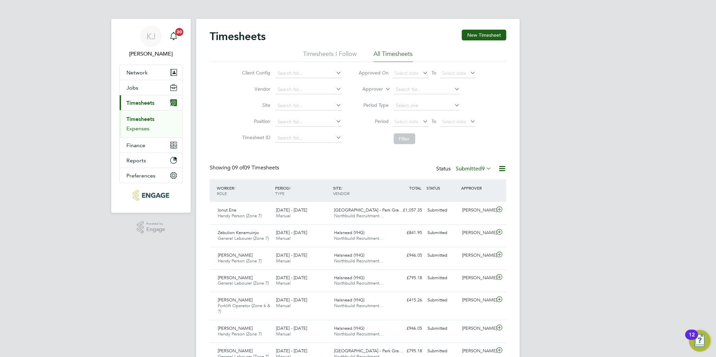
click at [127, 130] on link "Expenses" at bounding box center [137, 128] width 23 height 6
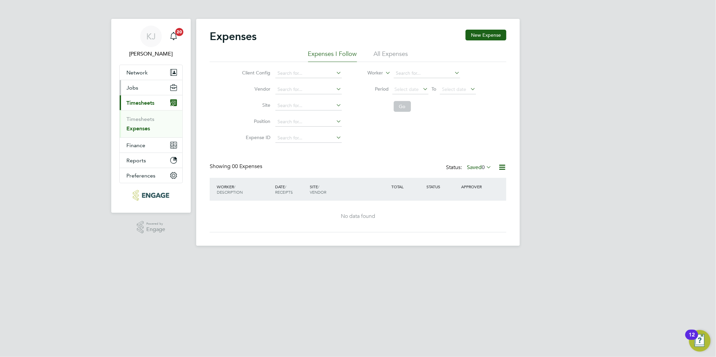
click at [132, 89] on span "Jobs" at bounding box center [132, 88] width 12 height 6
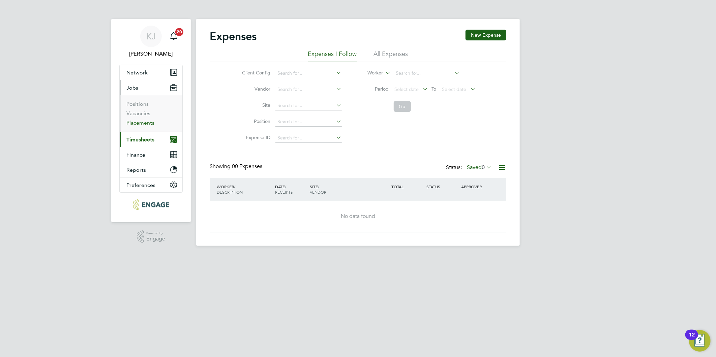
click at [136, 125] on link "Placements" at bounding box center [140, 123] width 28 height 6
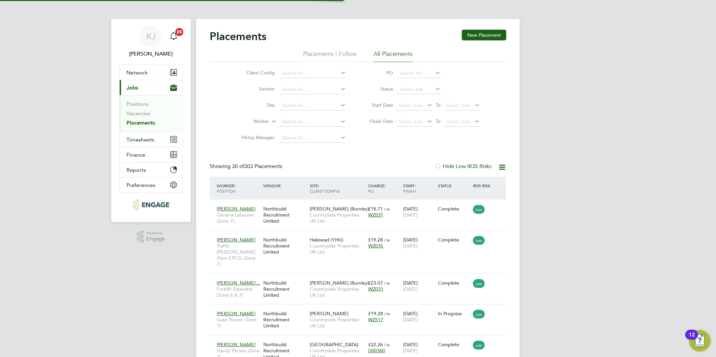
scroll to position [25, 59]
drag, startPoint x: 292, startPoint y: 111, endPoint x: 292, endPoint y: 105, distance: 6.1
click at [292, 108] on li "Site" at bounding box center [290, 106] width 127 height 16
click at [292, 105] on input at bounding box center [312, 105] width 66 height 9
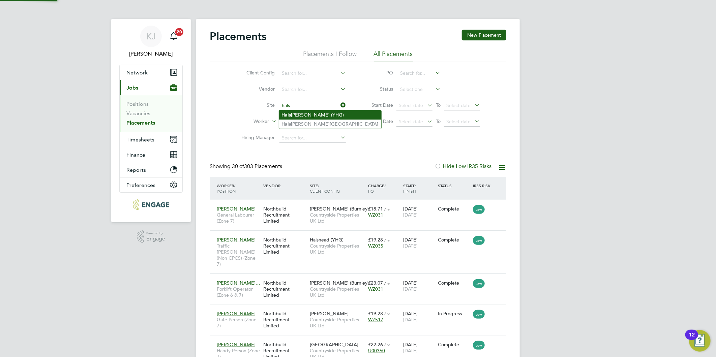
click at [297, 112] on li "Hals [PERSON_NAME] (YHG)" at bounding box center [330, 114] width 102 height 9
type input "Halsnead (YHG)"
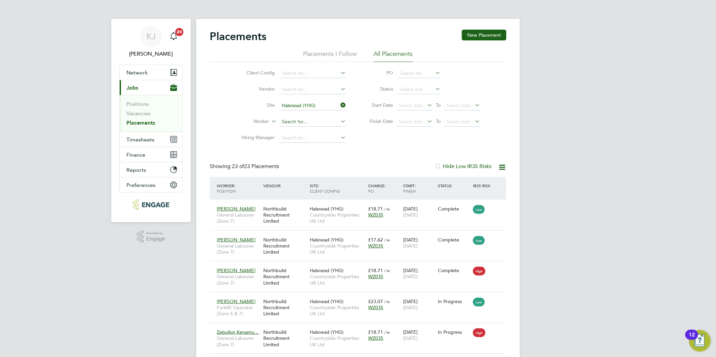
click at [297, 122] on input at bounding box center [312, 121] width 66 height 9
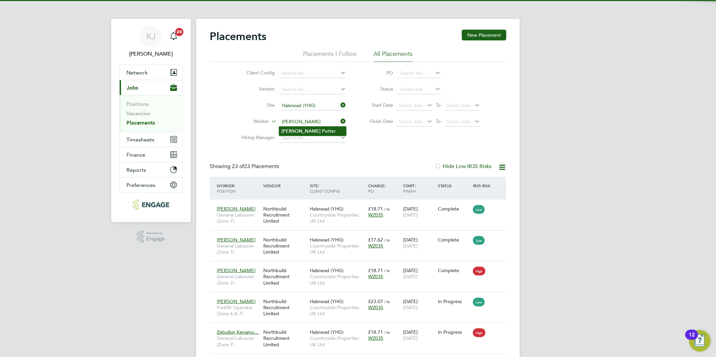
click at [322, 130] on b "Po" at bounding box center [325, 131] width 6 height 6
type input "[PERSON_NAME]"
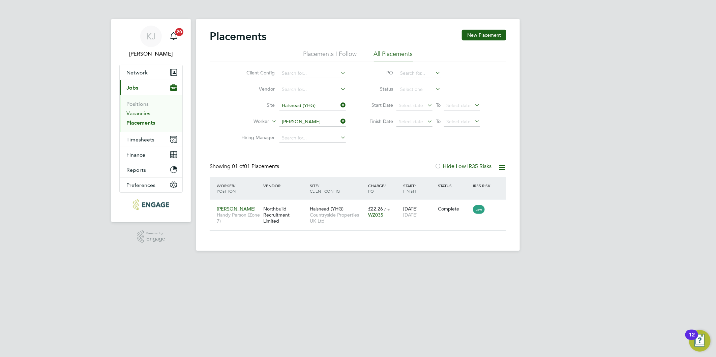
drag, startPoint x: 133, startPoint y: 115, endPoint x: 142, endPoint y: 121, distance: 11.3
click at [133, 115] on link "Vacancies" at bounding box center [138, 113] width 24 height 6
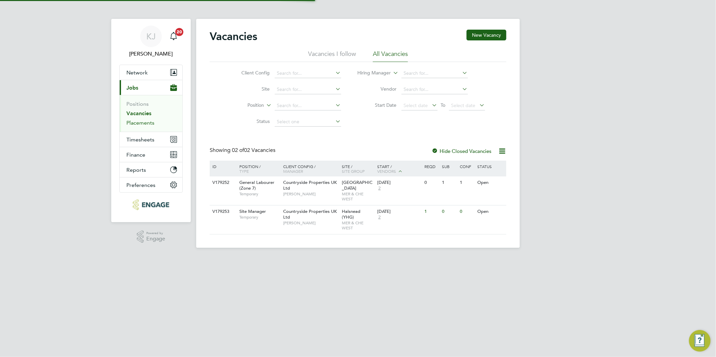
click at [134, 125] on link "Placements" at bounding box center [140, 123] width 28 height 6
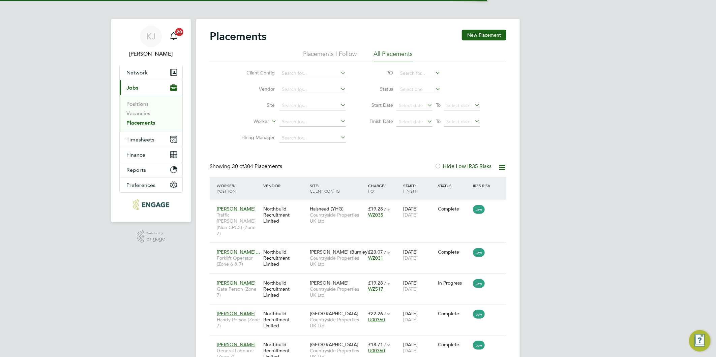
scroll to position [25, 59]
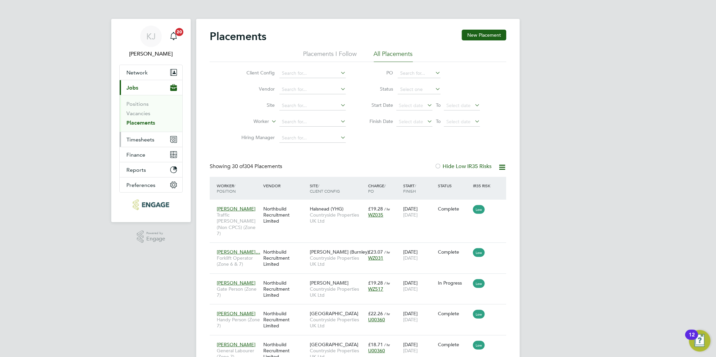
click at [144, 136] on span "Timesheets" at bounding box center [140, 139] width 28 height 6
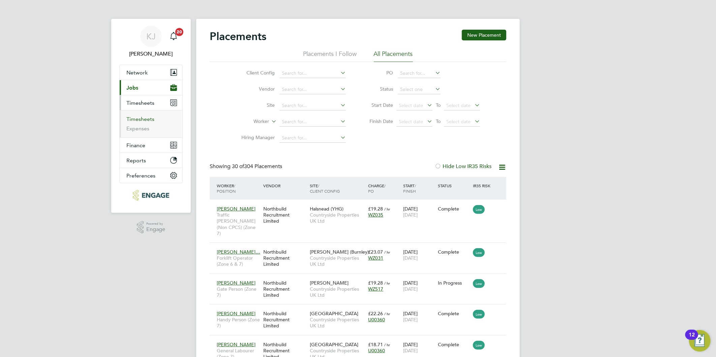
click at [137, 120] on link "Timesheets" at bounding box center [140, 119] width 28 height 6
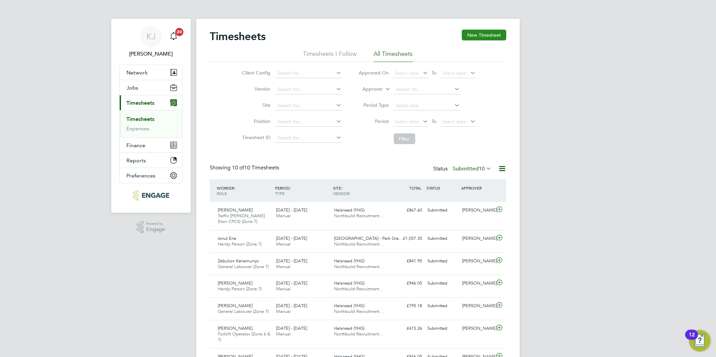
click at [480, 32] on button "New Timesheet" at bounding box center [484, 35] width 44 height 11
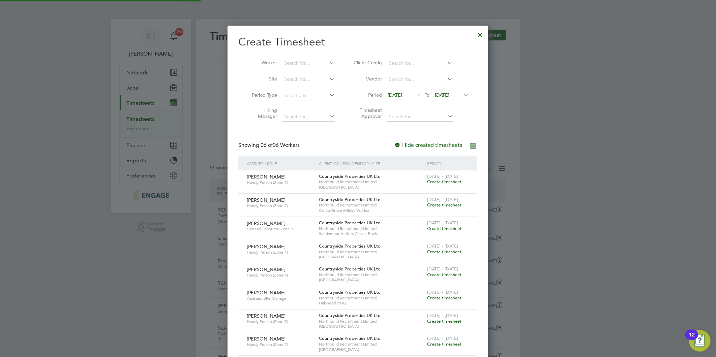
drag, startPoint x: 408, startPoint y: 95, endPoint x: 400, endPoint y: 99, distance: 8.6
click at [402, 95] on span "[DATE]" at bounding box center [394, 95] width 14 height 6
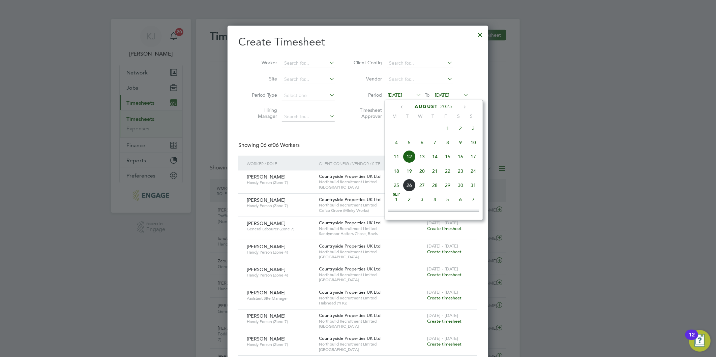
click at [395, 174] on span "18" at bounding box center [396, 171] width 13 height 13
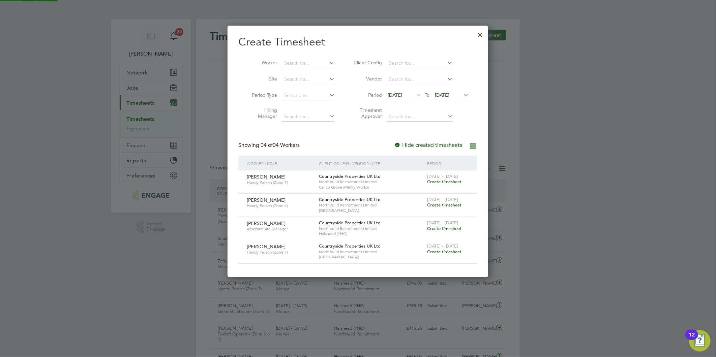
drag, startPoint x: 446, startPoint y: 96, endPoint x: 450, endPoint y: 113, distance: 17.6
click at [446, 95] on span "[DATE]" at bounding box center [442, 95] width 14 height 6
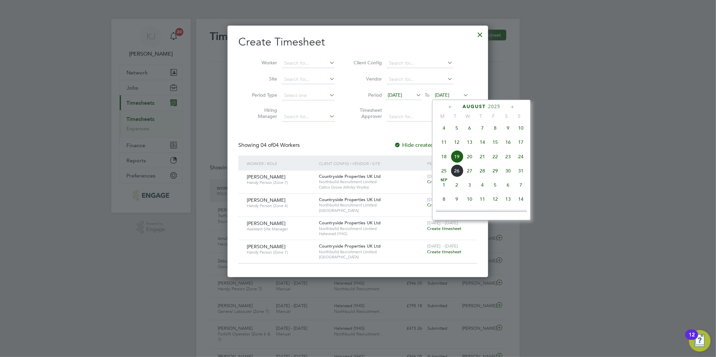
click at [521, 160] on span "24" at bounding box center [520, 156] width 13 height 13
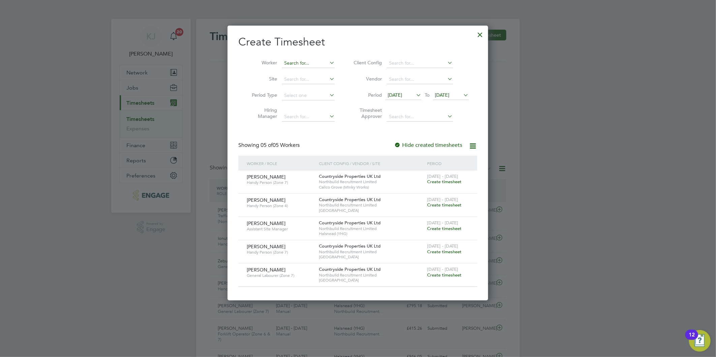
click at [300, 66] on input at bounding box center [308, 63] width 53 height 9
click at [314, 73] on li "[PERSON_NAME]" at bounding box center [309, 72] width 56 height 9
type input "[PERSON_NAME]"
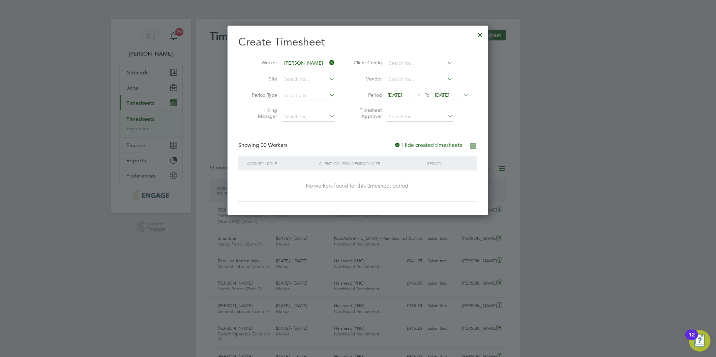
click at [398, 143] on div at bounding box center [397, 145] width 7 height 7
click at [624, 92] on div at bounding box center [358, 178] width 716 height 357
click at [480, 35] on div at bounding box center [480, 33] width 12 height 12
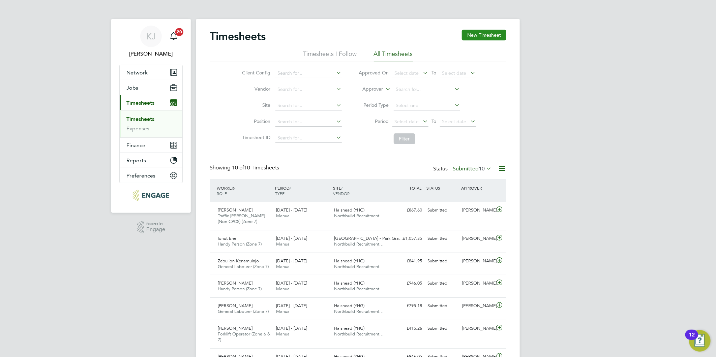
click at [484, 31] on button "New Timesheet" at bounding box center [484, 35] width 44 height 11
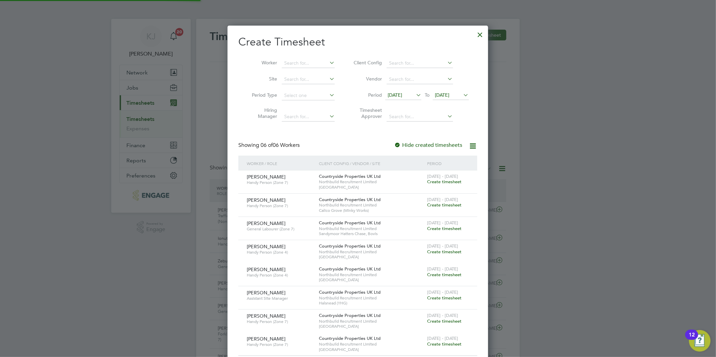
scroll to position [344, 261]
click at [399, 98] on span "[DATE]" at bounding box center [403, 95] width 36 height 9
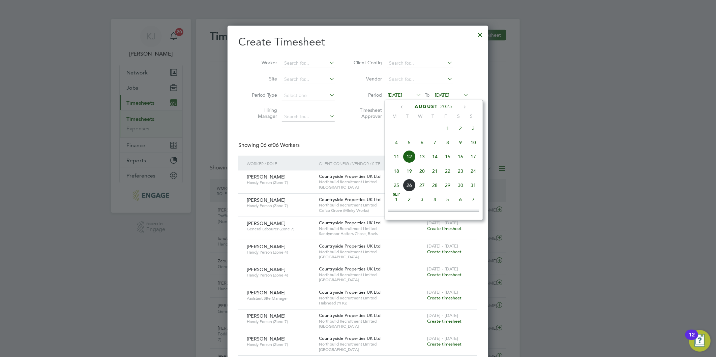
click at [399, 176] on span "18" at bounding box center [396, 171] width 13 height 13
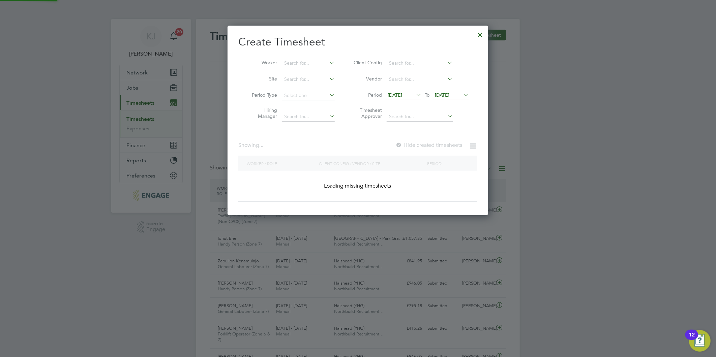
scroll to position [252, 261]
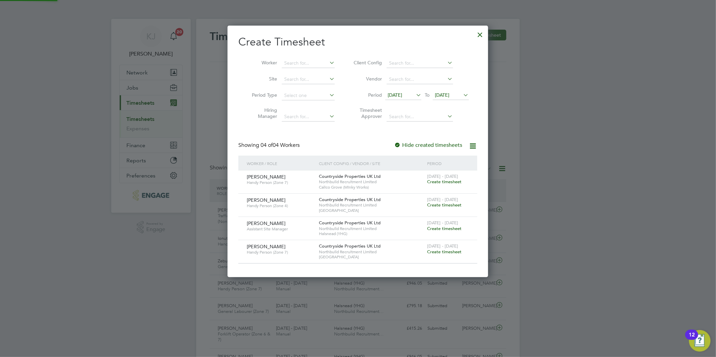
click at [449, 93] on span "[DATE]" at bounding box center [442, 95] width 14 height 6
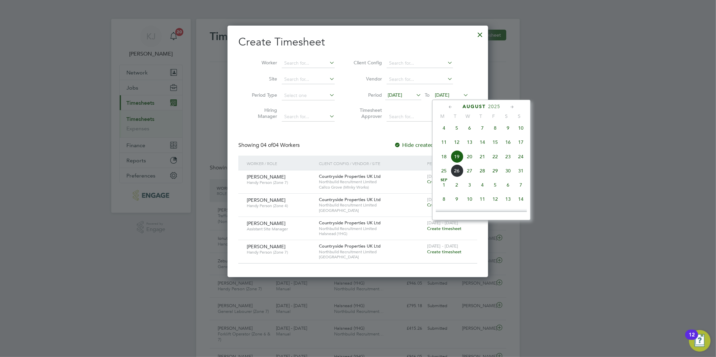
click at [527, 157] on span "24" at bounding box center [520, 156] width 13 height 13
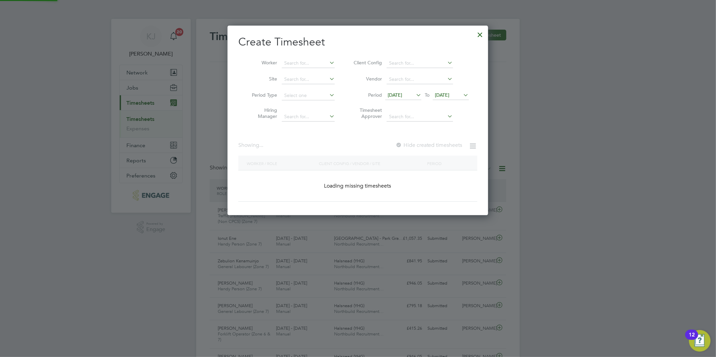
scroll to position [275, 261]
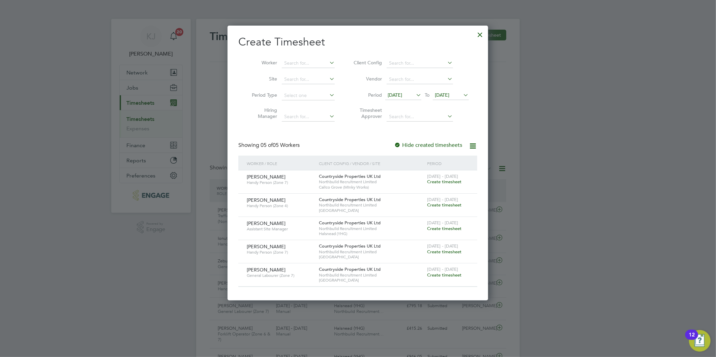
click at [445, 274] on span "Create timesheet" at bounding box center [444, 275] width 34 height 6
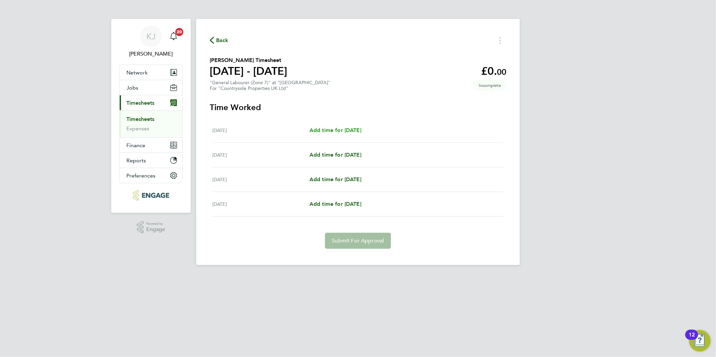
click at [319, 130] on span "Add time for [DATE]" at bounding box center [335, 130] width 52 height 6
select select "30"
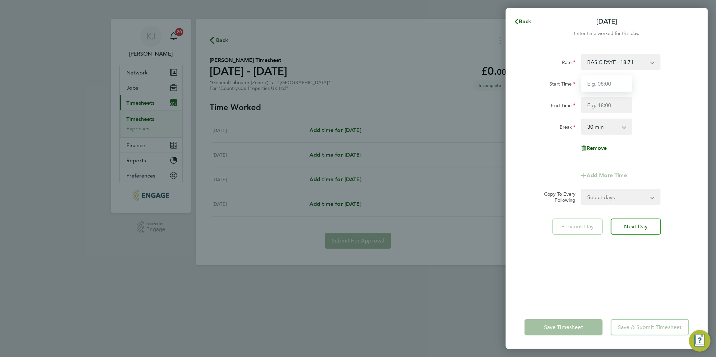
click at [610, 84] on input "Start Time" at bounding box center [606, 83] width 51 height 16
type input "07:30"
type input "16:30"
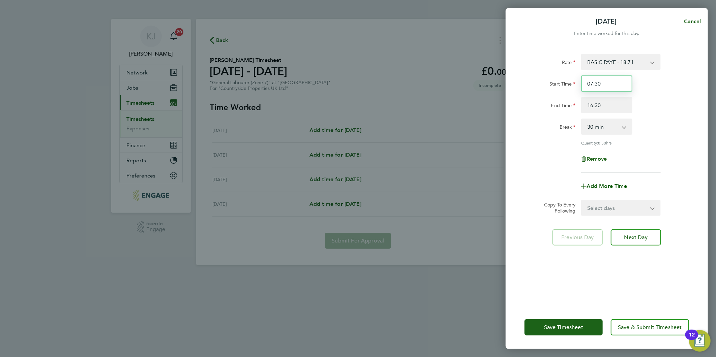
click at [613, 78] on input "07:30" at bounding box center [606, 83] width 51 height 16
click at [588, 207] on select "Select days Day Weekend (Sat-Sun) [DATE] [DATE] [DATE]" at bounding box center [616, 207] width 71 height 15
select select "DAY"
click at [581, 200] on select "Select days Day Weekend (Sat-Sun) [DATE] [DATE] [DATE]" at bounding box center [616, 207] width 71 height 15
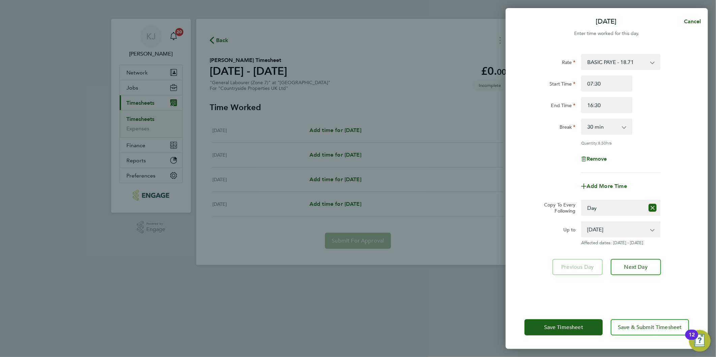
click at [519, 195] on div "Rate BASIC PAYE - 18.71 Start Time 07:30 End Time 16:30 Break 0 min 15 min 30 m…" at bounding box center [606, 176] width 202 height 260
click at [597, 225] on select "[DATE] [DATE] [DATE]" at bounding box center [616, 229] width 70 height 15
select select "[DATE]"
click at [581, 222] on select "[DATE] [DATE] [DATE]" at bounding box center [616, 229] width 70 height 15
drag, startPoint x: 649, startPoint y: 271, endPoint x: 646, endPoint y: 269, distance: 4.2
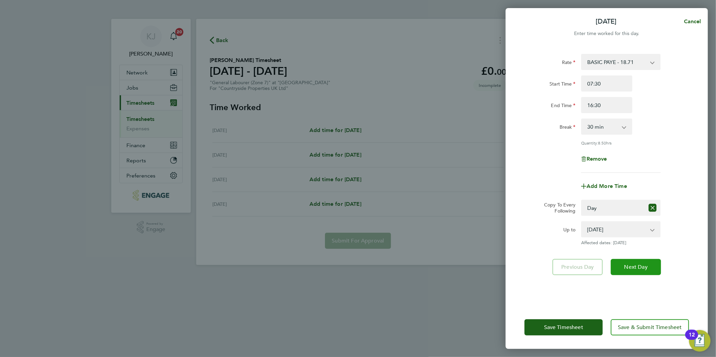
click at [649, 271] on button "Next Day" at bounding box center [635, 267] width 50 height 16
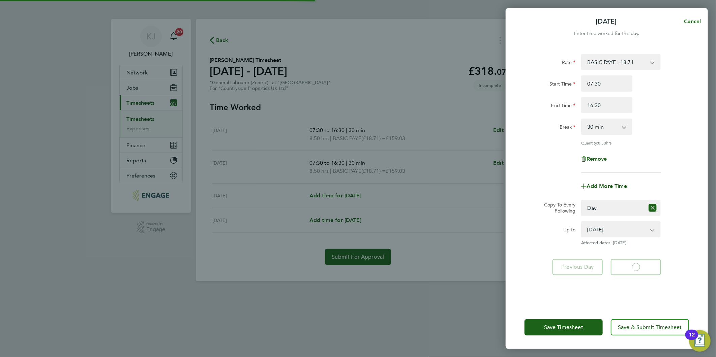
select select "30"
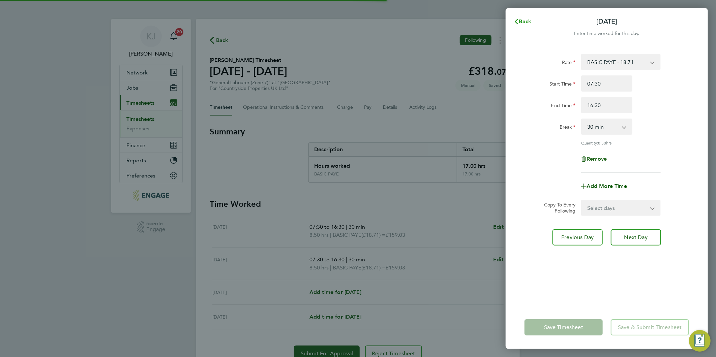
click at [526, 19] on span "Back" at bounding box center [525, 21] width 12 height 6
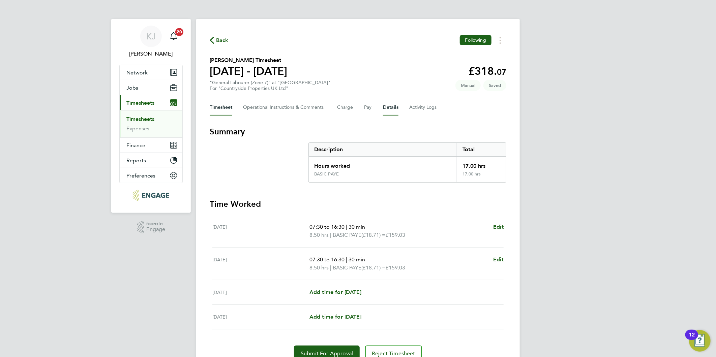
drag, startPoint x: 387, startPoint y: 105, endPoint x: 392, endPoint y: 121, distance: 16.8
click at [387, 105] on button "Details" at bounding box center [390, 107] width 15 height 16
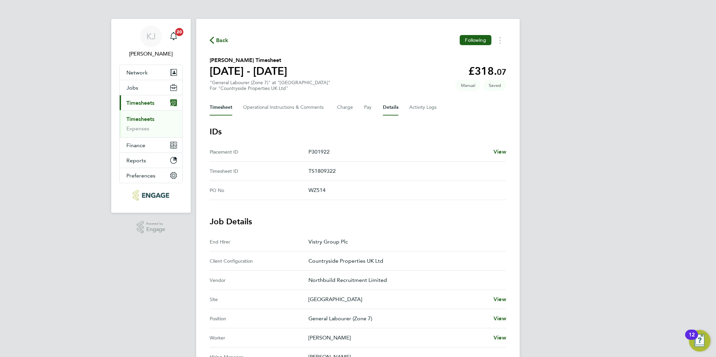
click at [218, 101] on button "Timesheet" at bounding box center [221, 107] width 23 height 16
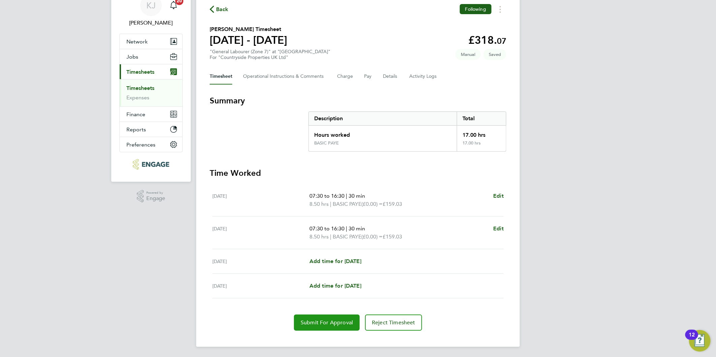
click at [319, 317] on button "Submit For Approval" at bounding box center [327, 323] width 66 height 16
